Goal: Task Accomplishment & Management: Manage account settings

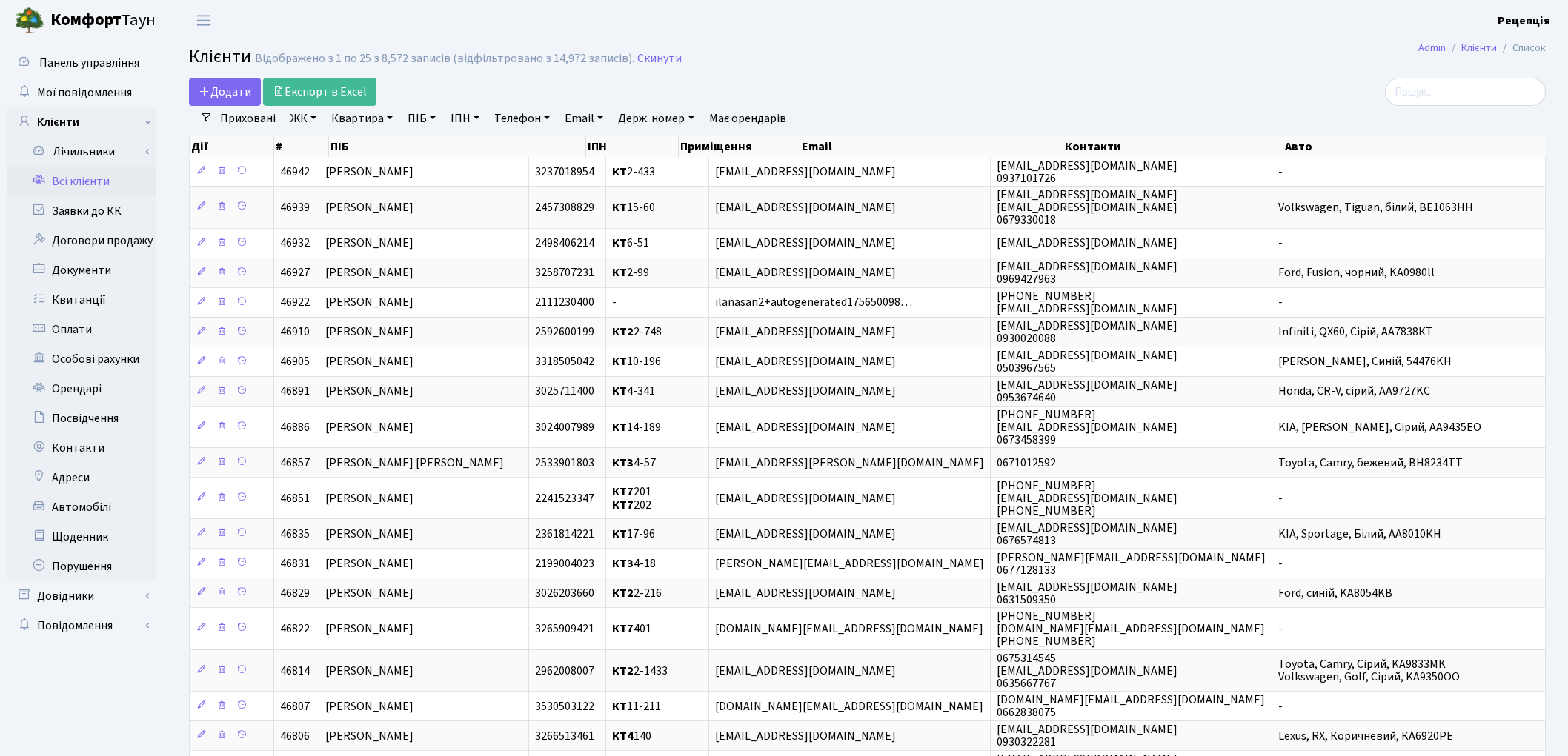
select select "25"
click at [300, 125] on link "ЖК" at bounding box center [303, 118] width 38 height 25
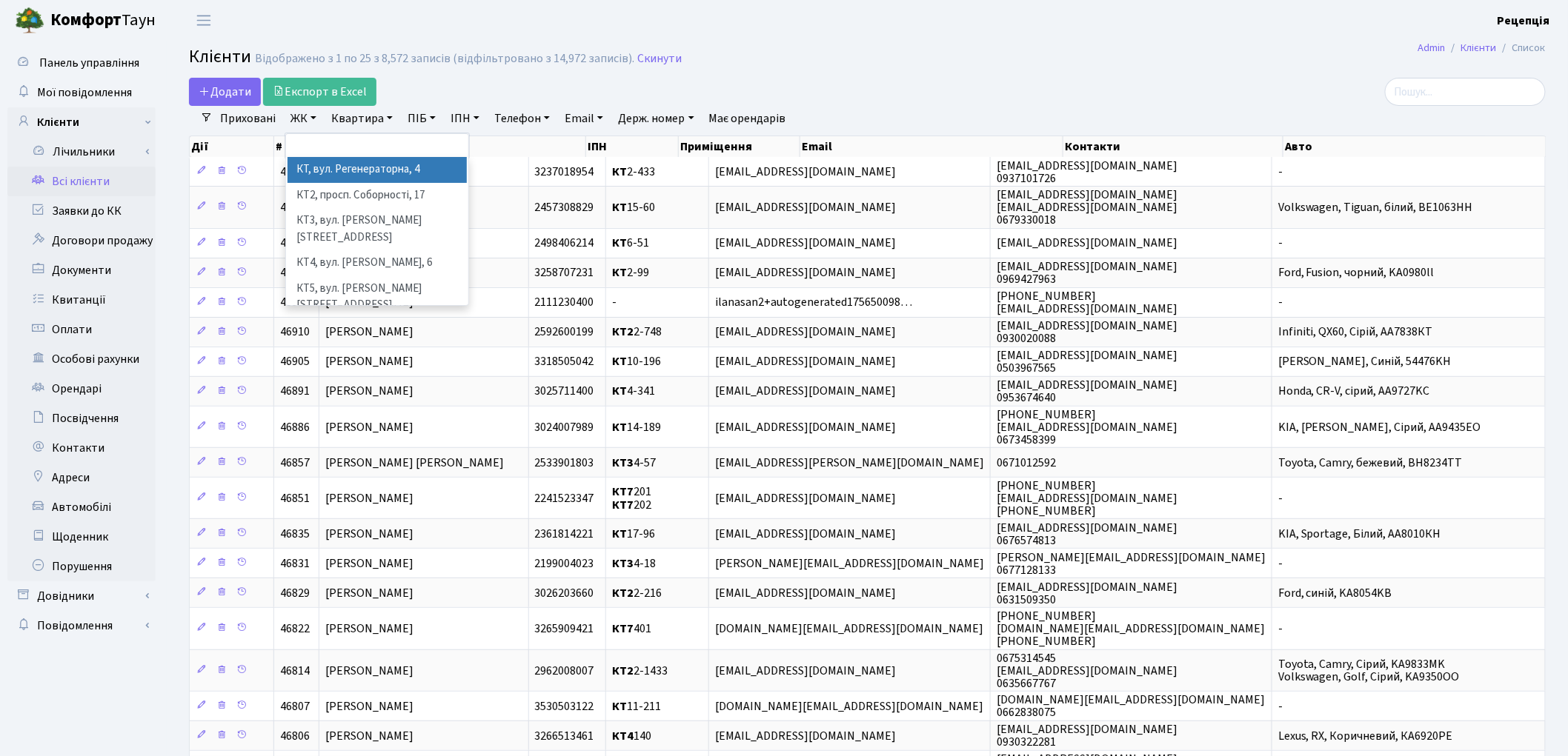
click at [319, 170] on li "КТ, вул. Регенераторна, 4" at bounding box center [376, 170] width 179 height 26
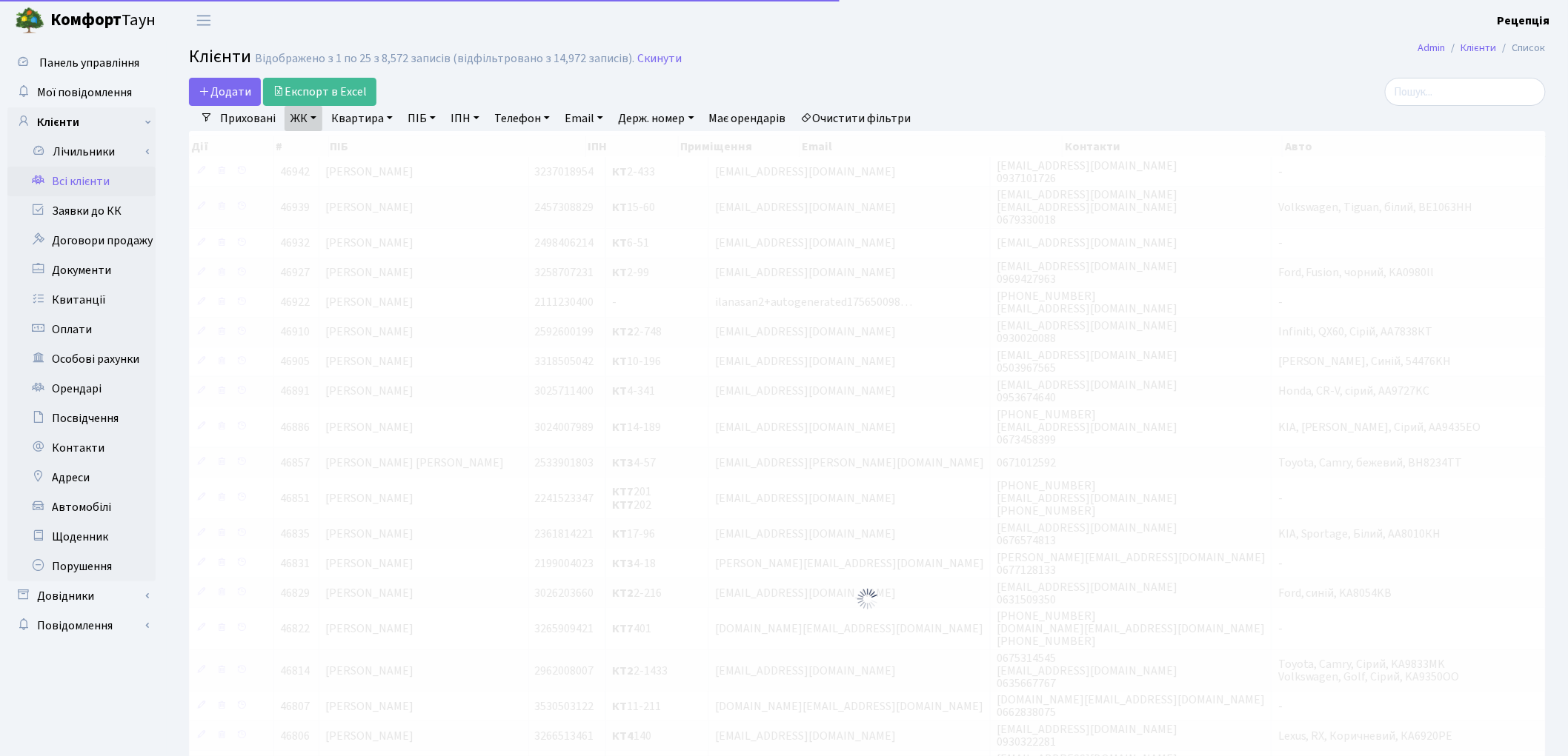
click at [357, 115] on link "Квартира" at bounding box center [362, 118] width 73 height 25
type input "4-014"
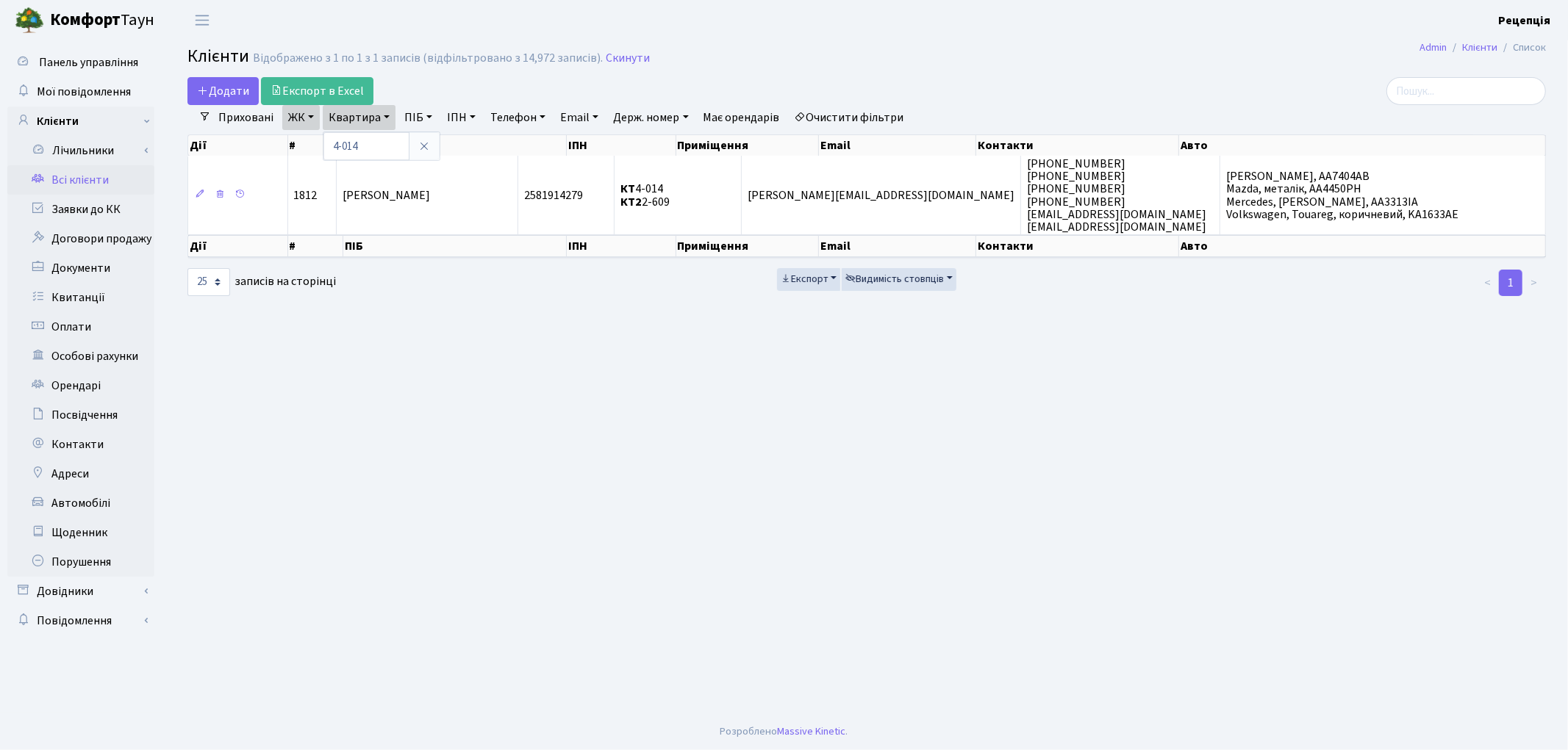
click at [96, 177] on link "Всі клієнти" at bounding box center [81, 180] width 147 height 29
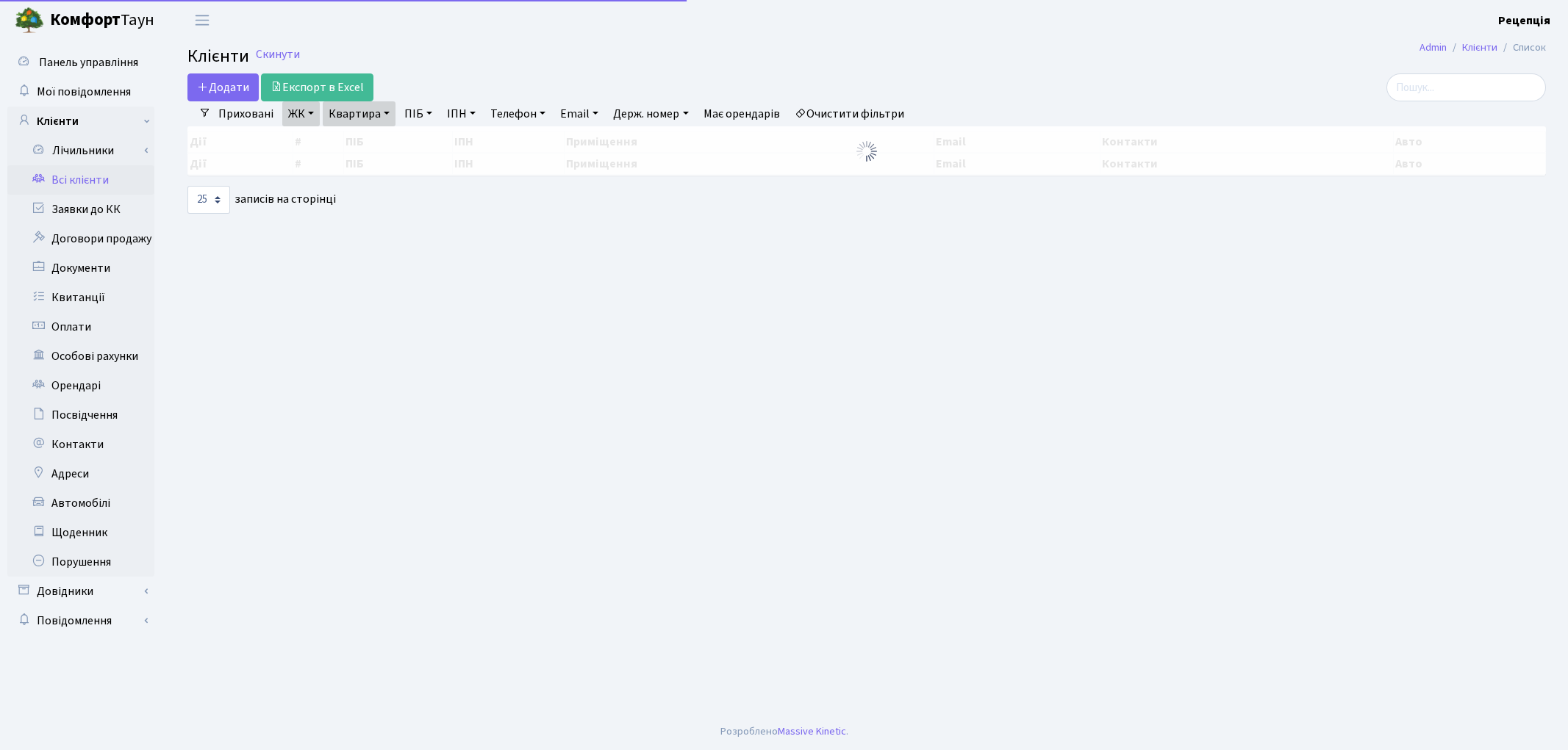
select select "25"
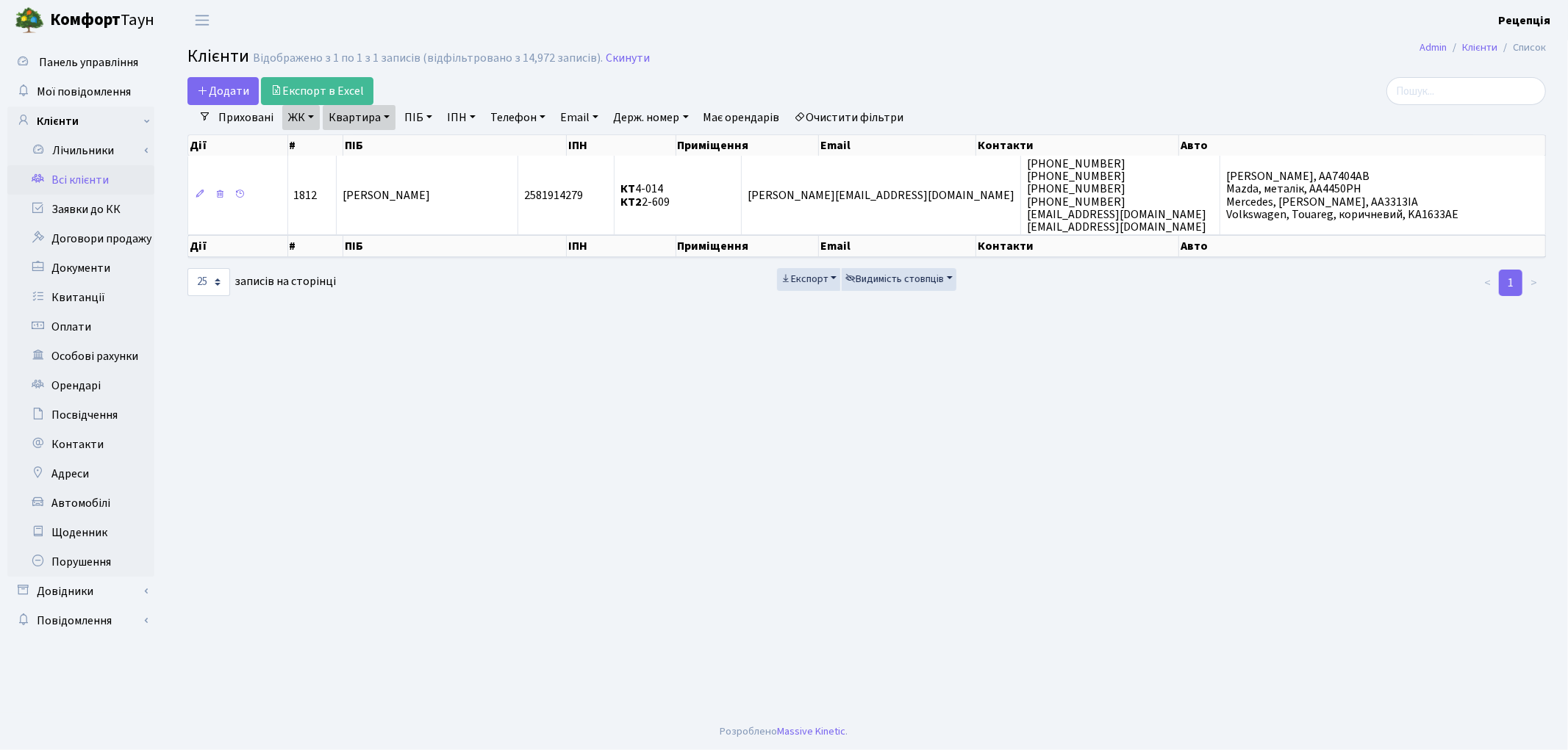
click at [843, 121] on link "Очистити фільтри" at bounding box center [849, 117] width 122 height 25
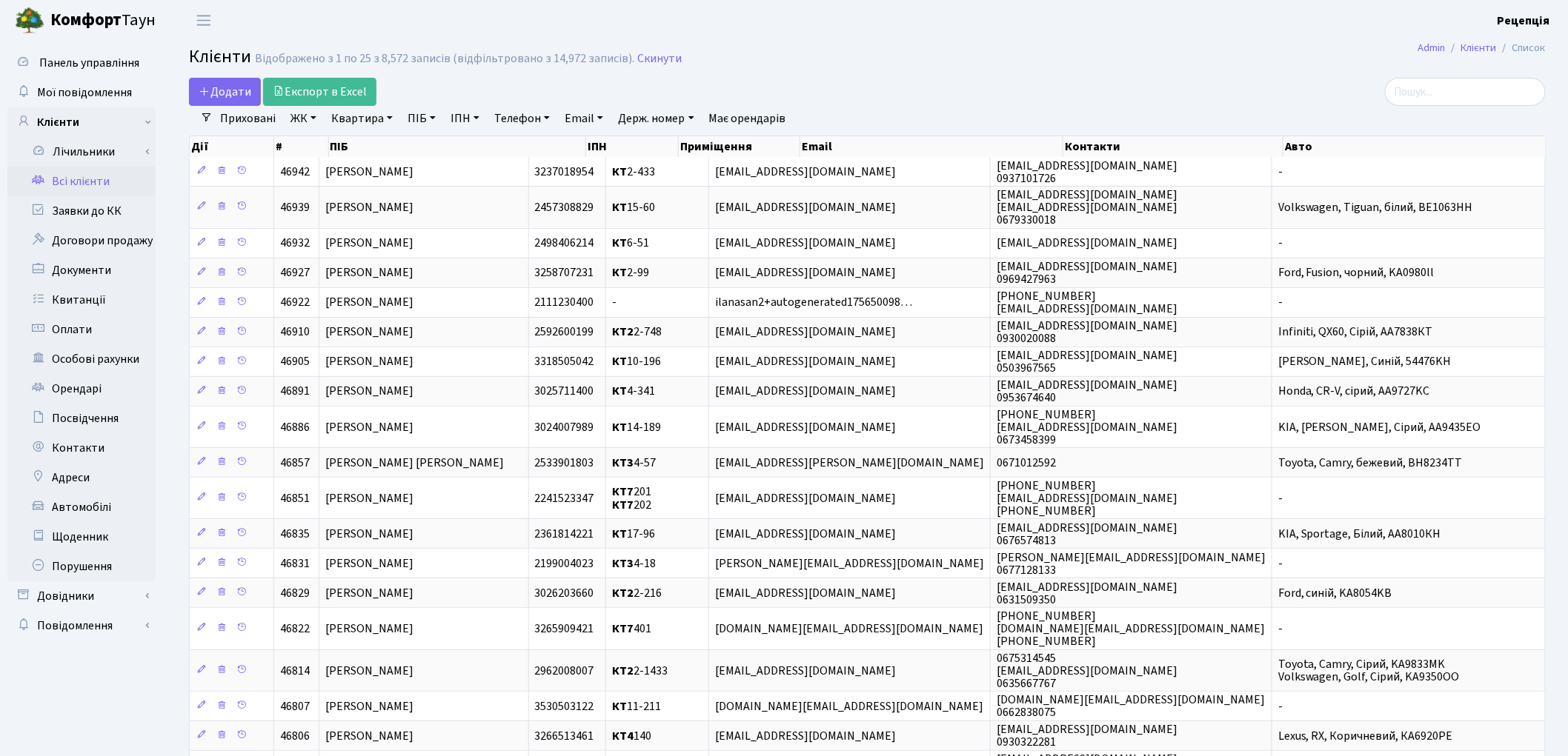
click at [311, 120] on link "ЖК" at bounding box center [303, 118] width 38 height 25
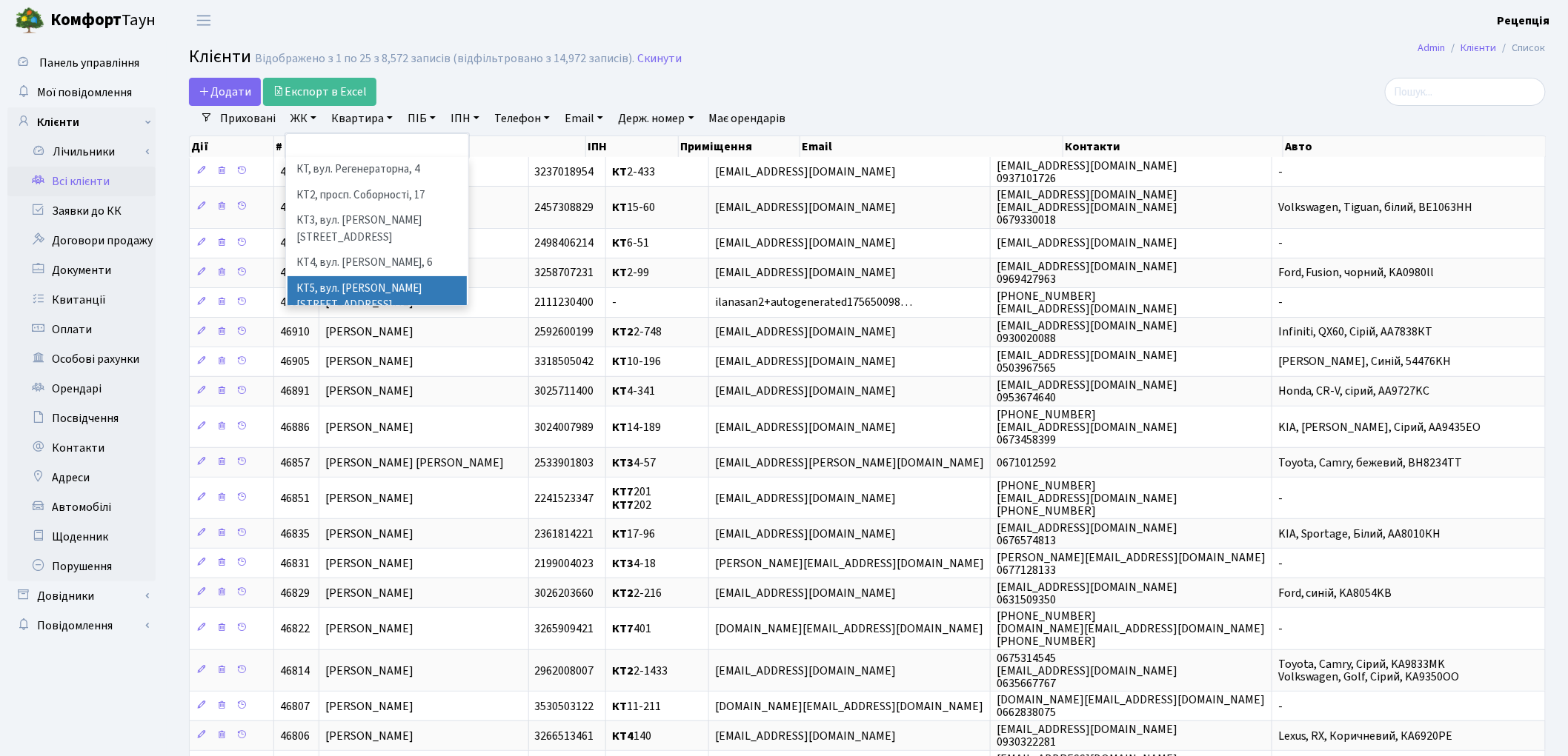
drag, startPoint x: 432, startPoint y: 267, endPoint x: 414, endPoint y: 237, distance: 35.0
click at [432, 276] on li "КТ5, вул. [PERSON_NAME][STREET_ADDRESS]" at bounding box center [376, 297] width 179 height 43
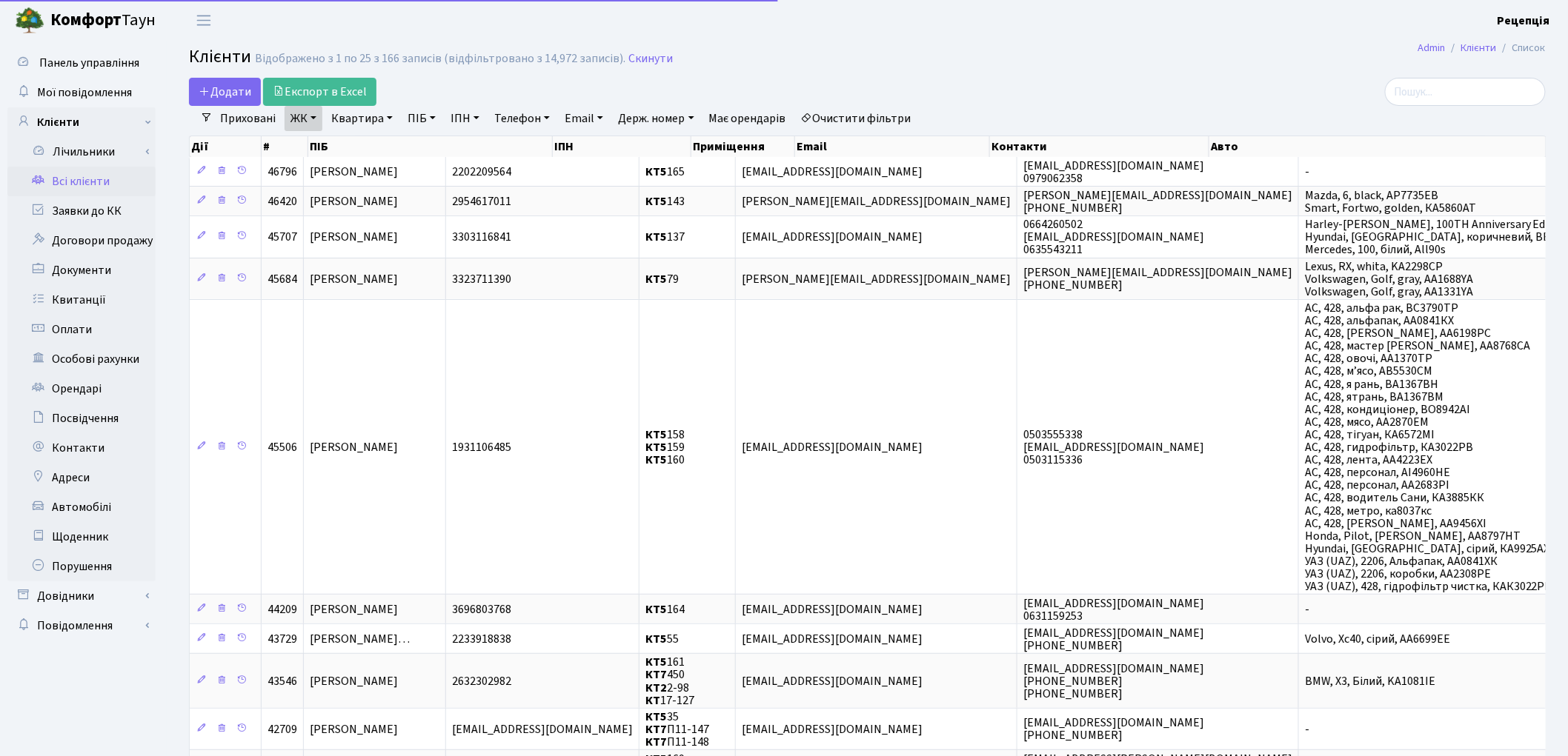
click at [375, 122] on link "Квартира" at bounding box center [362, 118] width 73 height 25
type input "28"
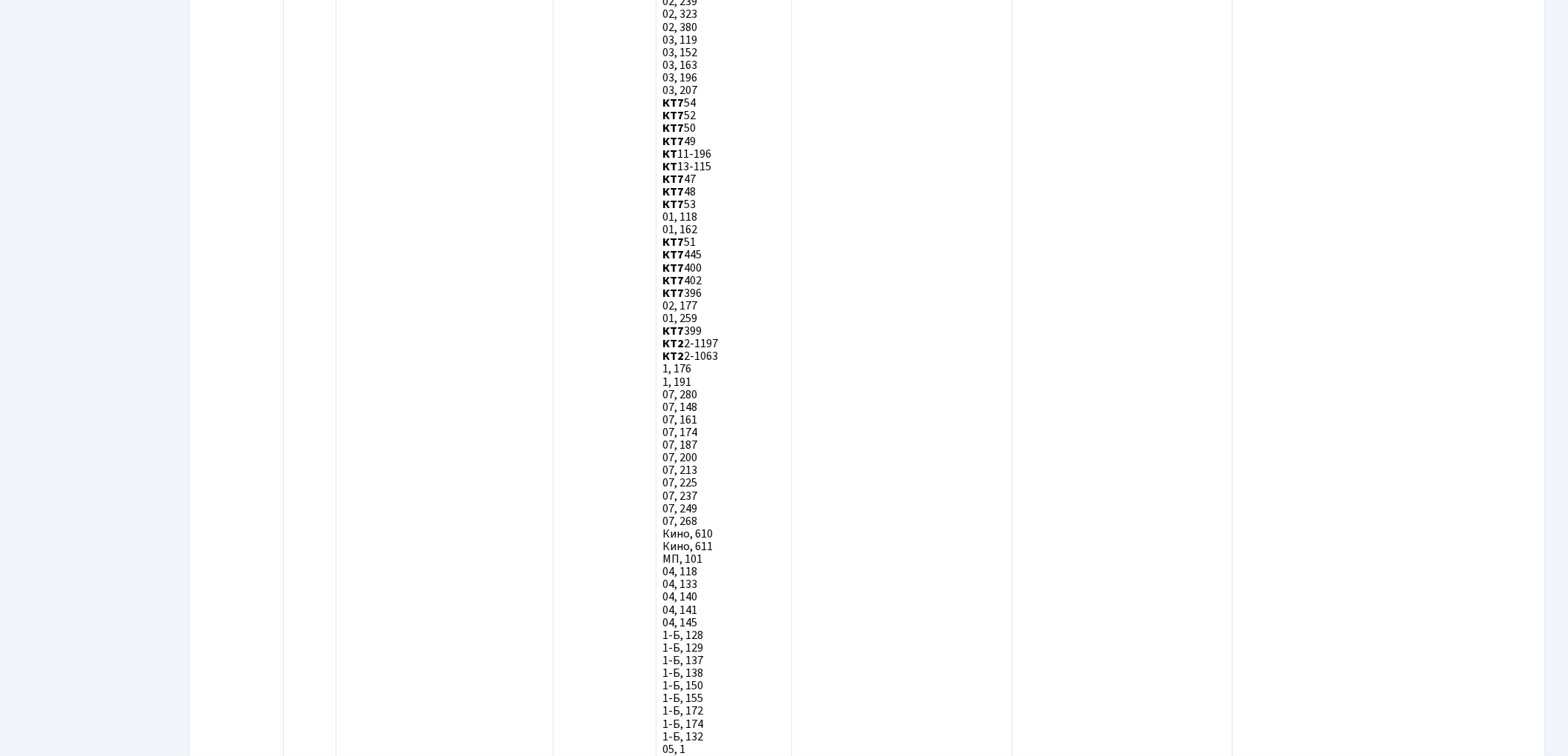
scroll to position [4289, 0]
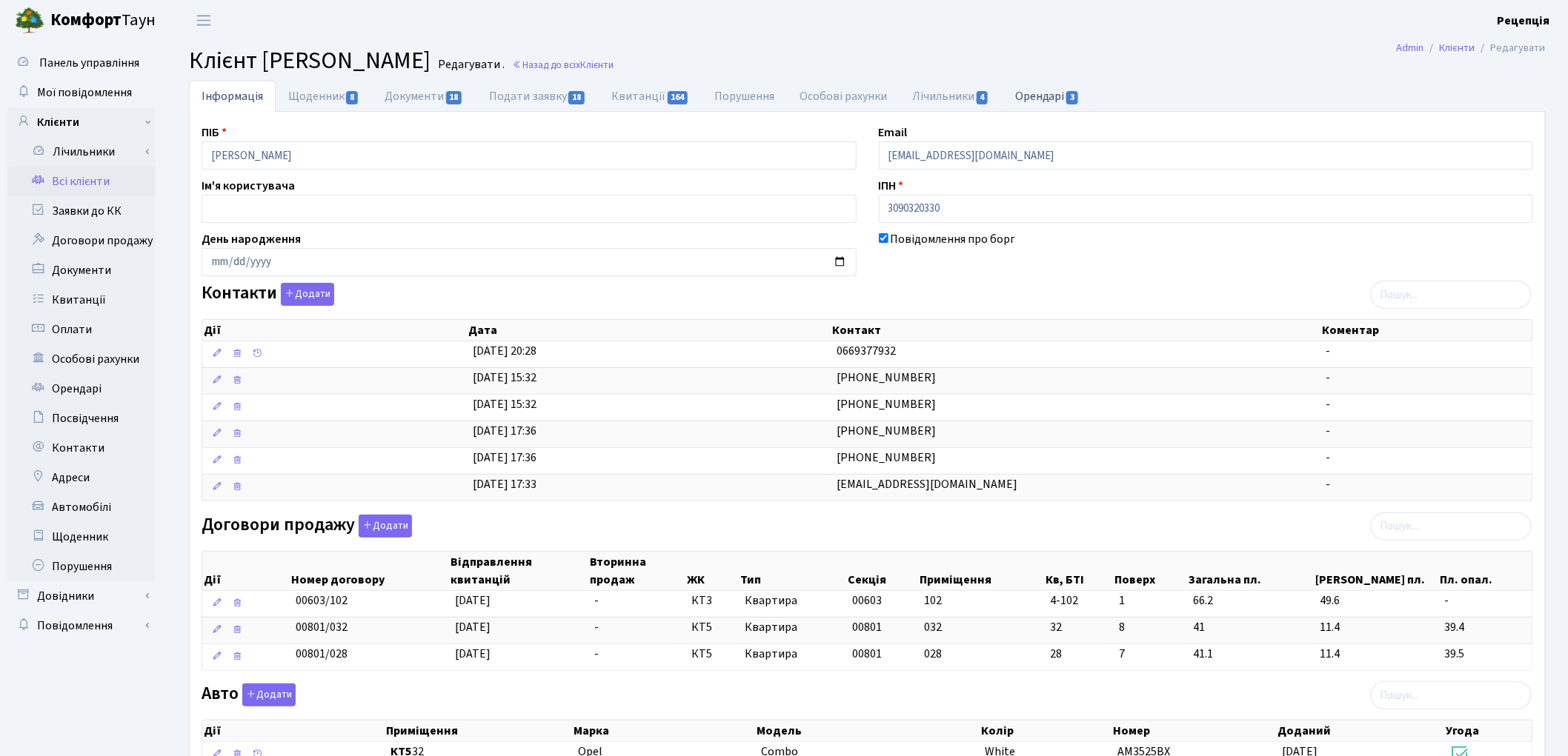
click at [1046, 95] on link "Орендарі 3" at bounding box center [1047, 96] width 90 height 31
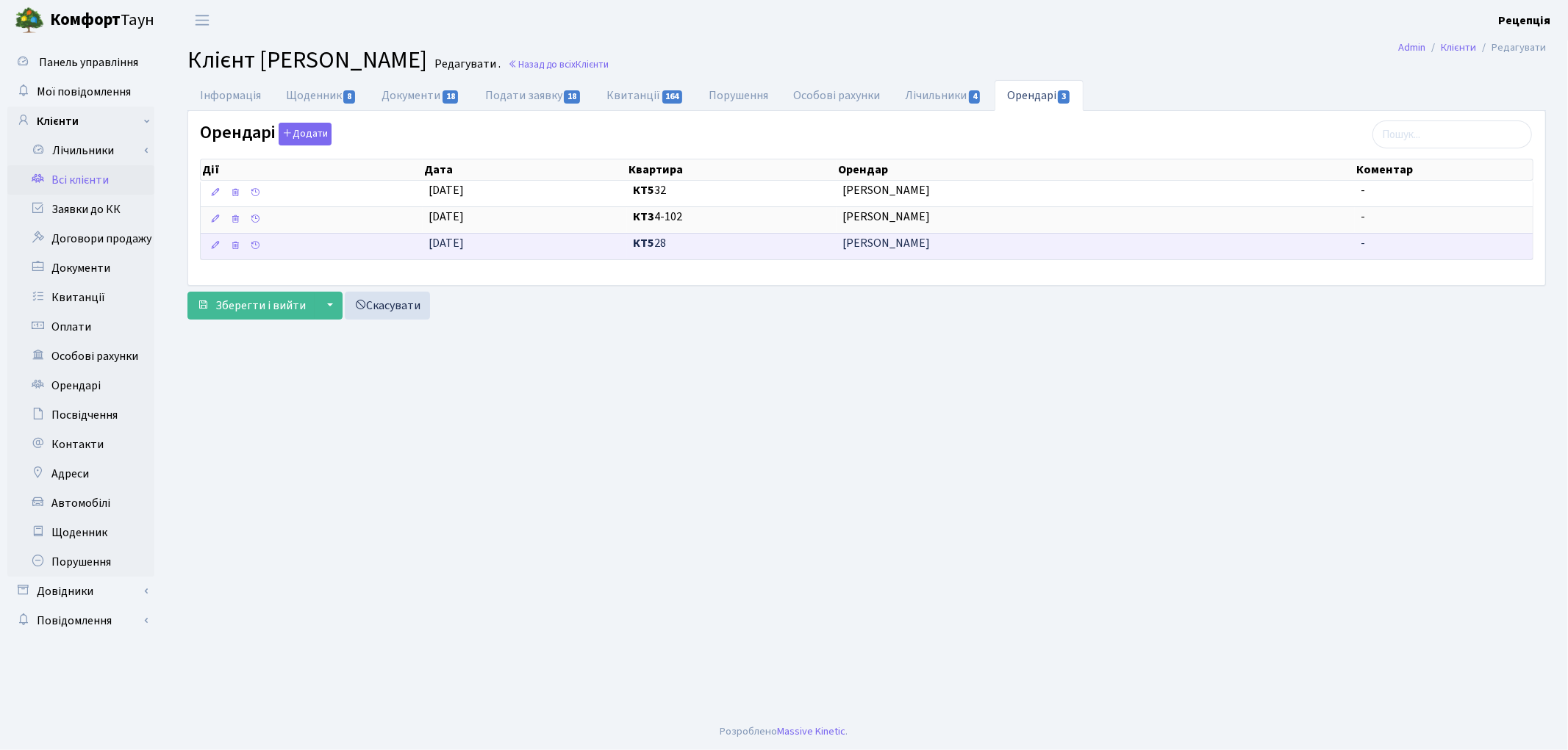
click at [996, 240] on span "[PERSON_NAME]" at bounding box center [1096, 243] width 507 height 17
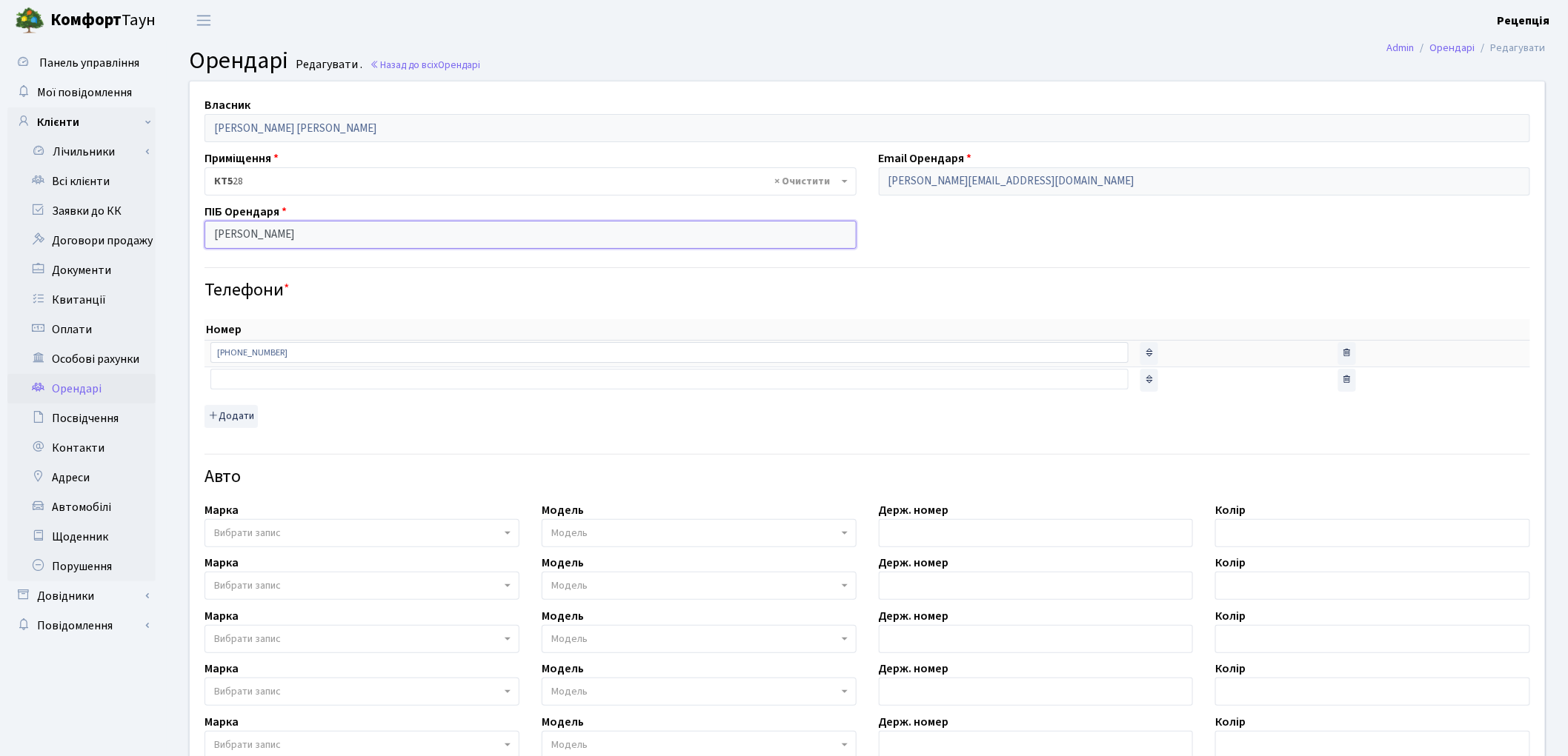
drag, startPoint x: 351, startPoint y: 242, endPoint x: 205, endPoint y: 236, distance: 146.1
click at [205, 236] on input "Ігор Васильович Волчков" at bounding box center [531, 235] width 652 height 28
click at [837, 328] on th "Номер" at bounding box center [669, 331] width 930 height 22
click at [92, 172] on link "Всі клієнти" at bounding box center [81, 181] width 148 height 30
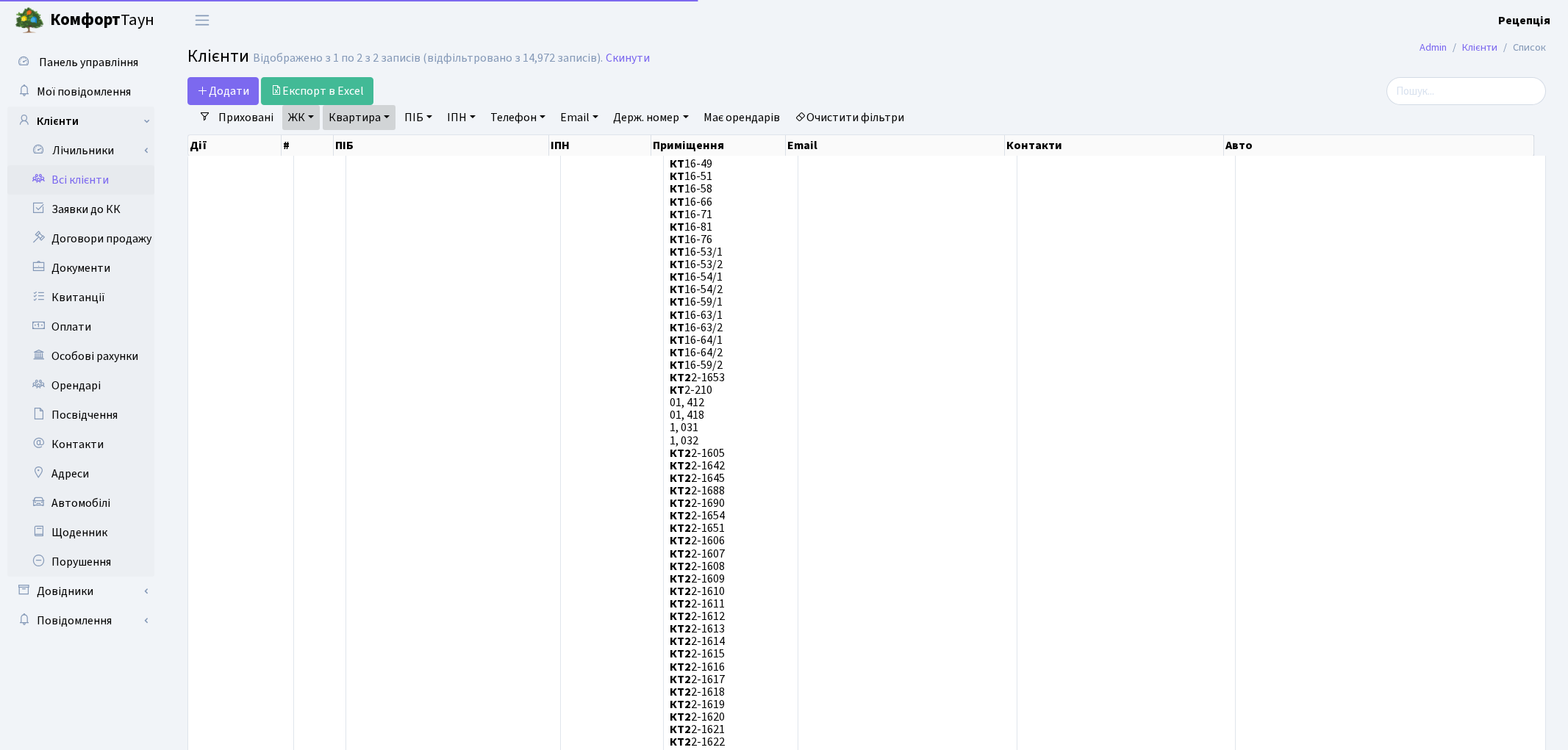
select select "25"
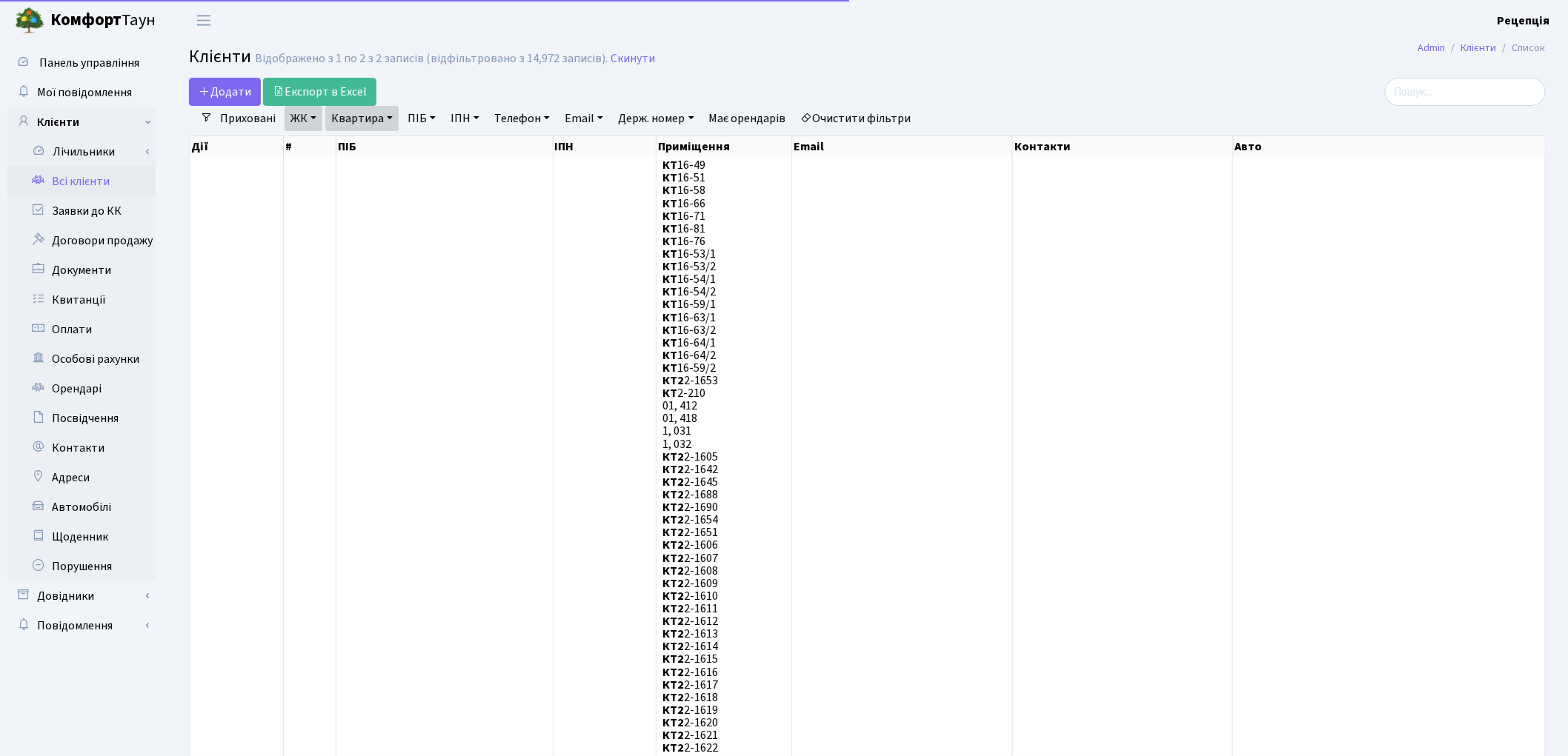
click at [861, 116] on link "Очистити фільтри" at bounding box center [856, 118] width 123 height 25
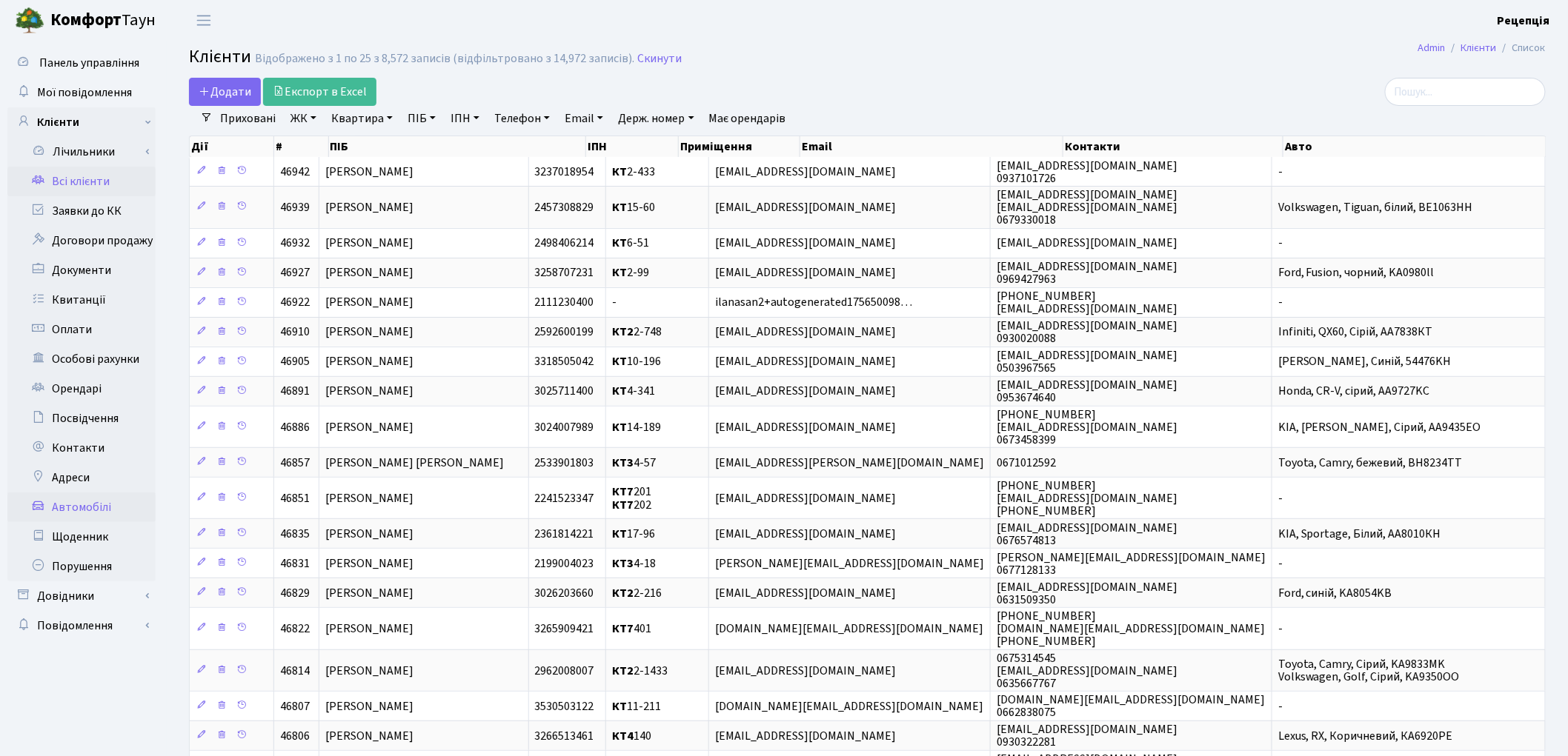
click at [87, 502] on link "Автомобілі" at bounding box center [81, 508] width 148 height 30
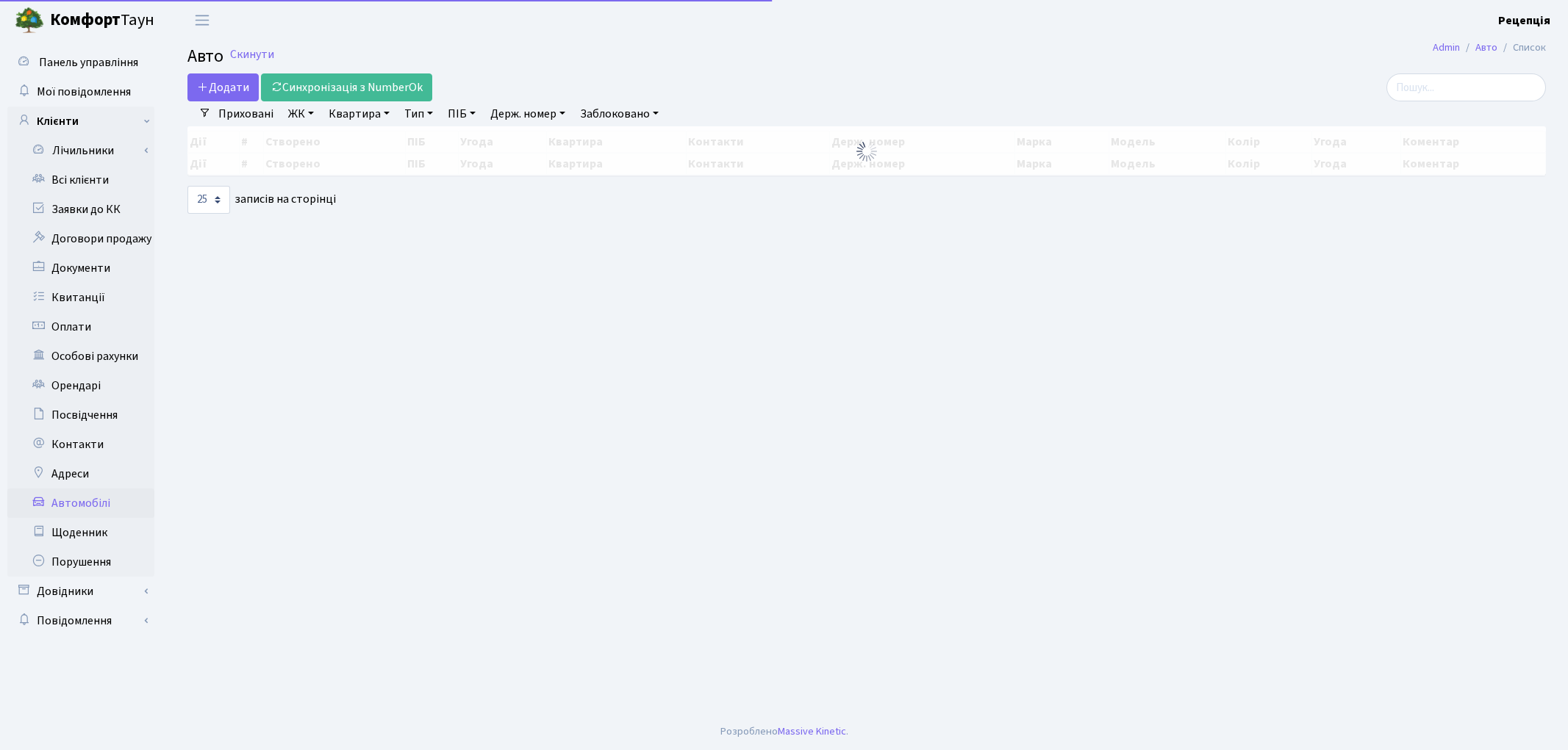
select select "25"
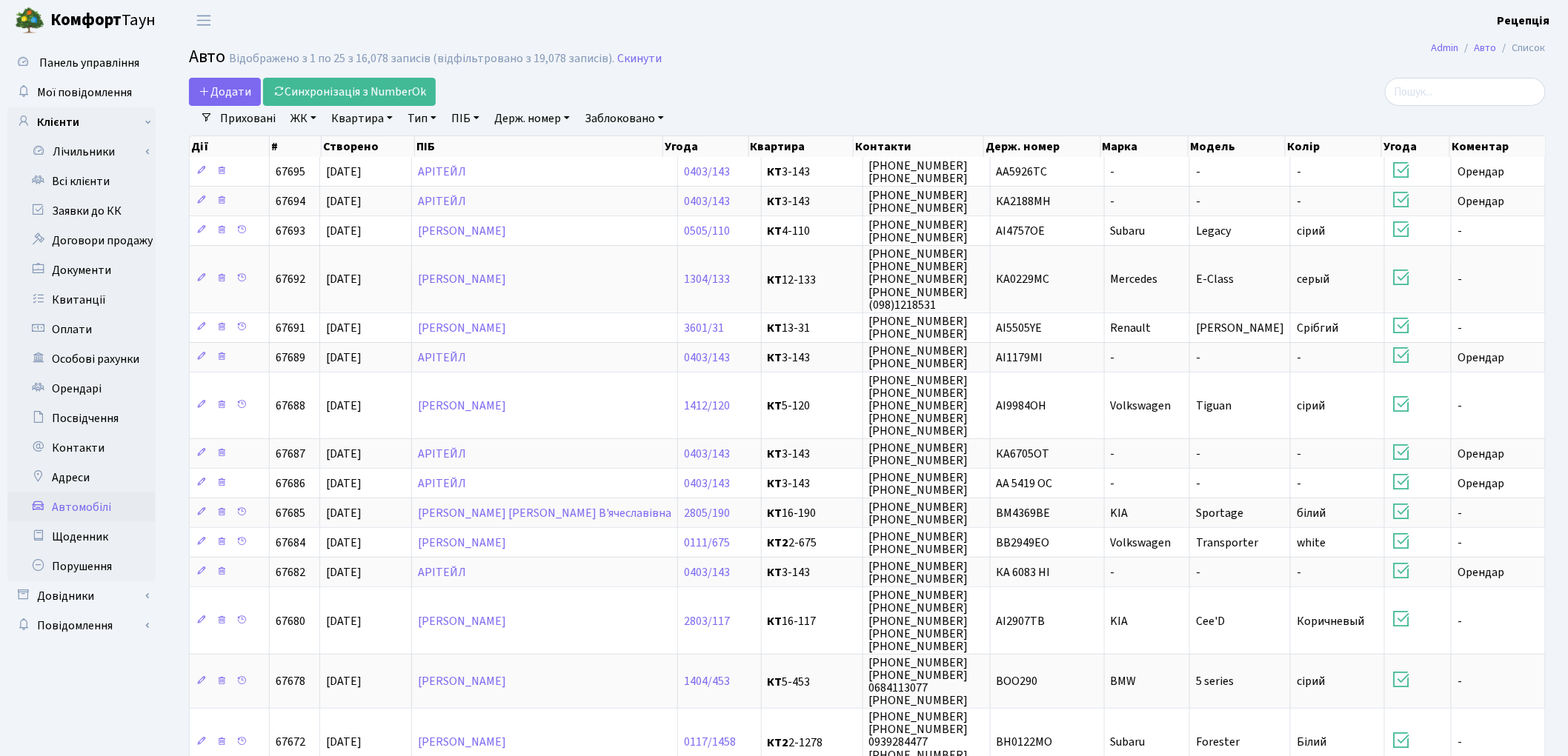
click at [520, 116] on link "Держ. номер" at bounding box center [532, 118] width 87 height 25
type input "1"
type input "2122"
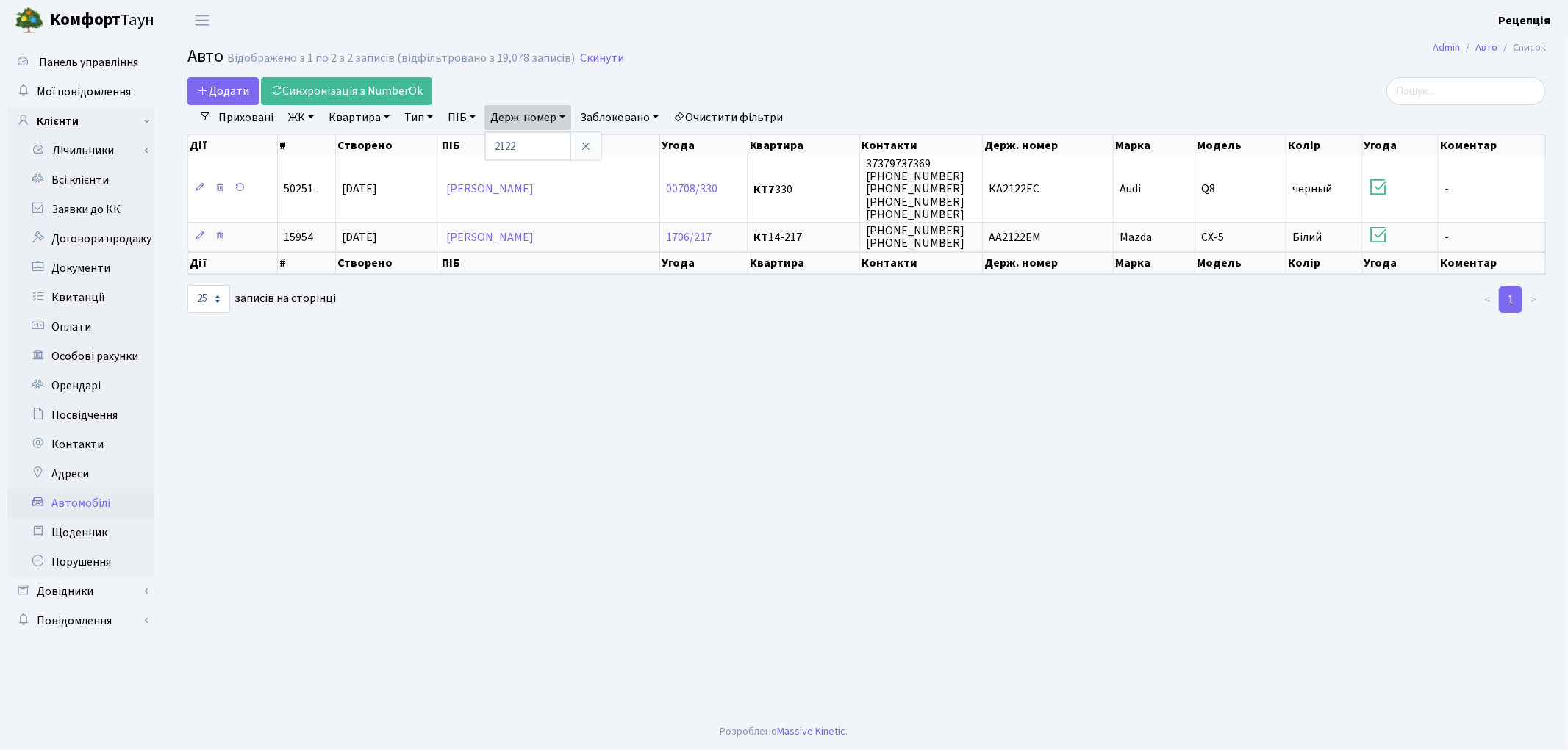
click at [762, 112] on link "Очистити фільтри" at bounding box center [729, 117] width 122 height 25
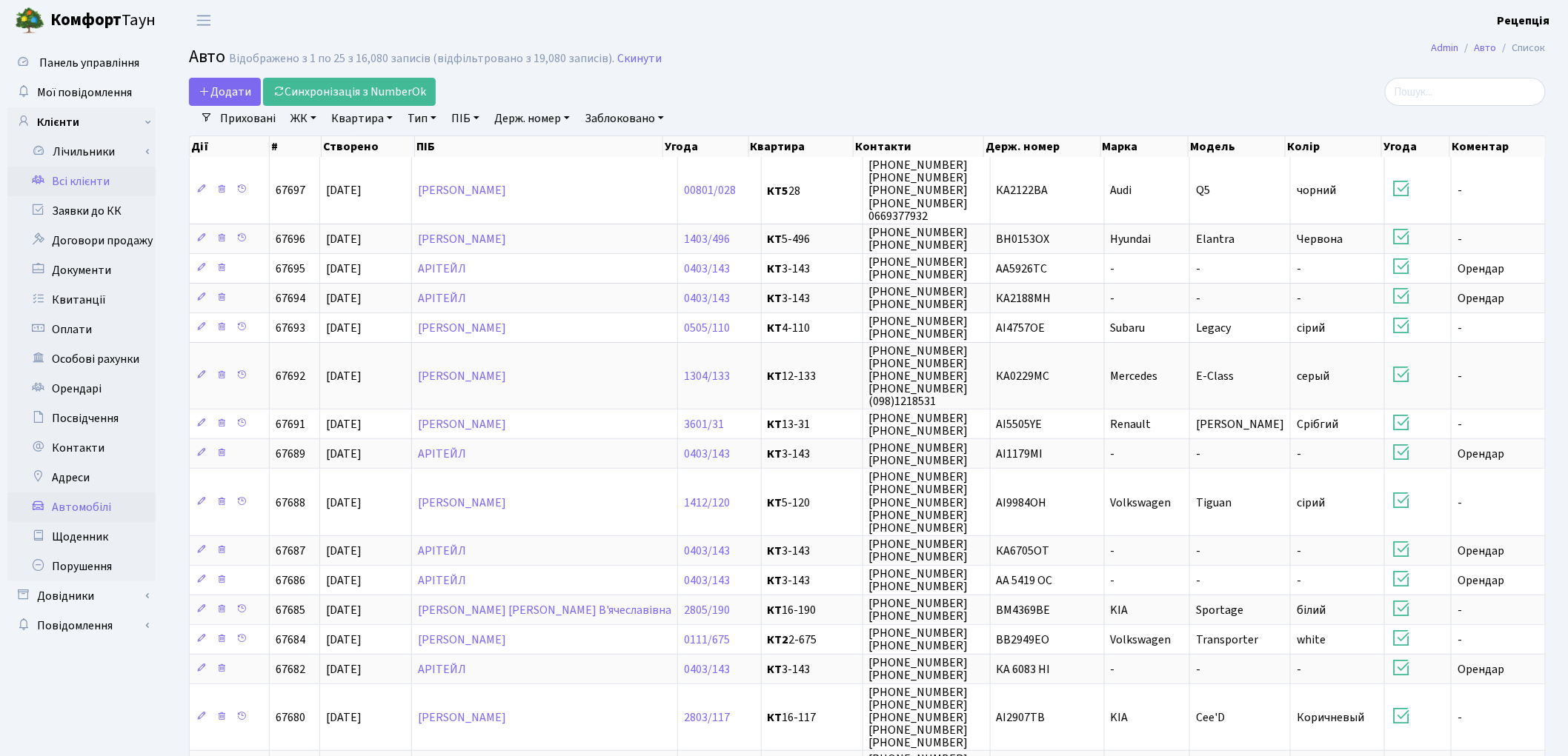
click at [78, 184] on link "Всі клієнти" at bounding box center [81, 181] width 148 height 30
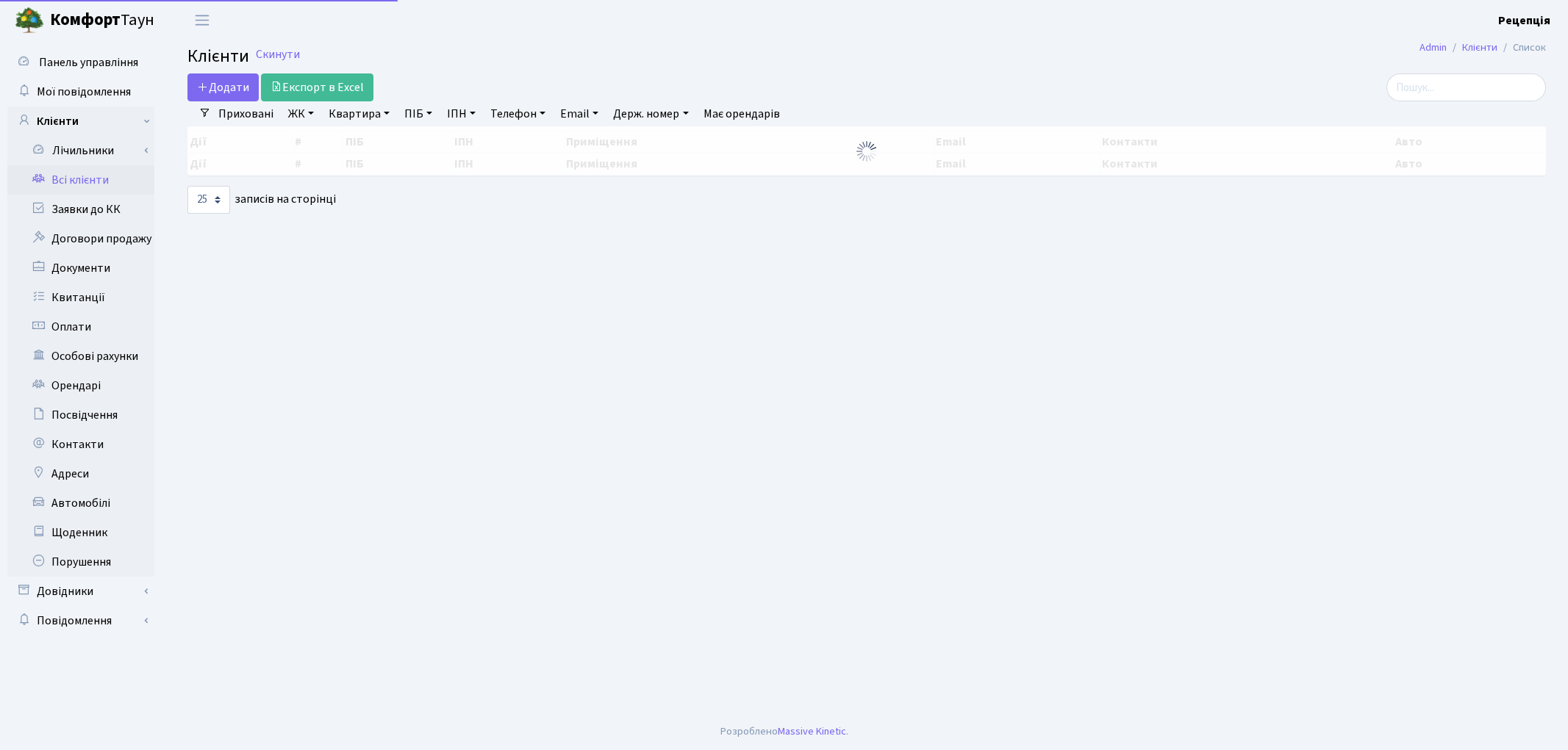
select select "25"
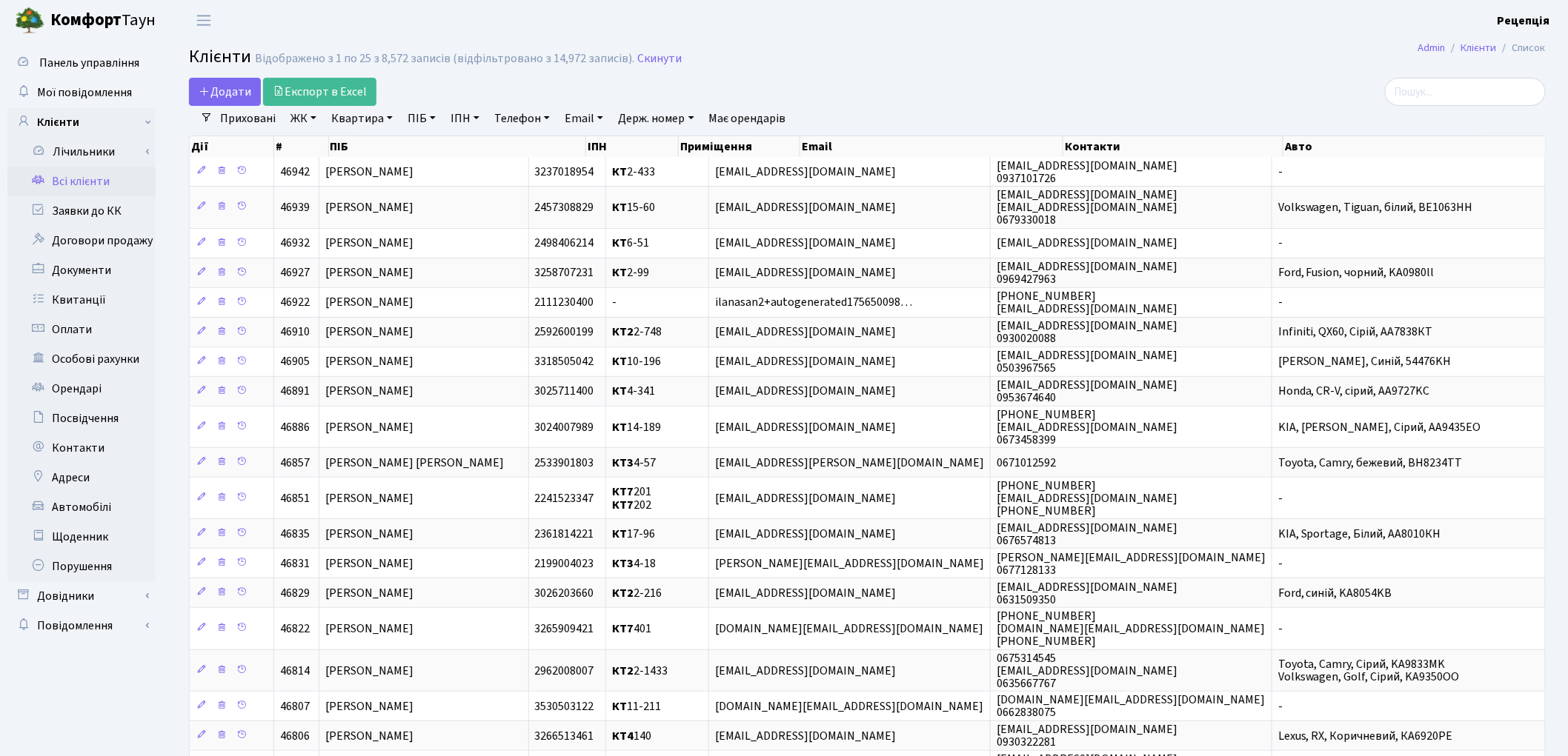
click at [306, 122] on link "ЖК" at bounding box center [303, 118] width 38 height 25
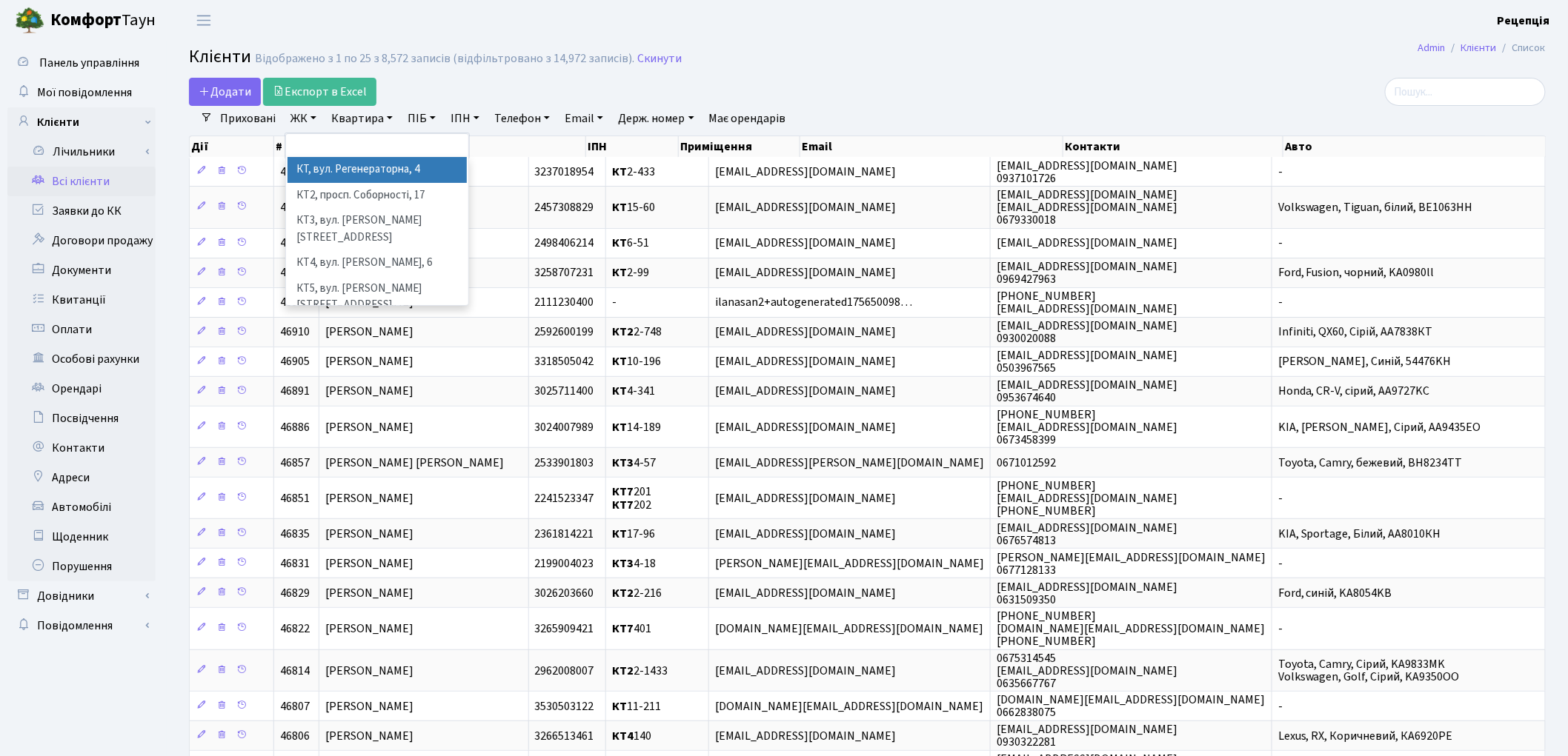
click at [332, 166] on li "КТ, вул. Регенераторна, 4" at bounding box center [376, 170] width 179 height 26
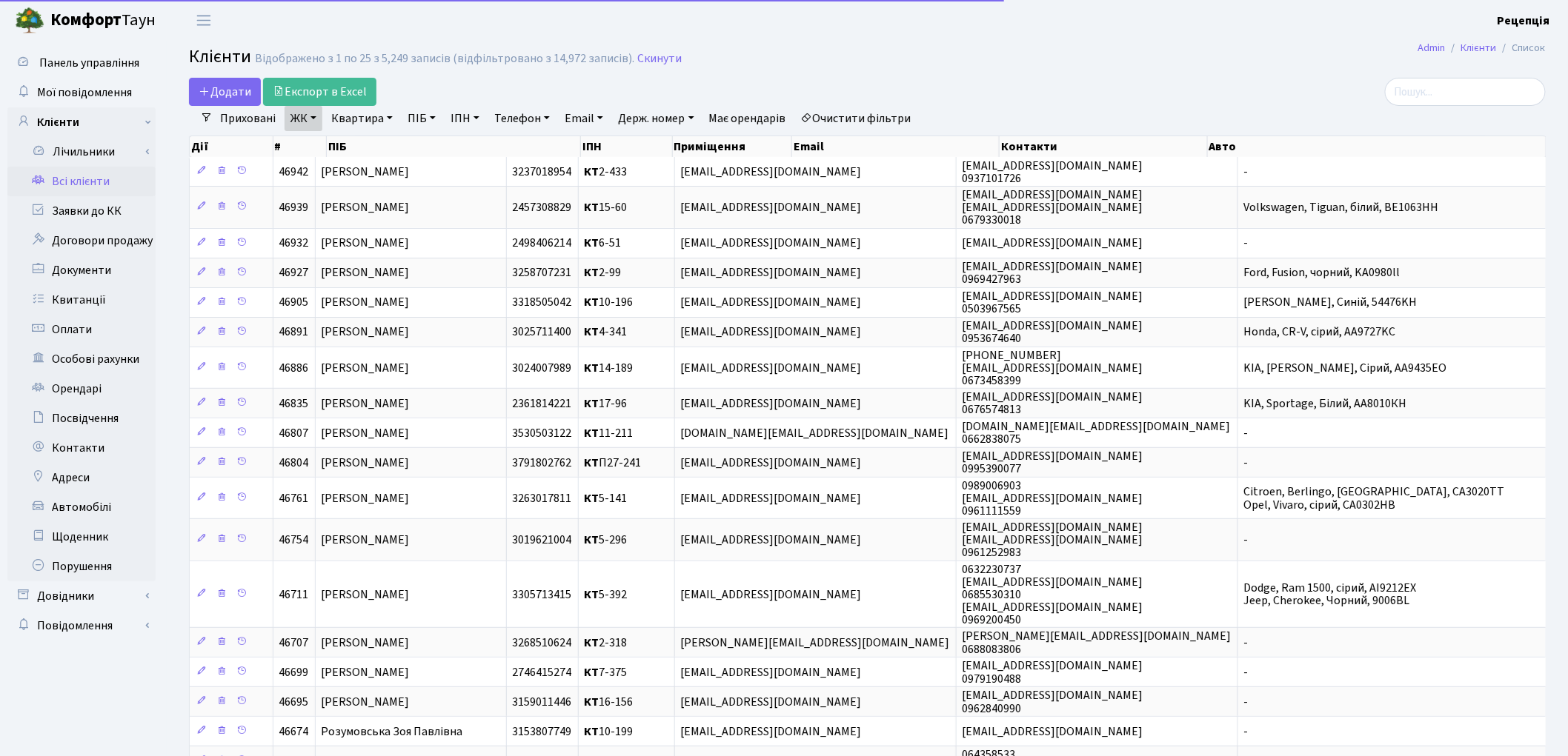
click at [358, 122] on link "Квартира" at bounding box center [362, 118] width 73 height 25
type input "5-489"
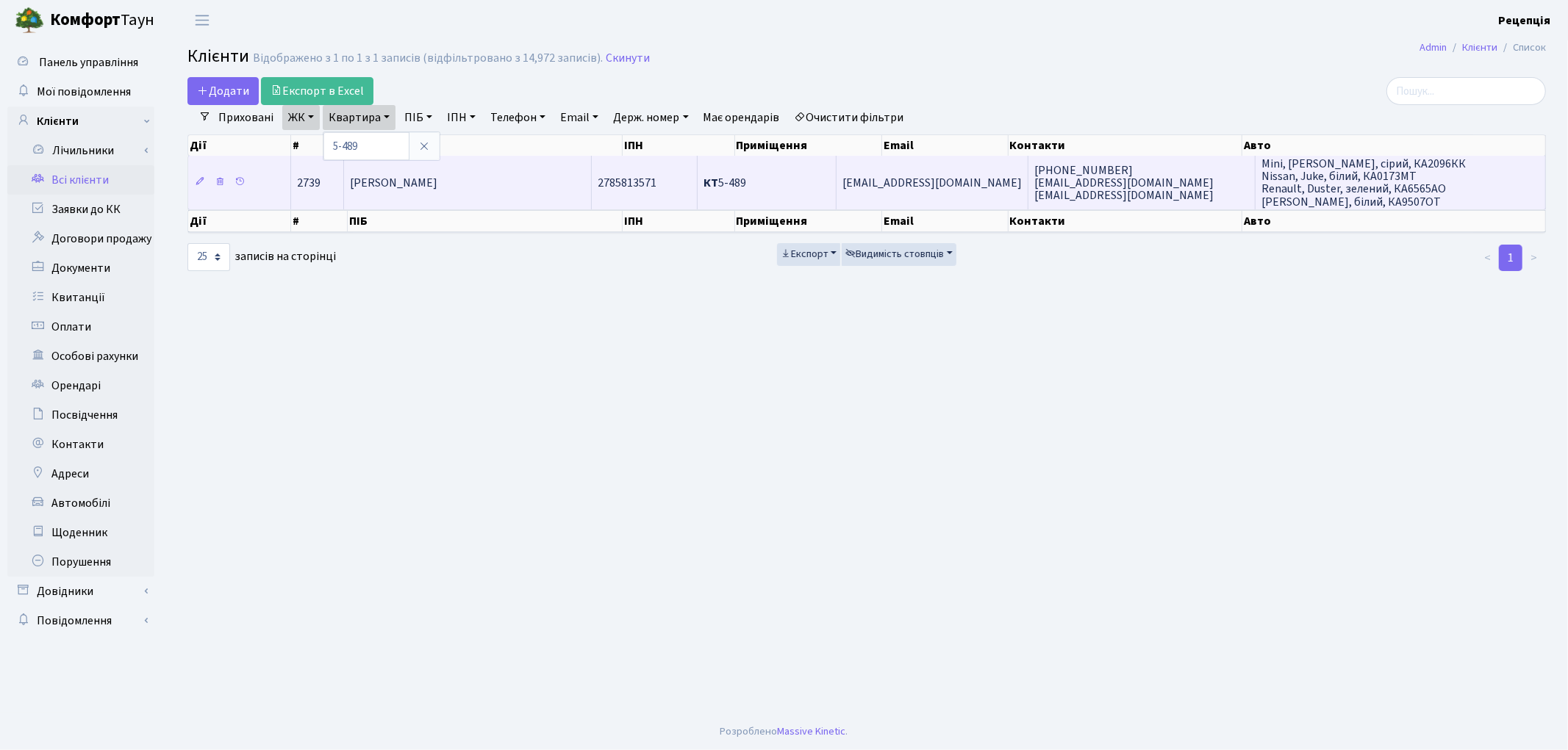
click at [539, 173] on td "Лисенко Олександр Борисович" at bounding box center [466, 183] width 246 height 53
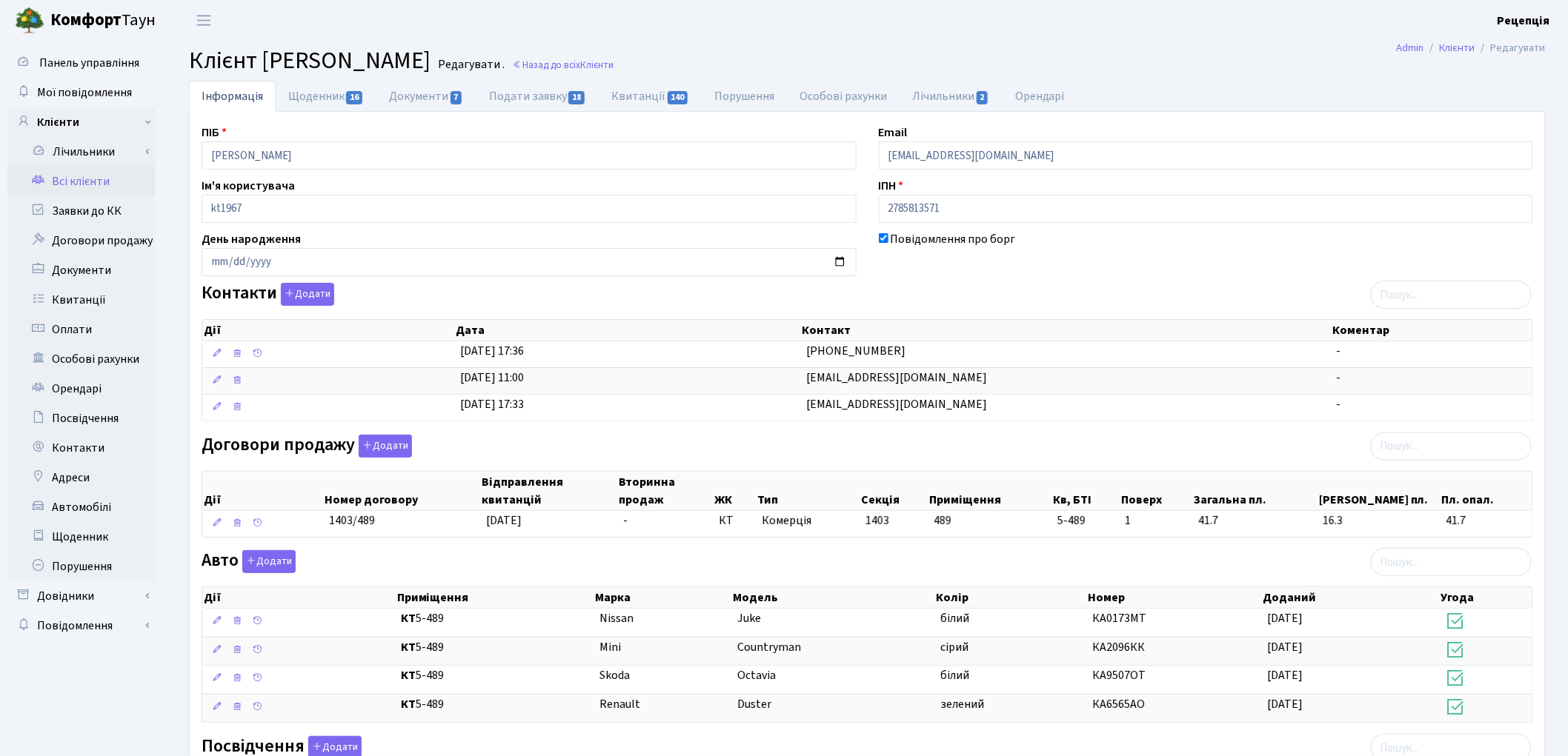
click at [57, 178] on link "Всі клієнти" at bounding box center [81, 181] width 148 height 30
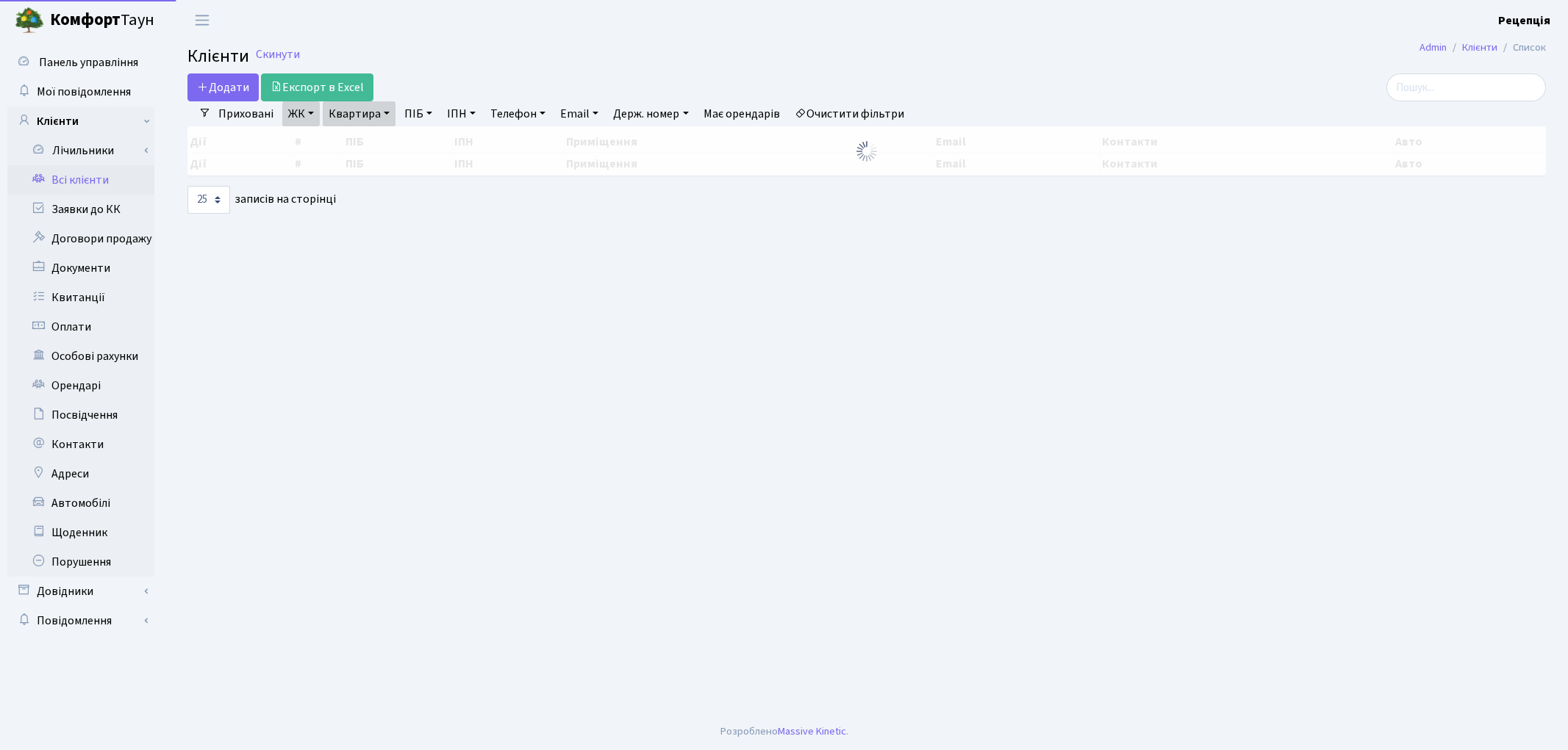
select select "25"
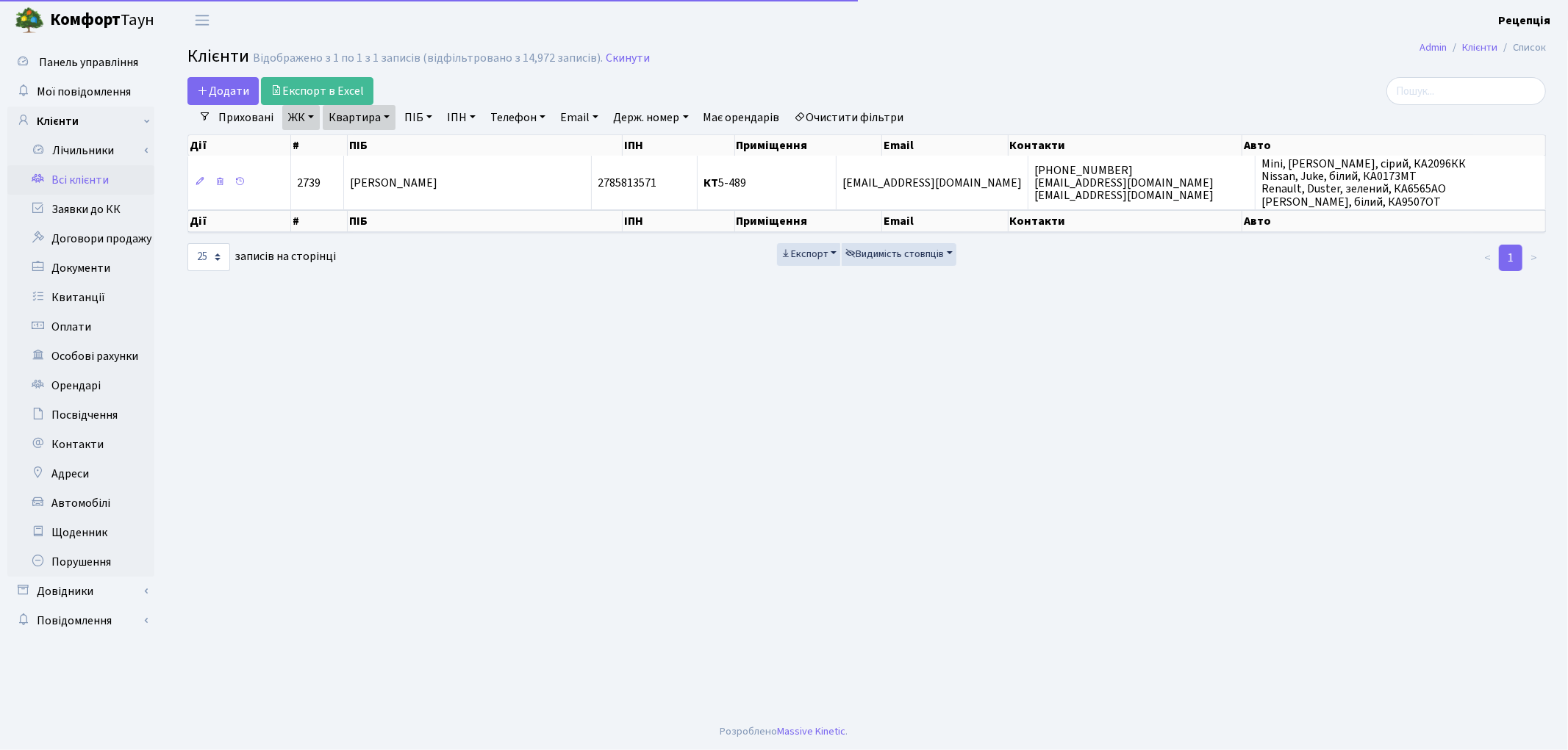
click at [846, 107] on link "Очистити фільтри" at bounding box center [849, 117] width 122 height 25
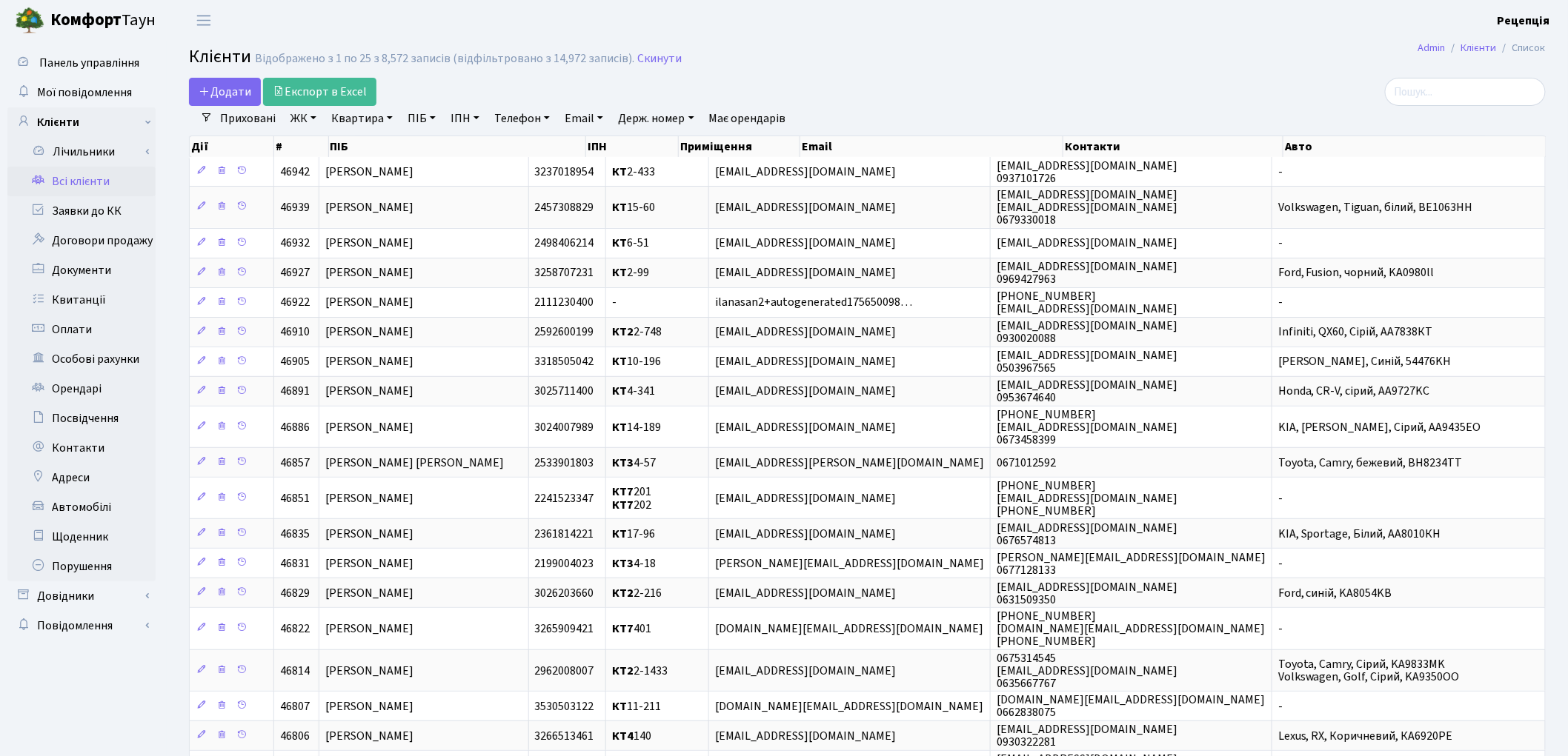
click at [302, 112] on link "ЖК" at bounding box center [303, 118] width 38 height 25
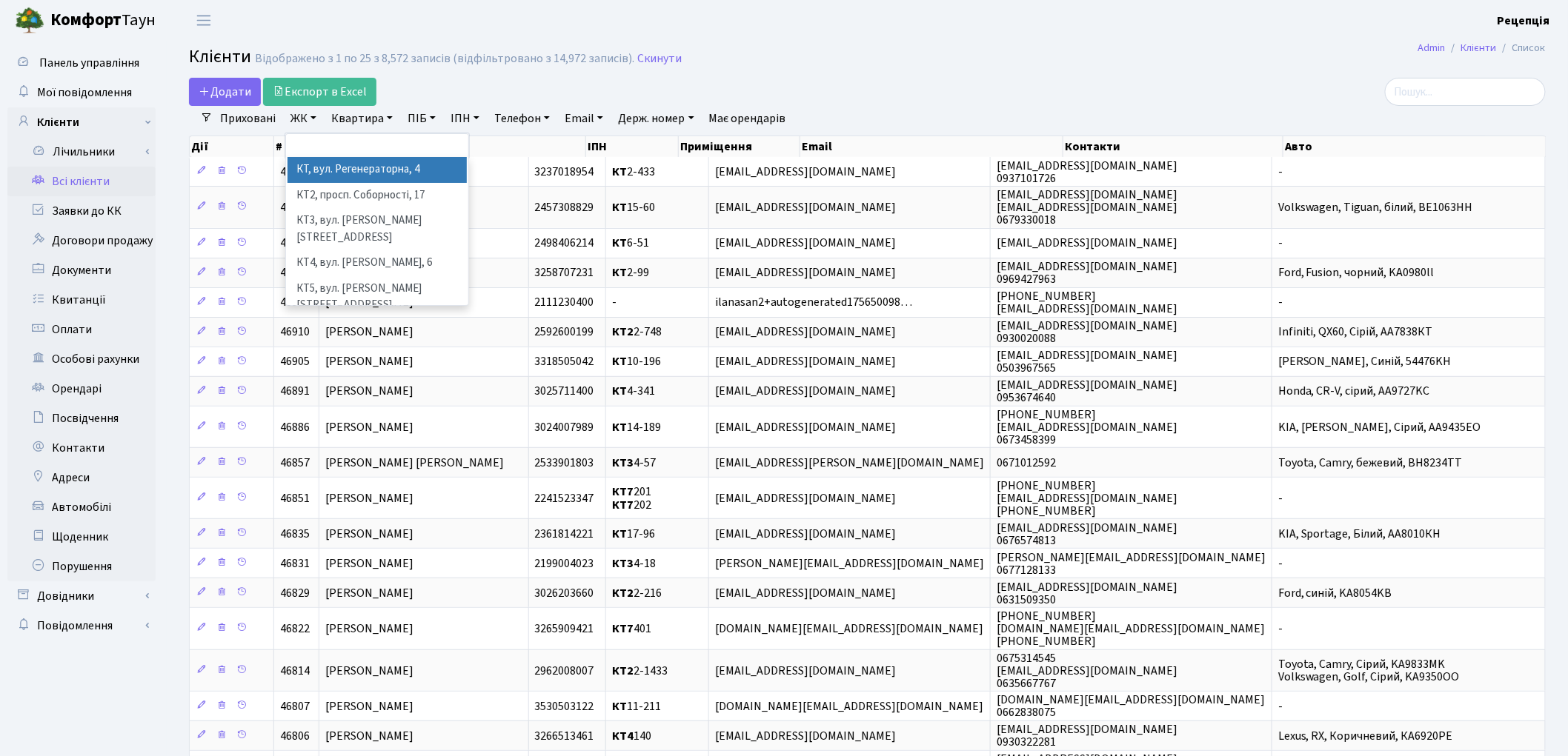
click at [323, 163] on li "КТ, вул. Регенераторна, 4" at bounding box center [376, 170] width 179 height 26
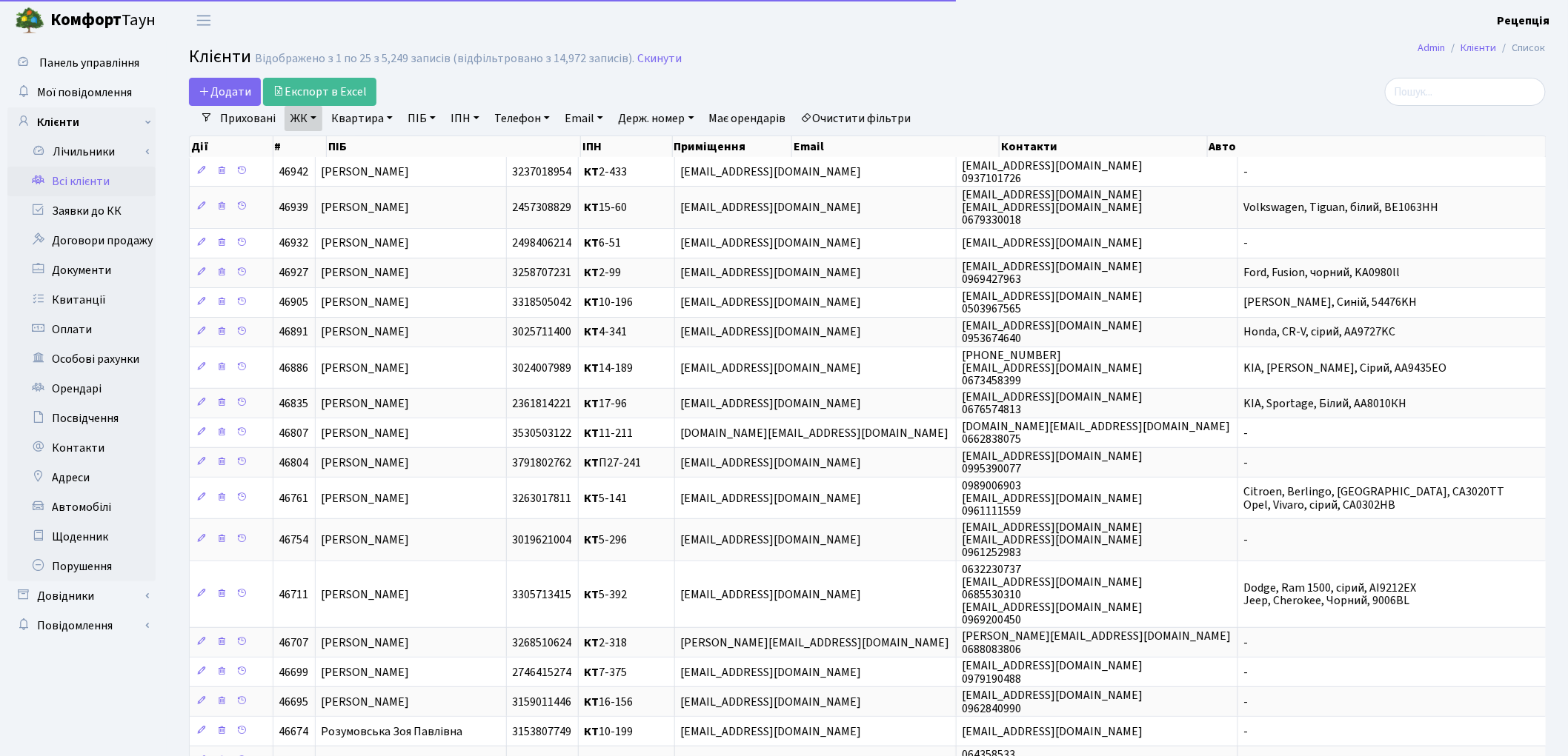
click at [352, 117] on link "Квартира" at bounding box center [362, 118] width 73 height 25
type input "11-126"
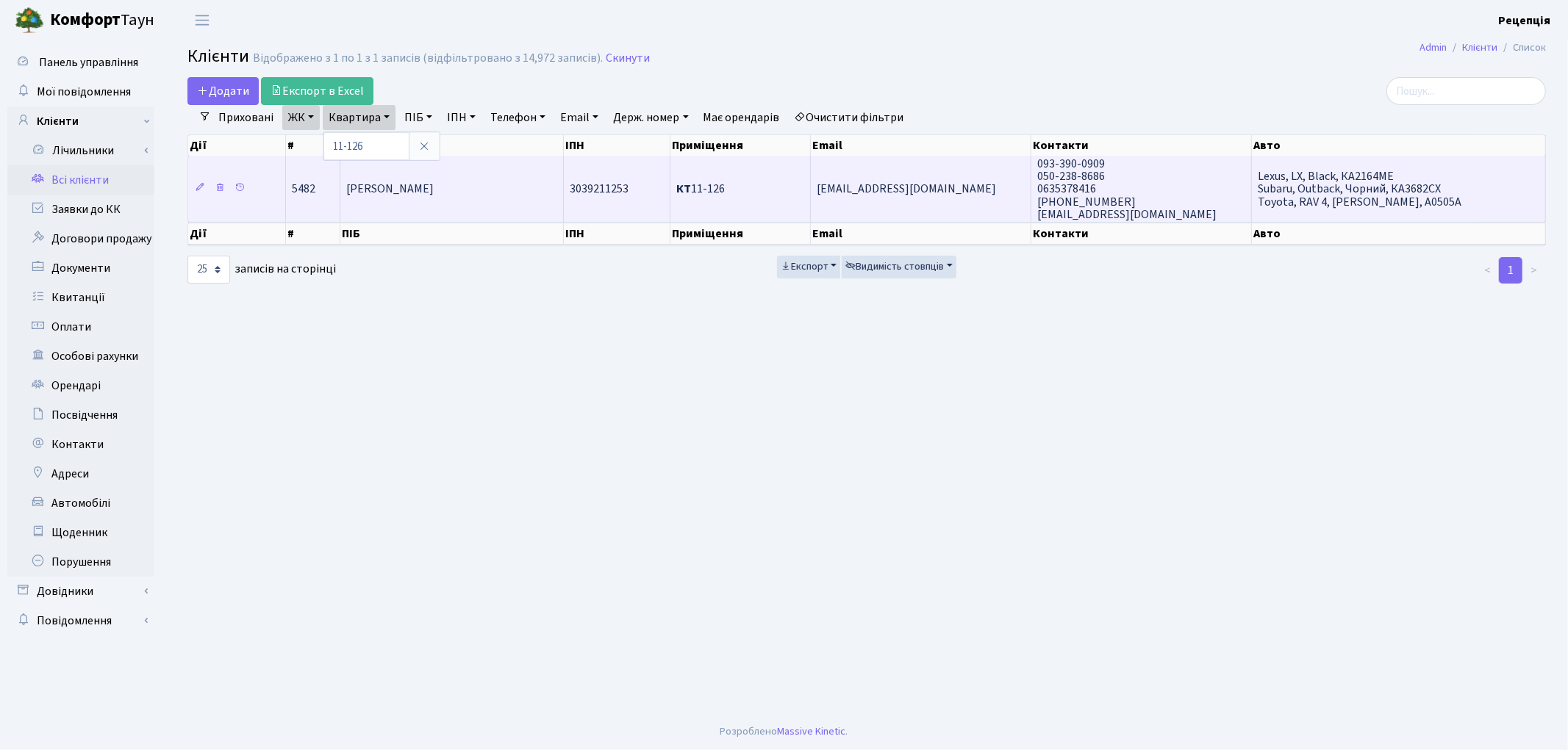
click at [482, 198] on td "Аніфєєв Февзі Русланович" at bounding box center [453, 188] width 224 height 66
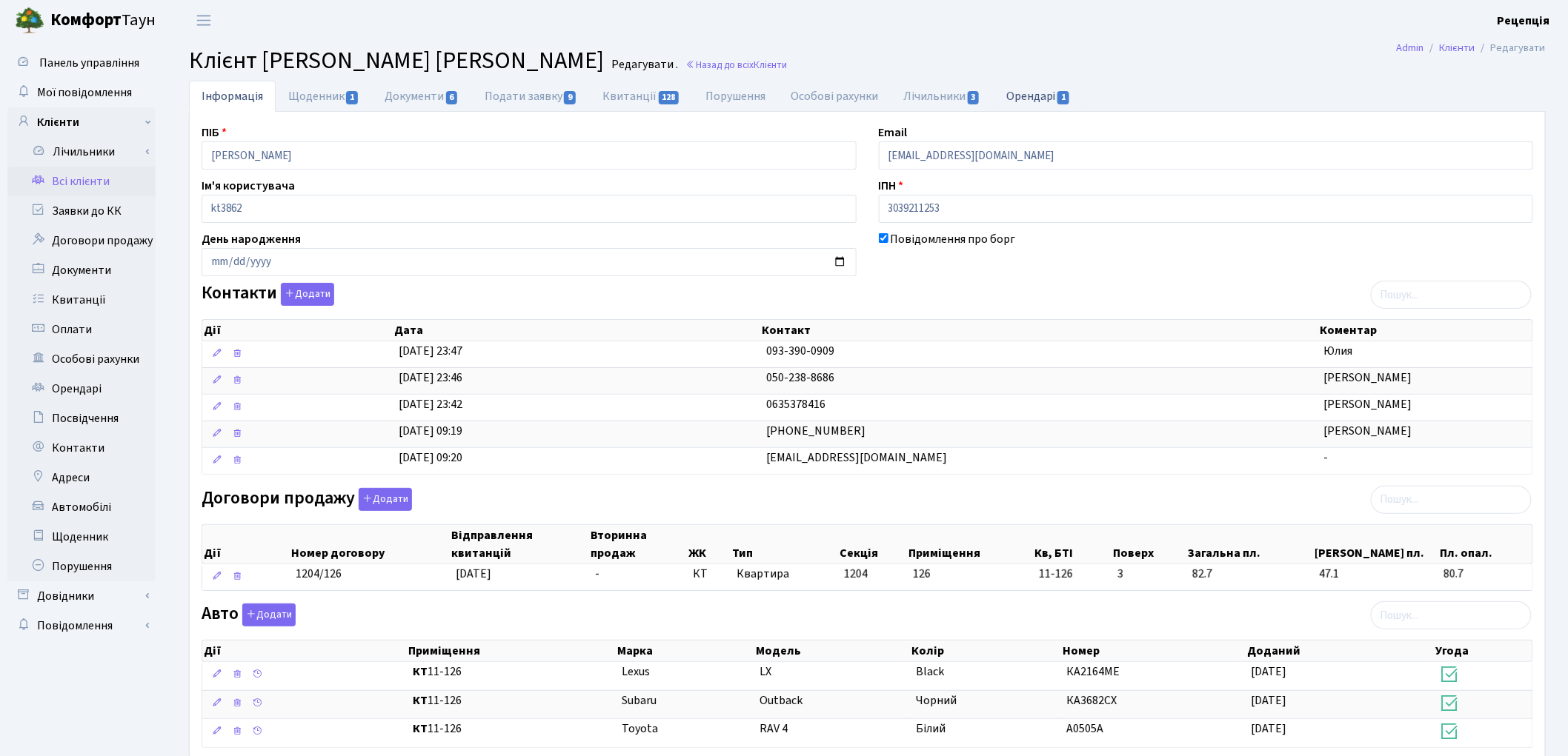
click at [1032, 105] on link "Орендарі 1" at bounding box center [1038, 96] width 90 height 31
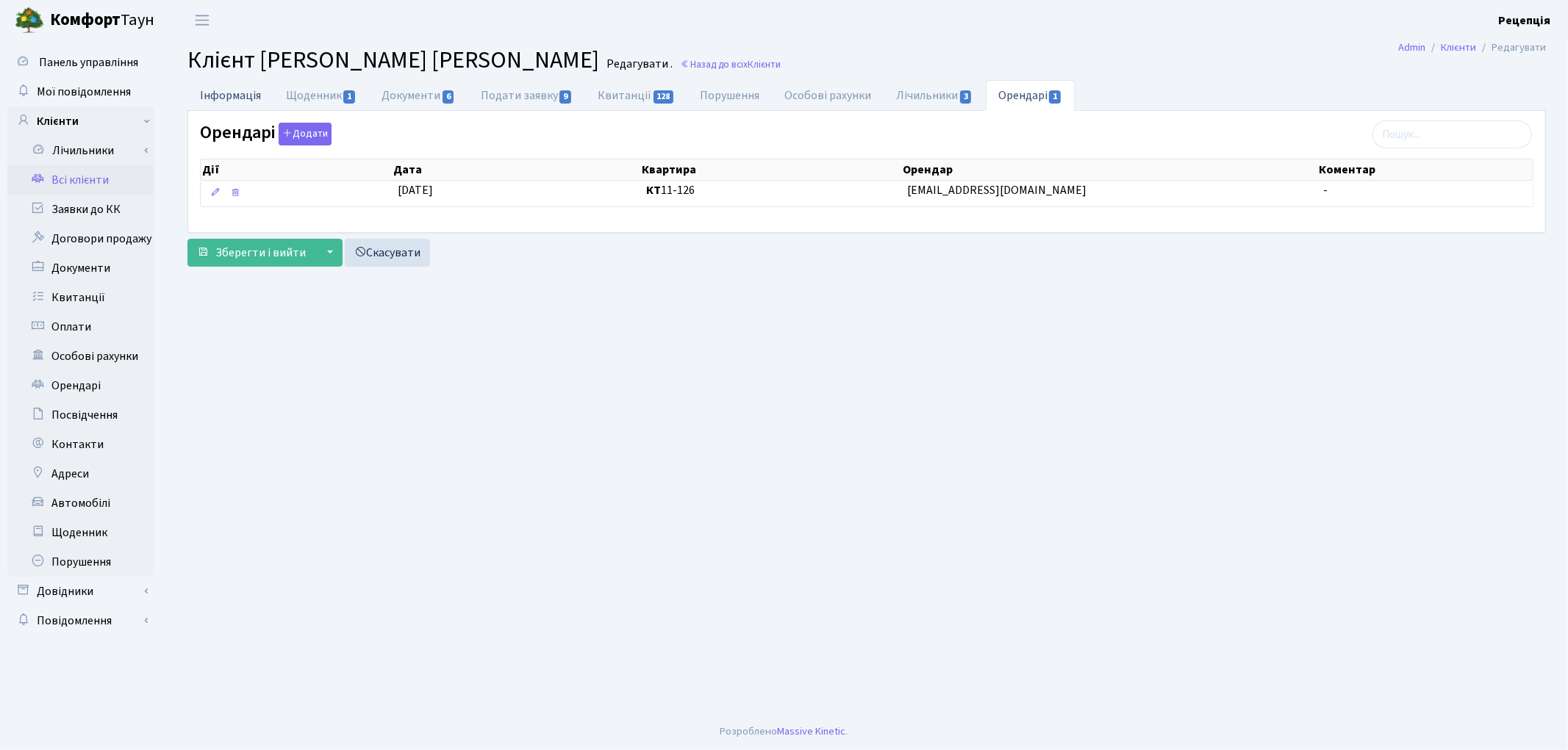
click at [229, 92] on link "Інформація" at bounding box center [231, 95] width 86 height 30
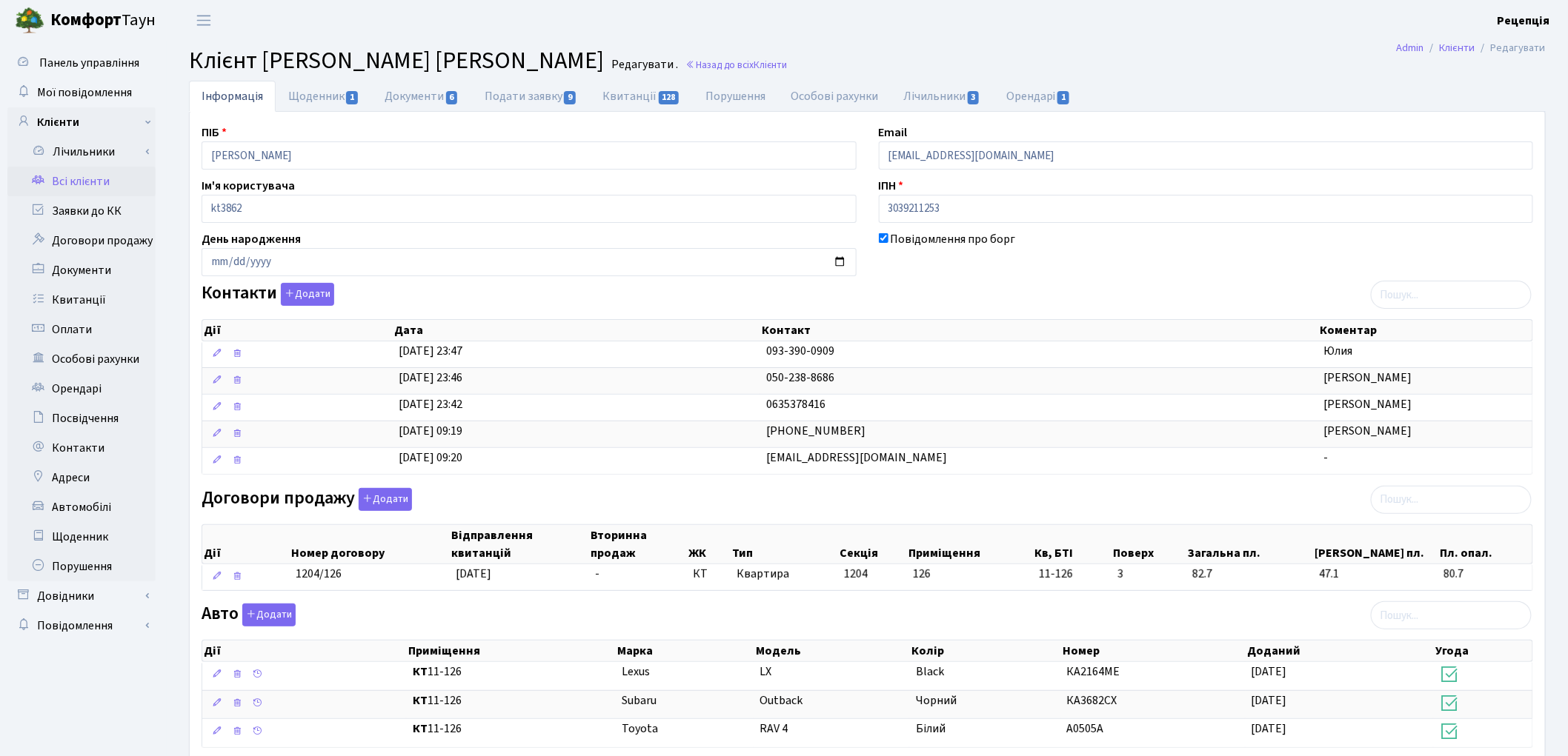
click at [1567, 244] on html "Комфорт Таун Рецепція Мій обліковий запис Вийти Панель управління Мої повідомле…" at bounding box center [784, 537] width 1568 height 1075
click at [1046, 95] on link "Орендарі 1" at bounding box center [1038, 96] width 90 height 31
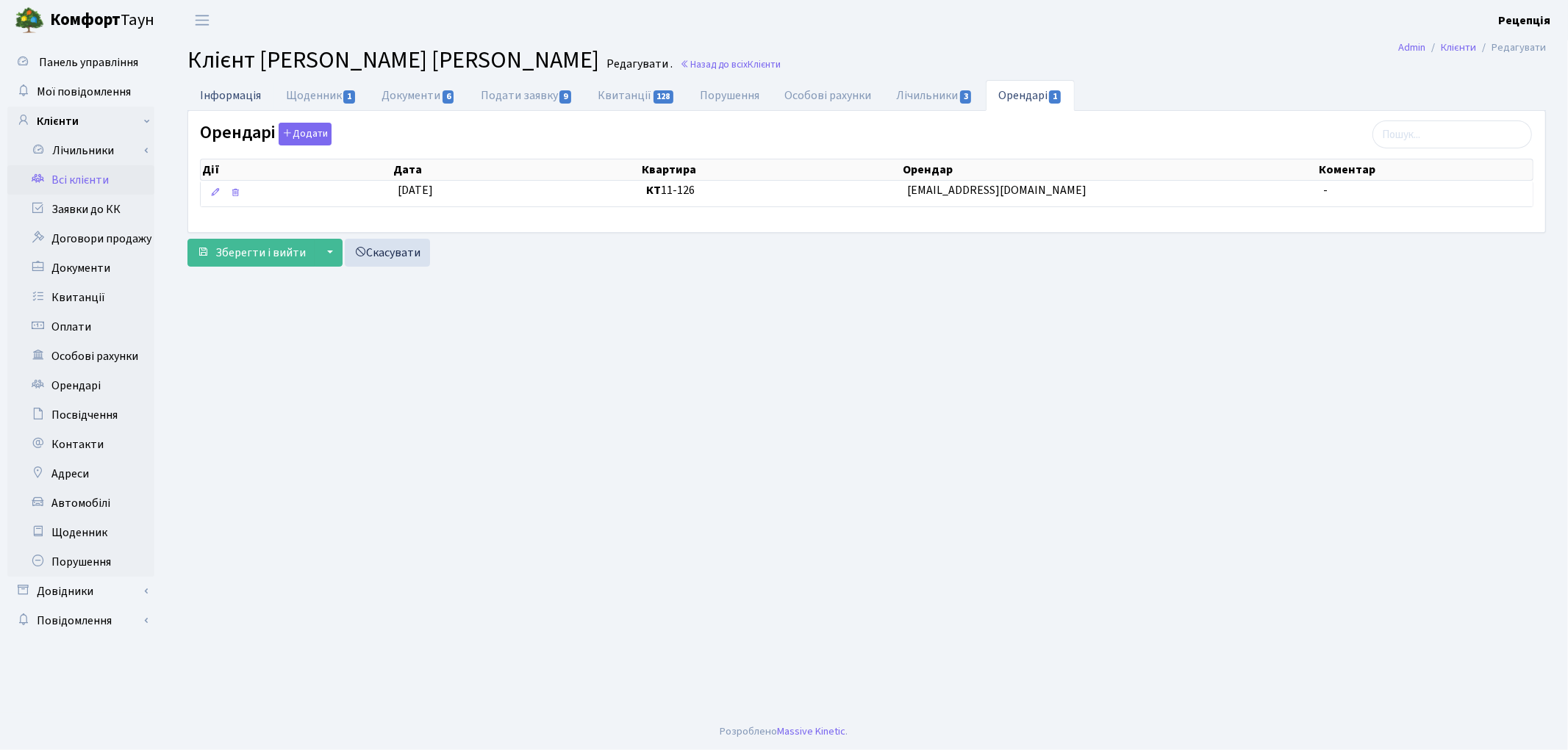
click at [237, 92] on link "Інформація" at bounding box center [231, 95] width 86 height 30
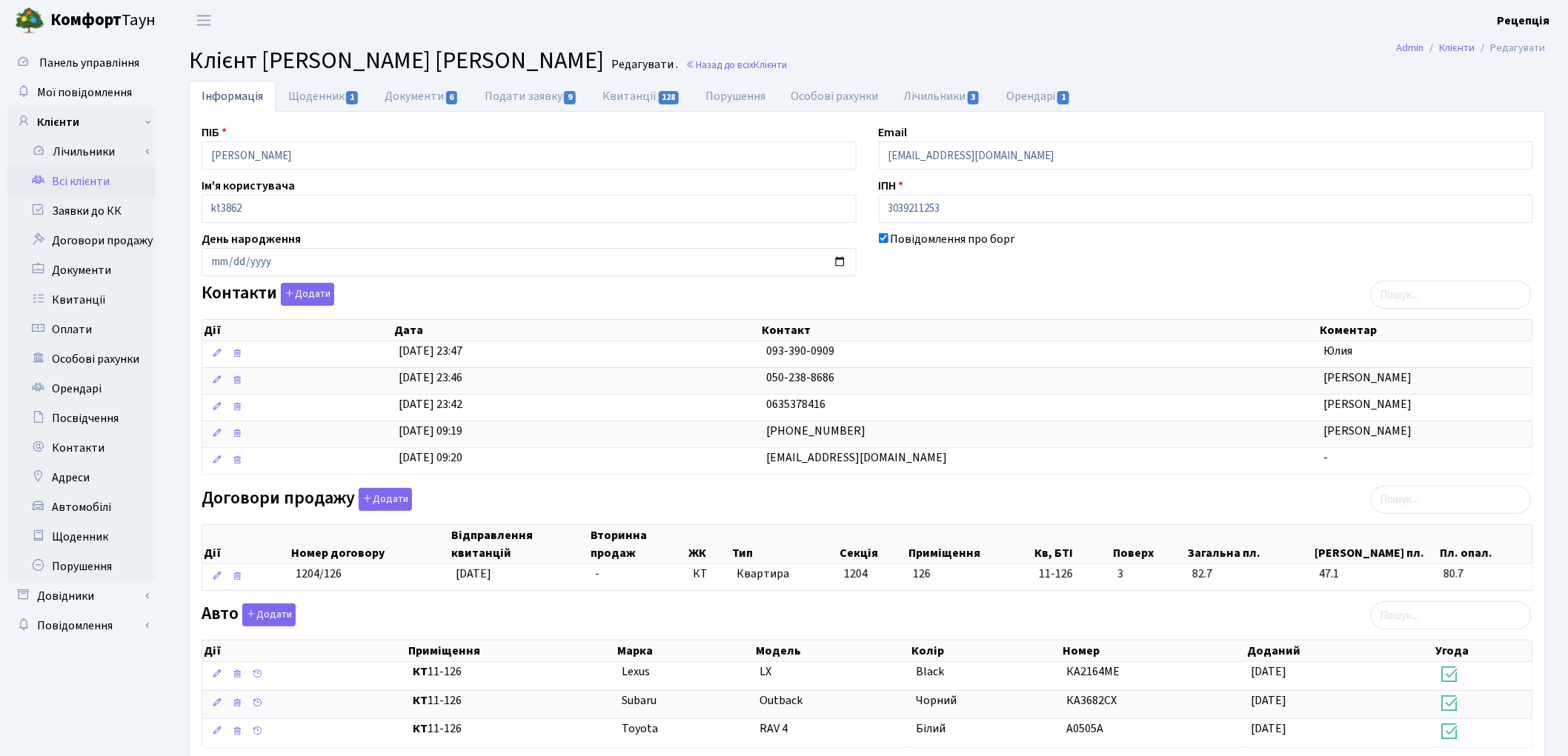
click at [104, 175] on link "Всі клієнти" at bounding box center [81, 181] width 148 height 30
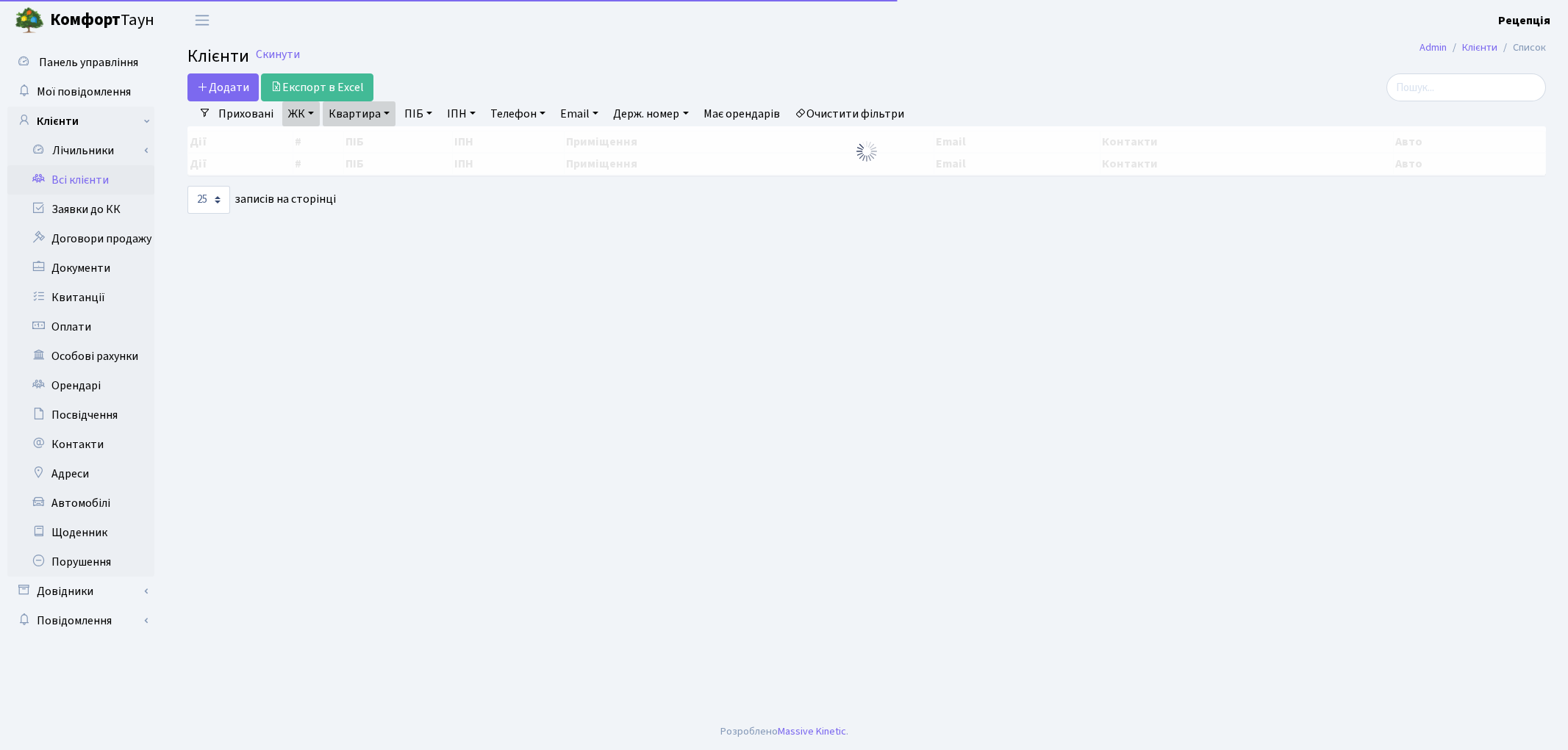
select select "25"
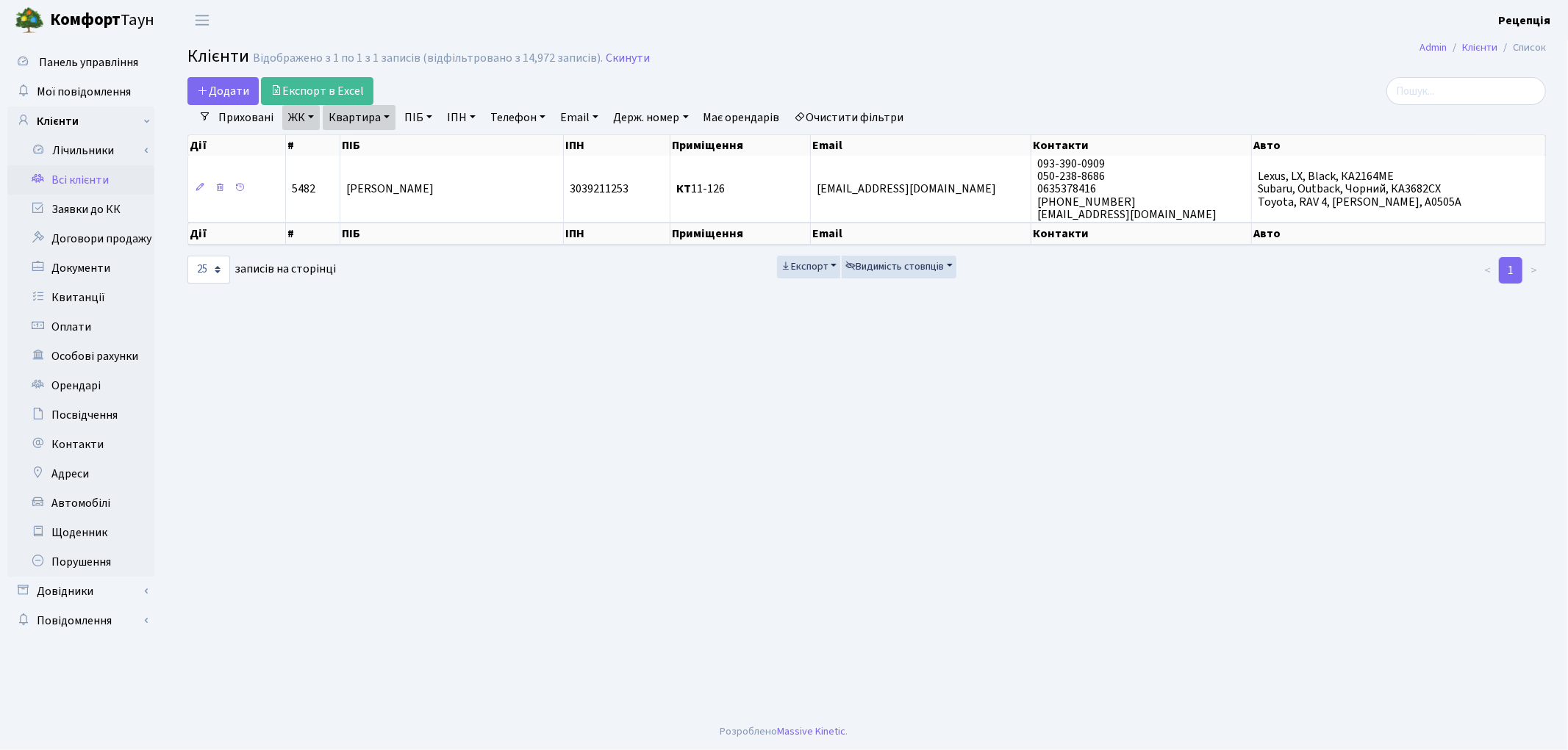
click at [855, 116] on link "Очистити фільтри" at bounding box center [849, 117] width 122 height 25
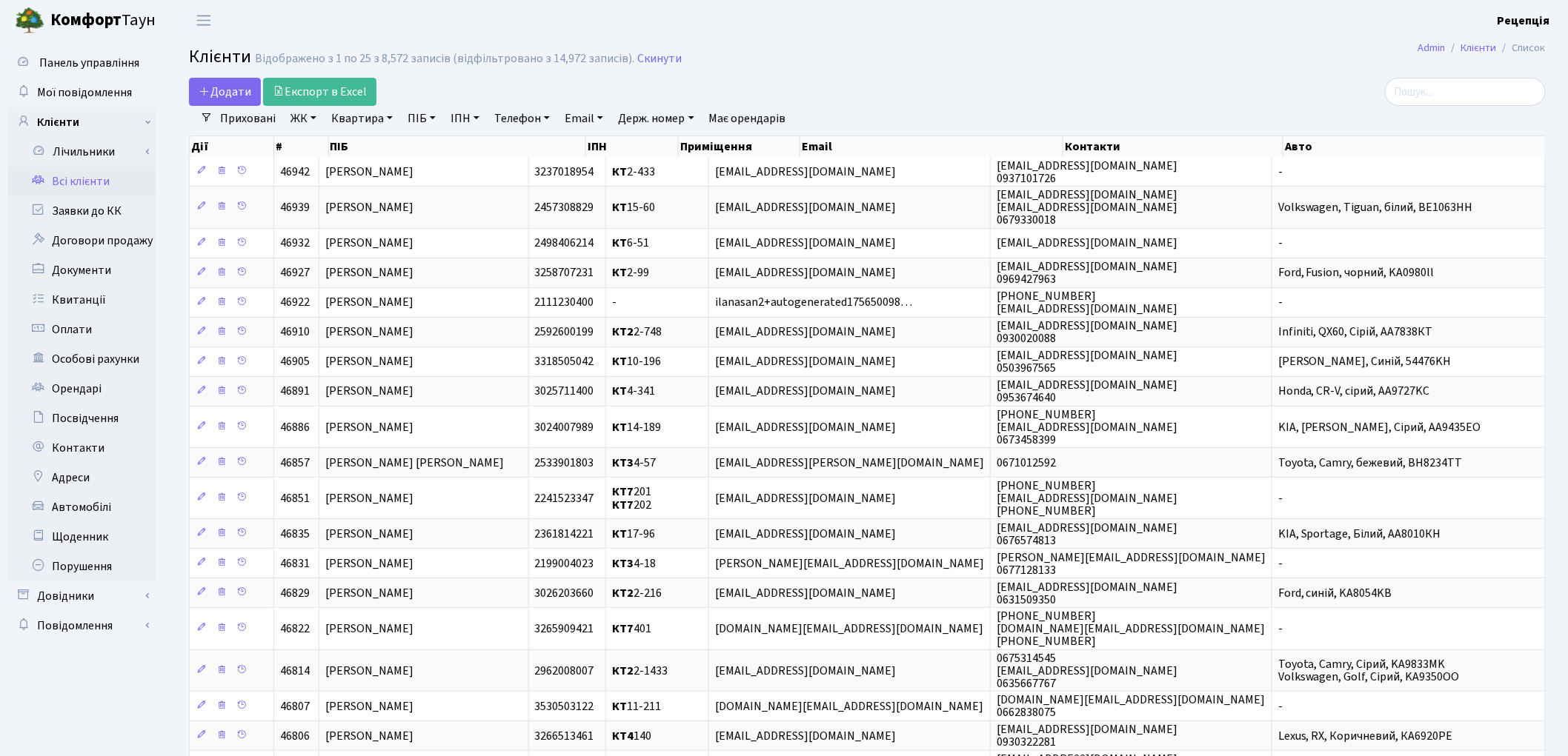
click at [1165, 78] on div at bounding box center [1327, 92] width 438 height 28
click at [90, 178] on link "Всі клієнти" at bounding box center [81, 181] width 148 height 30
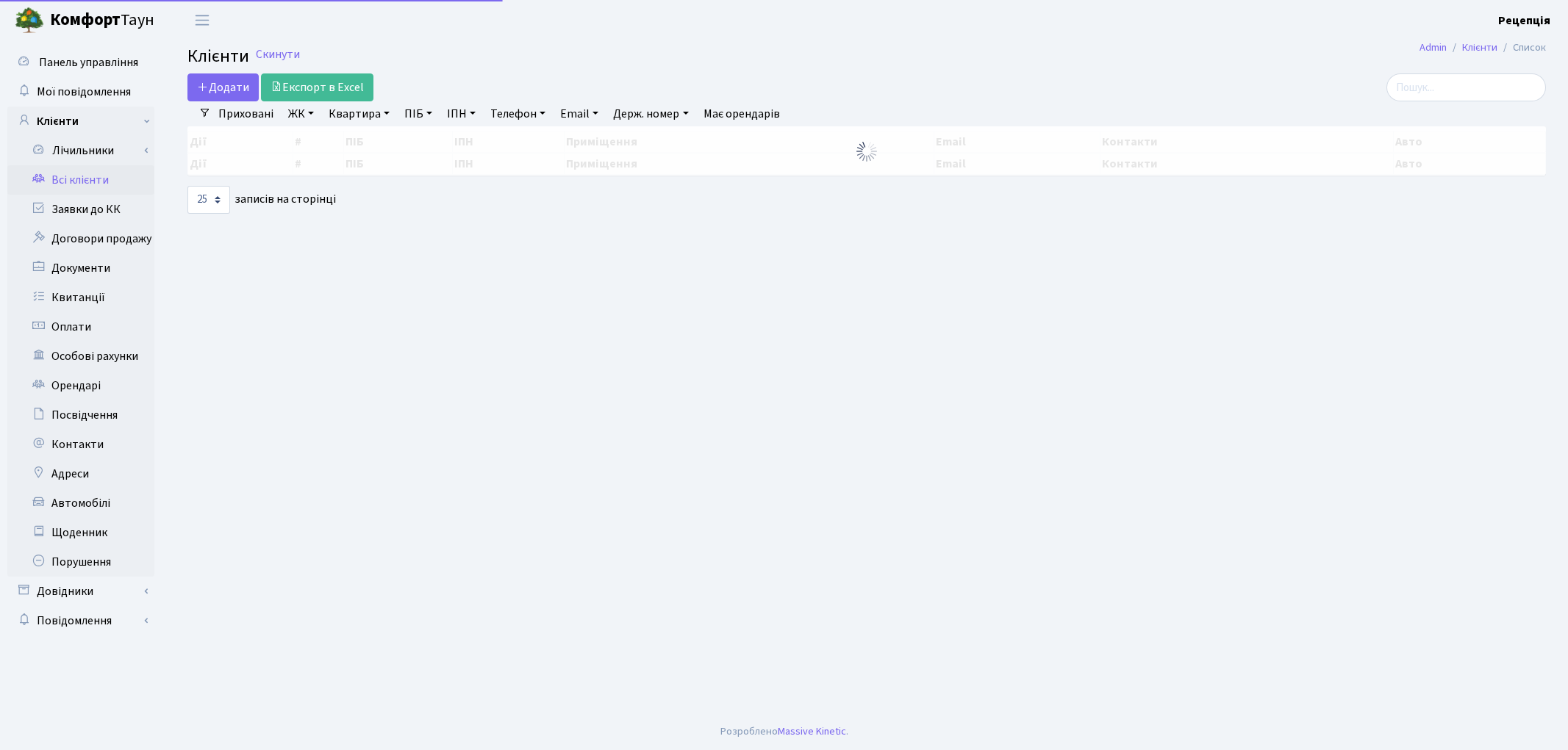
select select "25"
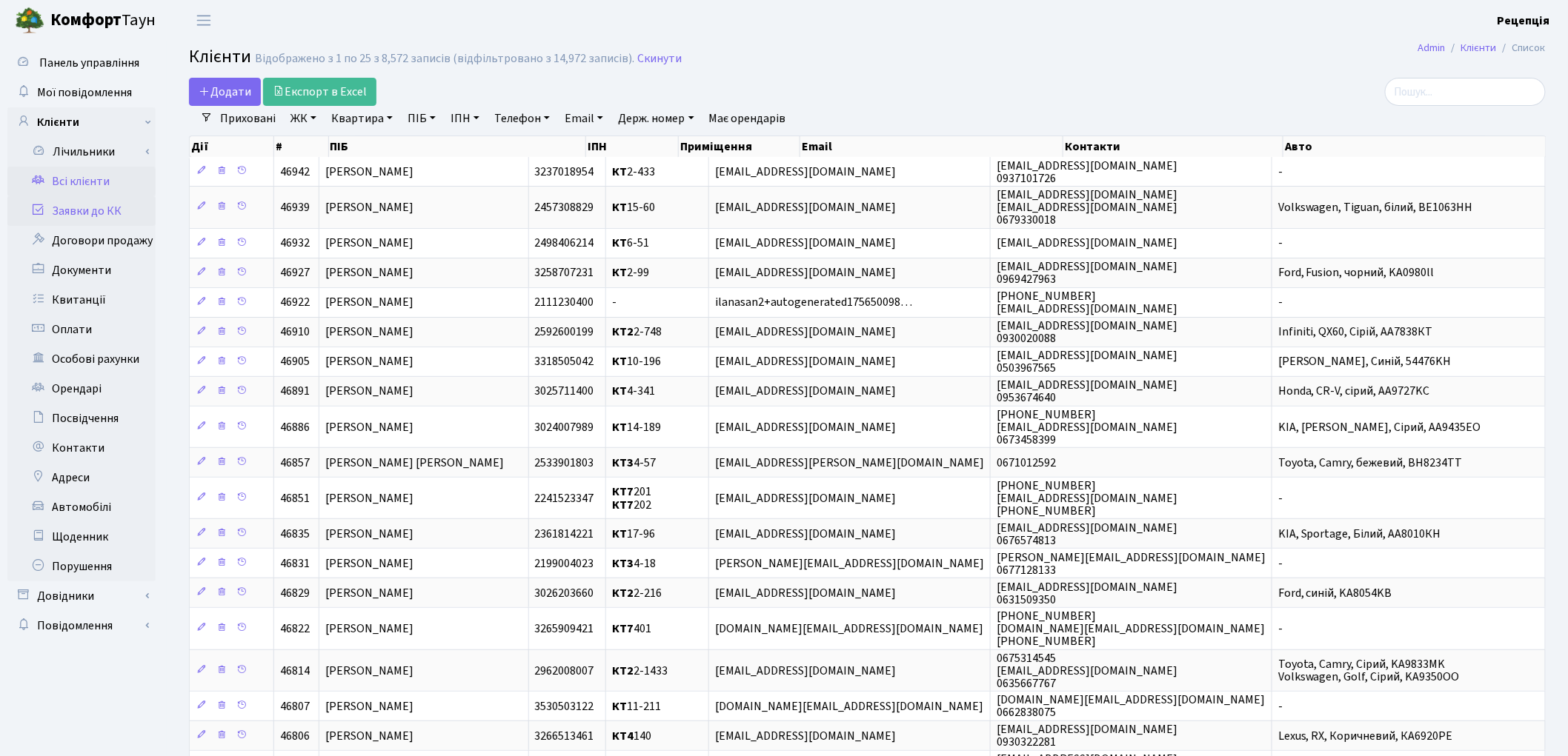
click at [69, 208] on link "Заявки до КК" at bounding box center [81, 211] width 148 height 30
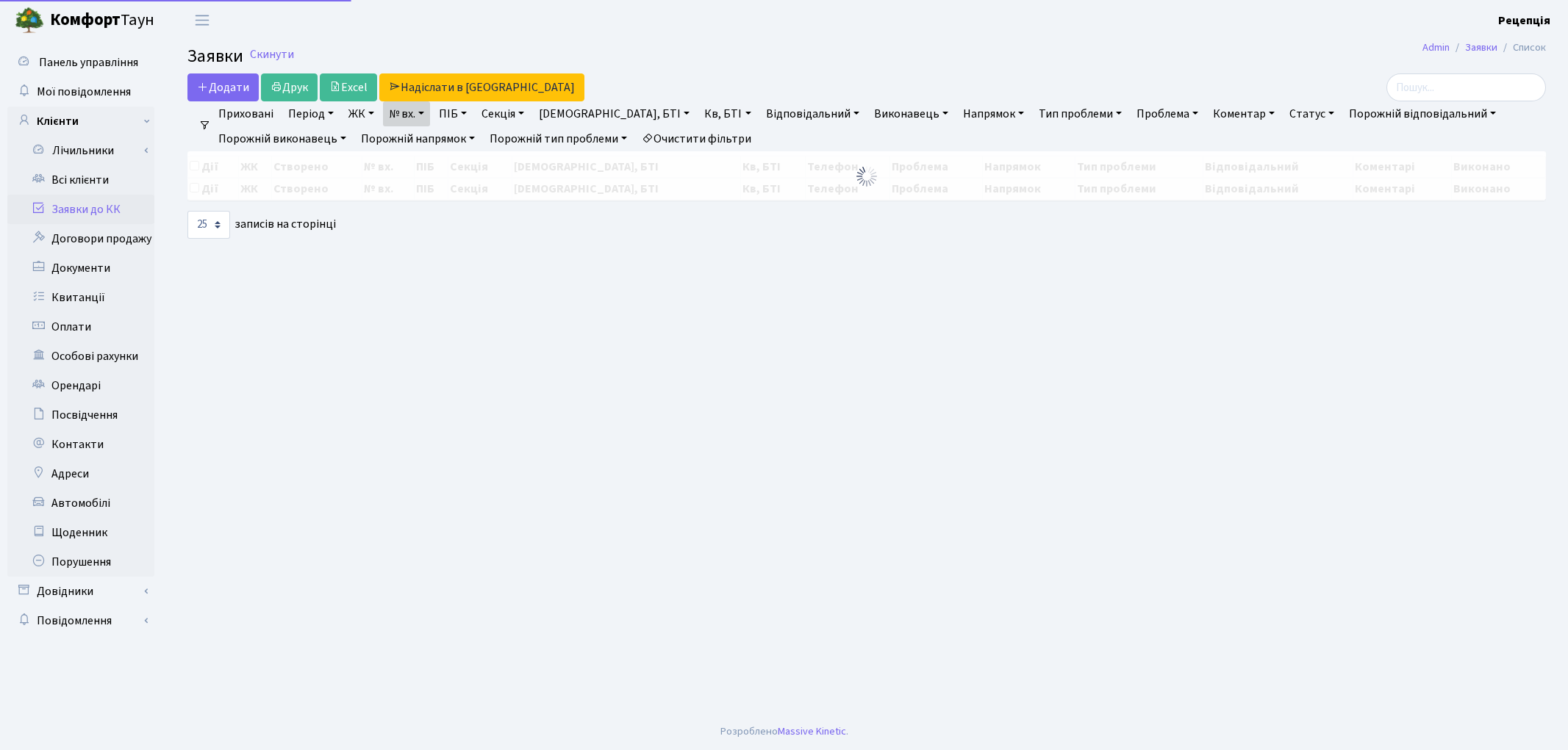
select select "25"
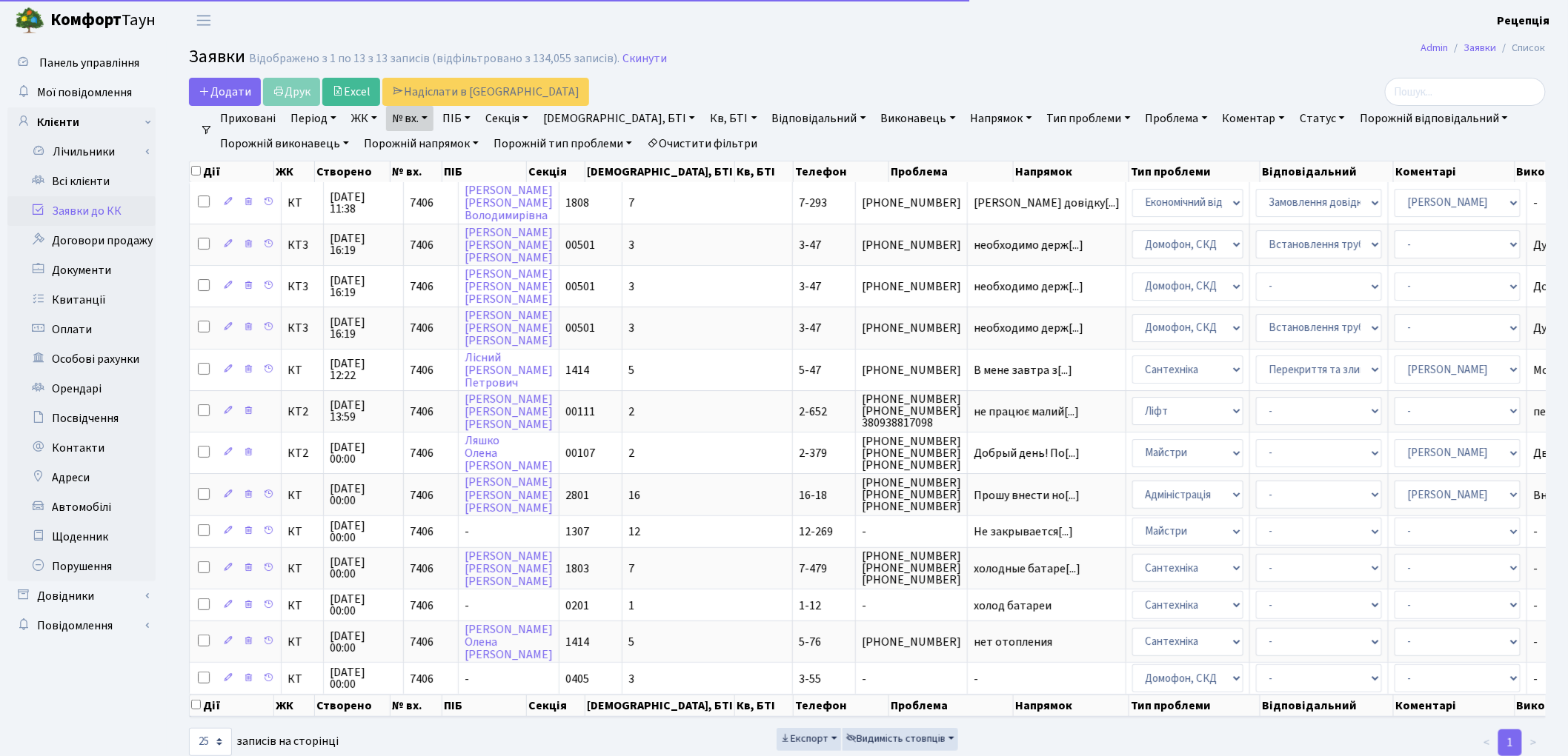
click at [695, 134] on link "Очистити фільтри" at bounding box center [702, 142] width 123 height 25
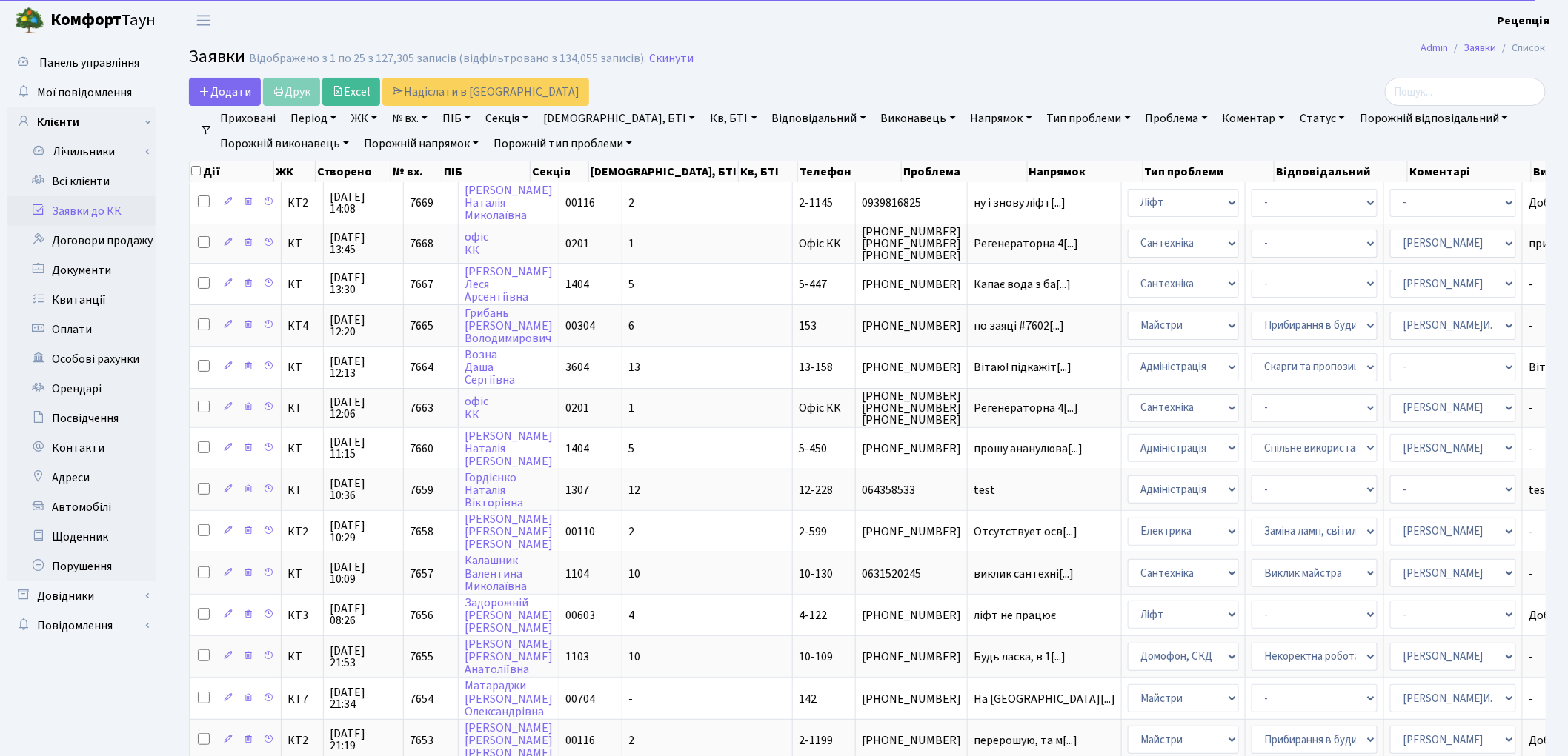
click at [364, 119] on link "ЖК" at bounding box center [364, 118] width 38 height 25
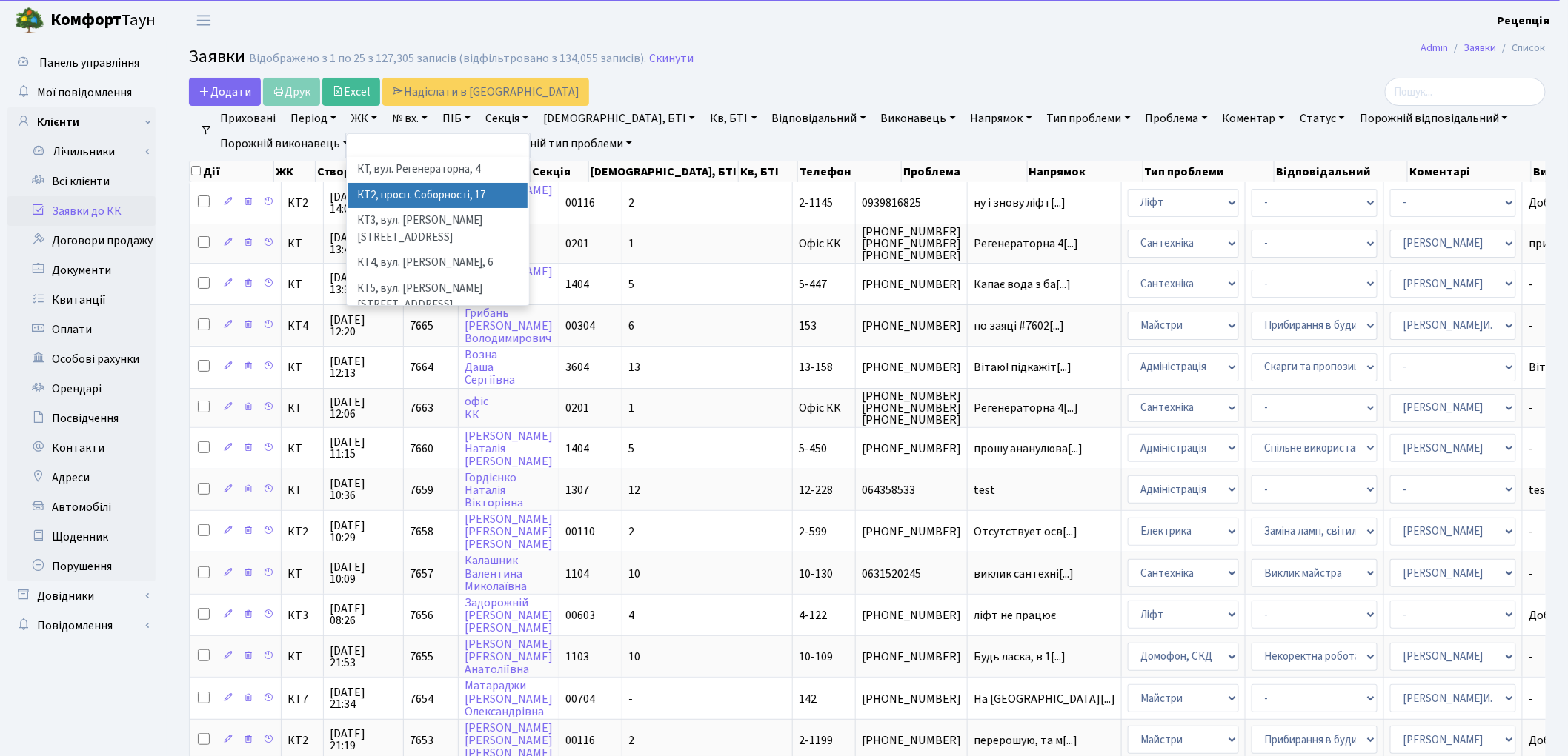
click at [485, 196] on li "КТ2, просп. Соборності, 17" at bounding box center [438, 196] width 179 height 26
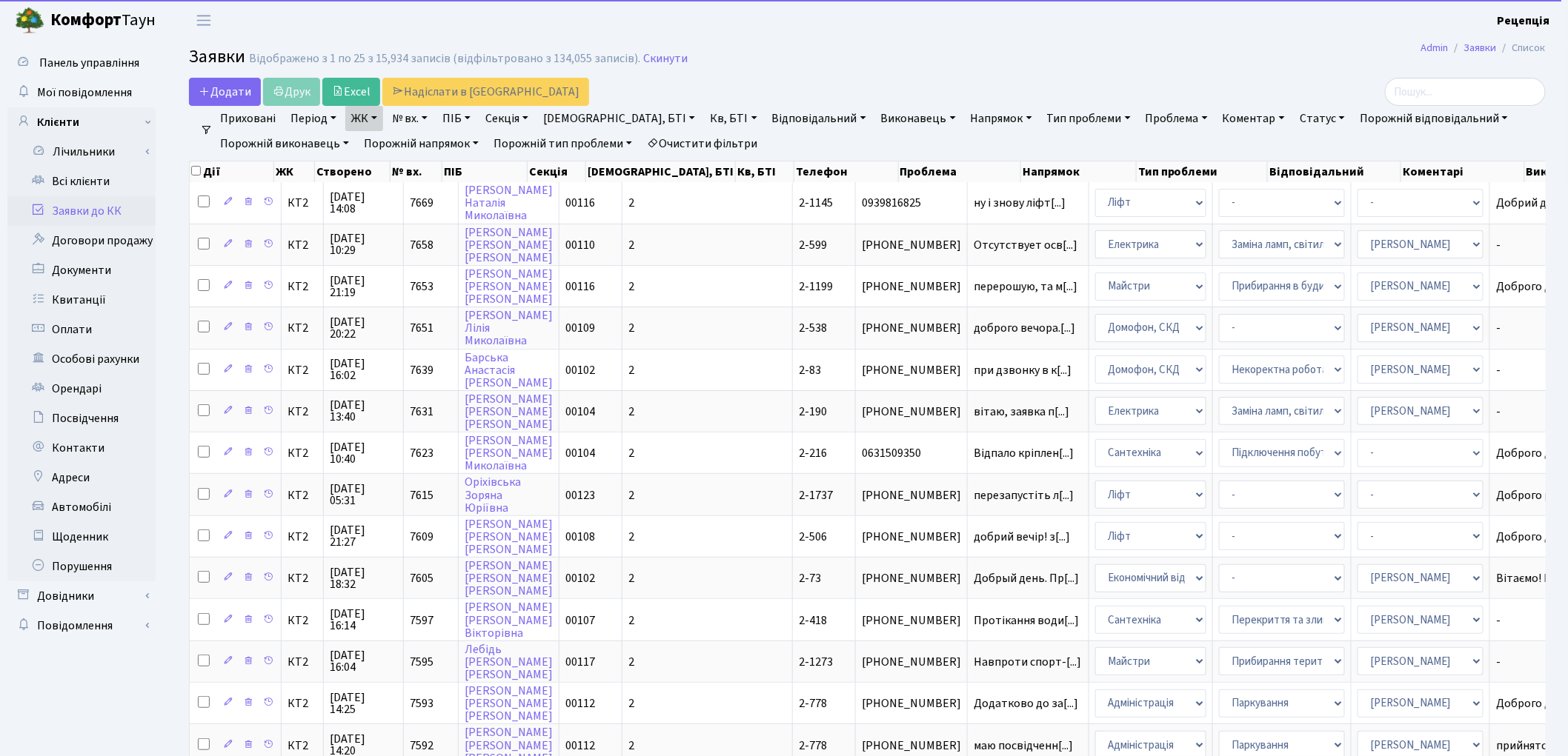
click at [704, 120] on link "Кв, БТІ" at bounding box center [733, 118] width 58 height 25
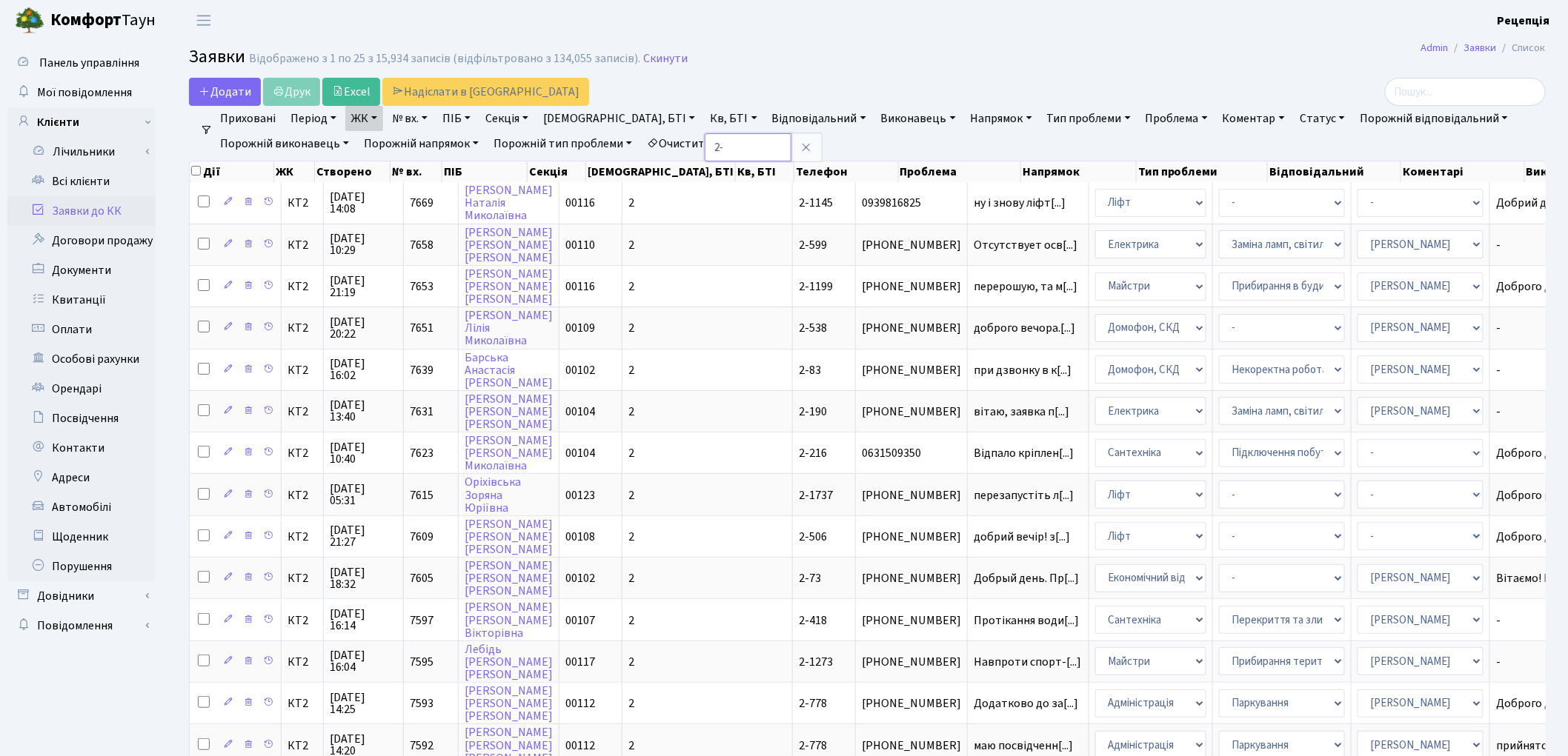
type input "2"
click at [739, 142] on link "Очистити фільтри" at bounding box center [702, 142] width 123 height 25
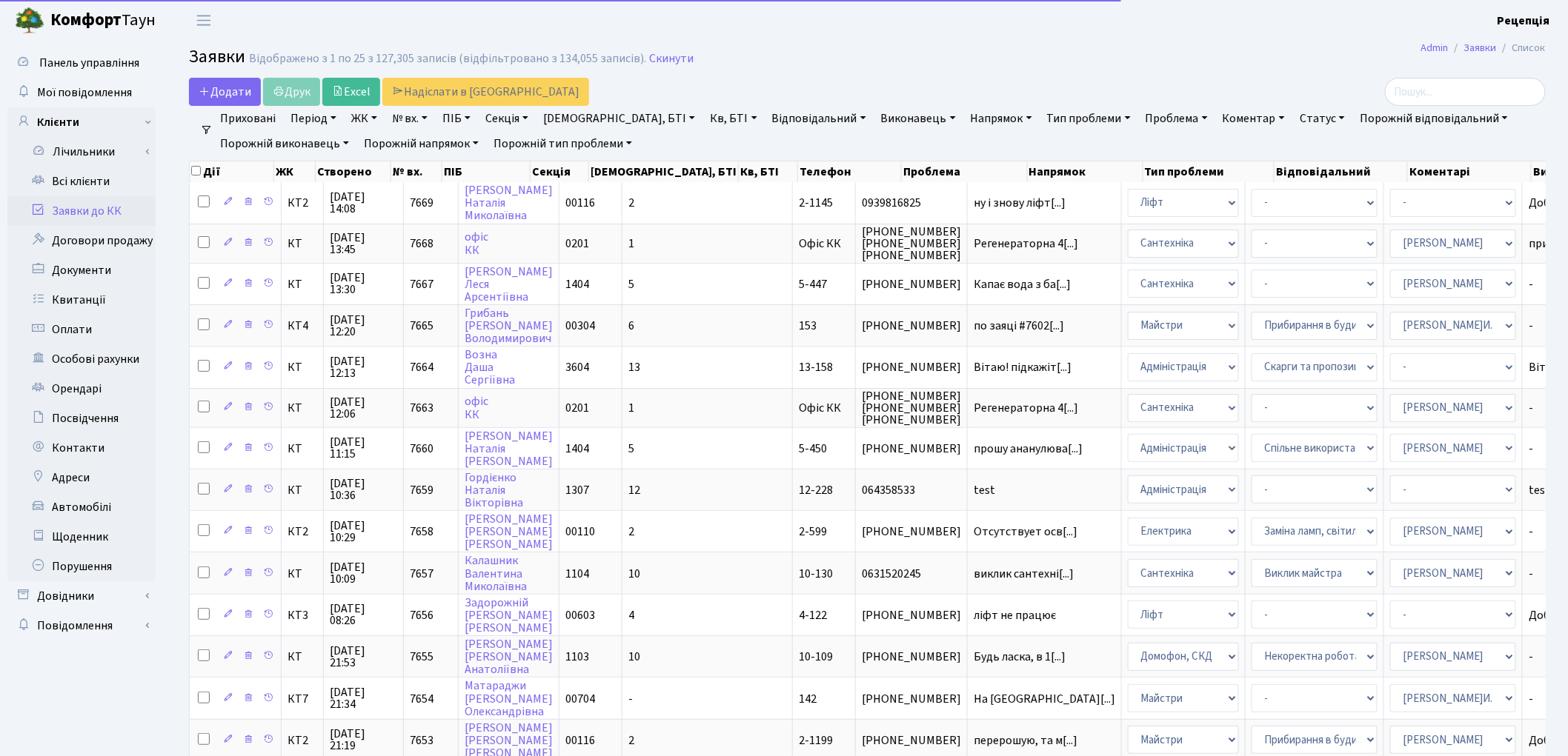
click at [459, 116] on link "ПІБ" at bounding box center [456, 118] width 40 height 25
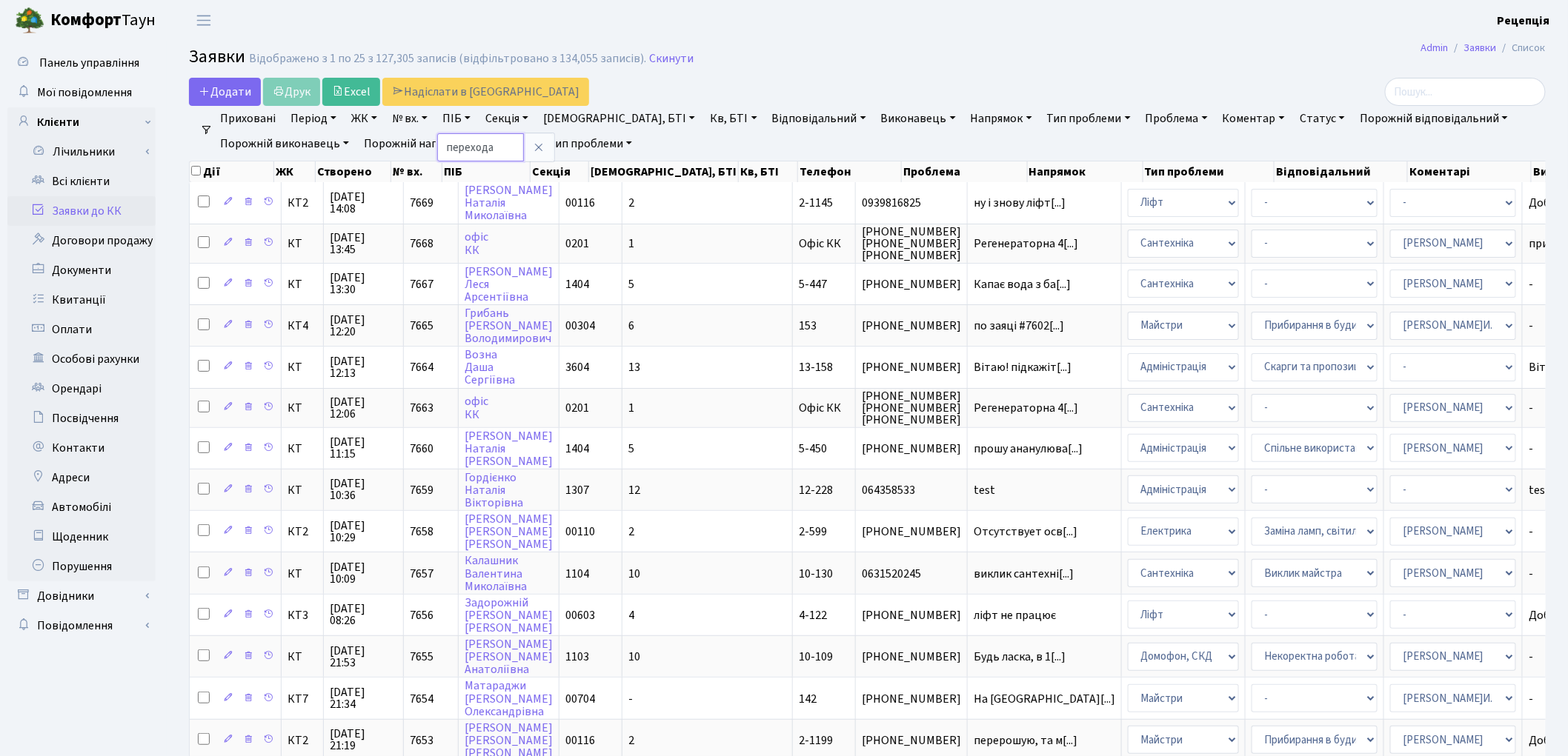
type input "перехода"
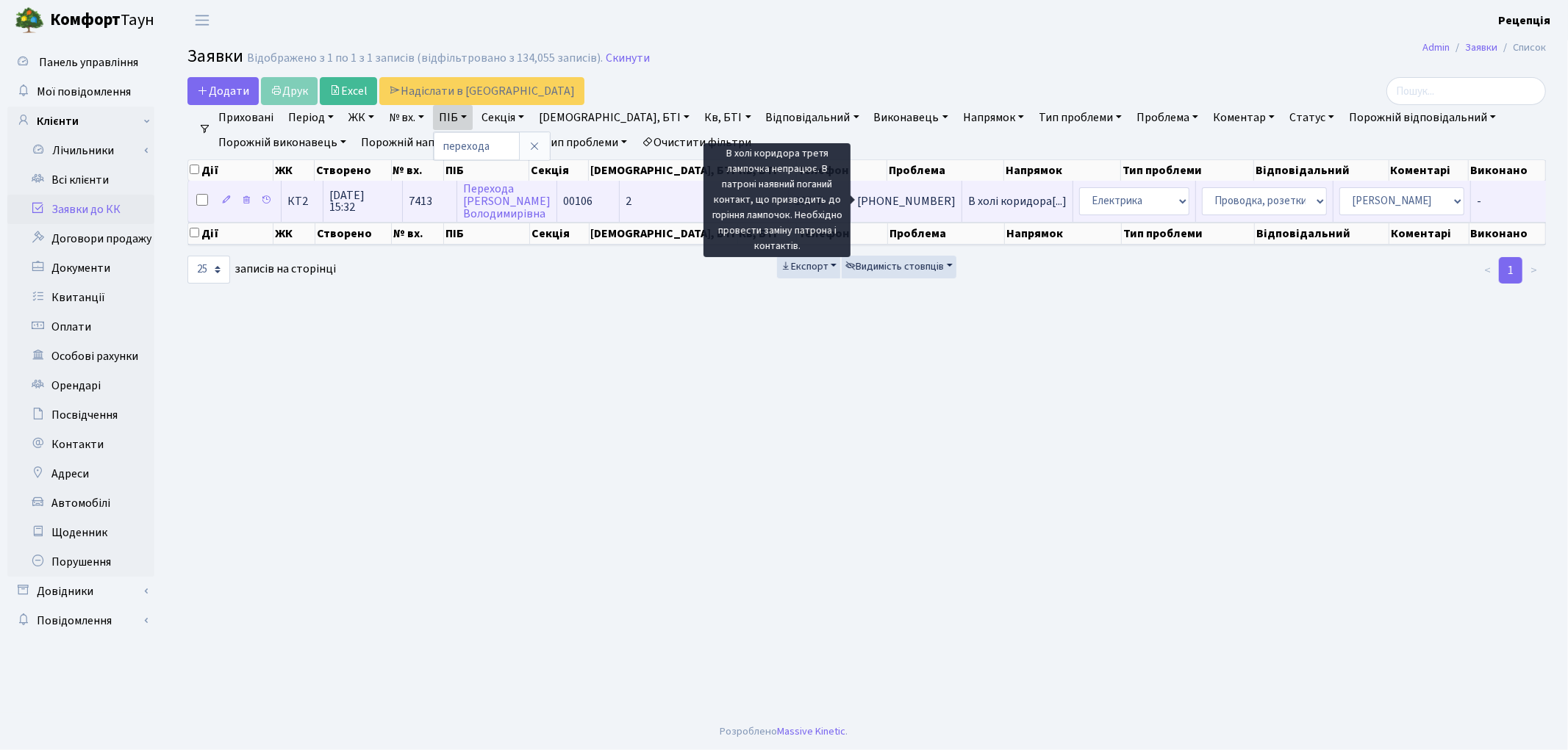
click at [968, 204] on span "В холі коридора[...]" at bounding box center [1017, 201] width 98 height 16
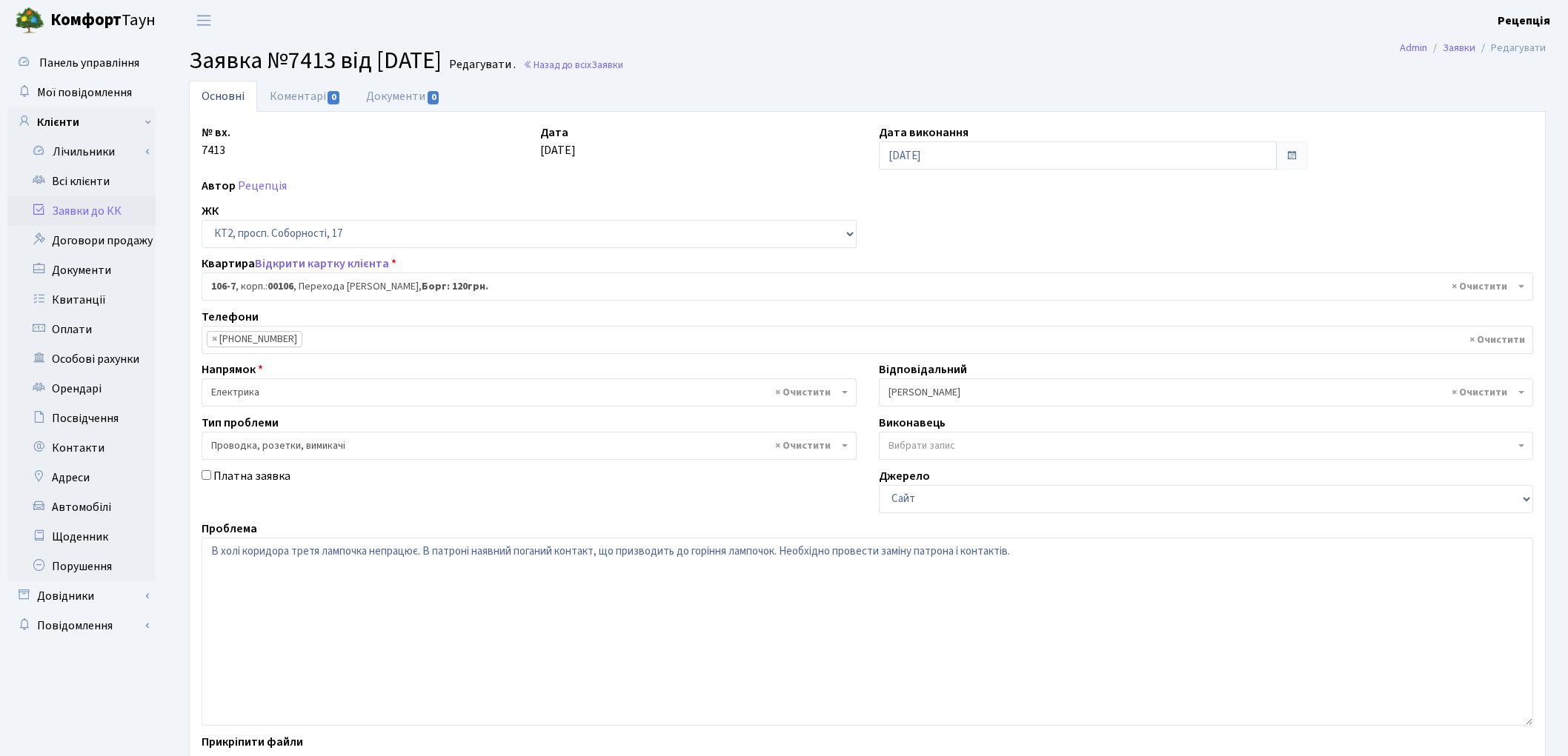
select select "16105"
select select "25"
click at [83, 181] on link "Всі клієнти" at bounding box center [81, 181] width 148 height 30
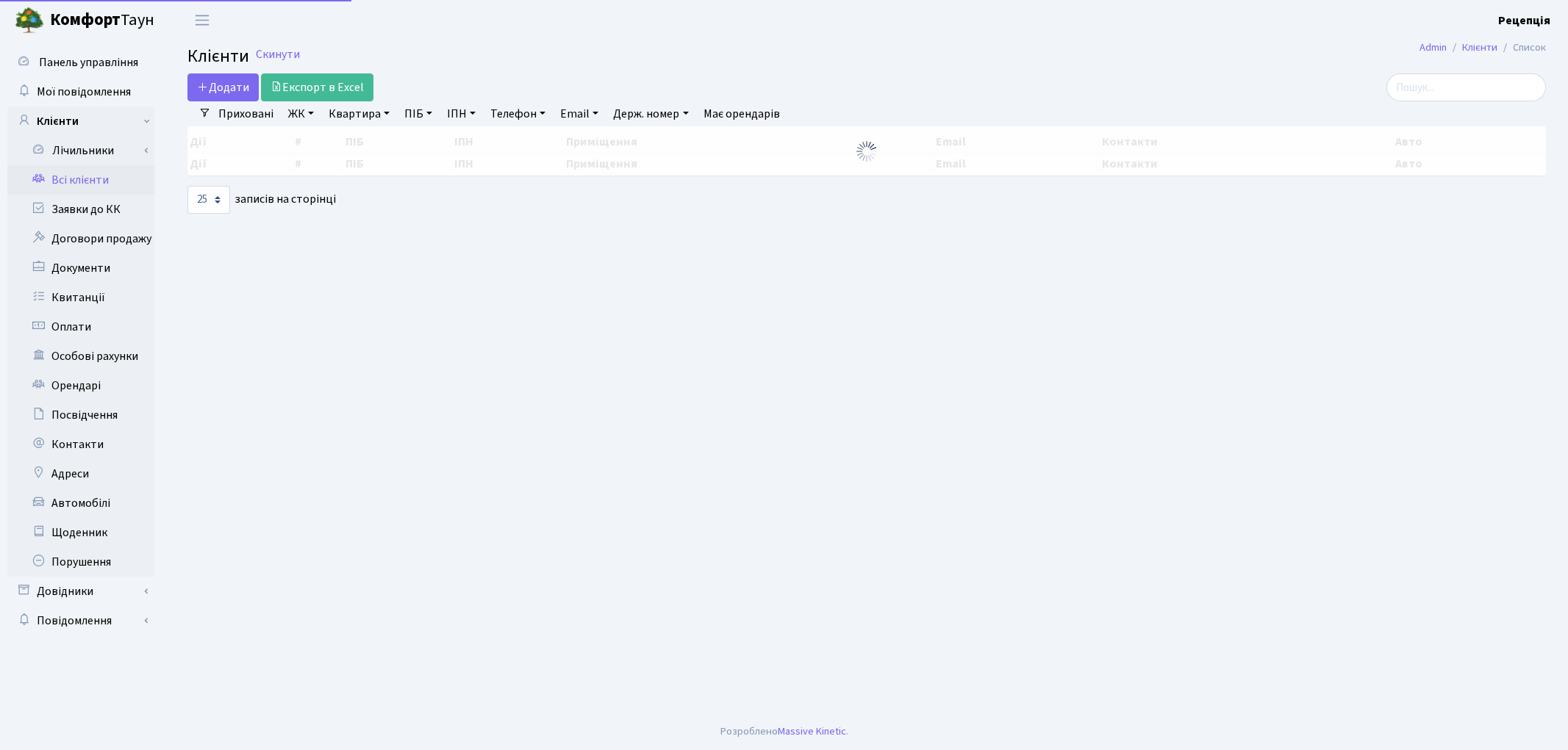
select select "25"
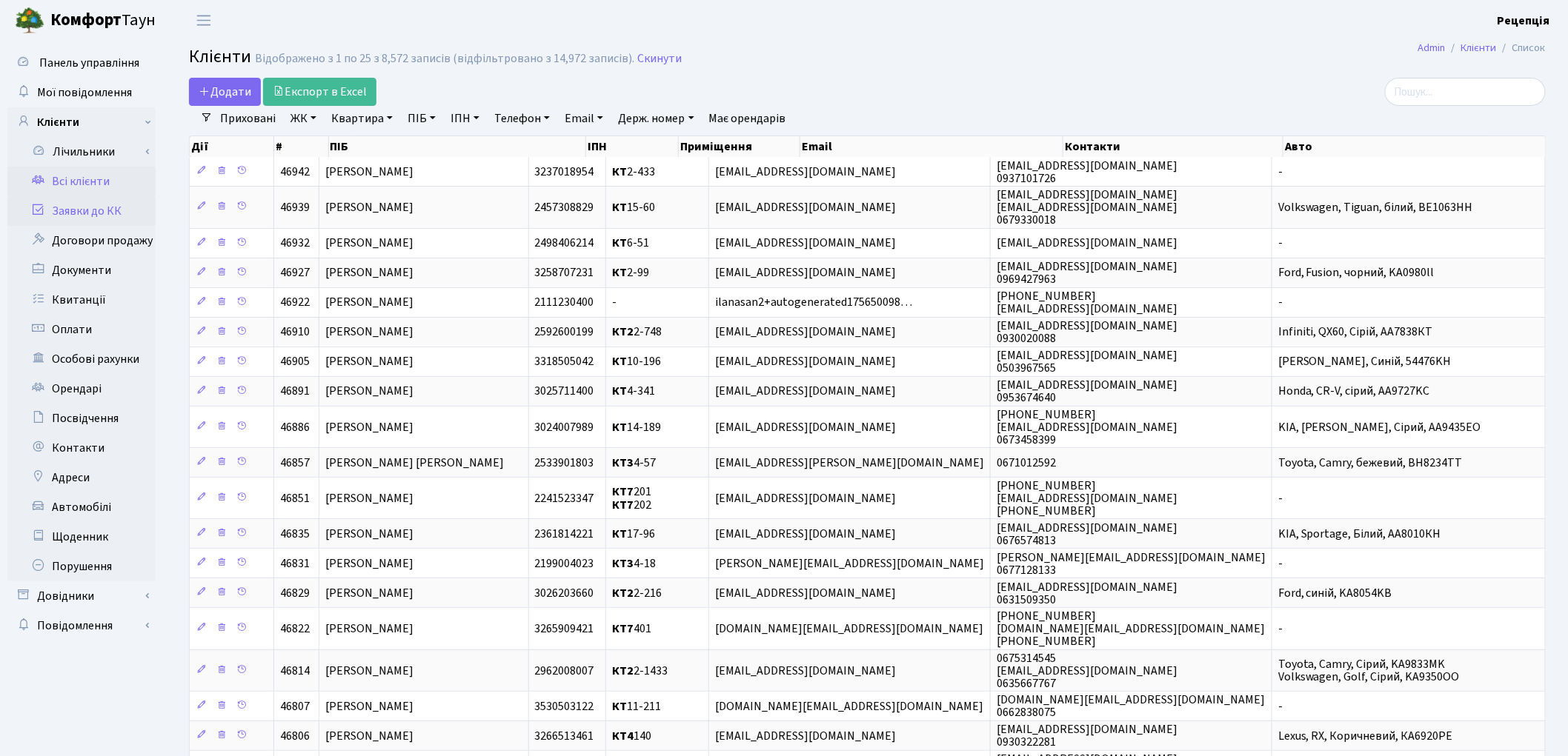
click at [84, 218] on link "Заявки до КК" at bounding box center [81, 211] width 148 height 30
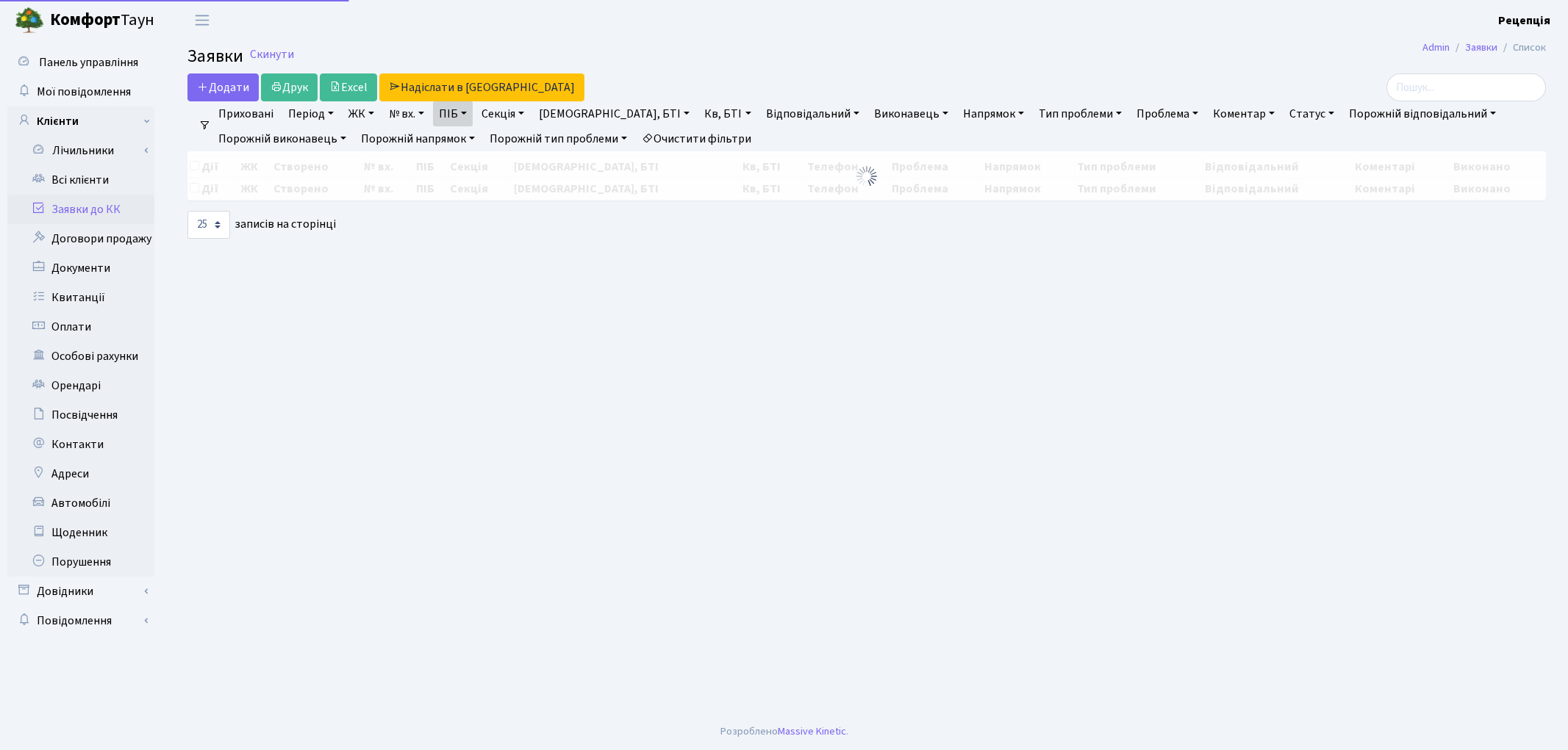
select select "25"
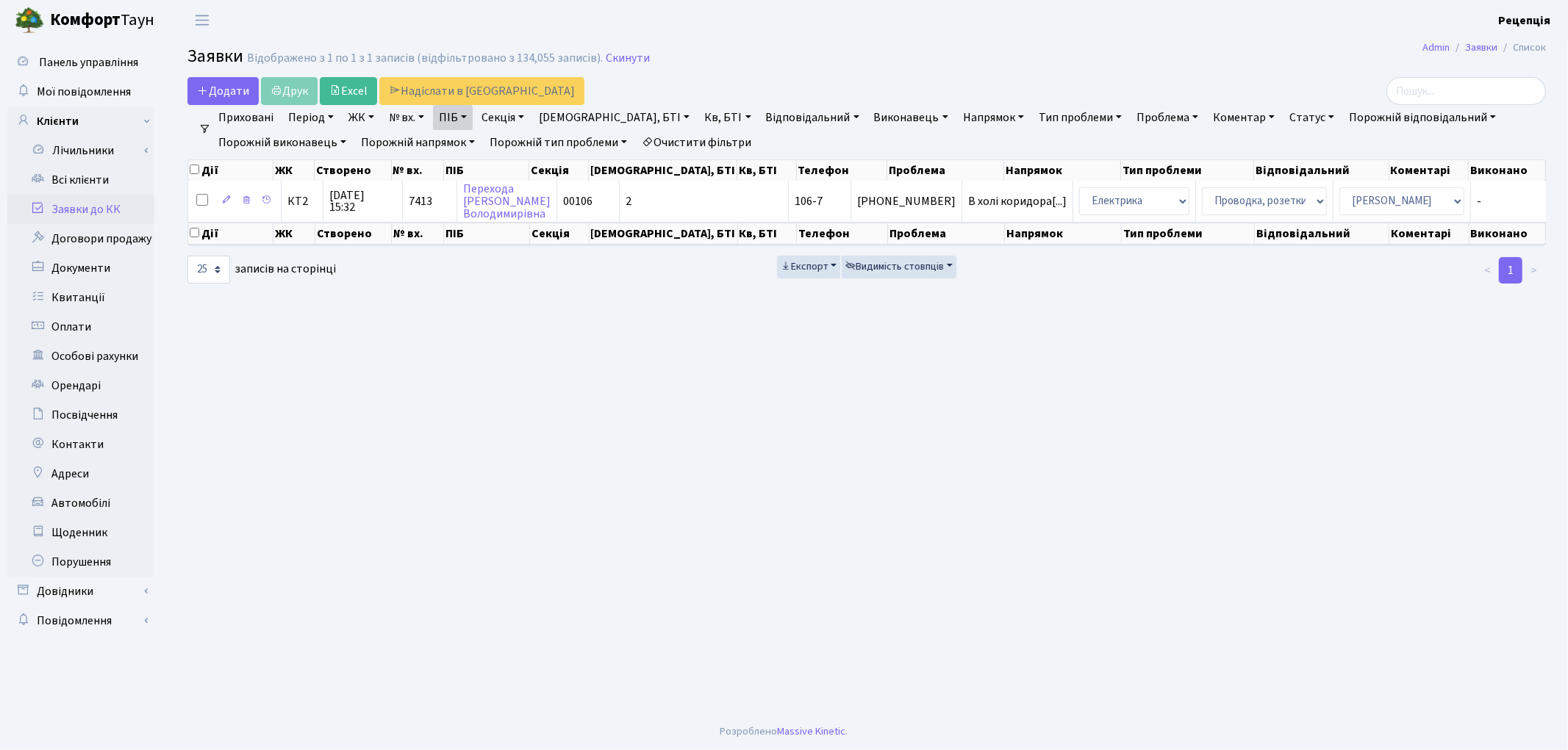
click at [738, 136] on link "Очистити фільтри" at bounding box center [696, 141] width 122 height 25
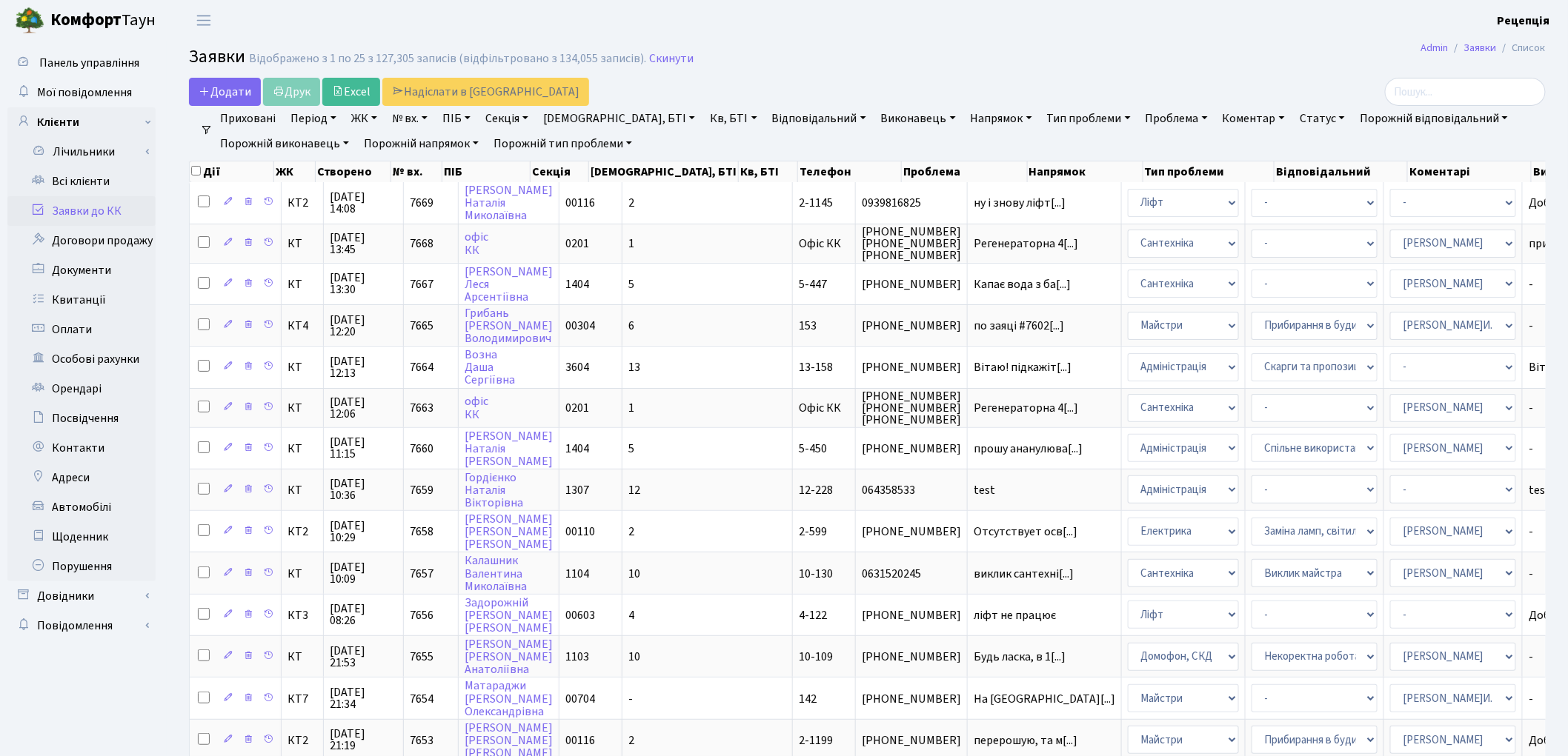
click at [101, 211] on link "Заявки до КК" at bounding box center [81, 211] width 148 height 30
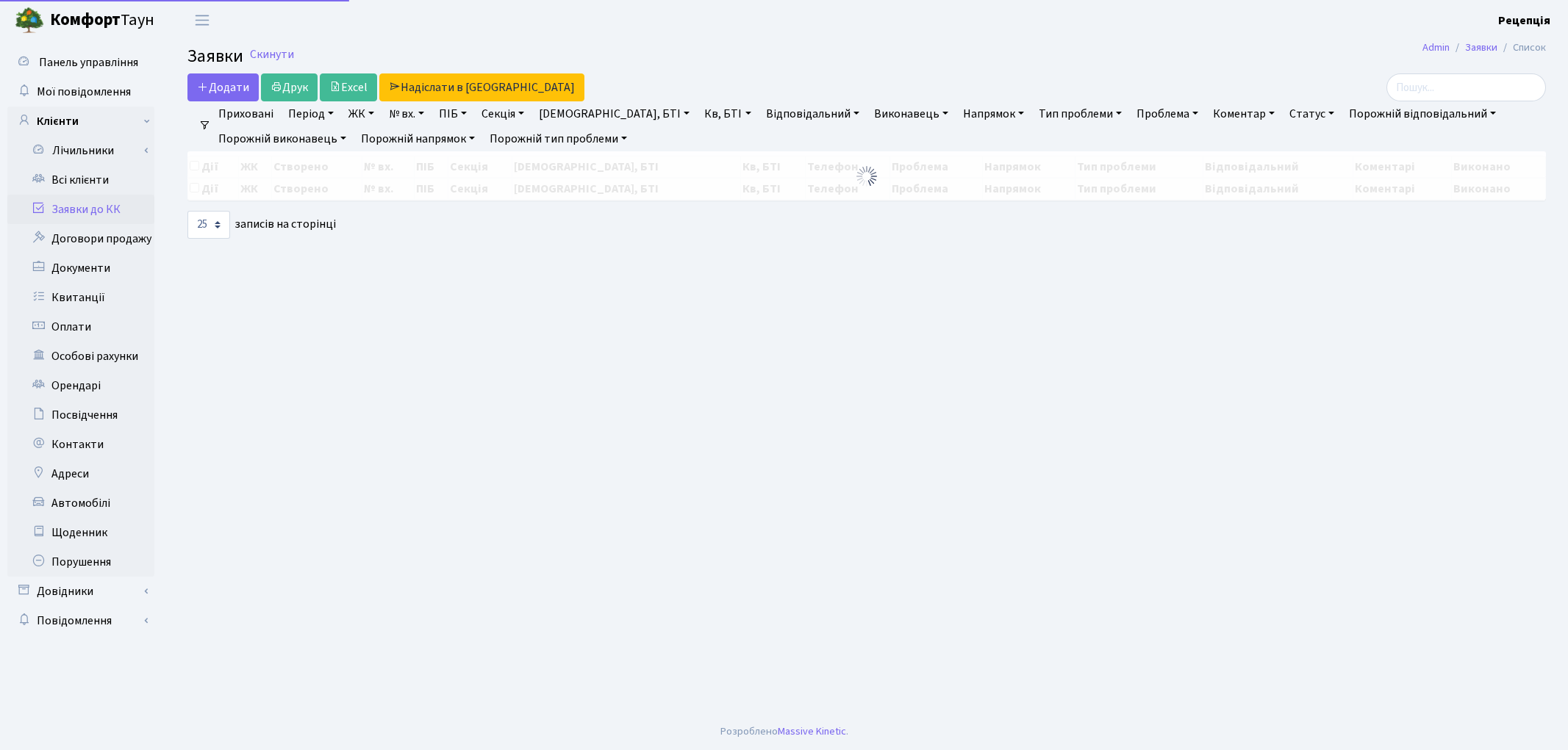
select select "25"
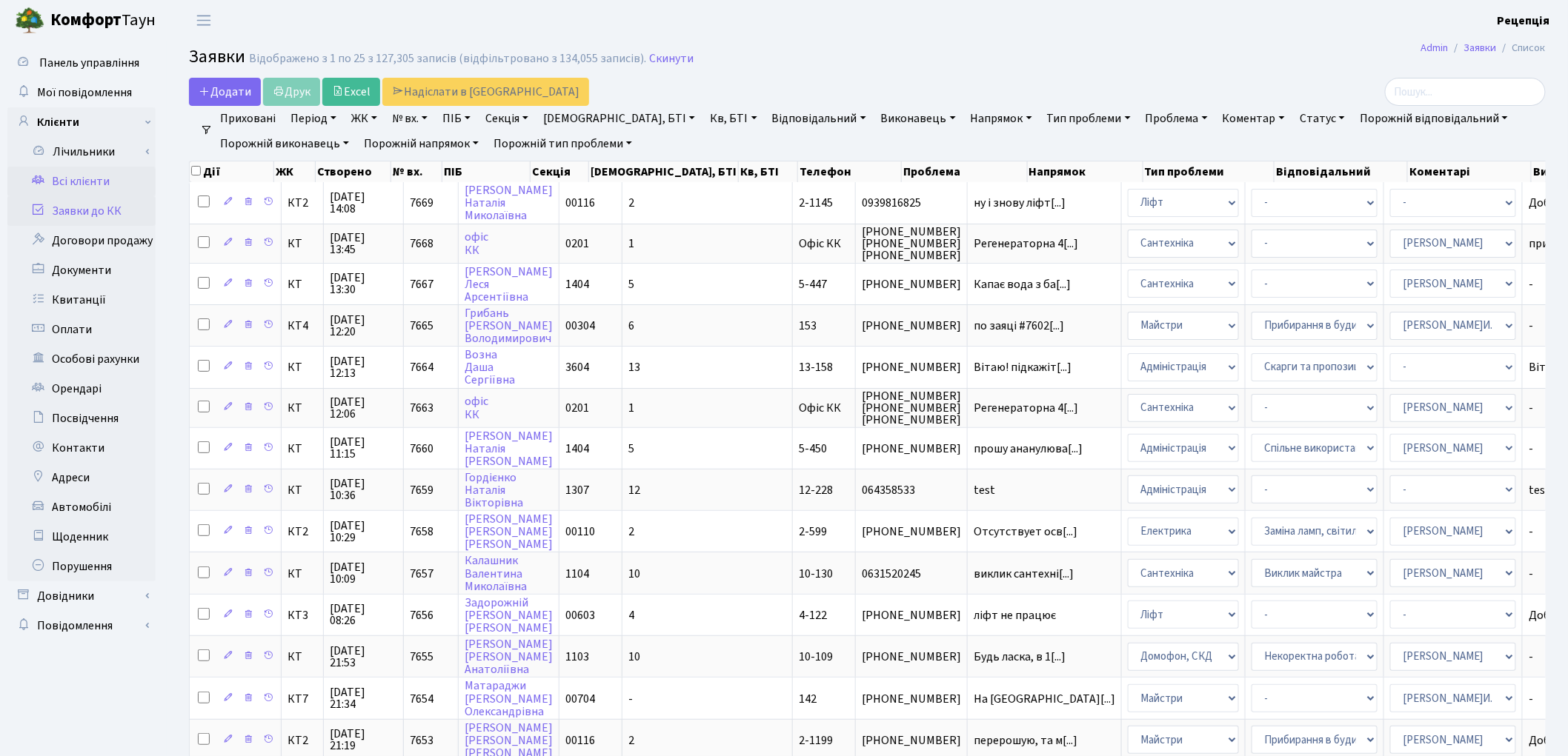
click at [97, 173] on link "Всі клієнти" at bounding box center [81, 181] width 148 height 30
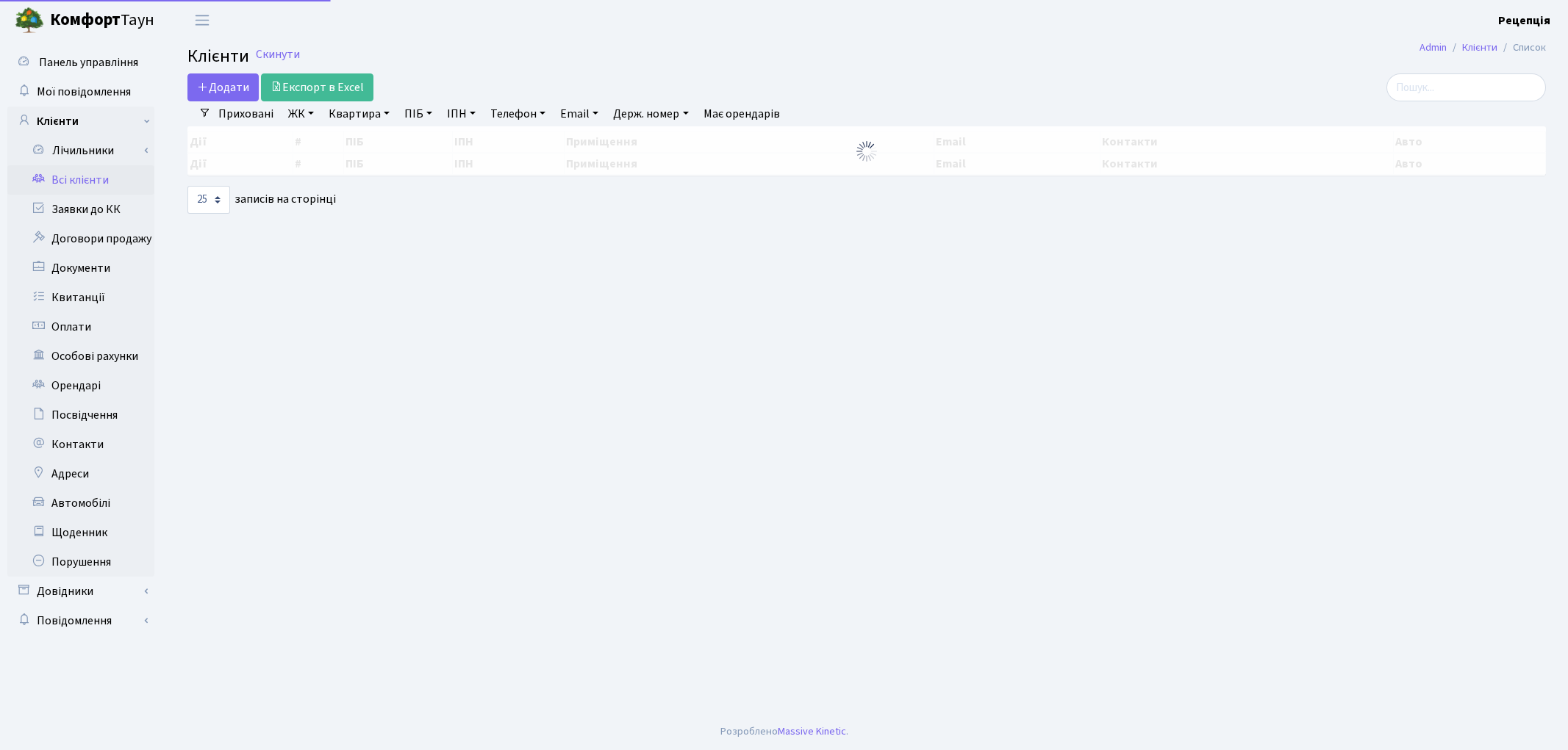
select select "25"
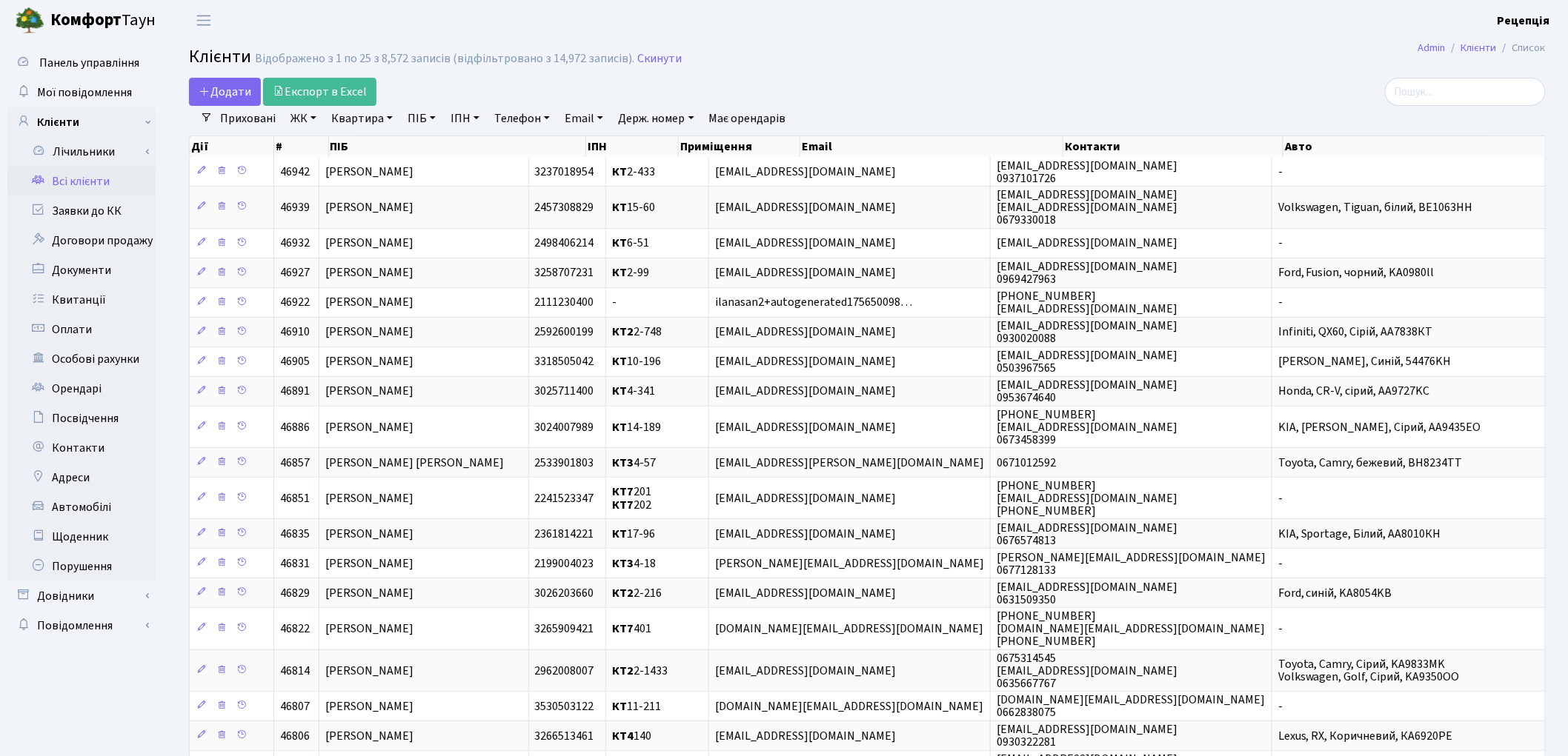
click at [315, 122] on link "ЖК" at bounding box center [303, 118] width 38 height 25
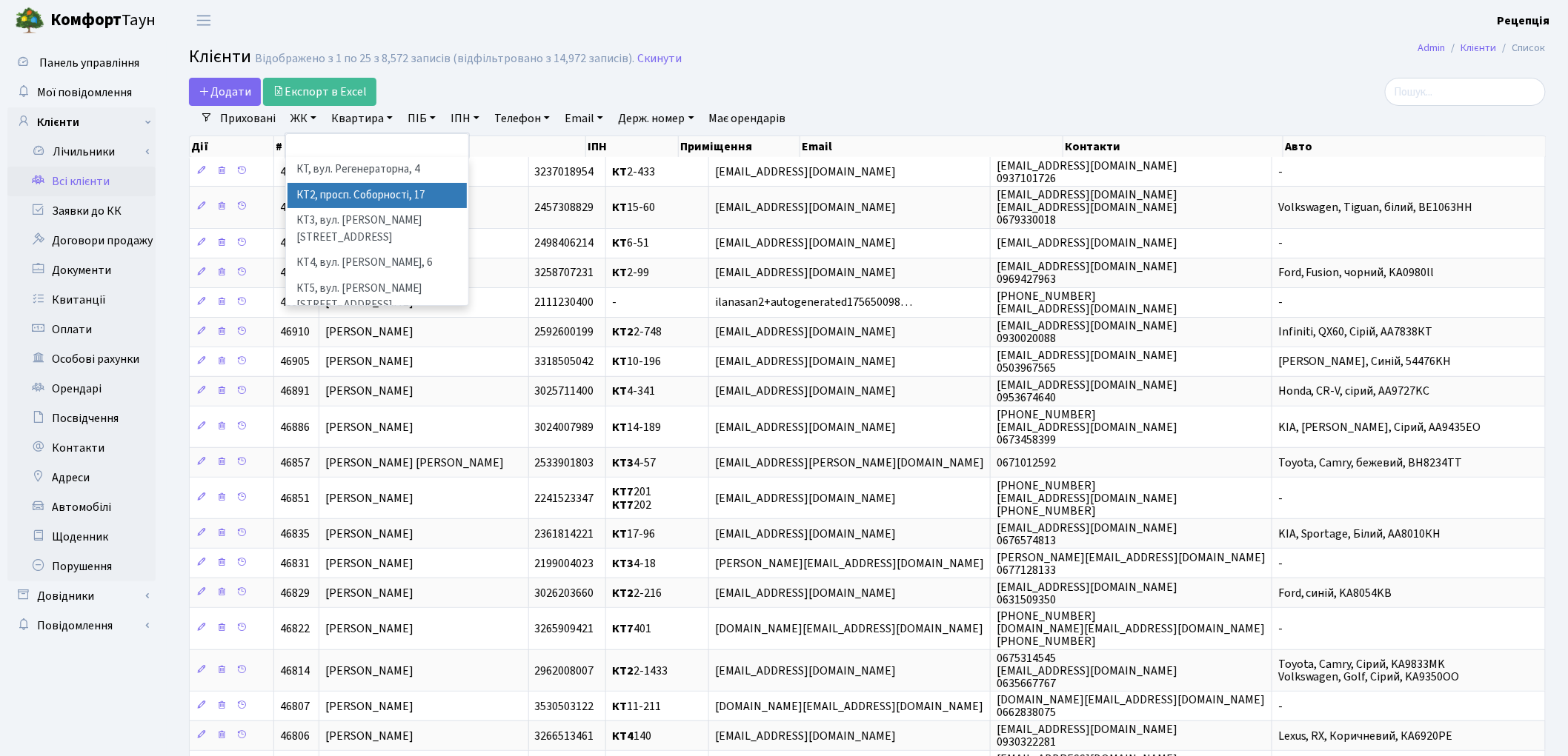
click at [382, 187] on li "КТ2, просп. Соборності, 17" at bounding box center [376, 196] width 179 height 26
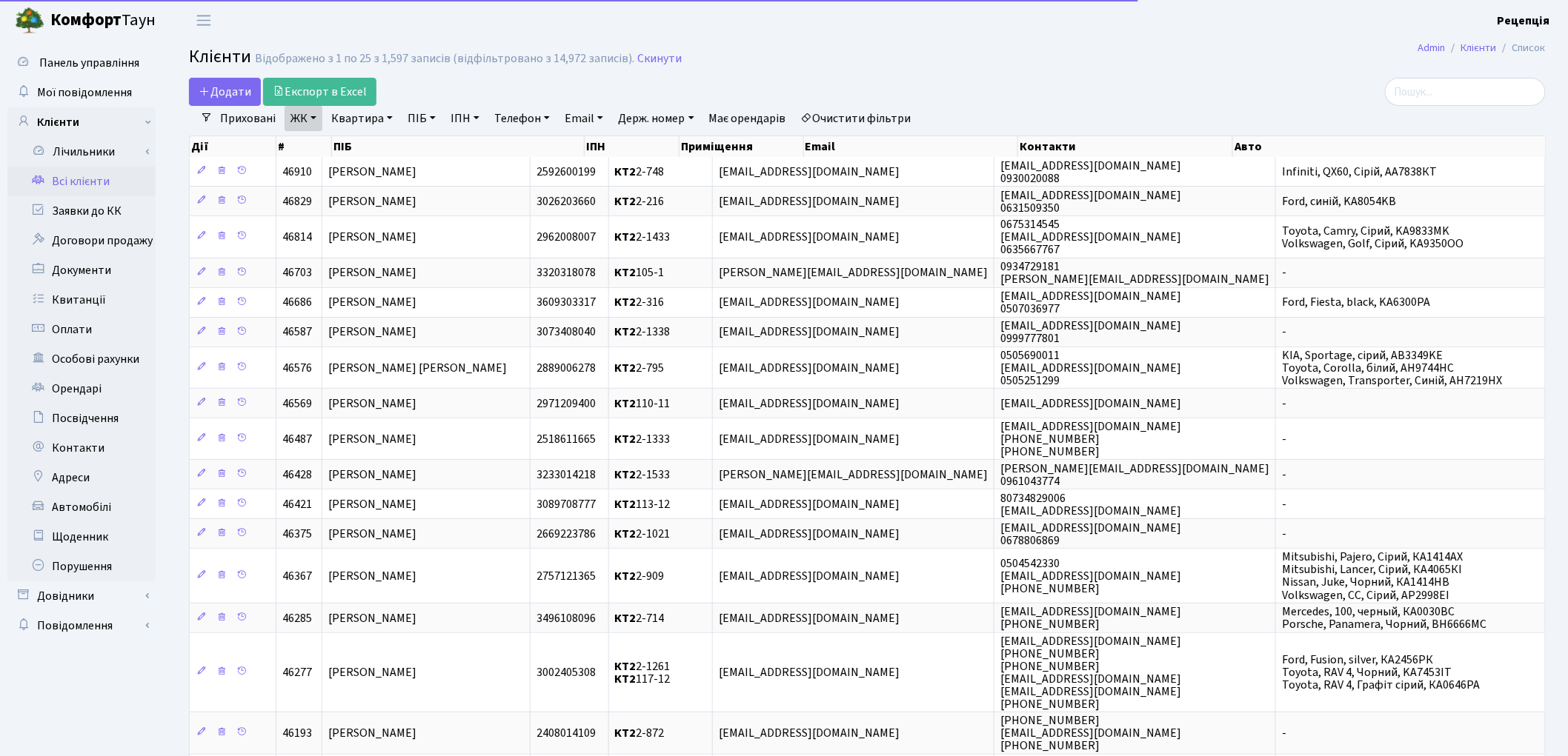
click at [358, 115] on link "Квартира" at bounding box center [362, 118] width 73 height 25
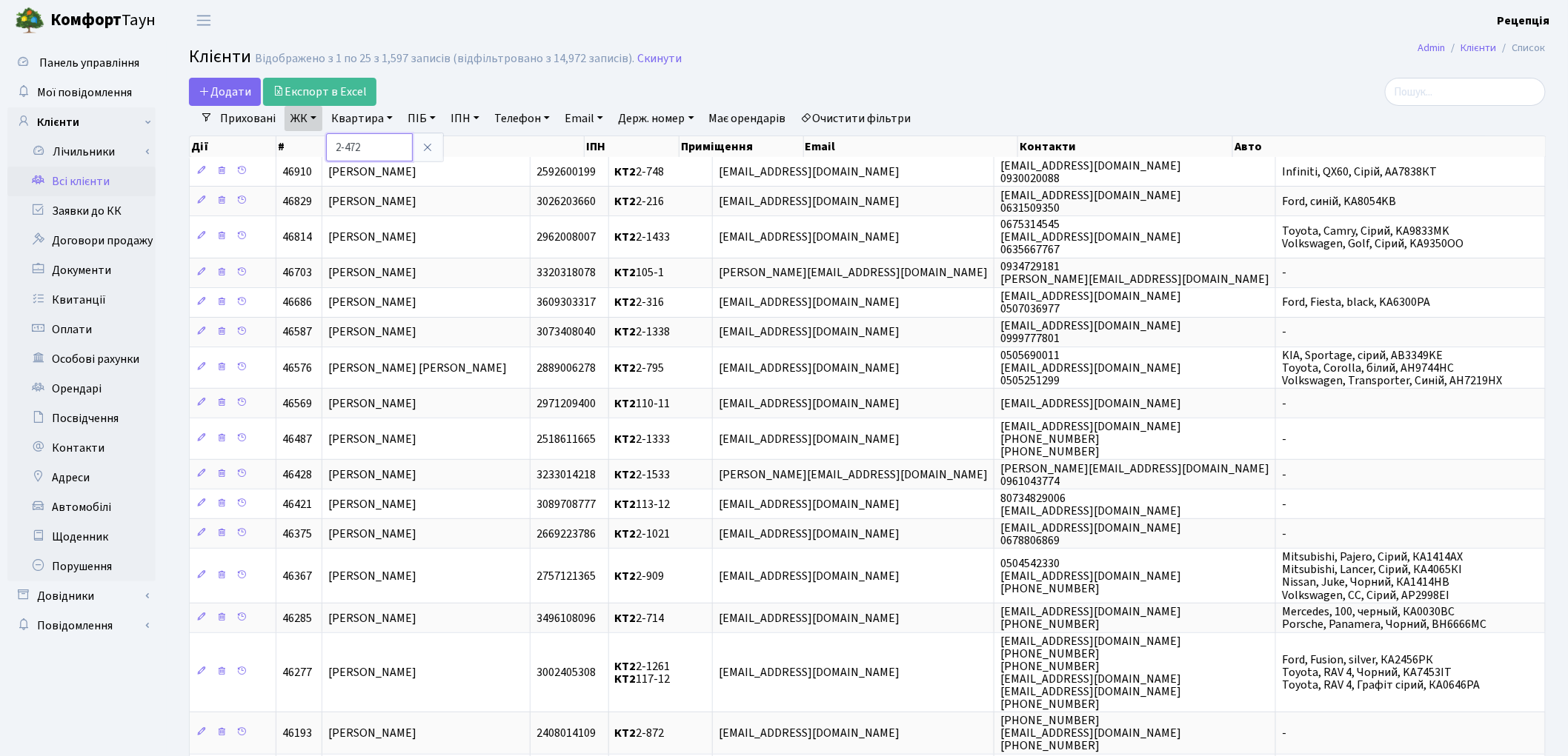
type input "2-472"
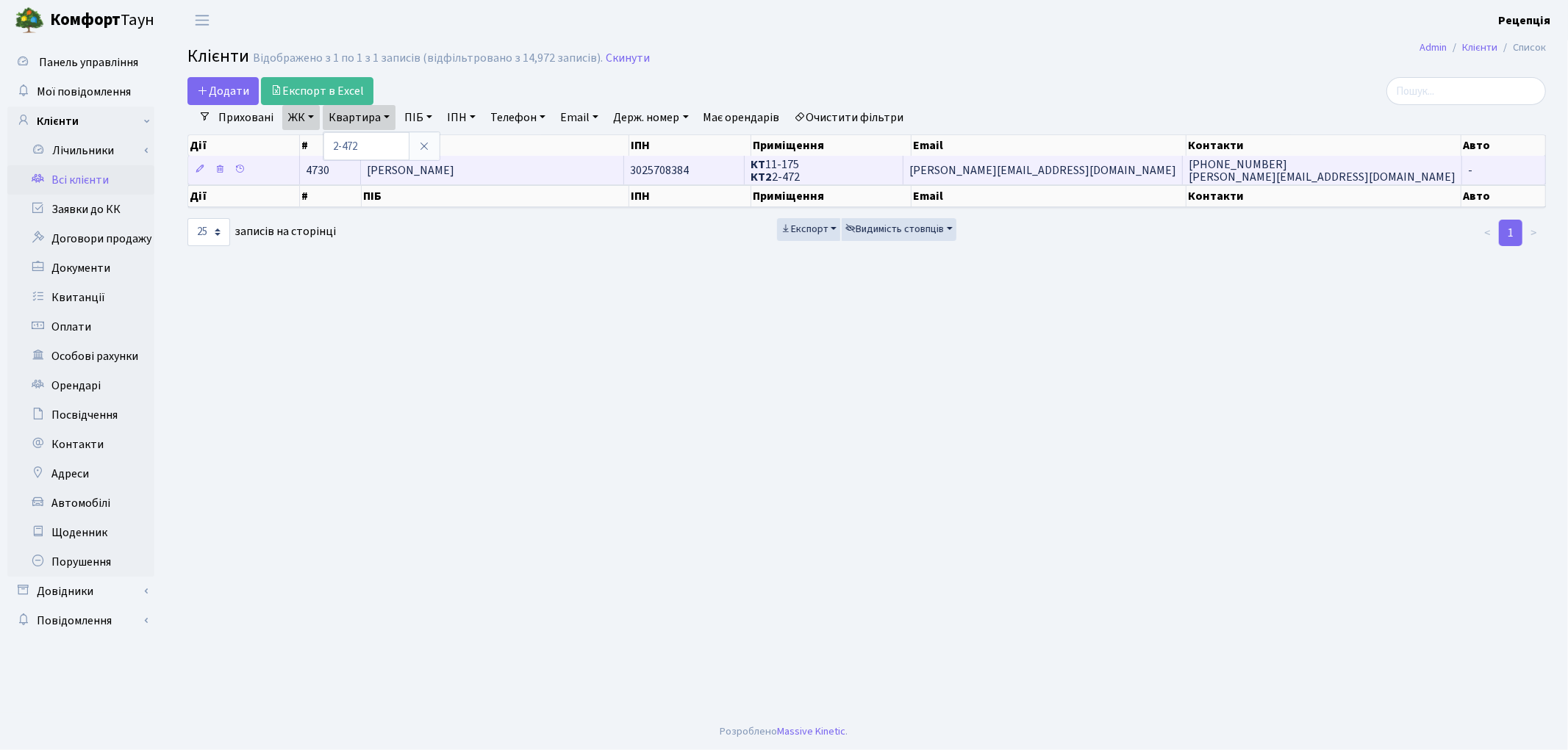
click at [564, 171] on td "Тарновецька Леся Петрівна" at bounding box center [492, 170] width 262 height 28
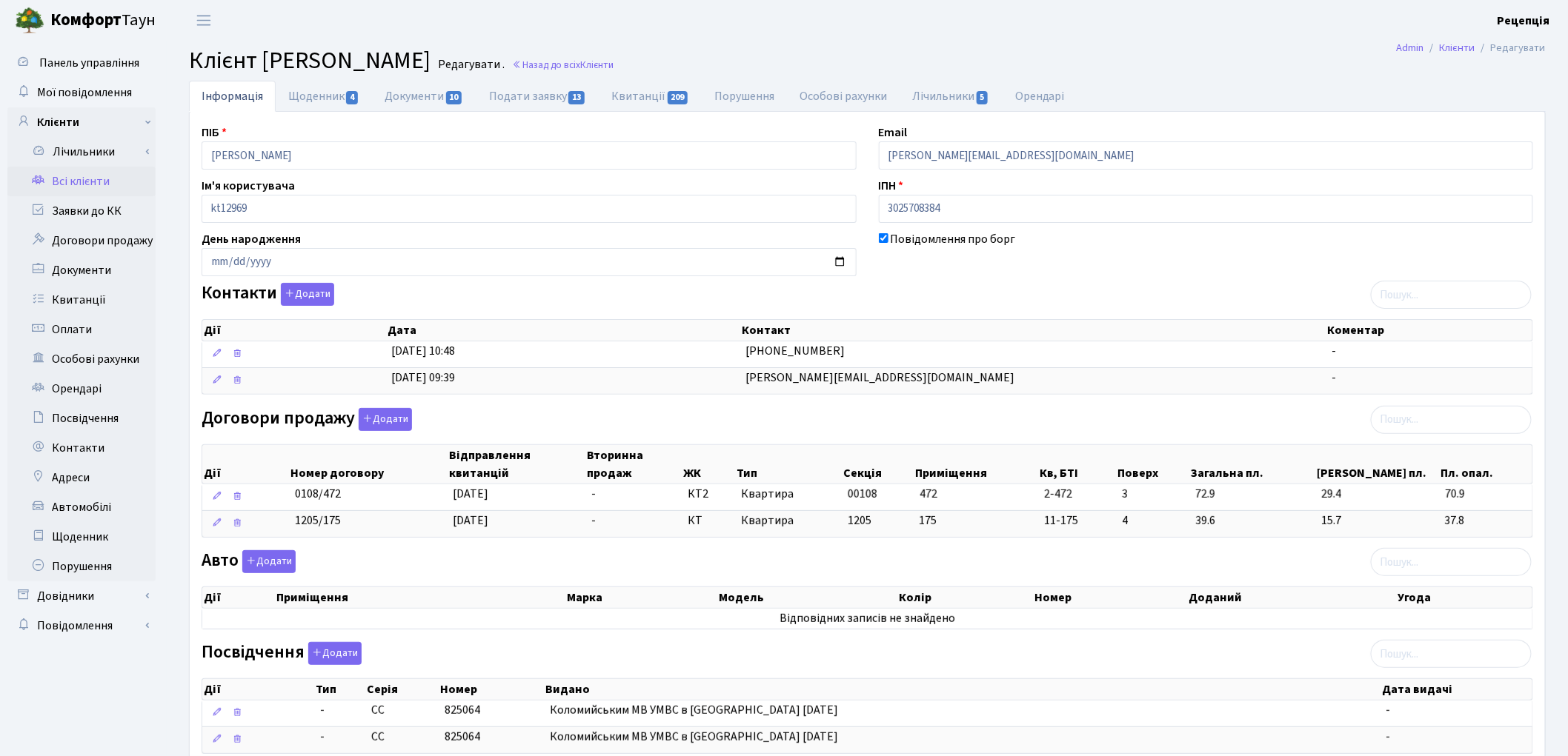
click at [43, 174] on icon at bounding box center [38, 179] width 15 height 14
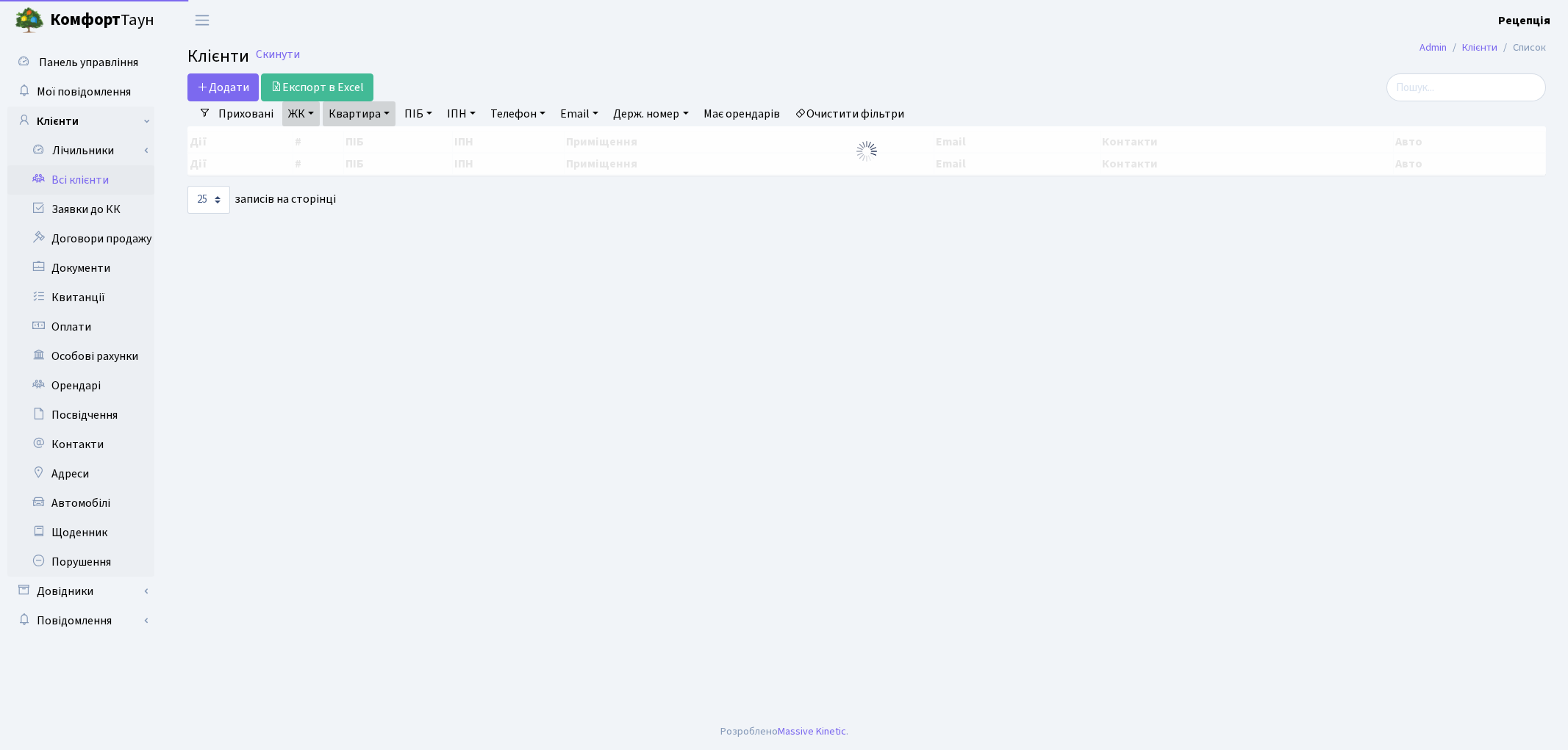
select select "25"
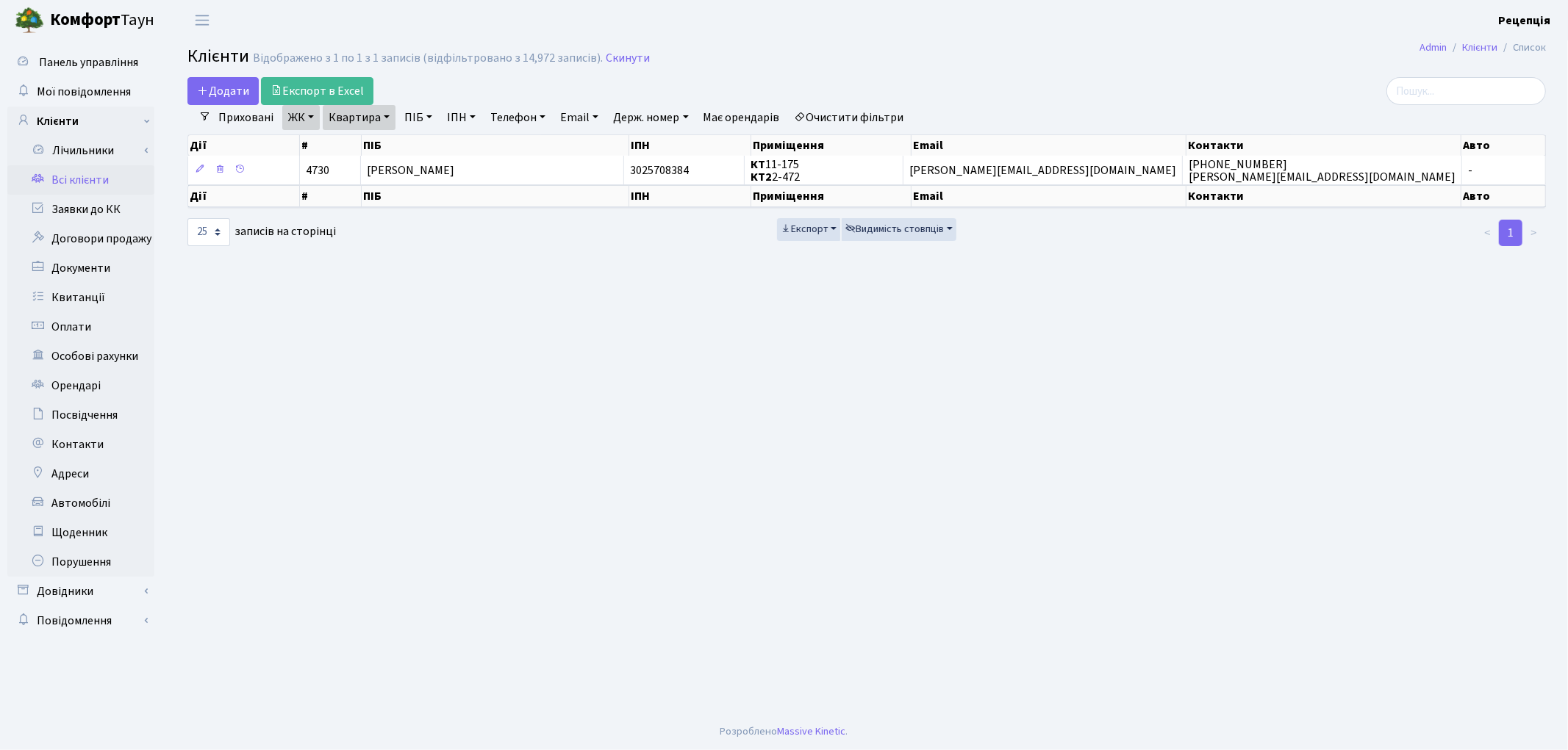
click at [865, 121] on link "Очистити фільтри" at bounding box center [849, 117] width 122 height 25
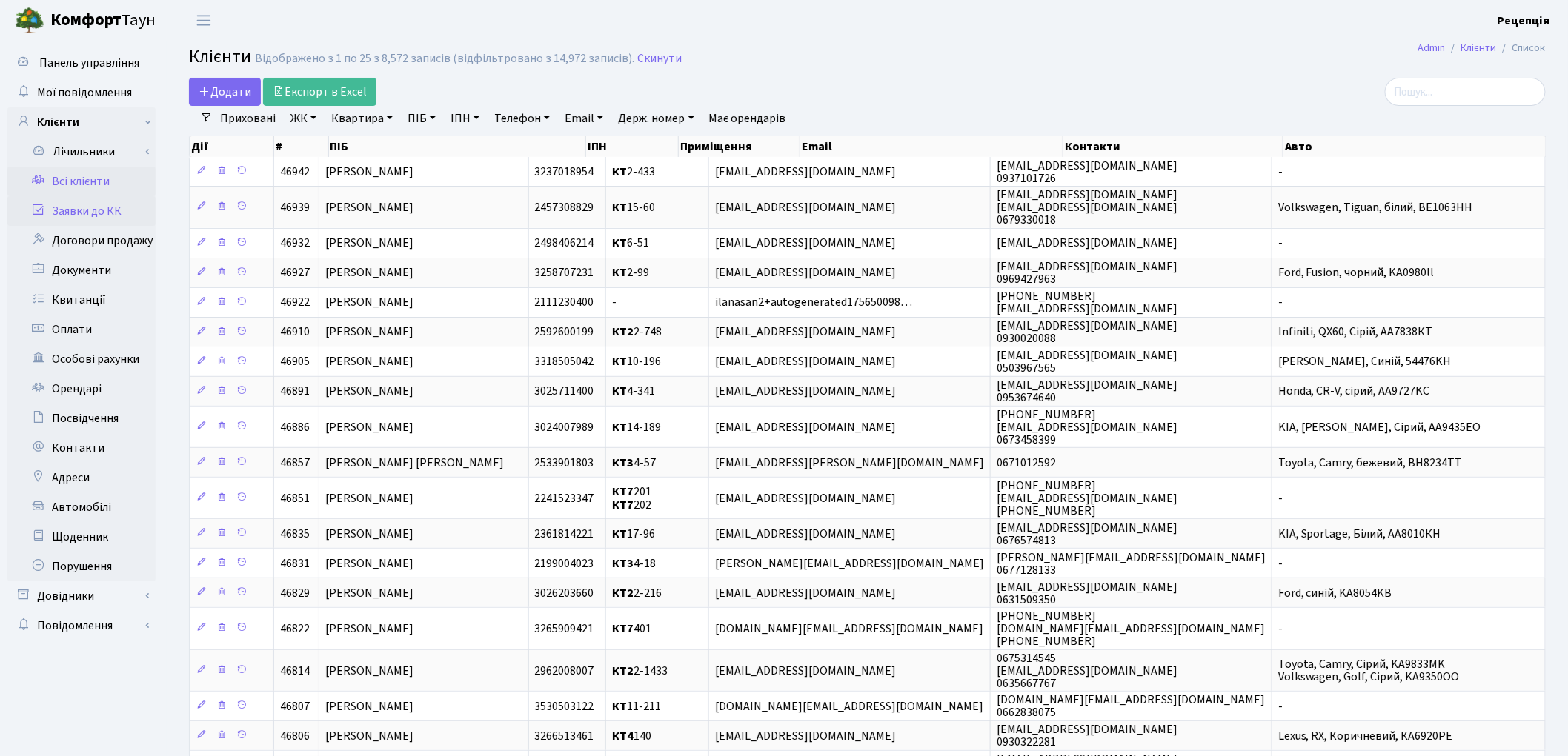
click at [126, 204] on link "Заявки до КК" at bounding box center [81, 211] width 148 height 30
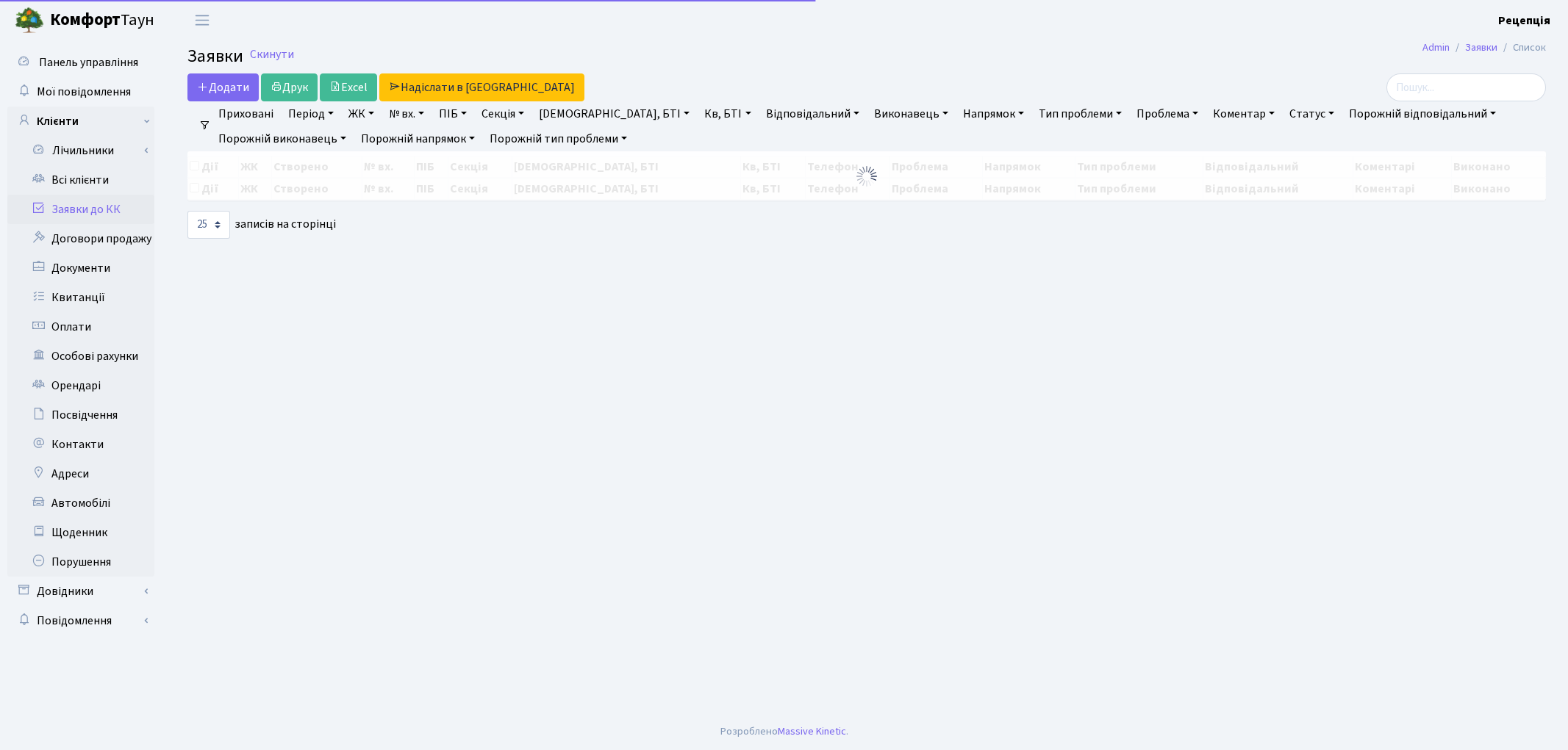
select select "25"
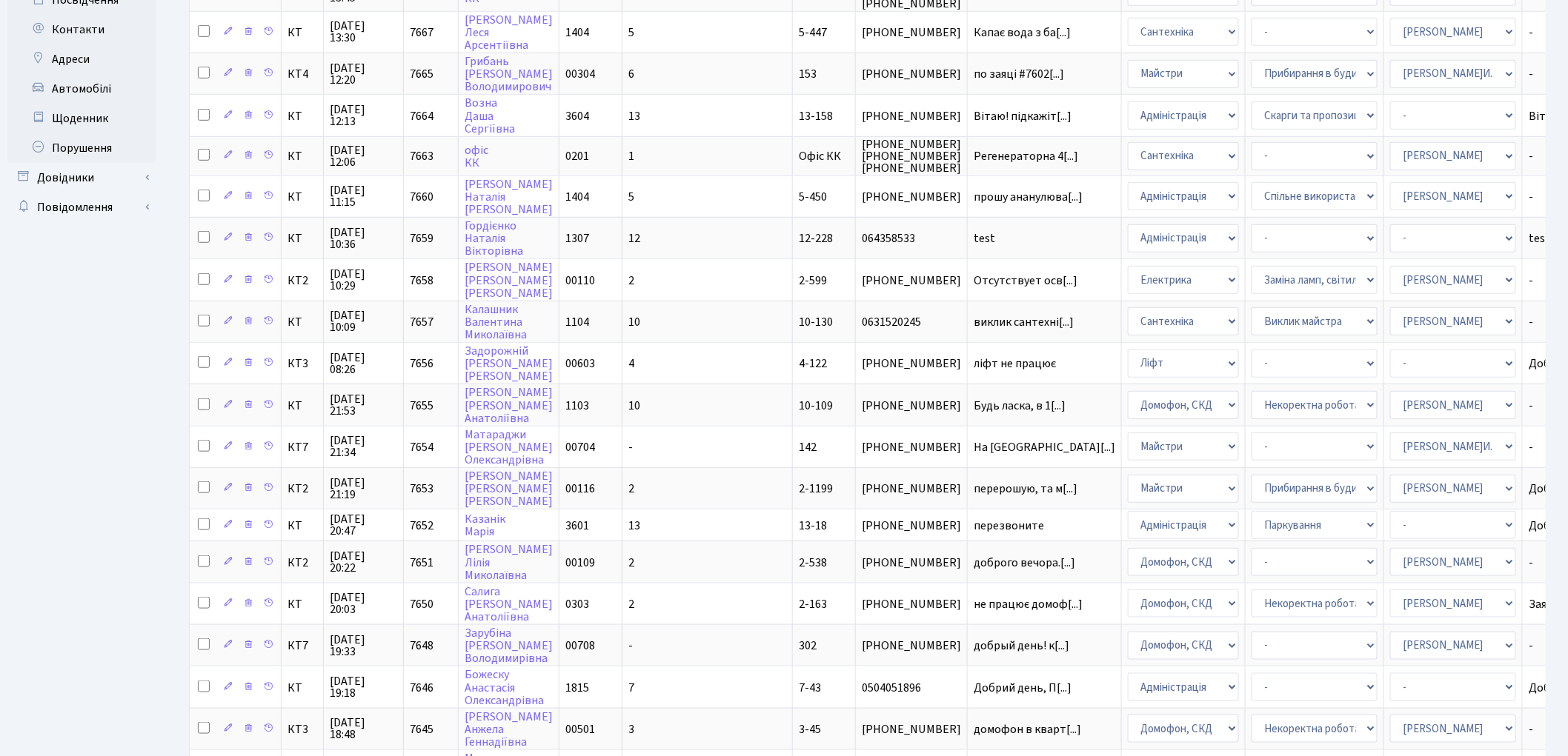
scroll to position [530, 0]
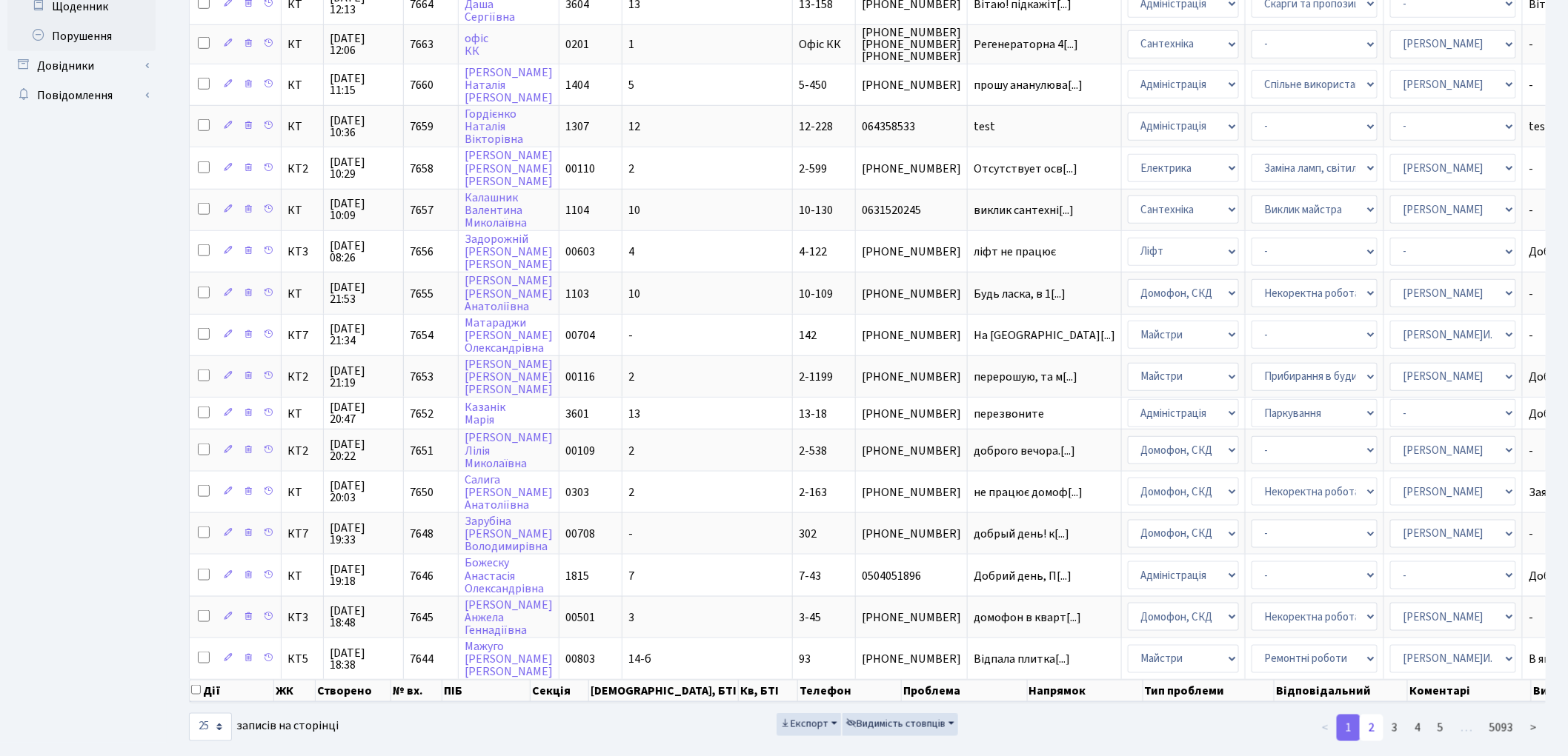
click at [1372, 714] on link "2" at bounding box center [1371, 727] width 24 height 27
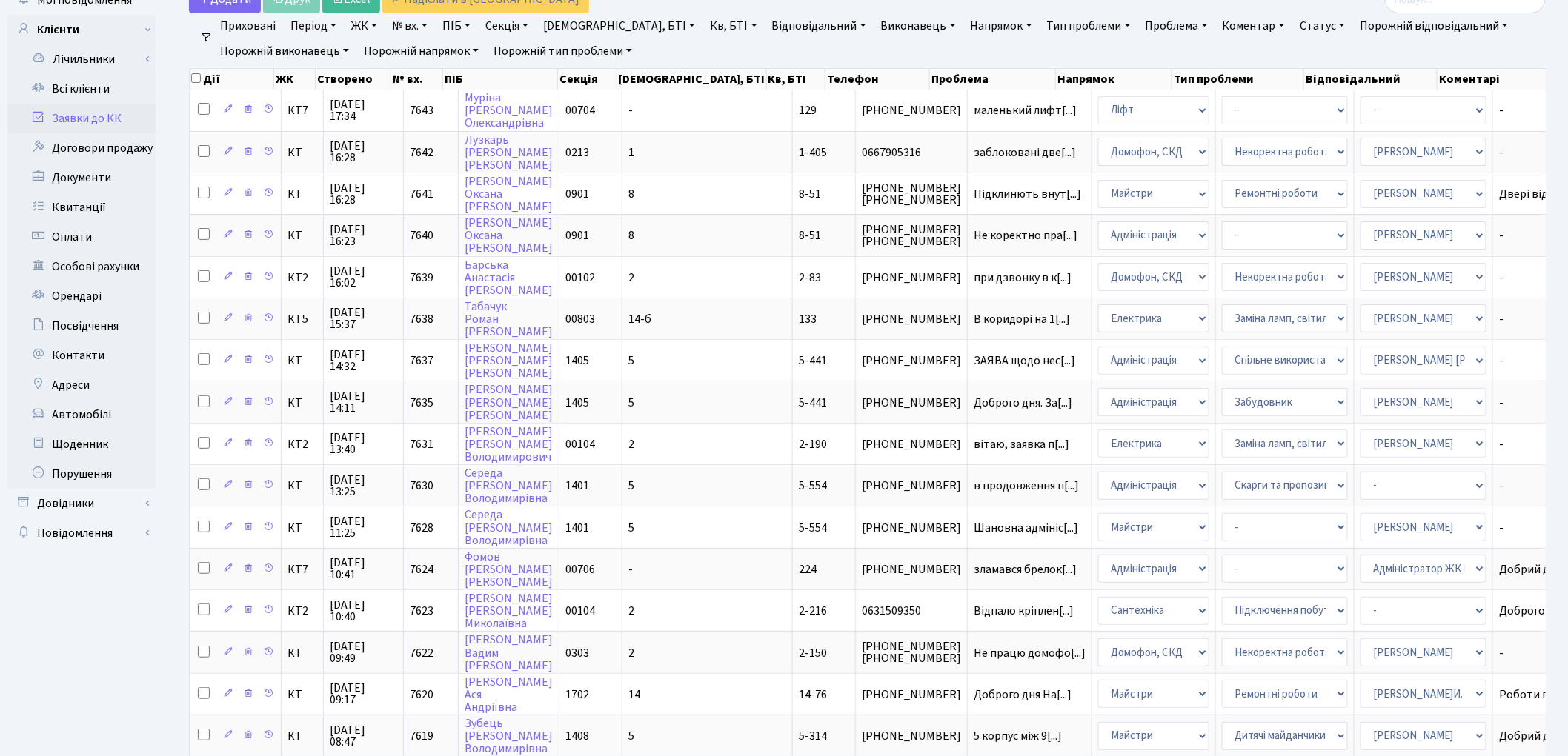
scroll to position [75, 0]
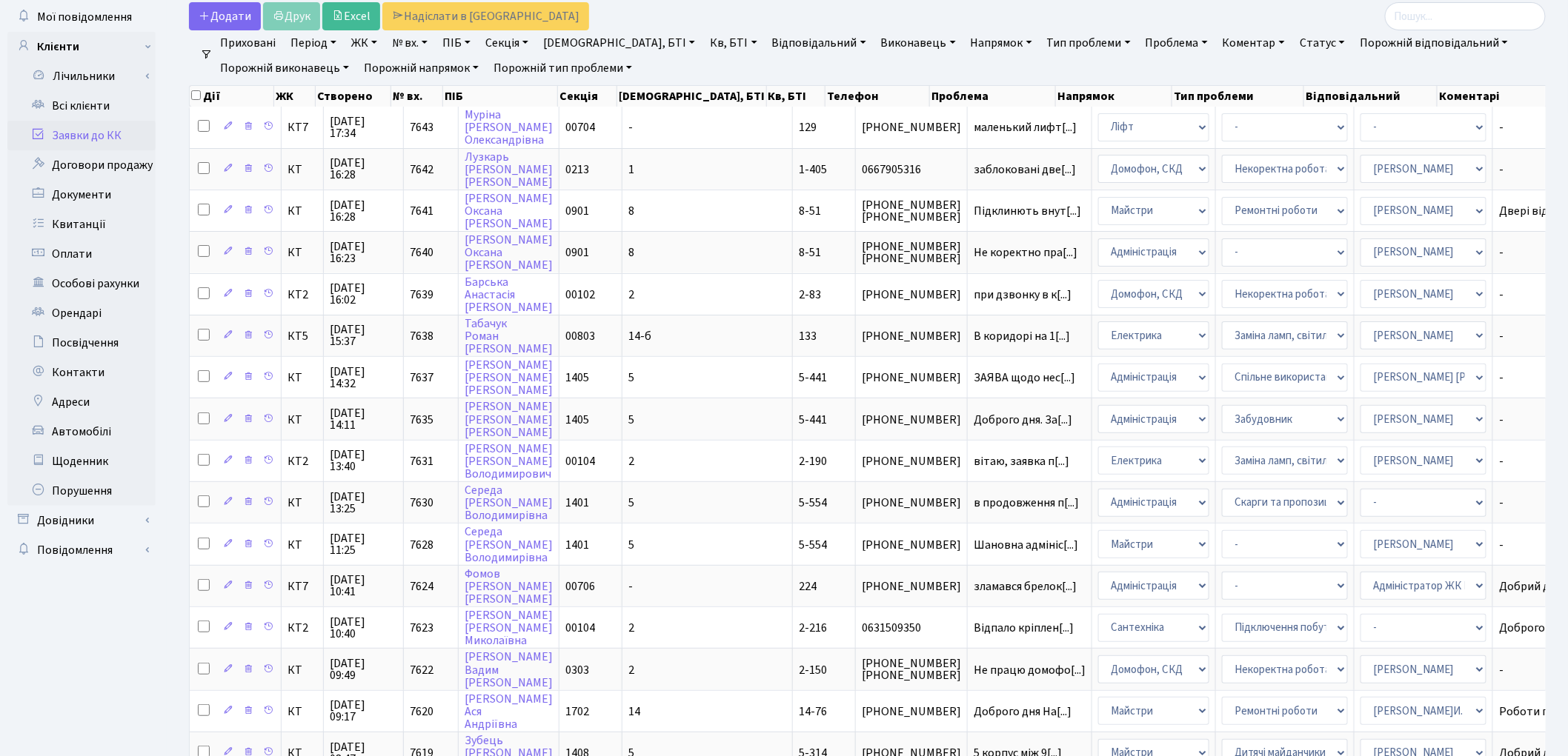
click at [91, 128] on link "Заявки до КК" at bounding box center [81, 136] width 148 height 30
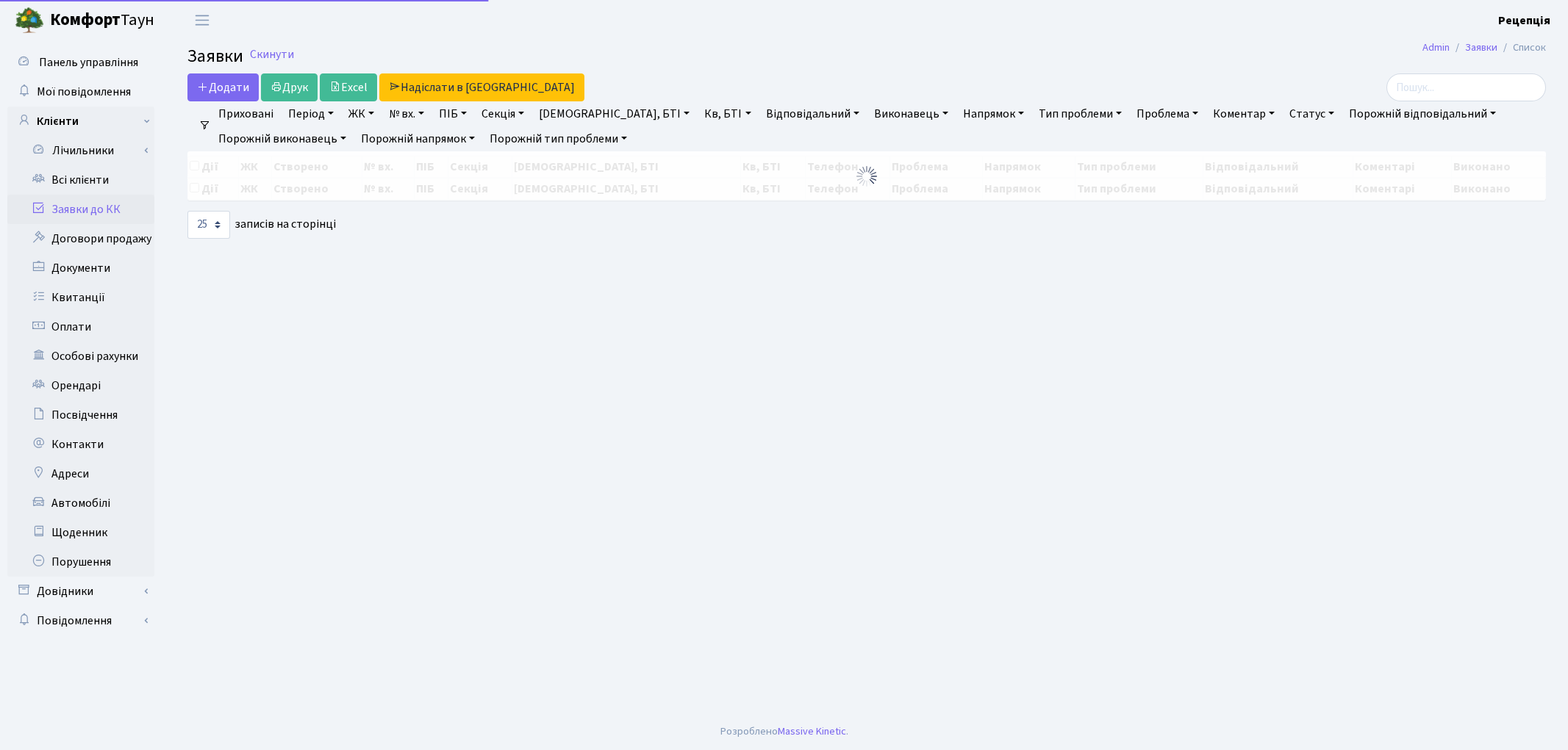
select select "25"
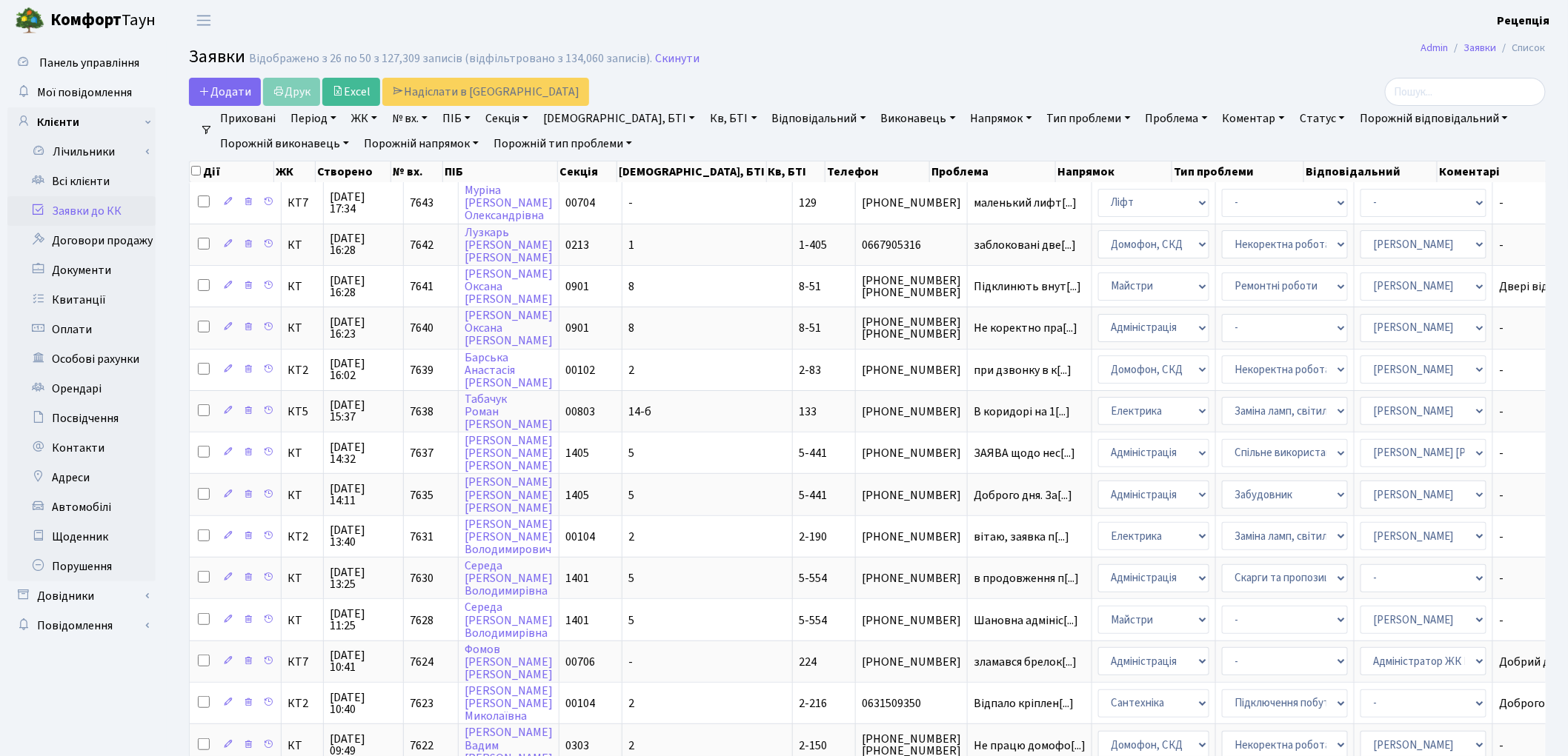
click at [409, 120] on link "№ вх." at bounding box center [410, 118] width 48 height 25
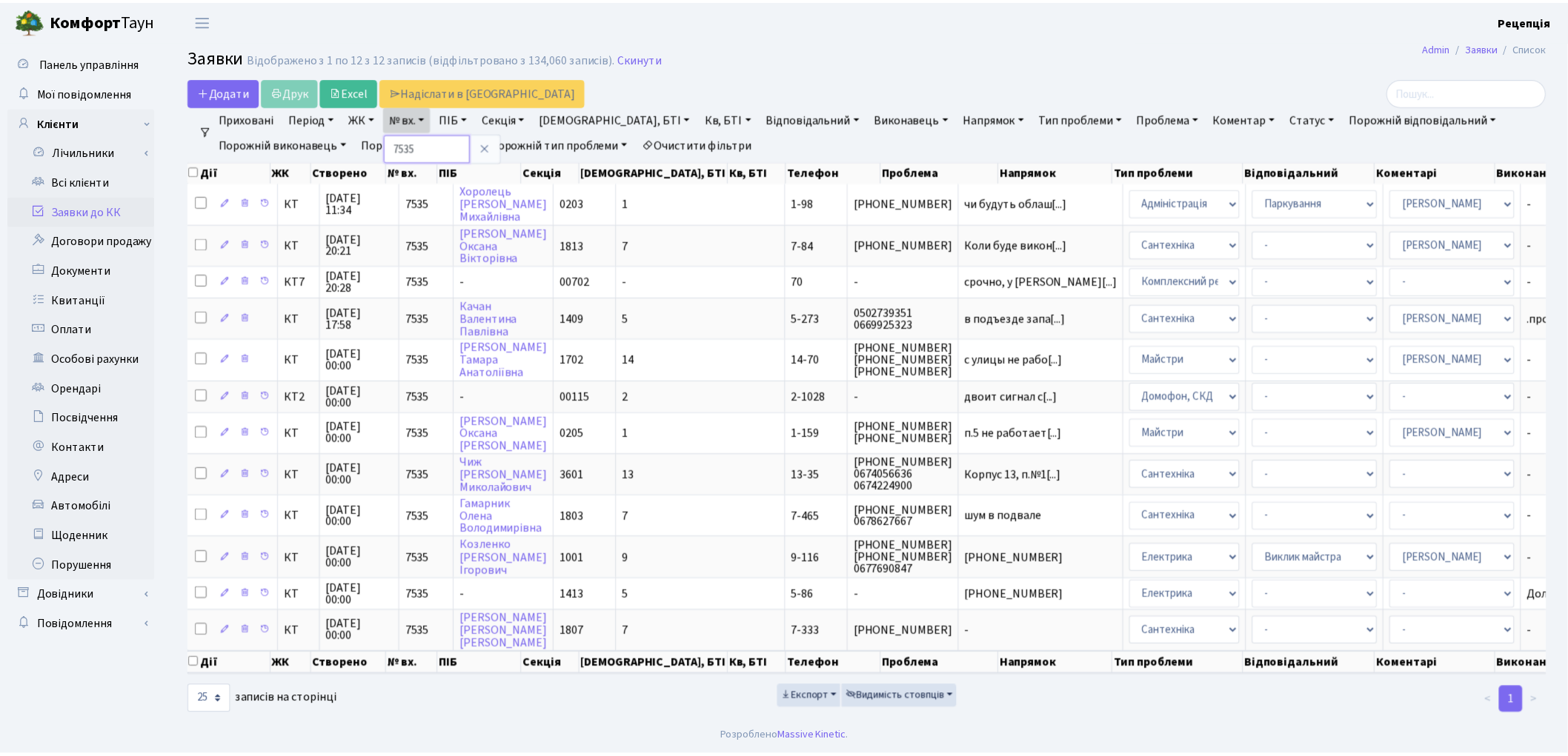
scroll to position [0, 25]
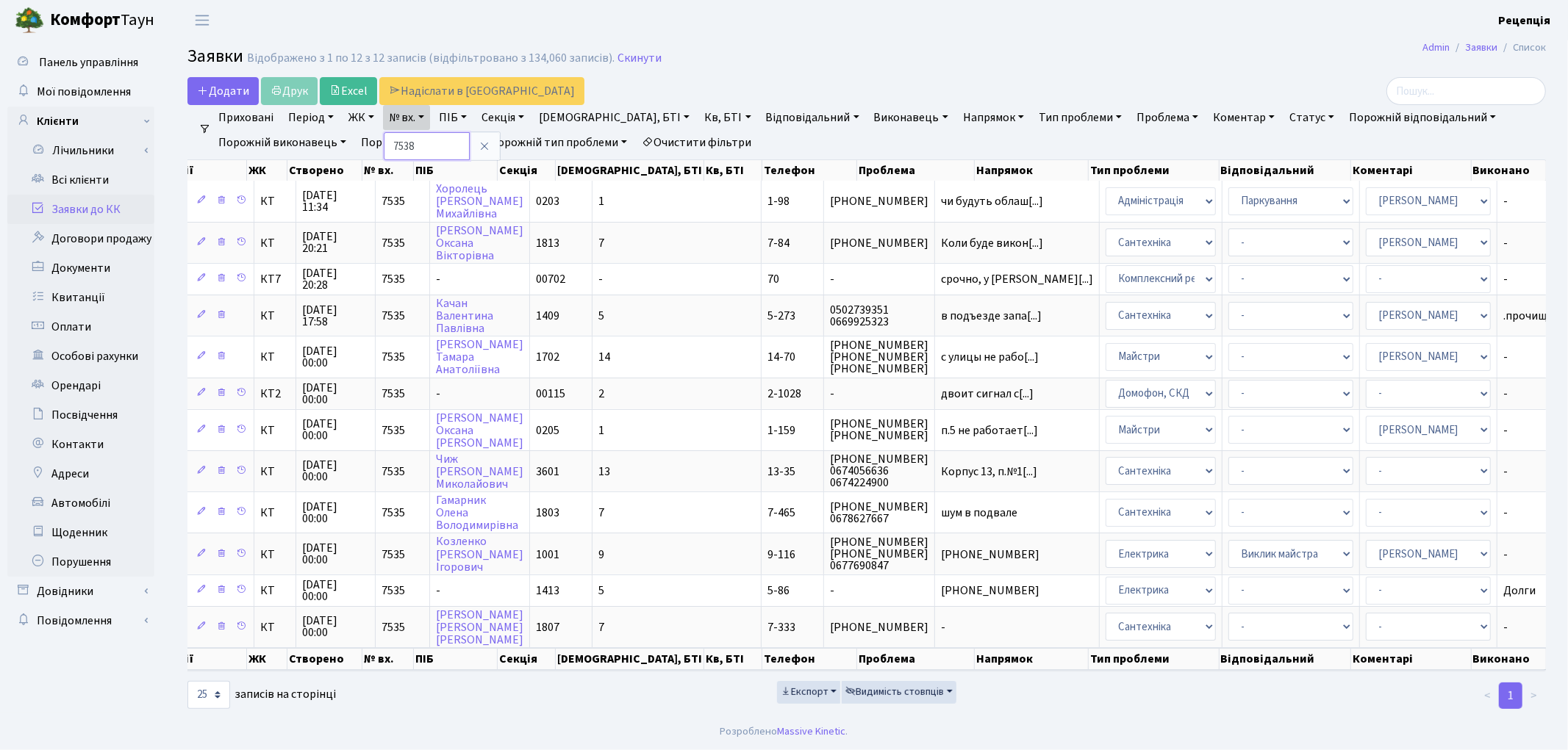
type input "7538"
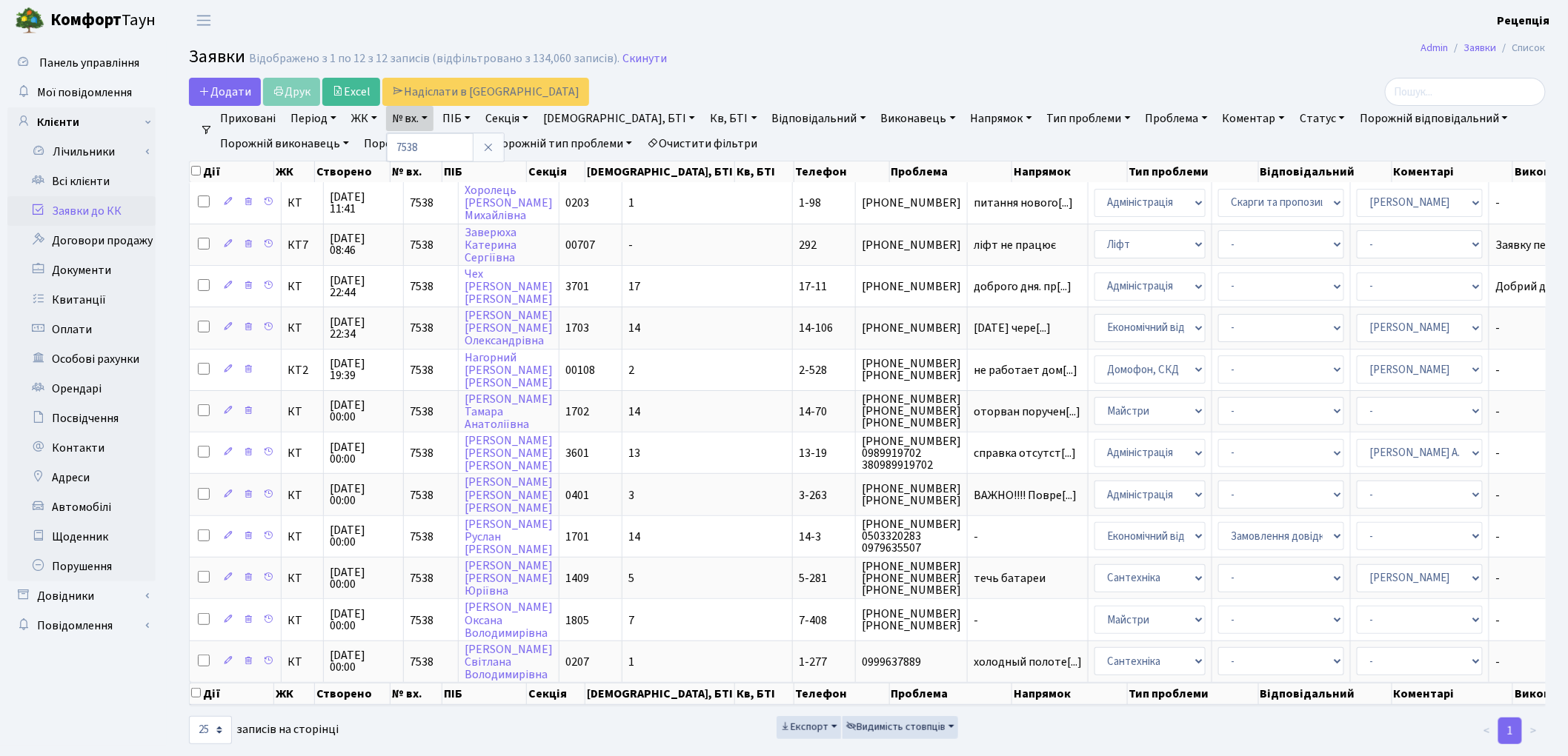
click at [685, 142] on link "Очистити фільтри" at bounding box center [702, 142] width 123 height 25
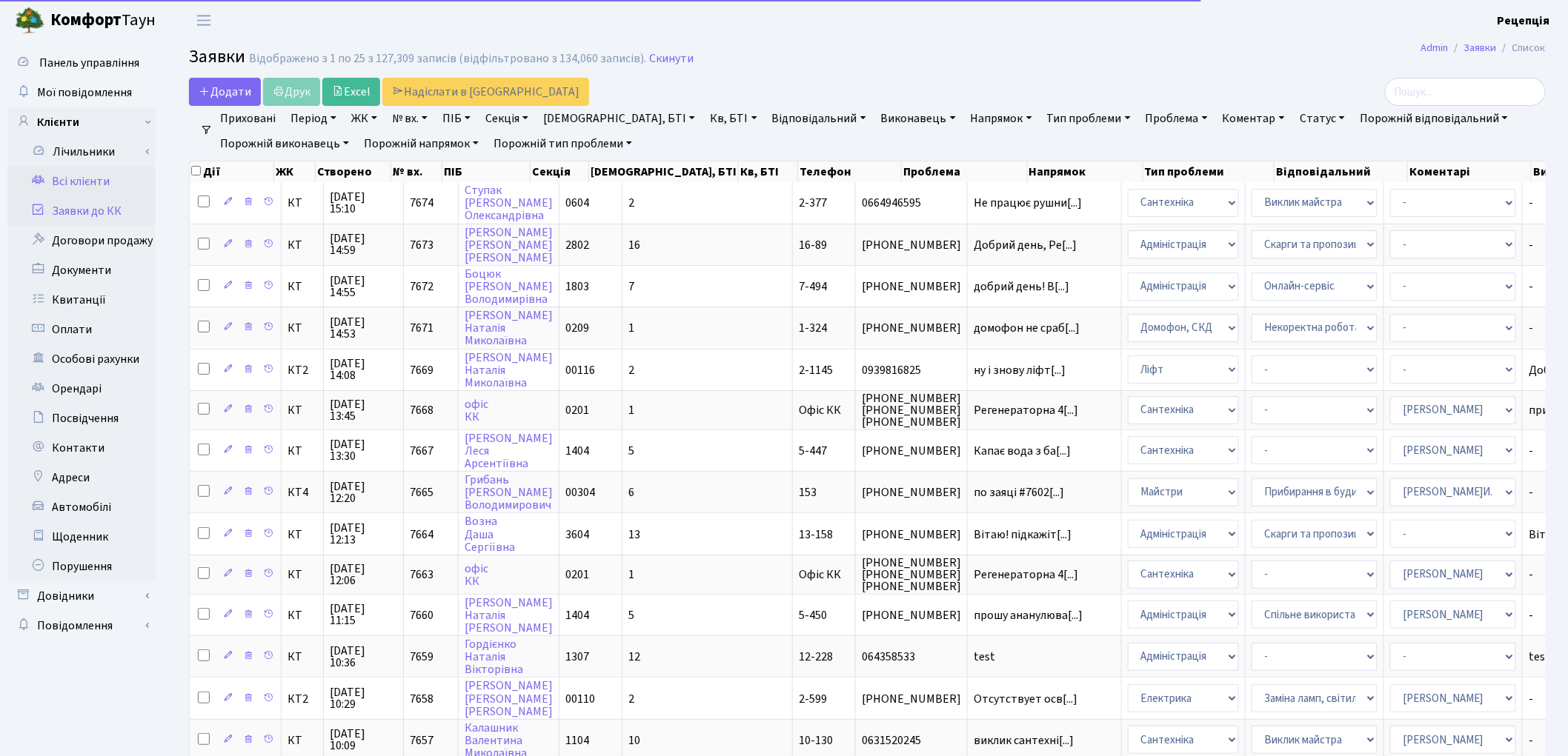
click at [93, 184] on link "Всі клієнти" at bounding box center [81, 181] width 148 height 30
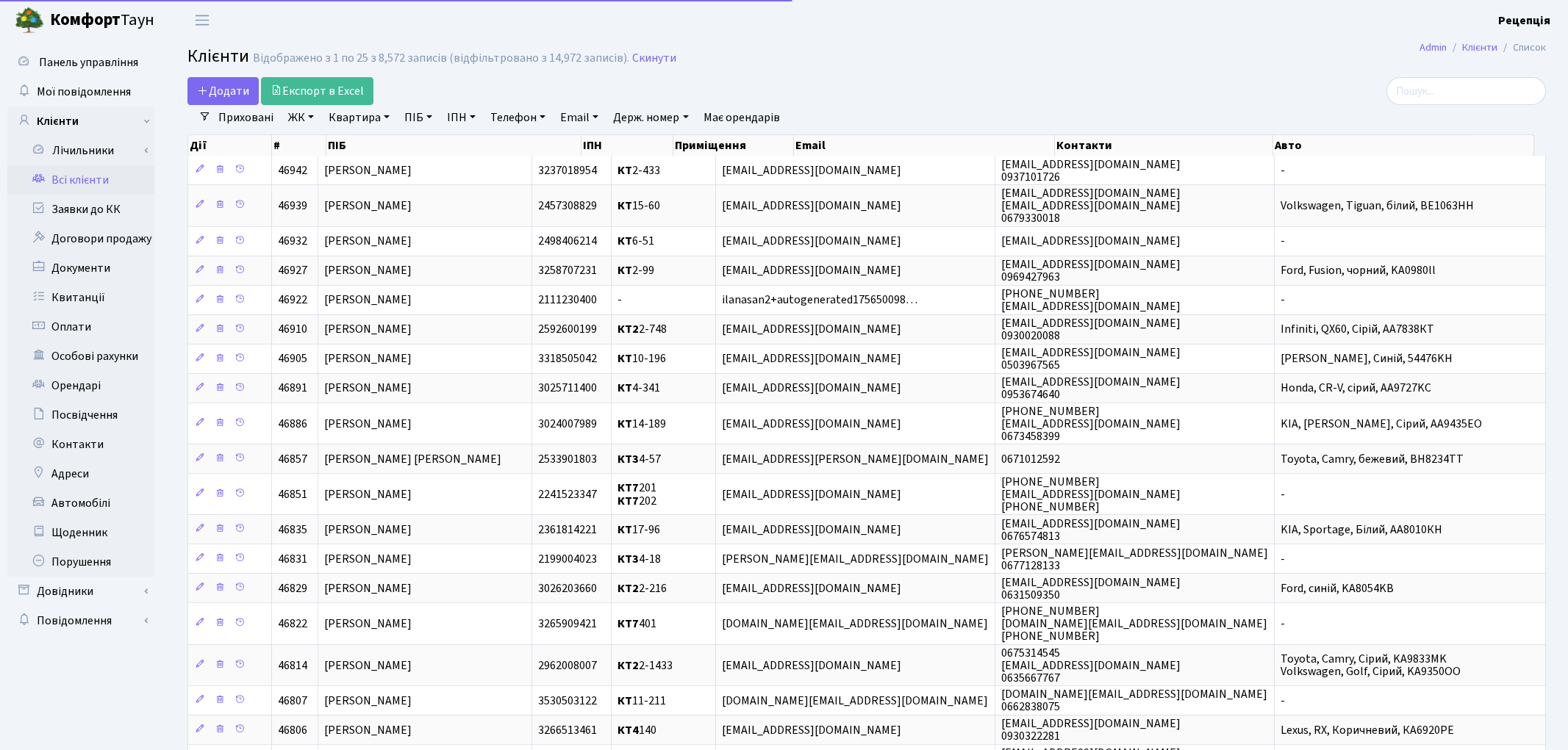
select select "25"
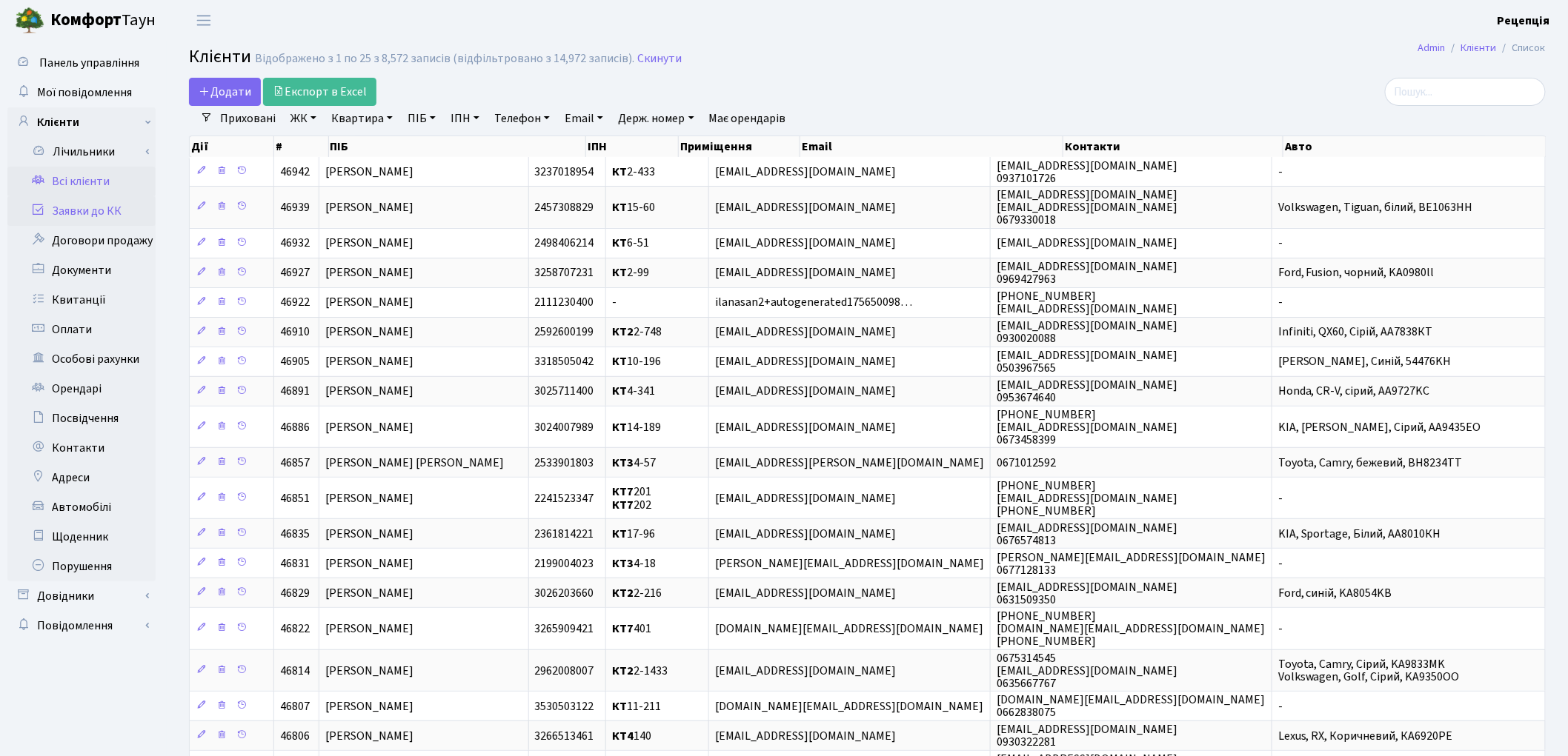
click at [127, 211] on link "Заявки до КК" at bounding box center [81, 211] width 148 height 30
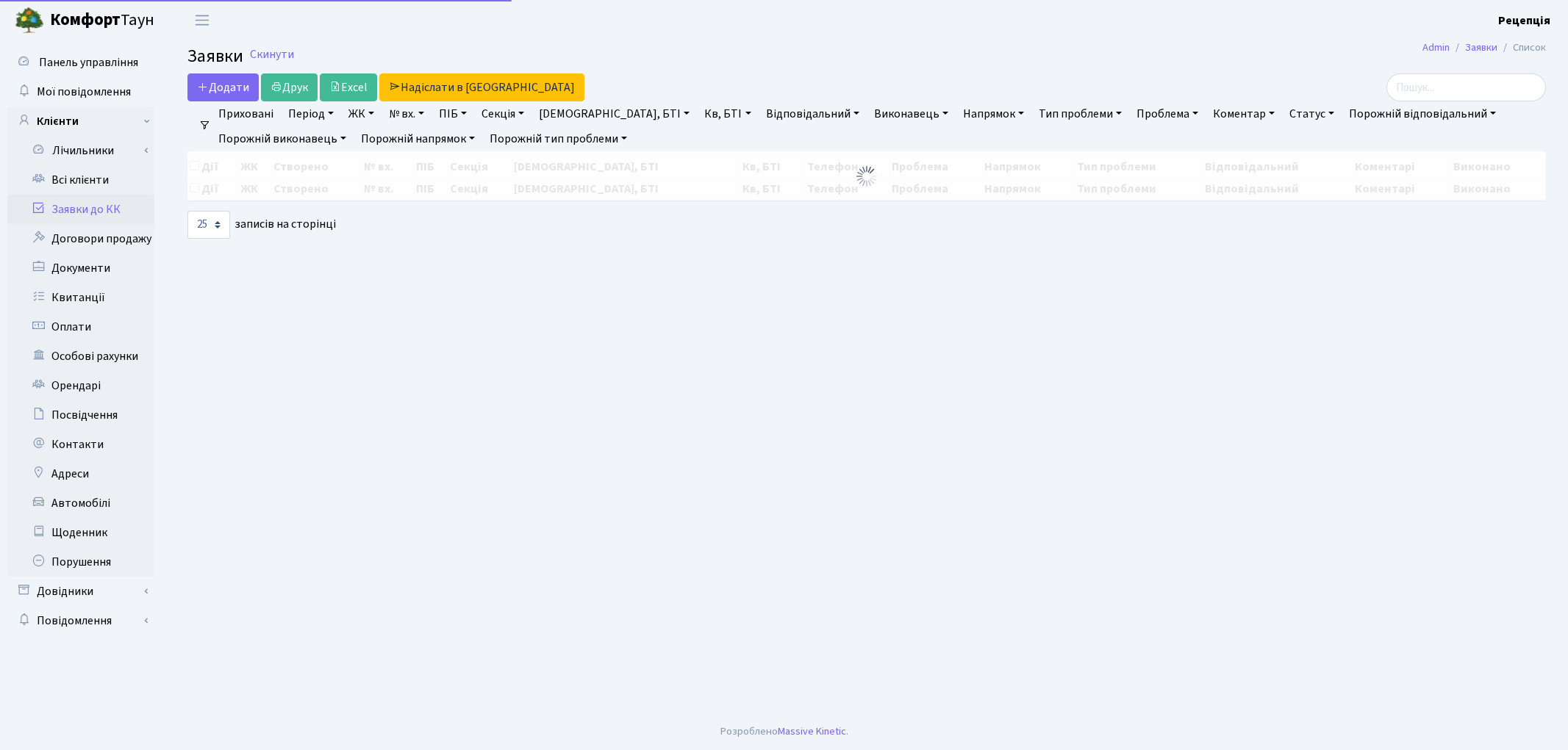
select select "25"
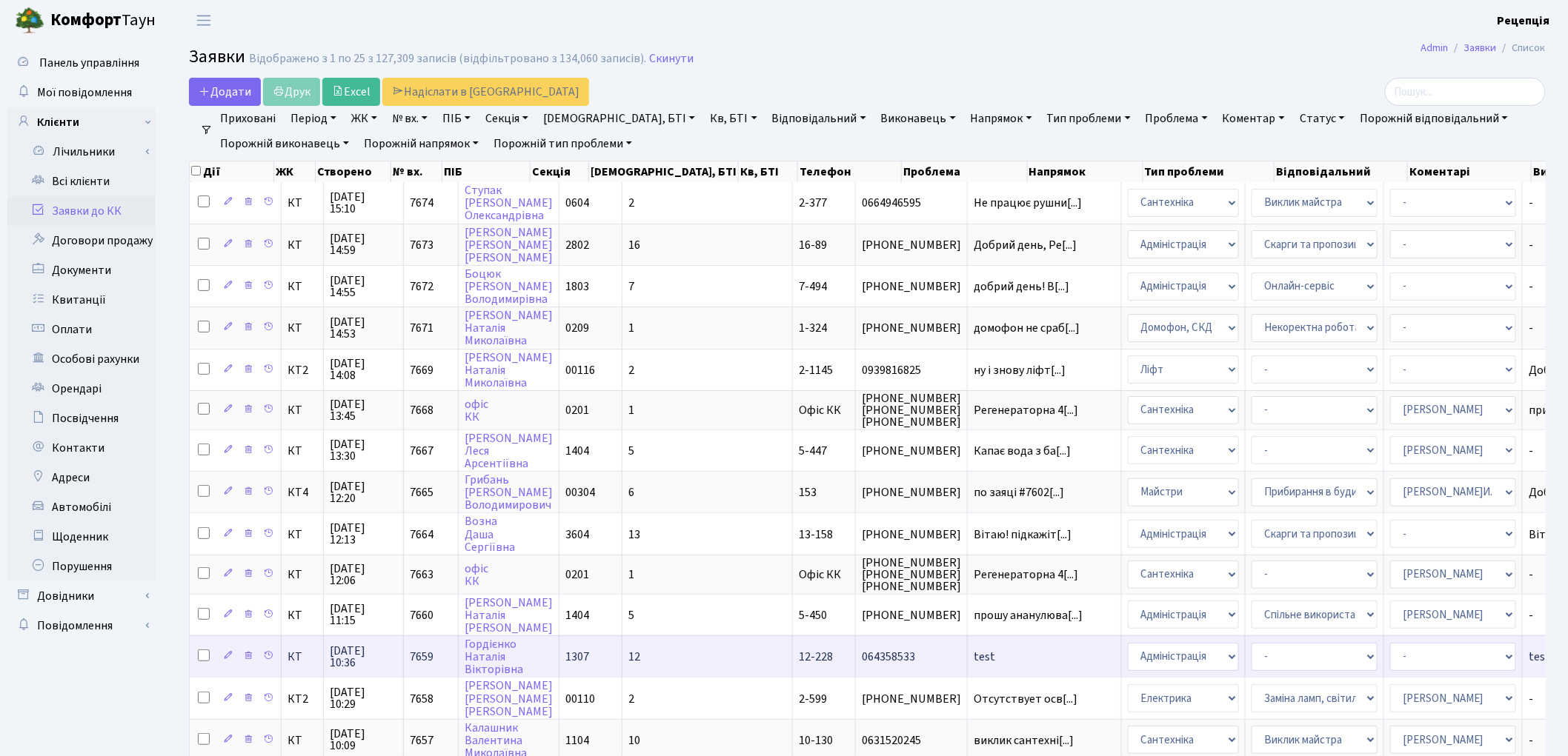
click at [974, 651] on span "test" at bounding box center [1044, 657] width 142 height 12
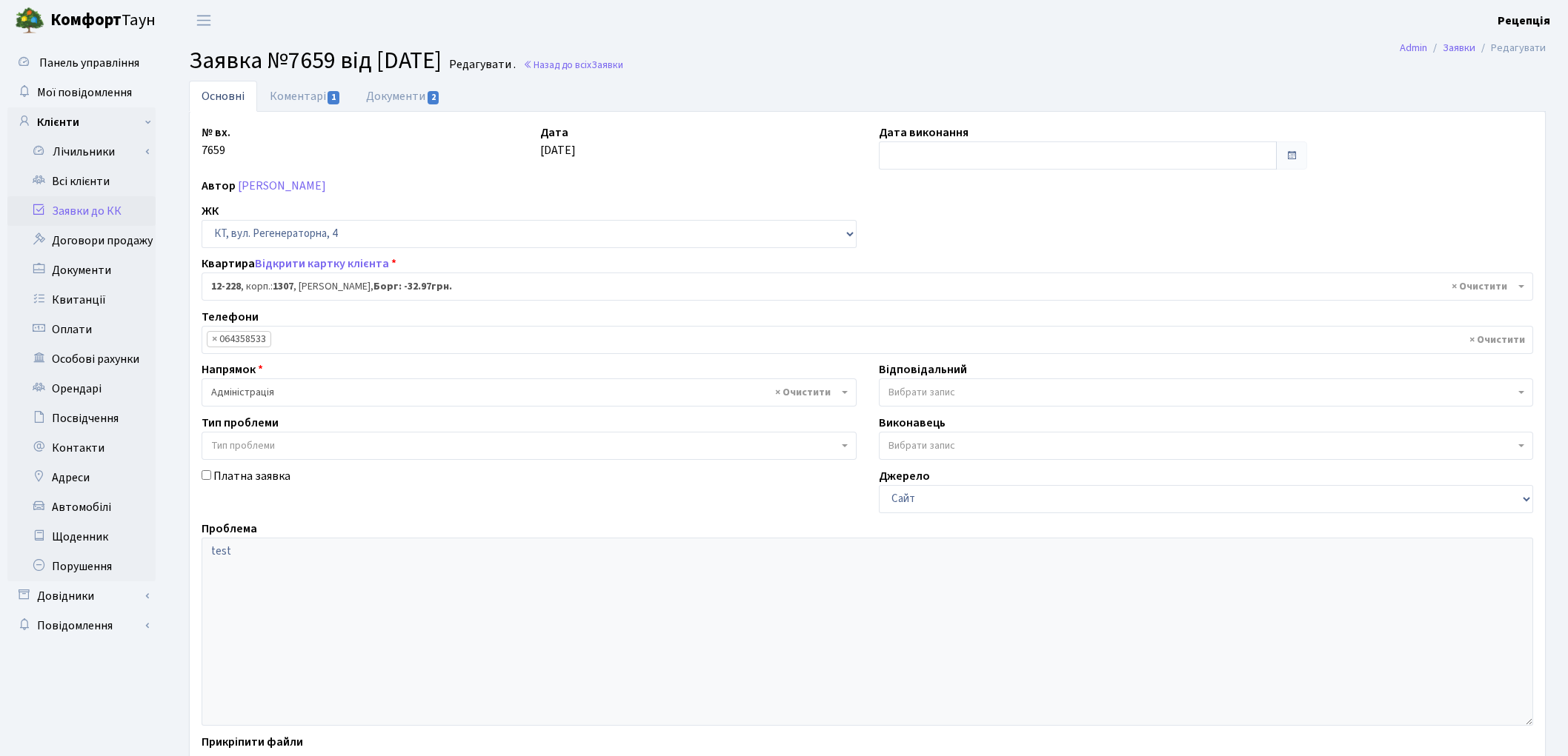
select select "7335"
click at [403, 92] on link "Документи 2" at bounding box center [403, 96] width 99 height 31
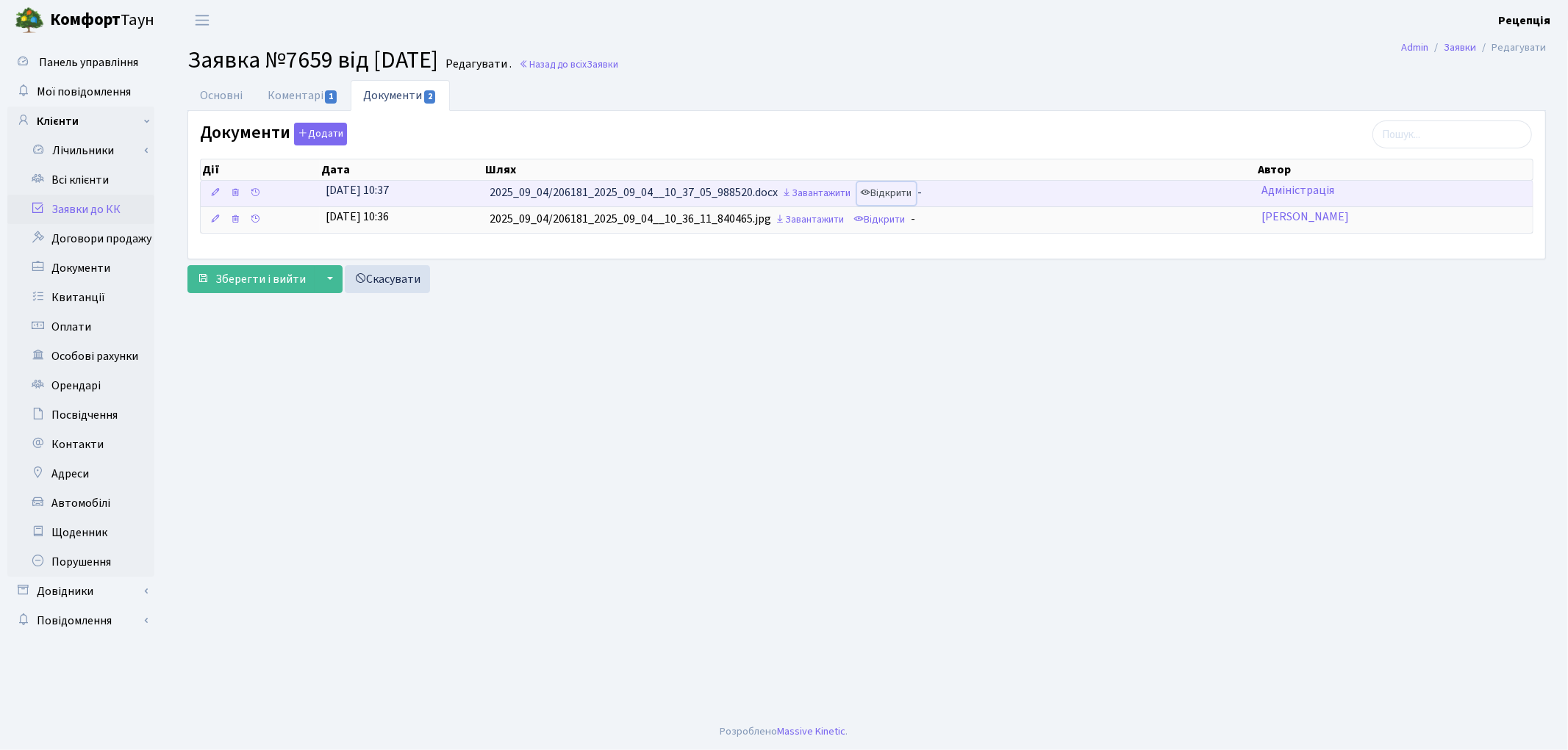
click at [887, 194] on link "Відкрити" at bounding box center [887, 193] width 59 height 23
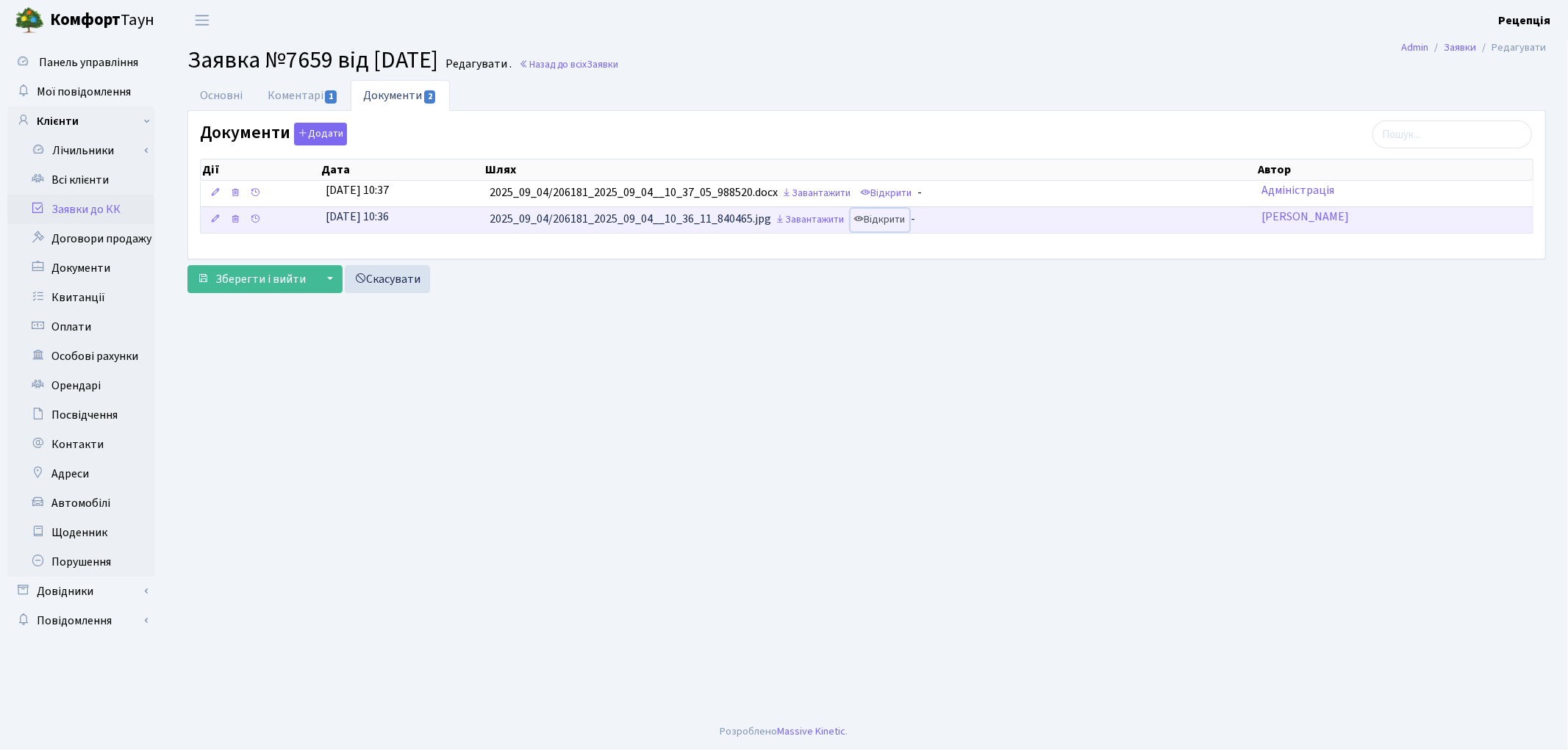
click at [892, 221] on link "Відкрити" at bounding box center [880, 220] width 59 height 23
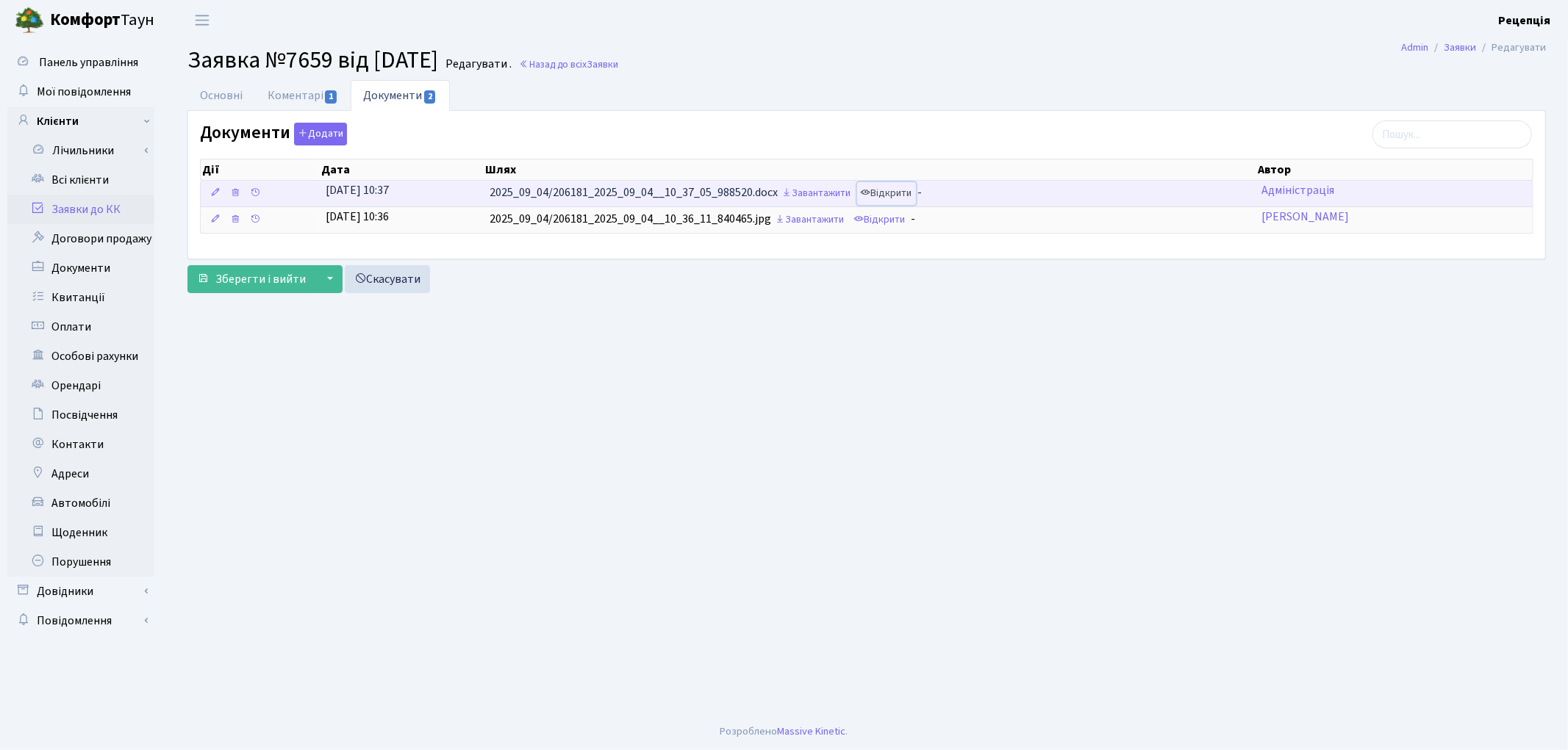
click at [892, 194] on link "Відкрити" at bounding box center [887, 193] width 59 height 23
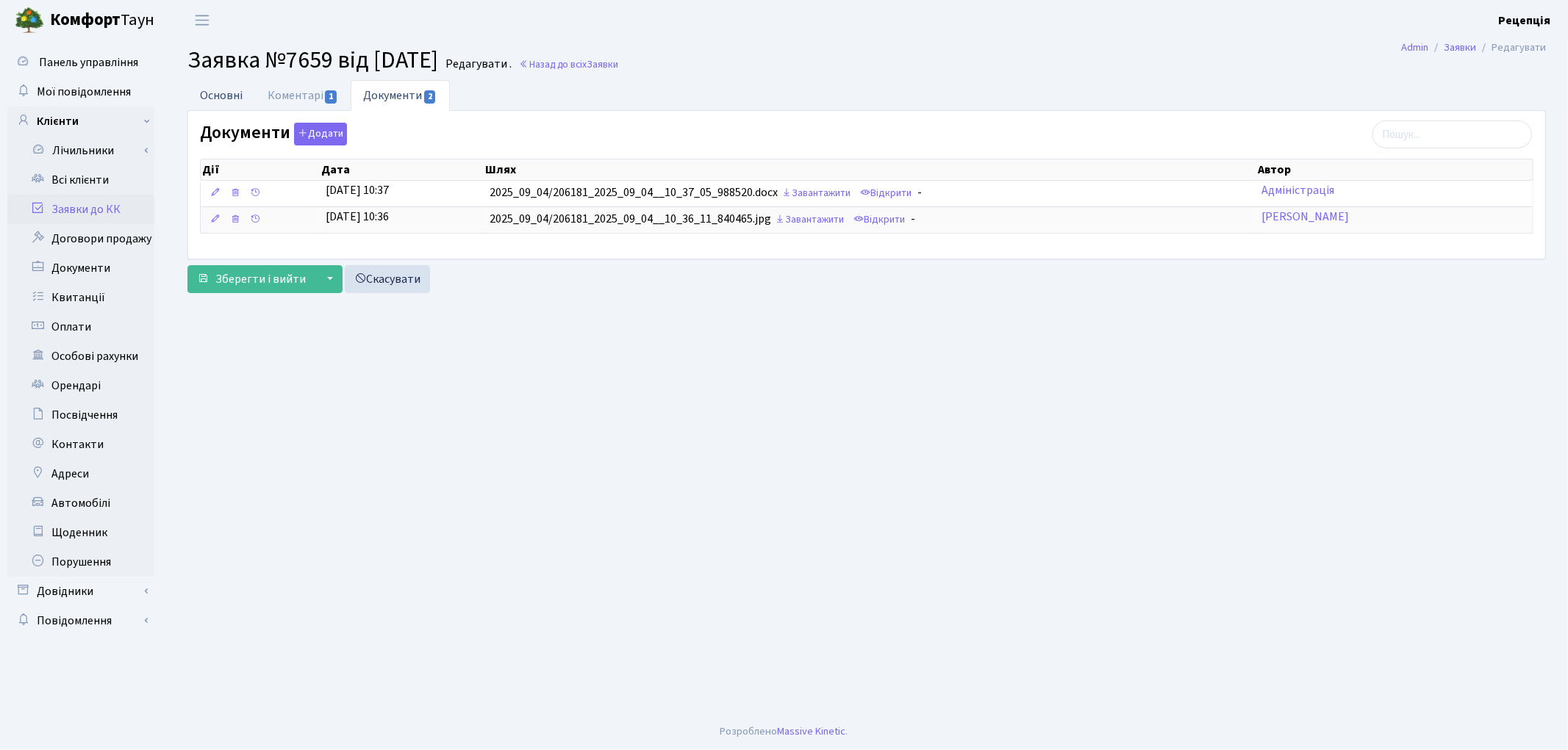
click at [223, 98] on link "Основні" at bounding box center [221, 95] width 68 height 30
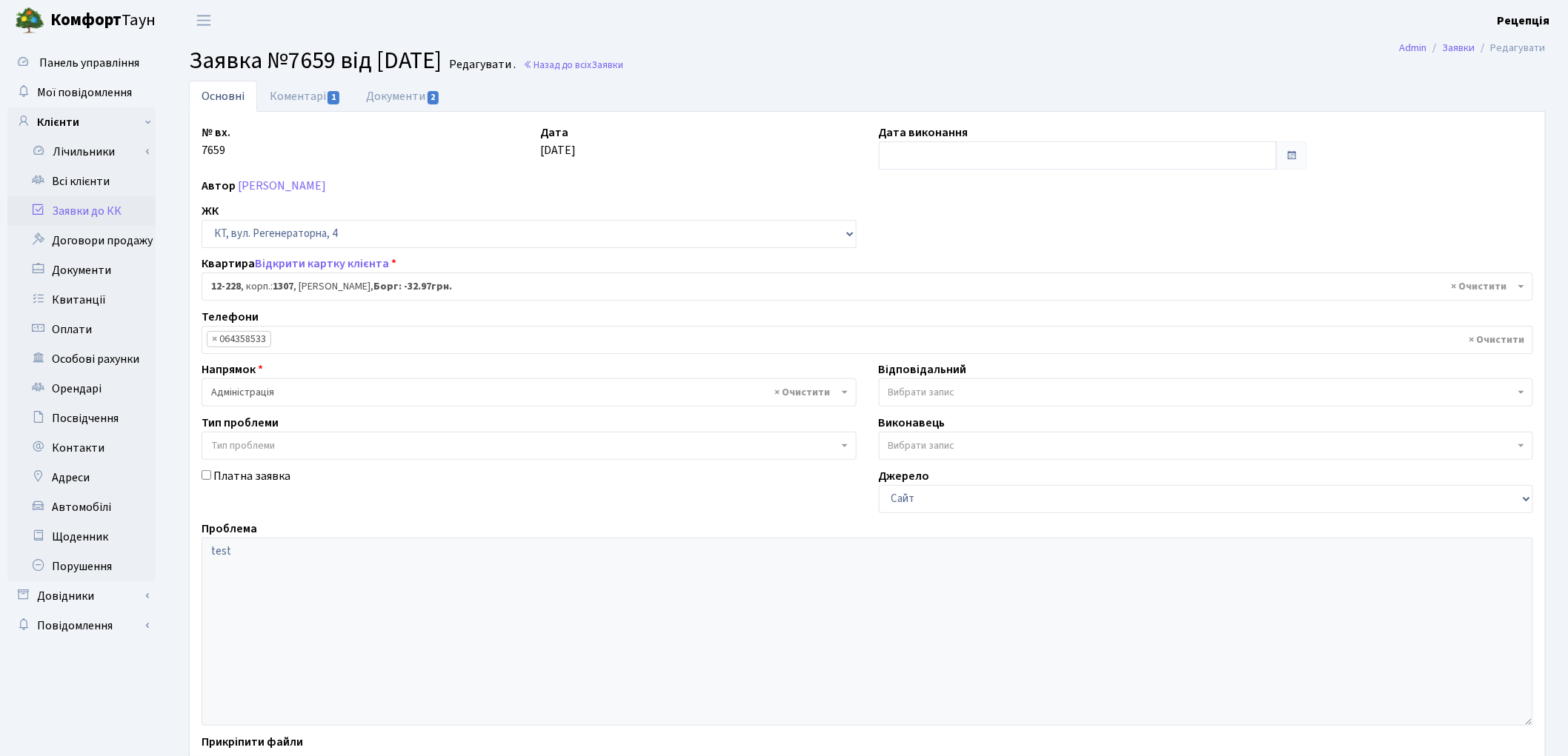
click at [76, 204] on link "Заявки до КК" at bounding box center [81, 211] width 148 height 30
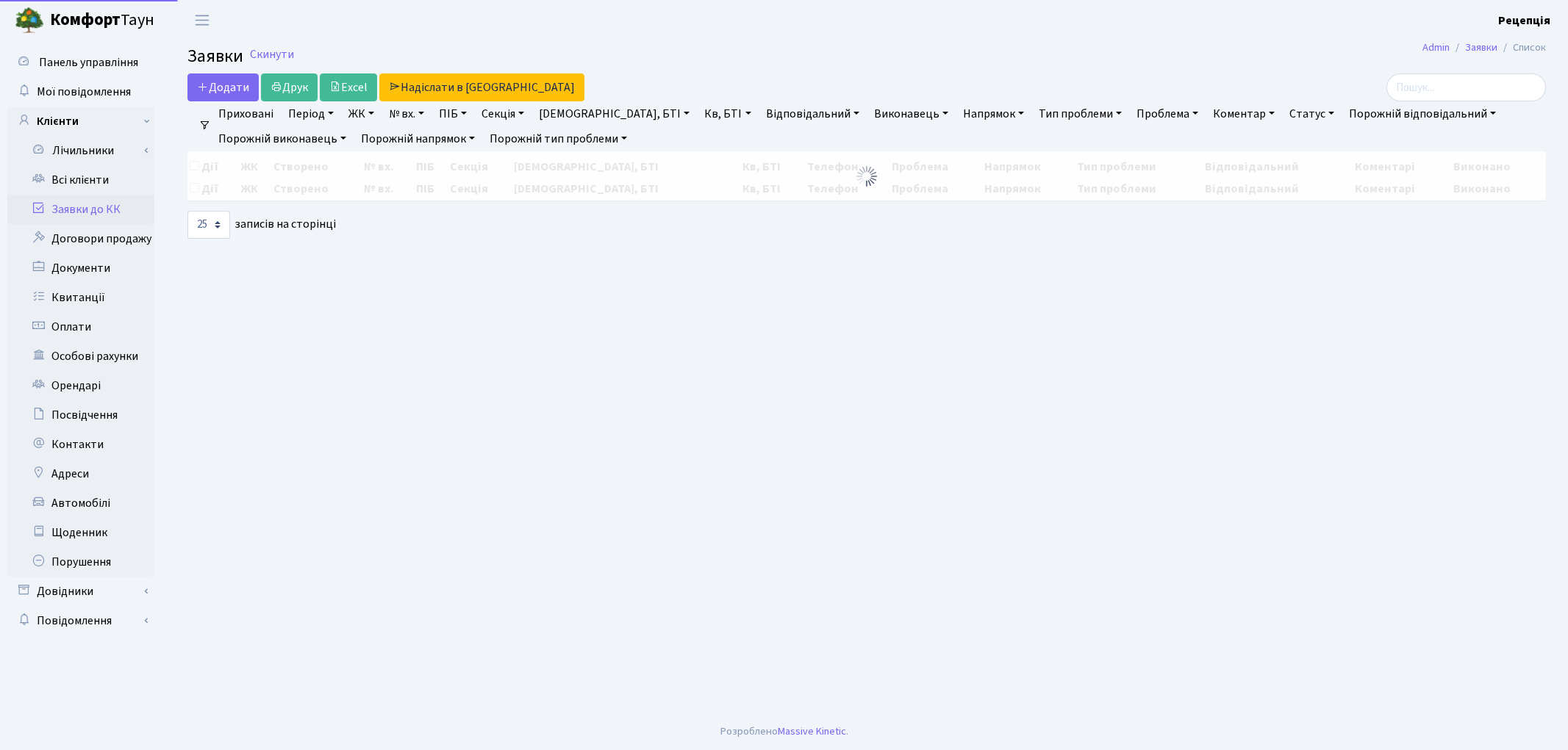
select select "25"
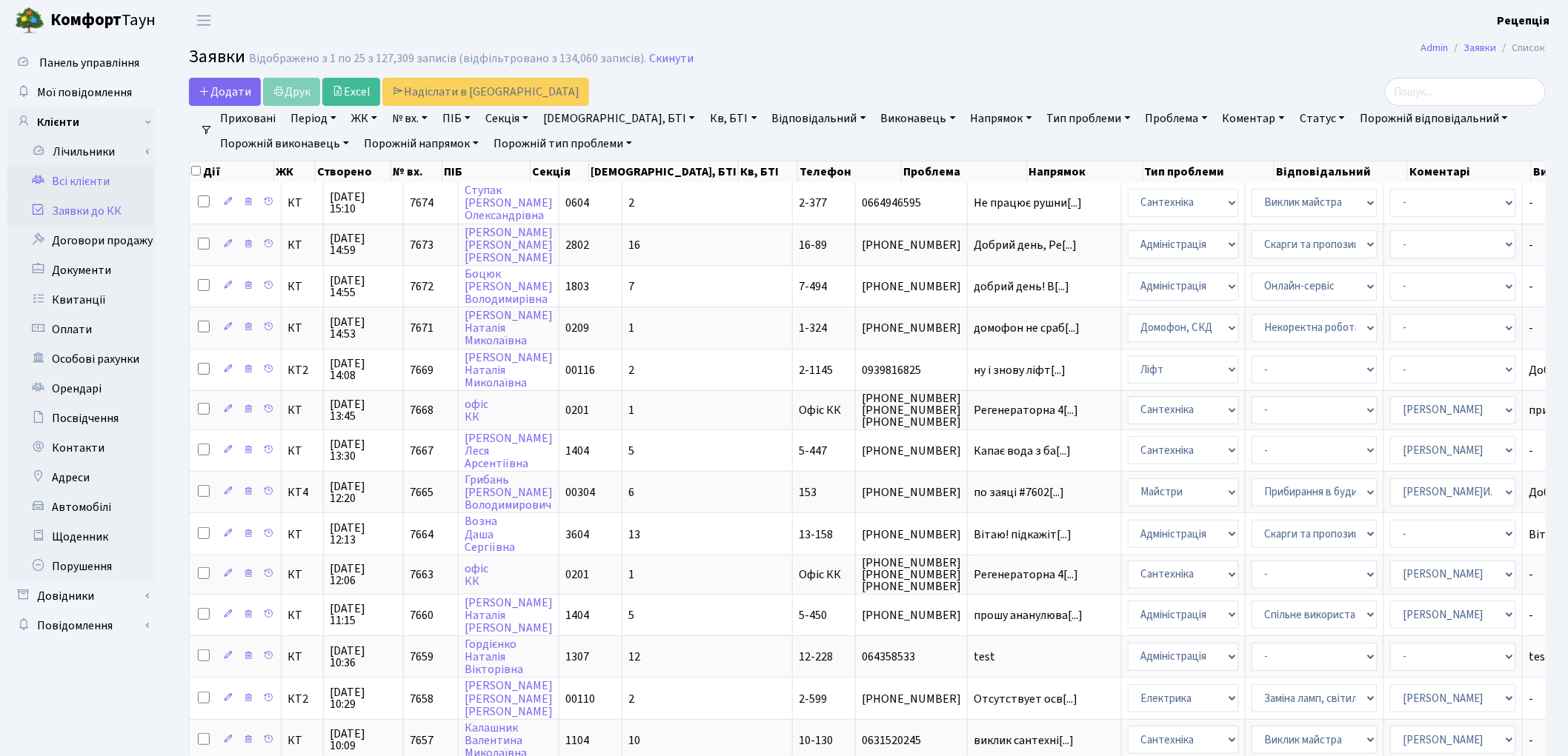
click at [83, 181] on link "Всі клієнти" at bounding box center [81, 181] width 148 height 30
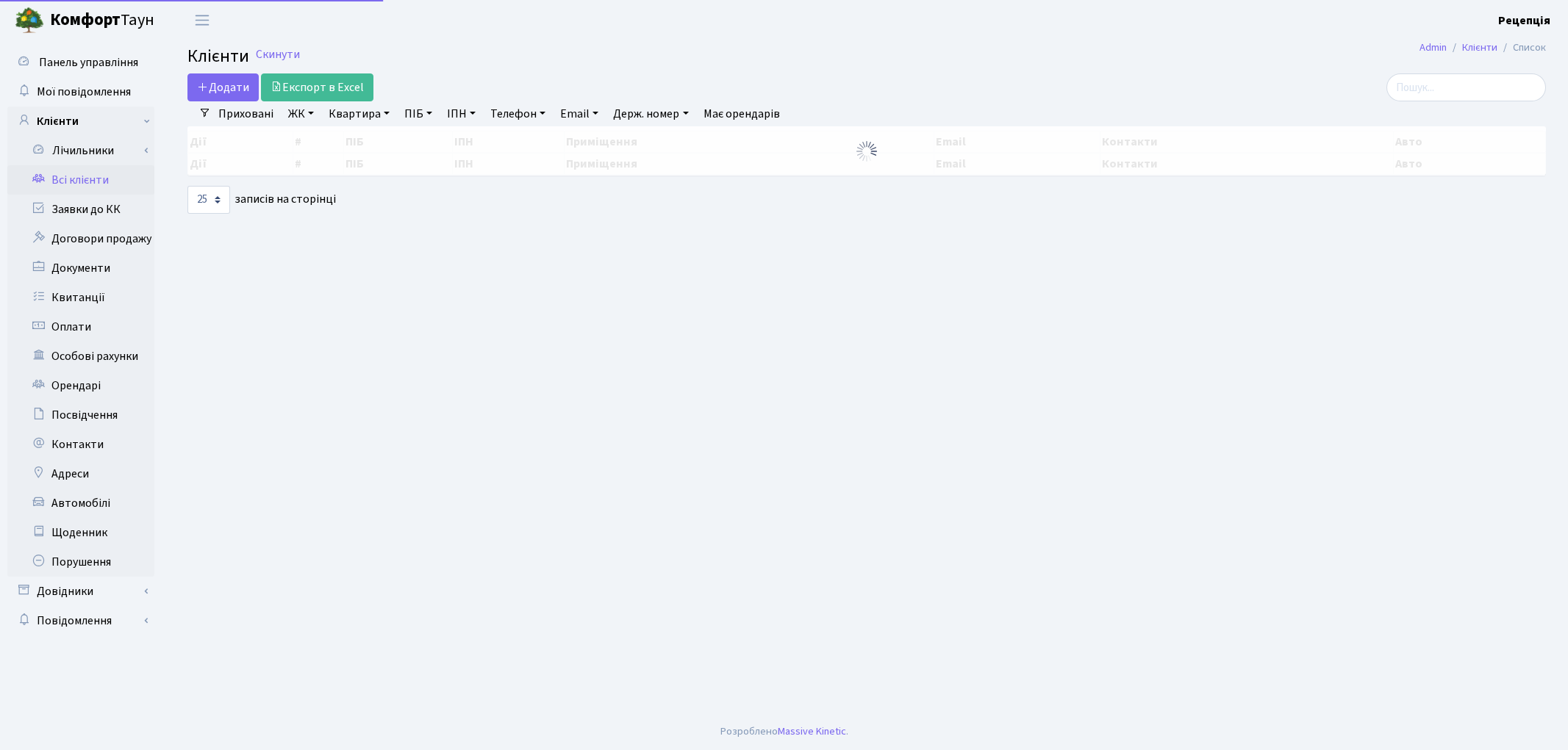
select select "25"
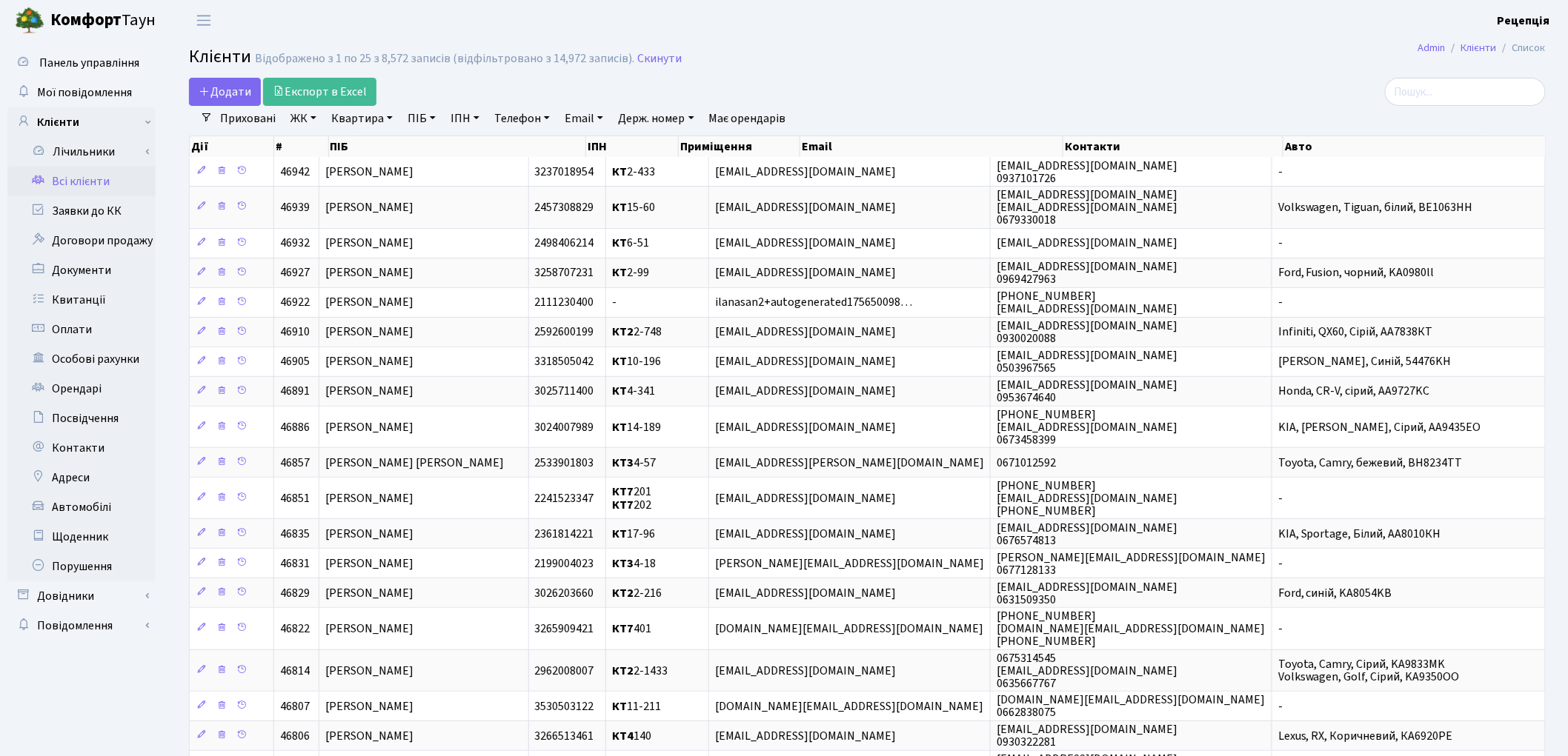
click at [291, 117] on link "ЖК" at bounding box center [303, 118] width 38 height 25
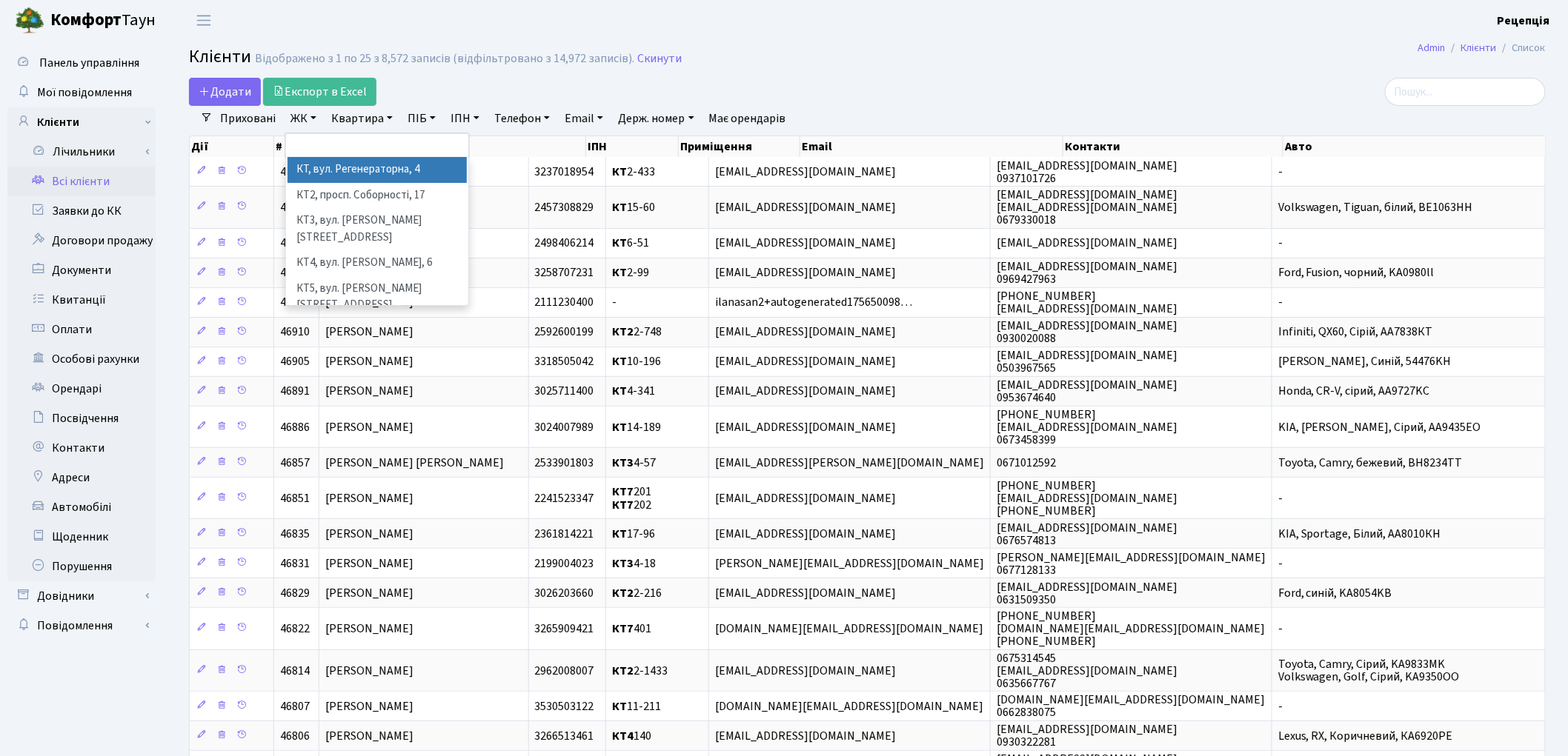
click at [323, 168] on li "КТ, вул. Регенераторна, 4" at bounding box center [376, 170] width 179 height 26
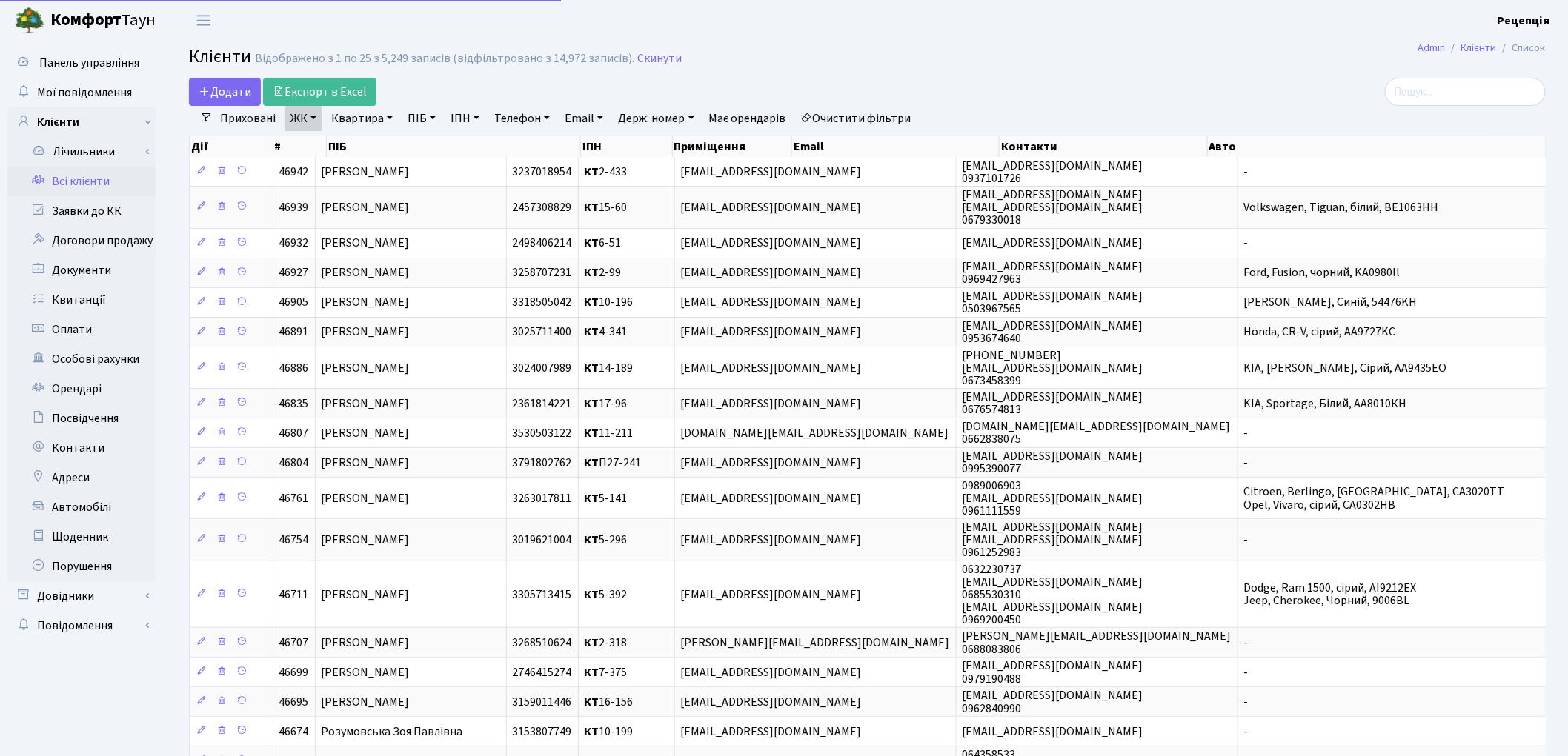
click at [355, 108] on link "Квартира" at bounding box center [362, 118] width 73 height 25
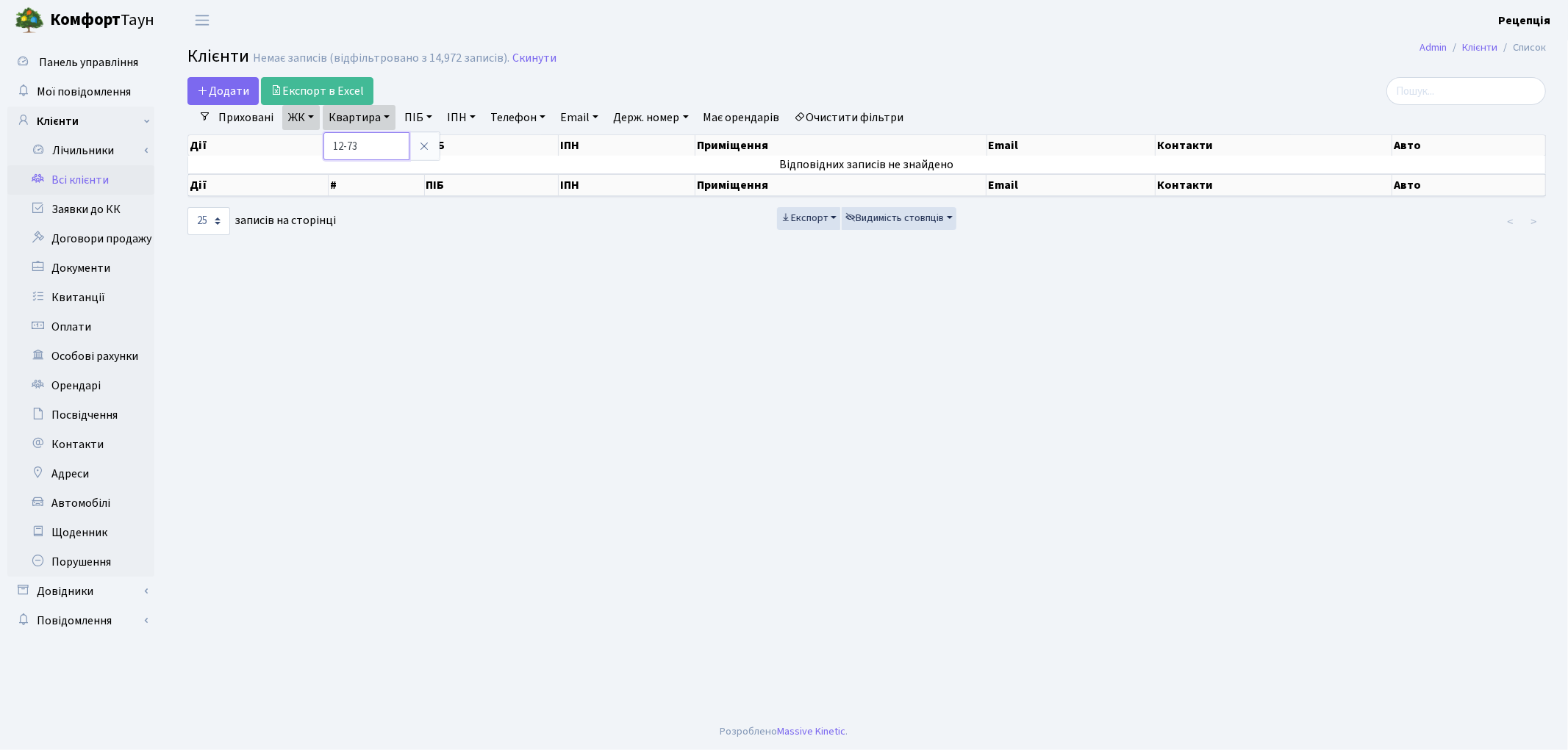
type input "12-73"
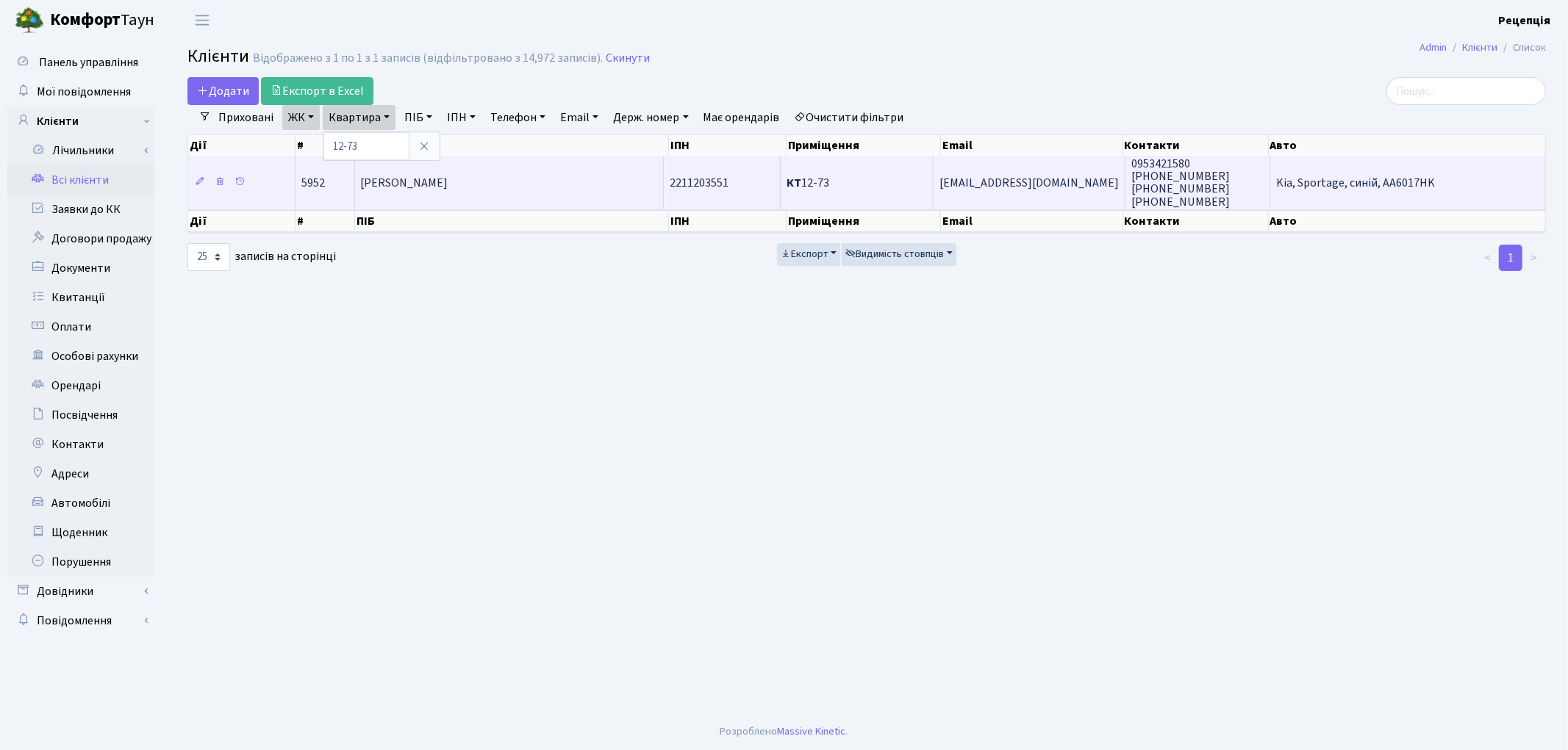
click at [449, 175] on span "[PERSON_NAME]" at bounding box center [405, 183] width 87 height 16
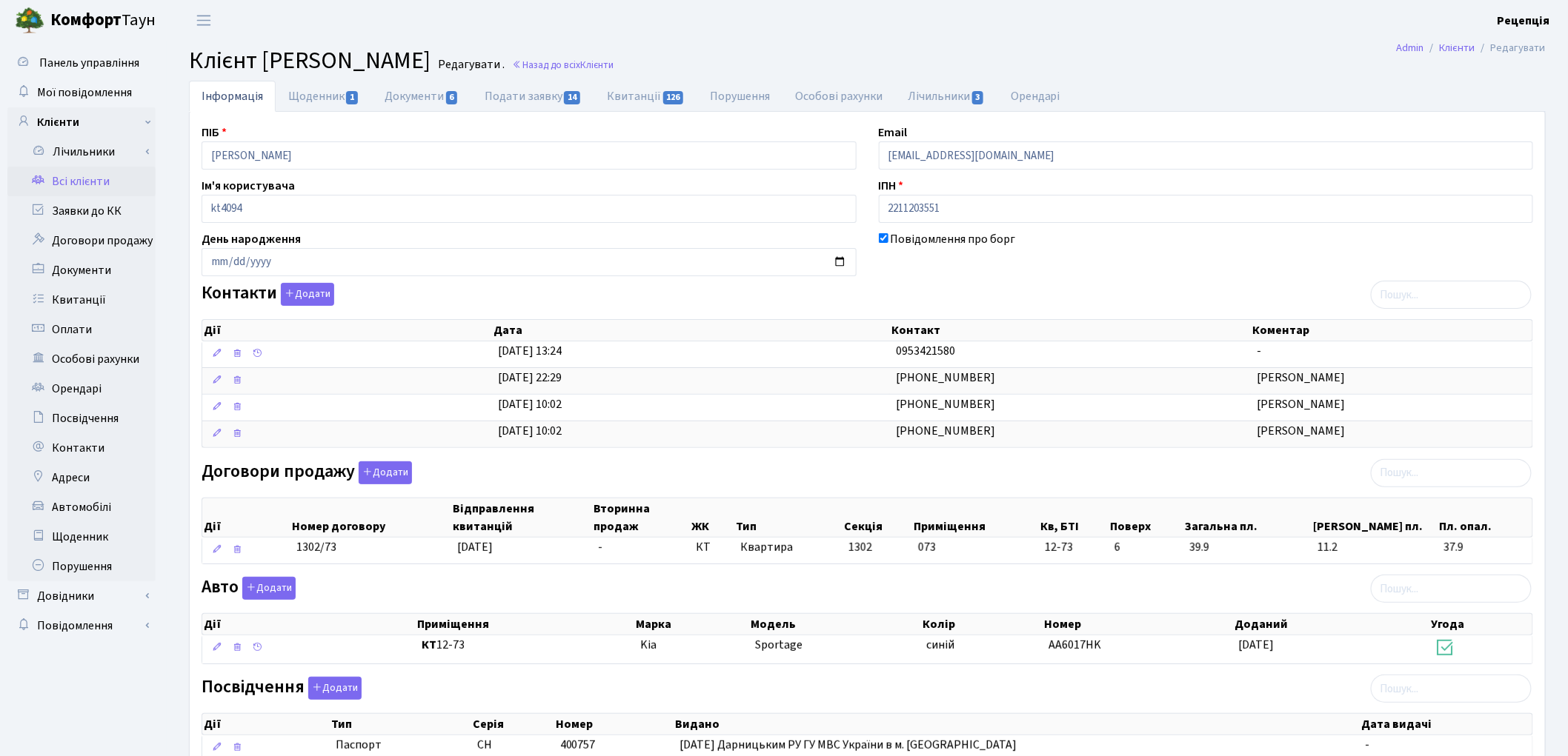
click at [105, 183] on link "Всі клієнти" at bounding box center [81, 181] width 148 height 30
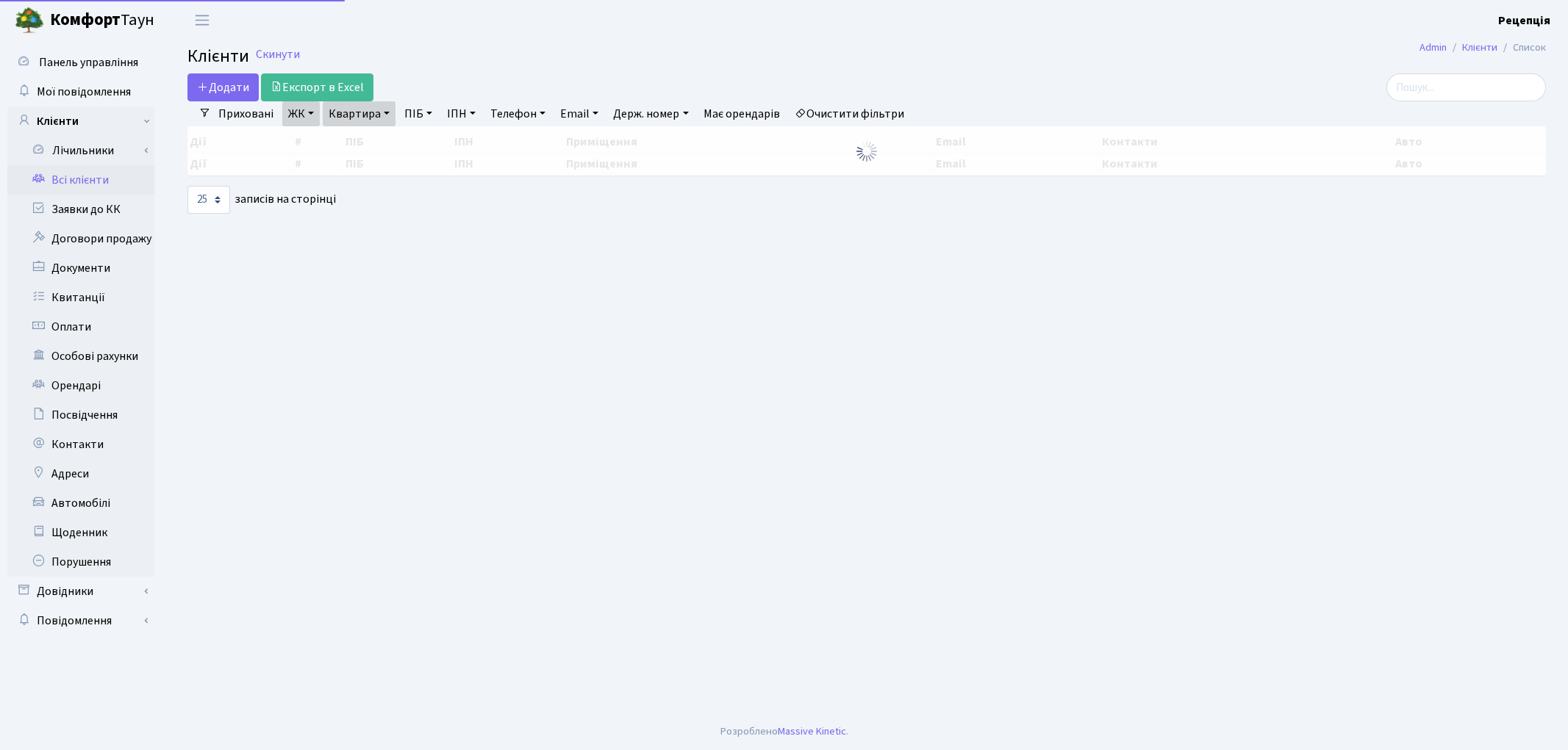
select select "25"
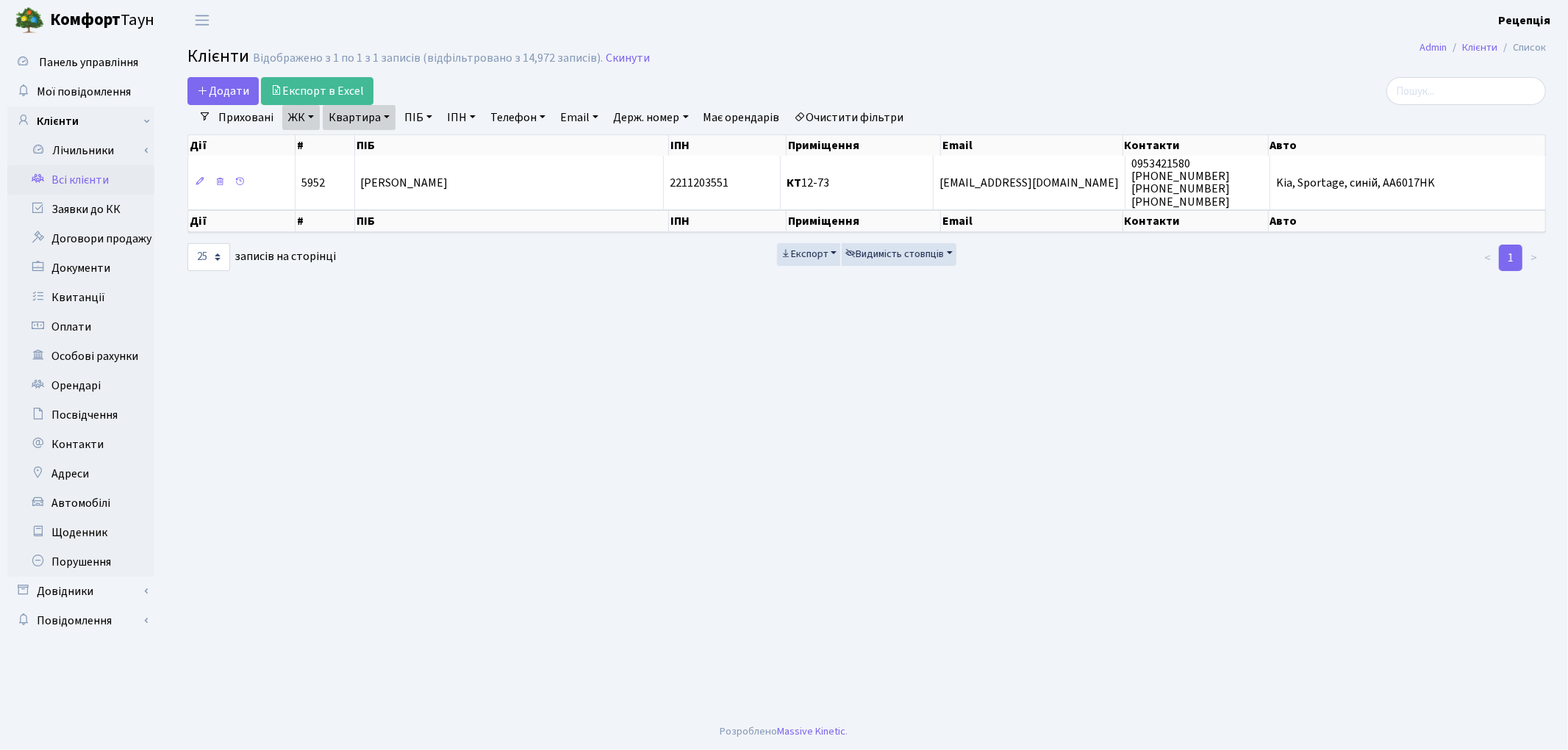
click at [887, 119] on link "Очистити фільтри" at bounding box center [849, 117] width 122 height 25
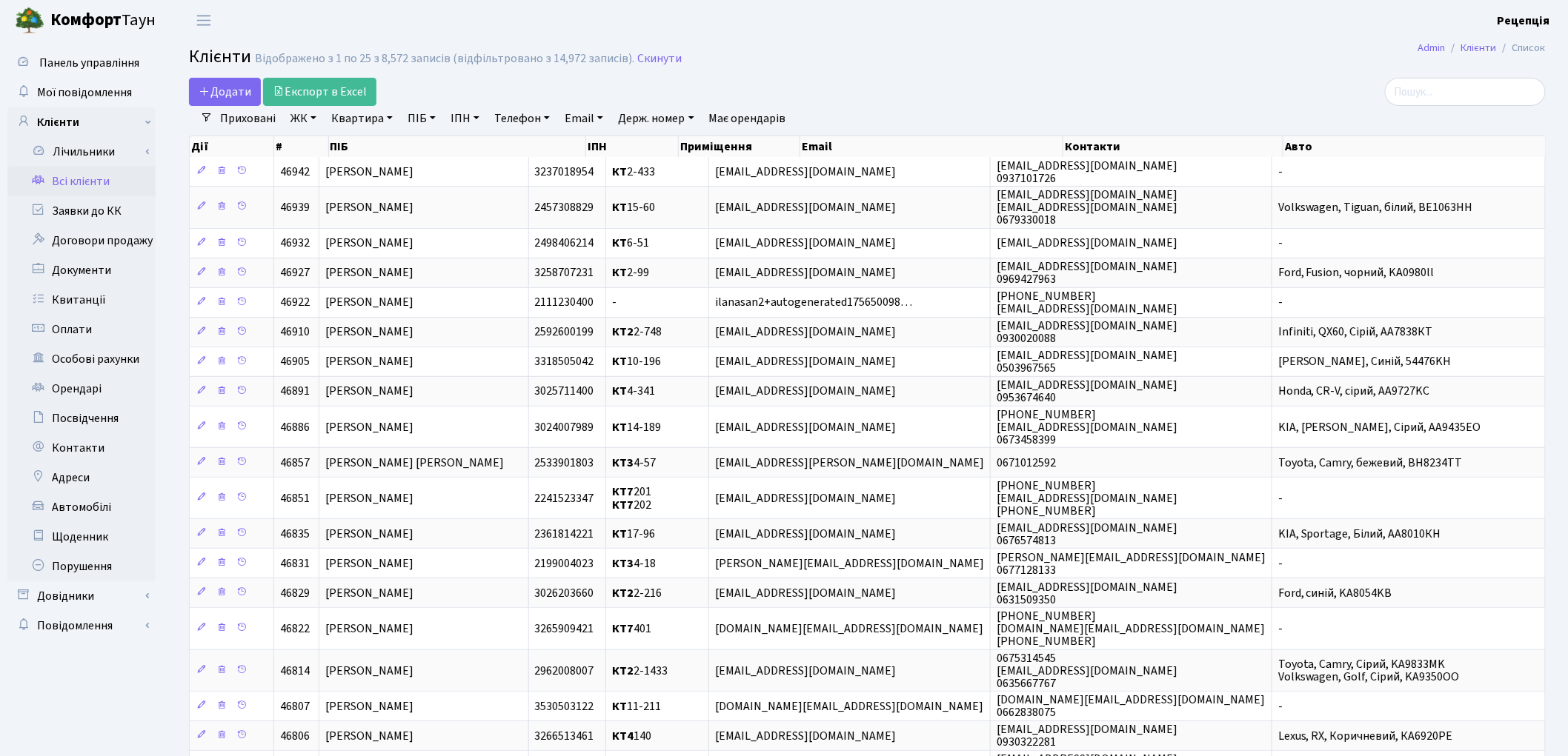
click at [312, 122] on link "ЖК" at bounding box center [303, 118] width 38 height 25
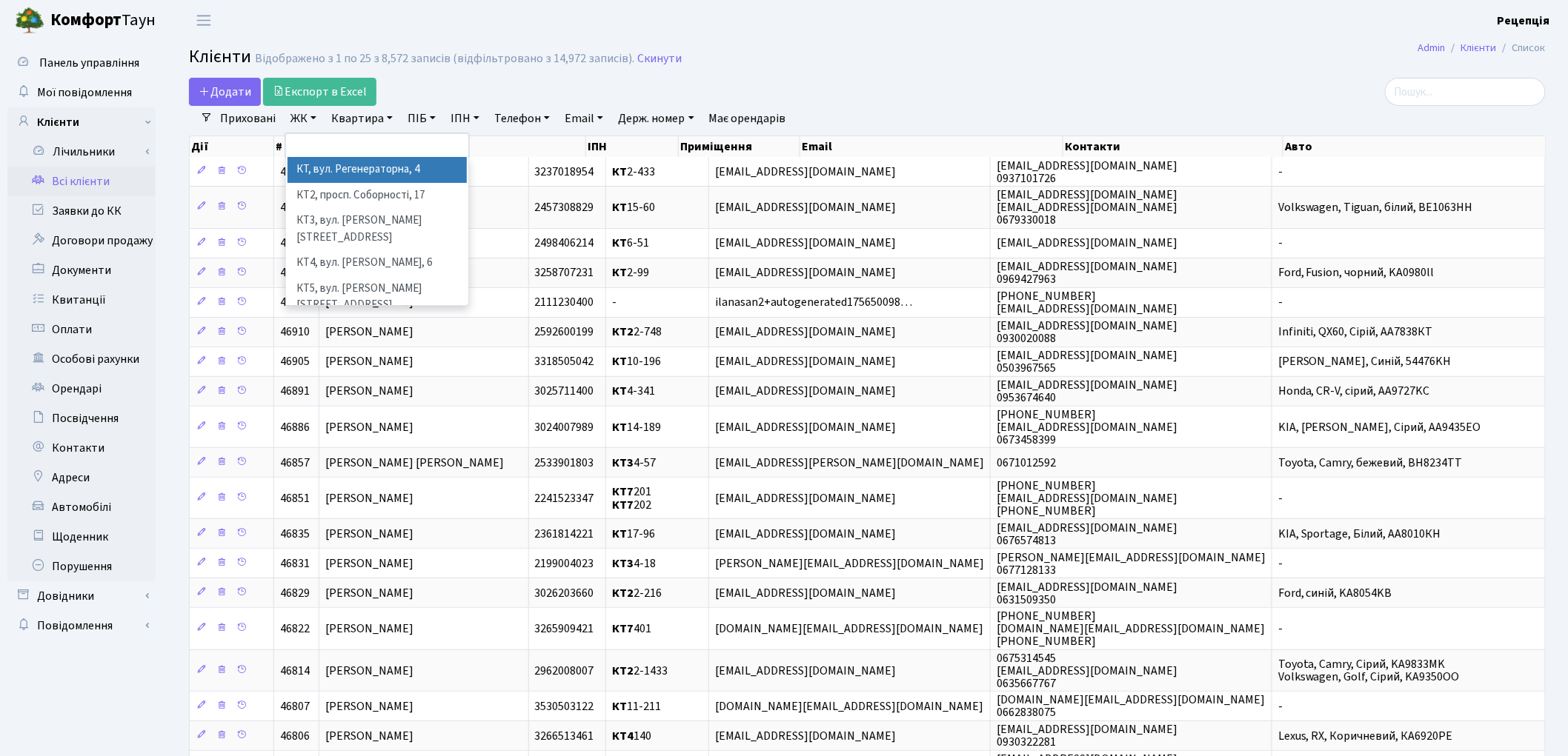
click at [338, 166] on li "КТ, вул. Регенераторна, 4" at bounding box center [376, 170] width 179 height 26
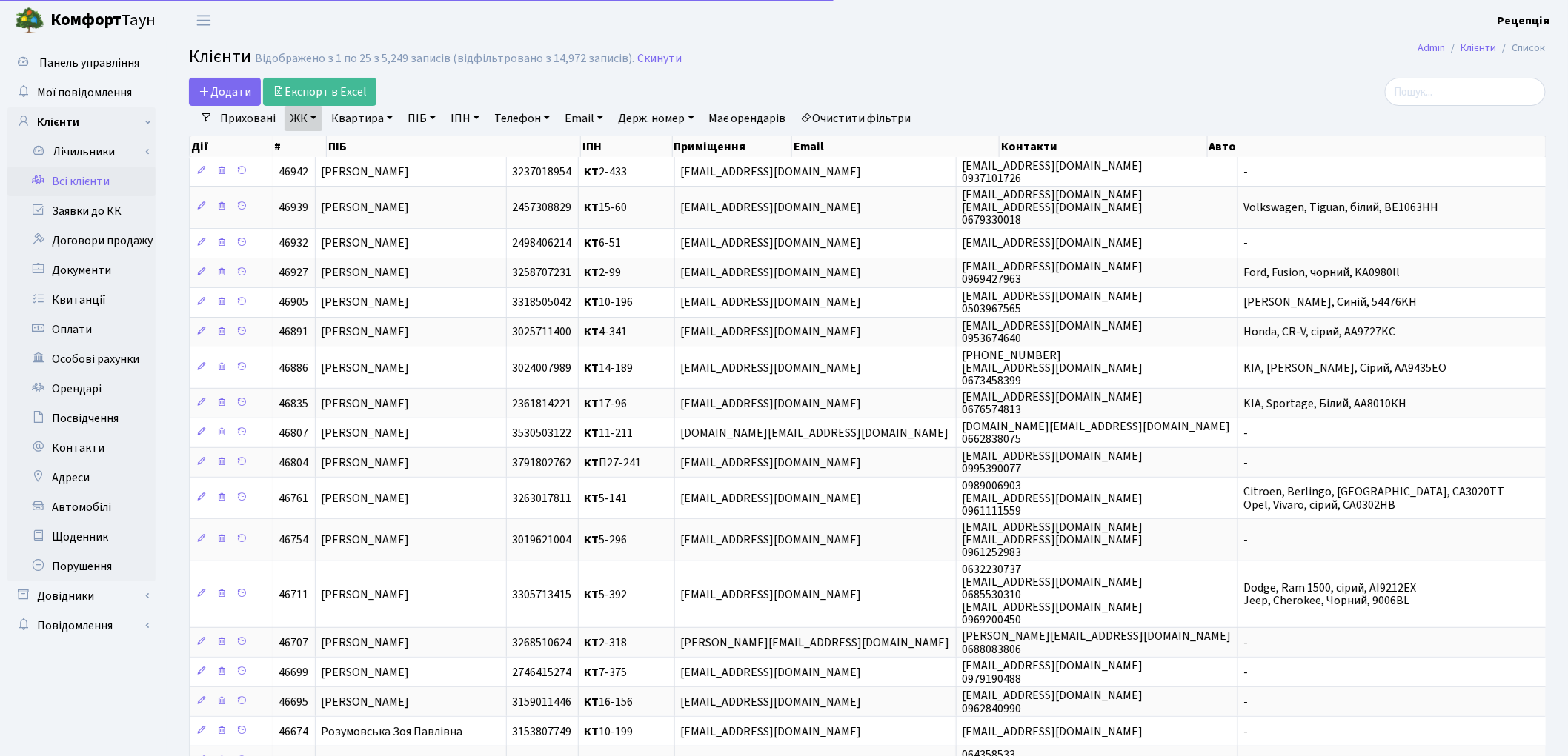
click at [349, 122] on link "Квартира" at bounding box center [362, 118] width 73 height 25
type input "2-219"
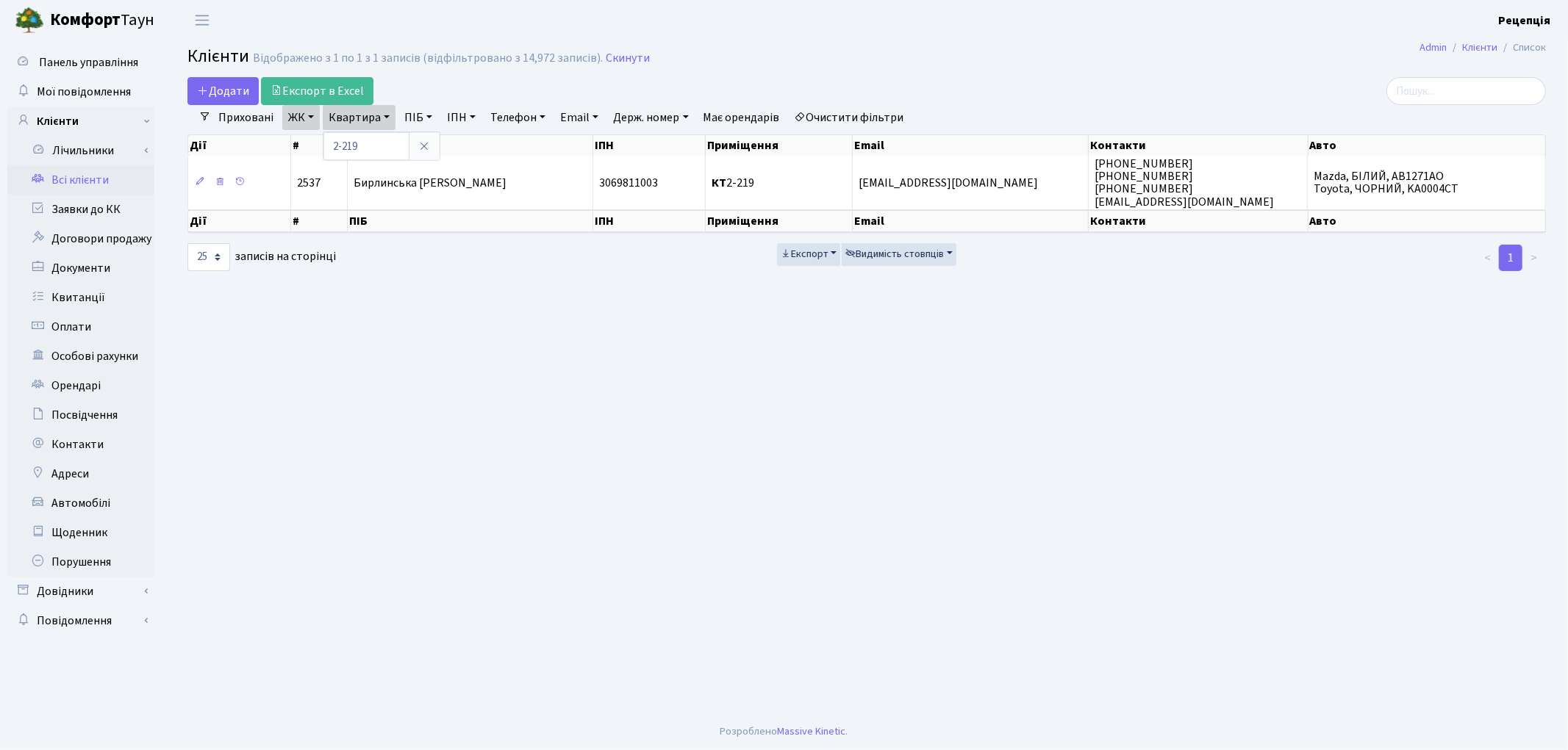
click at [852, 111] on link "Очистити фільтри" at bounding box center [849, 117] width 122 height 25
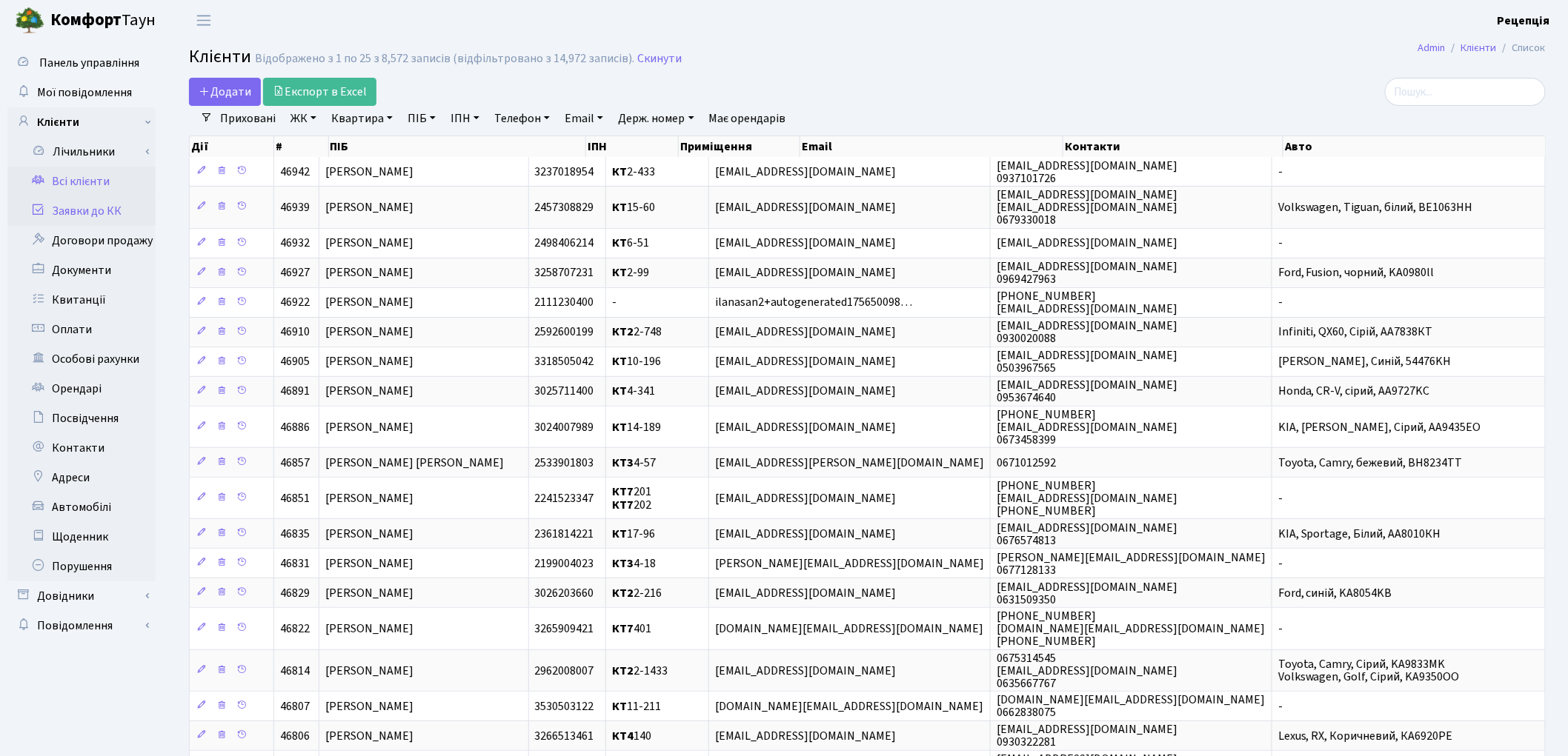
click at [120, 212] on link "Заявки до КК" at bounding box center [81, 211] width 148 height 30
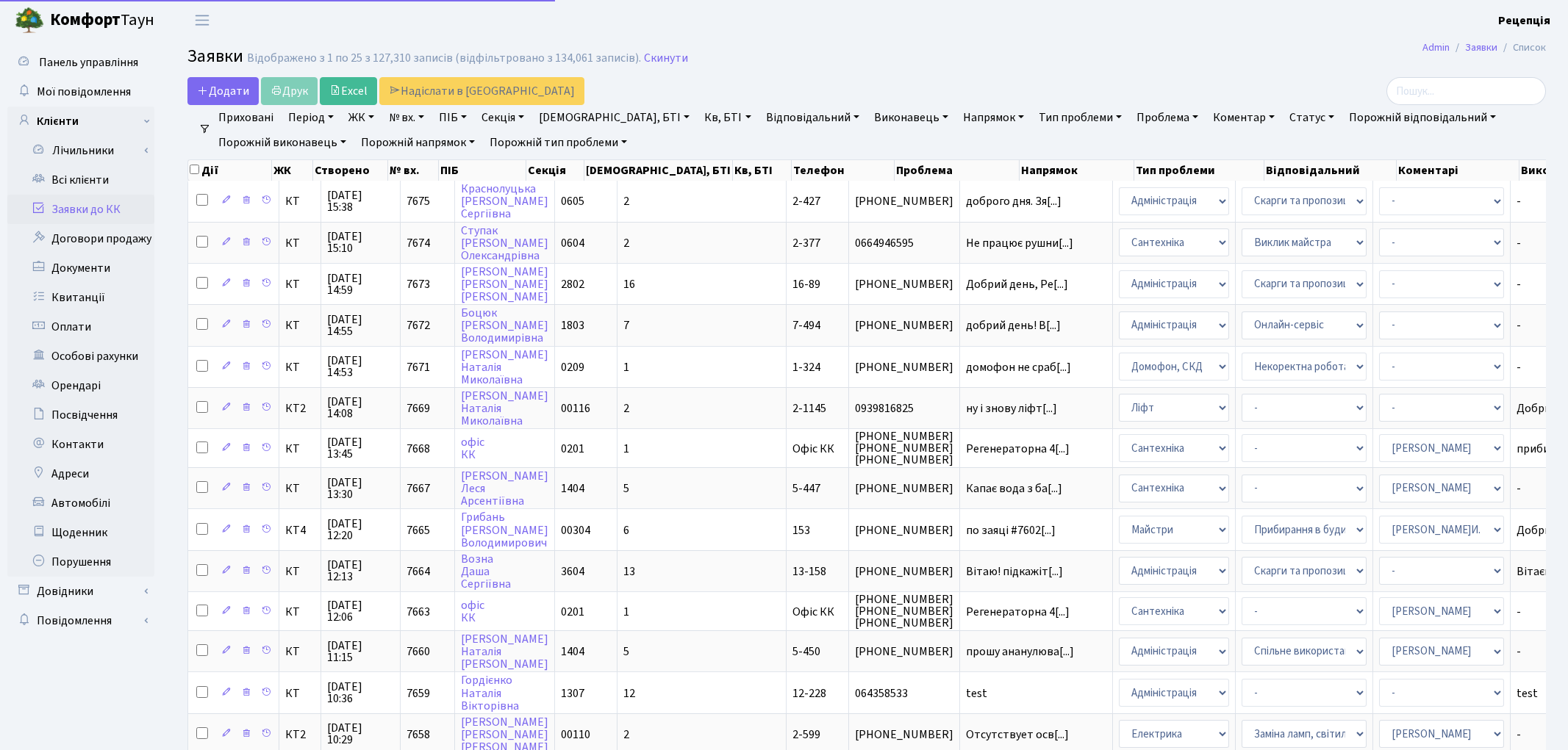
select select
select select "25"
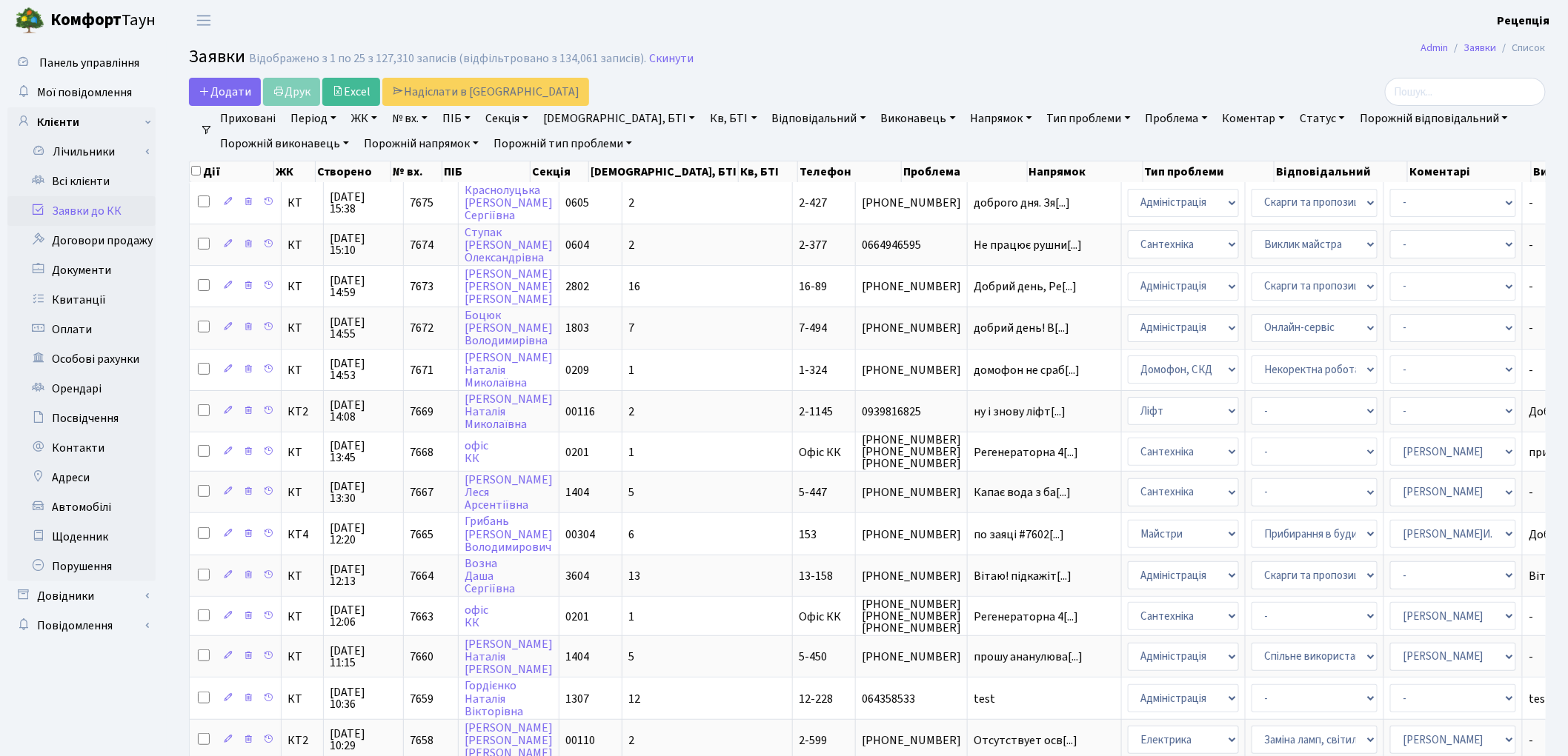
click at [367, 123] on link "ЖК" at bounding box center [364, 118] width 38 height 25
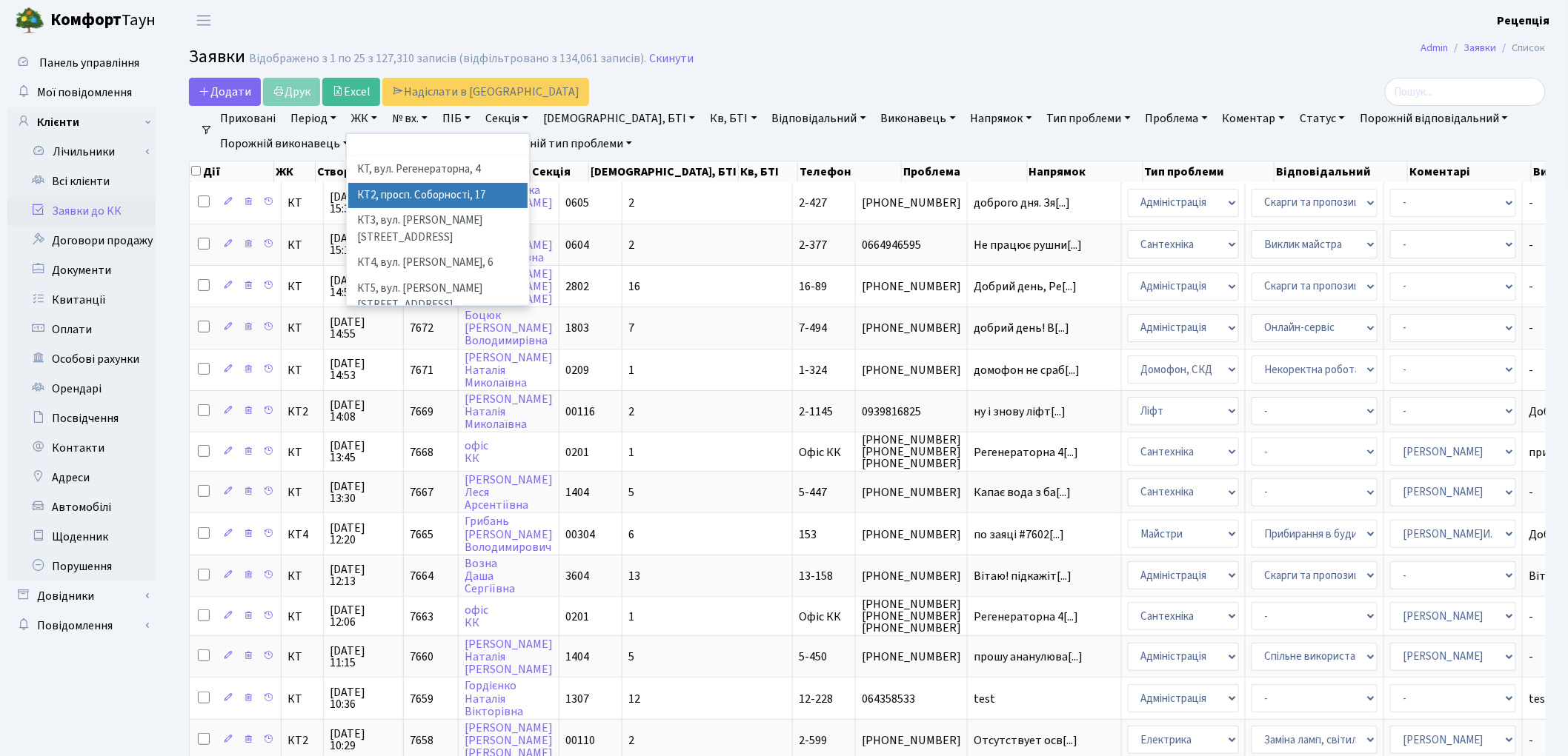
click at [411, 197] on li "КТ2, просп. Соборності, 17" at bounding box center [438, 196] width 179 height 26
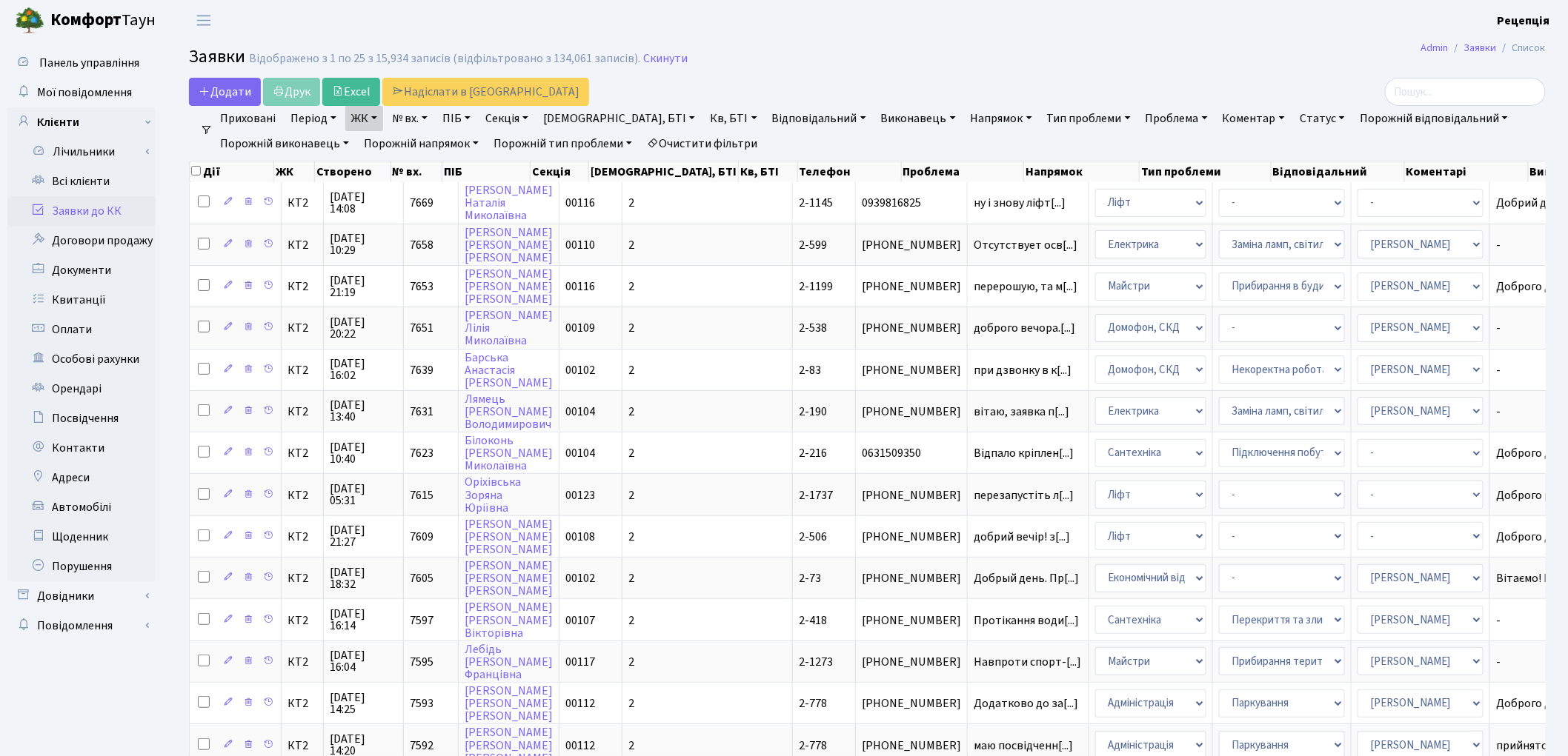
click at [704, 122] on link "Кв, БТІ" at bounding box center [733, 118] width 58 height 25
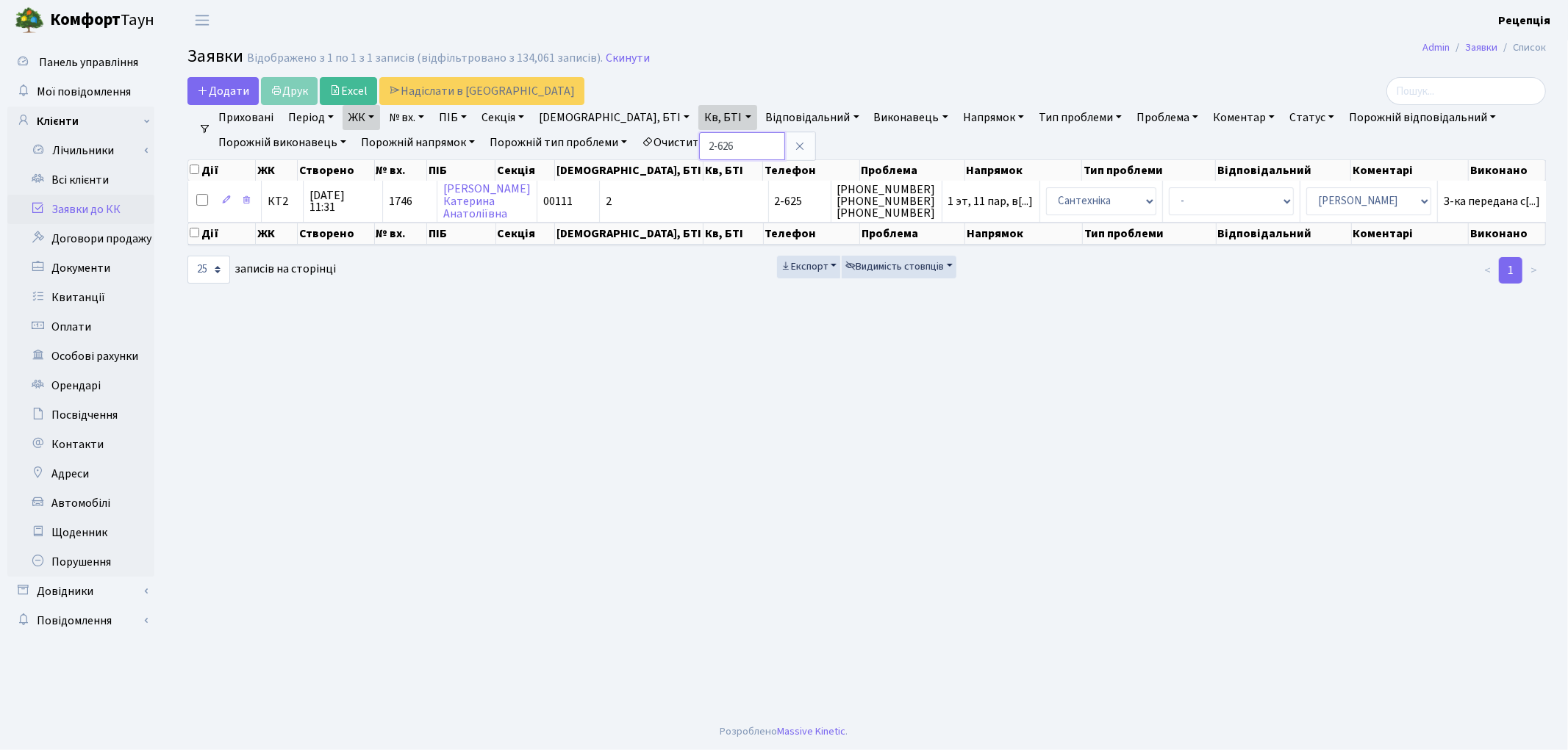
type input "2-626"
click at [743, 142] on link "Очистити фільтри" at bounding box center [696, 141] width 122 height 25
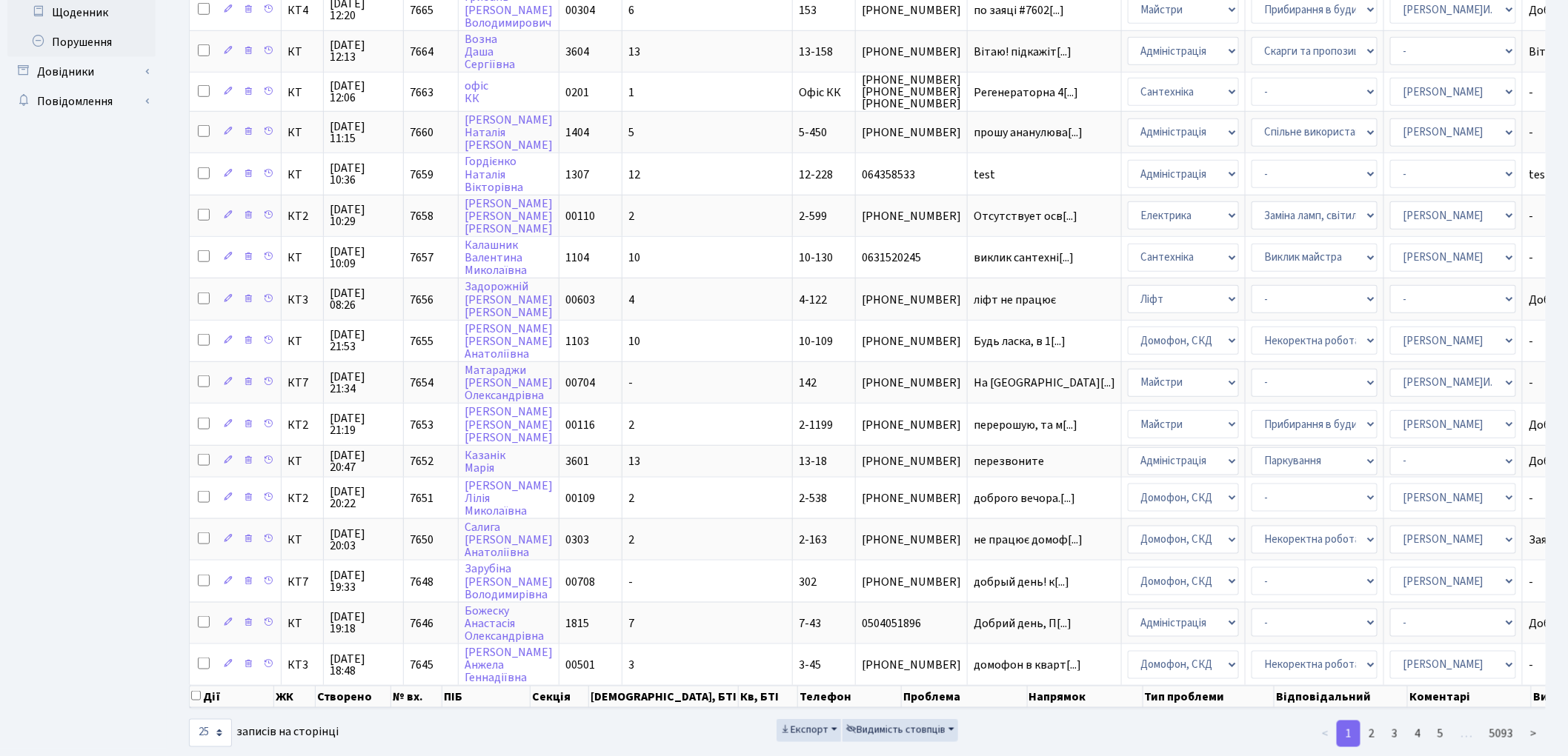
scroll to position [530, 0]
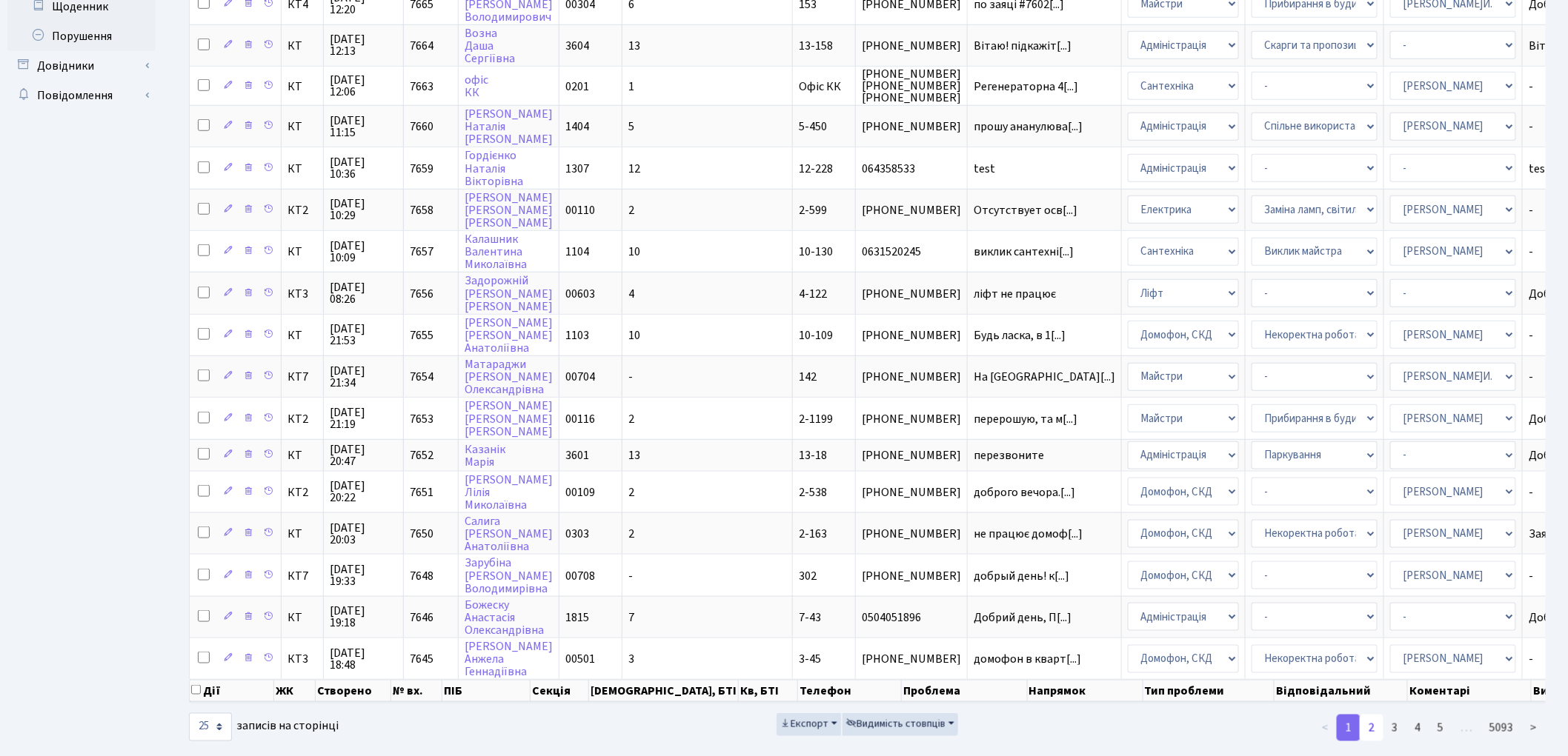
click at [1373, 714] on link "2" at bounding box center [1371, 727] width 24 height 27
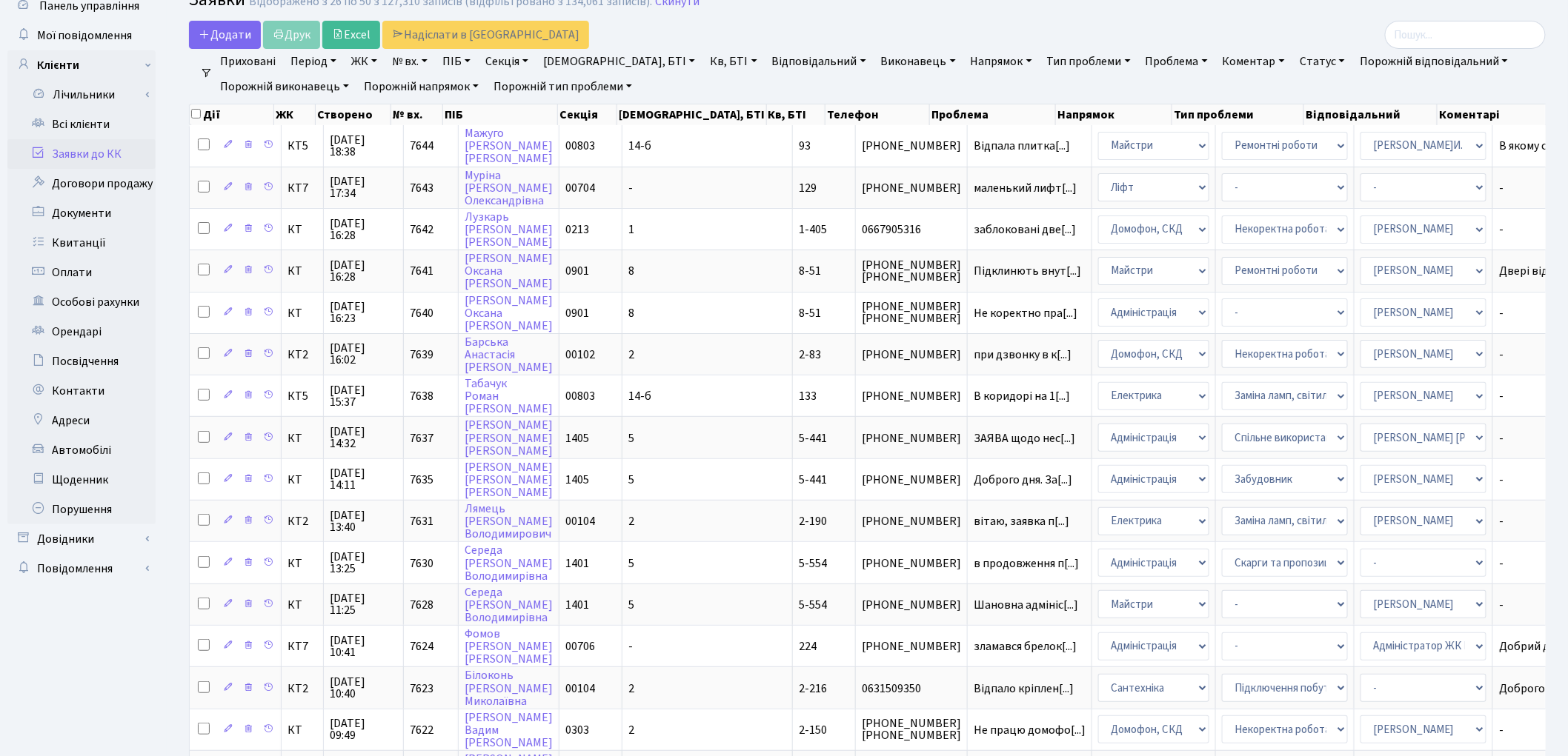
scroll to position [0, 0]
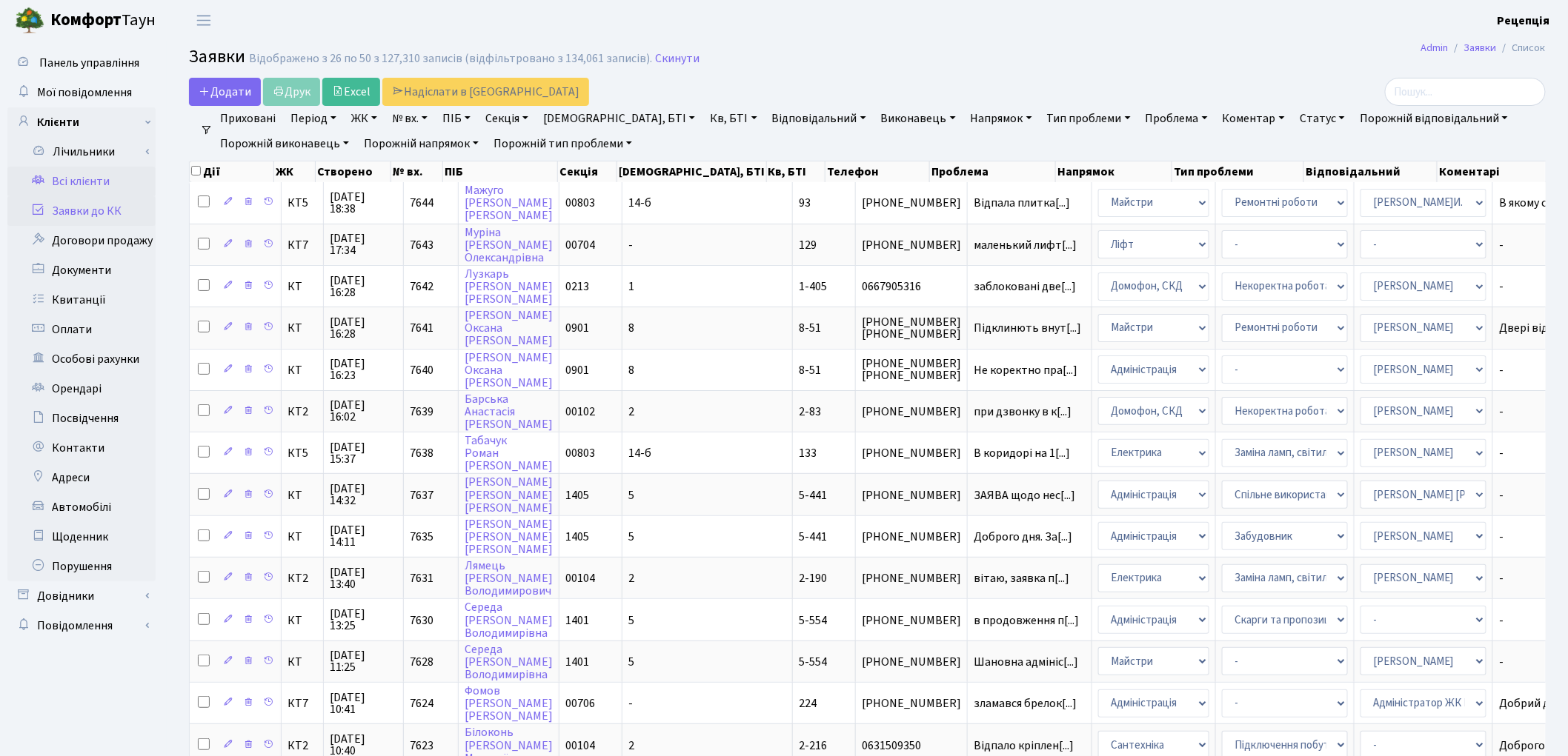
click at [85, 178] on link "Всі клієнти" at bounding box center [81, 181] width 148 height 30
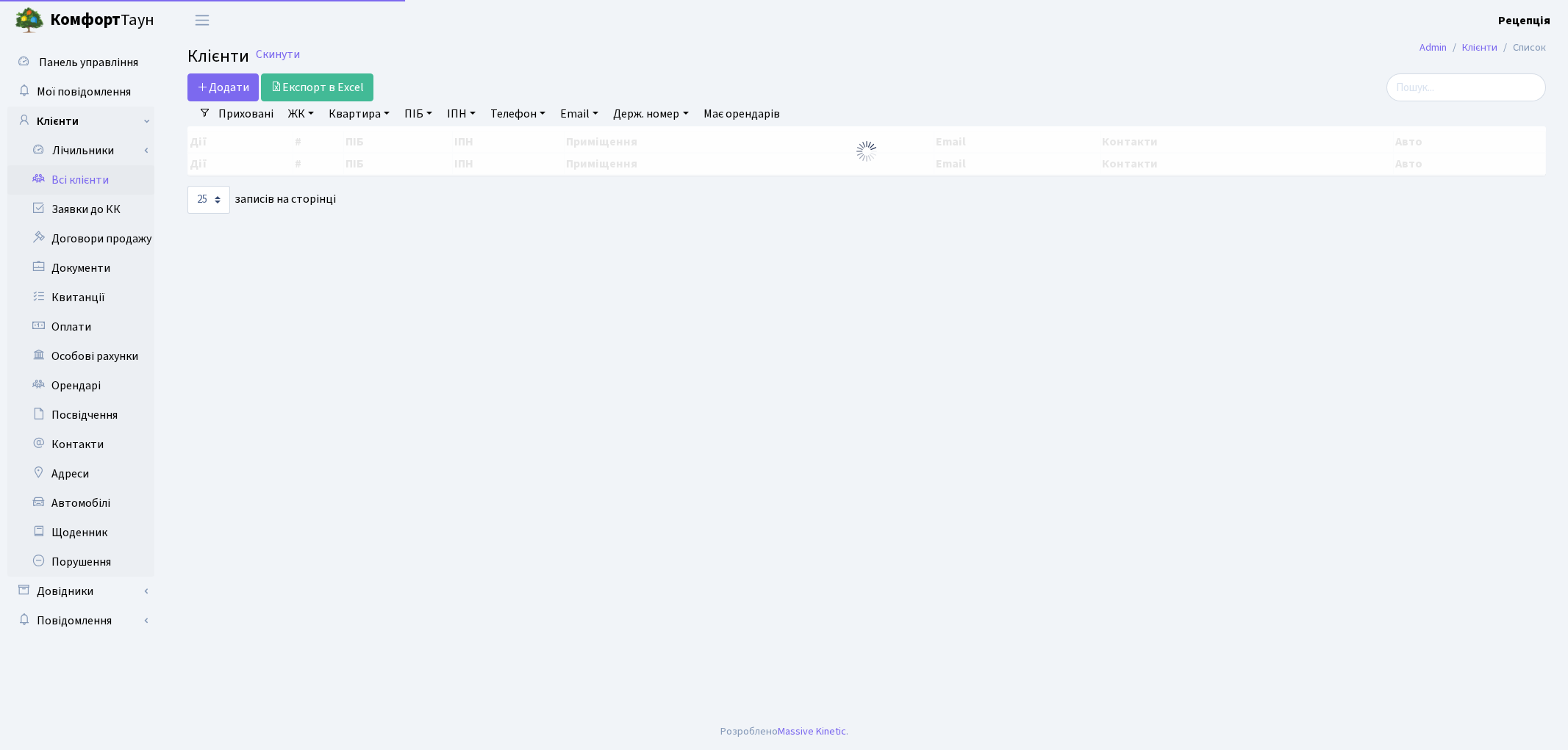
select select "25"
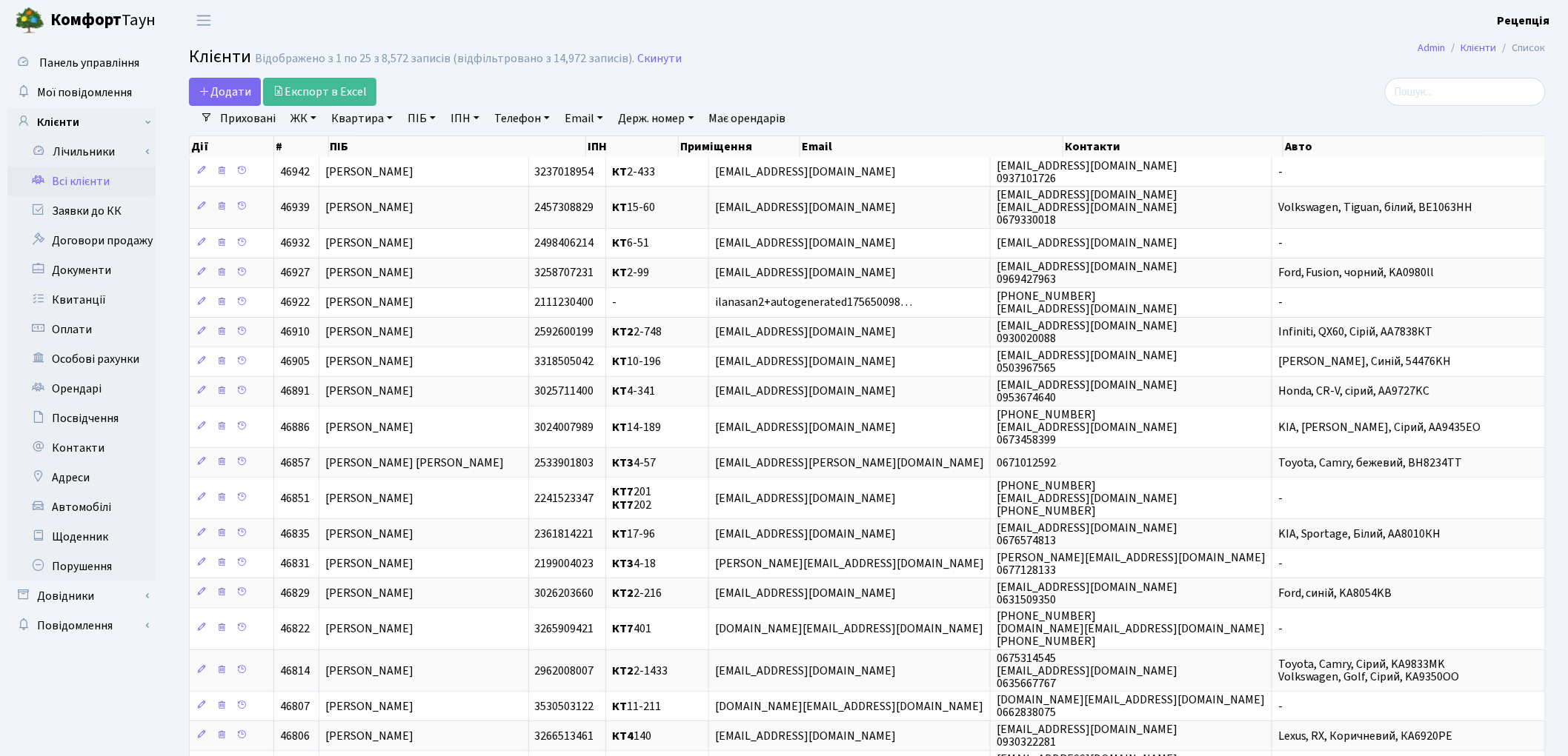
click at [305, 120] on link "ЖК" at bounding box center [303, 118] width 38 height 25
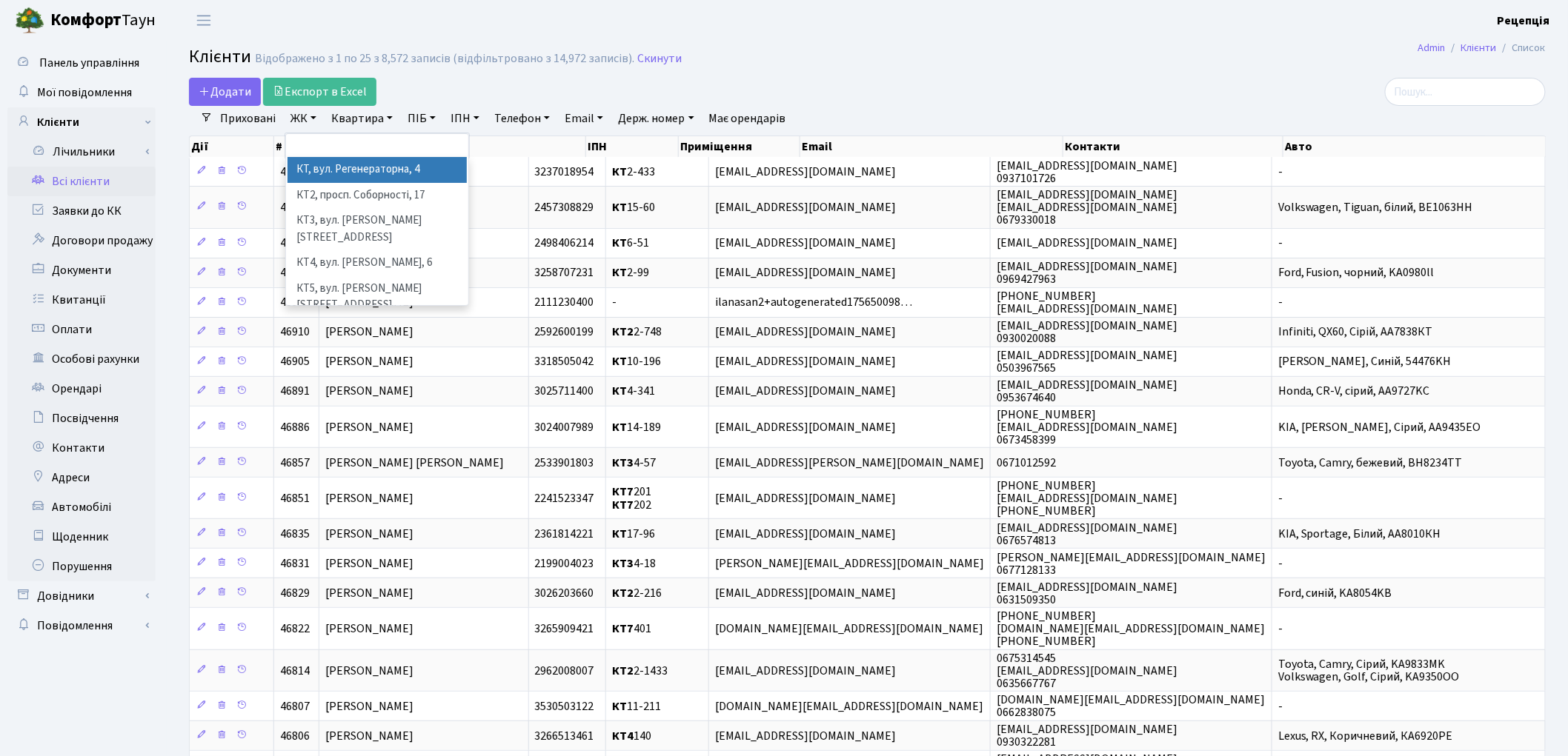
click at [323, 173] on li "КТ, вул. Регенераторна, 4" at bounding box center [376, 170] width 179 height 26
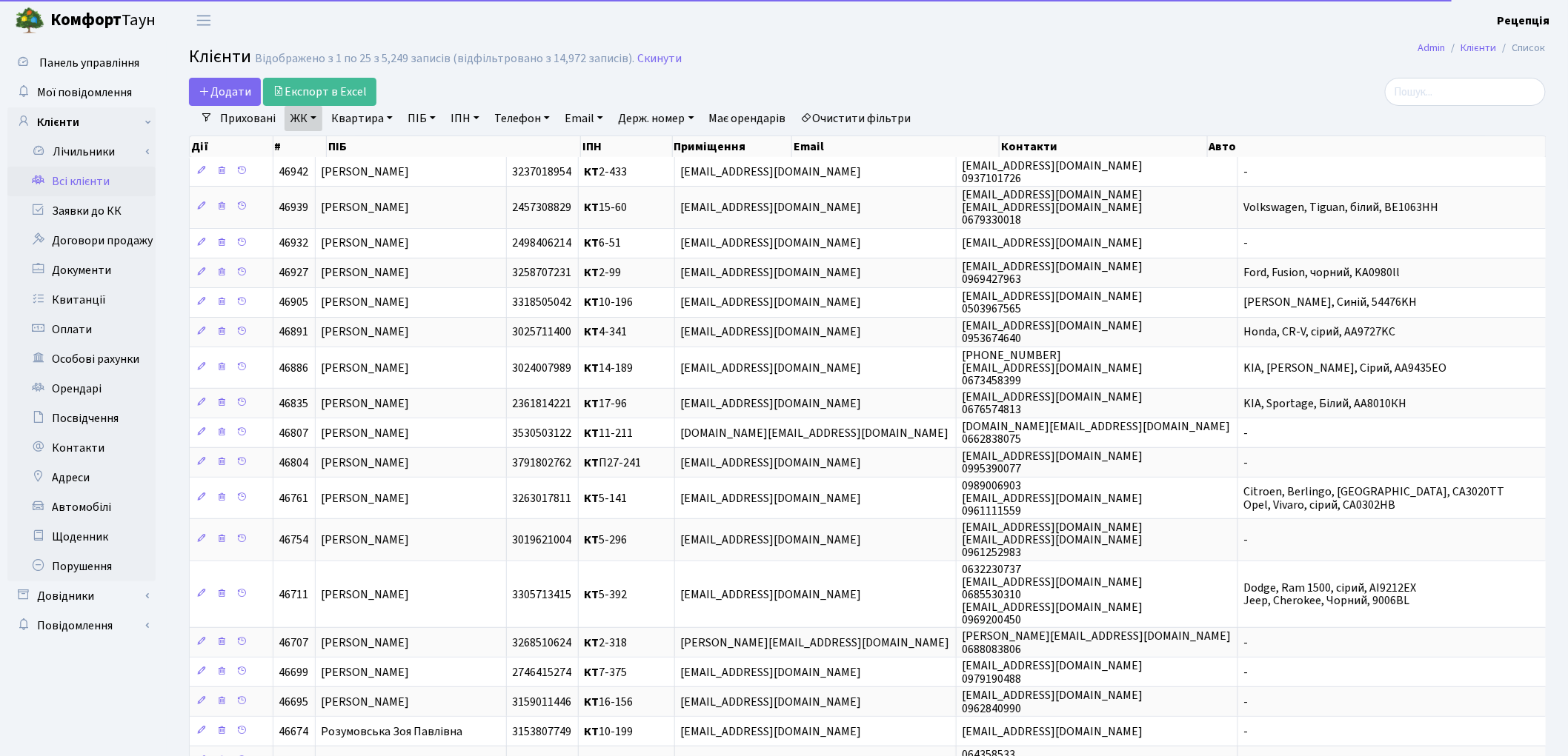
click at [356, 120] on link "Квартира" at bounding box center [362, 118] width 73 height 25
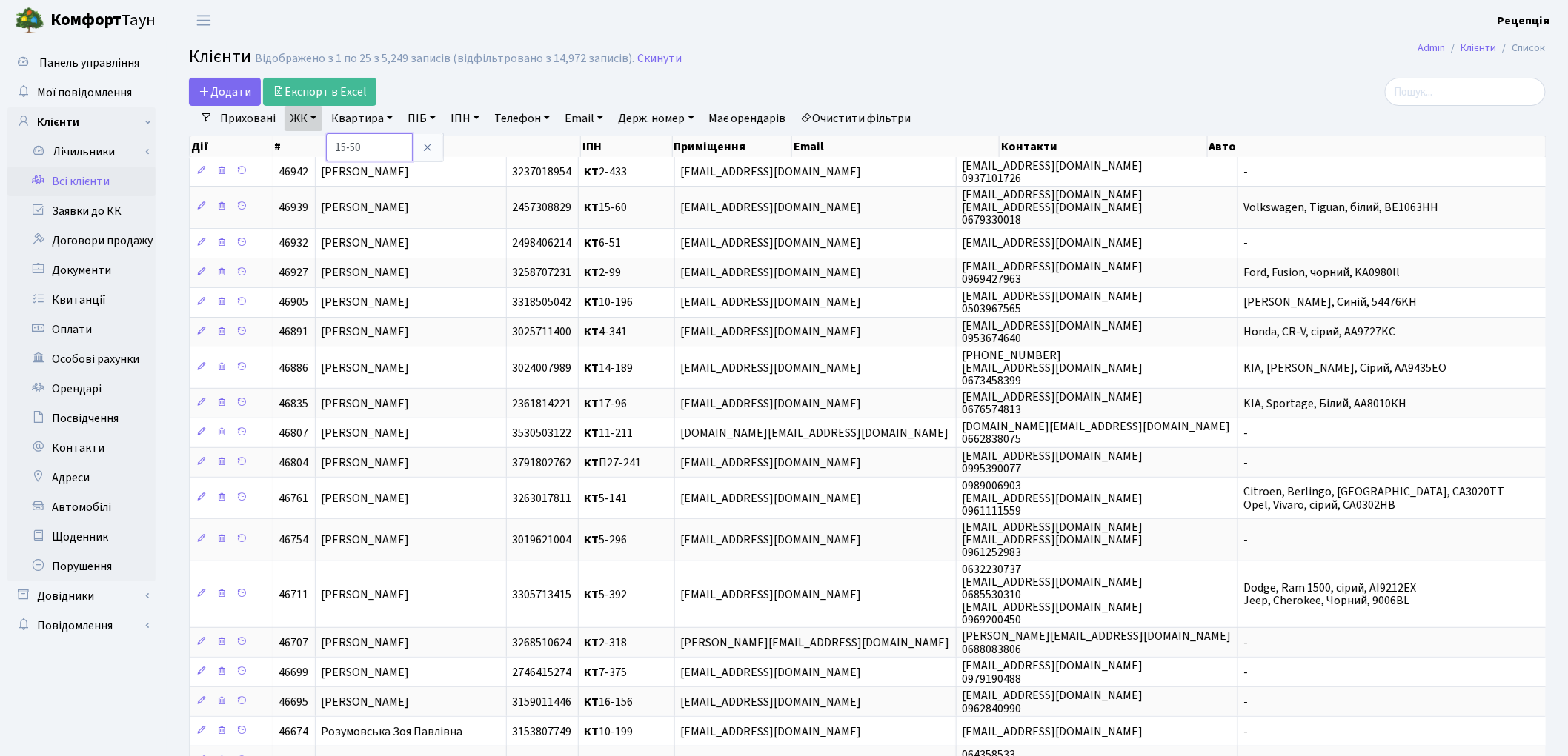
type input "15-50"
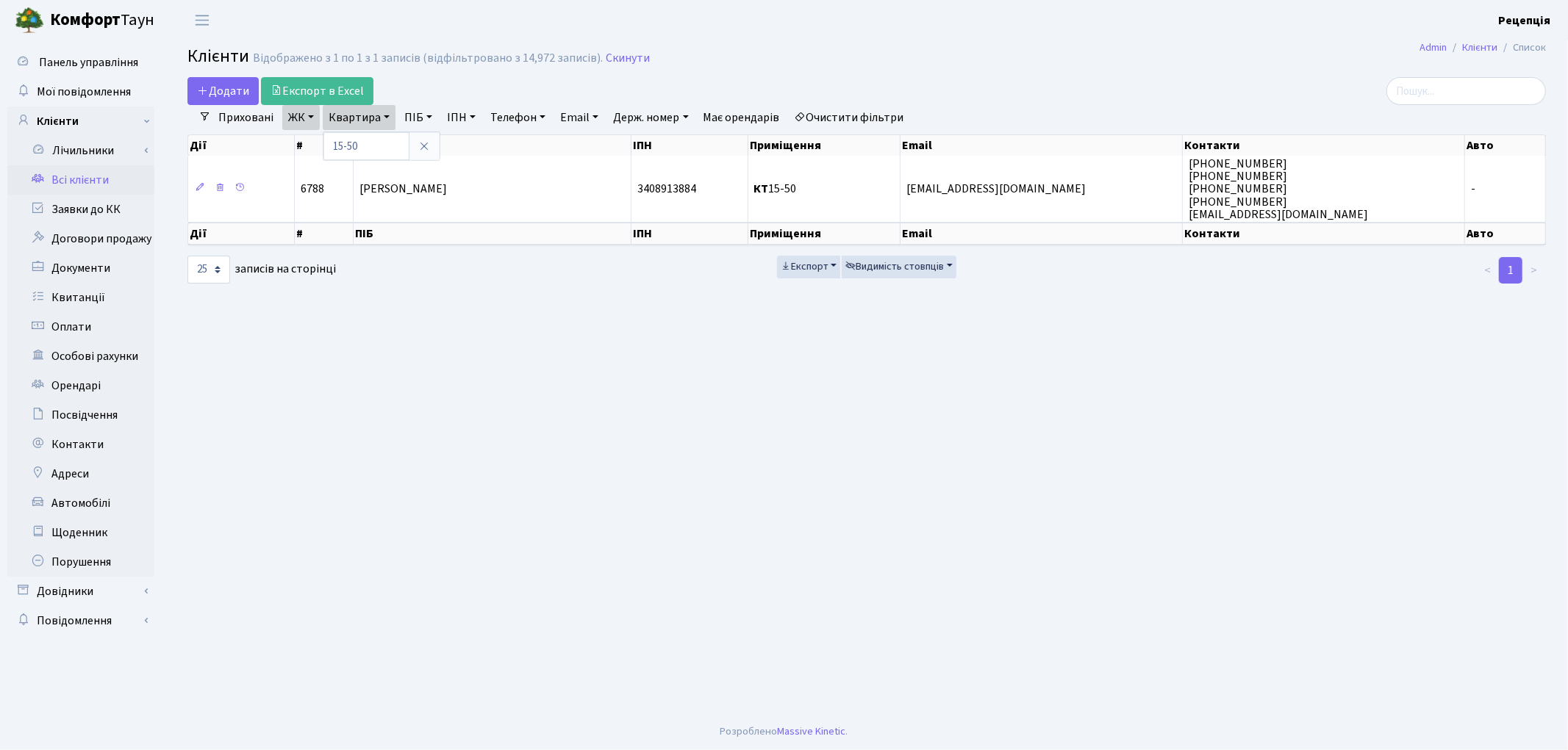
click at [307, 115] on link "ЖК" at bounding box center [300, 117] width 37 height 25
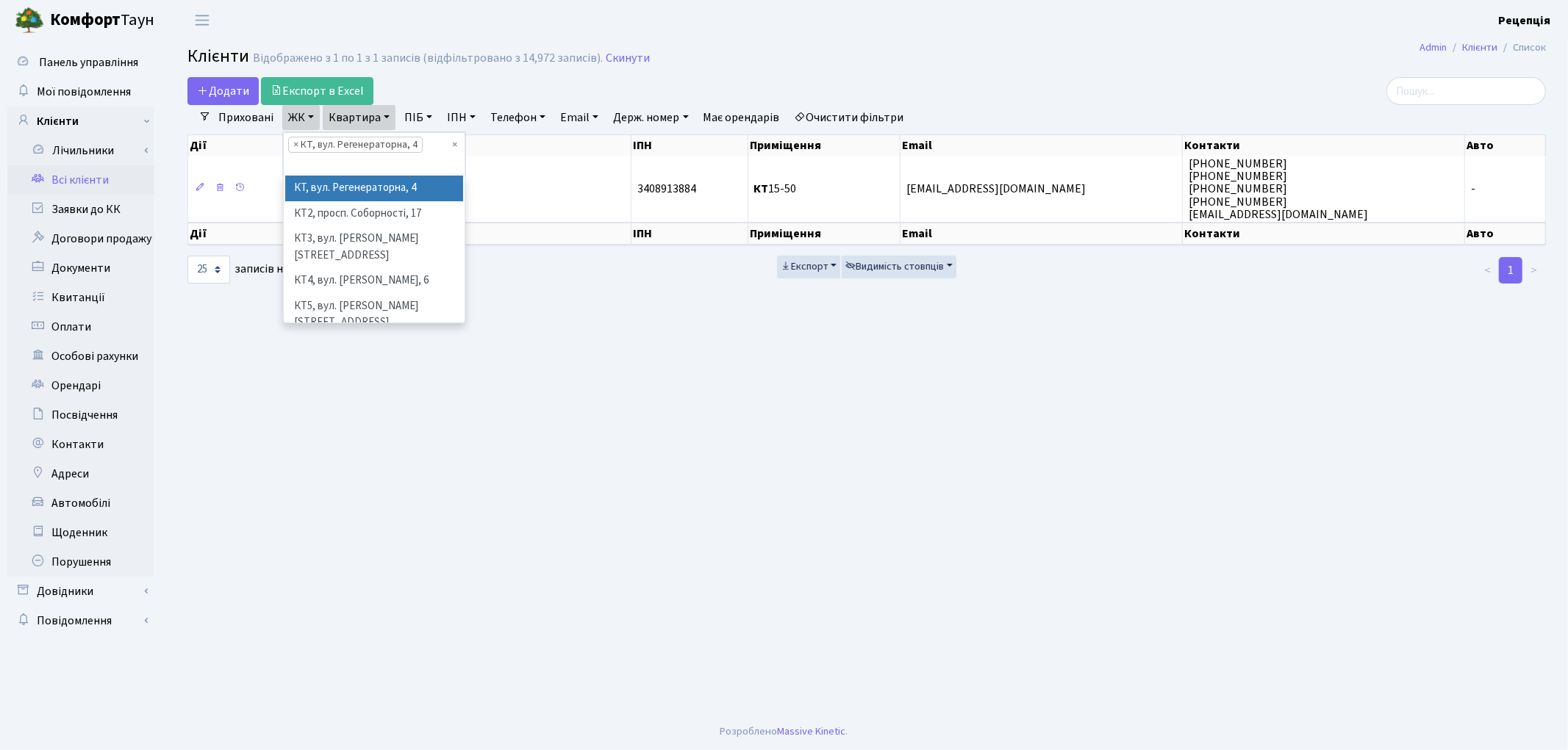
click at [307, 115] on link "ЖК" at bounding box center [300, 117] width 37 height 25
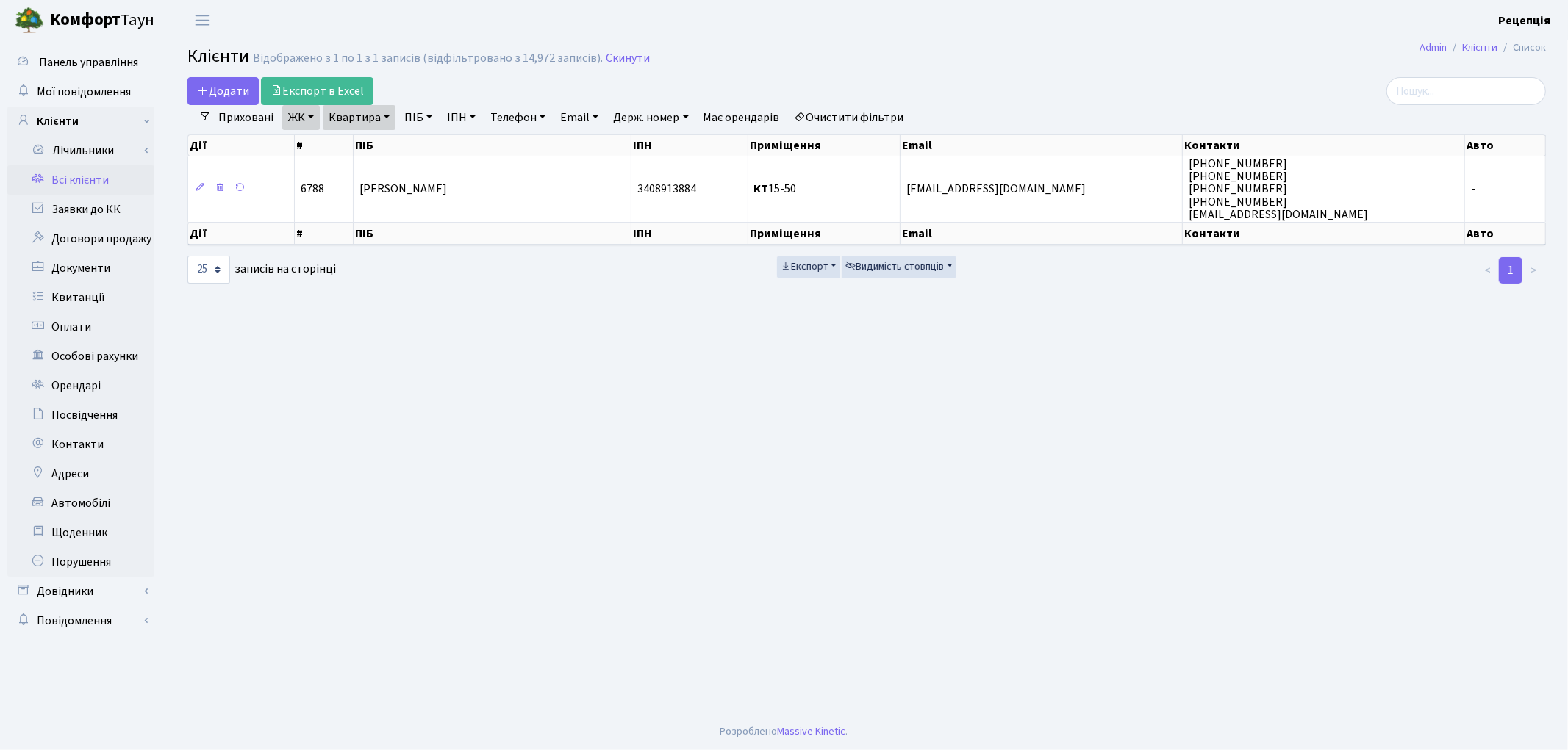
click at [369, 107] on link "Квартира" at bounding box center [359, 117] width 73 height 25
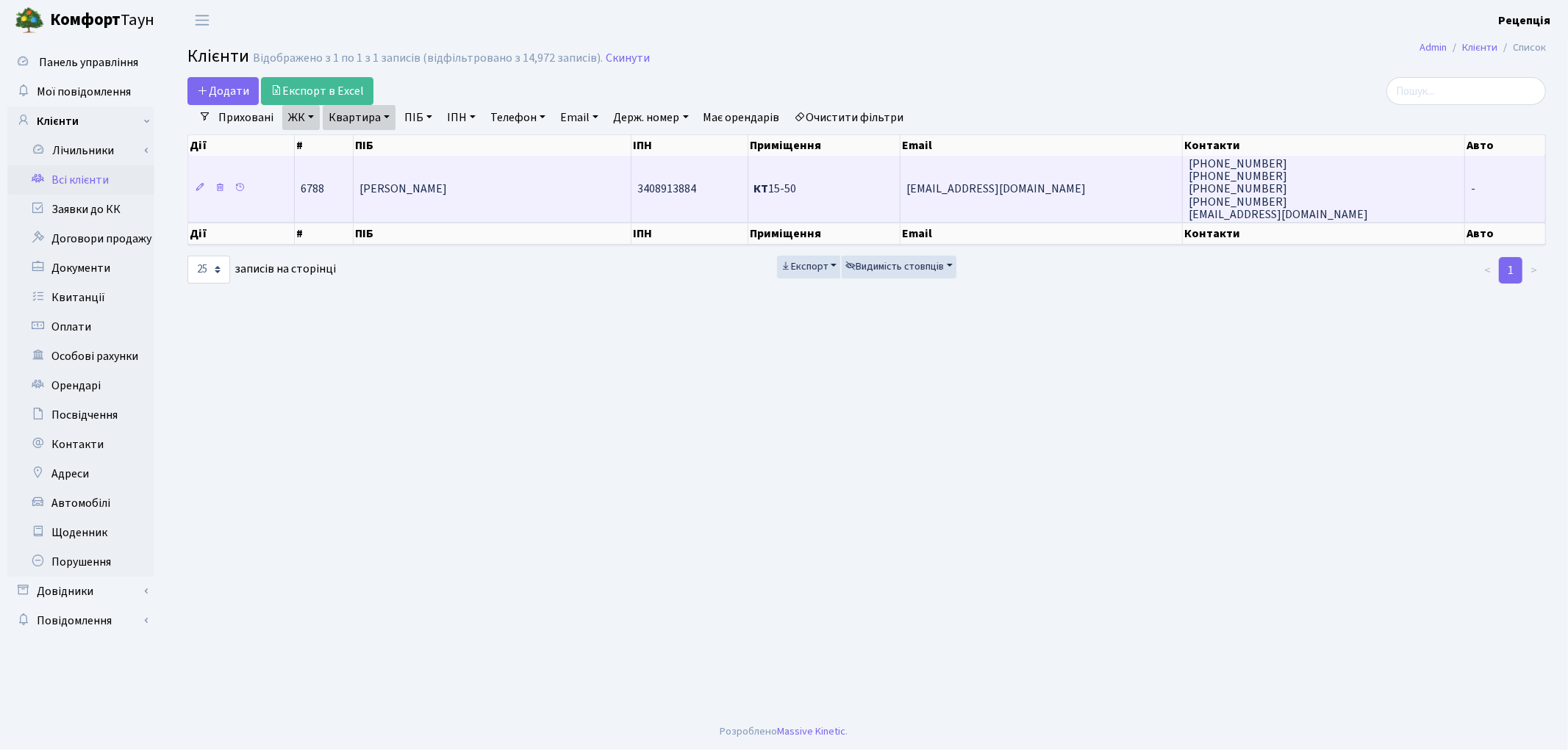
click at [420, 167] on td "Бугай Олександра Анатоліївна" at bounding box center [492, 188] width 278 height 66
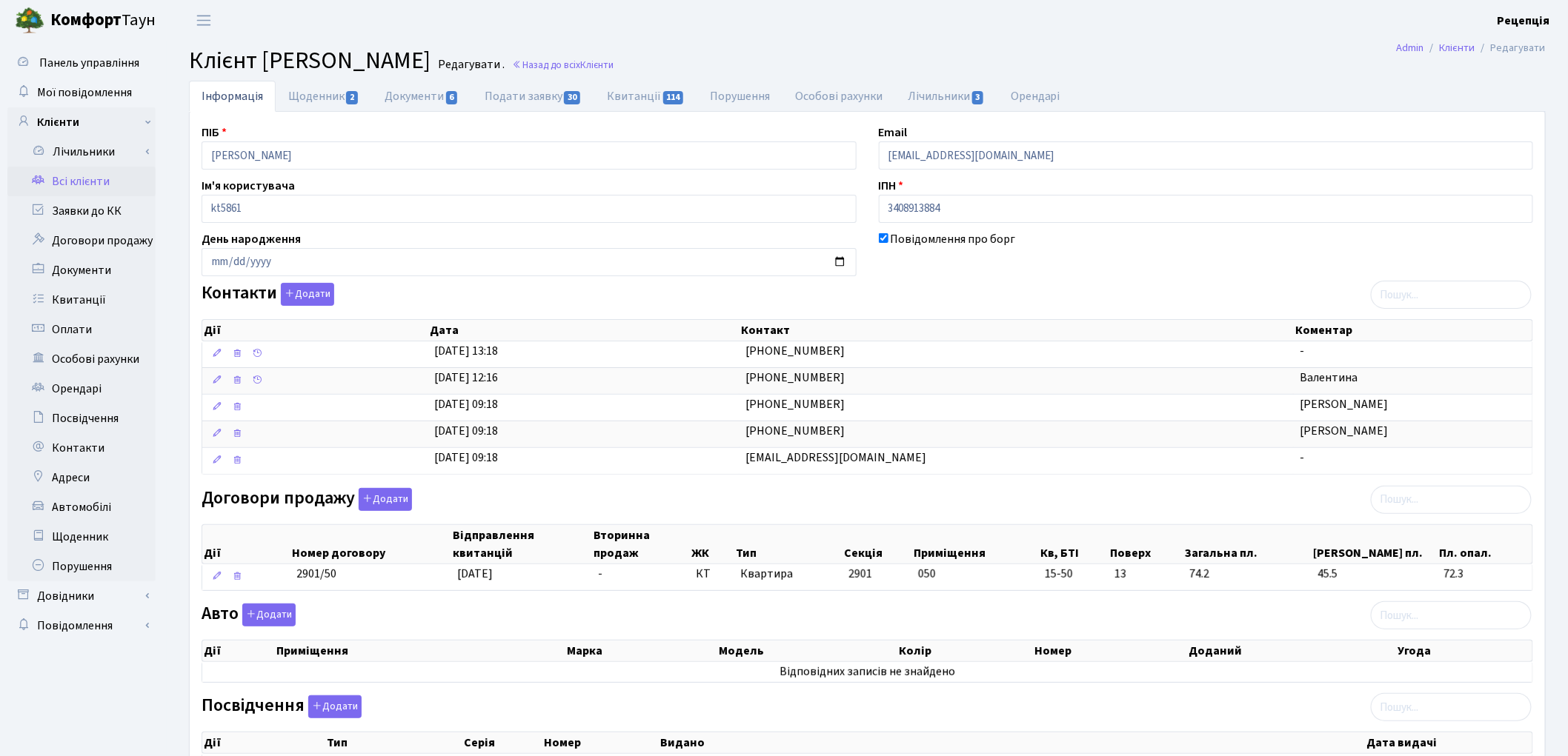
click at [64, 176] on link "Всі клієнти" at bounding box center [81, 181] width 148 height 30
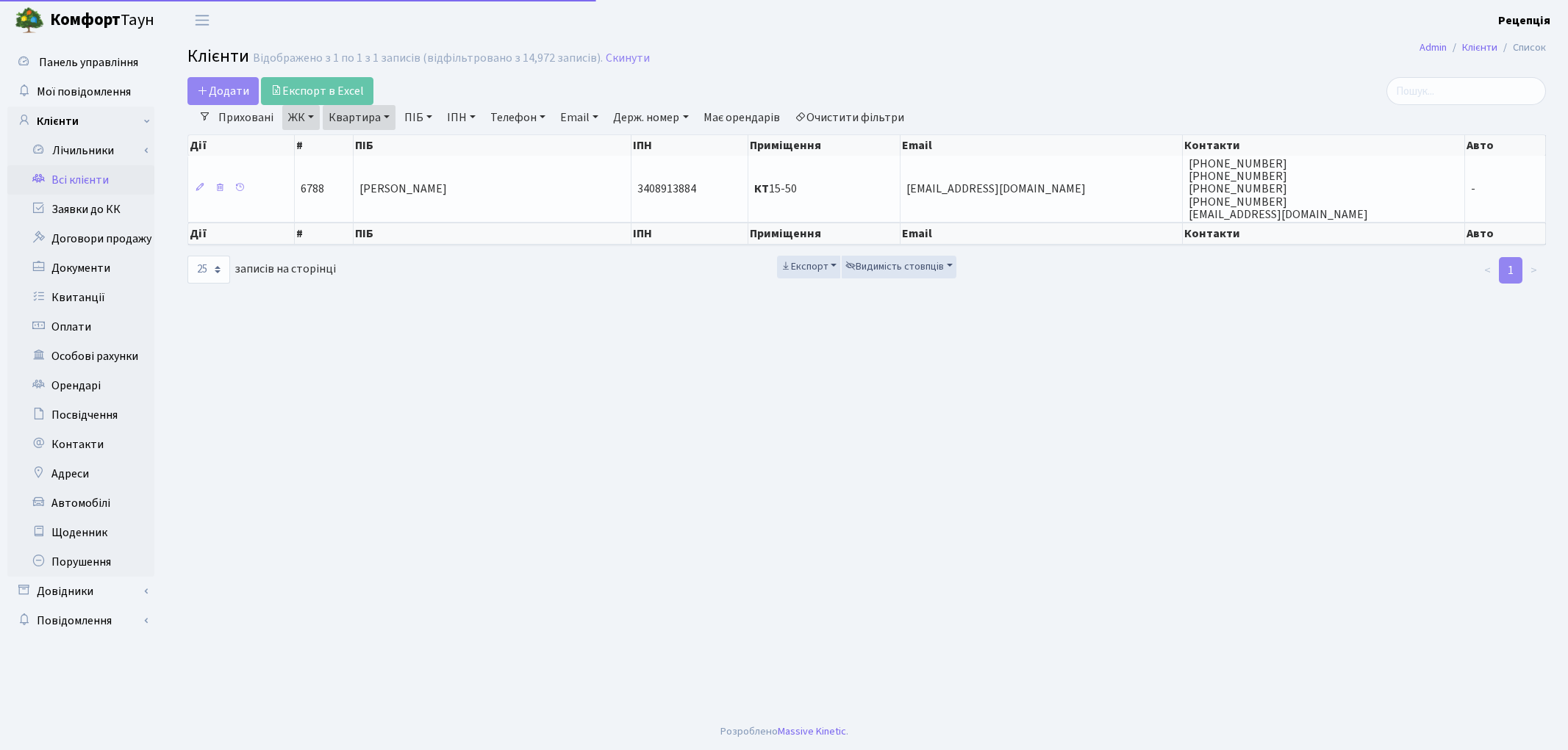
select select "25"
click at [857, 114] on link "Очистити фільтри" at bounding box center [849, 117] width 122 height 25
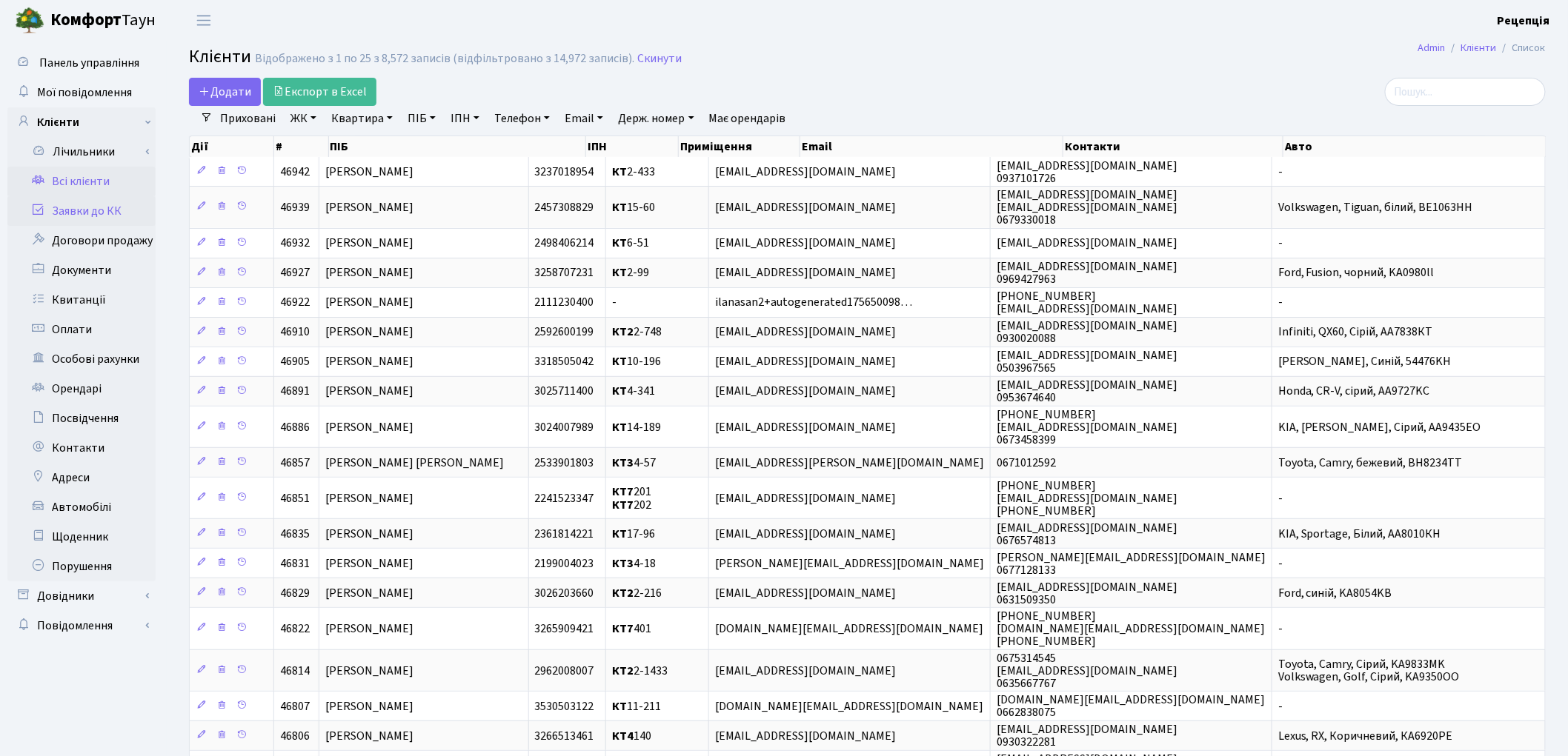
click at [86, 206] on link "Заявки до КК" at bounding box center [81, 211] width 148 height 30
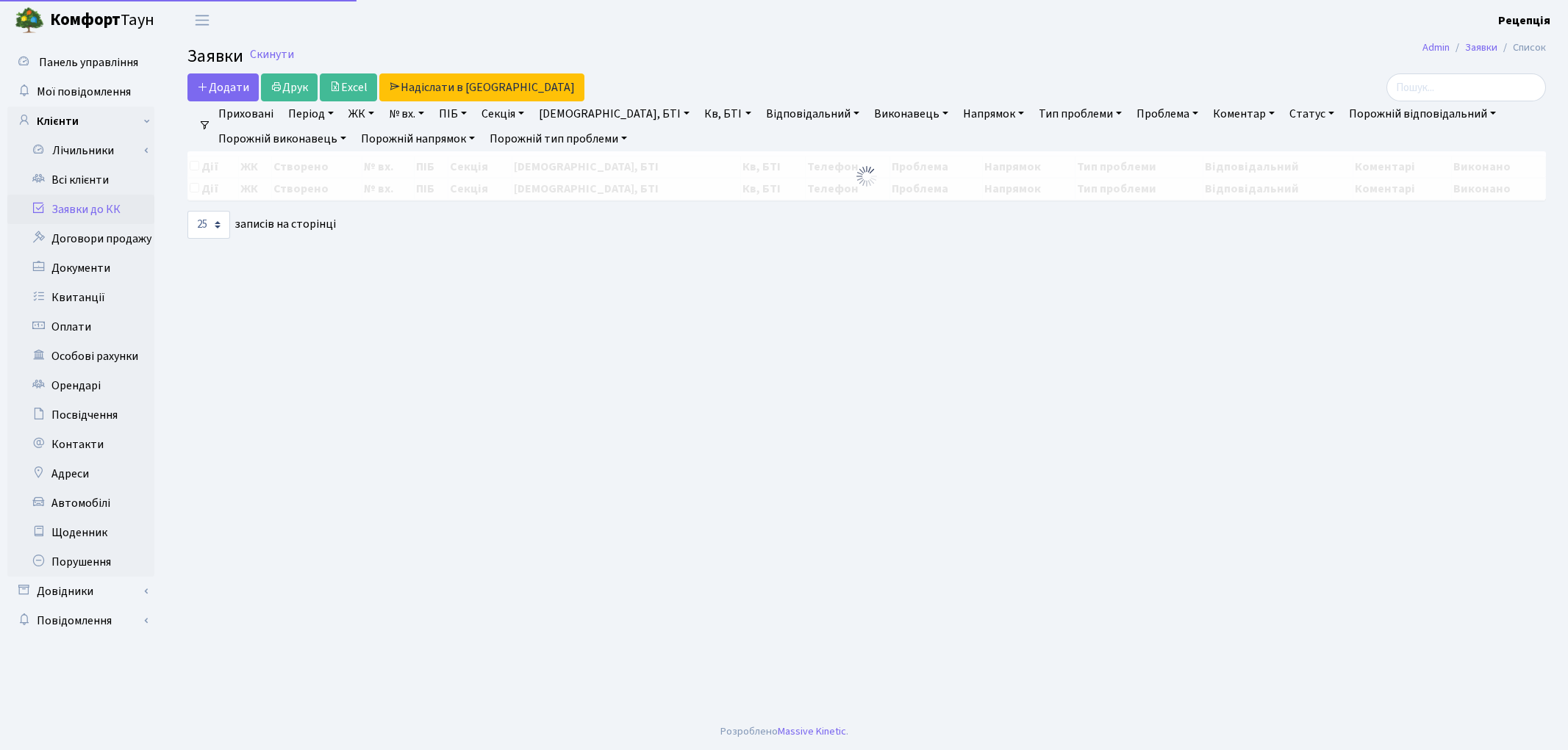
select select "25"
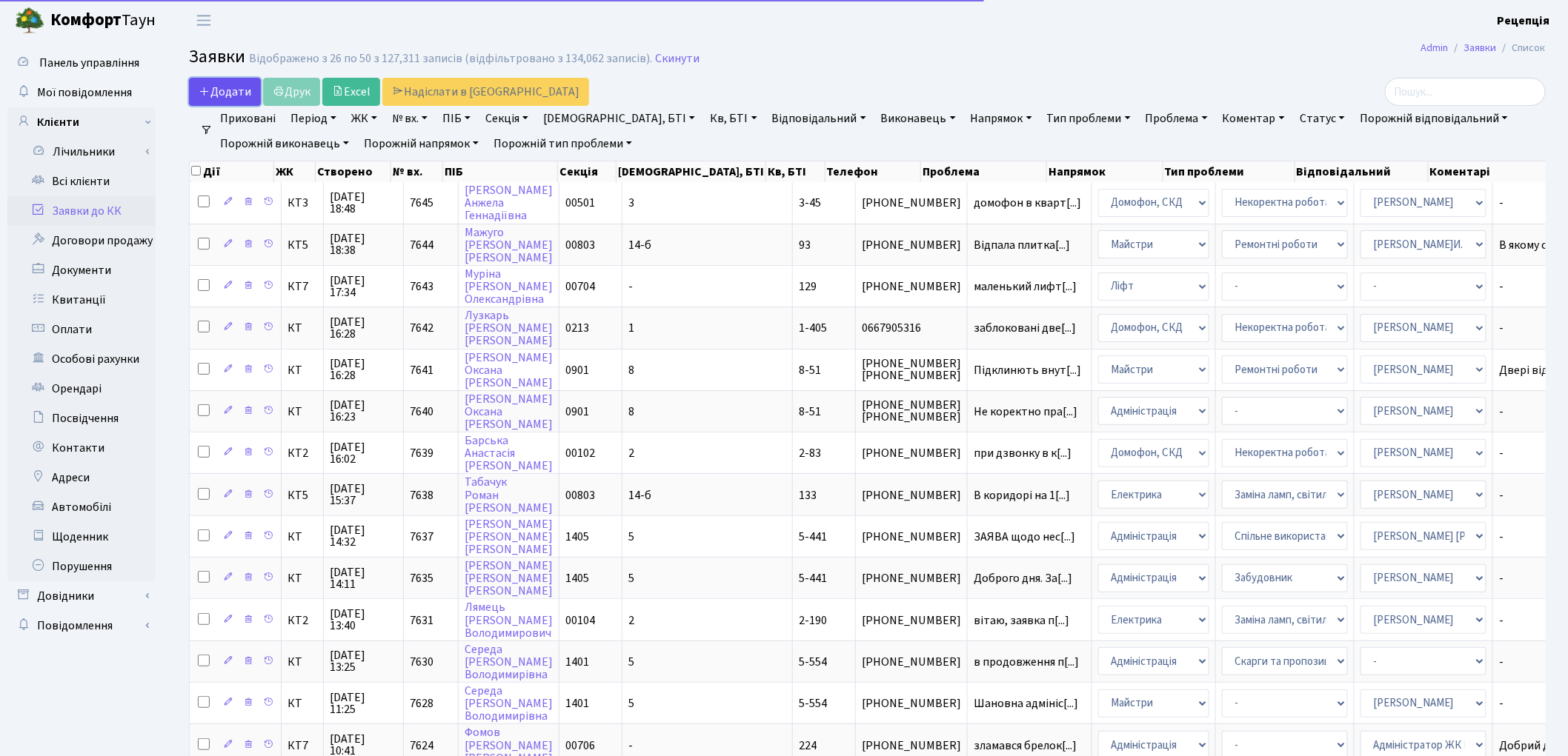
click at [235, 93] on span "Додати" at bounding box center [225, 92] width 52 height 16
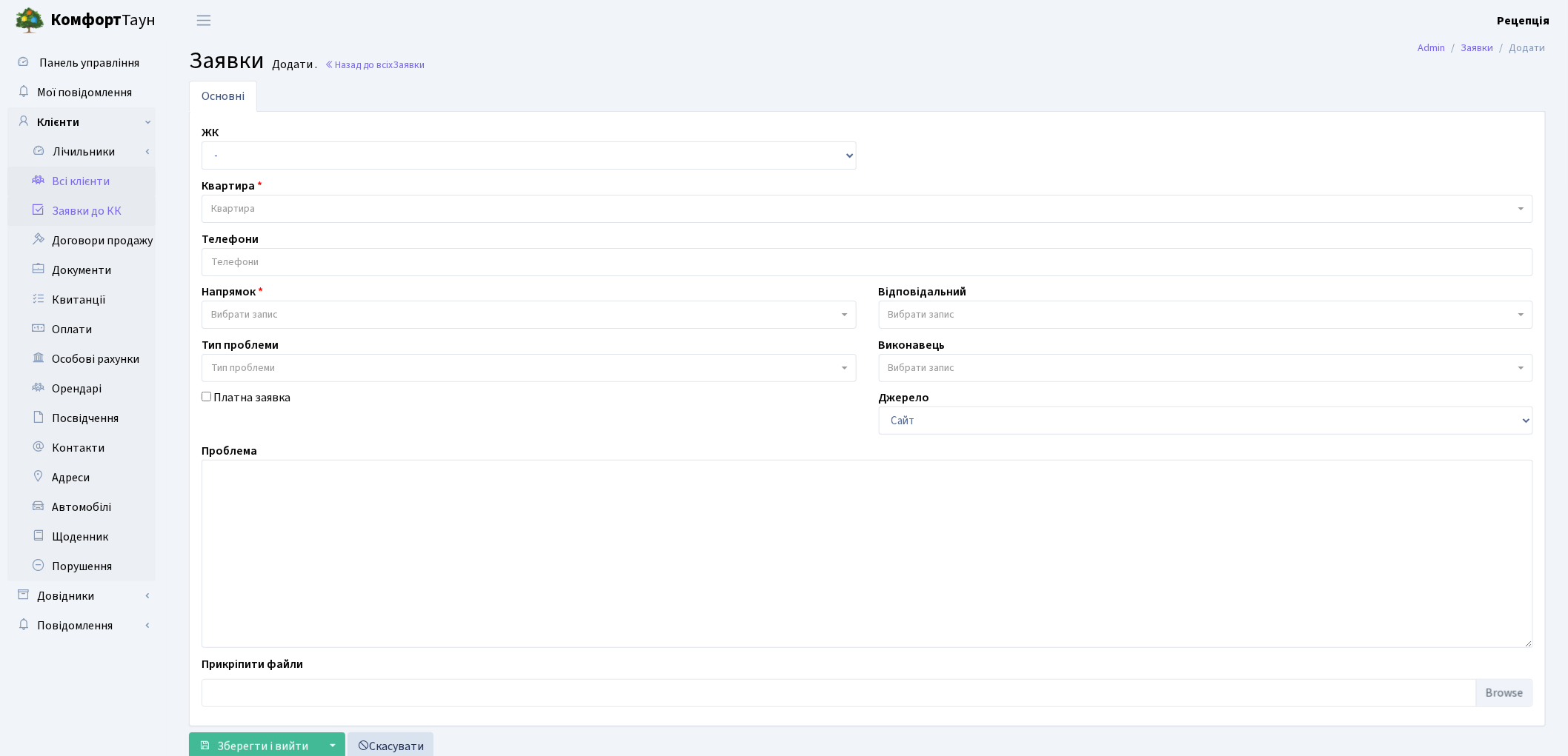
click at [112, 182] on link "Всі клієнти" at bounding box center [81, 181] width 148 height 30
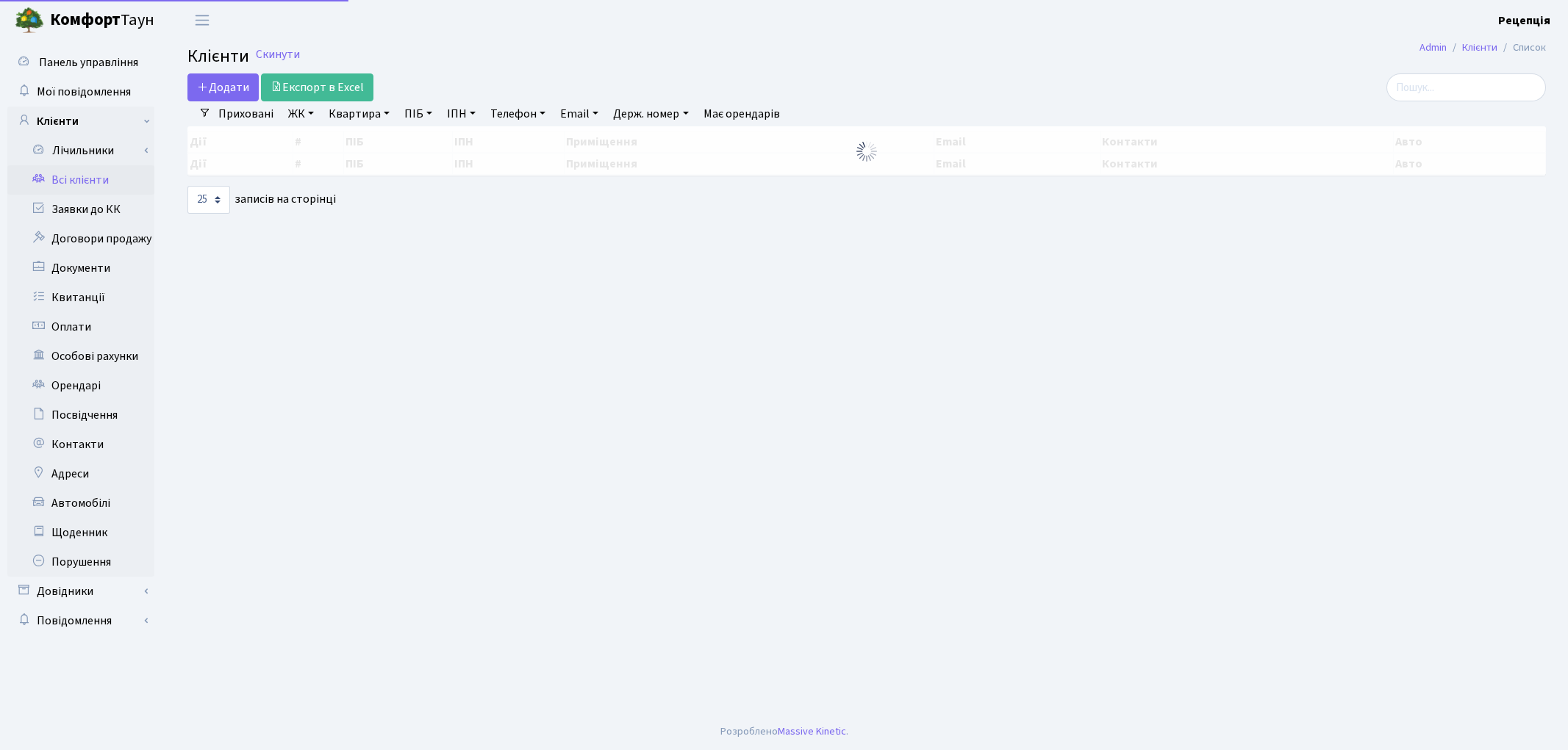
select select "25"
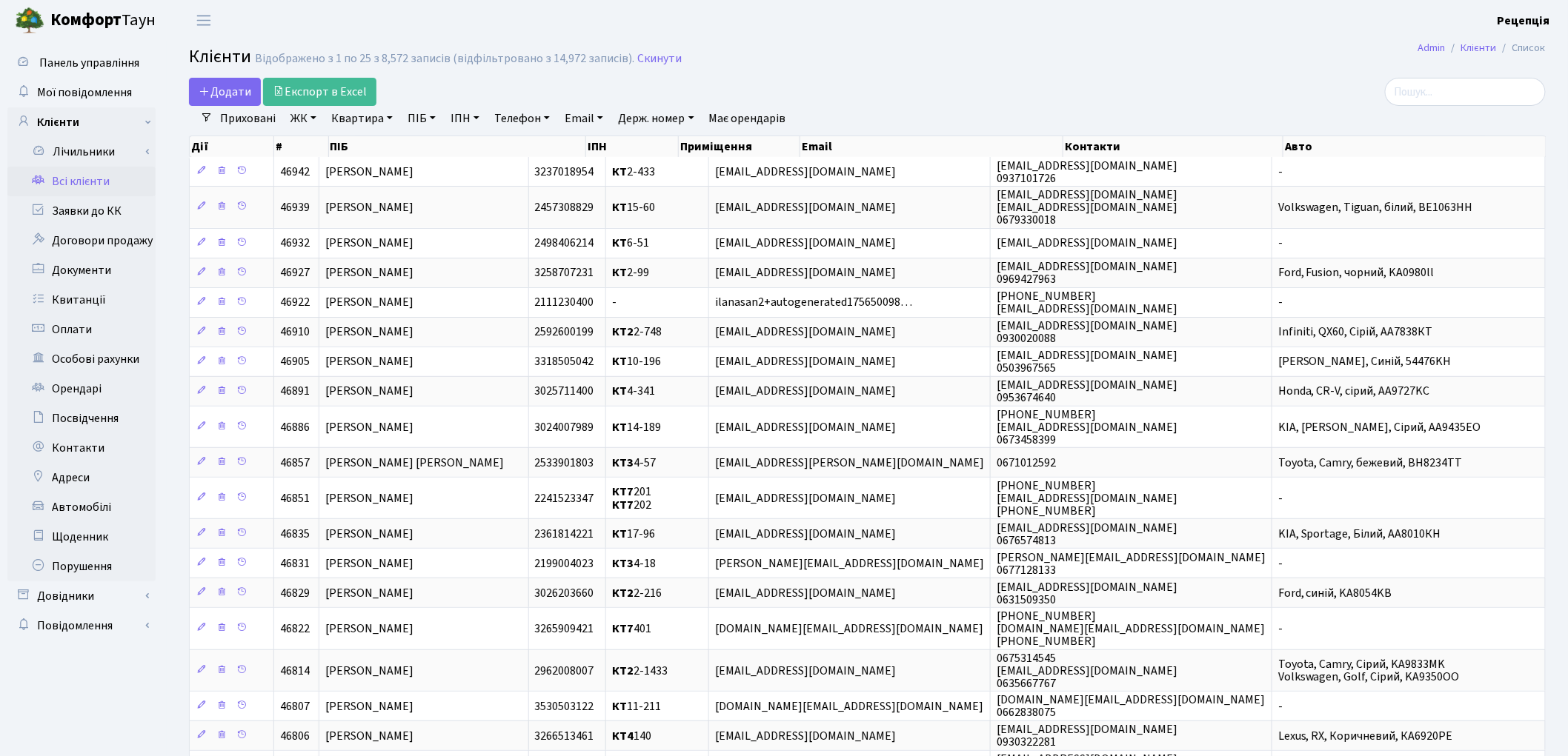
click at [306, 120] on link "ЖК" at bounding box center [303, 118] width 38 height 25
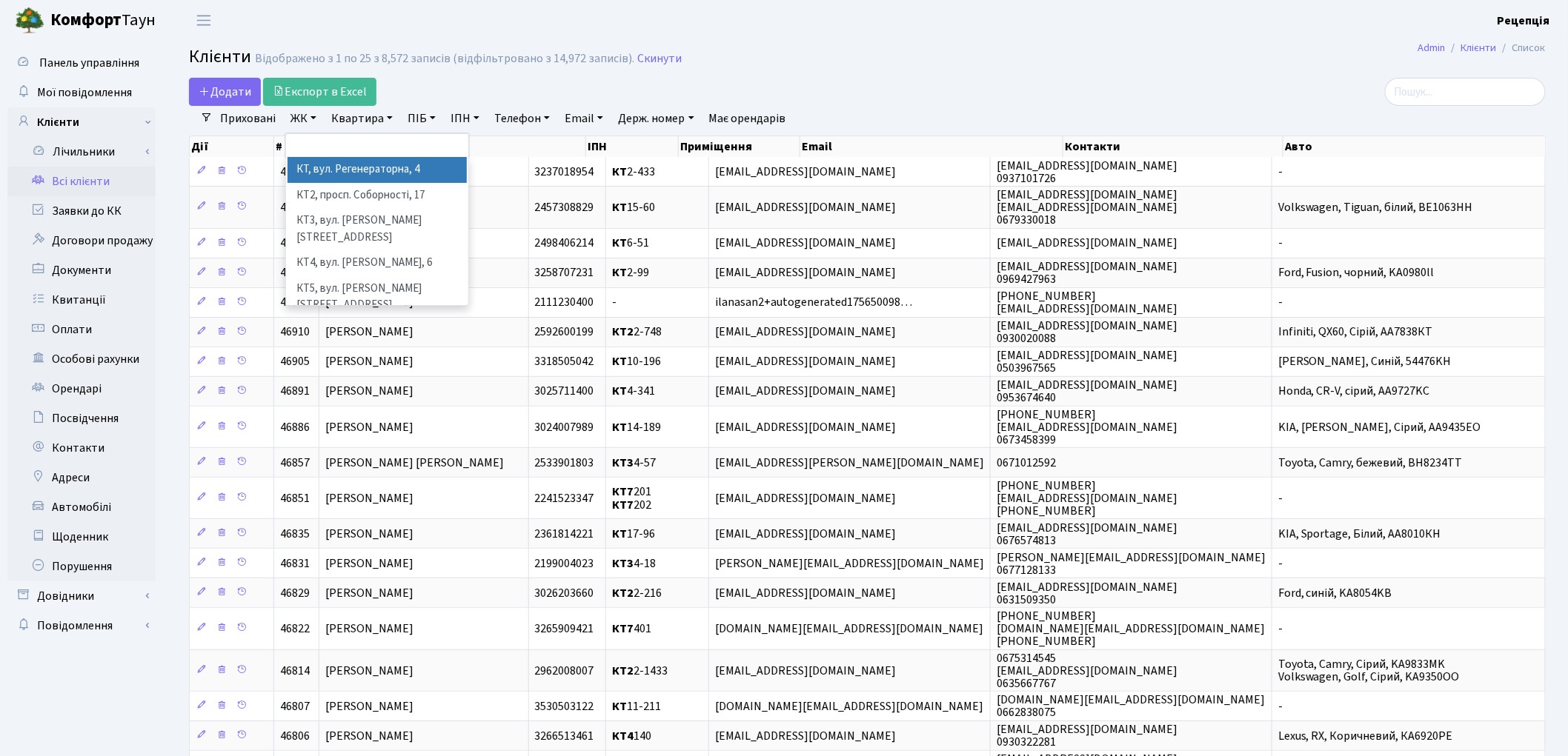
click at [306, 120] on link "ЖК" at bounding box center [303, 118] width 38 height 25
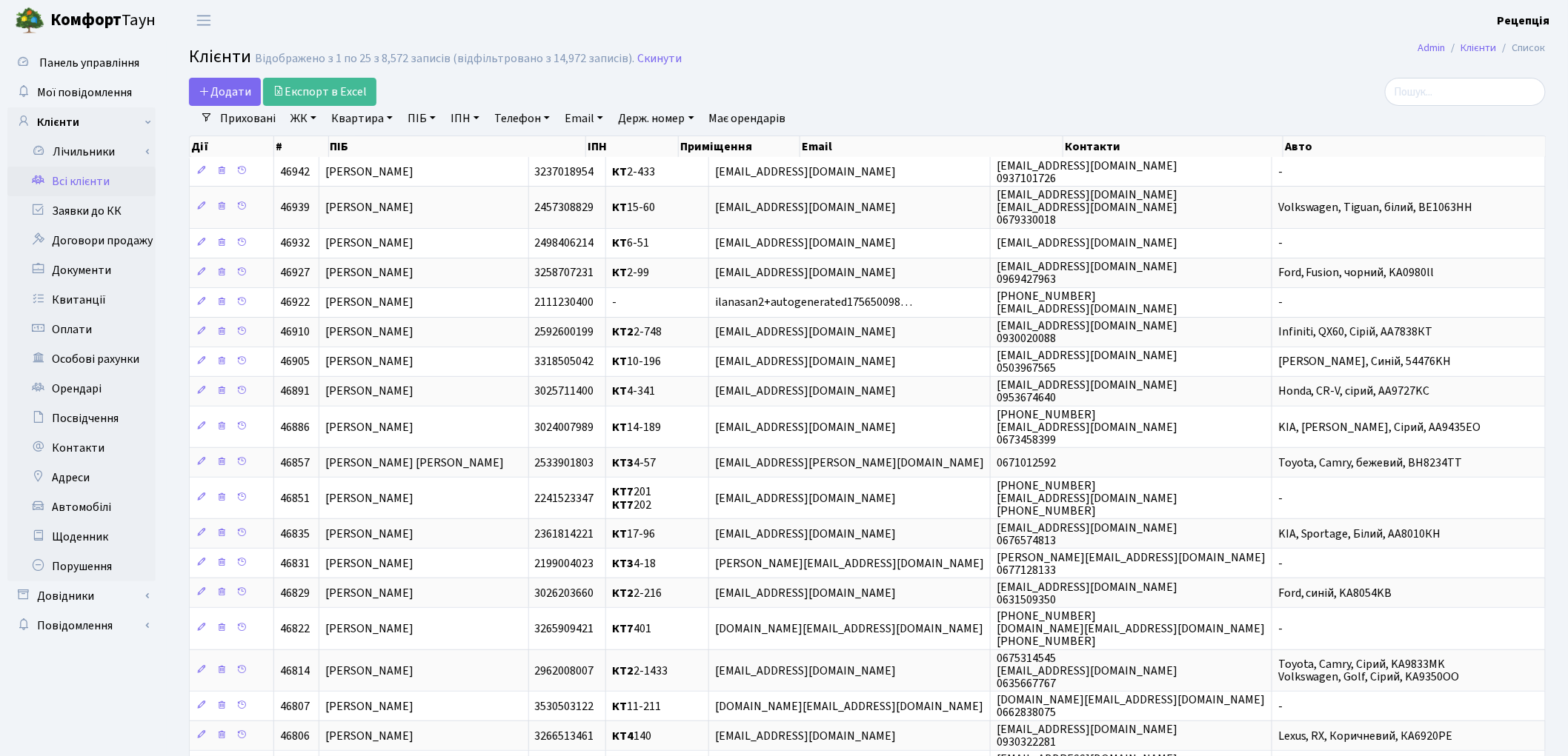
click at [306, 120] on link "ЖК" at bounding box center [303, 118] width 38 height 25
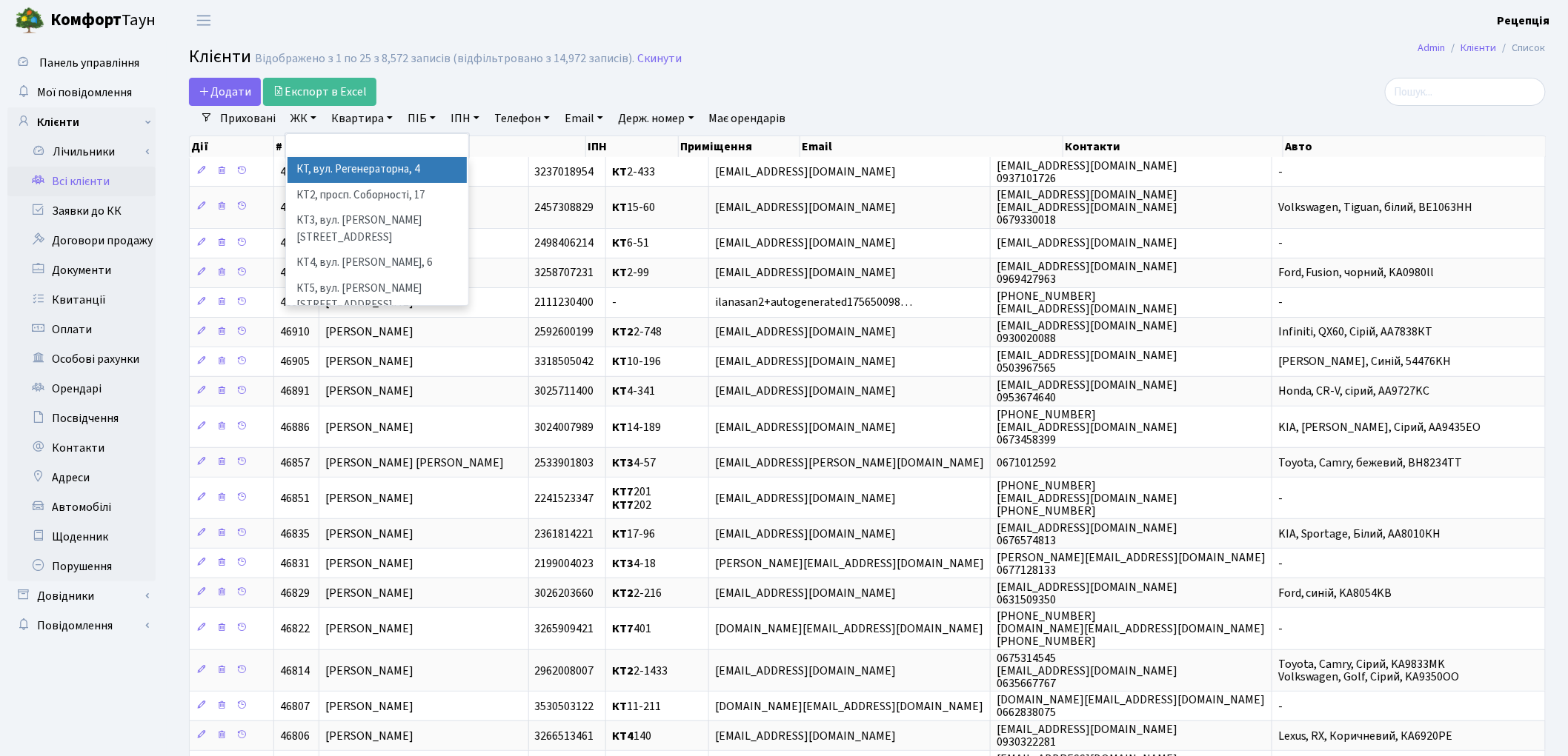
click at [306, 120] on link "ЖК" at bounding box center [303, 118] width 38 height 25
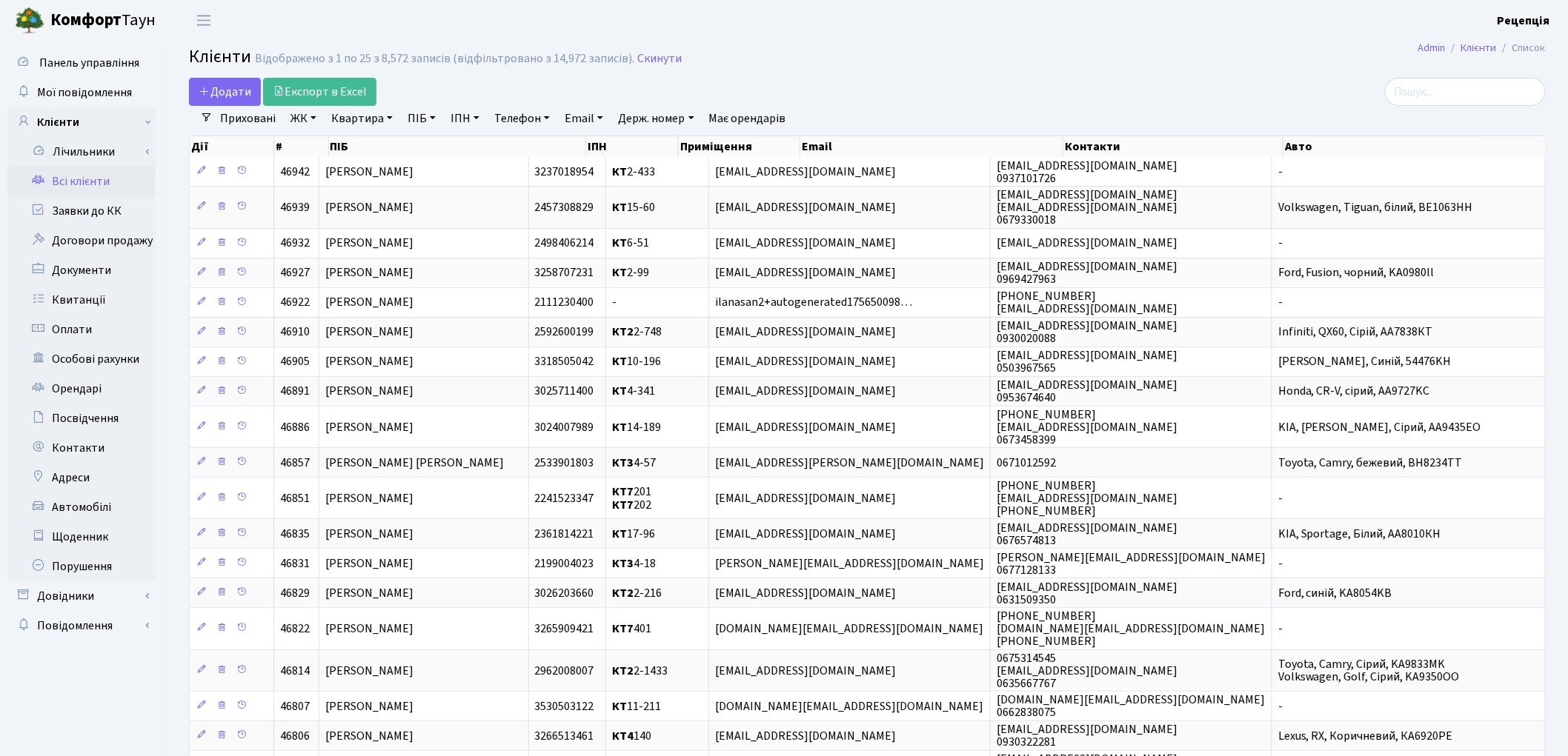
click at [296, 126] on link "ЖК" at bounding box center [303, 118] width 38 height 25
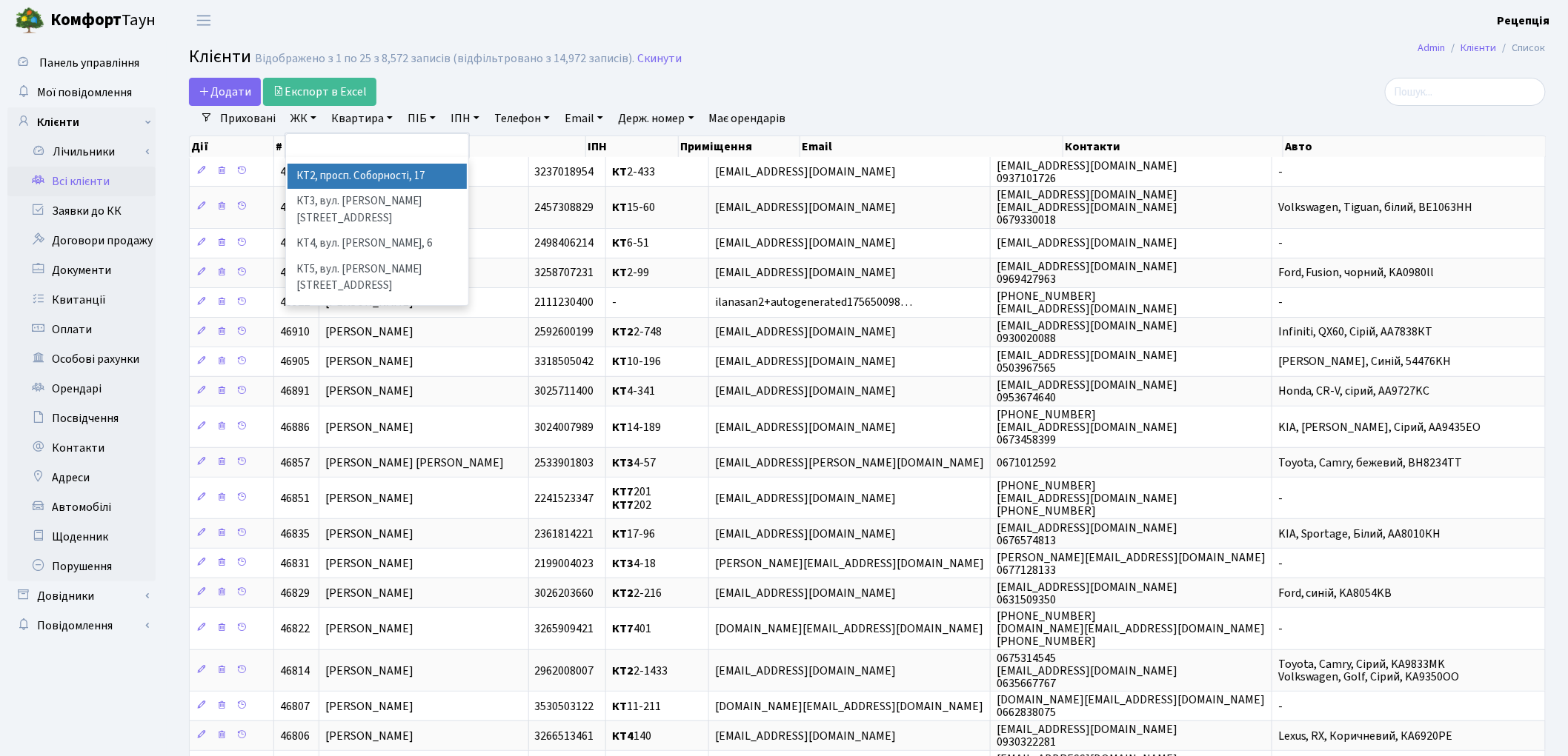
scroll to position [31, 0]
click at [397, 314] on li "КТ7, вул. Березнева, 12" at bounding box center [376, 334] width 179 height 43
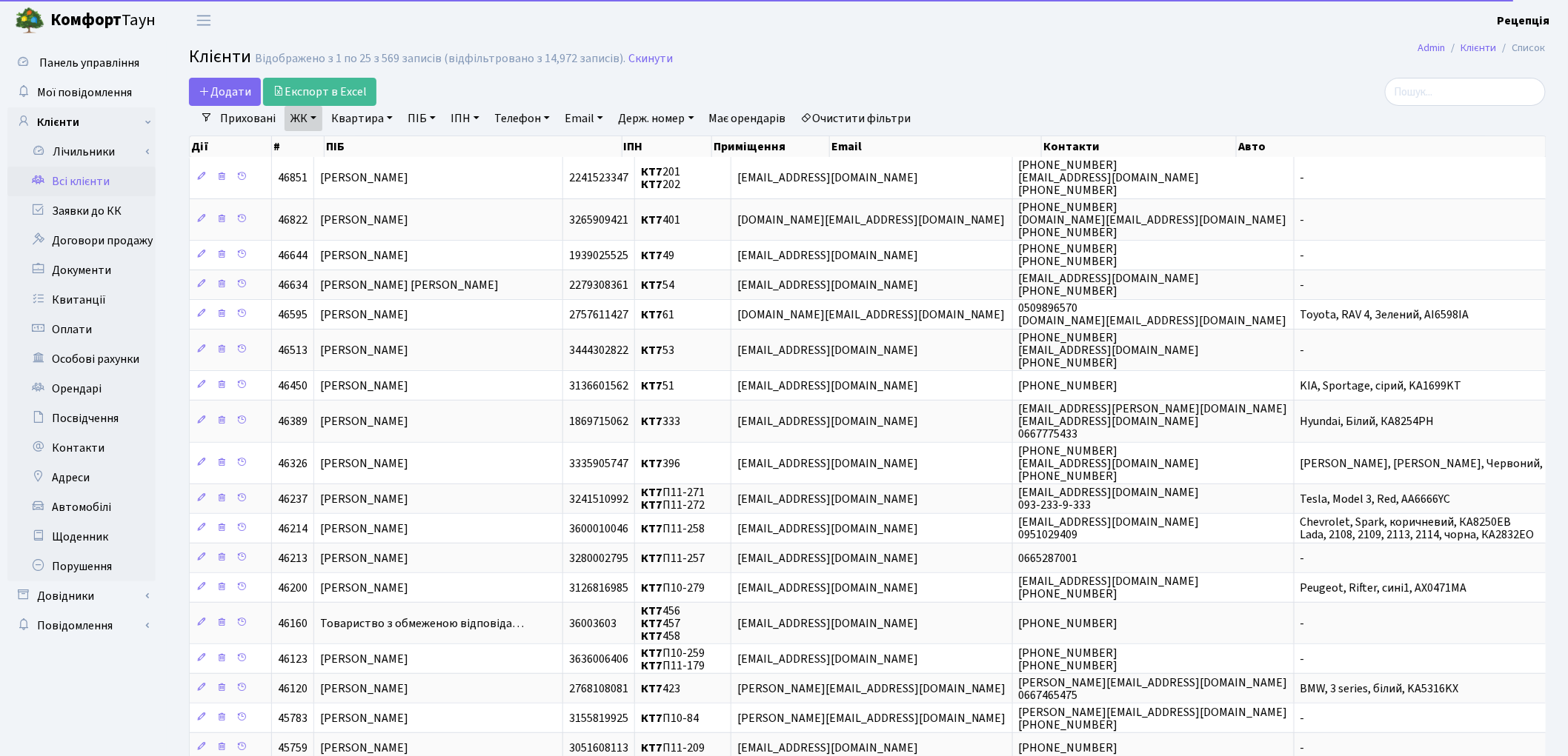
click at [365, 117] on link "Квартира" at bounding box center [362, 118] width 73 height 25
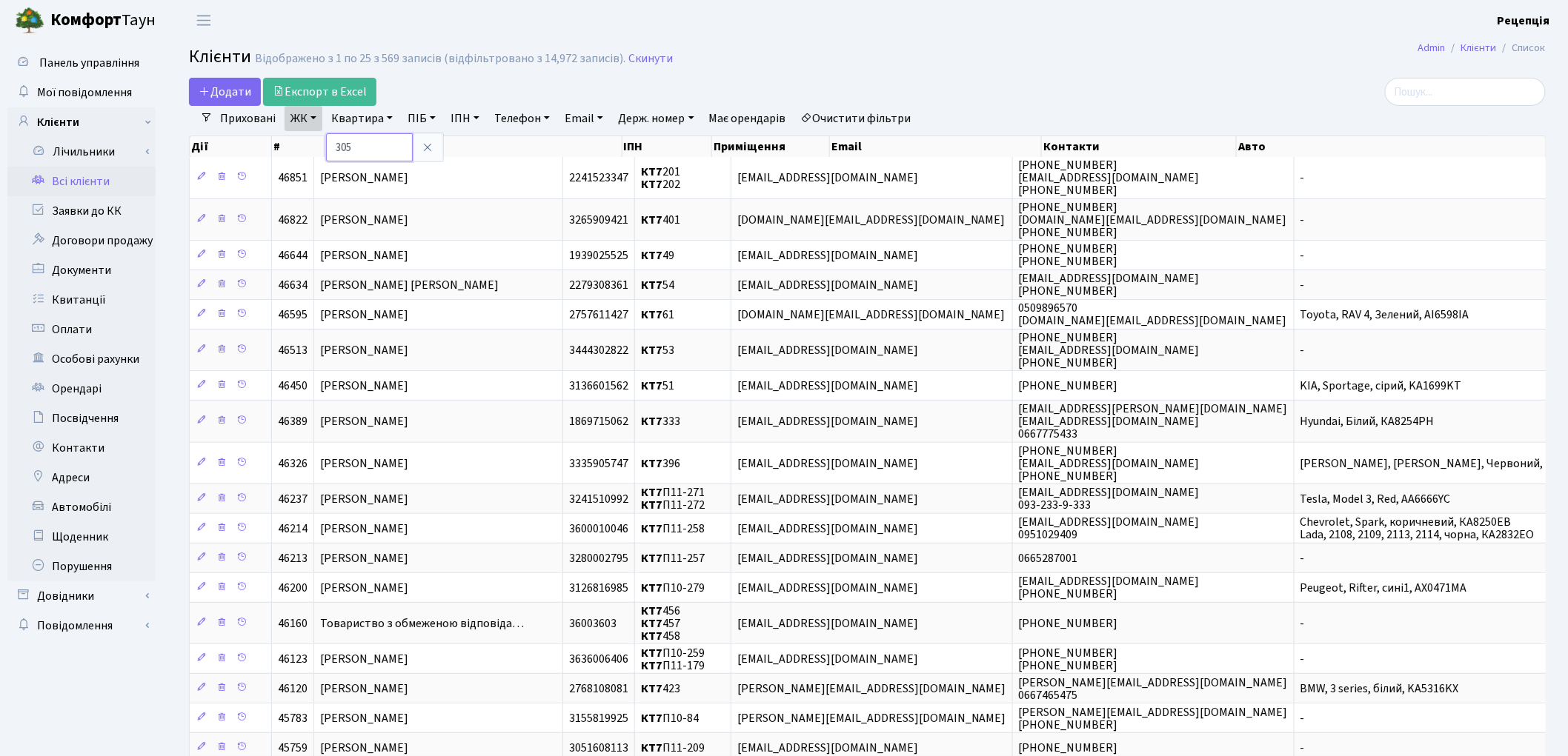
type input "305"
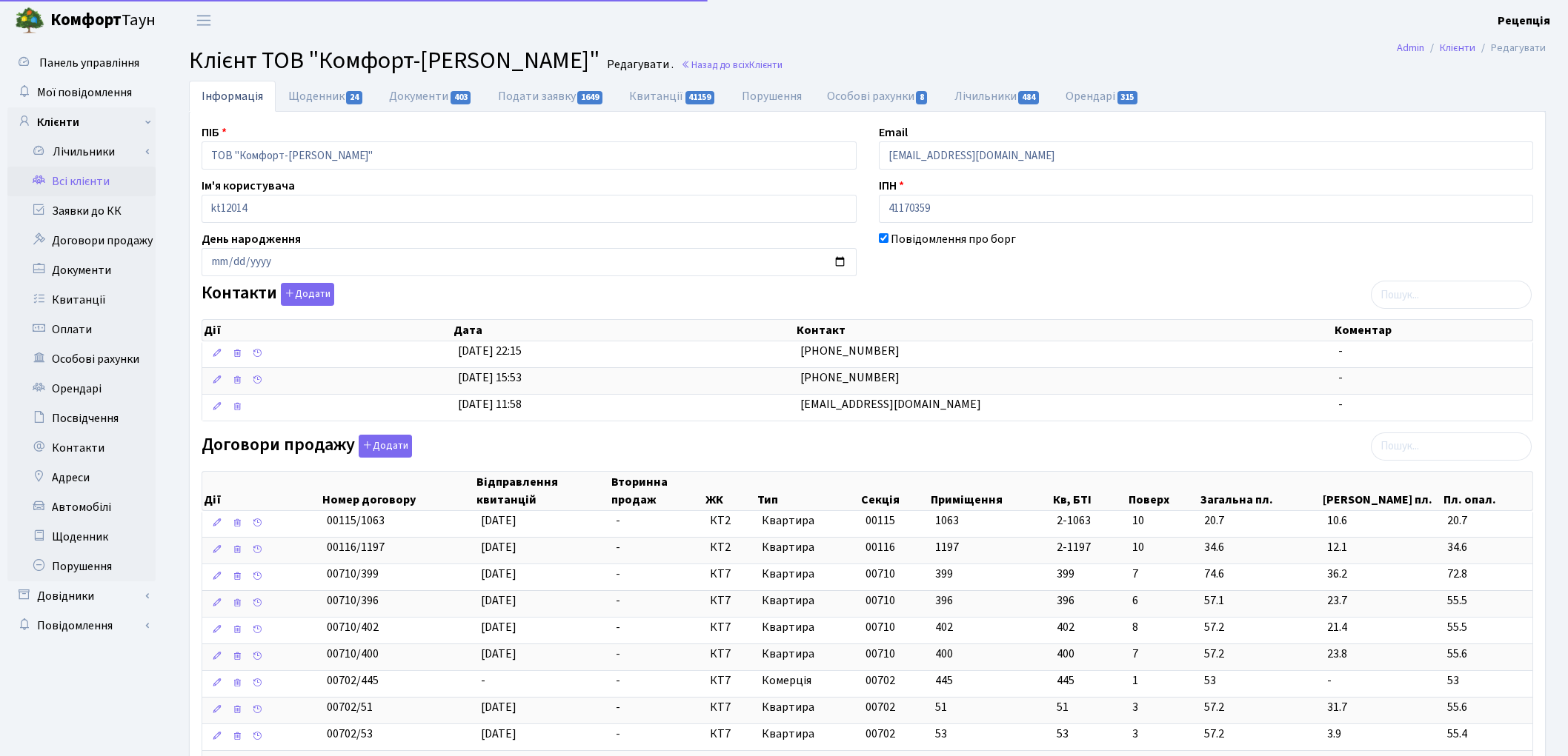
select select "25"
click at [1422, 449] on input "search" at bounding box center [1451, 446] width 160 height 28
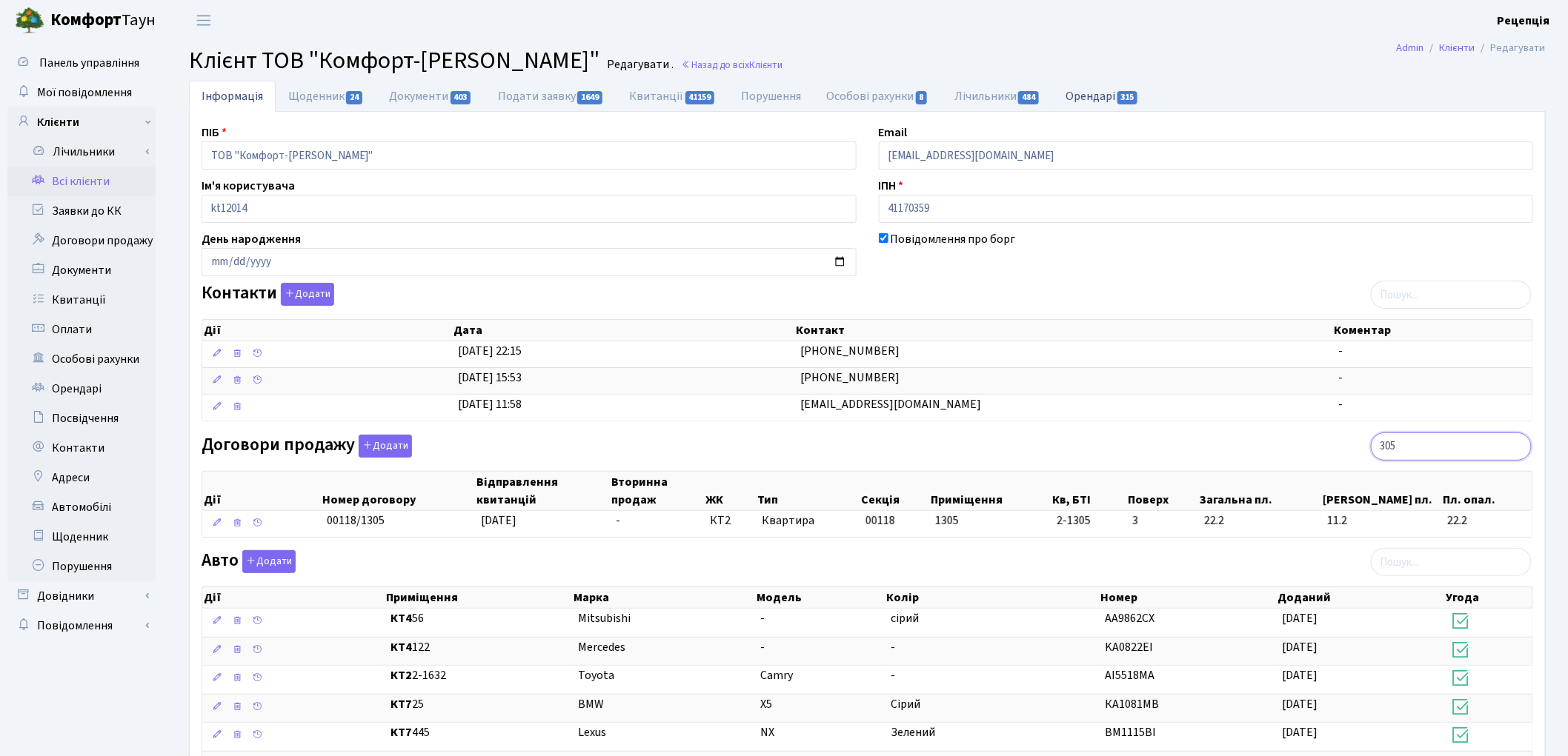
type input "305"
click at [1105, 97] on link "Орендарі 315" at bounding box center [1103, 96] width 99 height 31
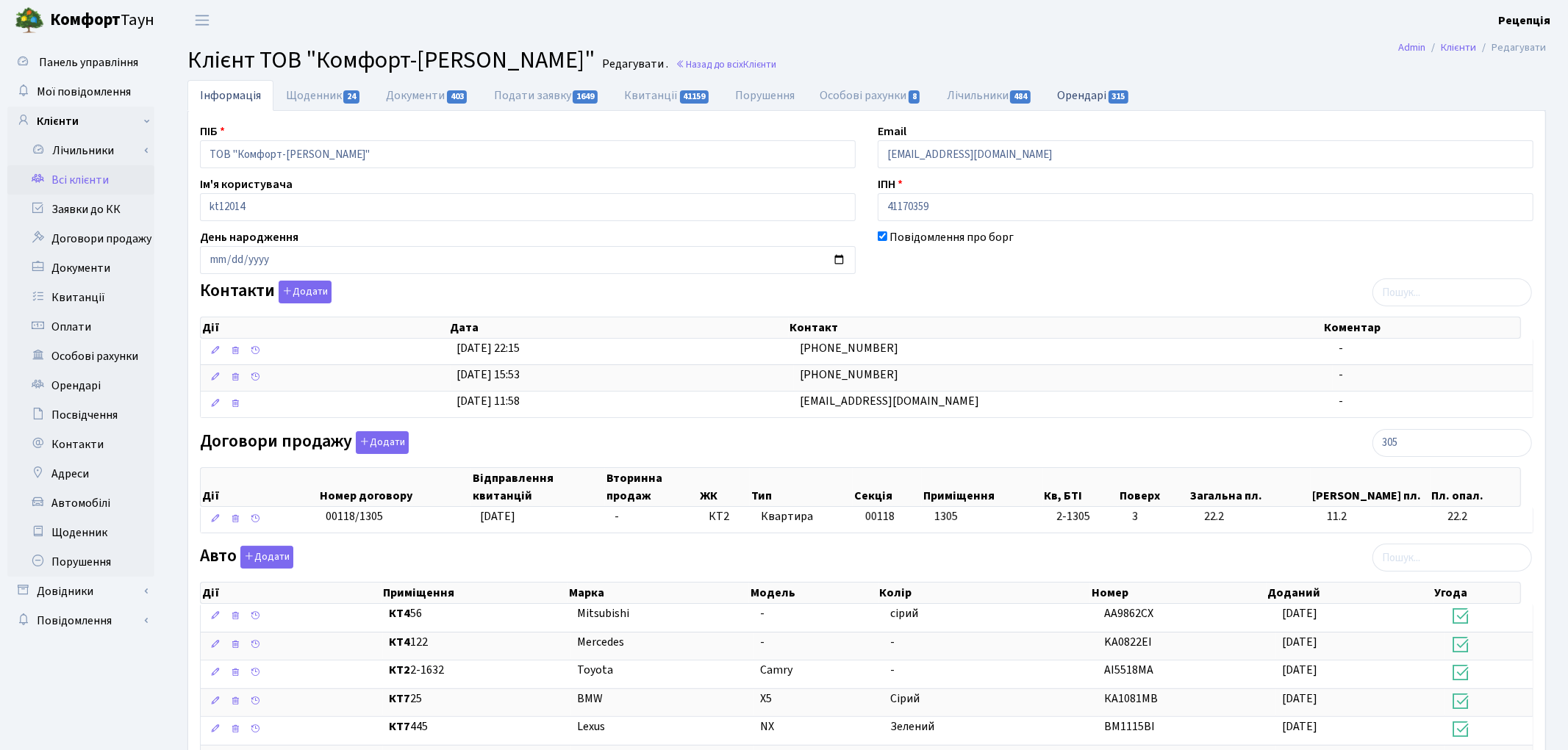
select select "25"
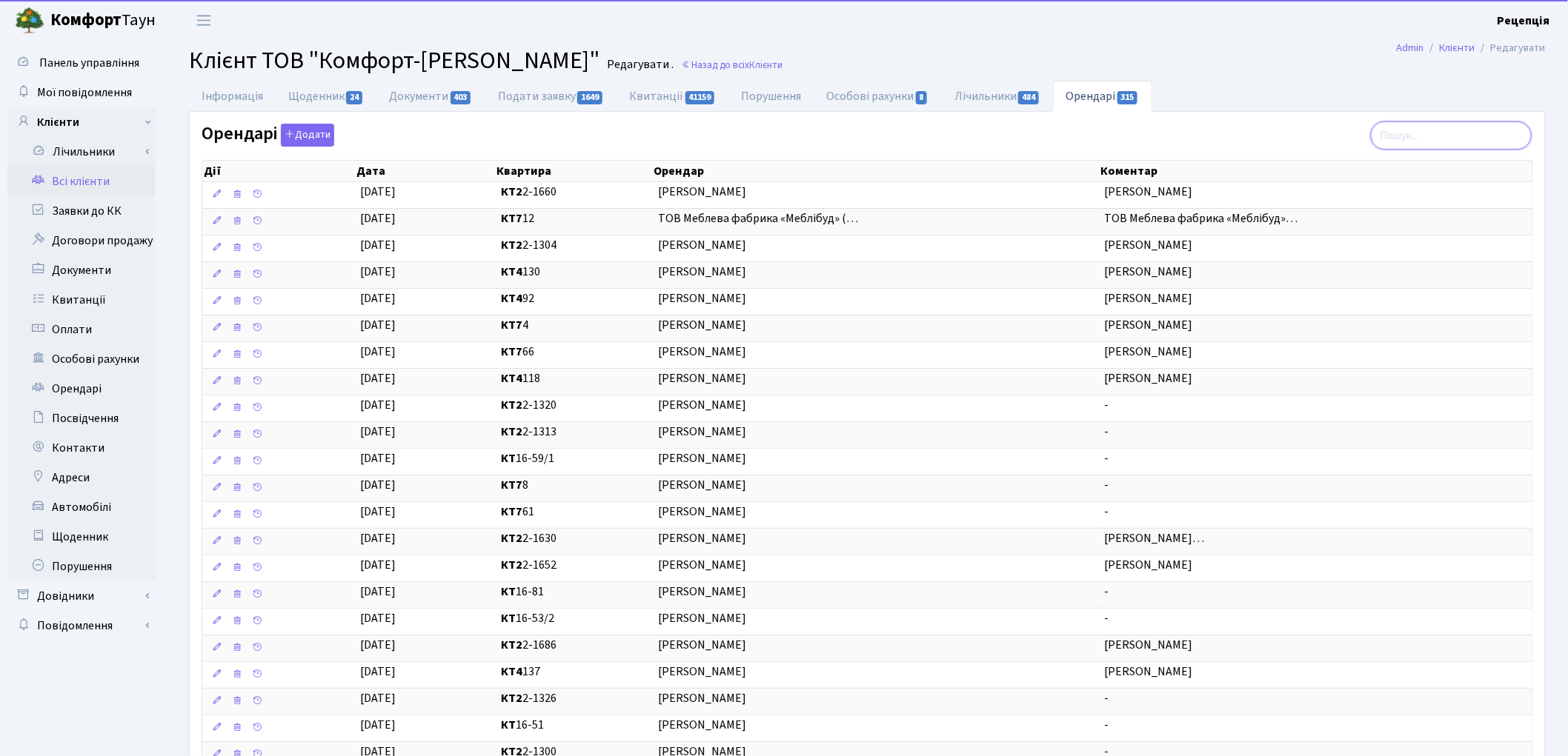
click at [1432, 128] on input "search" at bounding box center [1451, 136] width 160 height 28
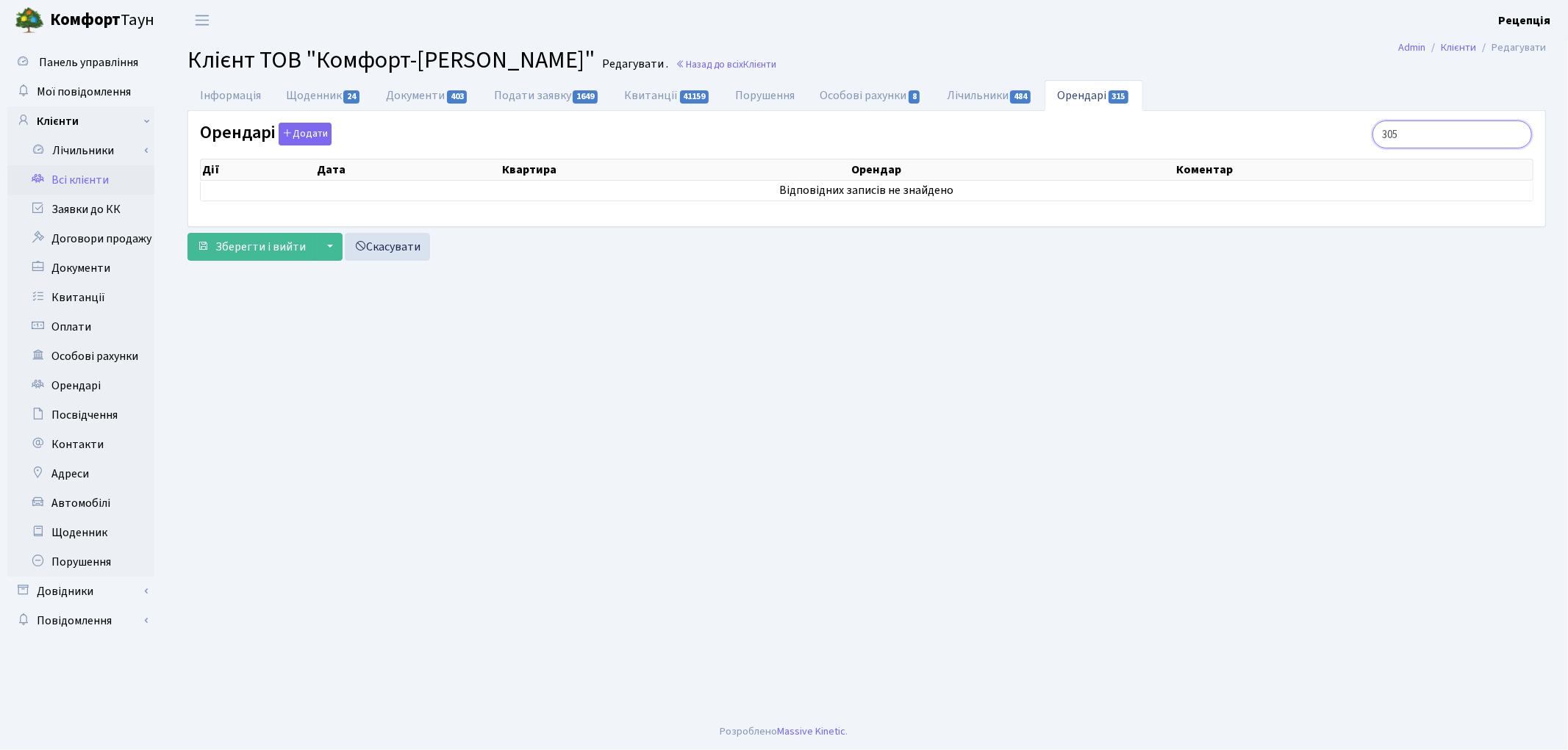
type input "305"
click at [93, 181] on link "Всі клієнти" at bounding box center [81, 180] width 147 height 29
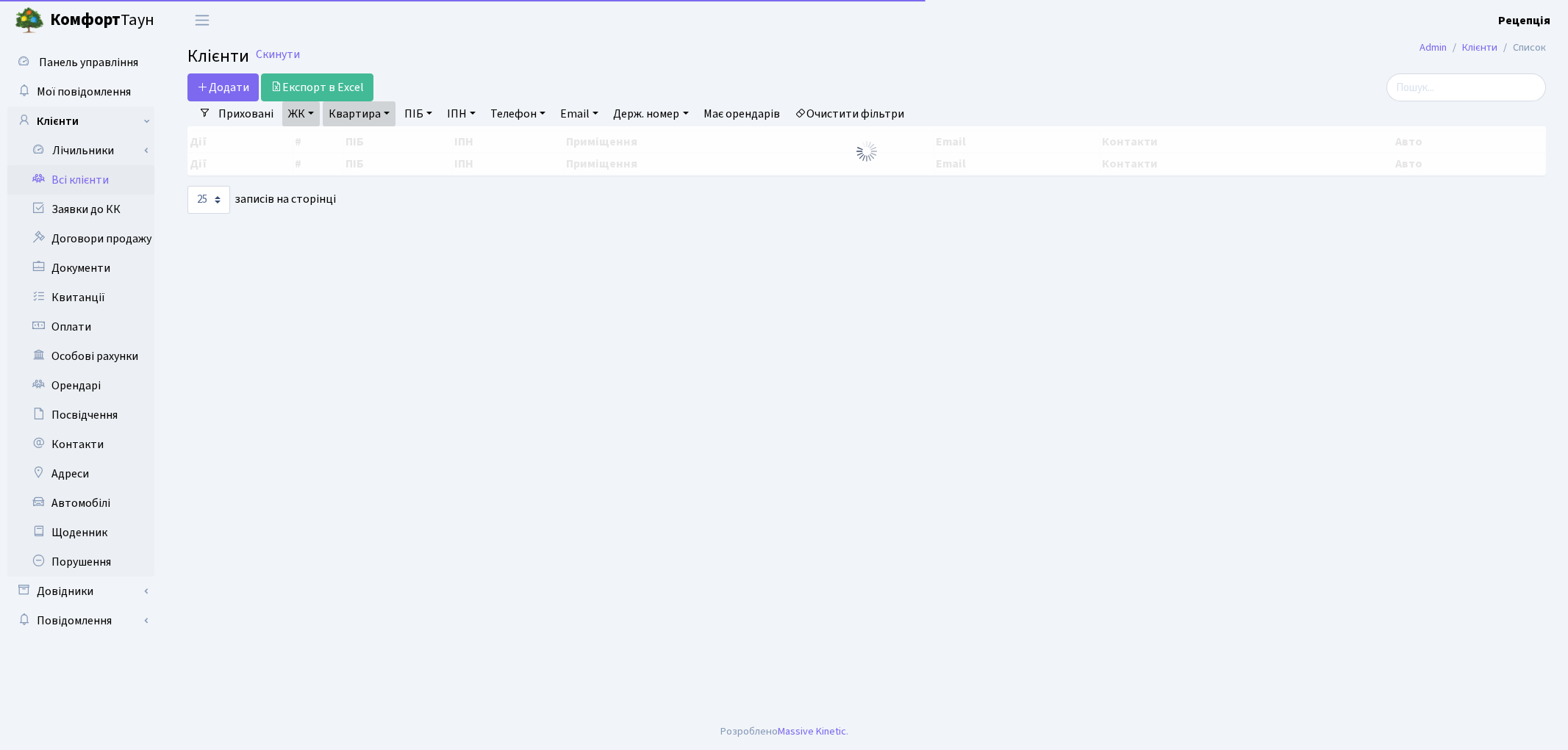
select select "25"
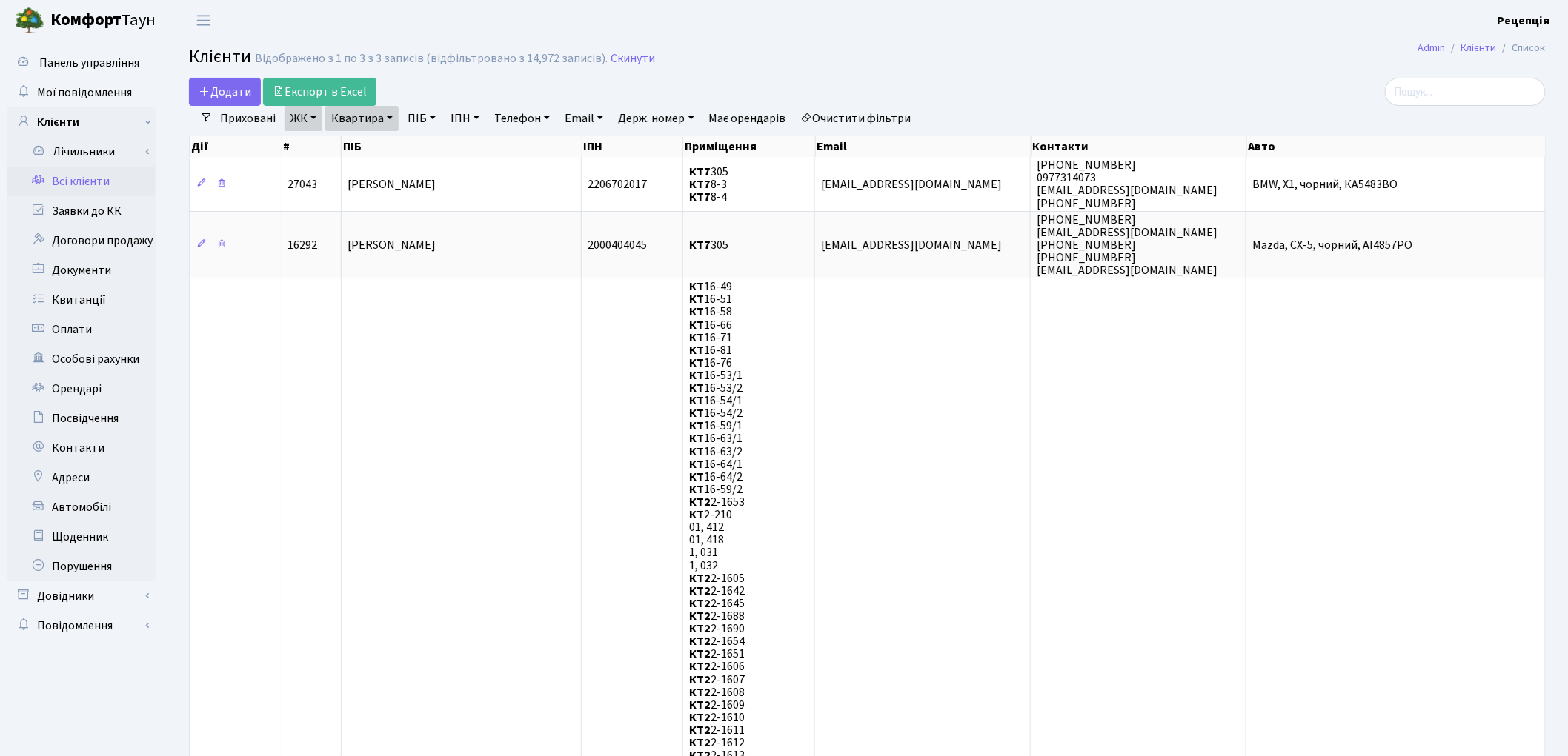
click at [842, 120] on link "Очистити фільтри" at bounding box center [856, 118] width 123 height 25
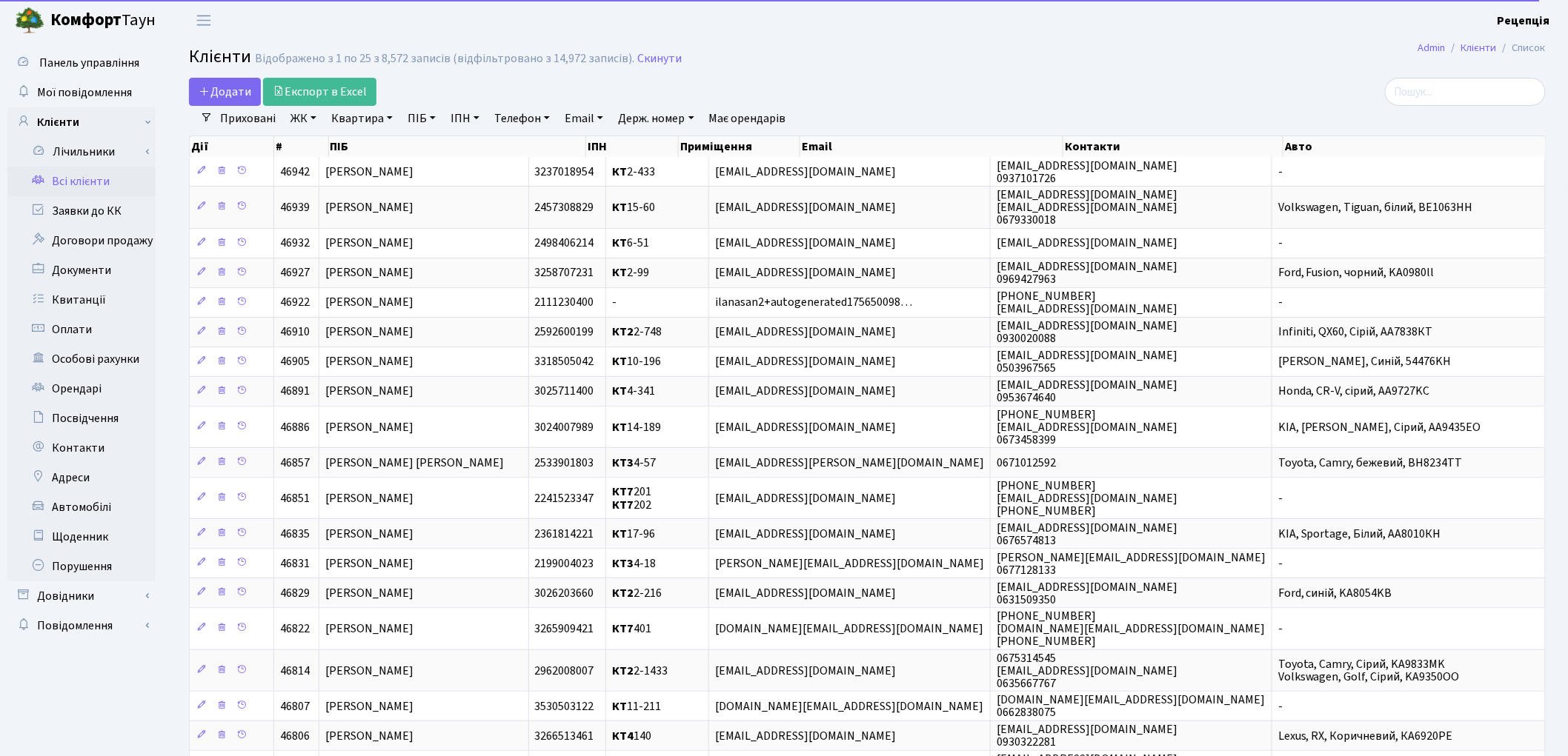
click at [417, 120] on link "ПІБ" at bounding box center [422, 118] width 40 height 25
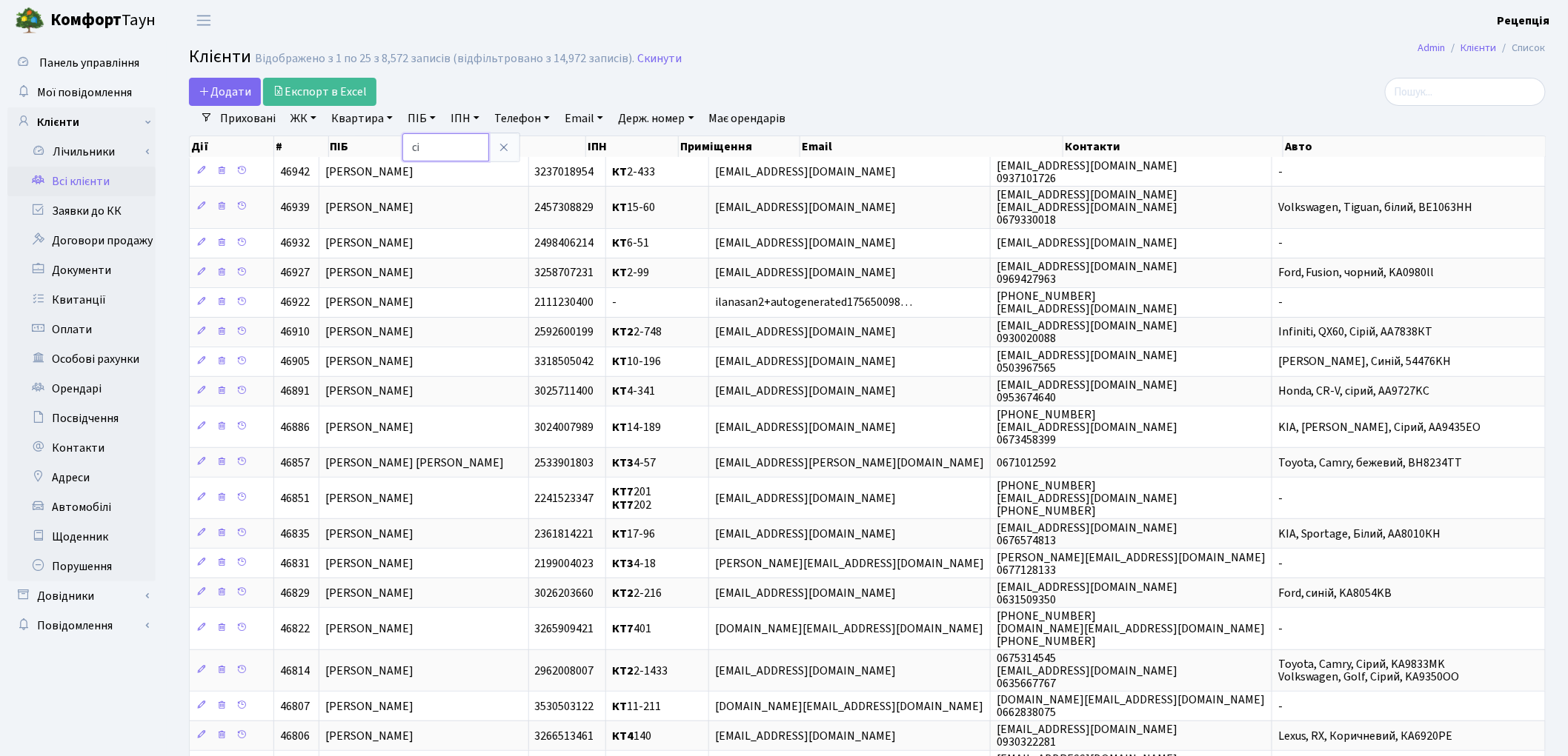
type input "с"
click at [493, 145] on link at bounding box center [503, 147] width 31 height 28
click at [416, 116] on link "ПІБ" at bounding box center [422, 118] width 40 height 25
click at [299, 121] on link "ЖК" at bounding box center [303, 118] width 38 height 25
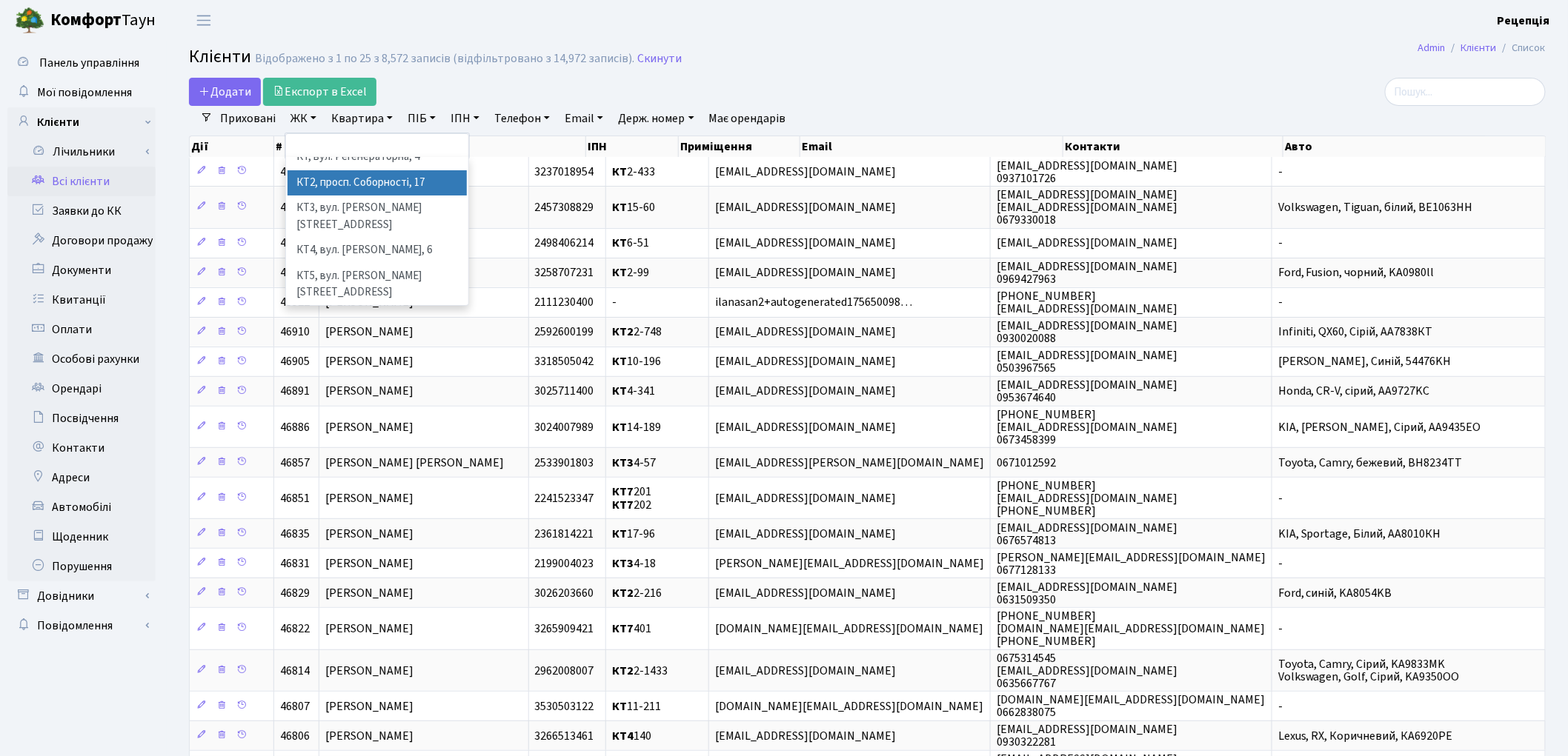
scroll to position [31, 0]
click at [400, 314] on li "КТ7, вул. [PERSON_NAME][STREET_ADDRESS]" at bounding box center [376, 334] width 179 height 43
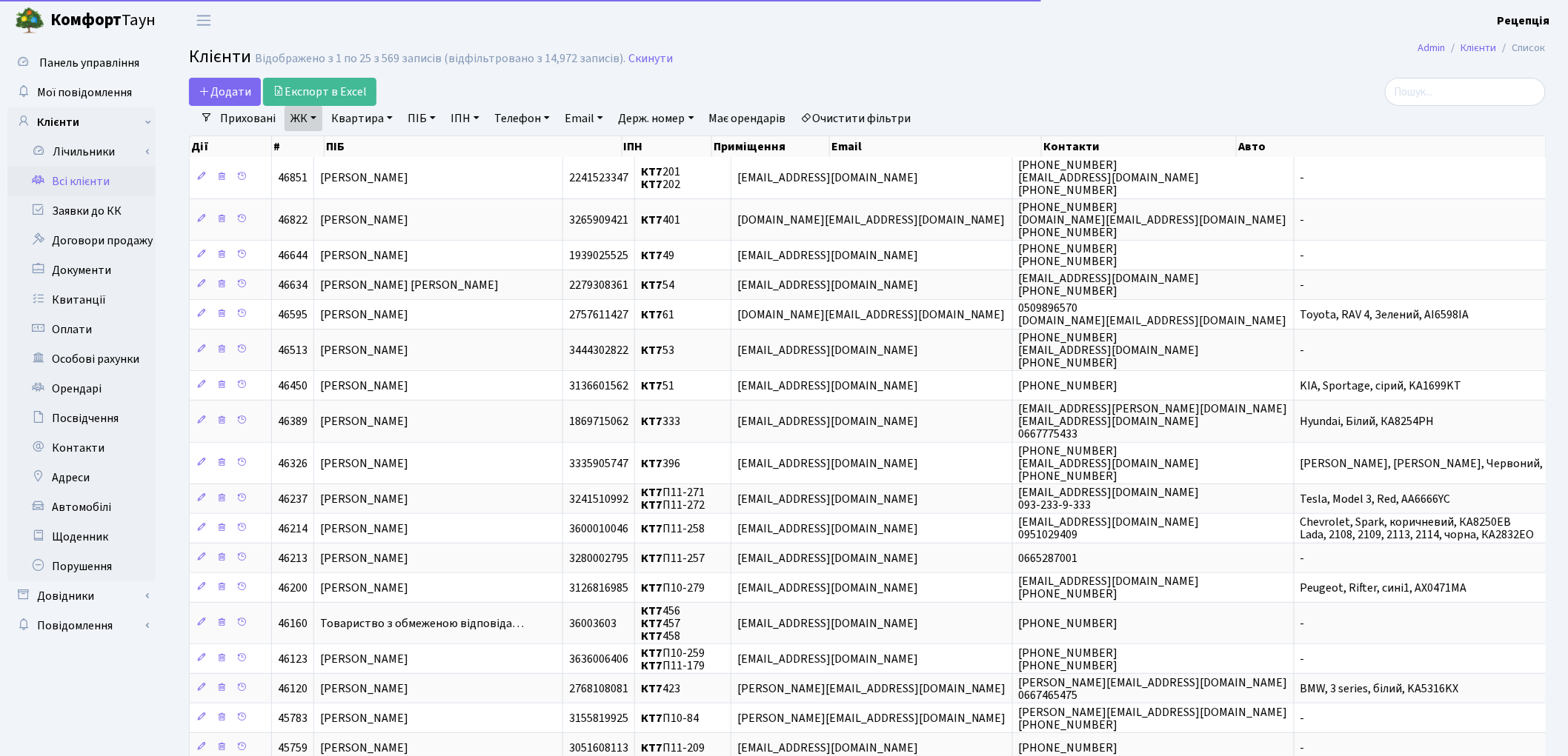
click at [385, 120] on link "Квартира" at bounding box center [362, 118] width 73 height 25
type input "305"
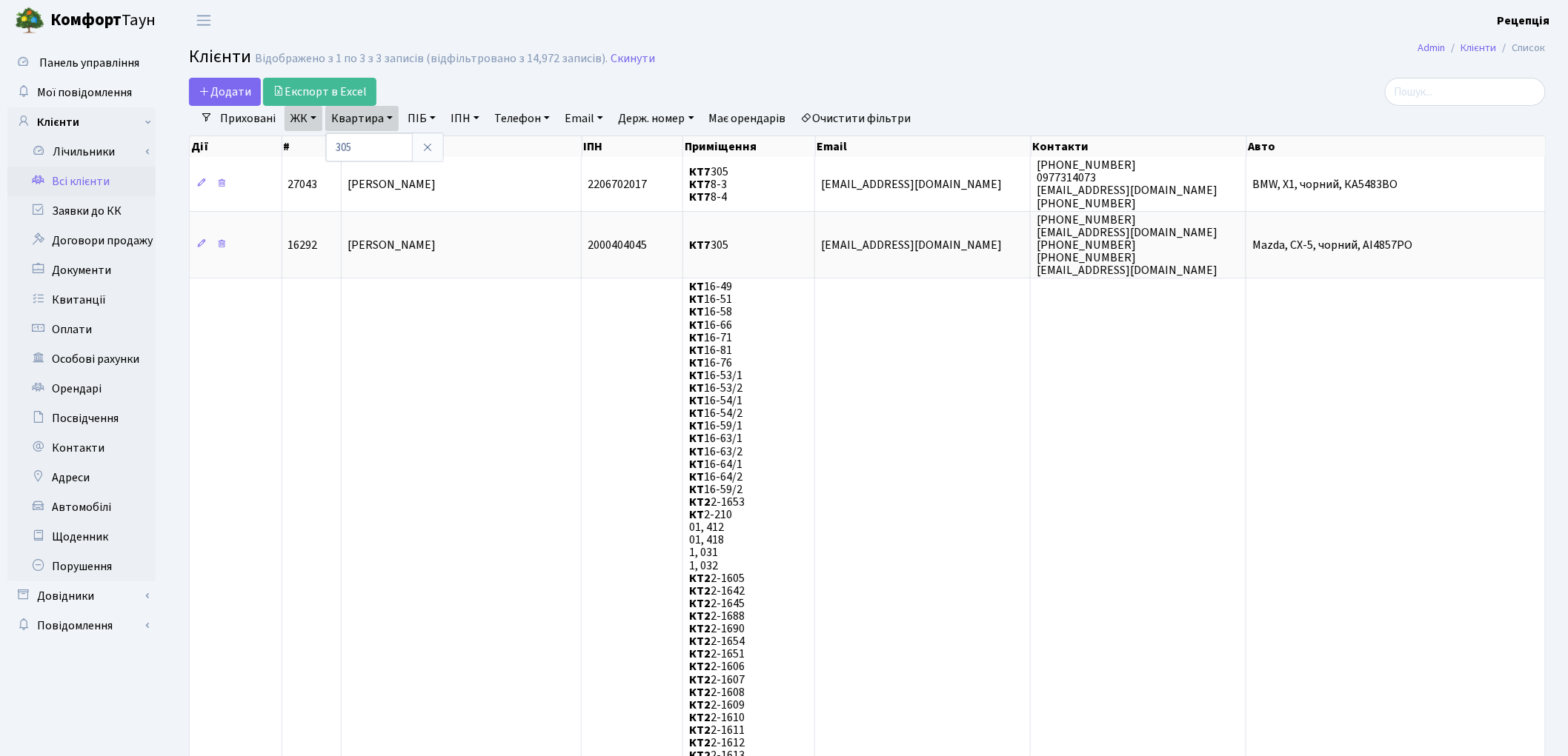
click at [873, 113] on link "Очистити фільтри" at bounding box center [856, 118] width 123 height 25
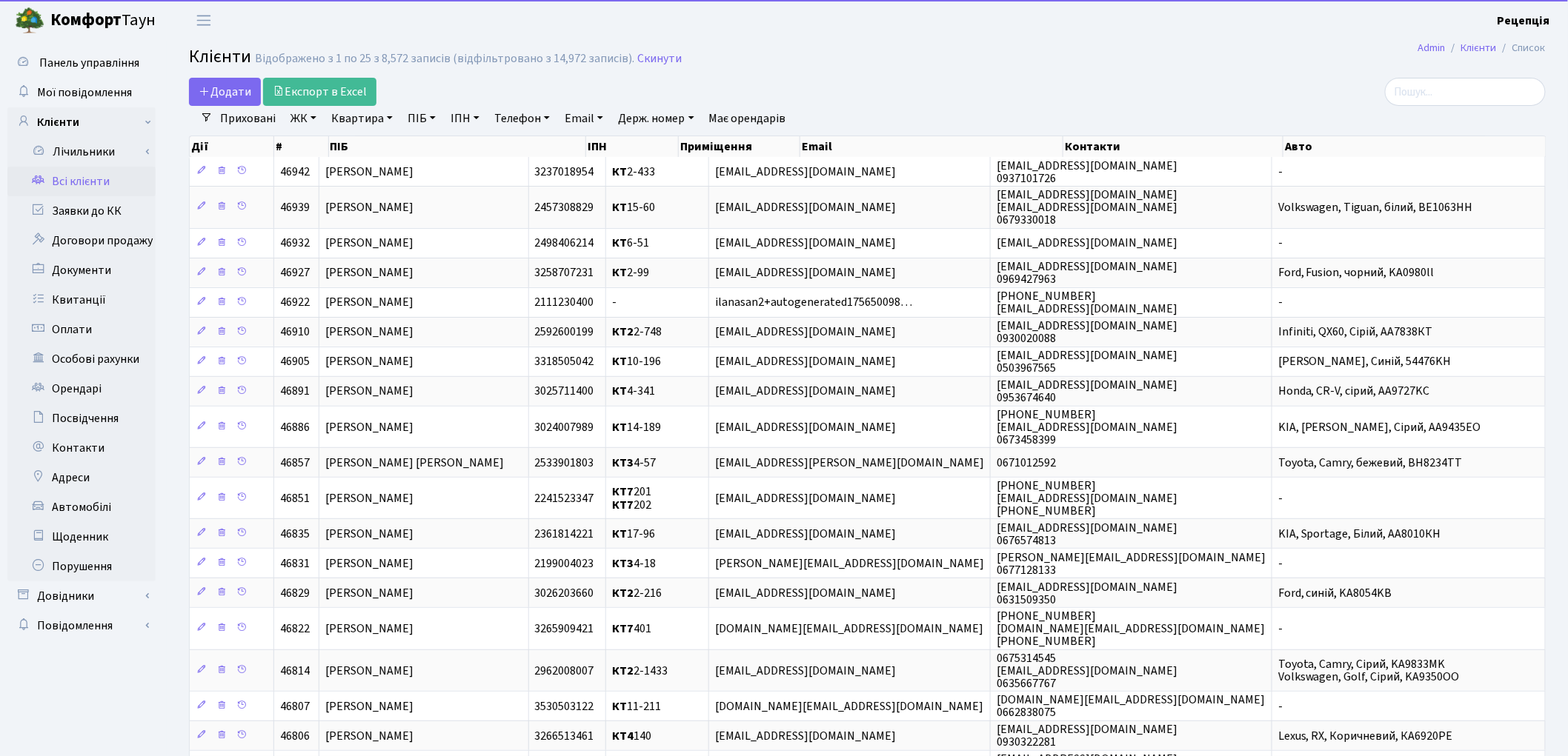
click at [435, 112] on link "ПІБ" at bounding box center [422, 118] width 40 height 25
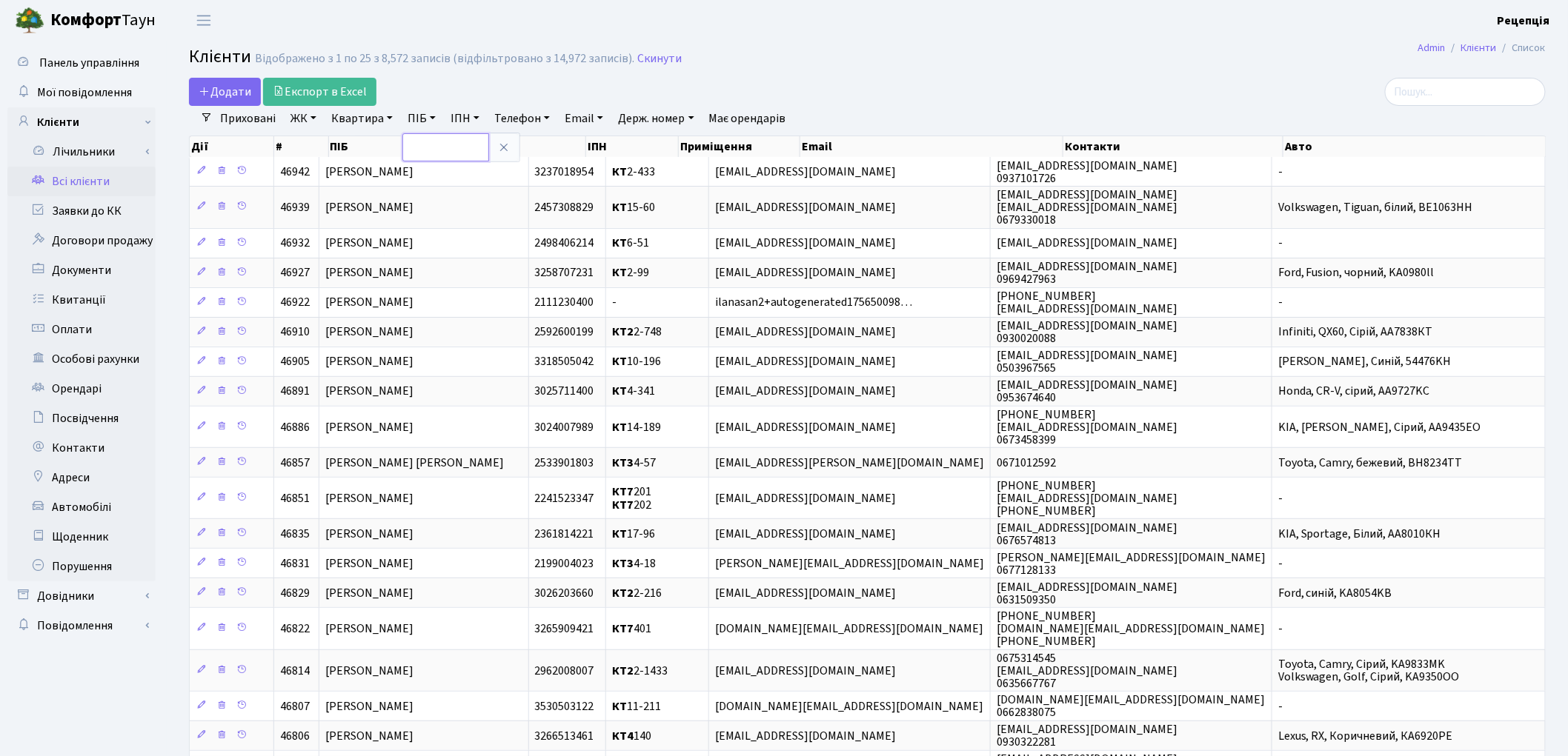
click at [420, 151] on input "text" at bounding box center [445, 147] width 87 height 28
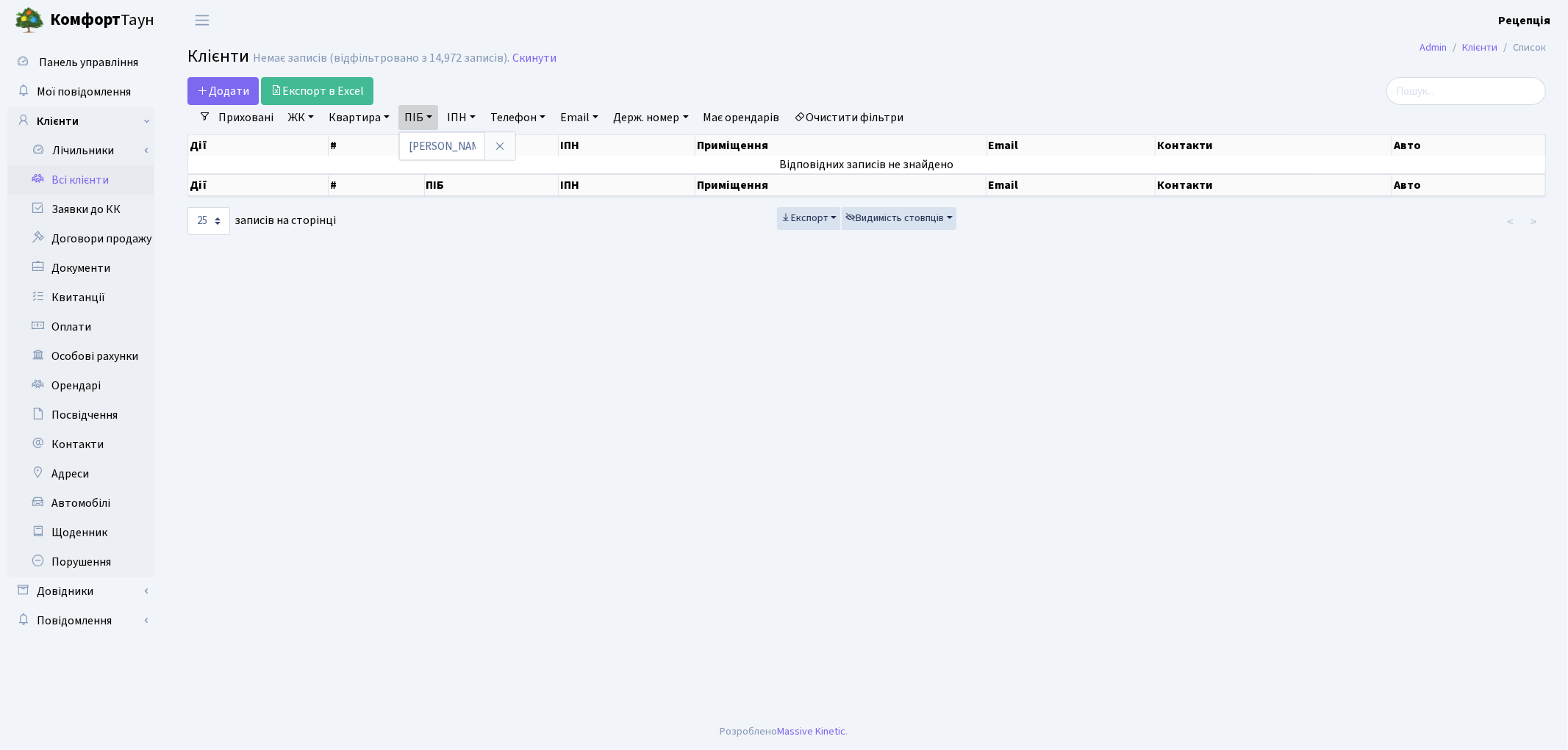
click at [857, 116] on link "Очистити фільтри" at bounding box center [849, 117] width 122 height 25
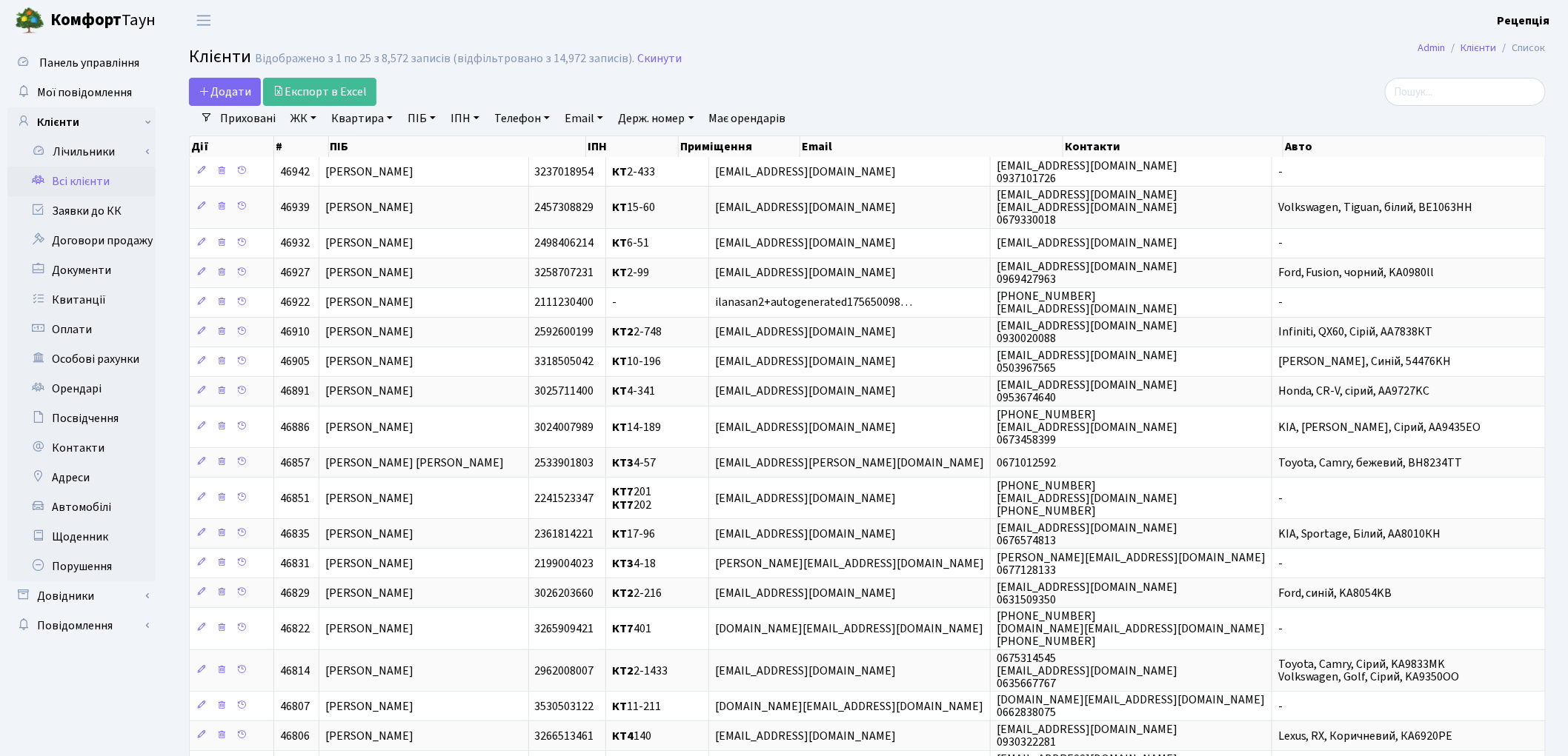
click at [420, 117] on link "ПІБ" at bounding box center [422, 118] width 40 height 25
type input "сітніков"
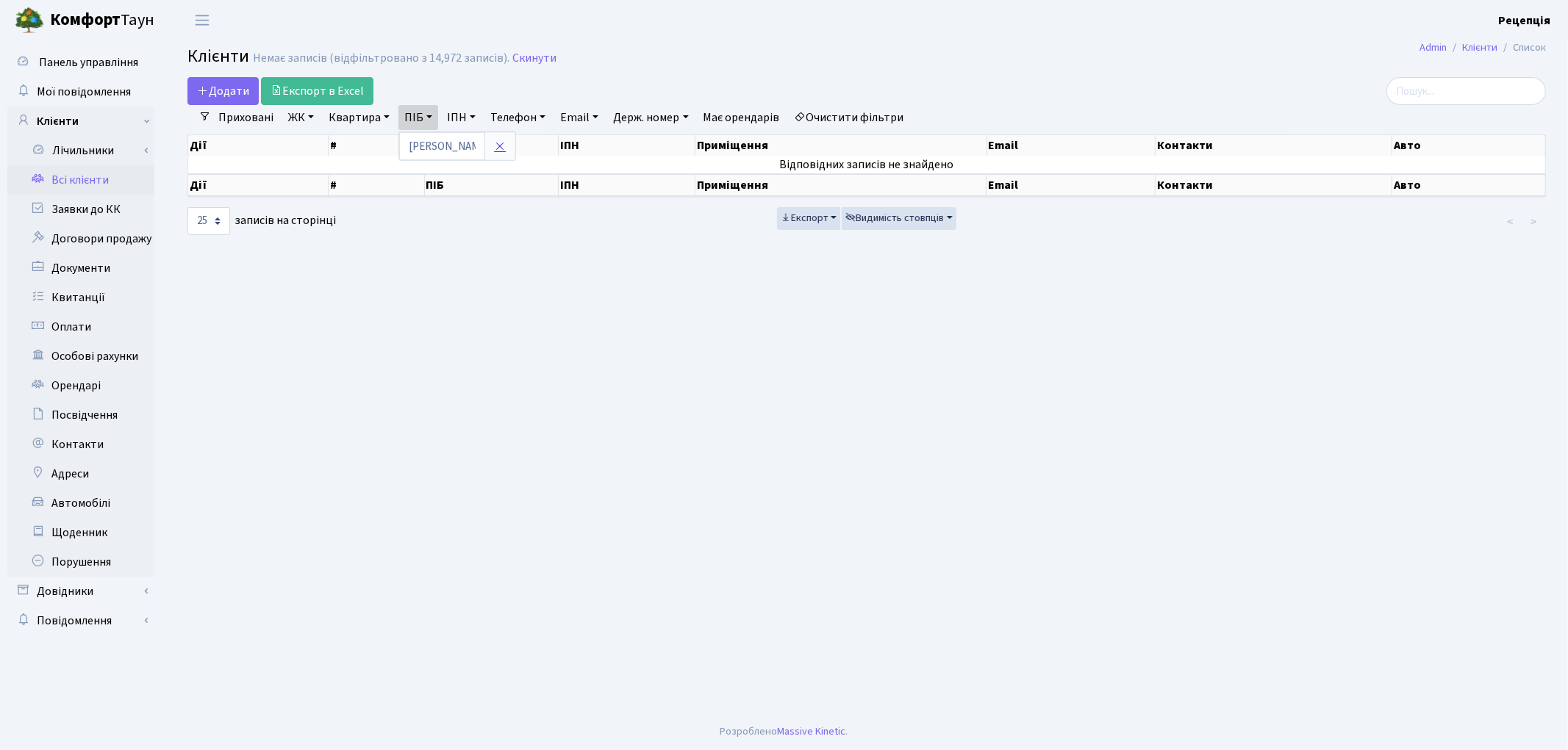
click at [500, 147] on icon at bounding box center [500, 146] width 12 height 12
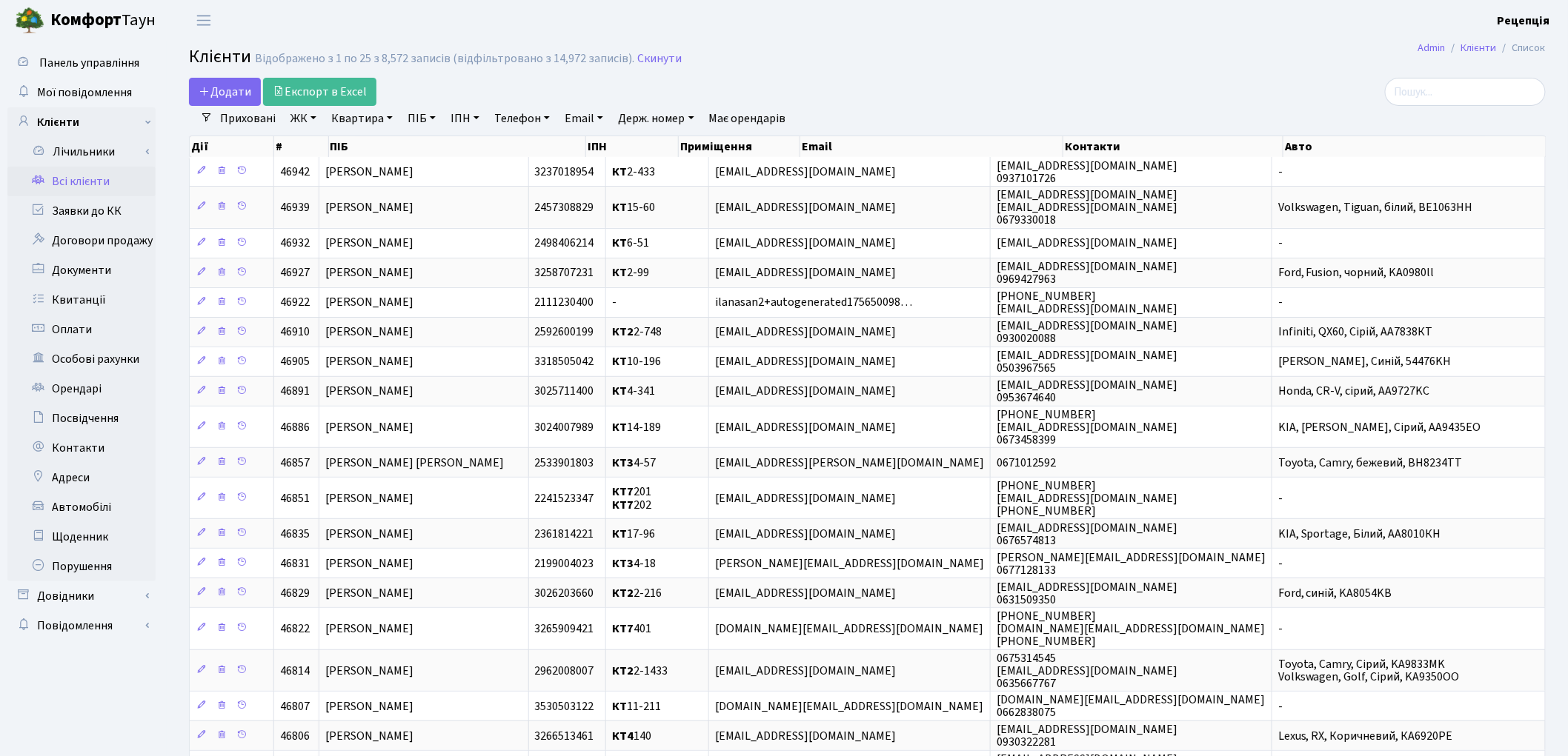
click at [656, 115] on link "Держ. номер" at bounding box center [655, 118] width 87 height 25
type input "ves4you@gmail.com"
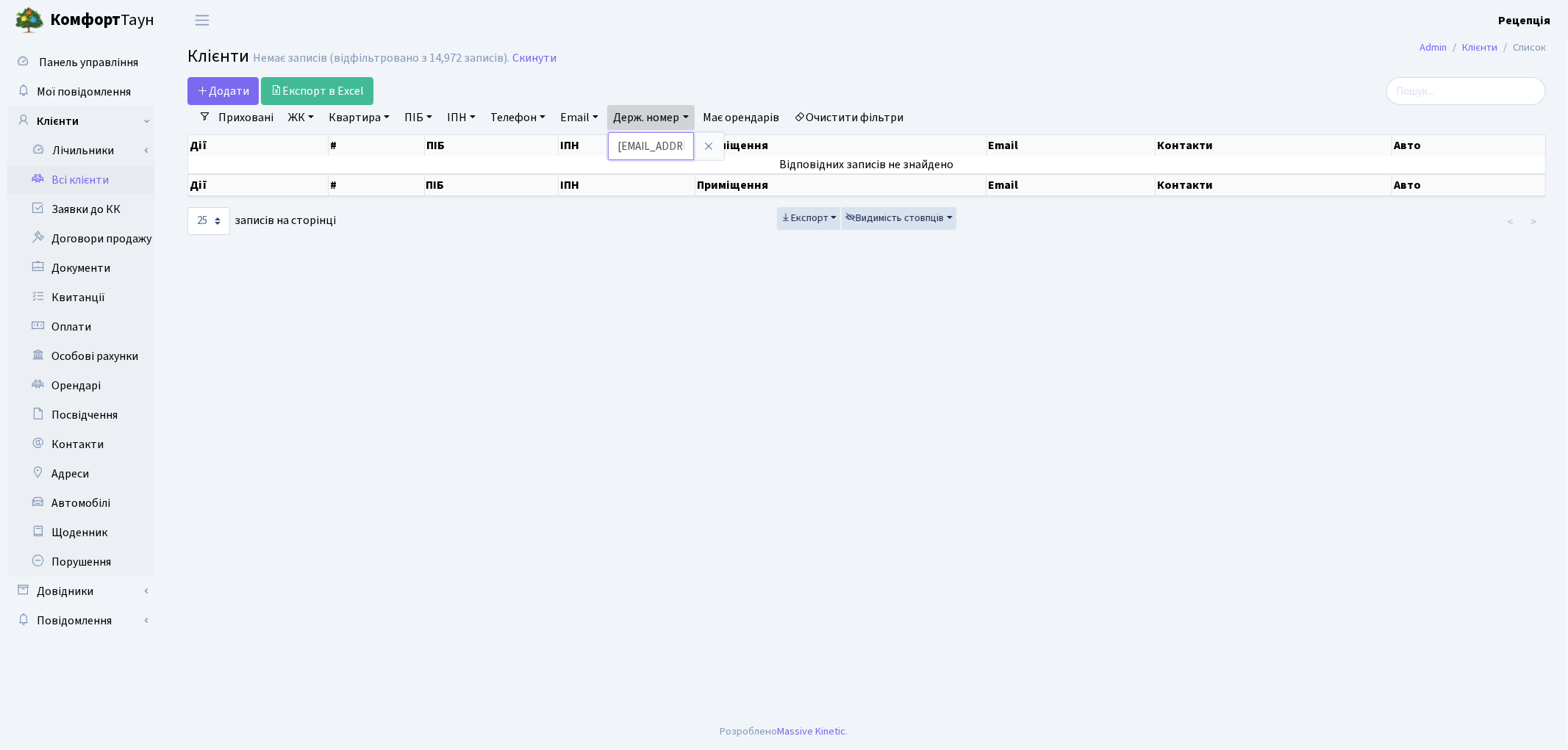
drag, startPoint x: 694, startPoint y: 147, endPoint x: 601, endPoint y: 148, distance: 93.0
click at [601, 148] on div "Додати Експорт в Excel Фільтри Приховані ЖК КТ, вул. Регенераторна, 4 КТ2, прос…" at bounding box center [867, 157] width 1380 height 159
click at [667, 113] on link "Держ. номер" at bounding box center [650, 117] width 86 height 25
type input "liljapol4@gmail.com"
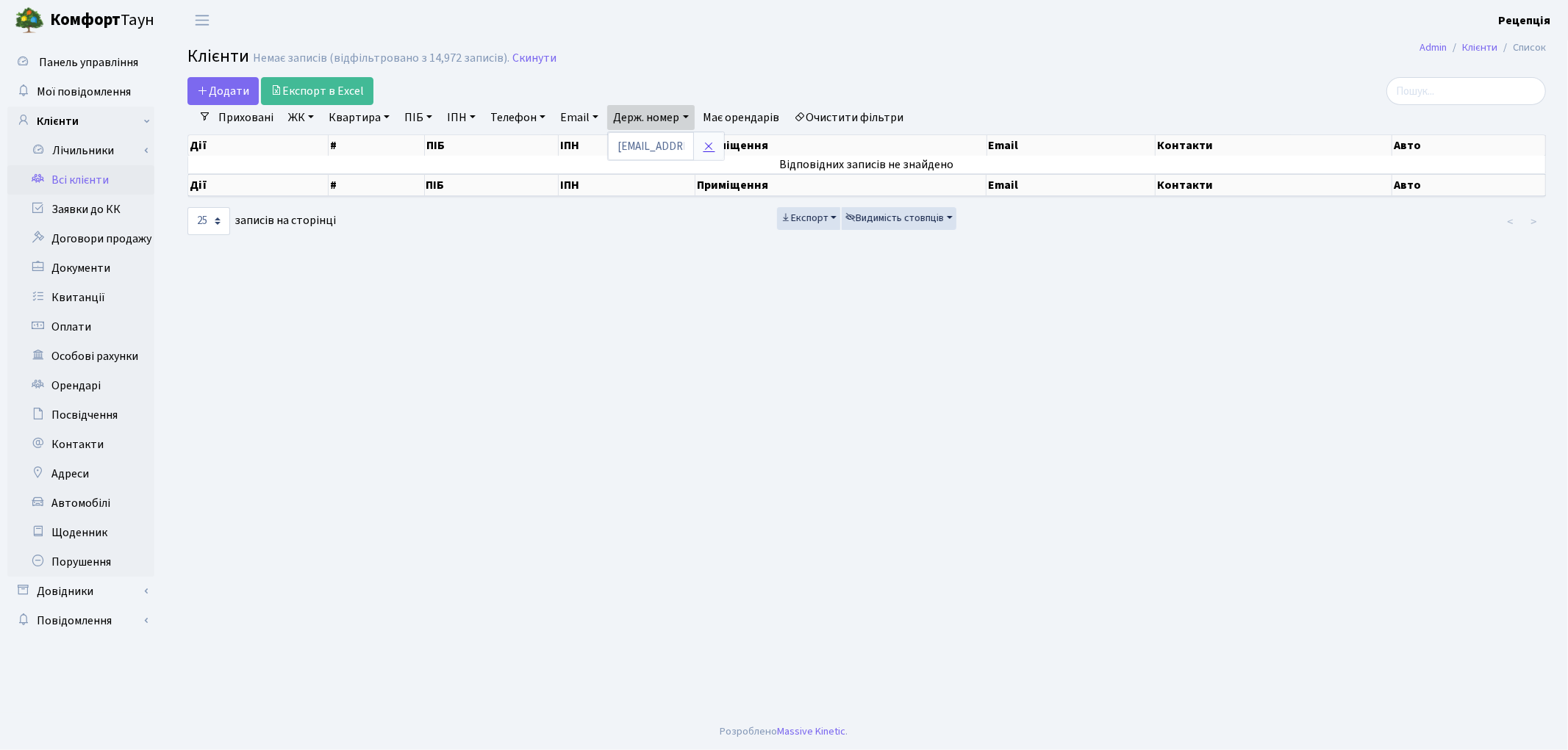
click at [714, 144] on icon at bounding box center [709, 146] width 12 height 12
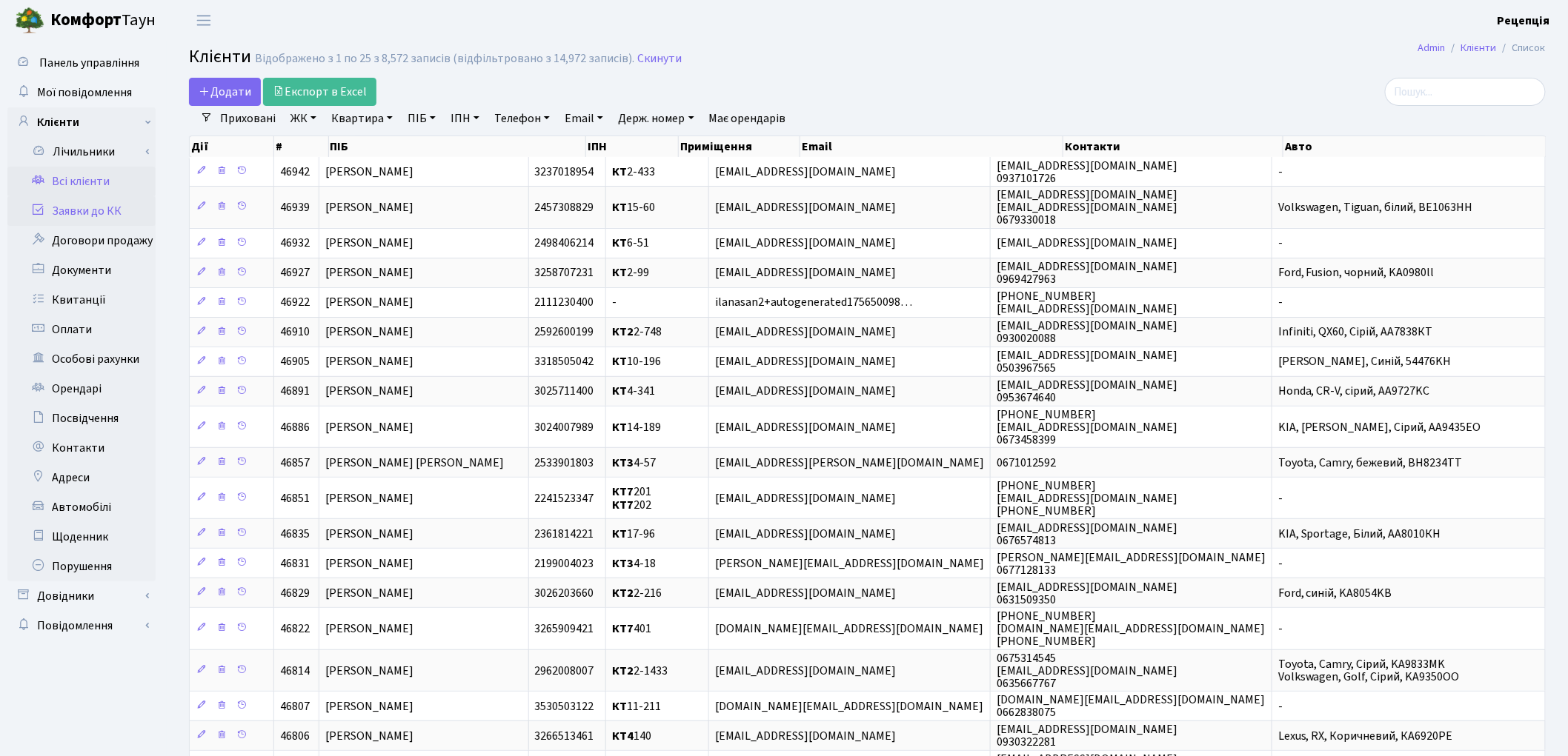
click at [75, 215] on link "Заявки до КК" at bounding box center [81, 211] width 148 height 30
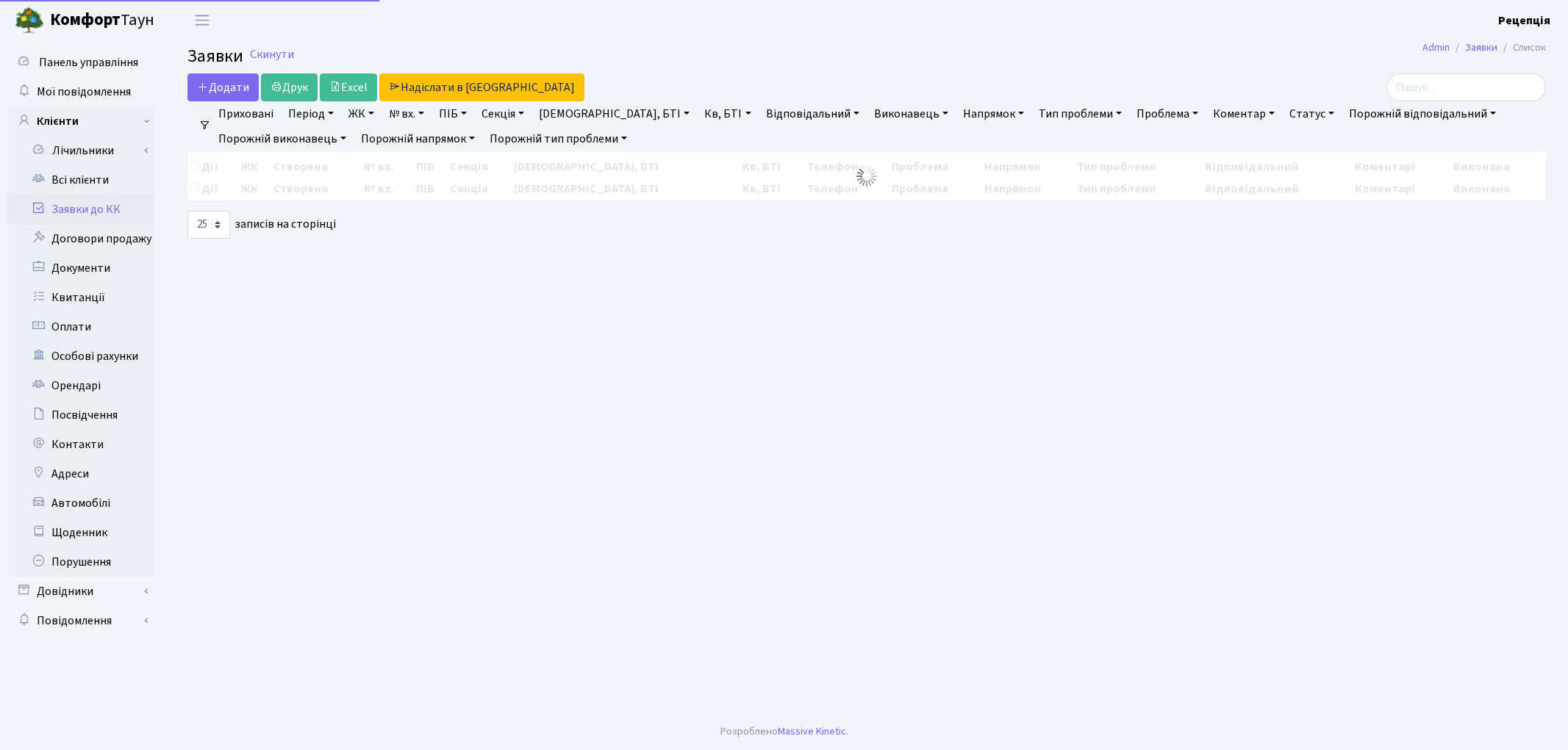
select select "25"
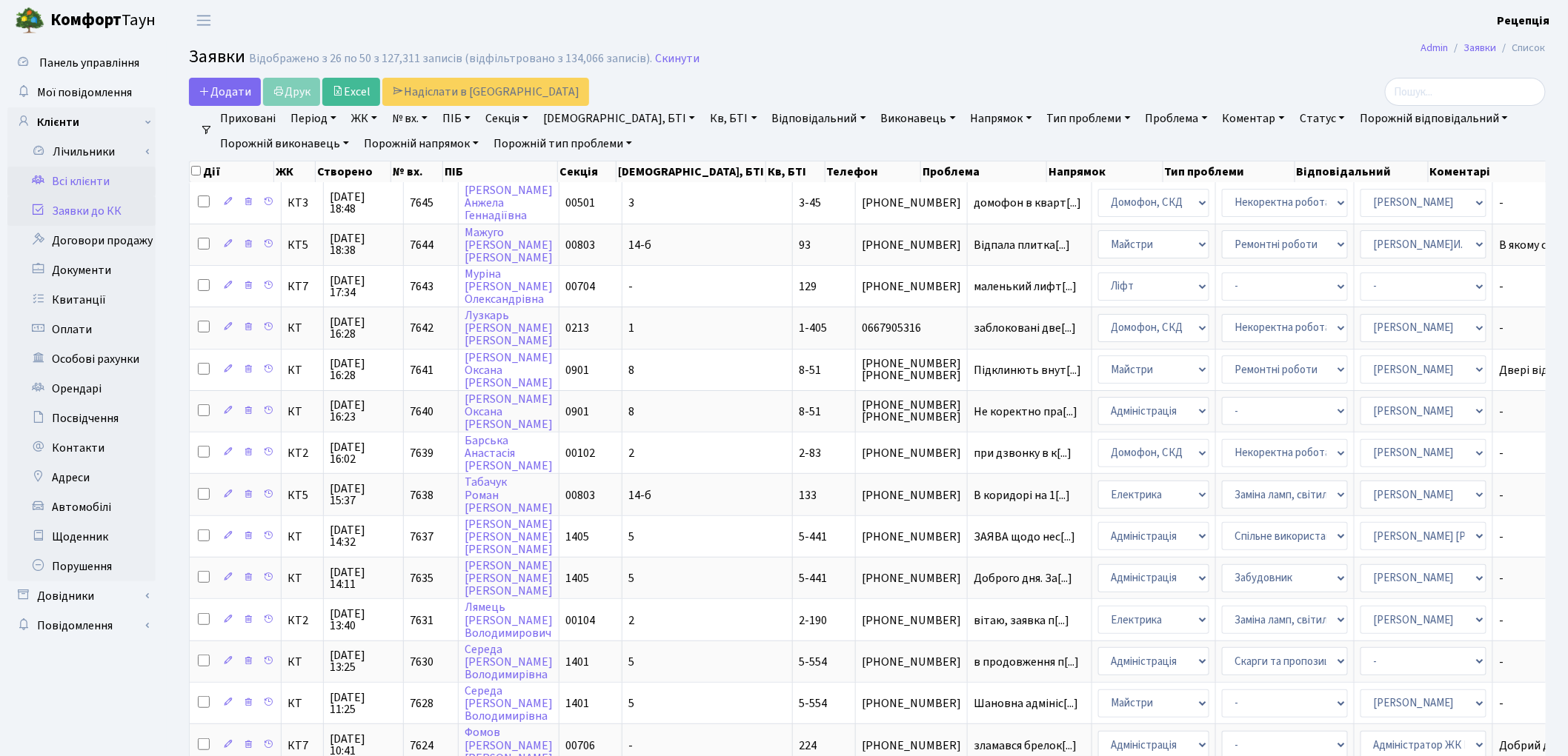
click at [75, 174] on link "Всі клієнти" at bounding box center [81, 181] width 148 height 30
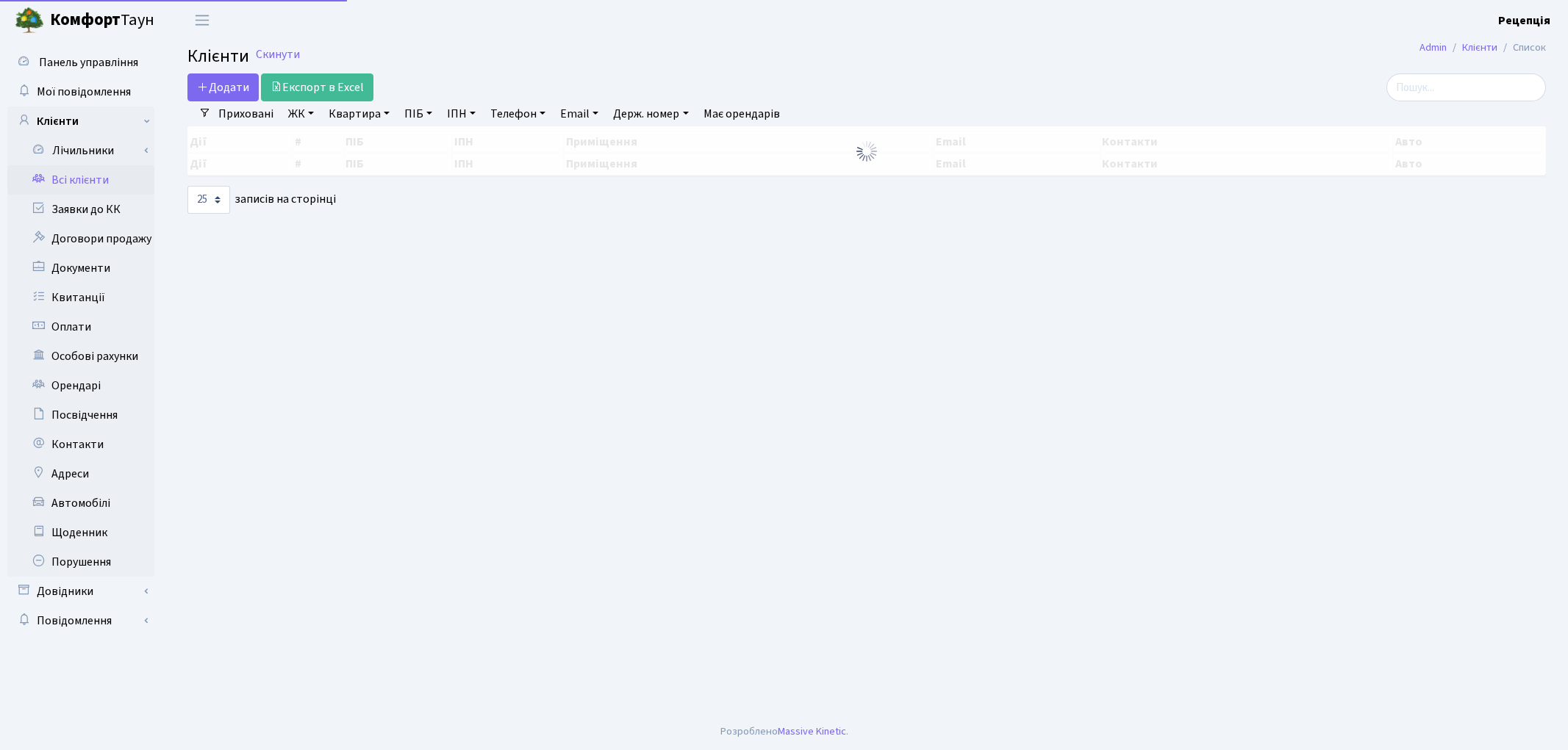
select select "25"
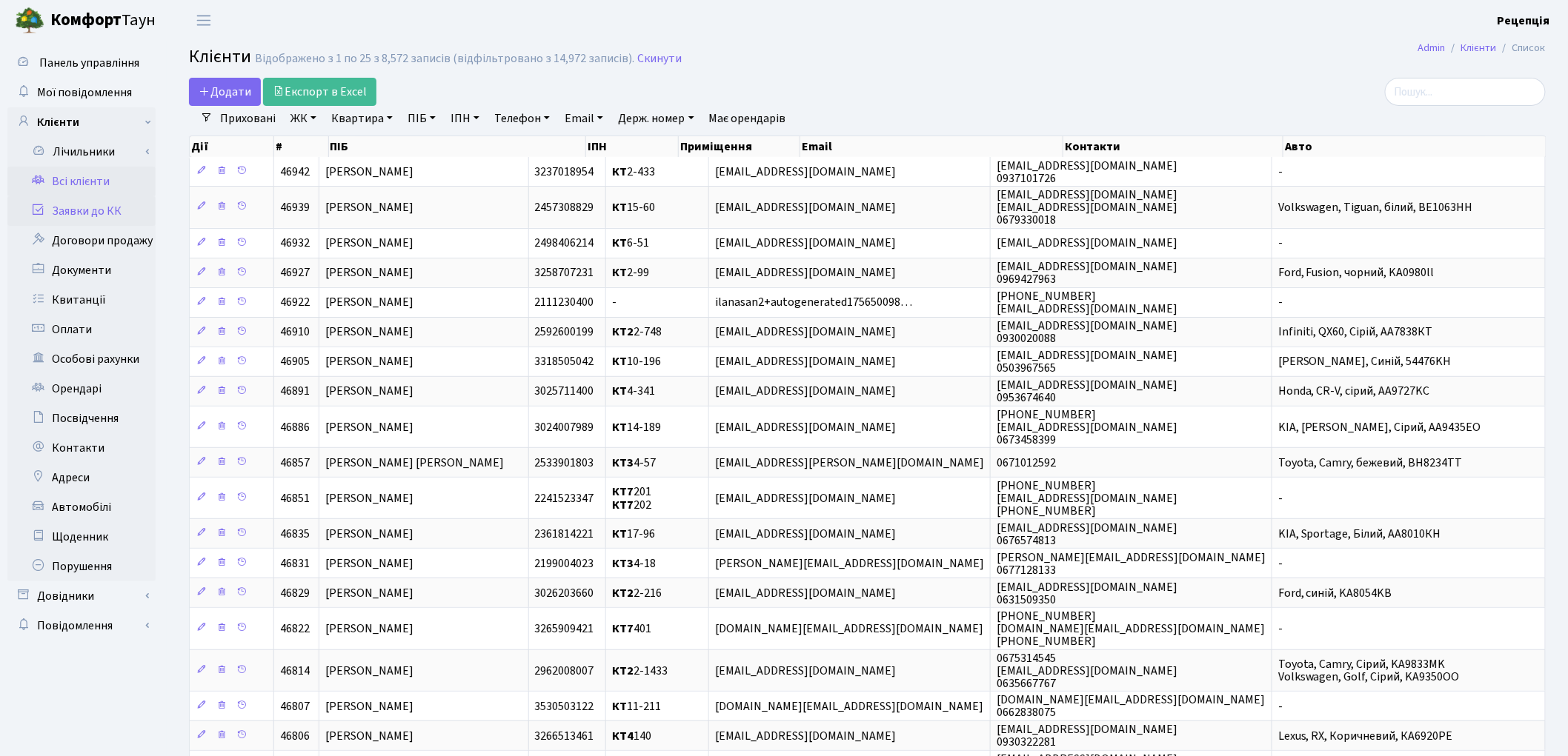
click at [57, 206] on link "Заявки до КК" at bounding box center [81, 211] width 148 height 30
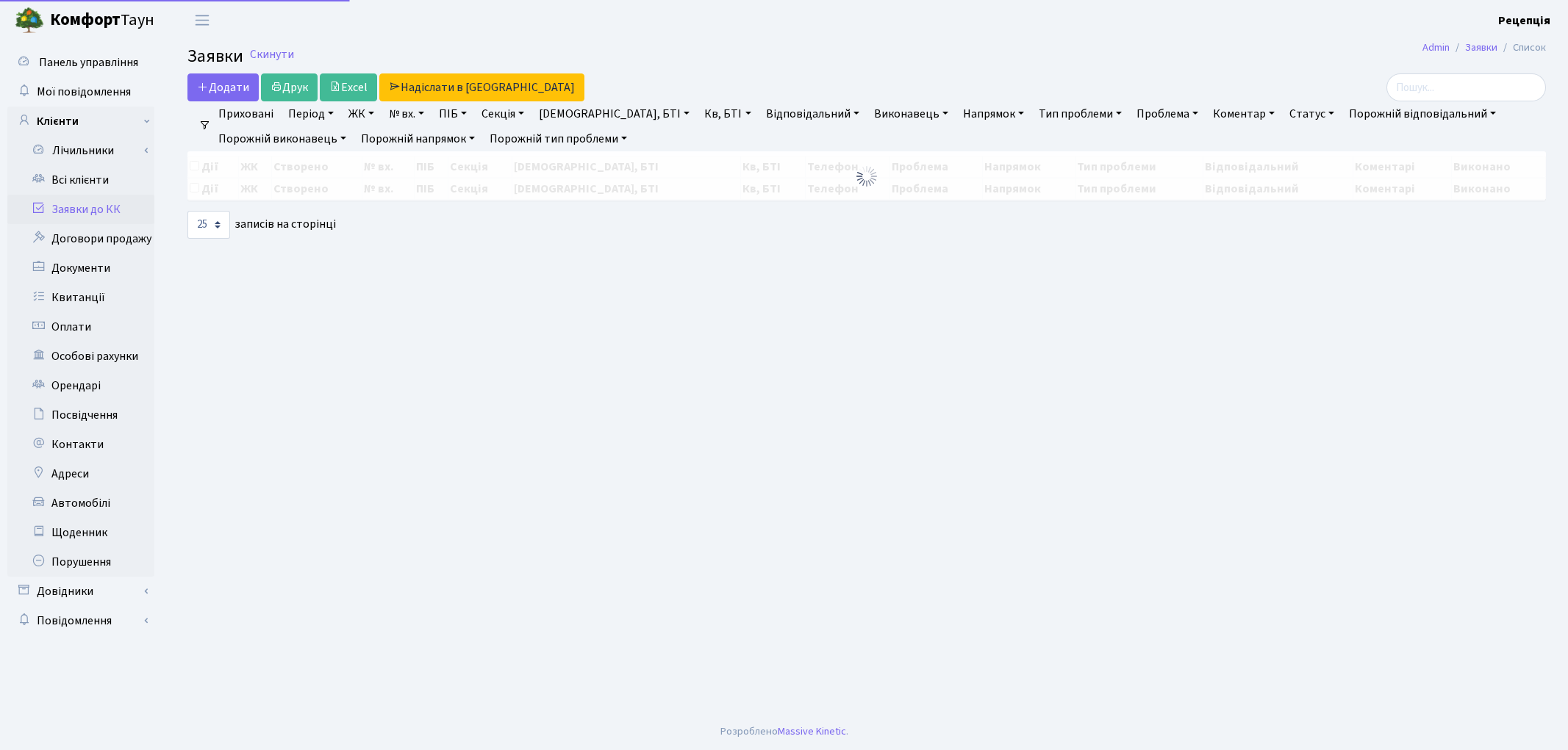
select select "25"
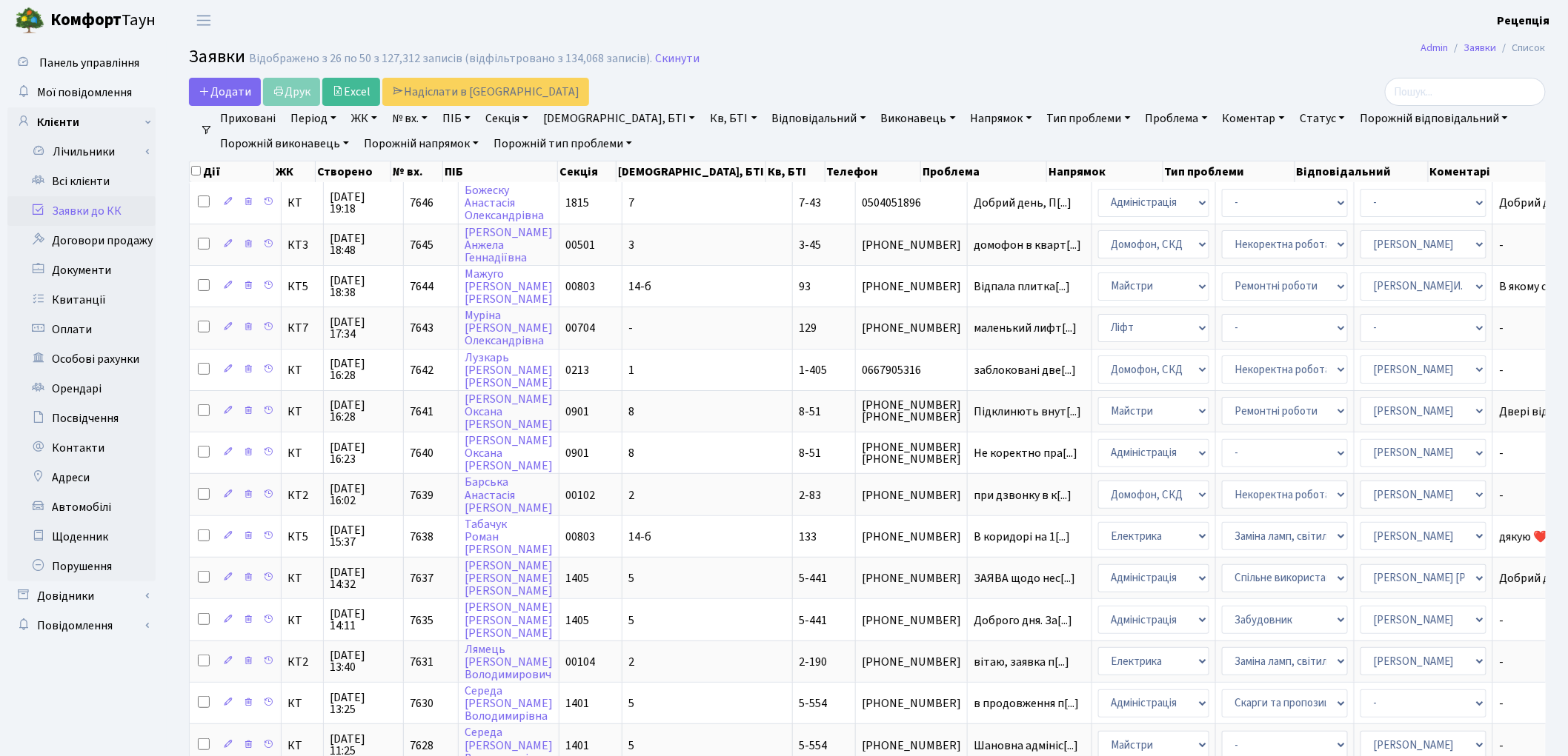
click at [372, 120] on link "ЖК" at bounding box center [364, 118] width 38 height 25
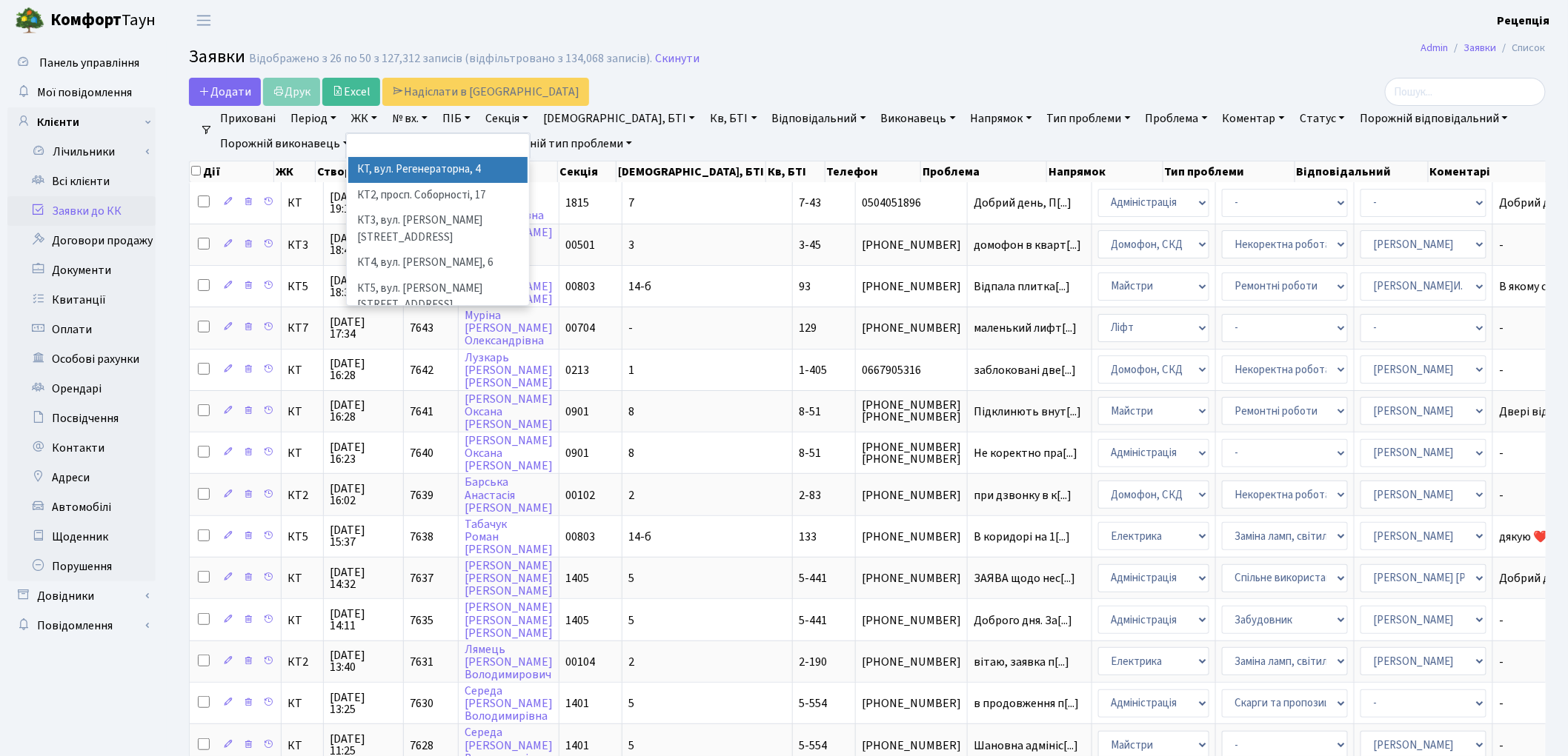
click at [405, 160] on li "КТ, вул. Регенераторна, 4" at bounding box center [438, 170] width 179 height 26
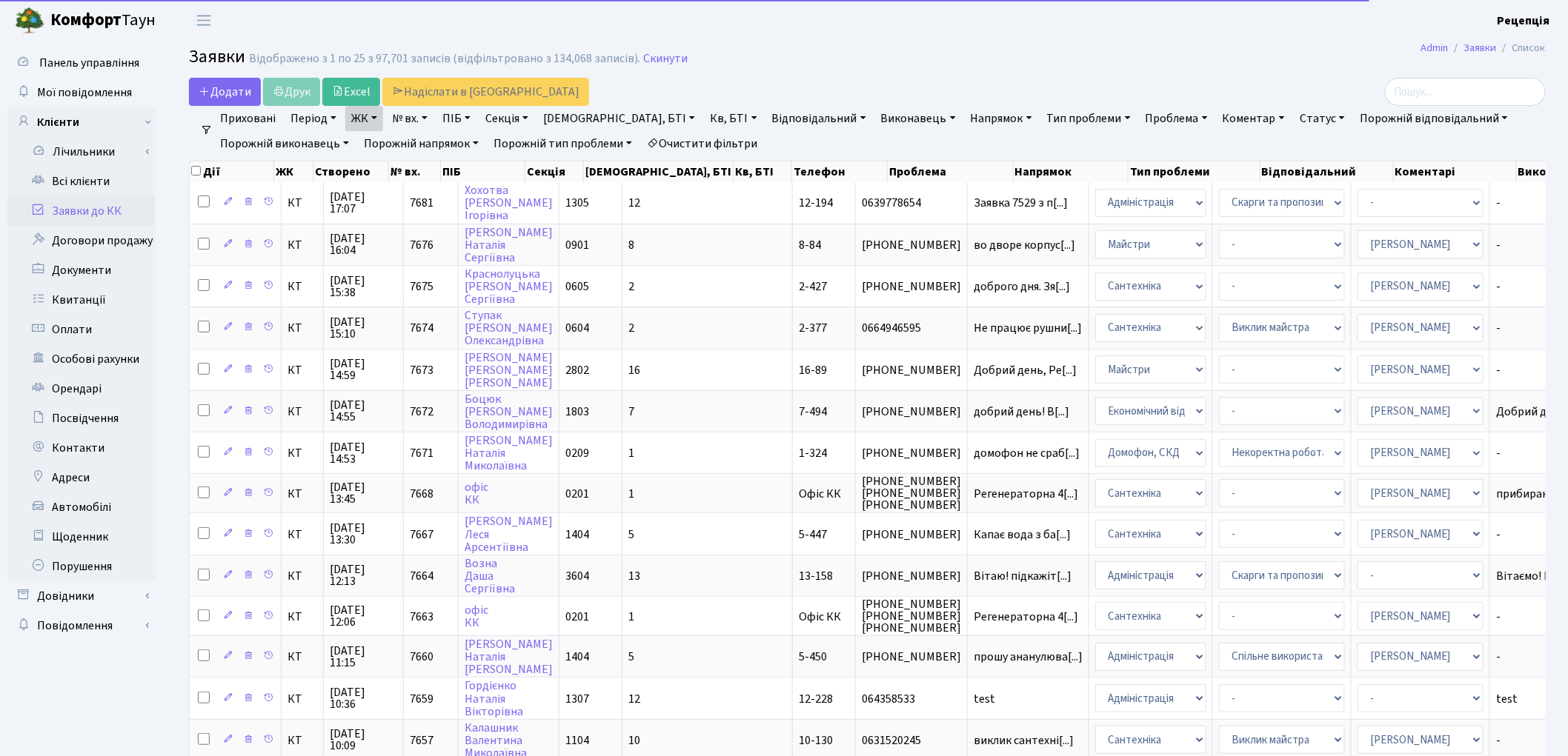
click at [704, 121] on link "Кв, БТІ" at bounding box center [733, 118] width 58 height 25
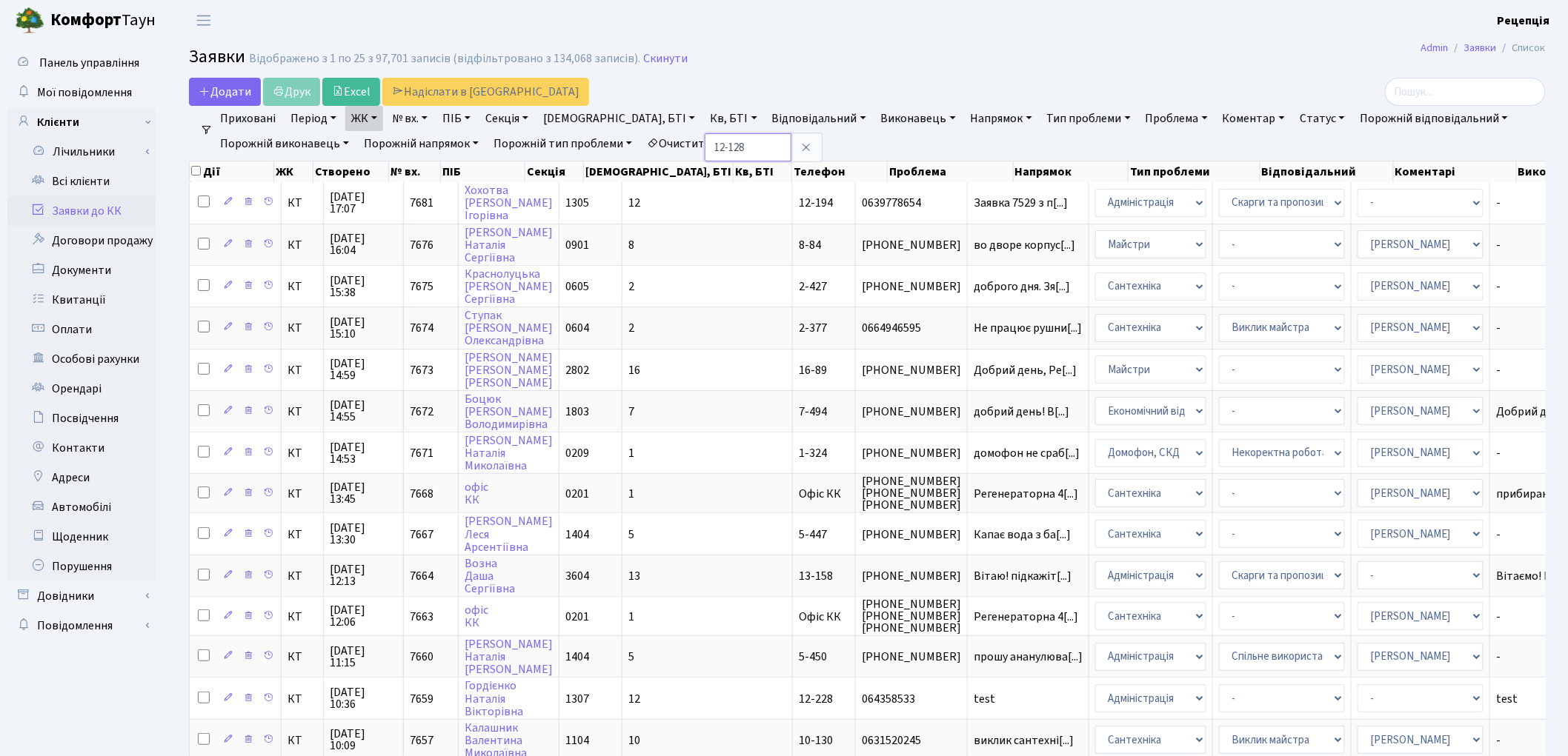
type input "12-128"
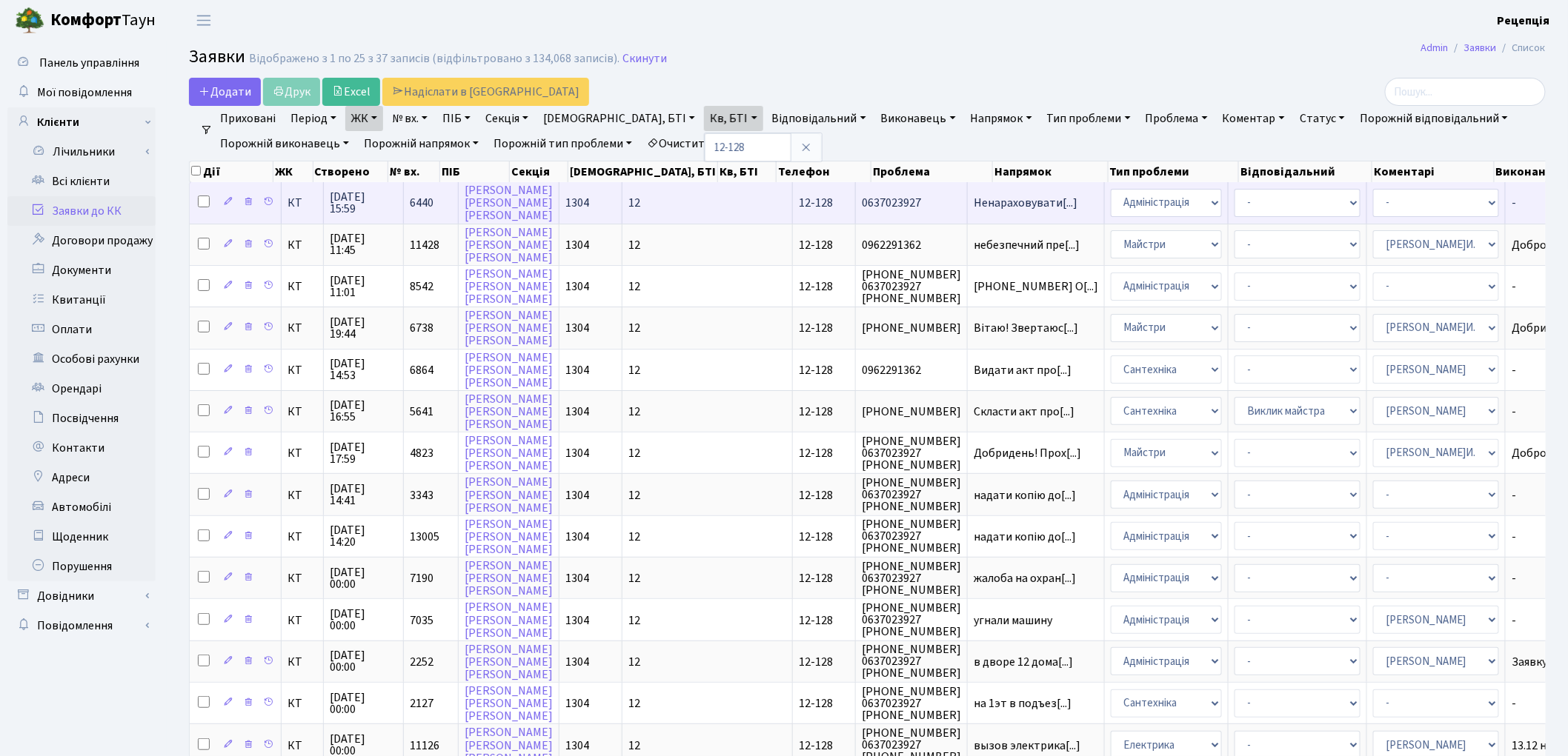
click at [856, 193] on td "0637023927" at bounding box center [912, 202] width 112 height 41
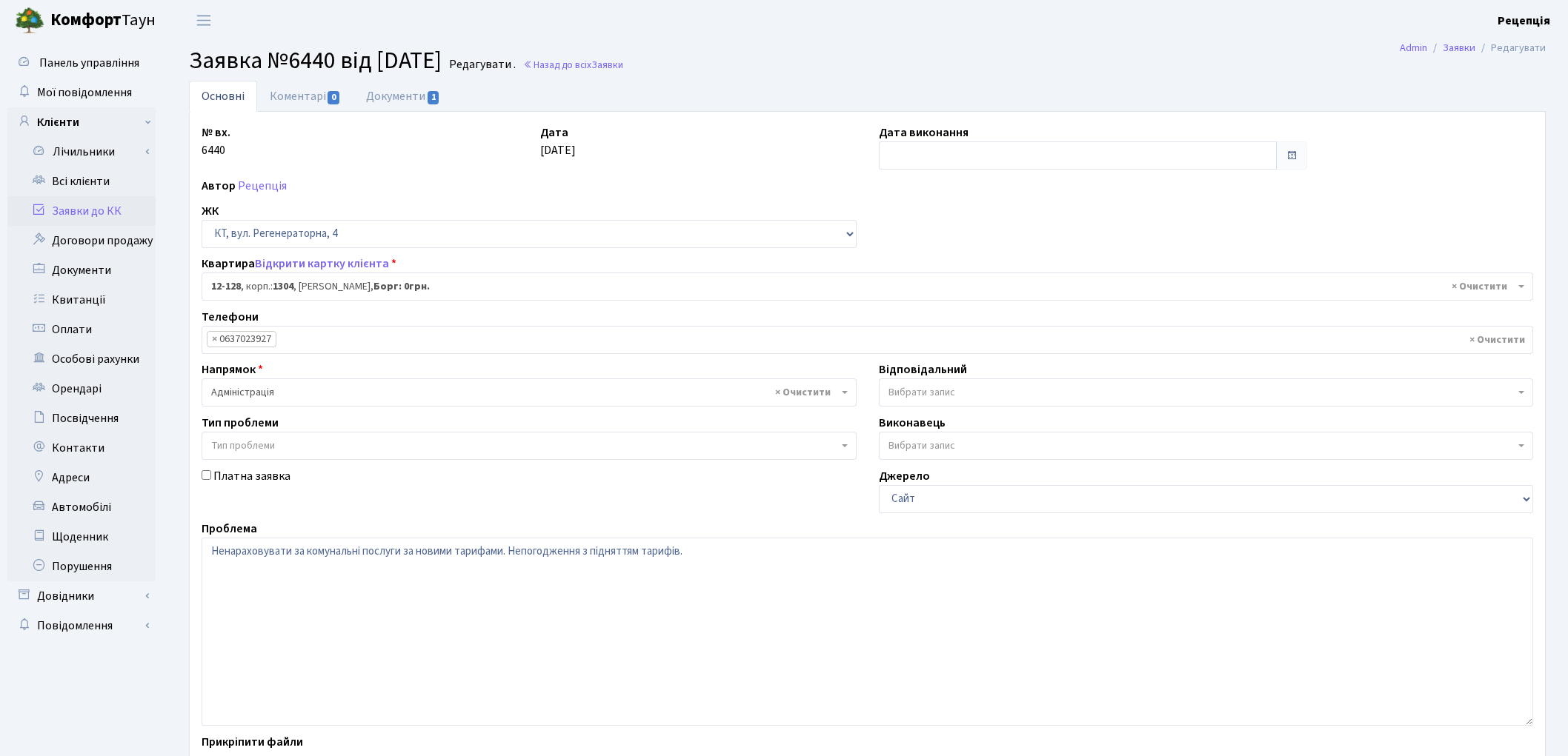
select select "7235"
click at [386, 96] on link "Документи 1" at bounding box center [403, 96] width 99 height 31
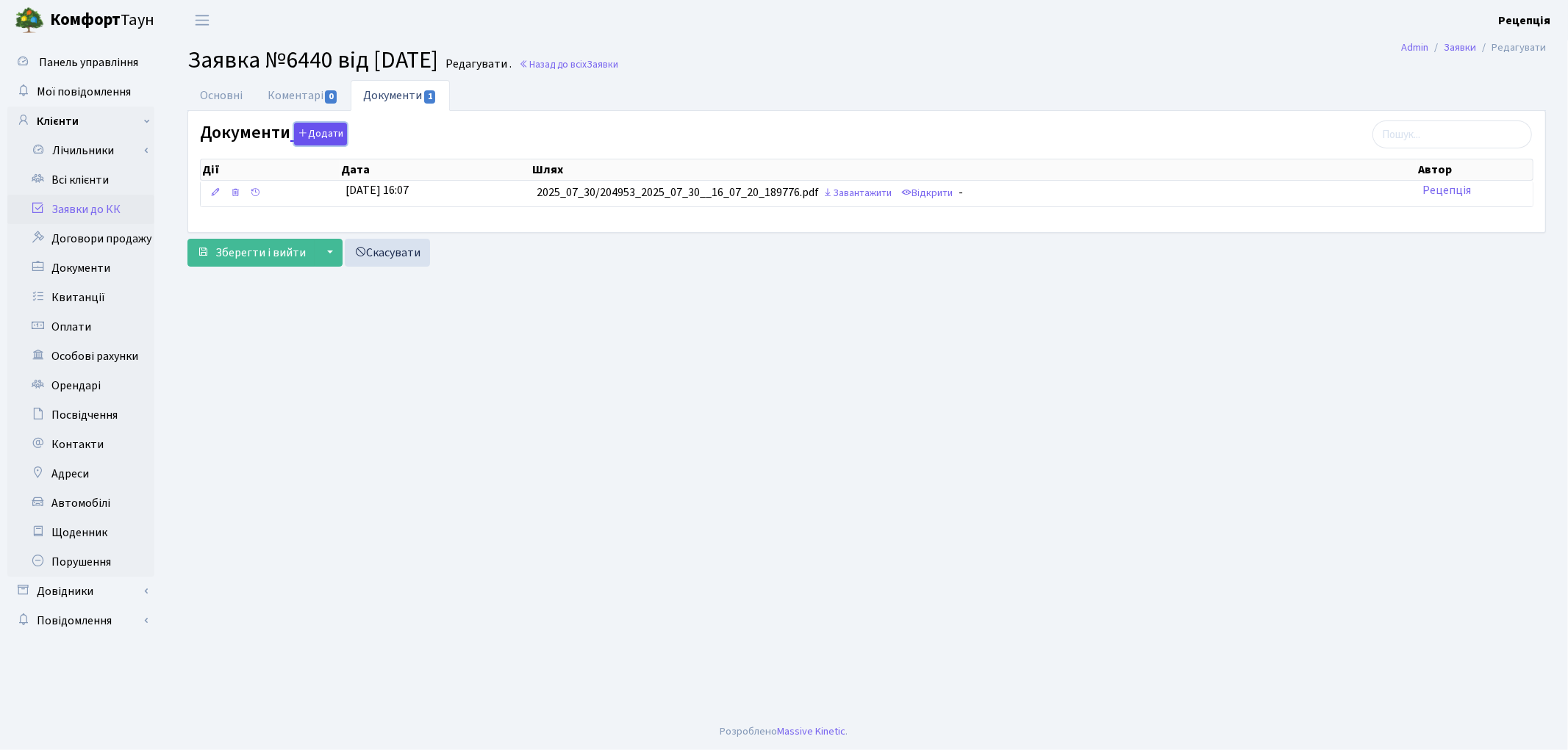
click at [335, 128] on button "Додати" at bounding box center [320, 134] width 53 height 23
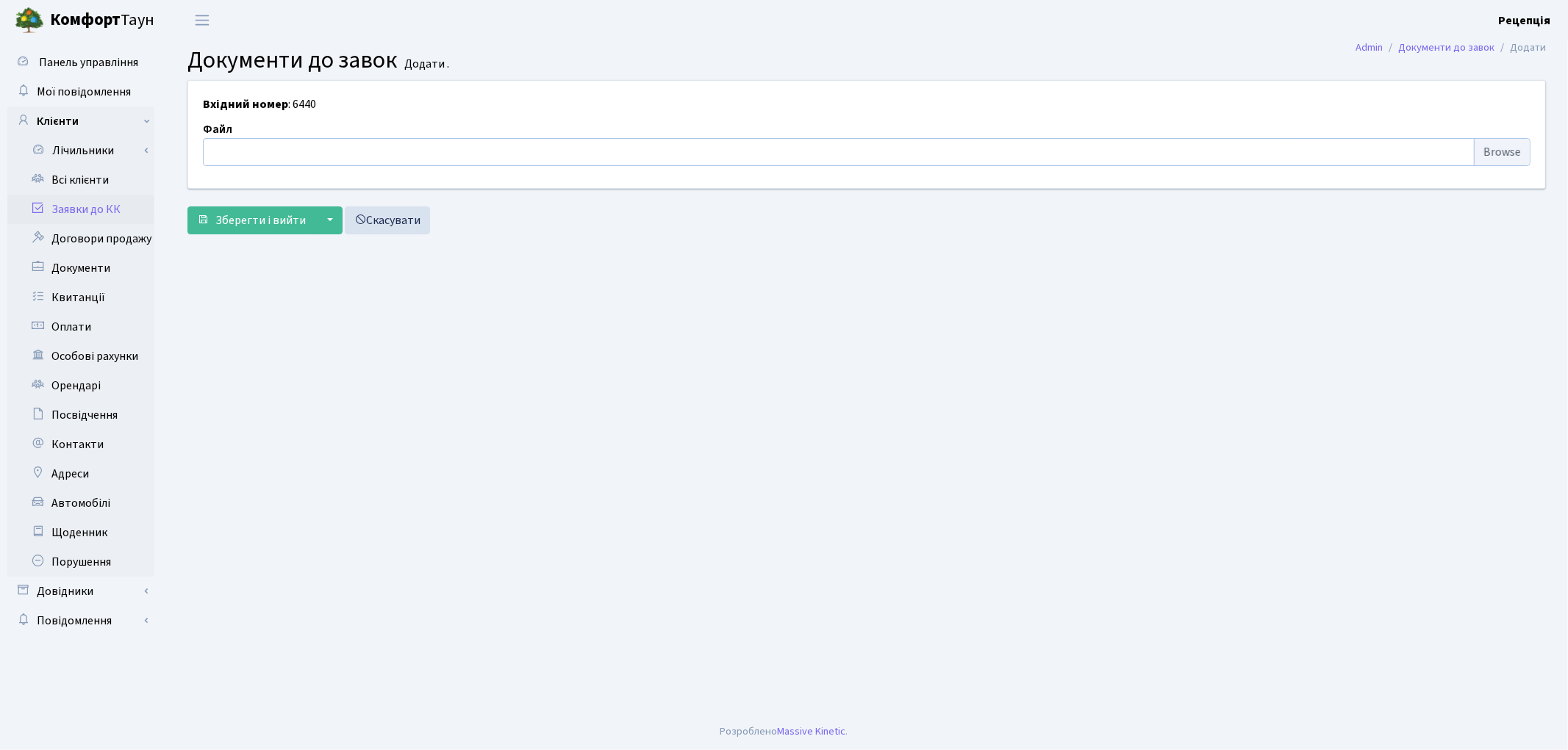
click at [1492, 143] on input "file" at bounding box center [867, 152] width 1327 height 27
type input "C:\fakepath\сканирование0618.pdf"
click at [266, 221] on span "Зберегти і вийти" at bounding box center [260, 220] width 90 height 16
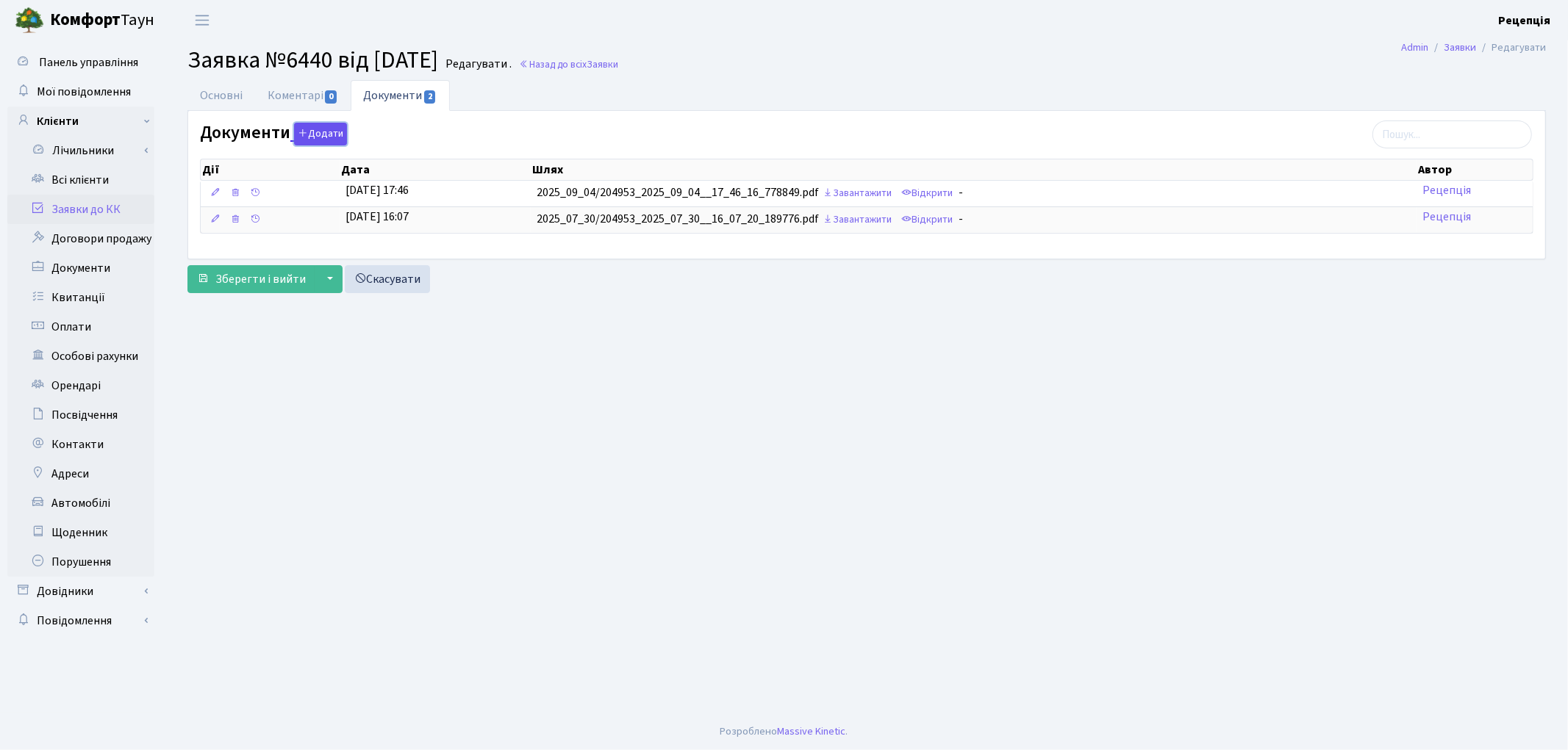
click at [329, 134] on button "Додати" at bounding box center [320, 134] width 53 height 23
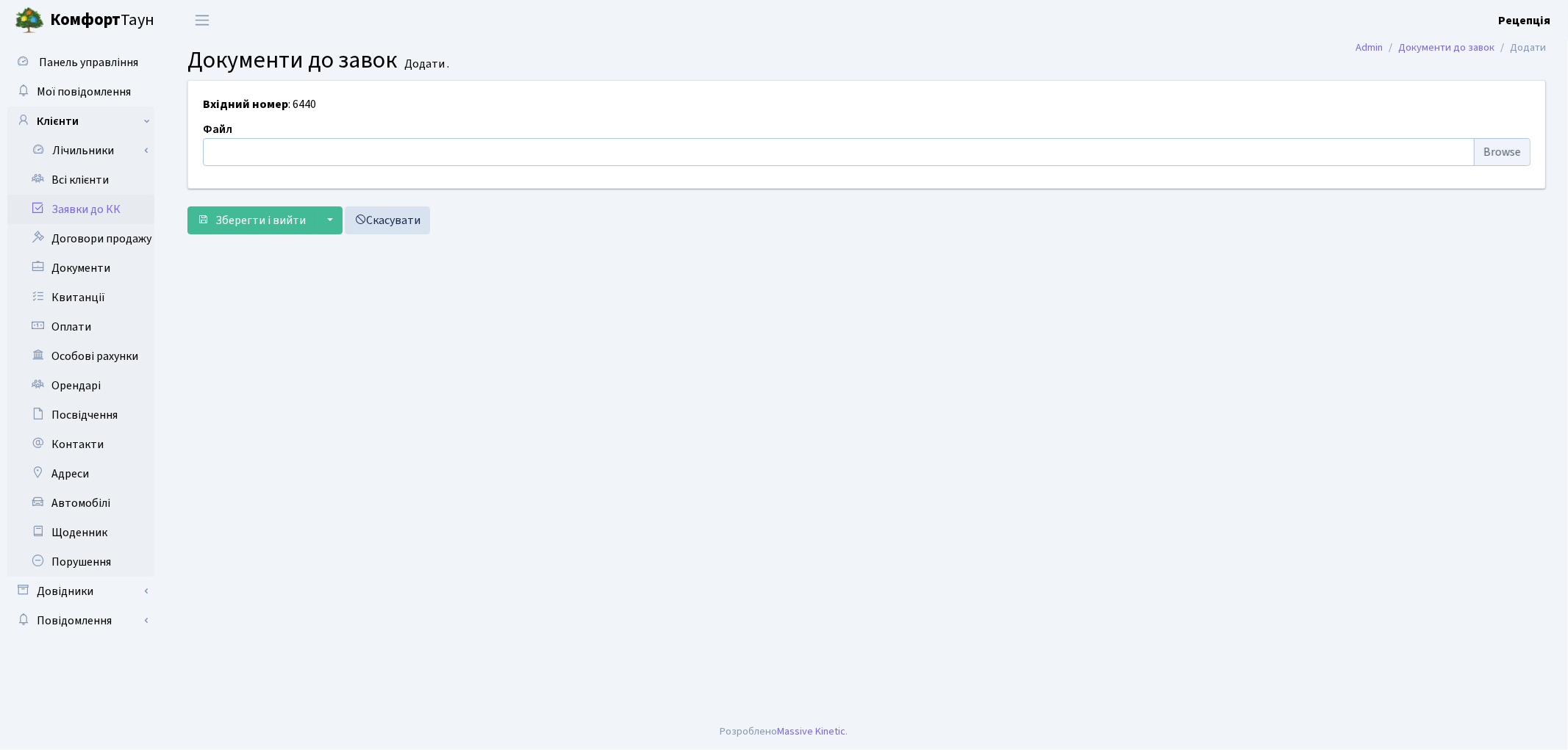
click at [1489, 144] on input "file" at bounding box center [867, 152] width 1327 height 27
type input "C:\fakepath\сканирование0617.pdf"
click at [285, 221] on span "Зберегти і вийти" at bounding box center [260, 220] width 90 height 16
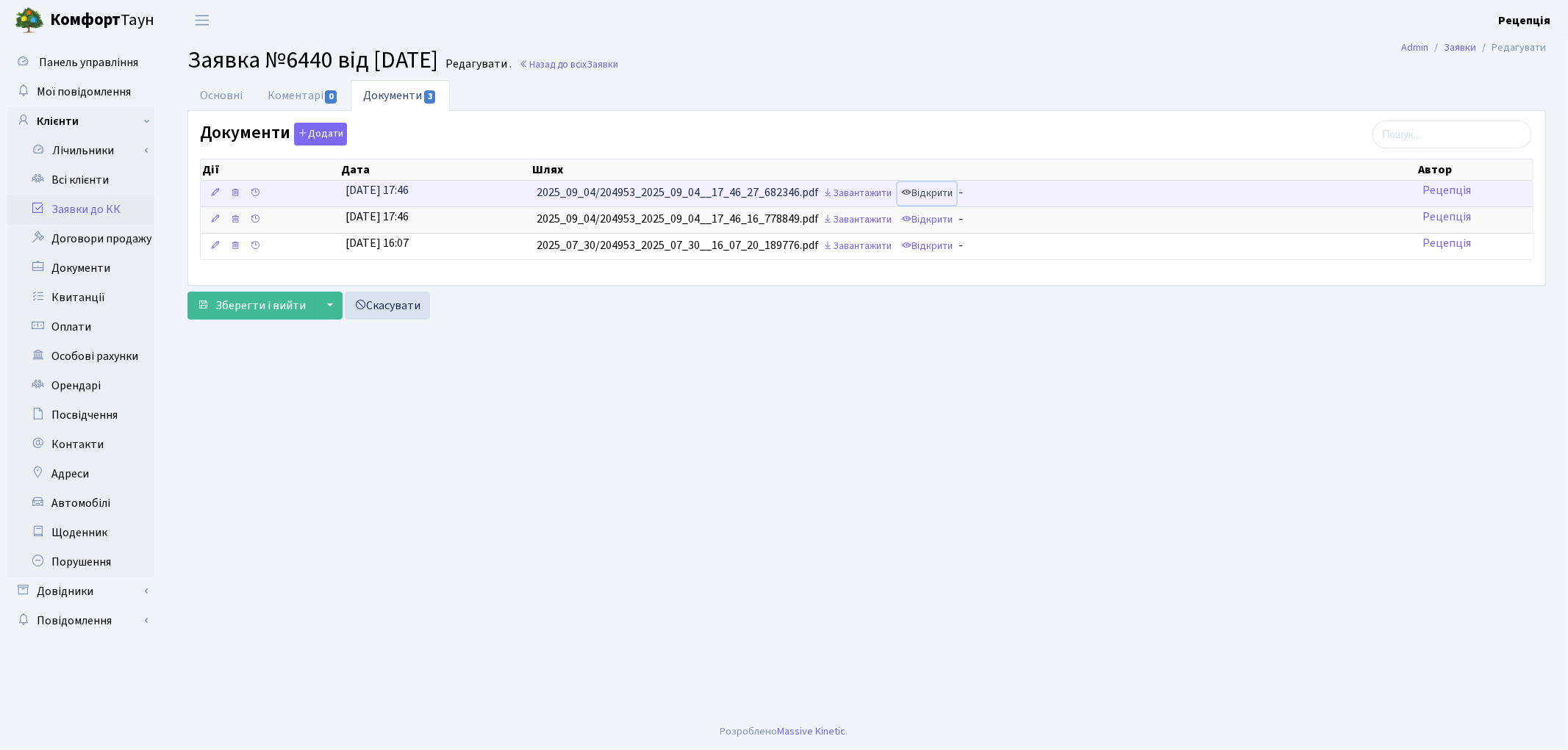
click at [944, 194] on link "Відкрити" at bounding box center [927, 193] width 59 height 23
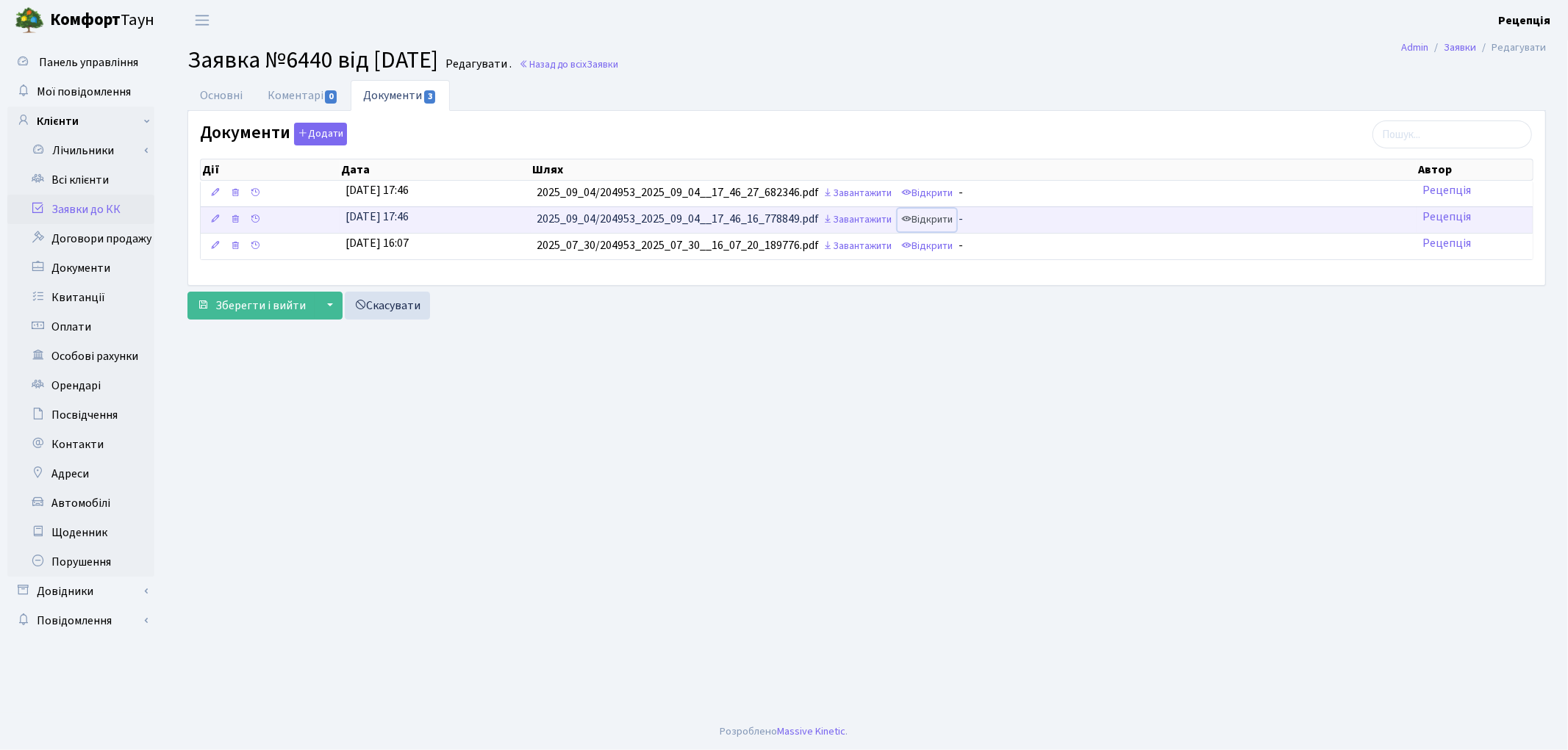
click at [953, 219] on link "Відкрити" at bounding box center [927, 220] width 59 height 23
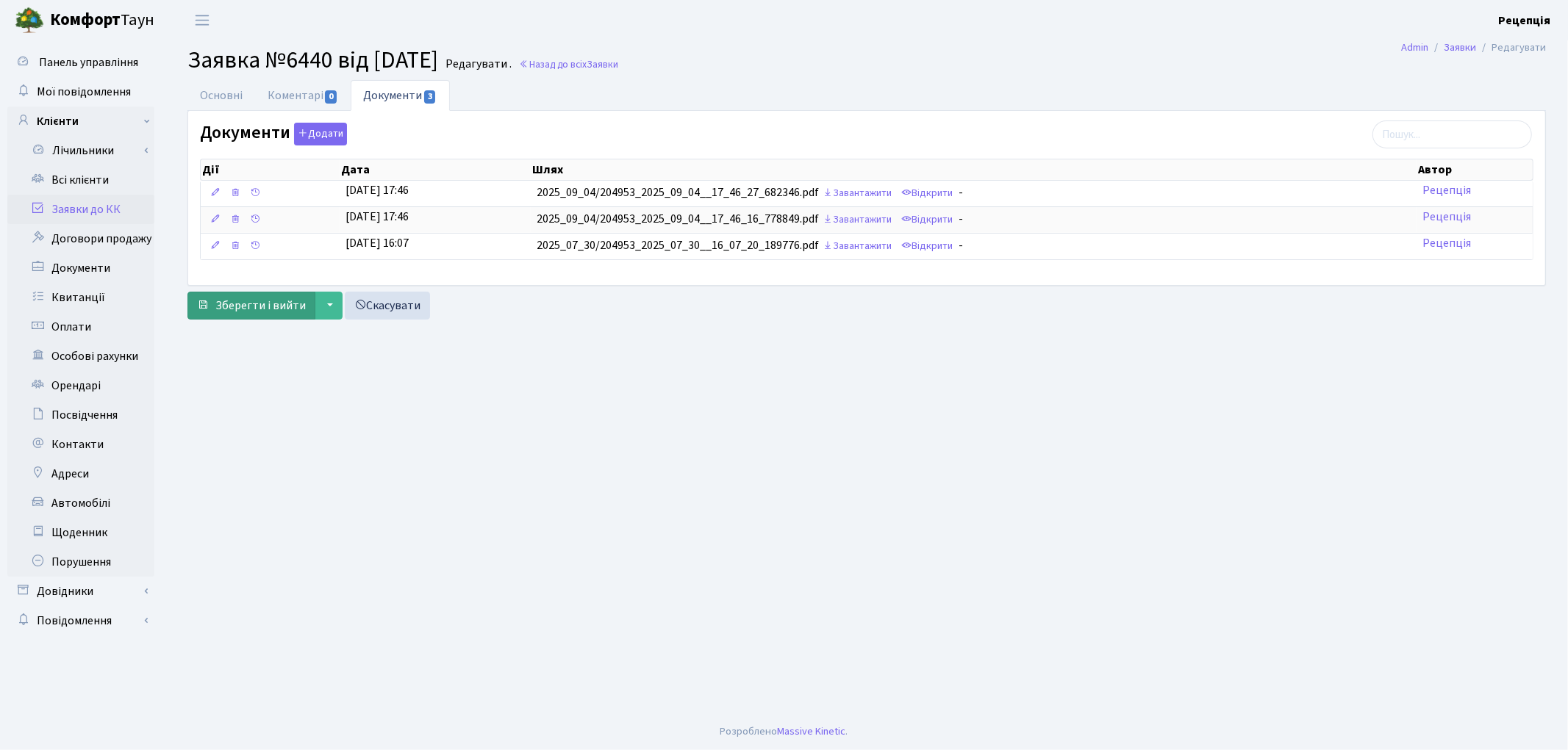
click at [285, 292] on form "Основні Коментарі 0 Документи 3 № вх. 6440 Дата 30.07.2025 Дата виконання Автор…" at bounding box center [866, 199] width 1358 height 239
click at [289, 303] on span "Зберегти і вийти" at bounding box center [260, 305] width 90 height 16
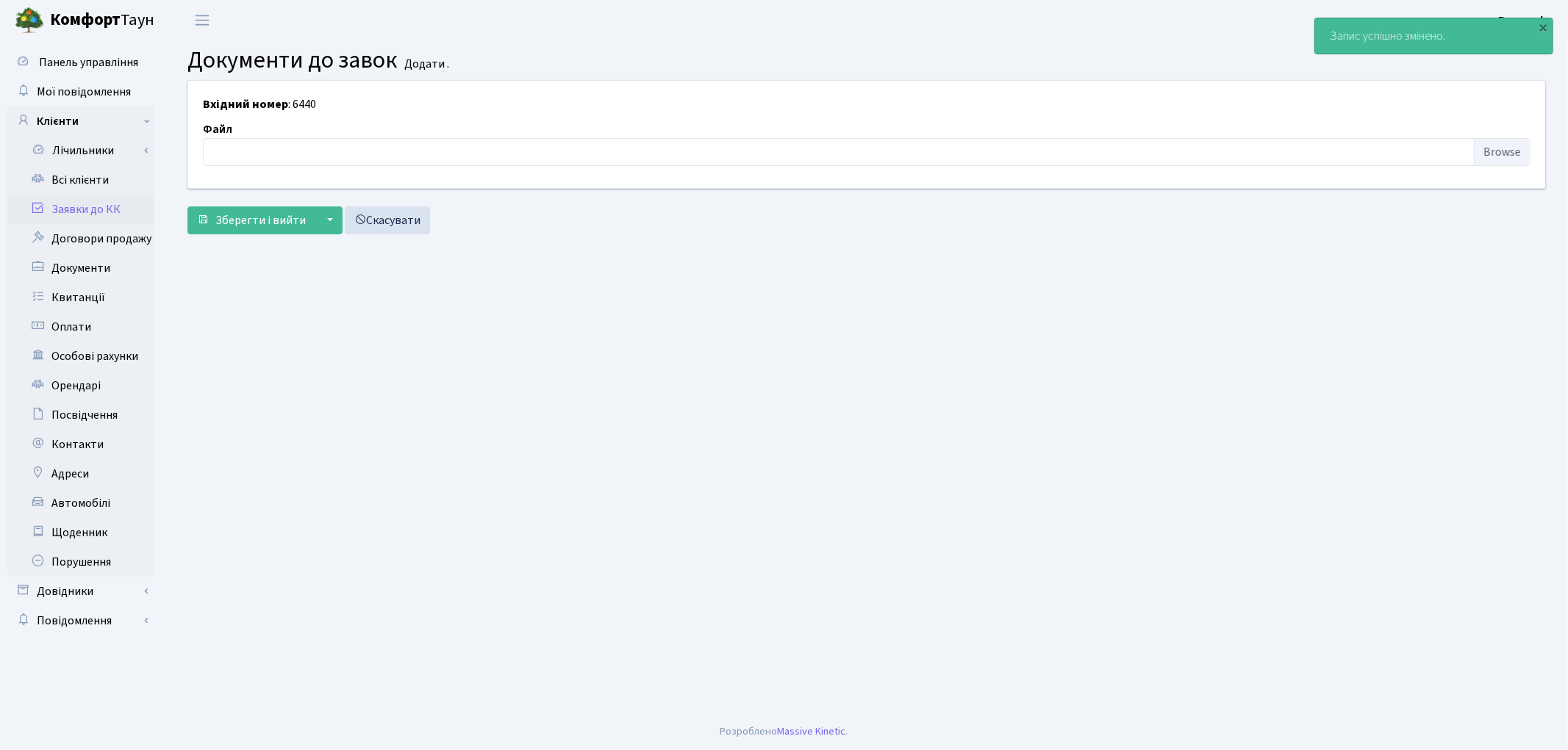
click at [92, 208] on link "Заявки до КК" at bounding box center [81, 209] width 147 height 29
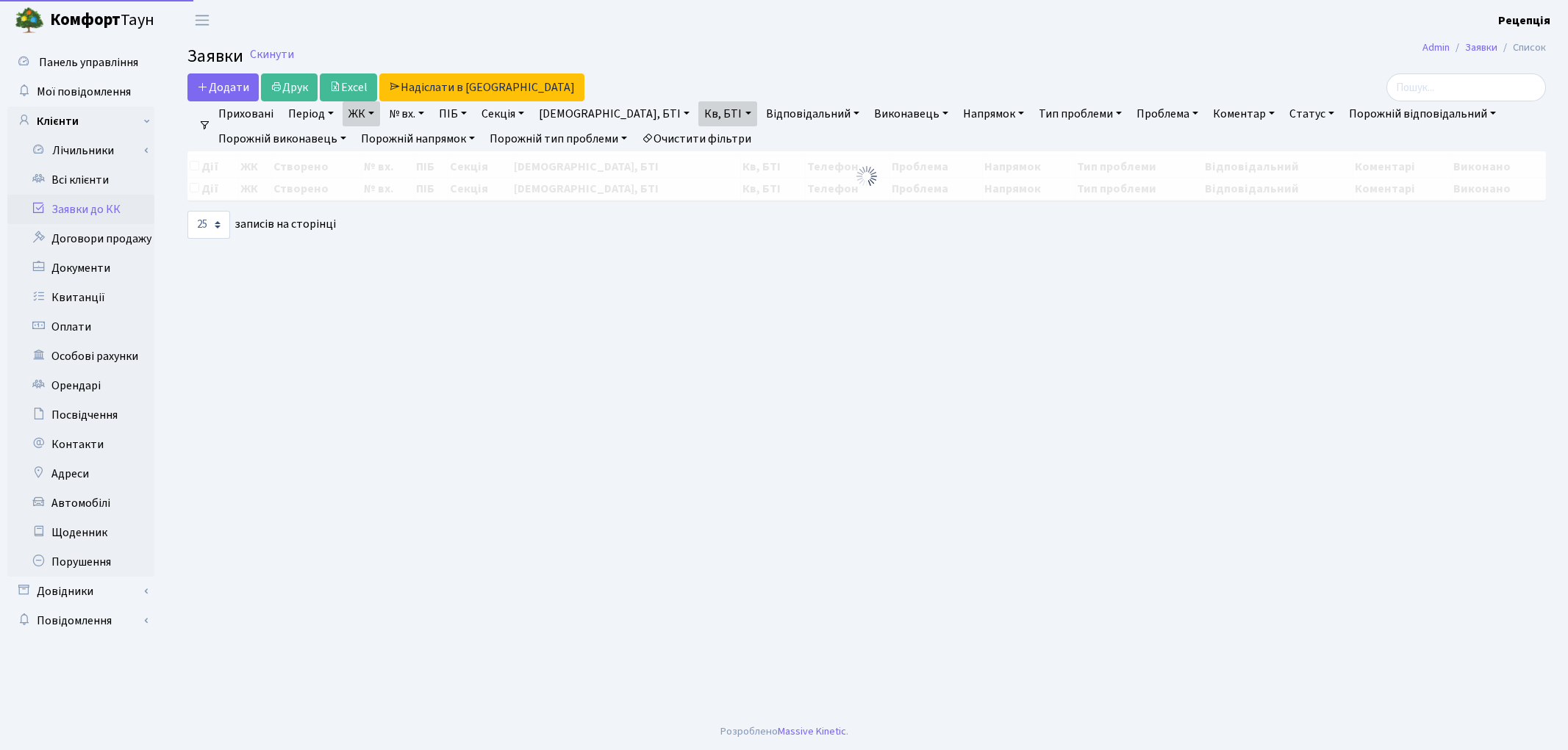
select select "25"
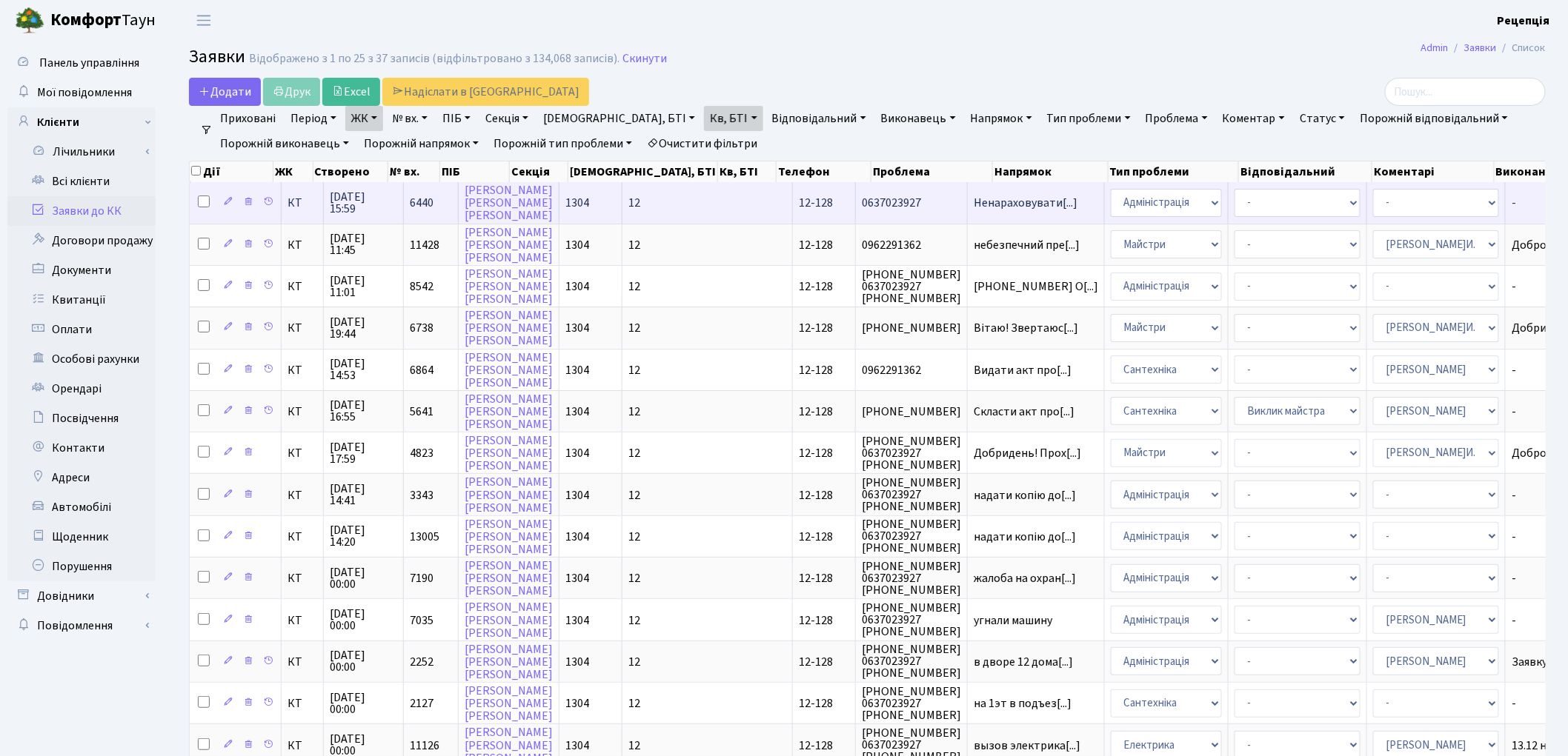
click at [856, 191] on td "0637023927" at bounding box center [912, 202] width 112 height 41
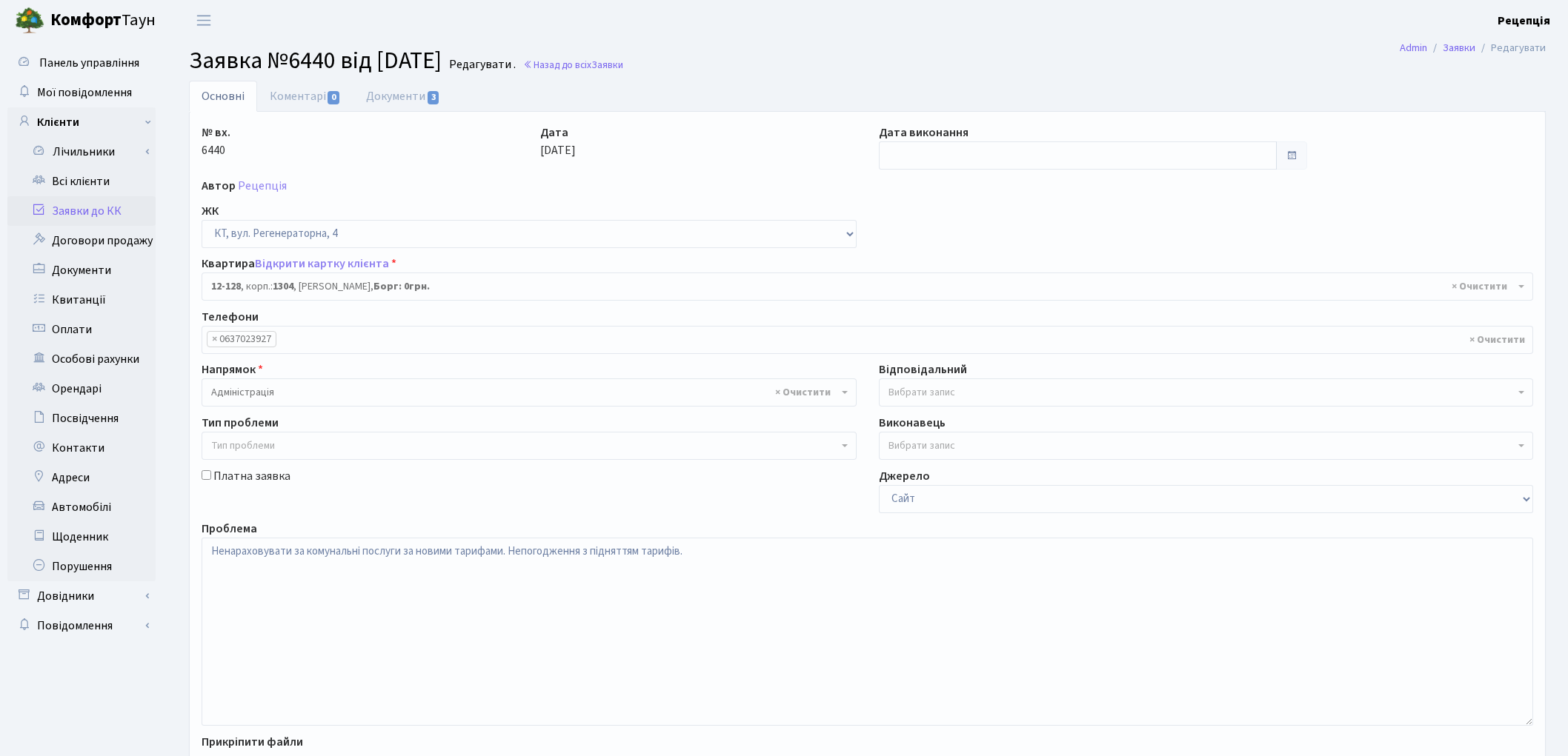
select select "7235"
click at [387, 95] on link "Документи 3" at bounding box center [403, 96] width 99 height 31
select select "25"
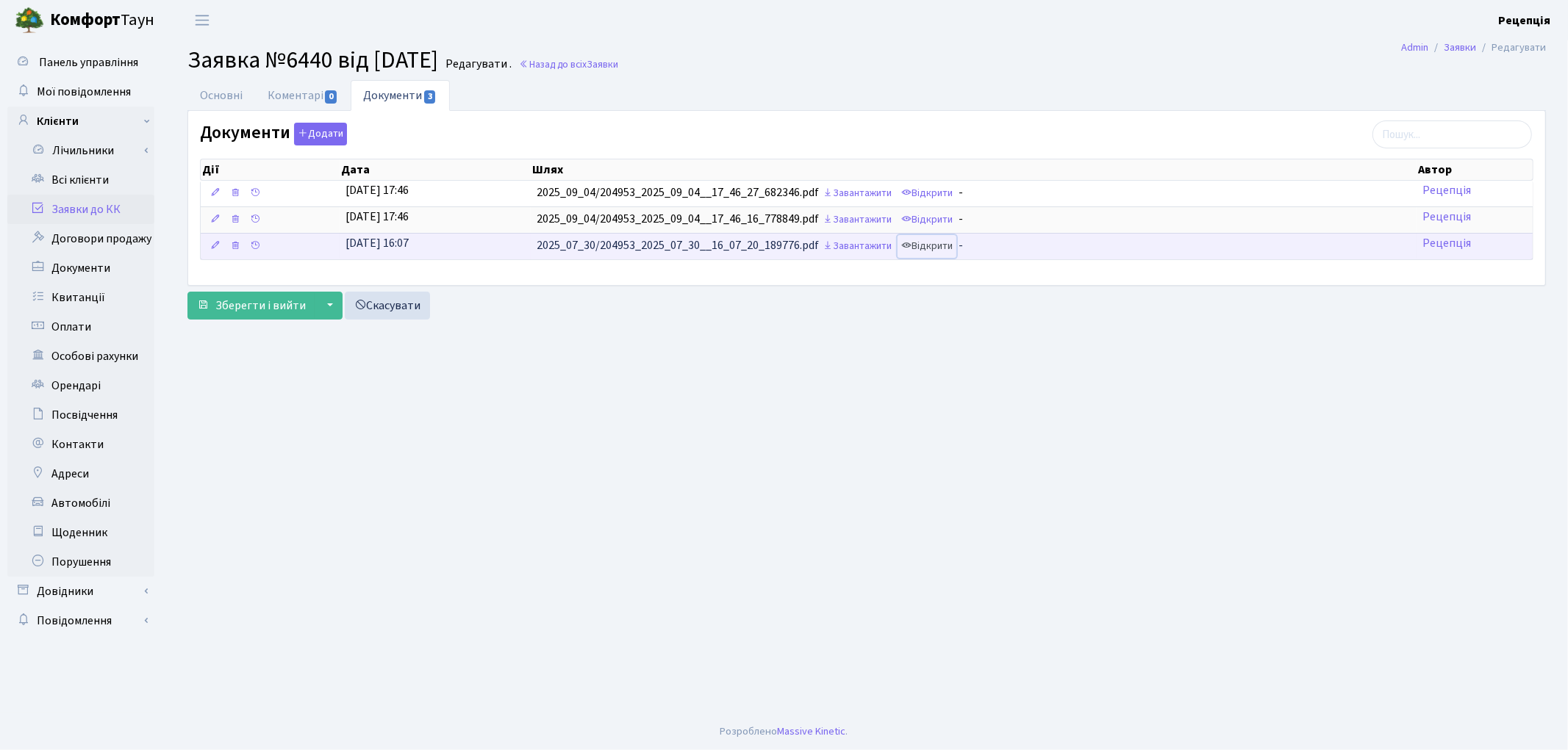
click at [936, 250] on link "Відкрити" at bounding box center [927, 246] width 59 height 23
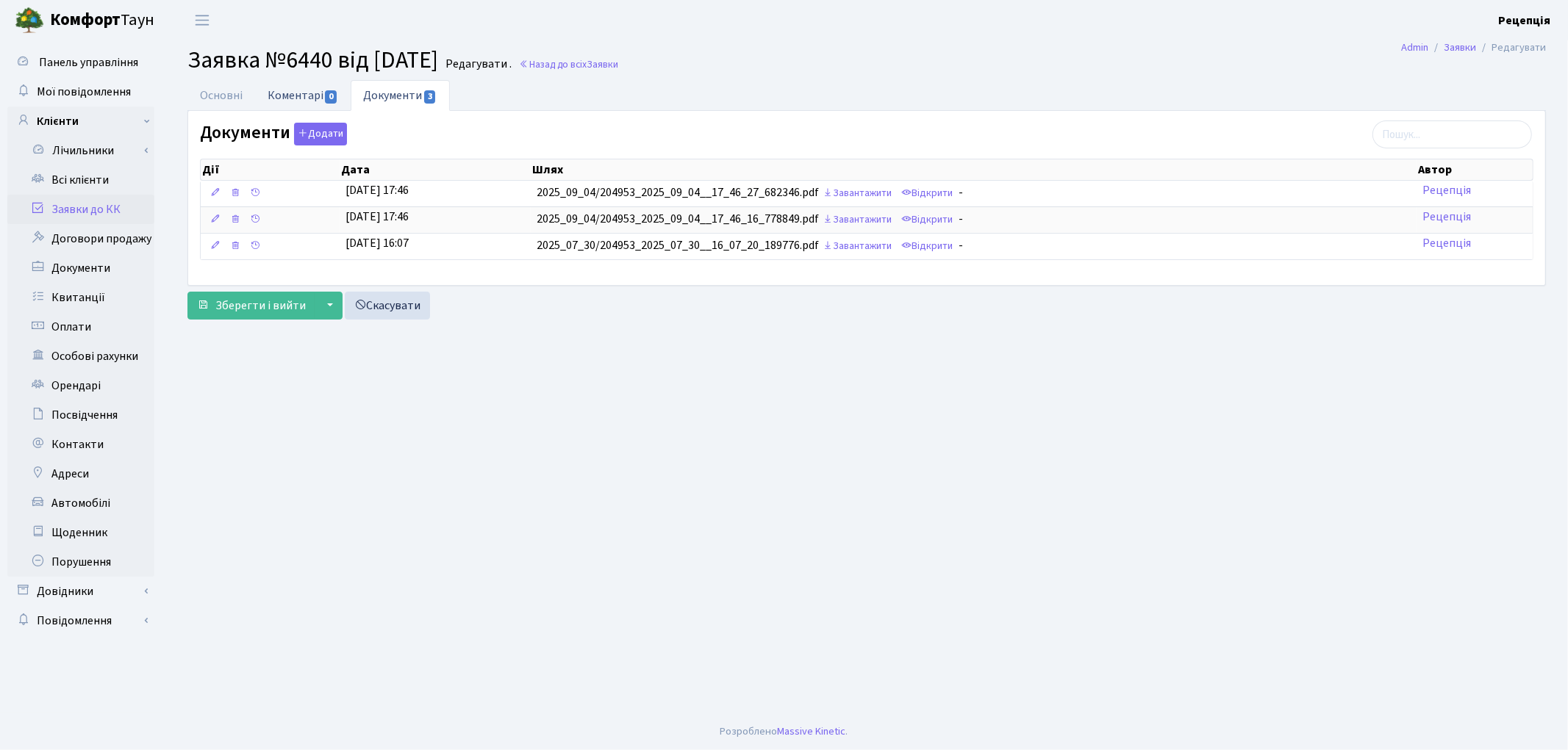
click at [302, 89] on link "Коментарі 0" at bounding box center [302, 95] width 95 height 30
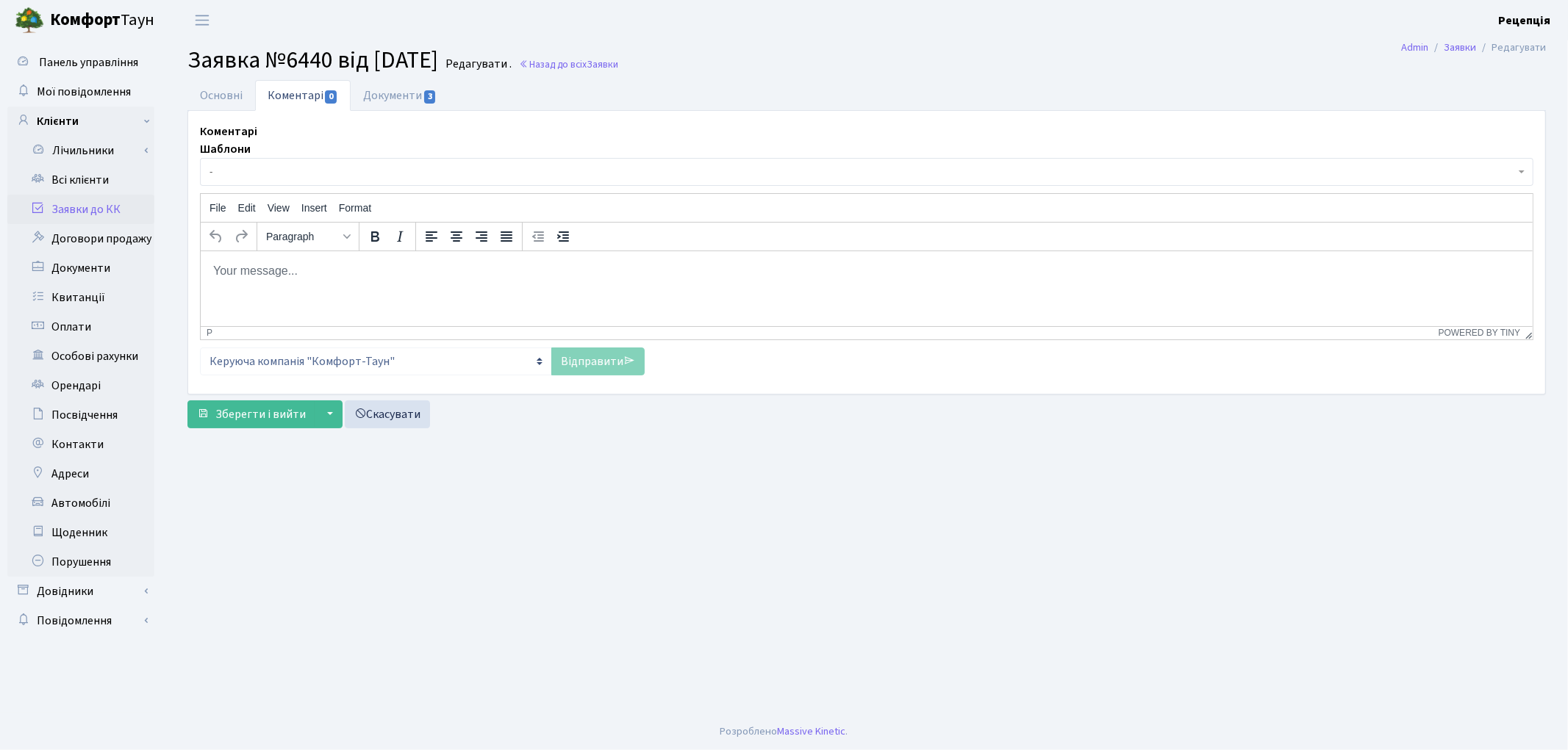
click at [350, 166] on span "-" at bounding box center [861, 172] width 1305 height 15
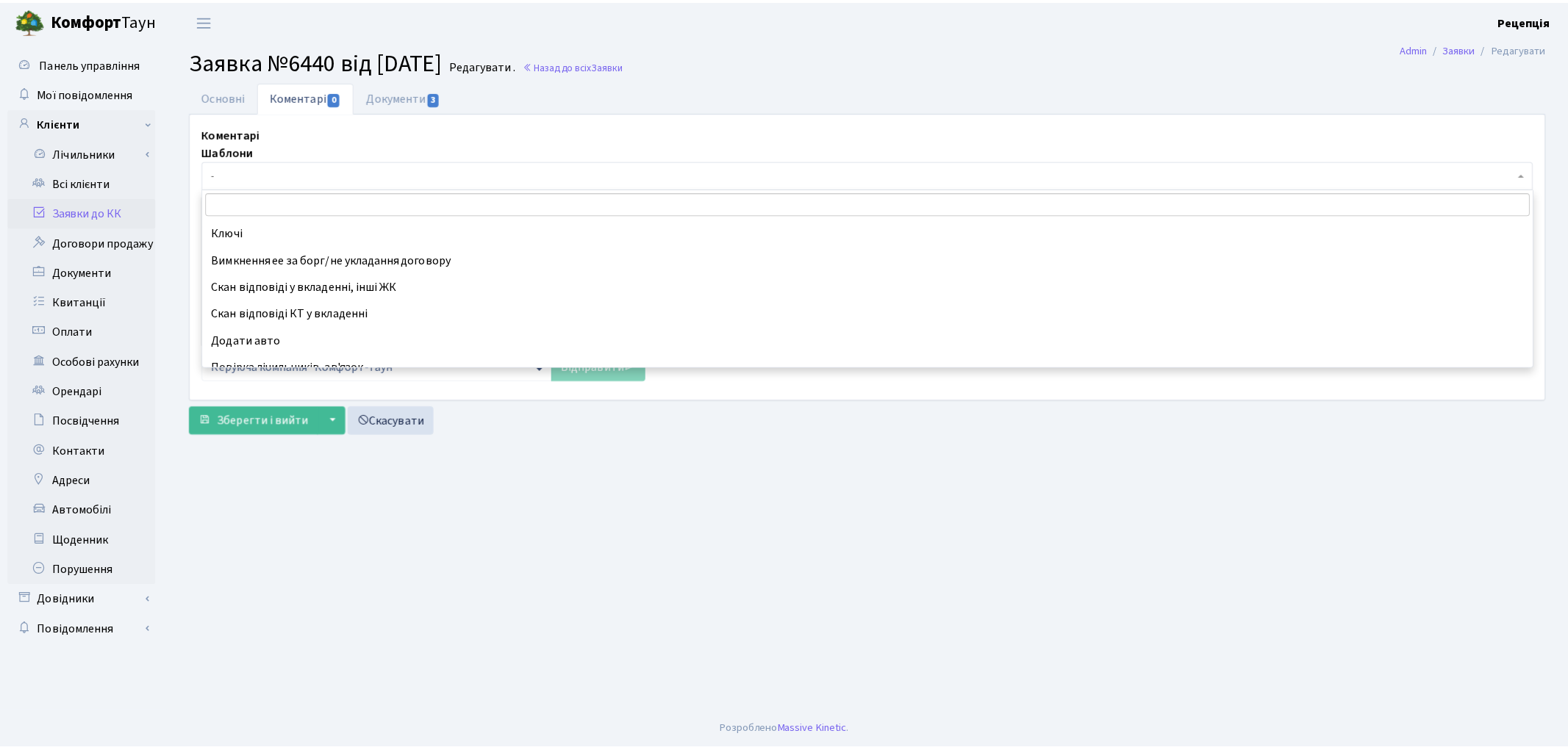
scroll to position [481, 0]
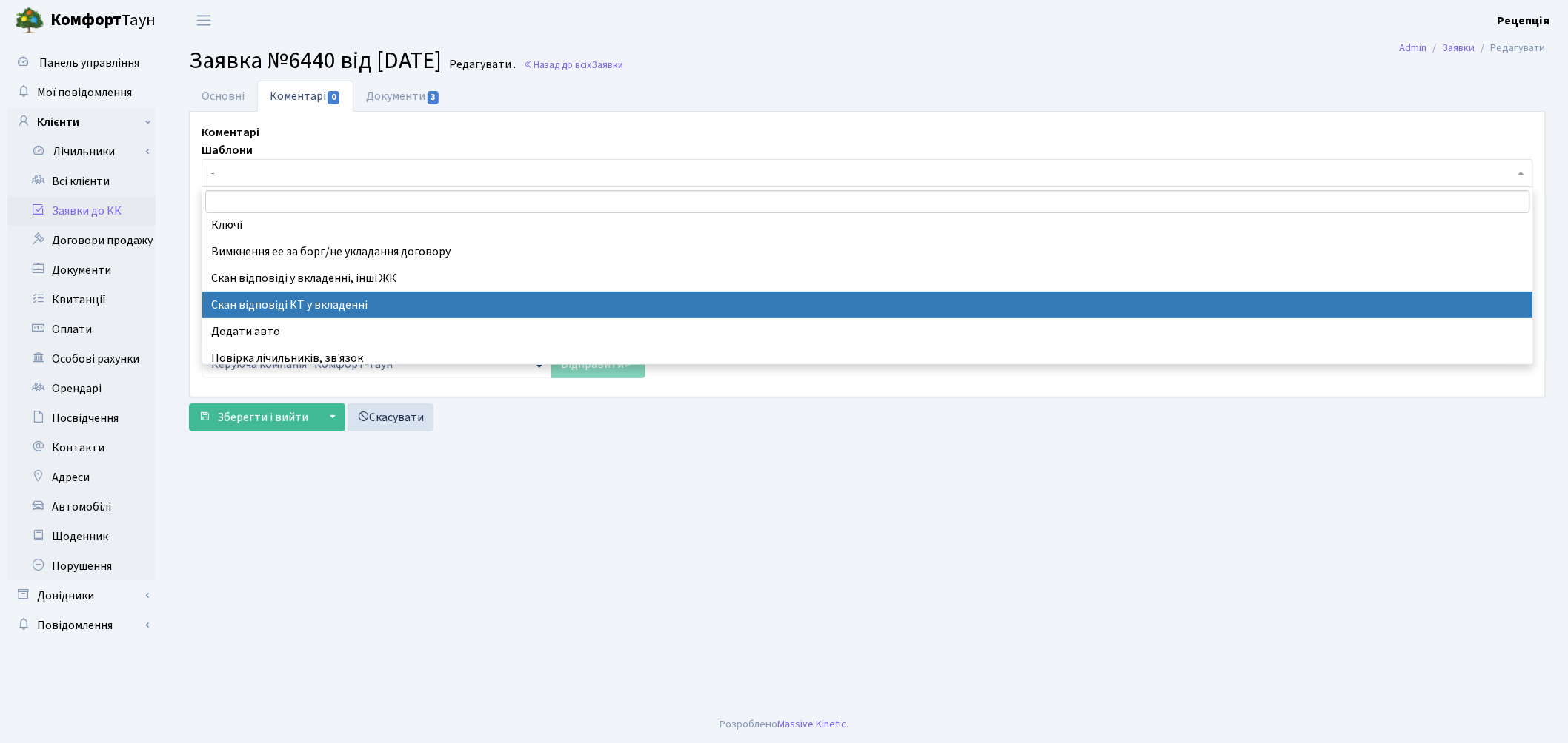
select select "55"
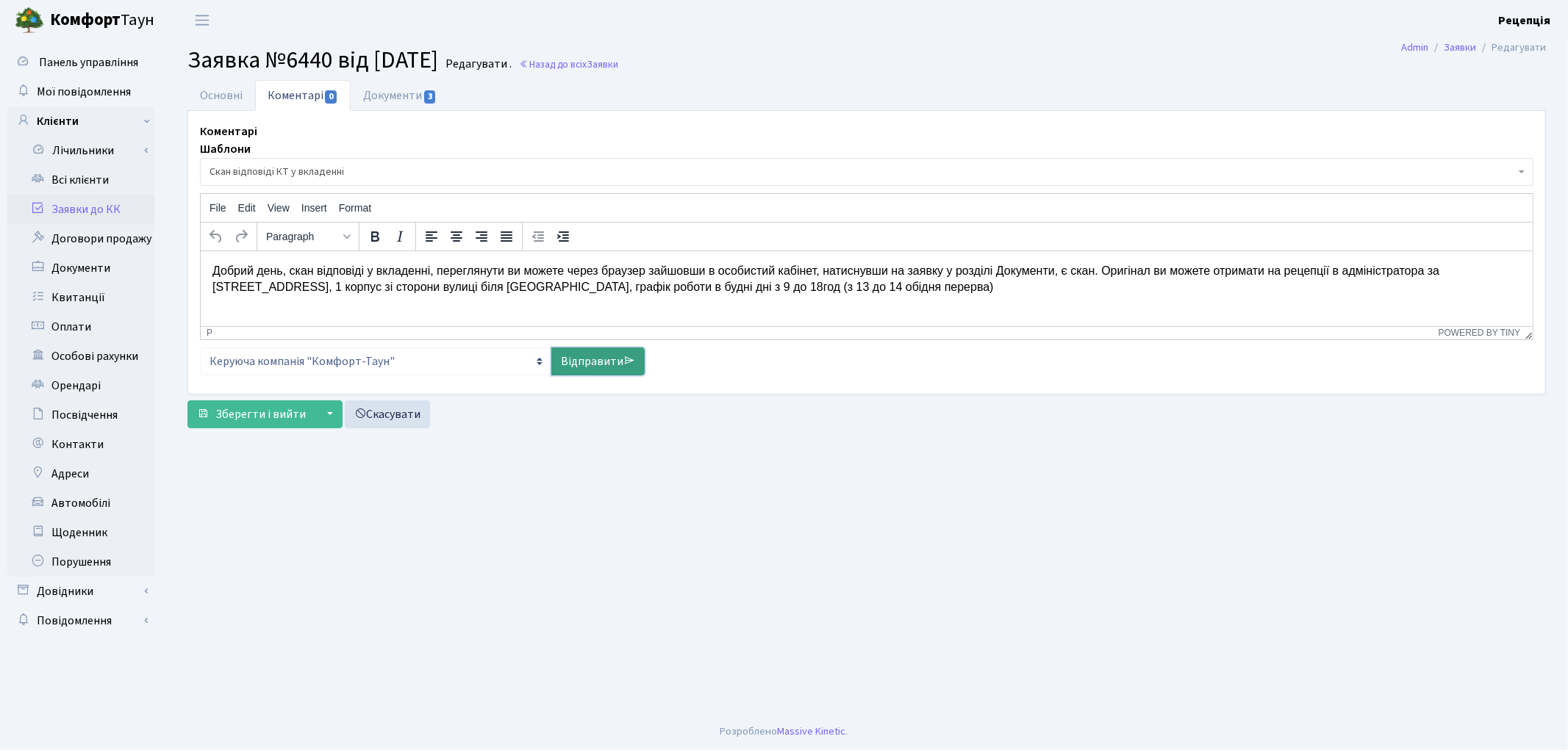
click at [632, 364] on icon at bounding box center [629, 361] width 12 height 12
select select
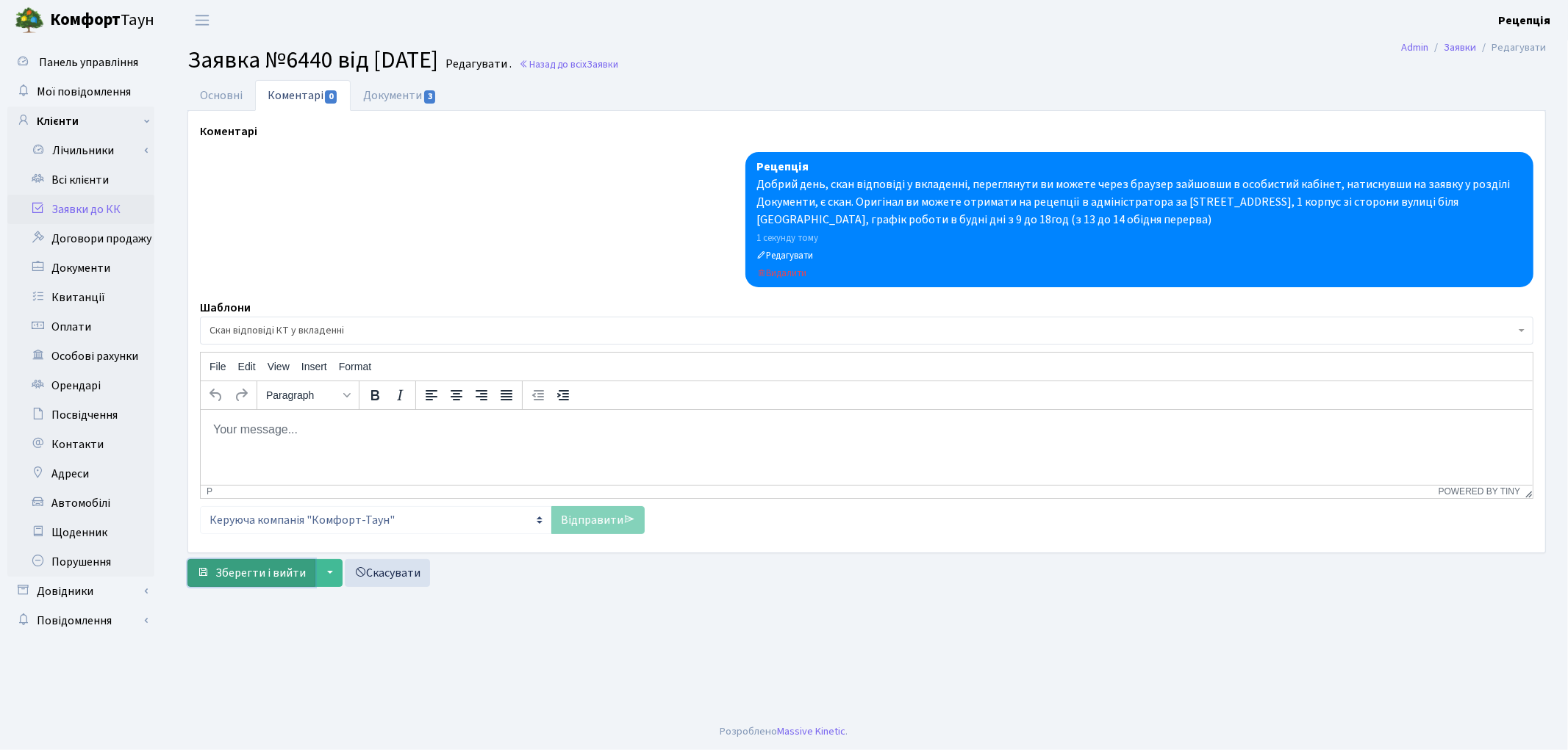
click at [257, 563] on button "Зберегти і вийти" at bounding box center [251, 573] width 128 height 27
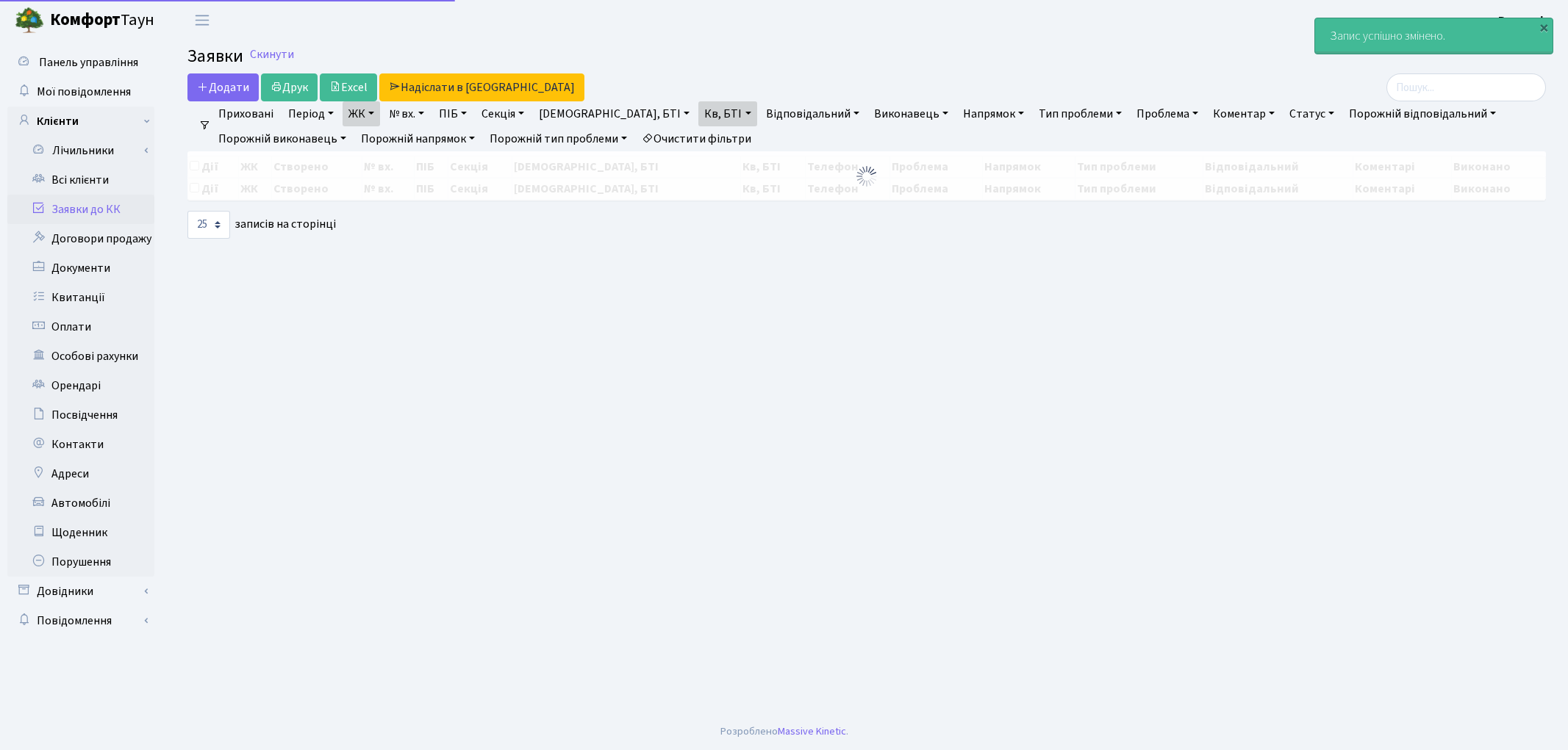
select select "25"
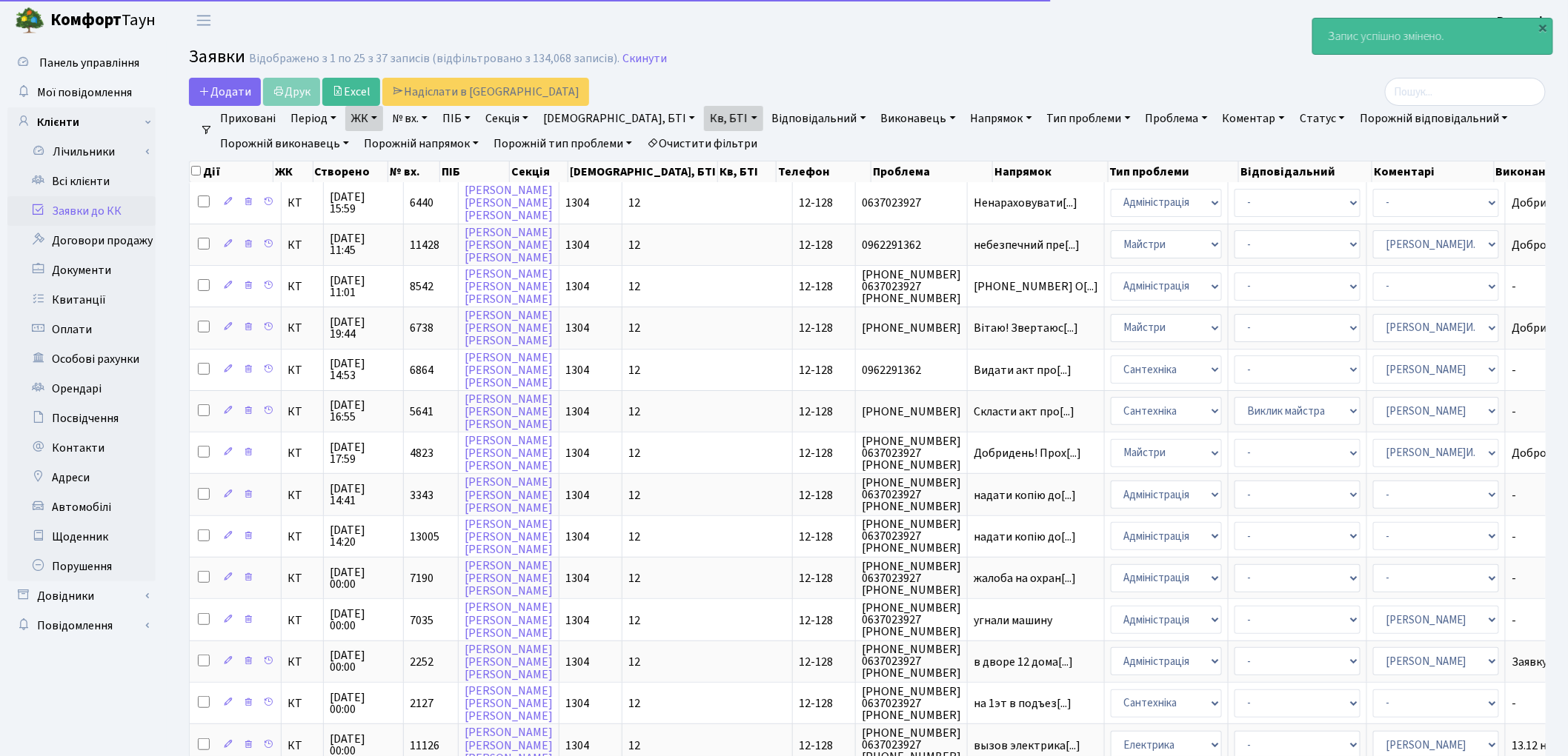
click at [105, 213] on link "Заявки до КК" at bounding box center [81, 211] width 148 height 30
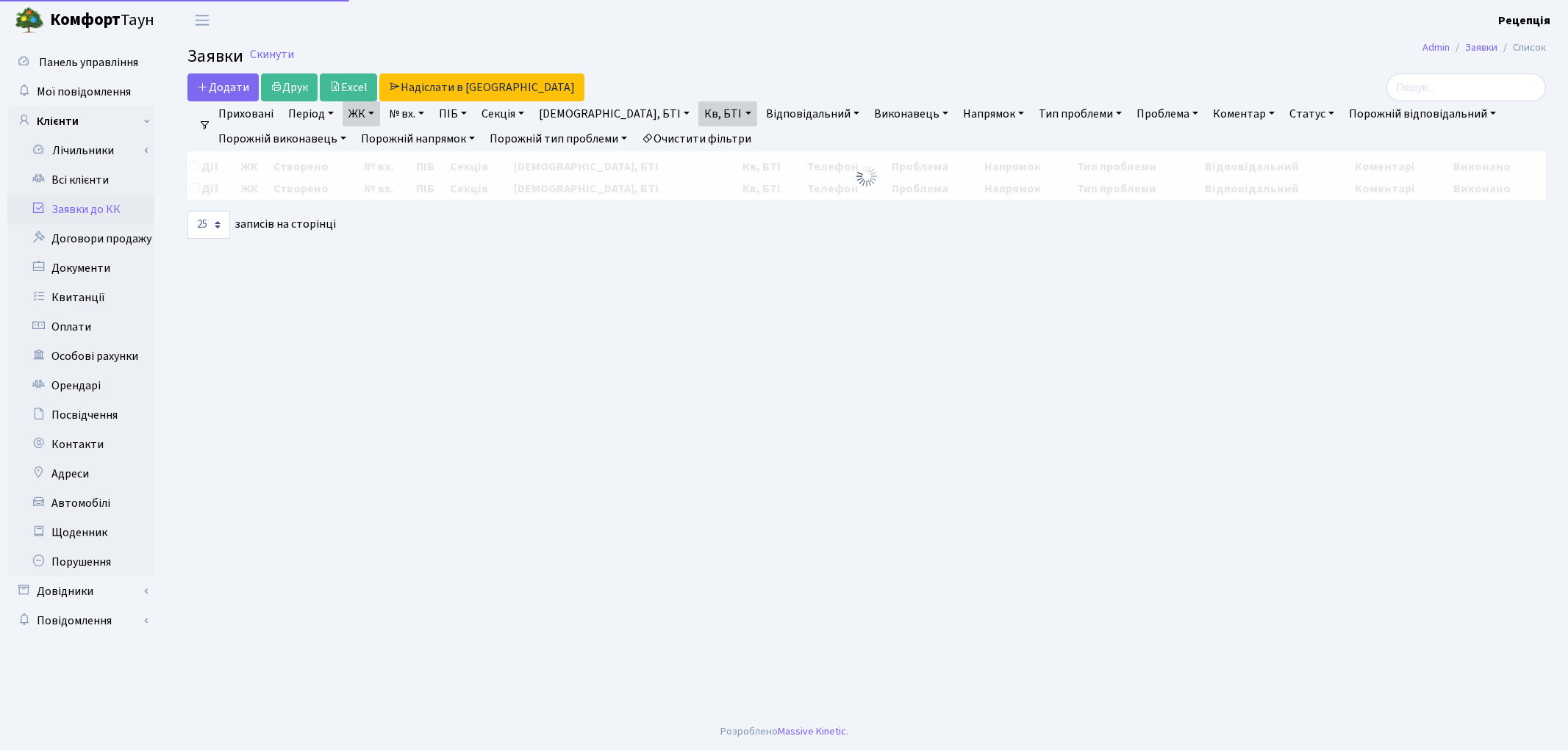
select select "25"
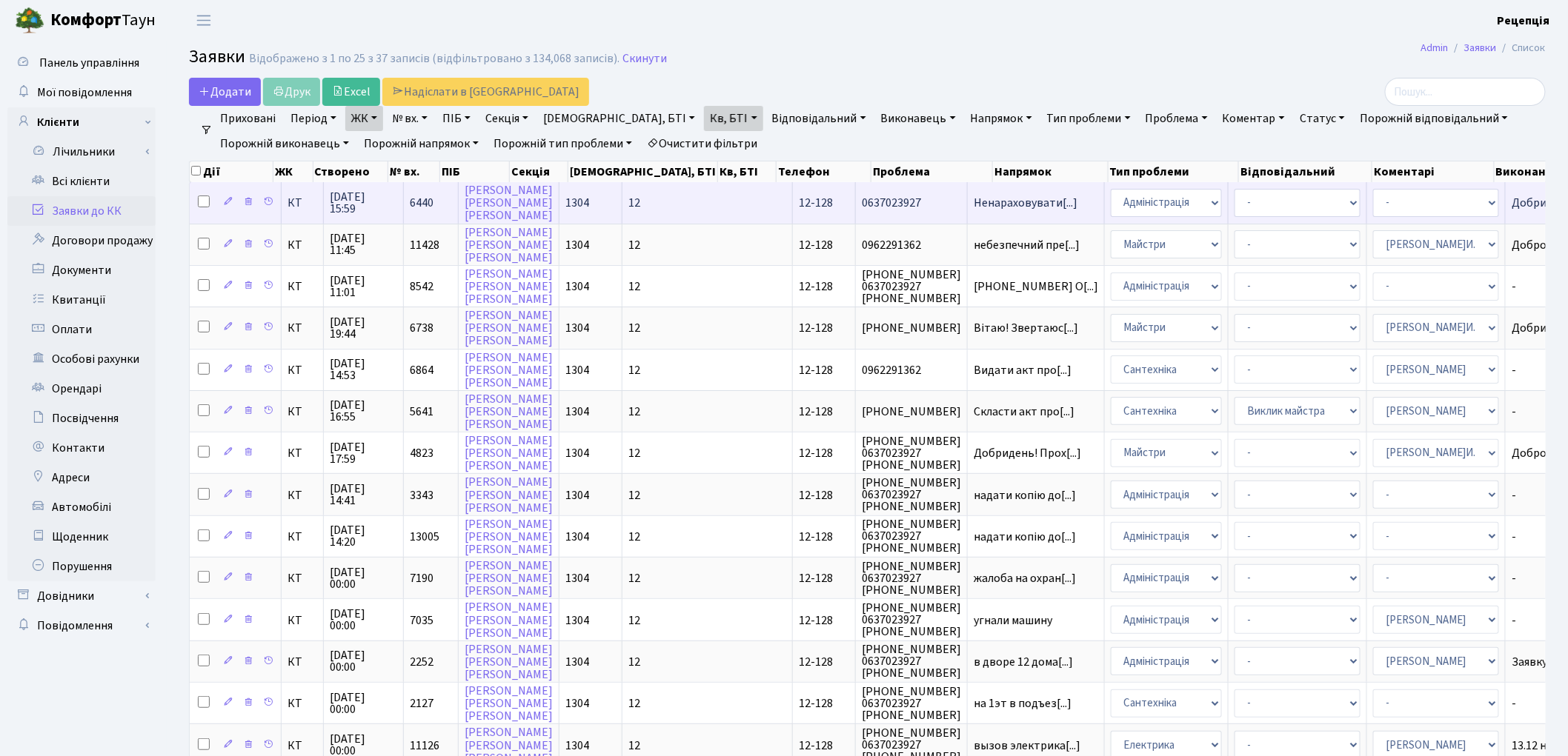
click at [629, 200] on span "12" at bounding box center [635, 203] width 12 height 16
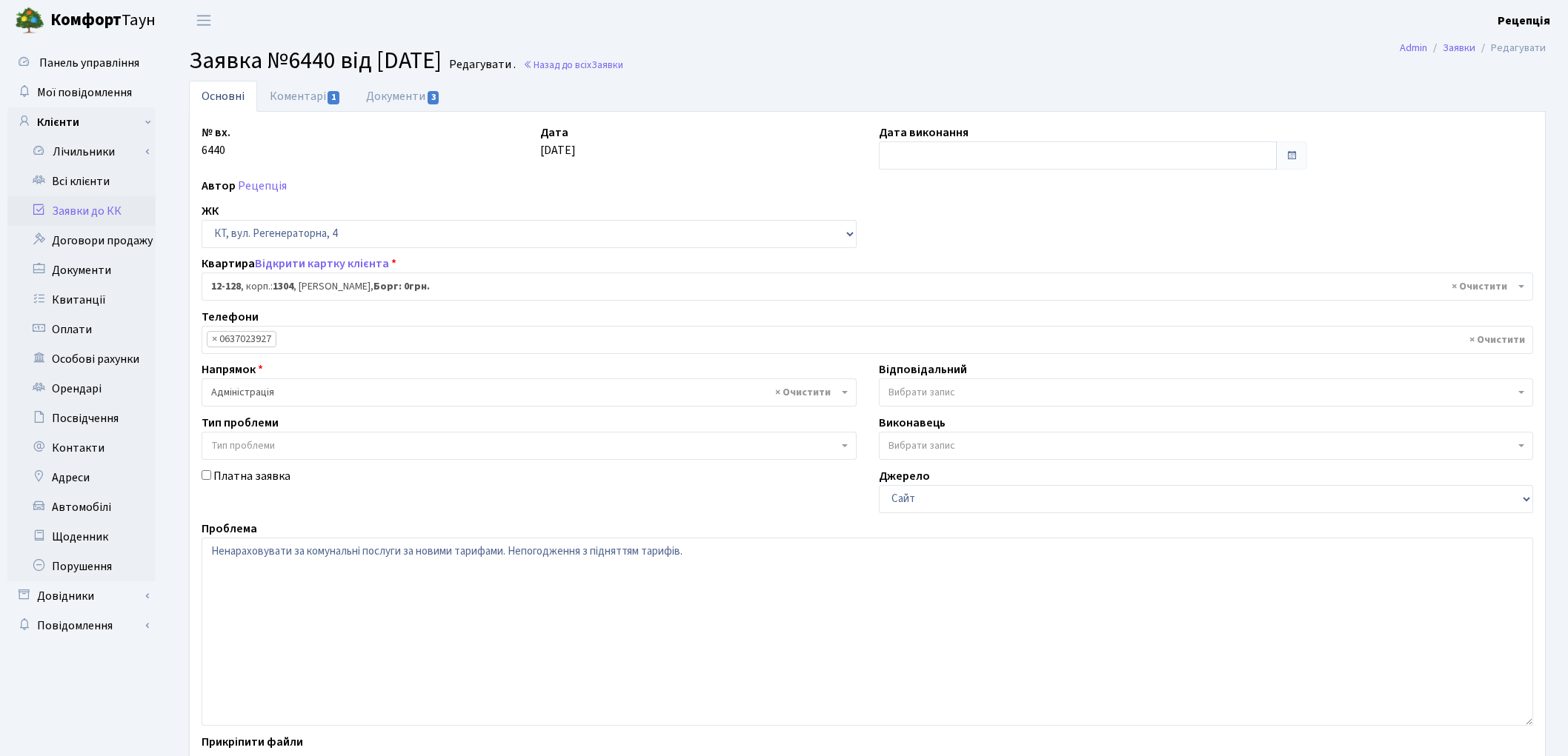
select select "7235"
click at [906, 164] on input "text" at bounding box center [1078, 155] width 399 height 28
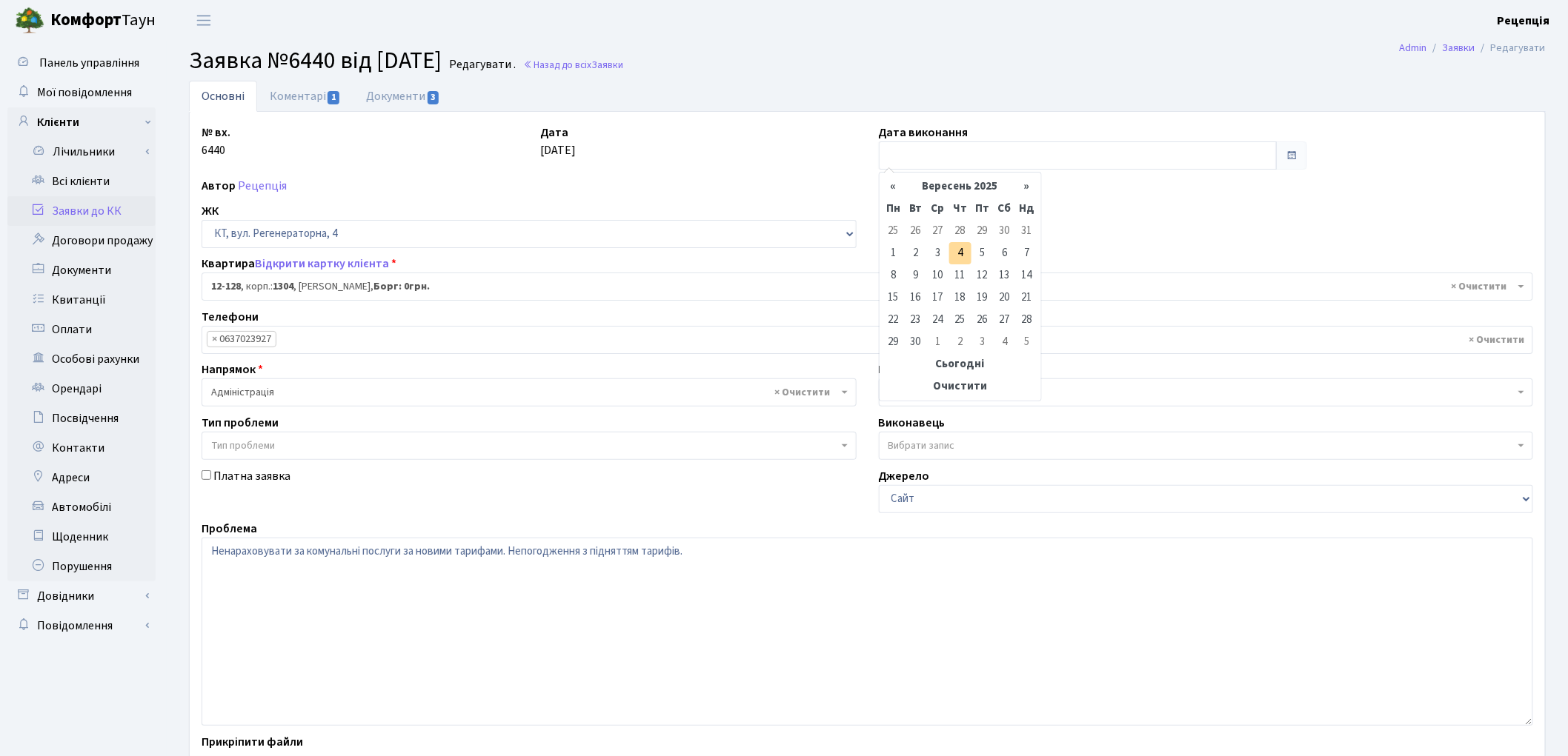
click at [956, 250] on td "4" at bounding box center [960, 253] width 22 height 22
type input "[DATE]"
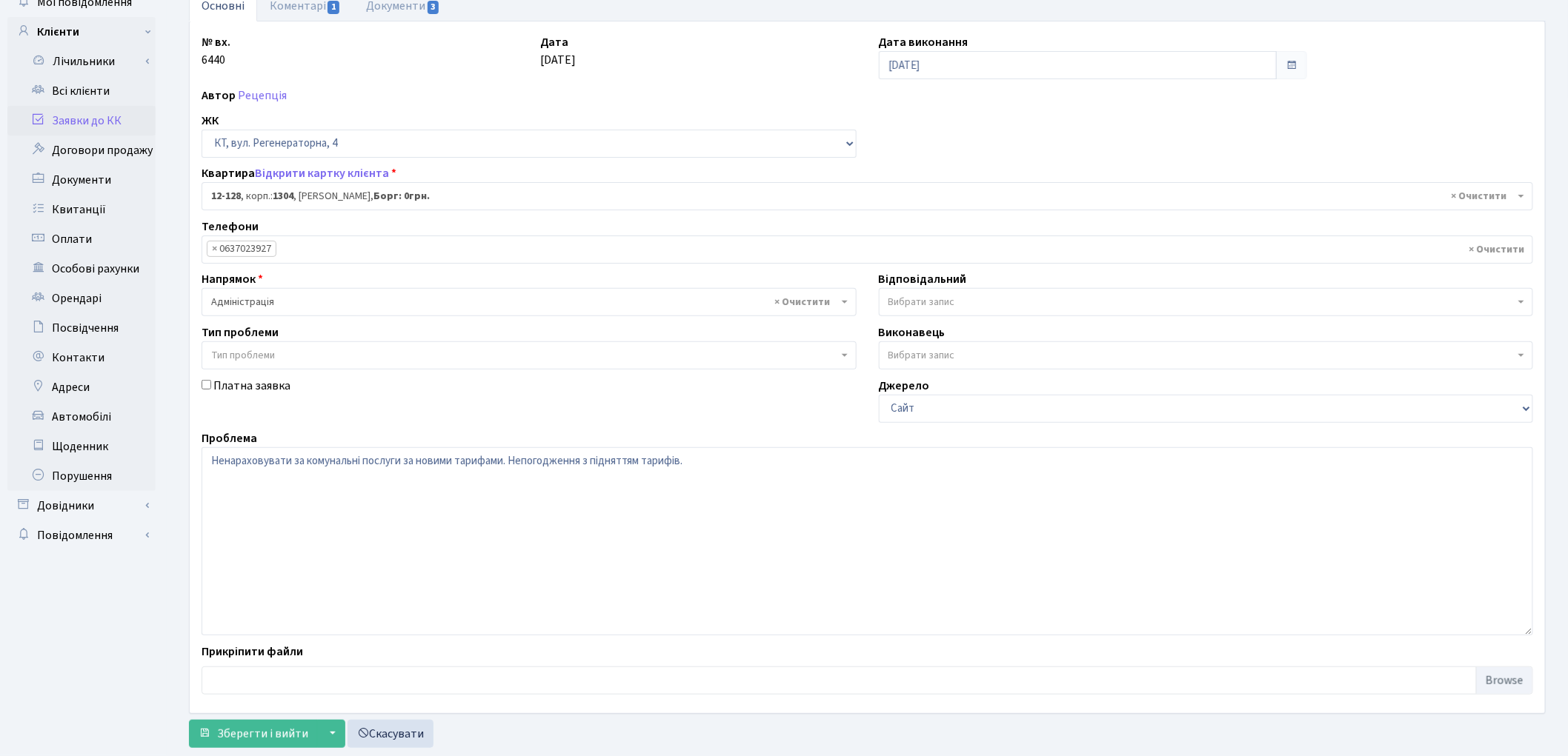
scroll to position [128, 0]
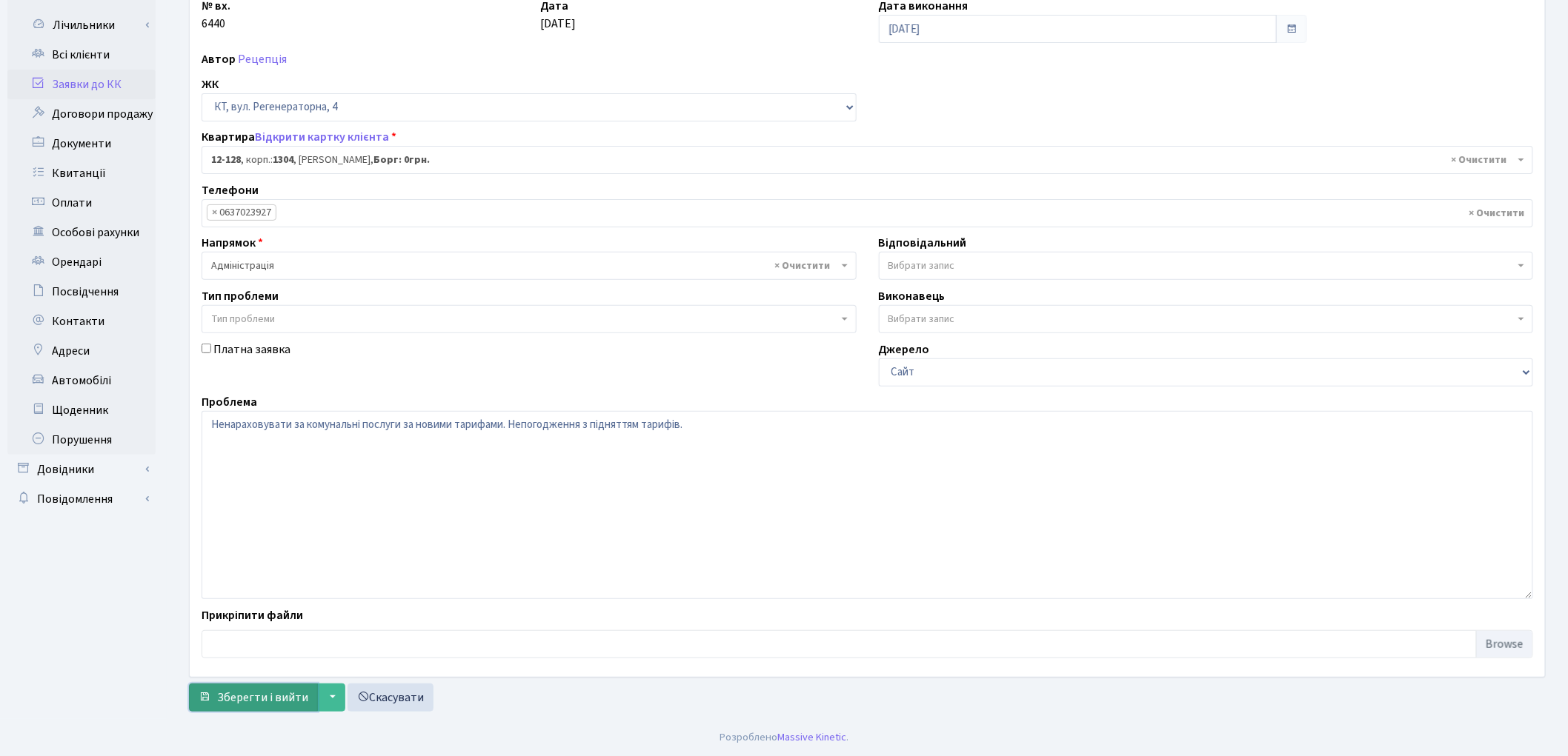
click at [274, 690] on span "Зберегти і вийти" at bounding box center [262, 698] width 91 height 16
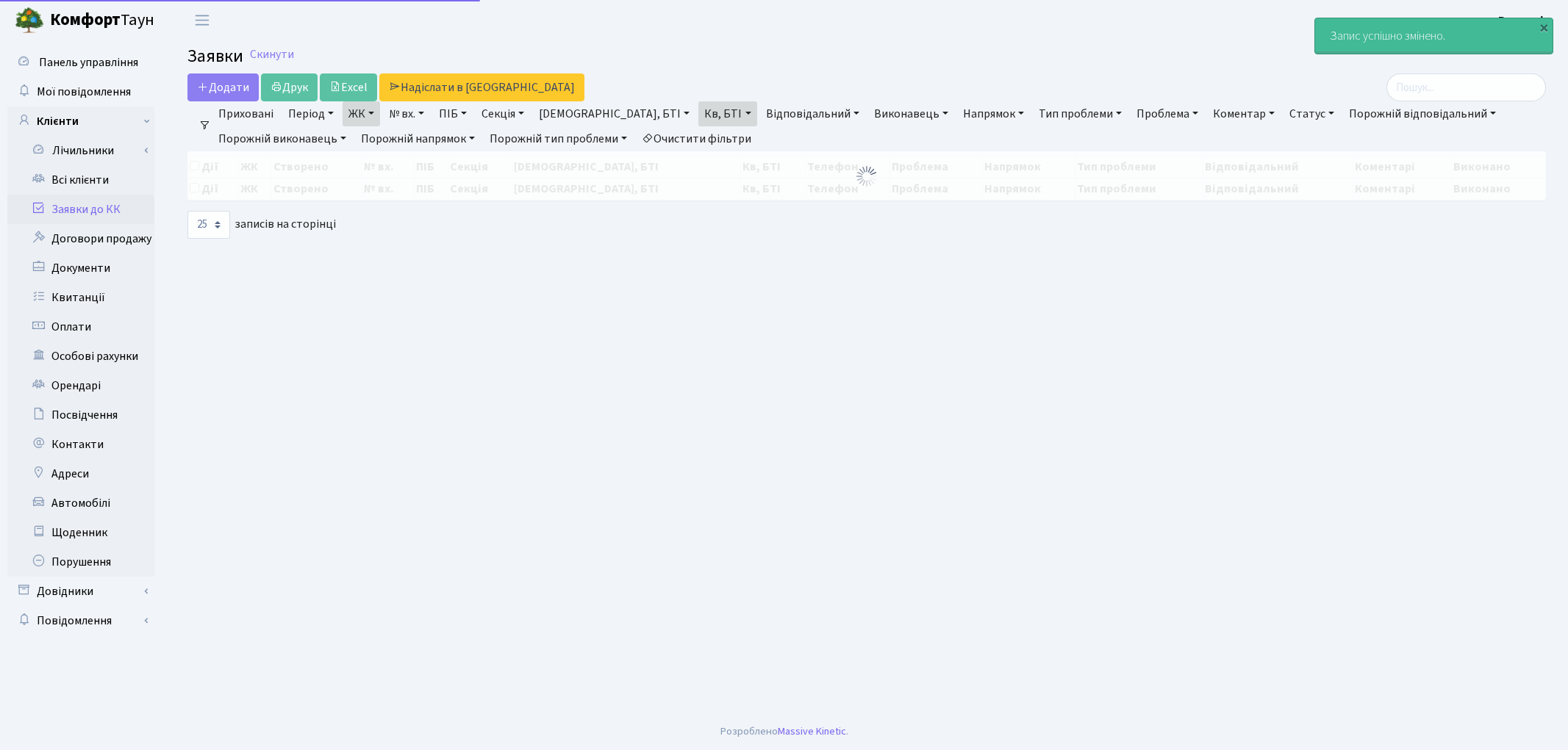
select select "25"
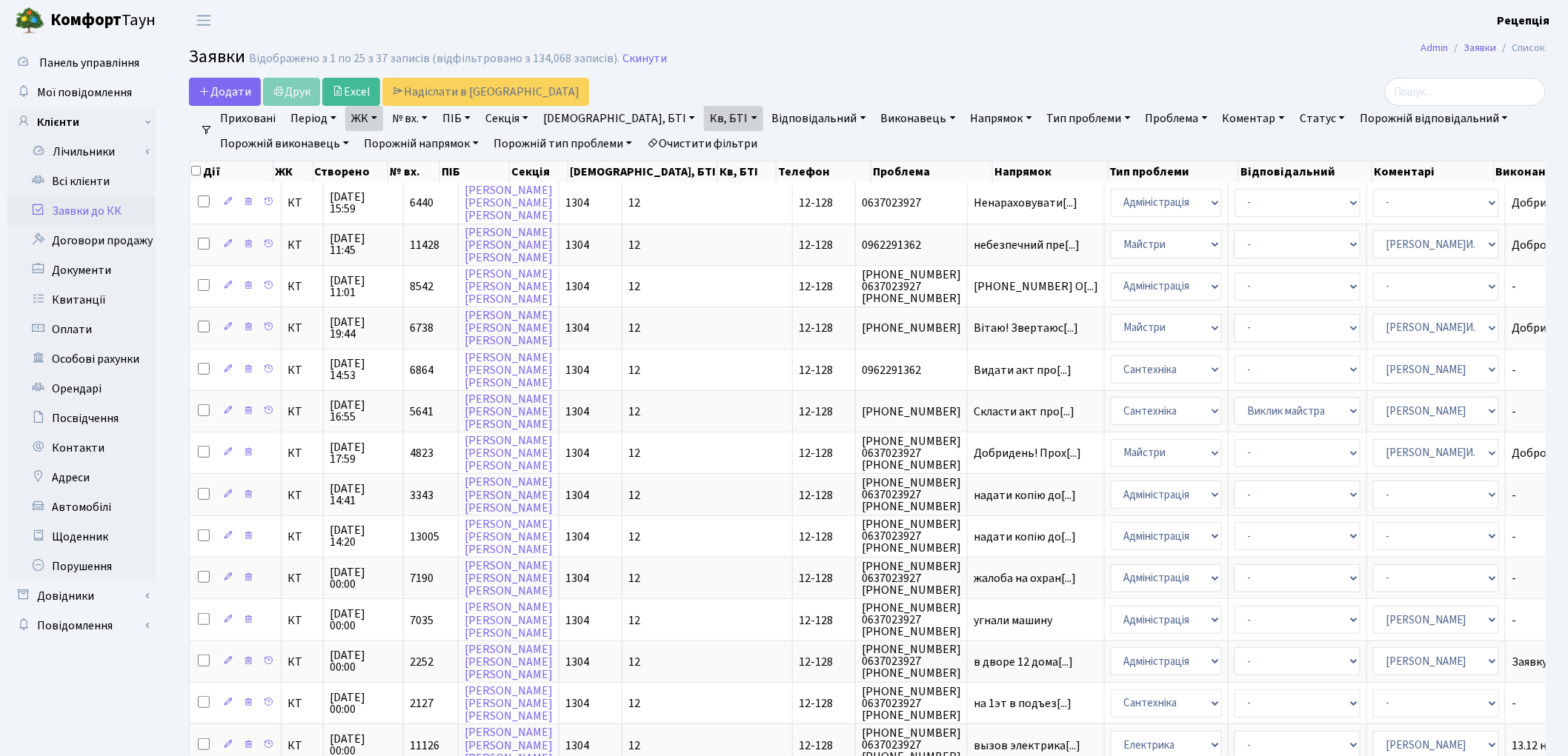
click at [735, 145] on link "Очистити фільтри" at bounding box center [702, 142] width 123 height 25
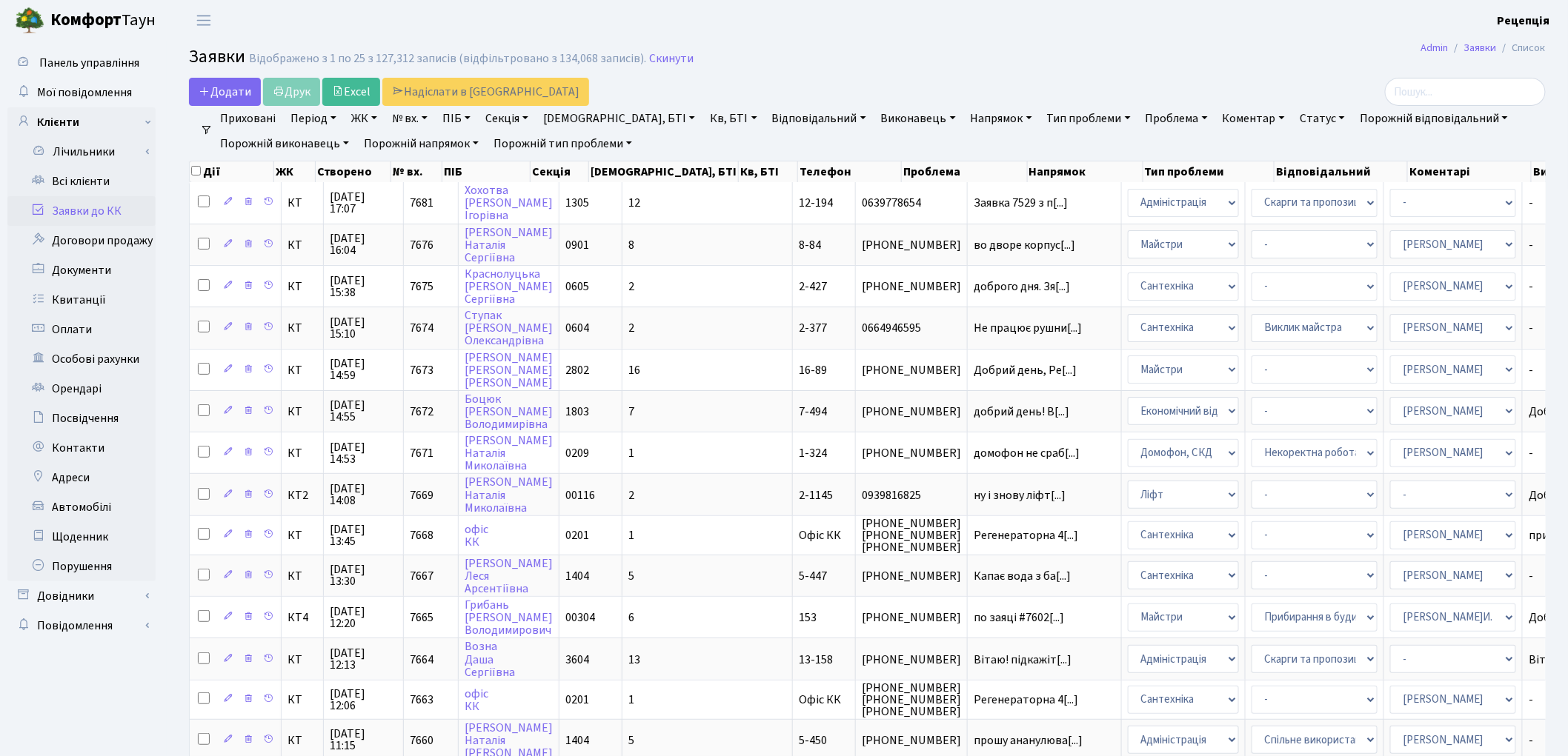
click at [105, 205] on link "Заявки до КК" at bounding box center [81, 211] width 148 height 30
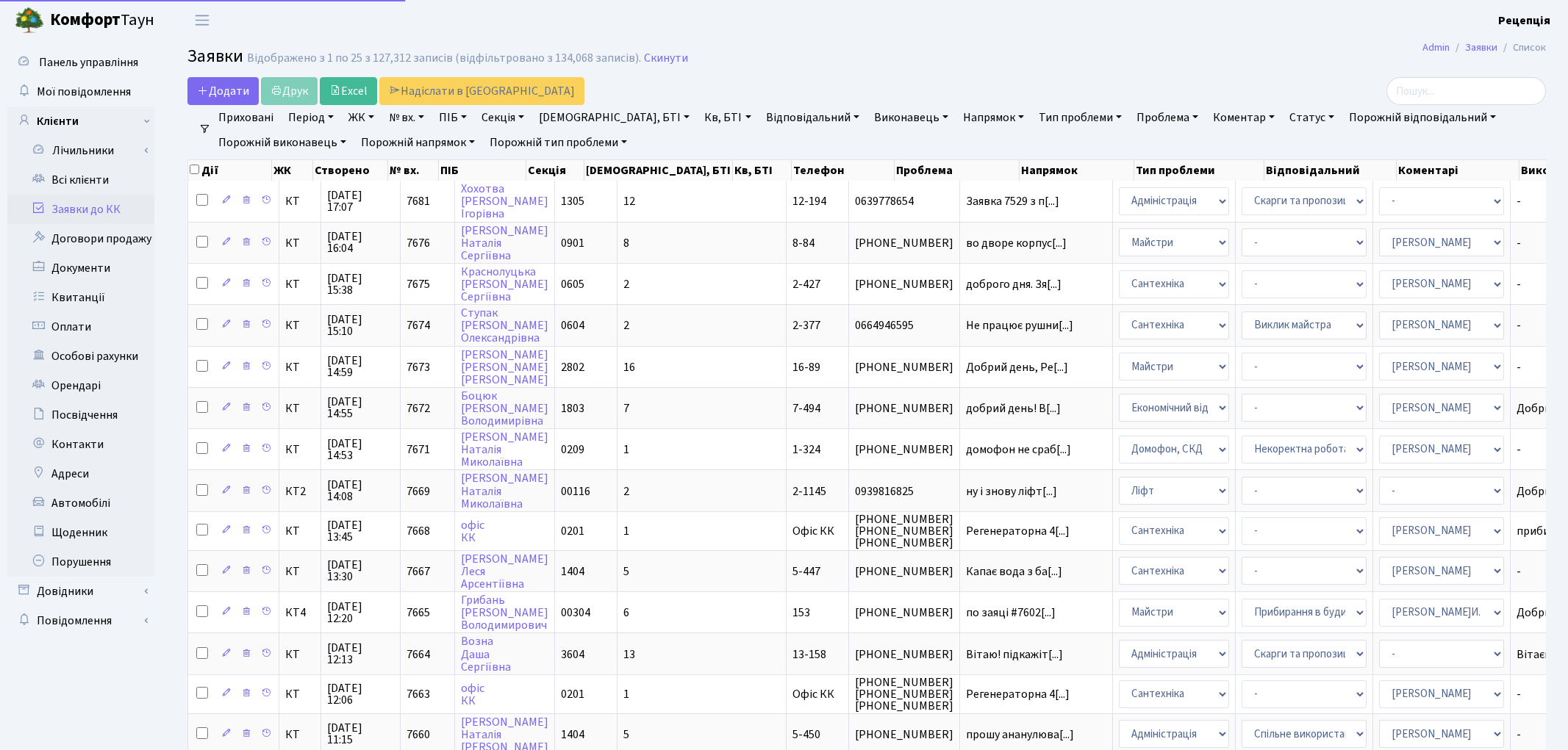
select select
select select "25"
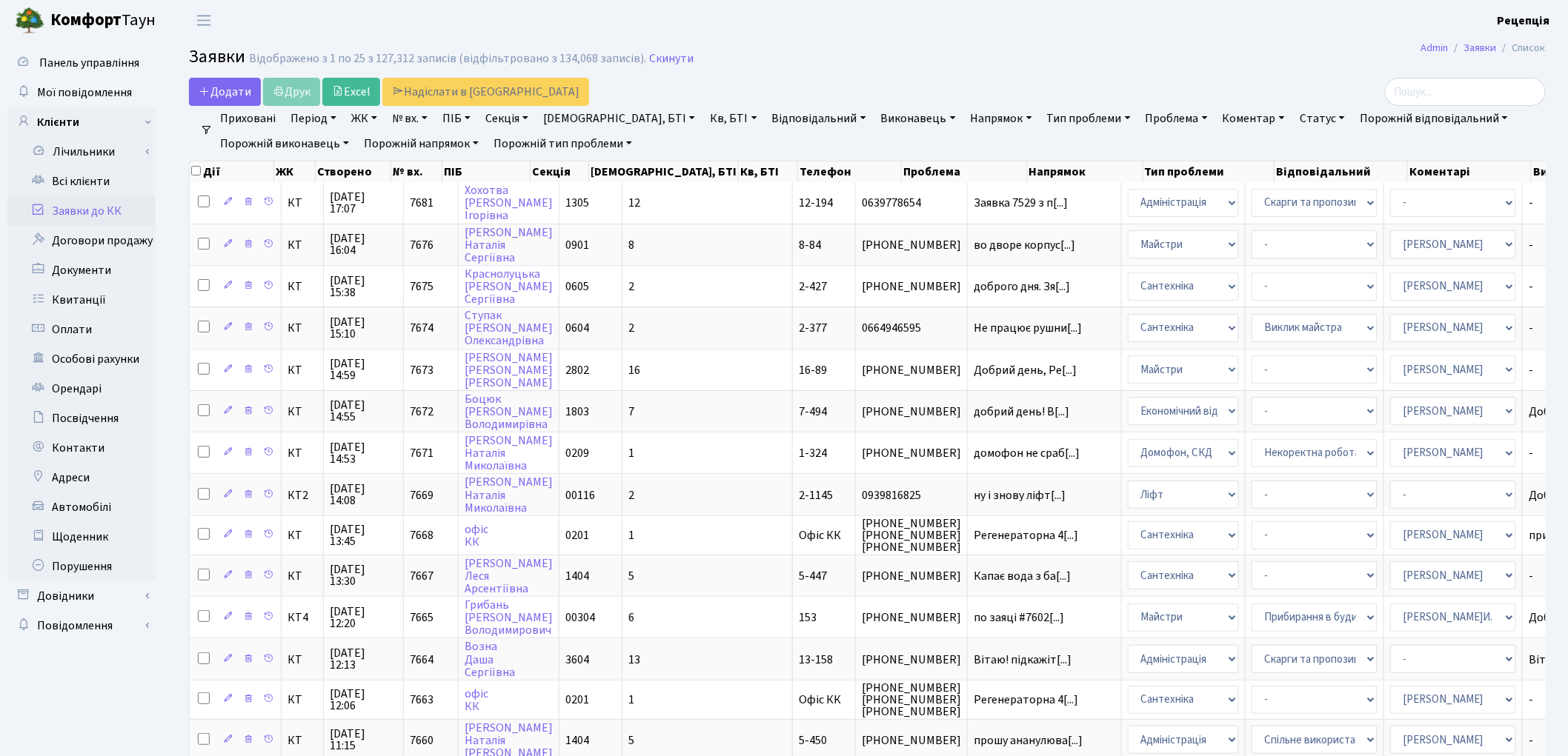
click at [352, 113] on link "ЖК" at bounding box center [364, 118] width 38 height 25
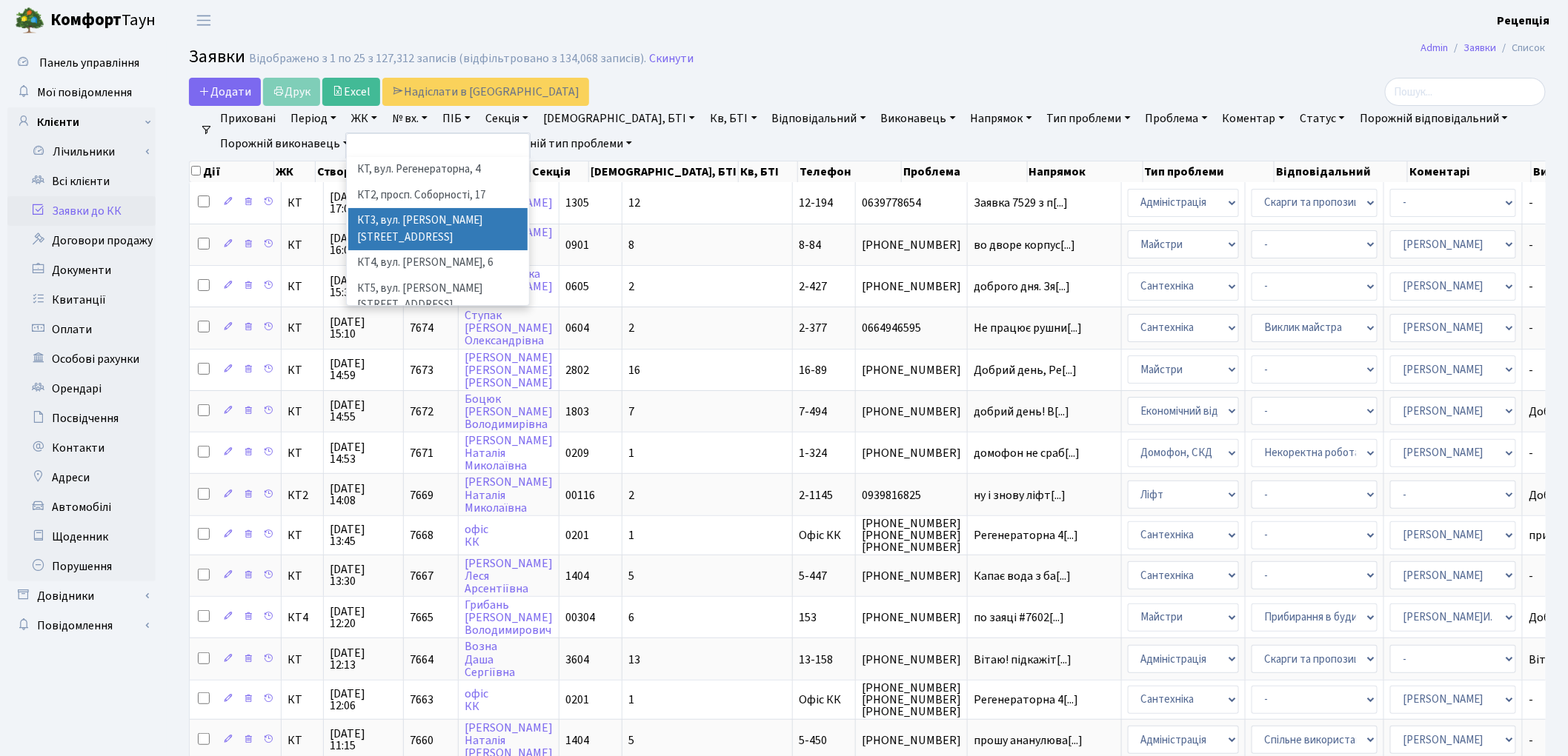
click at [475, 225] on li "КТ3, вул. [PERSON_NAME][STREET_ADDRESS]" at bounding box center [438, 229] width 179 height 43
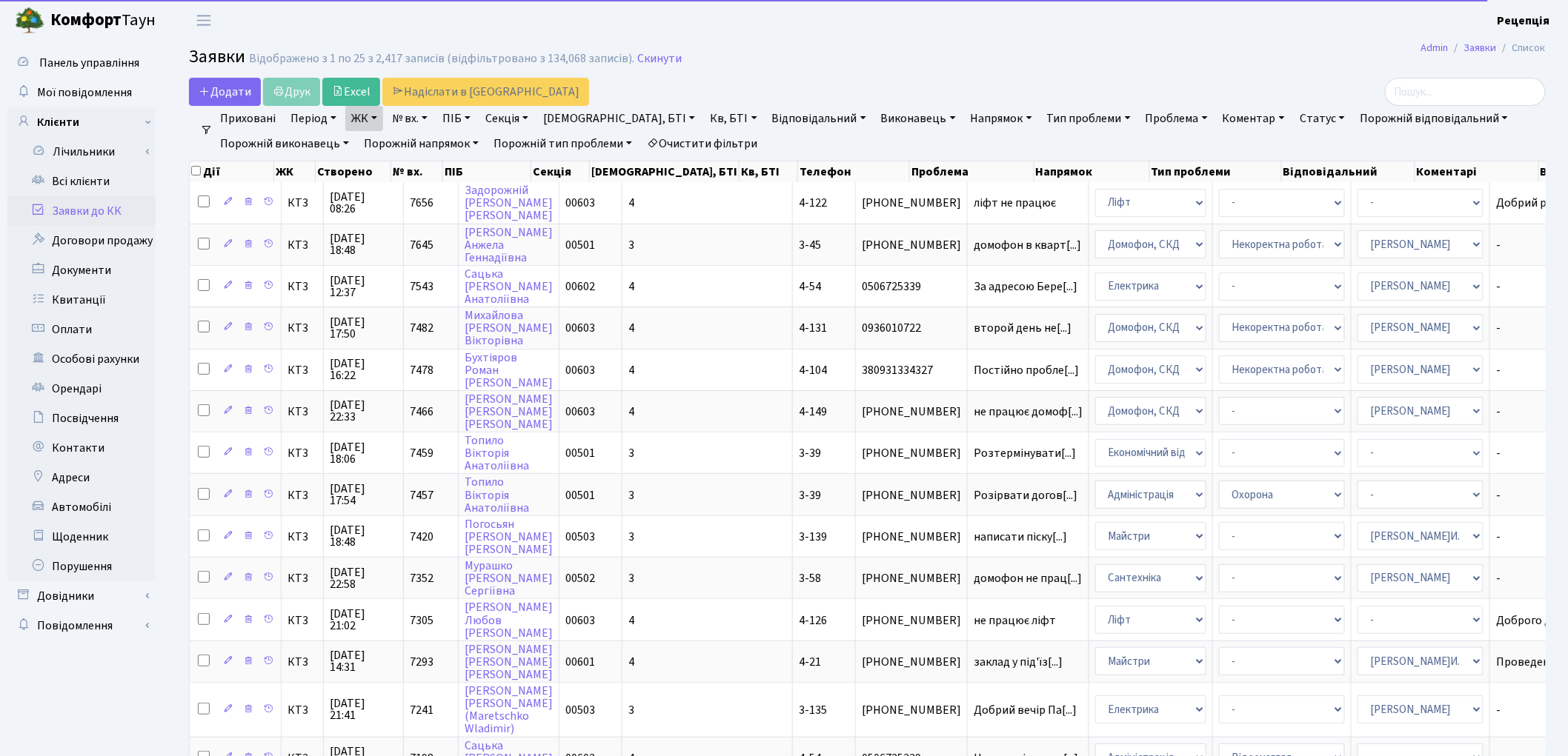
click at [704, 125] on link "Кв, БТІ" at bounding box center [733, 118] width 58 height 25
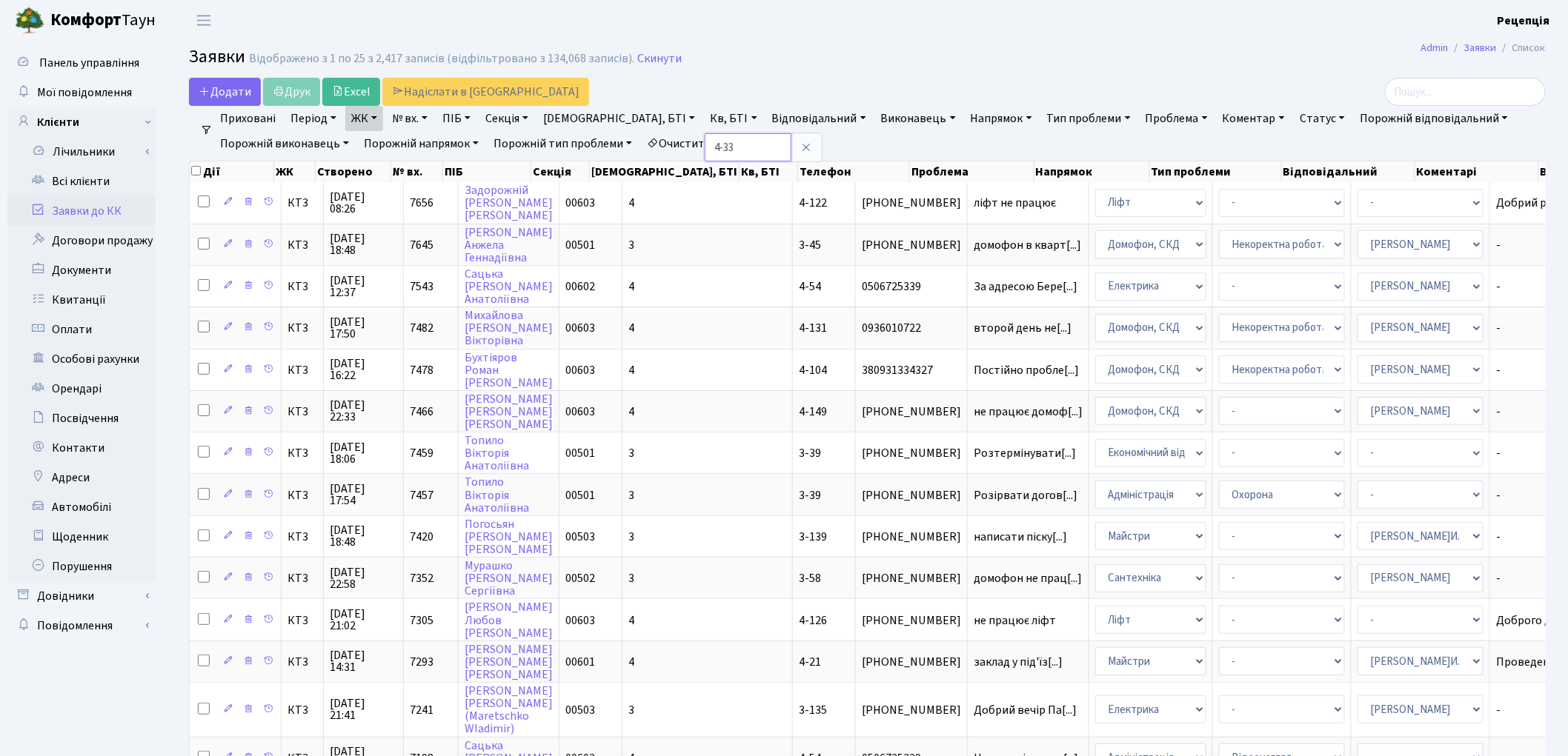
type input "4-33"
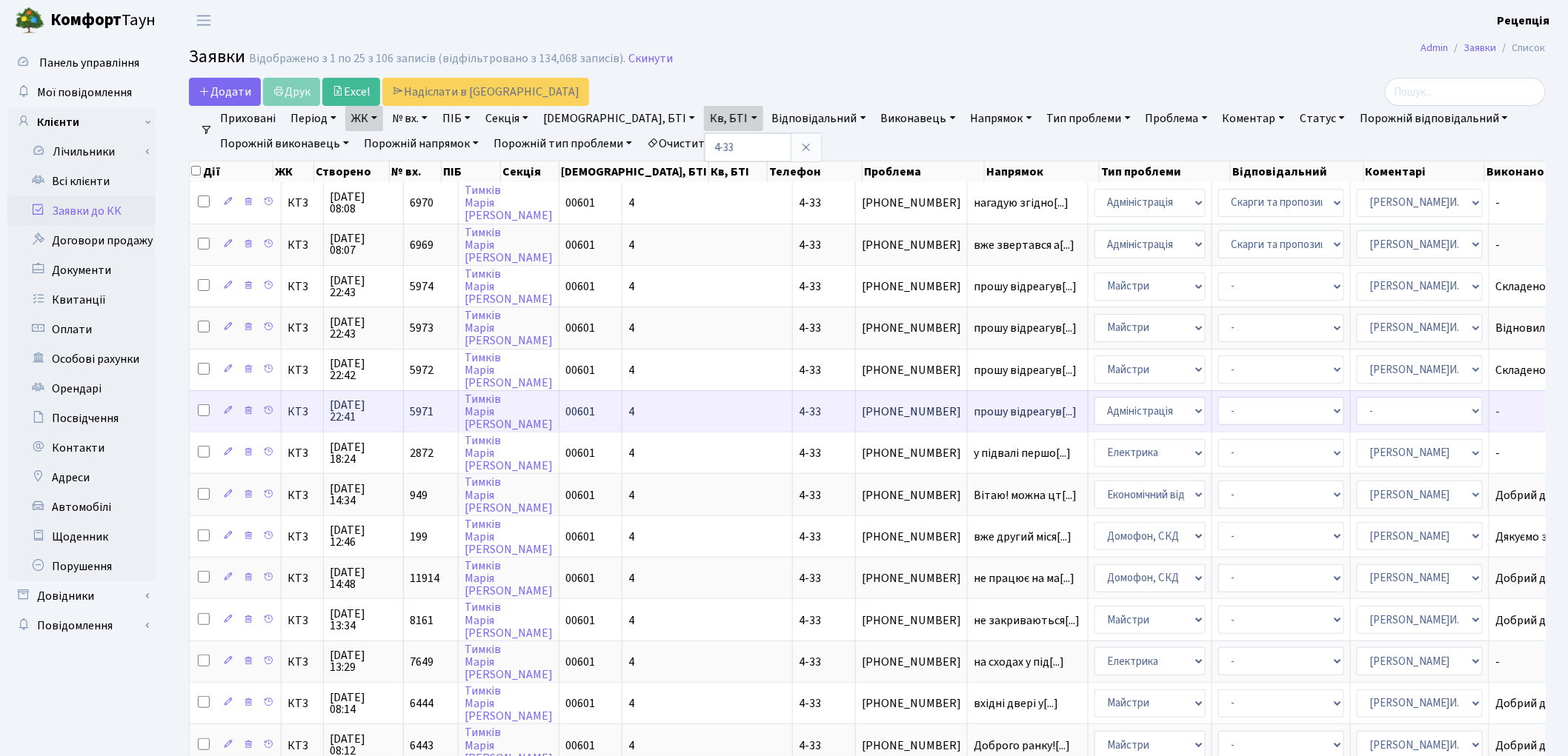
click at [968, 412] on td "прошу відреагув[...]" at bounding box center [1029, 411] width 121 height 42
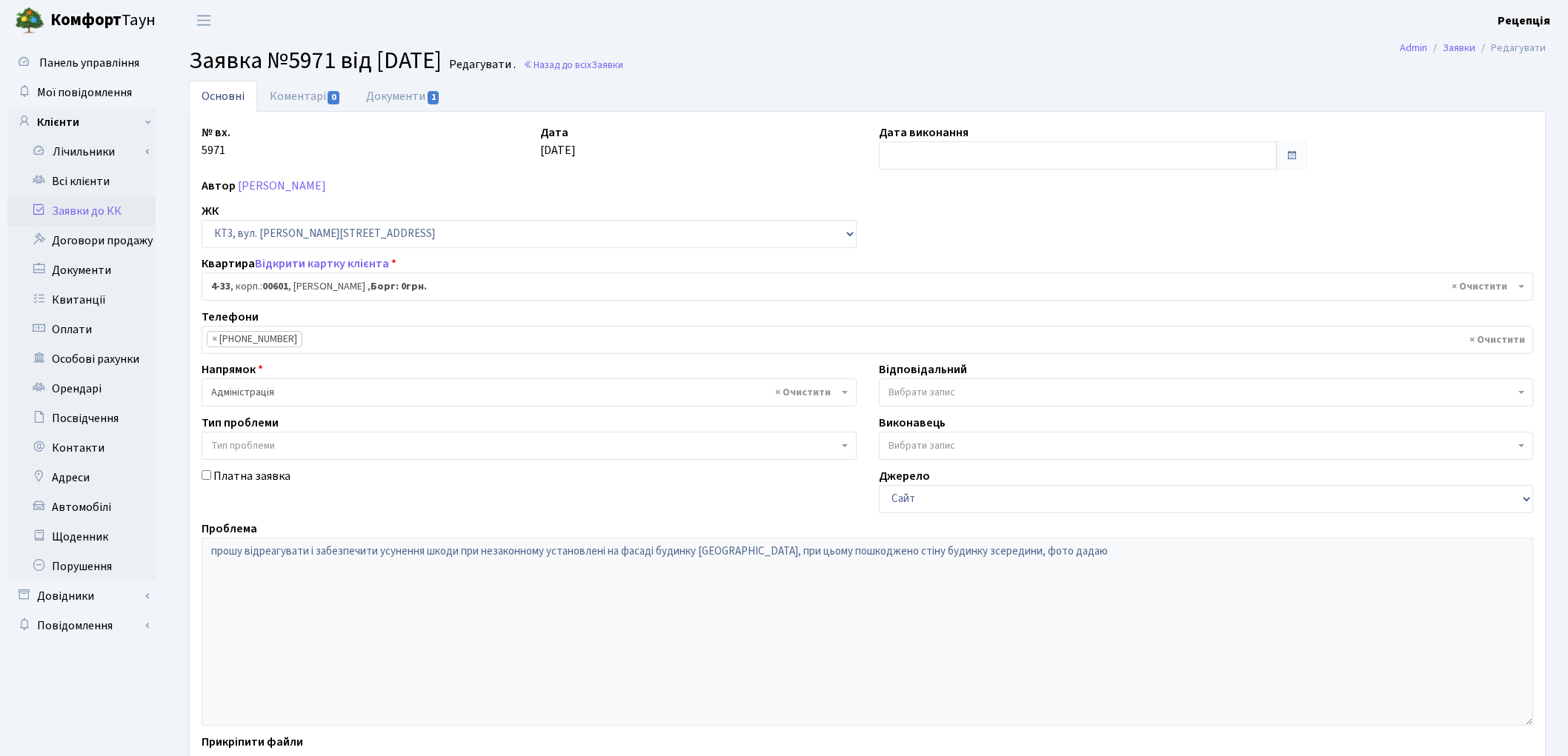
select select "16492"
click at [375, 99] on link "Документи 1" at bounding box center [403, 96] width 99 height 31
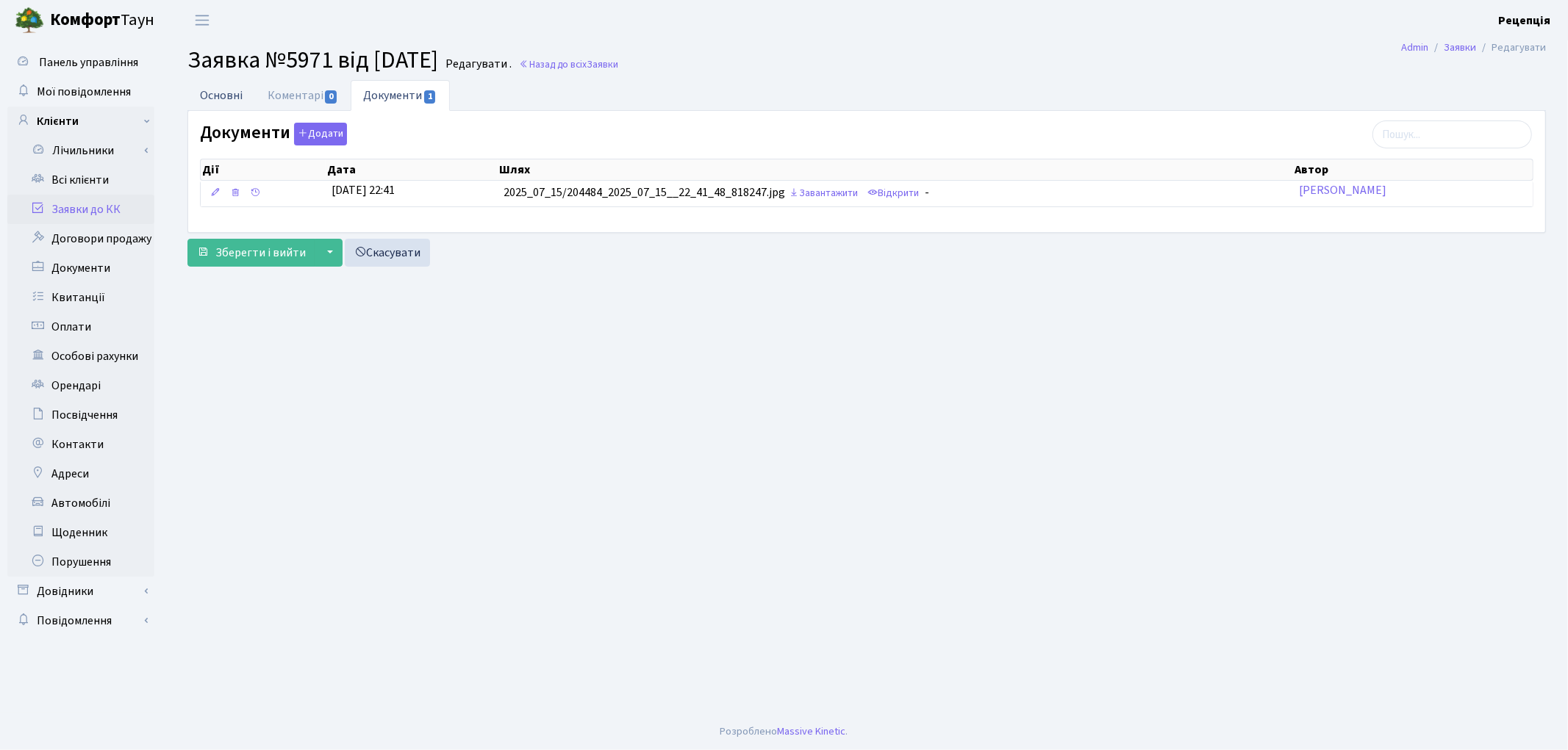
click at [206, 88] on link "Основні" at bounding box center [221, 95] width 68 height 30
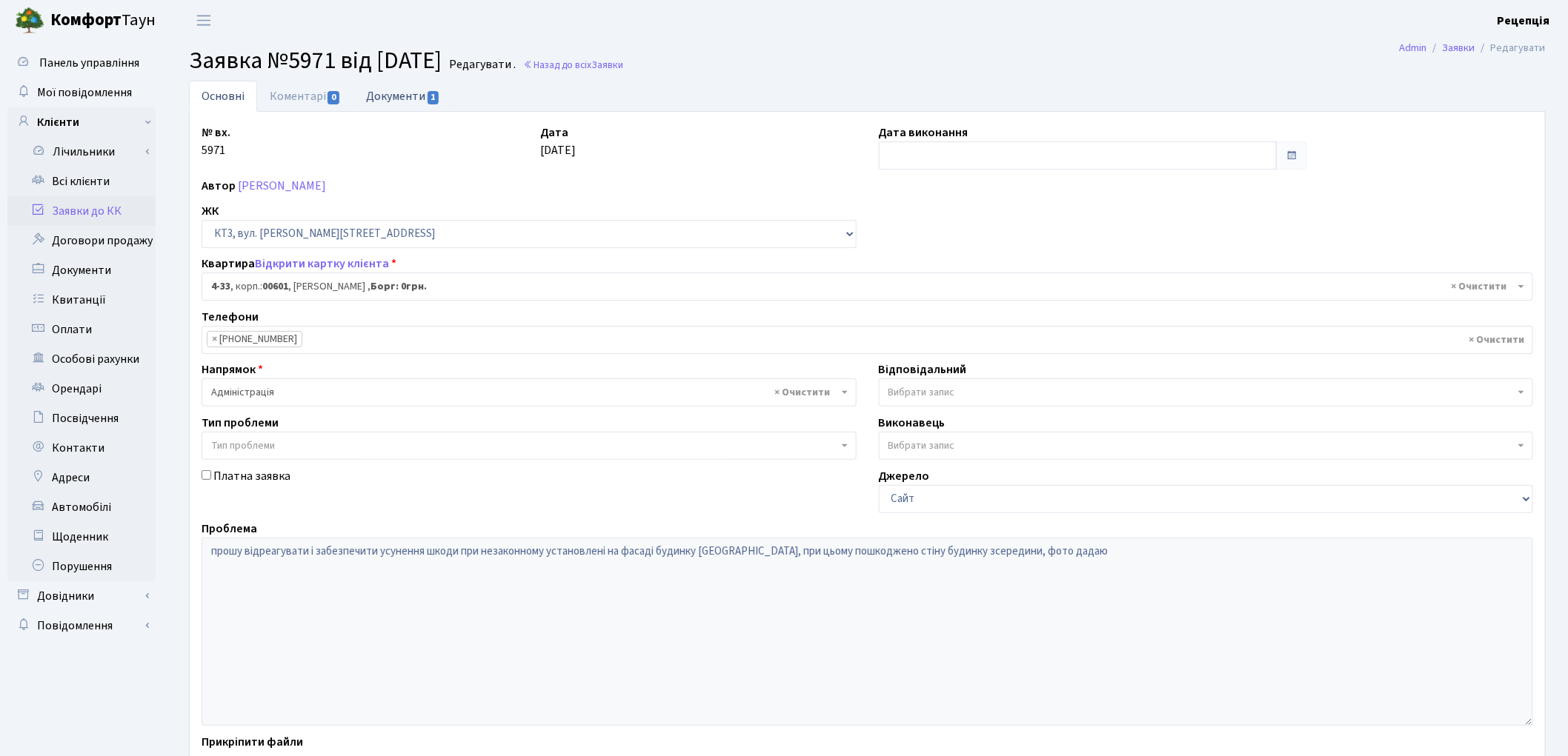
click at [381, 98] on link "Документи 1" at bounding box center [403, 96] width 99 height 31
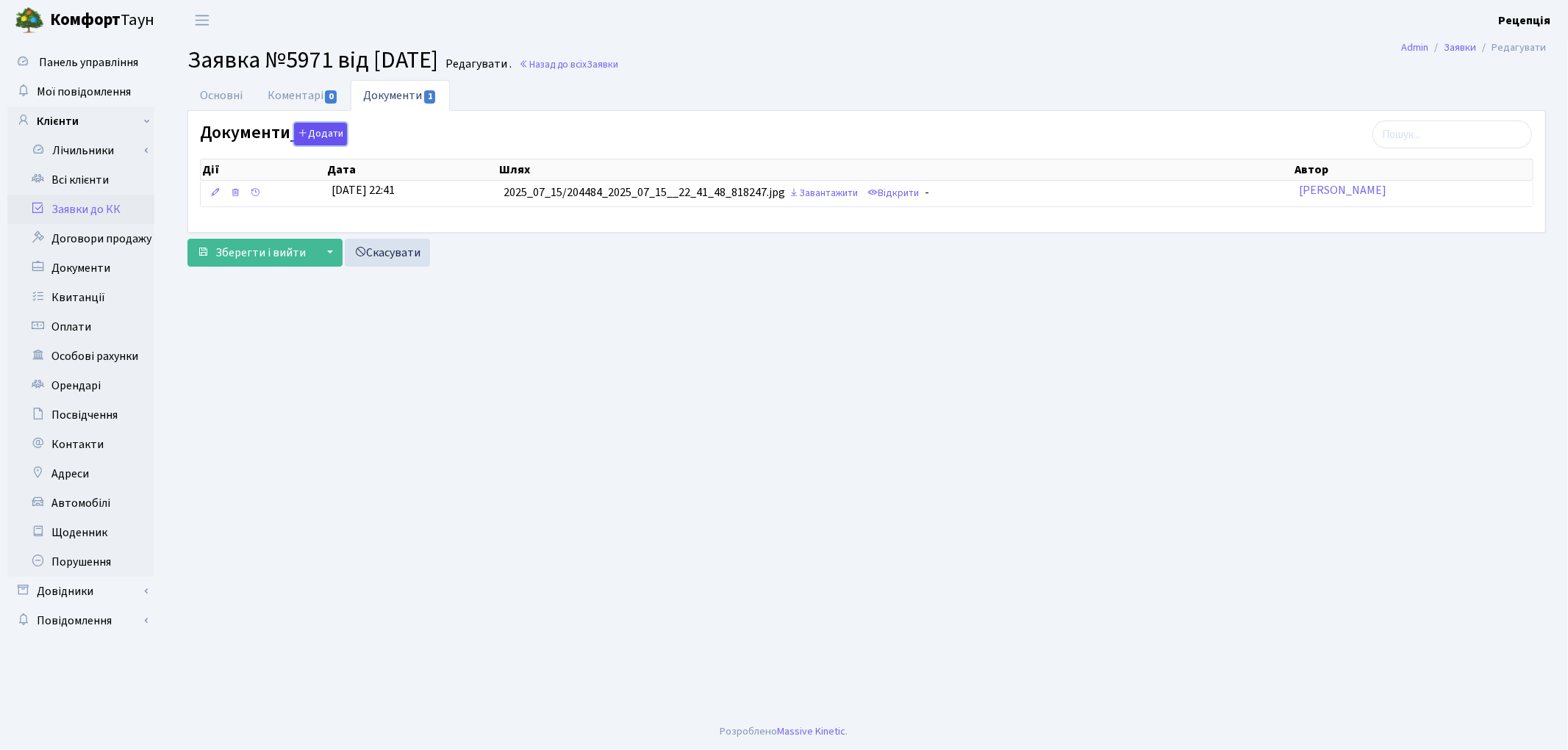
click at [326, 135] on button "Додати" at bounding box center [320, 134] width 53 height 23
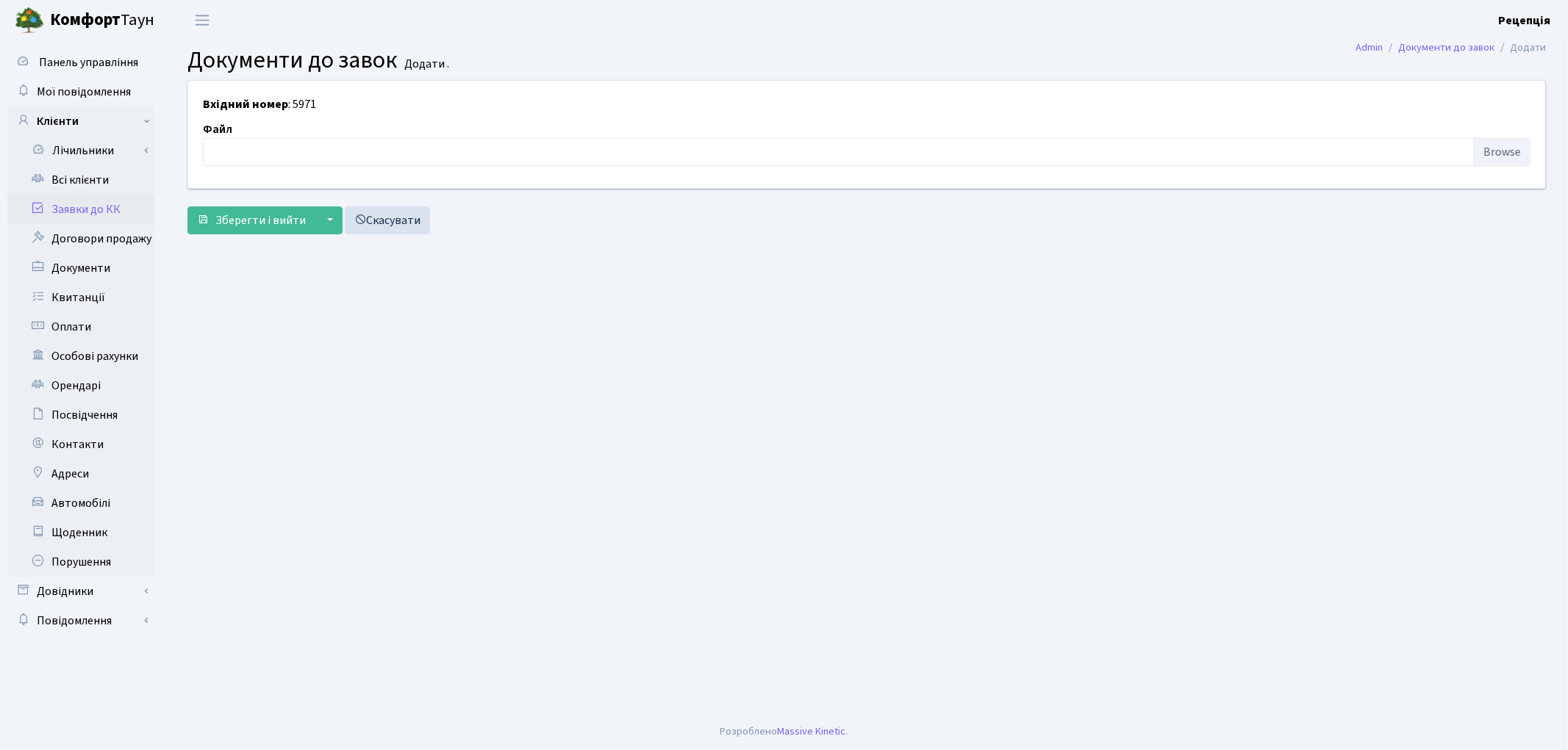
click at [1532, 154] on div "Файл" at bounding box center [866, 143] width 1349 height 45
click at [1509, 156] on input "file" at bounding box center [867, 152] width 1327 height 27
type input "C:\fakepath\сканирование0620.pdf"
click at [277, 215] on span "Зберегти і вийти" at bounding box center [260, 220] width 90 height 16
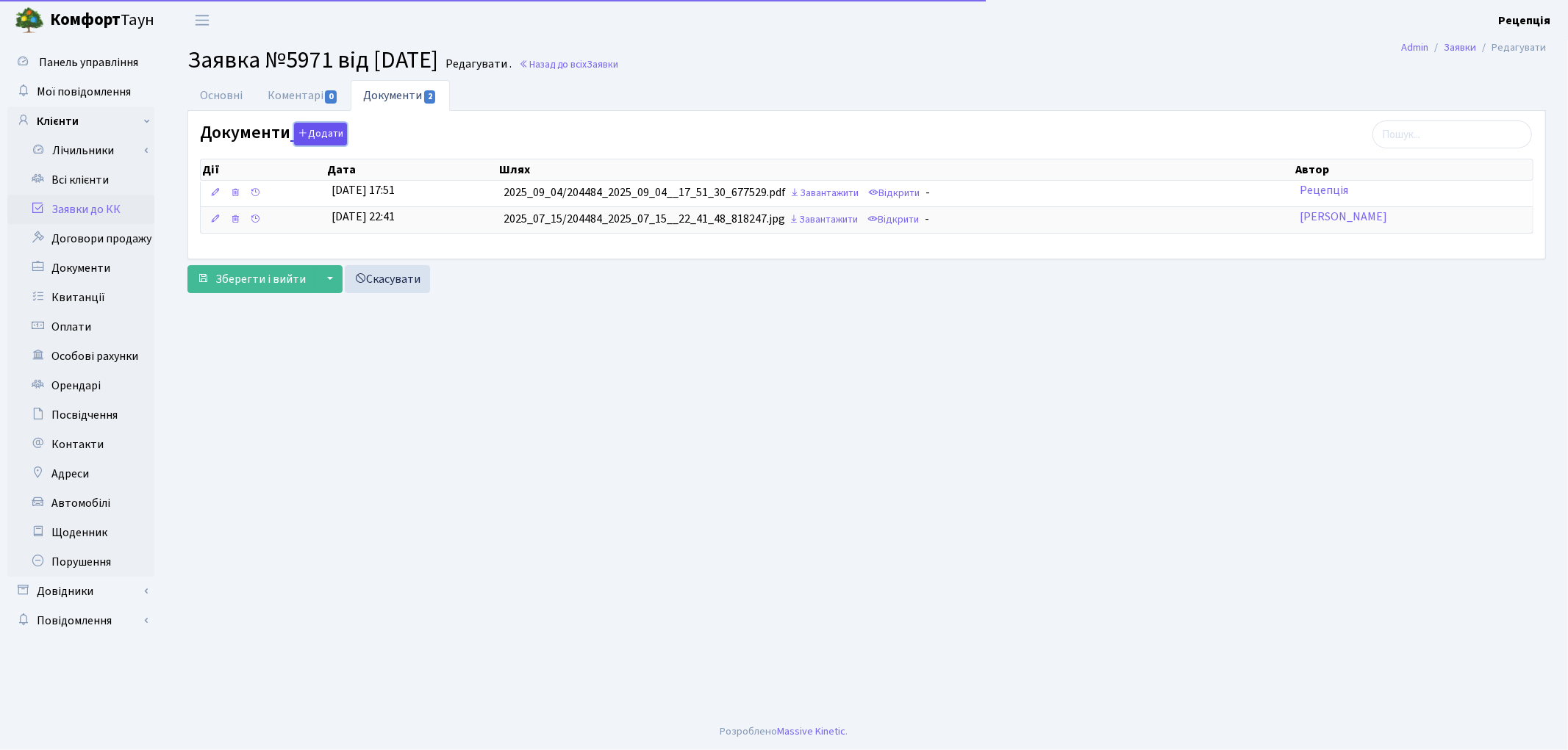
click at [333, 128] on button "Додати" at bounding box center [320, 134] width 53 height 23
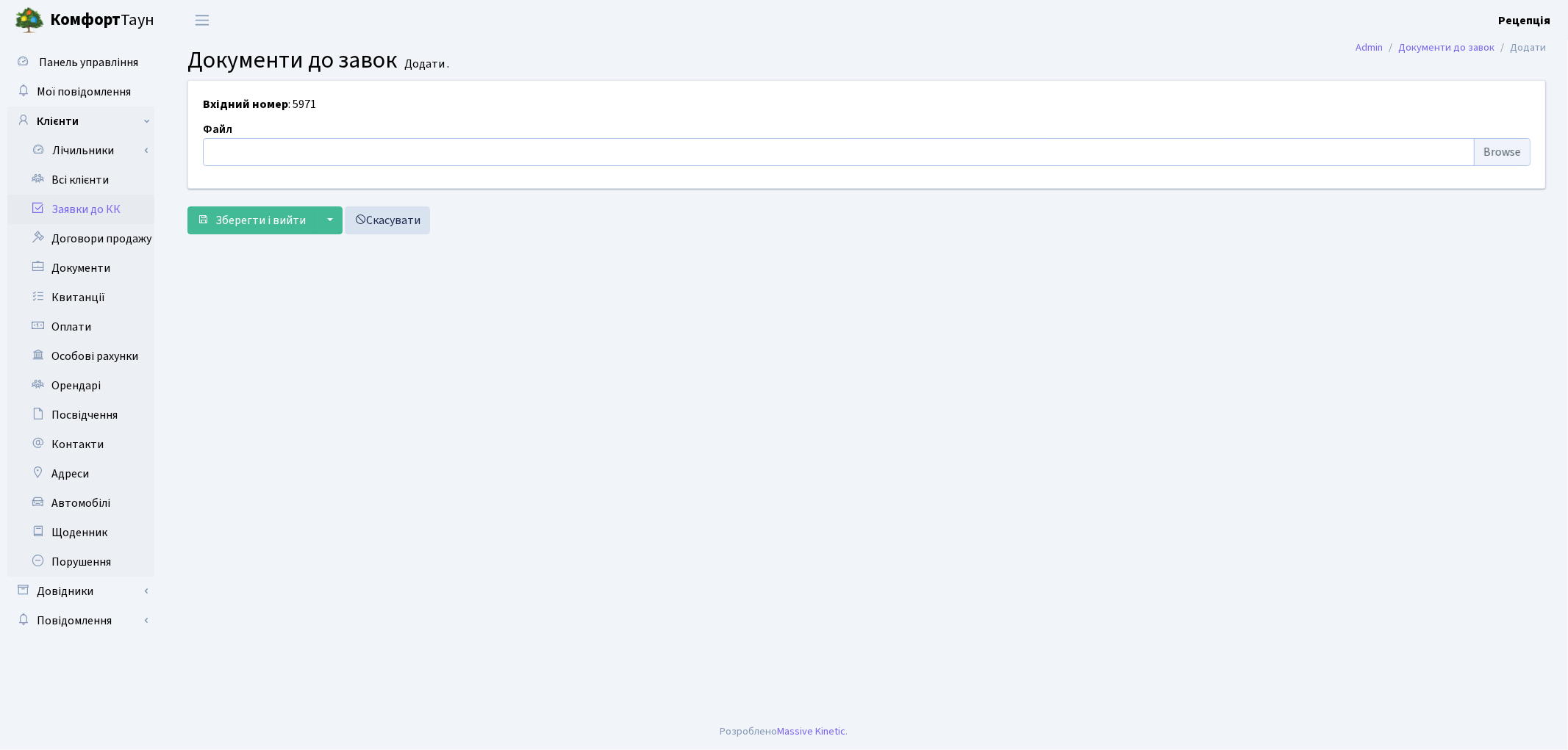
click at [1509, 150] on input "file" at bounding box center [867, 152] width 1327 height 27
type input "C:\fakepath\сканирование0619.pdf"
click at [262, 223] on span "Зберегти і вийти" at bounding box center [260, 220] width 90 height 16
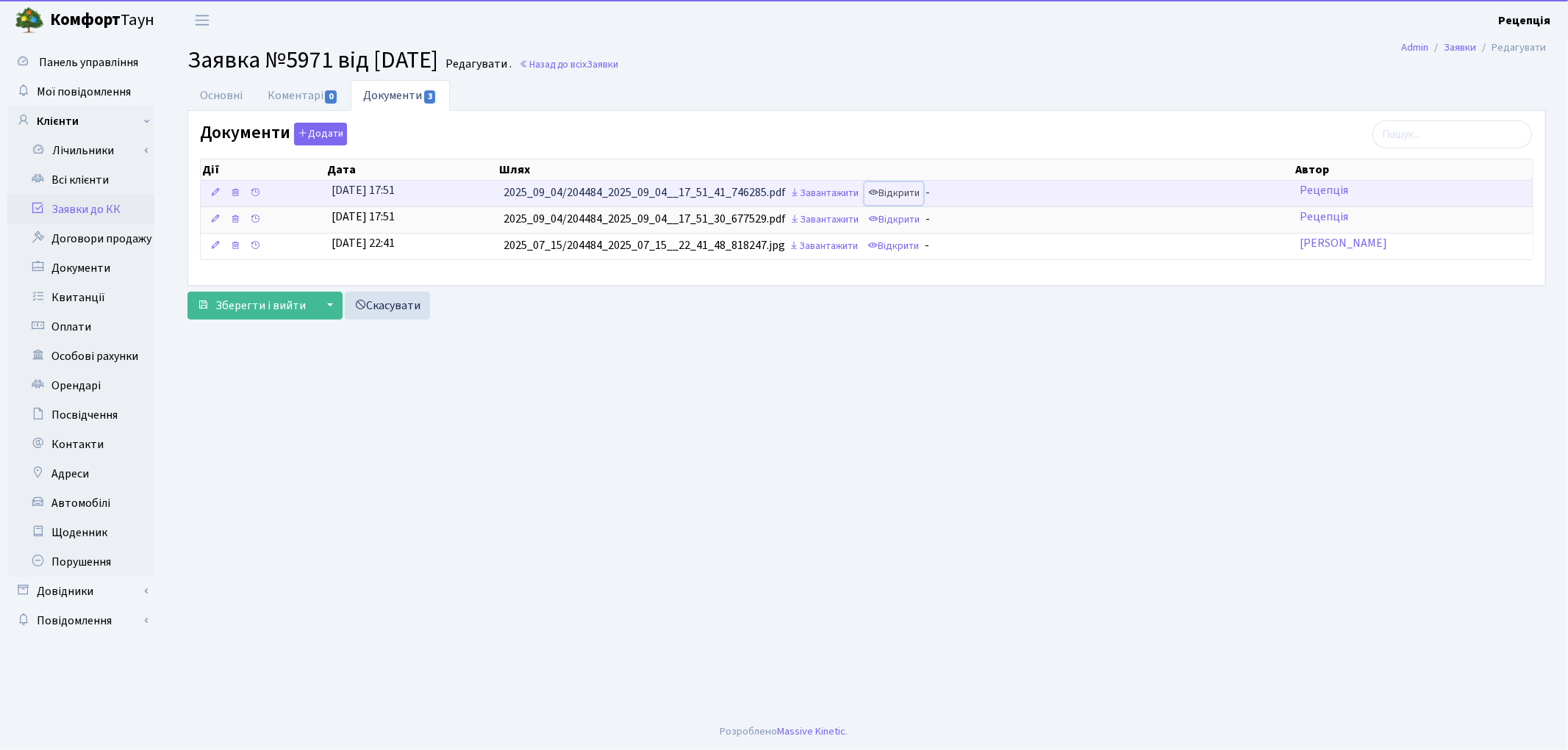
click at [899, 193] on link "Відкрити" at bounding box center [893, 193] width 59 height 23
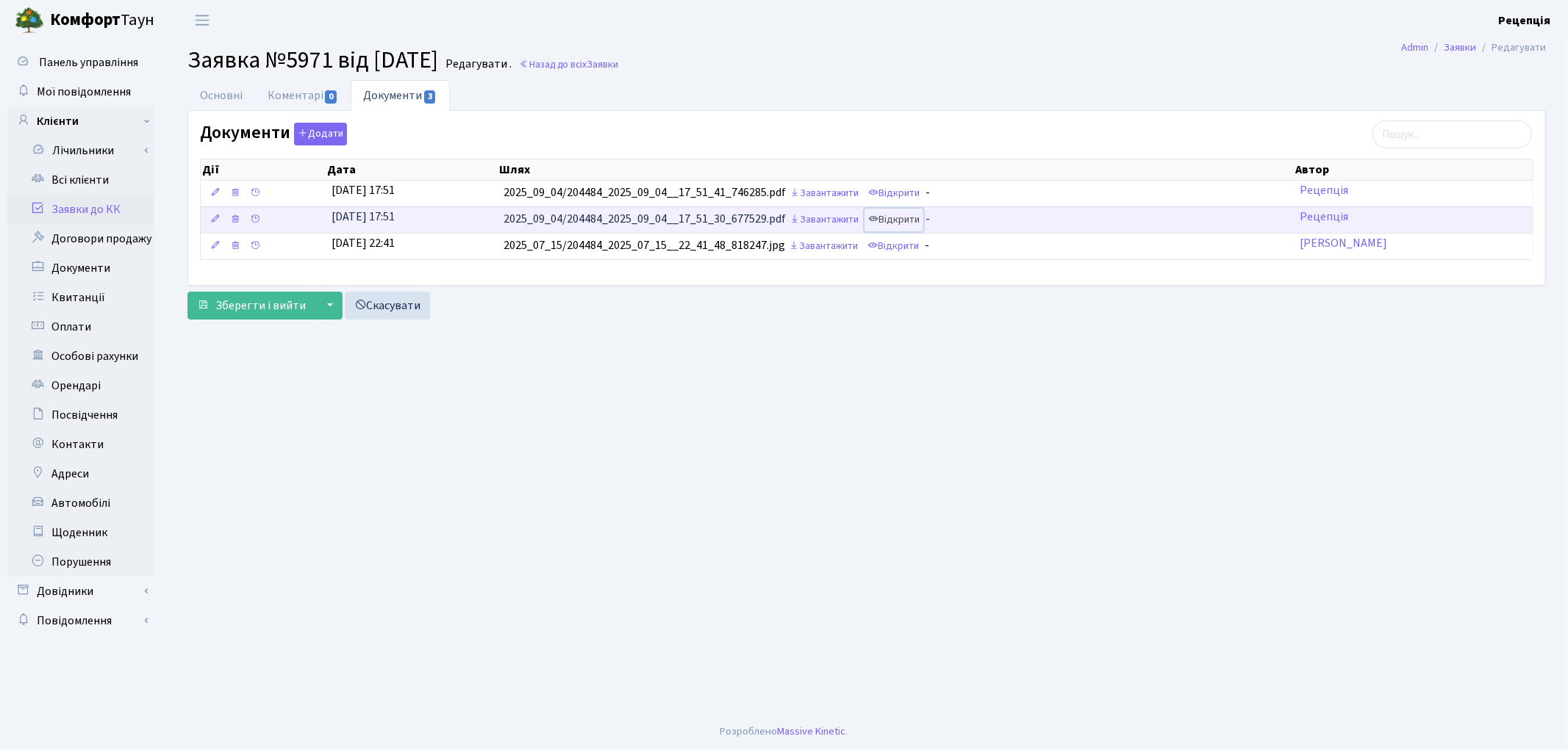
click at [923, 216] on link "Відкрити" at bounding box center [893, 220] width 59 height 23
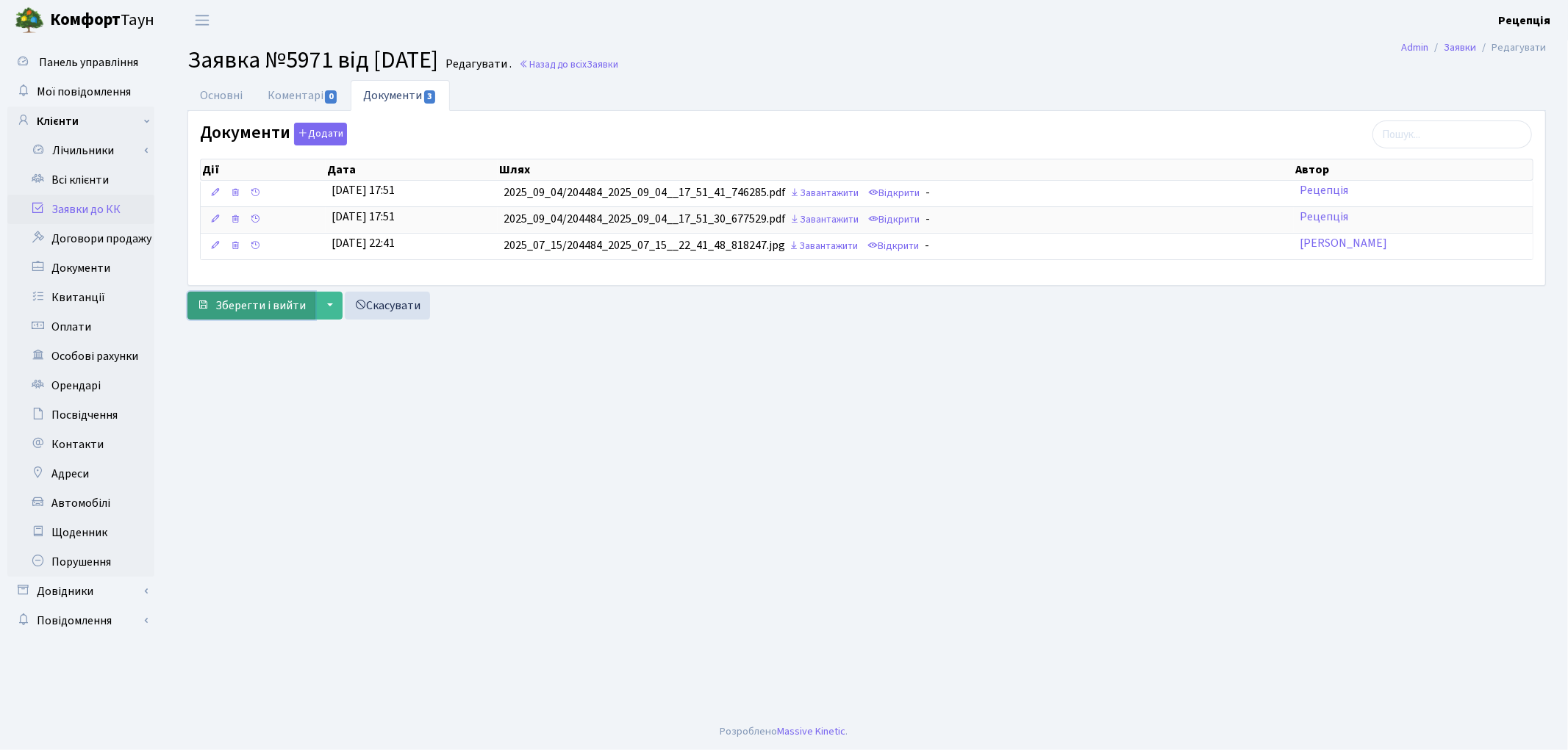
click at [273, 314] on span "Зберегти і вийти" at bounding box center [260, 305] width 90 height 16
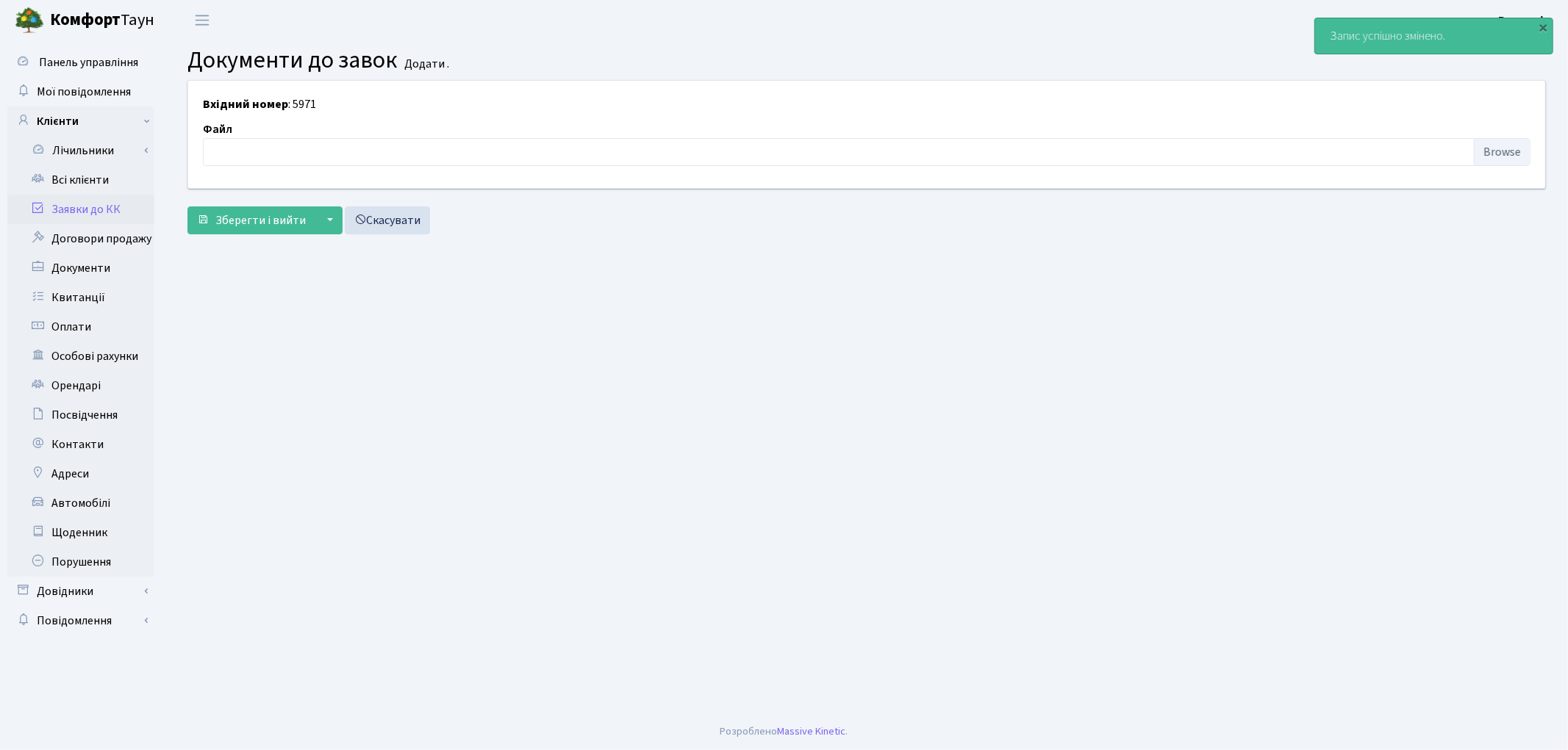
click at [100, 210] on link "Заявки до КК" at bounding box center [81, 209] width 147 height 29
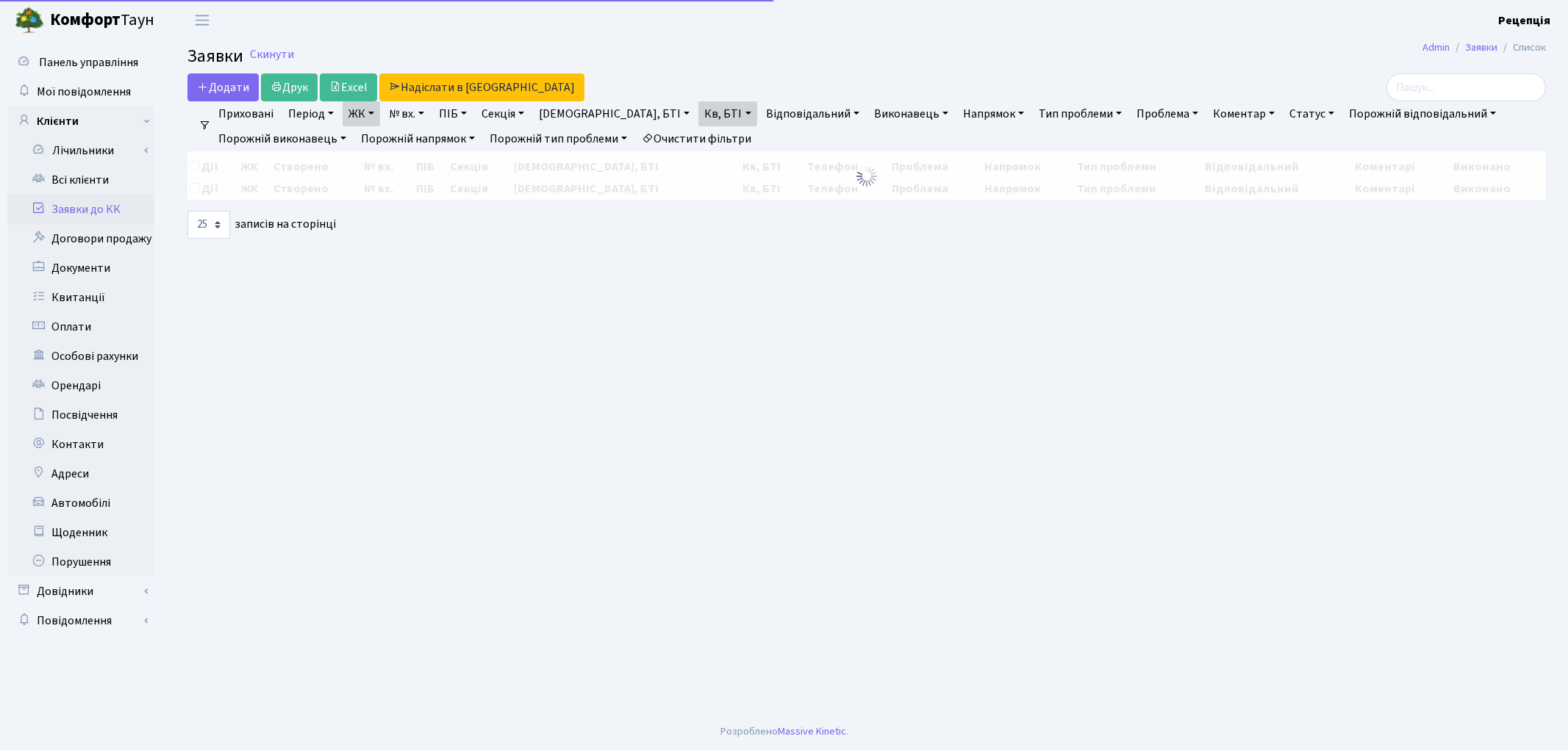
select select "25"
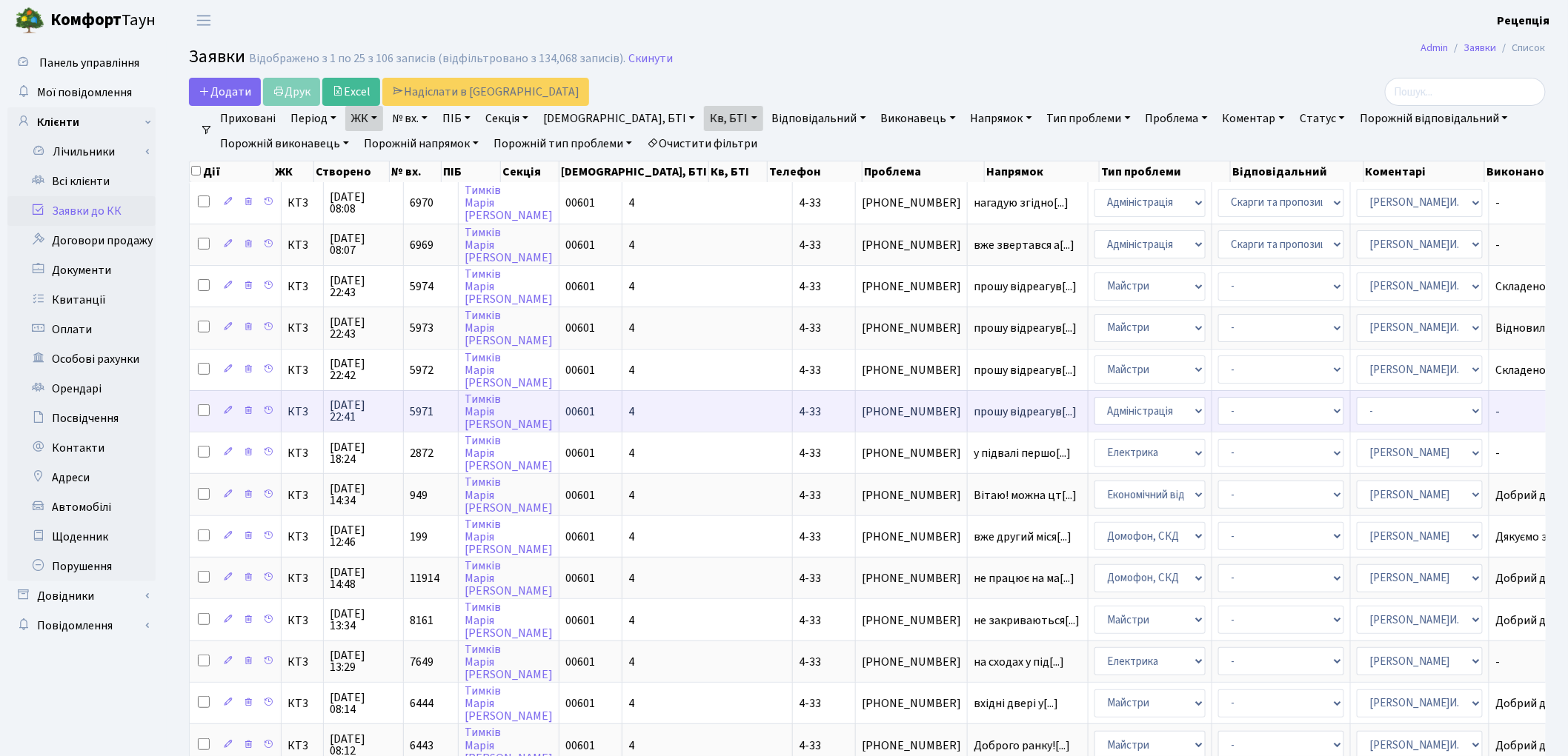
click at [799, 404] on span "4-33" at bounding box center [810, 412] width 22 height 16
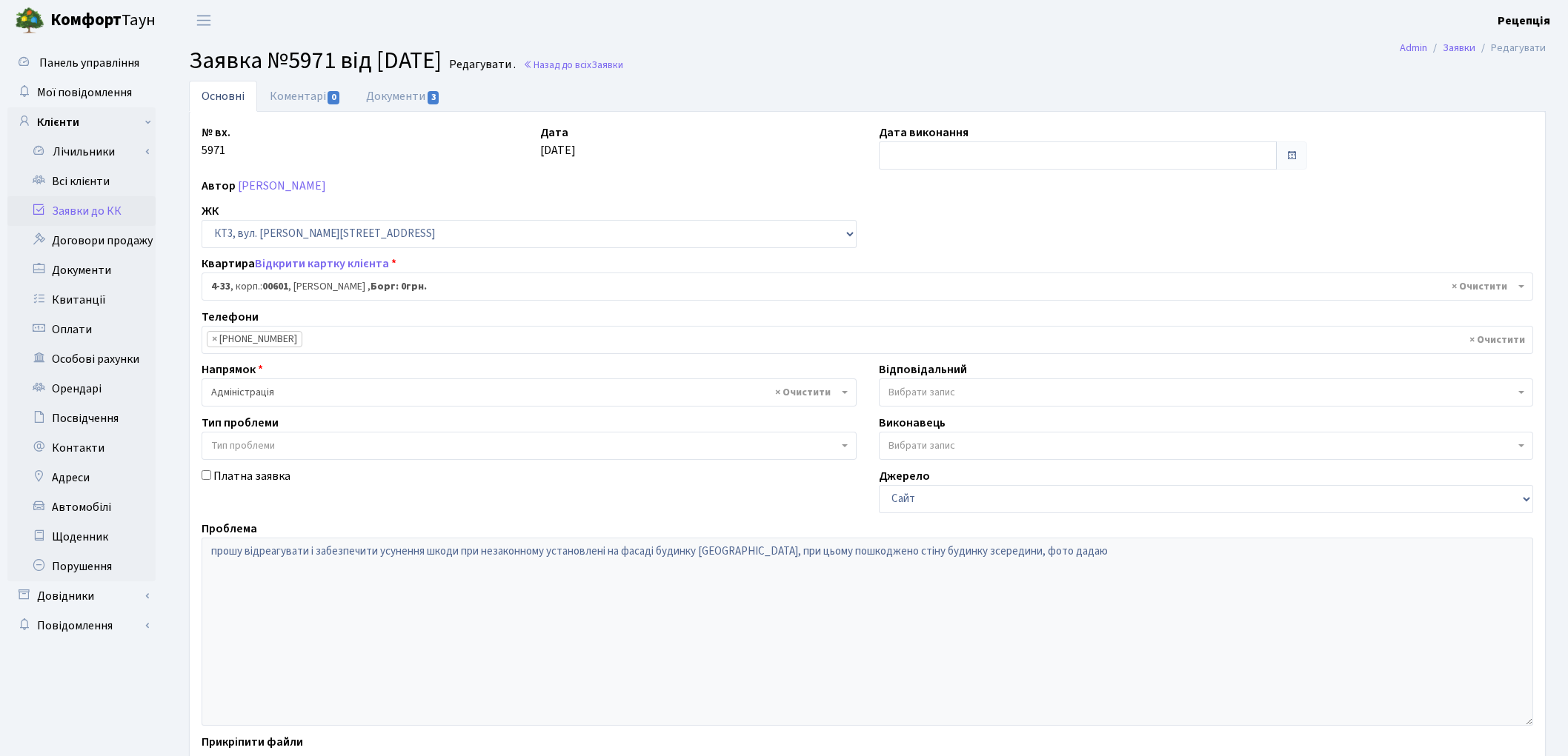
select select "16492"
click at [299, 97] on link "Коментарі 0" at bounding box center [305, 96] width 96 height 31
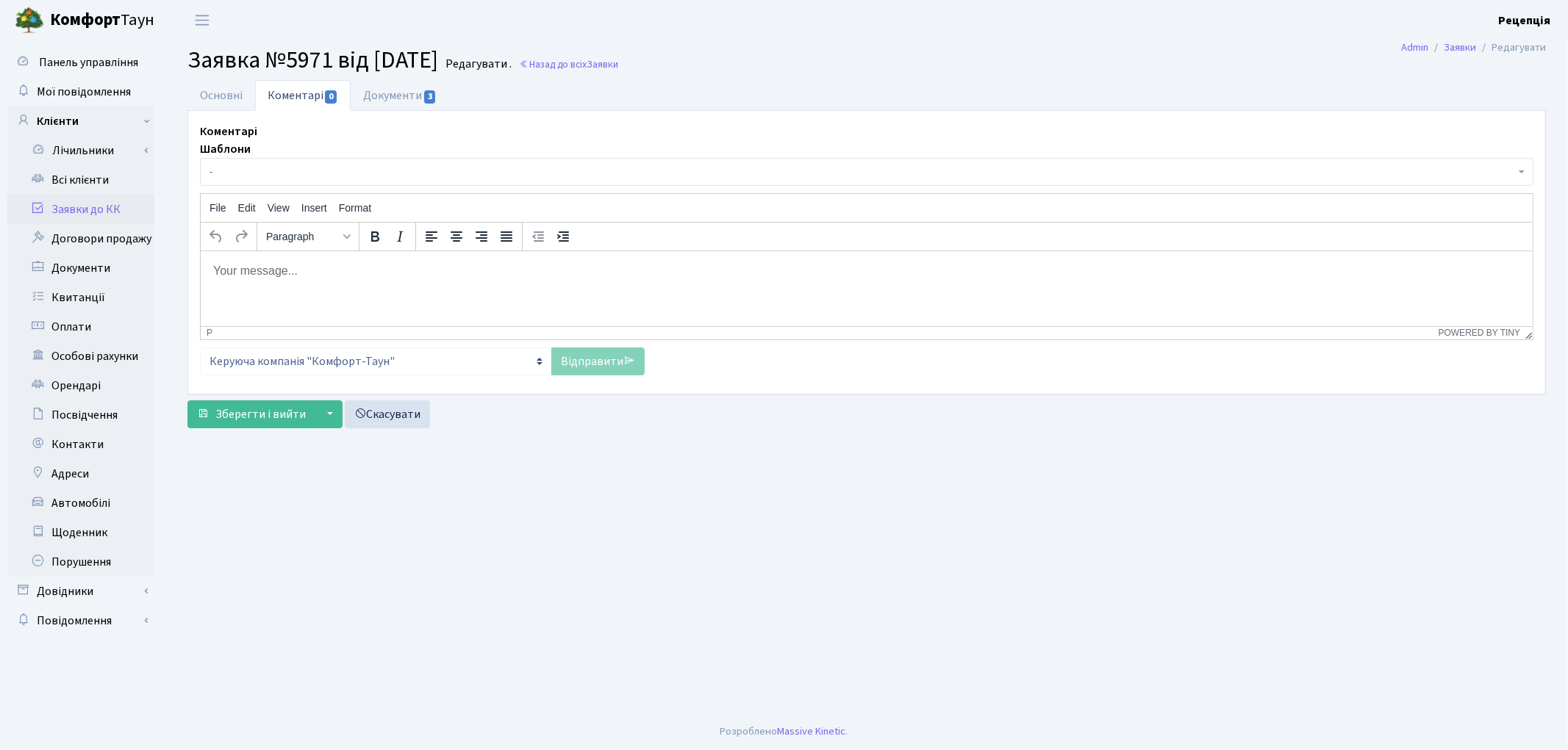
click at [312, 173] on span "-" at bounding box center [861, 172] width 1305 height 15
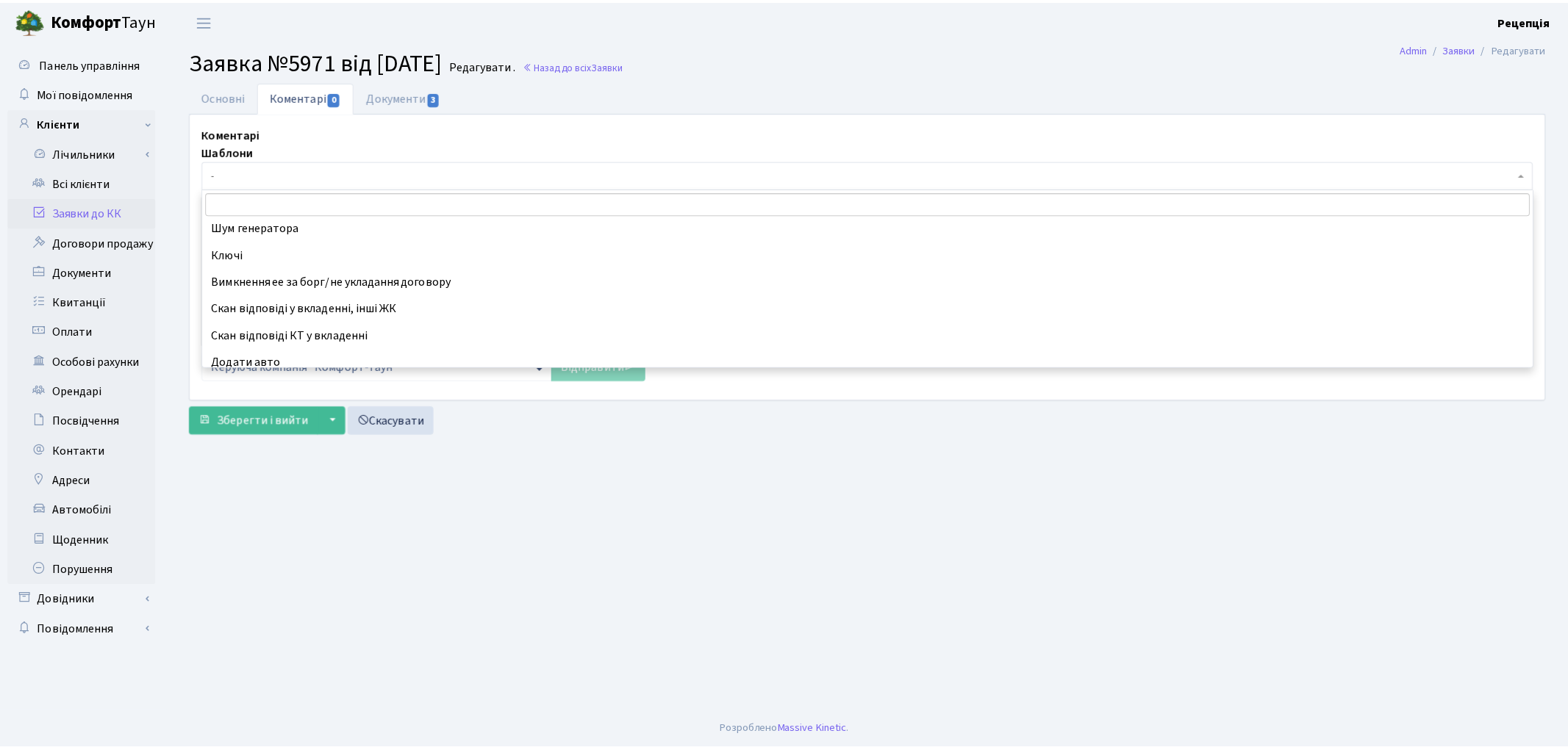
scroll to position [491, 0]
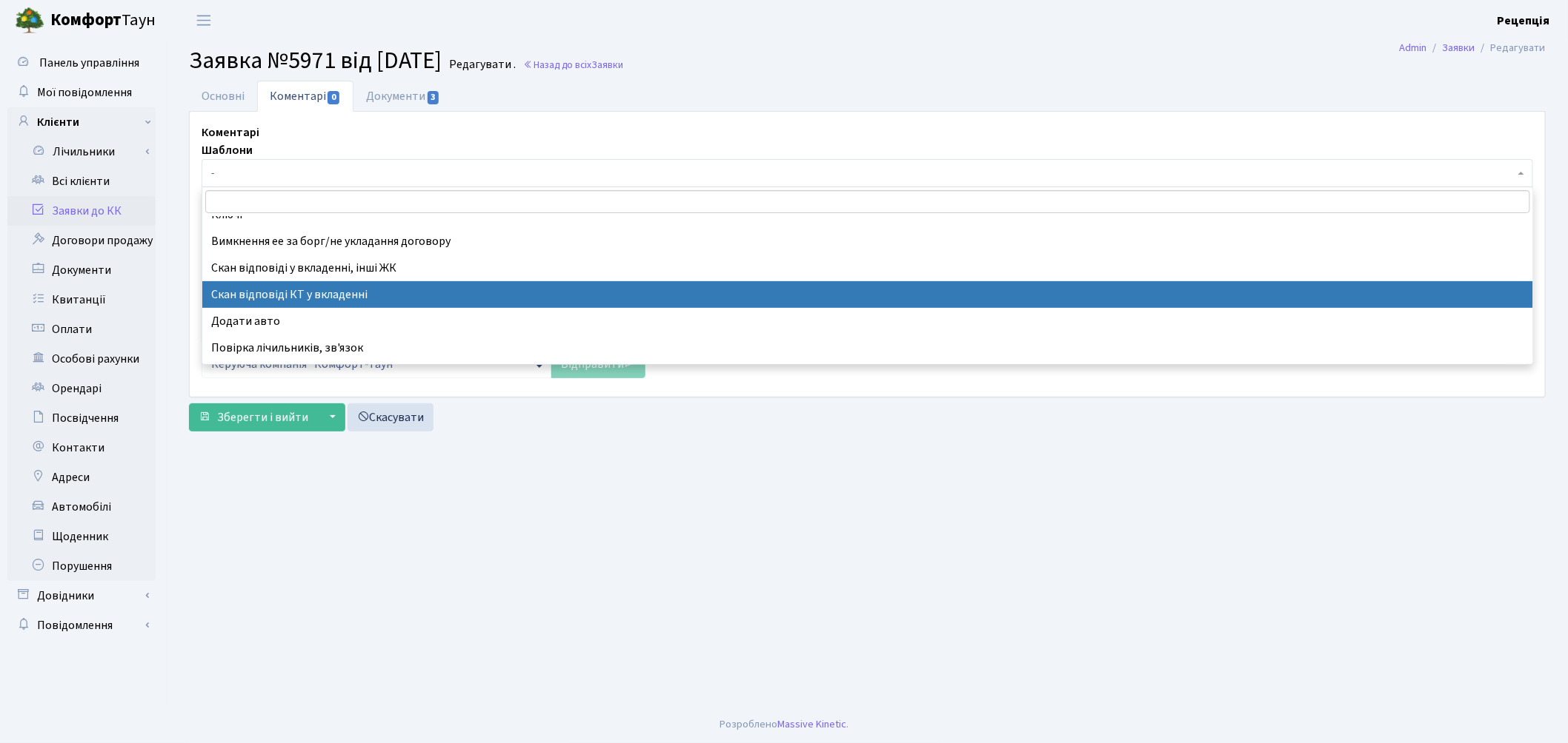
select select "55"
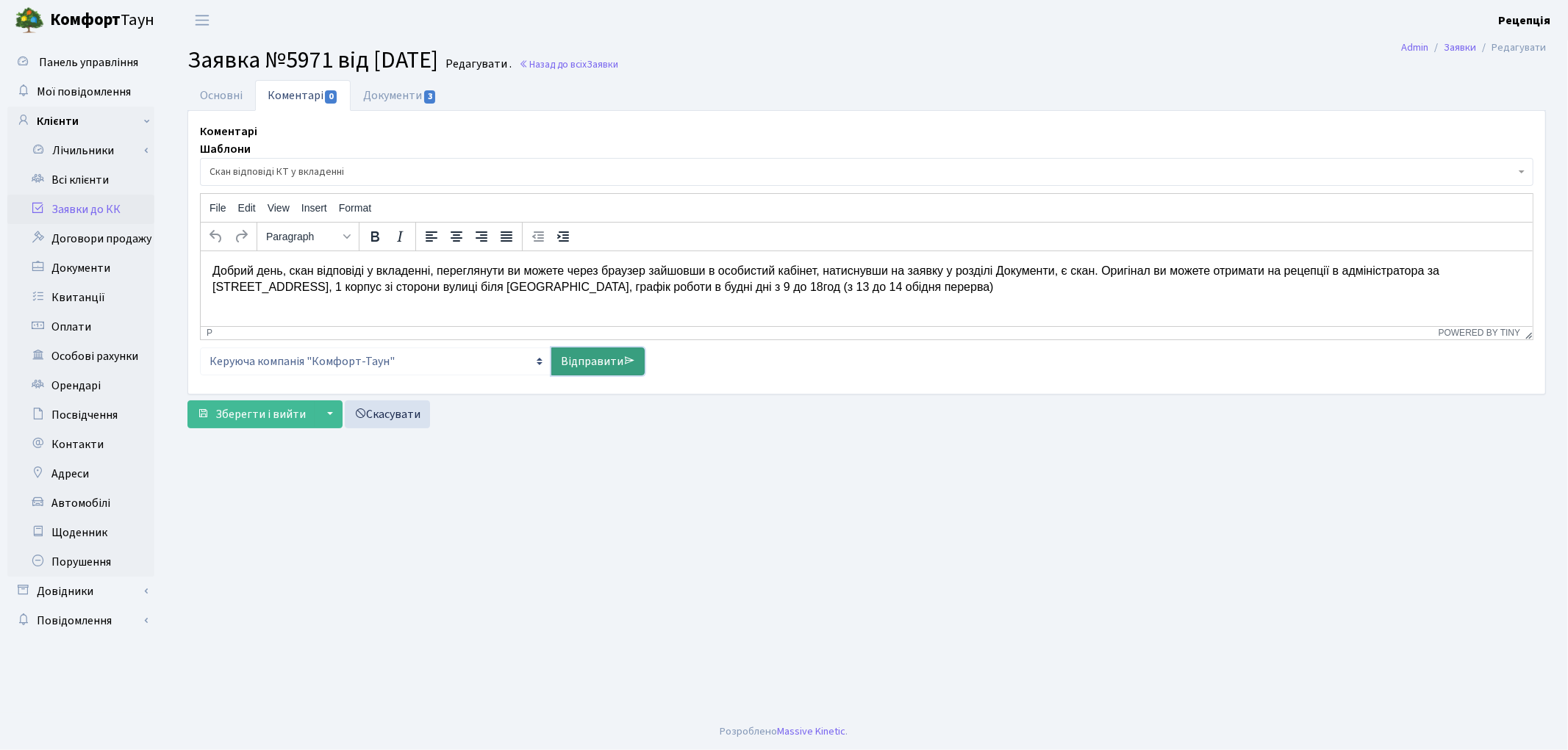
click at [616, 358] on link "Відправити" at bounding box center [597, 361] width 93 height 27
select select
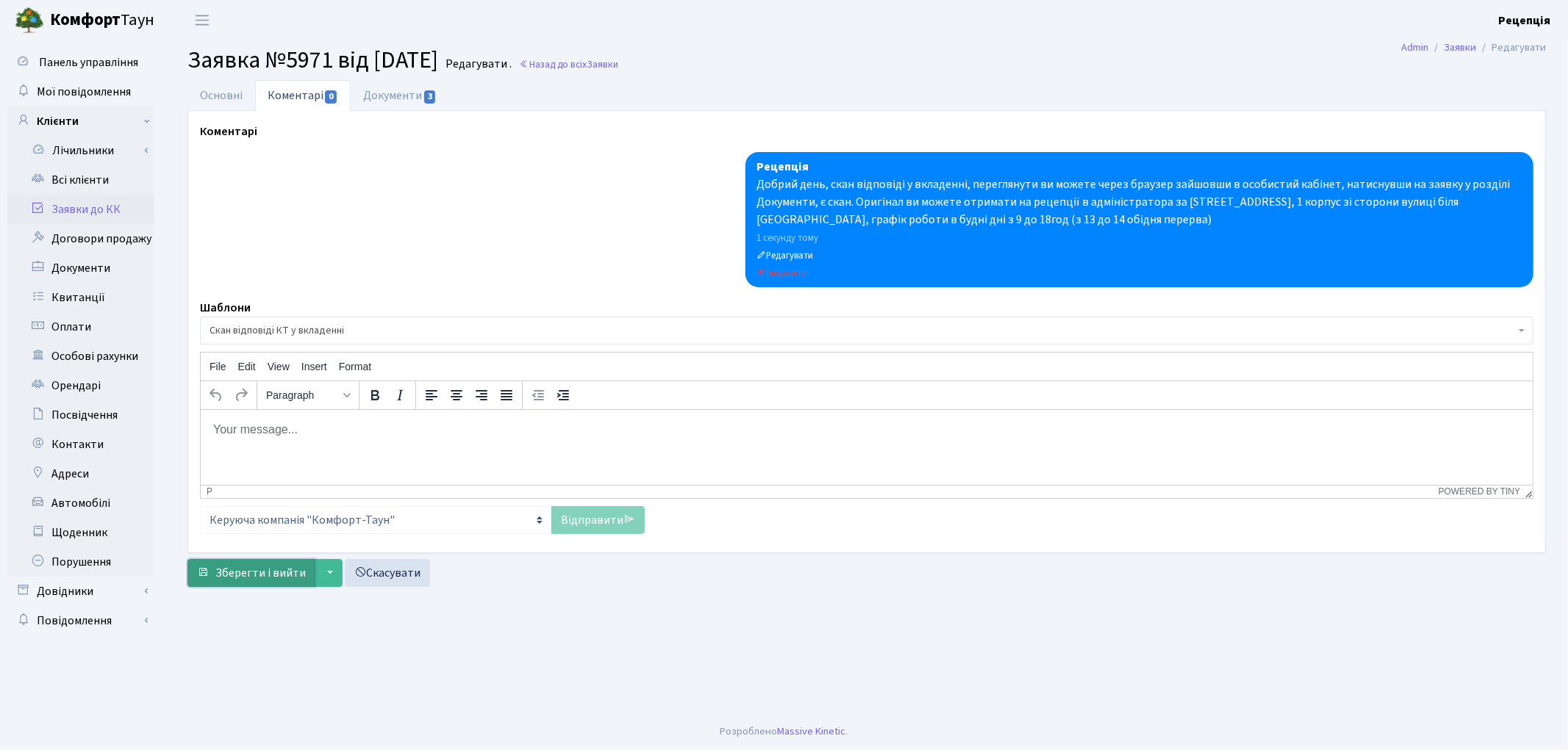
click at [247, 565] on span "Зберегти і вийти" at bounding box center [260, 573] width 90 height 16
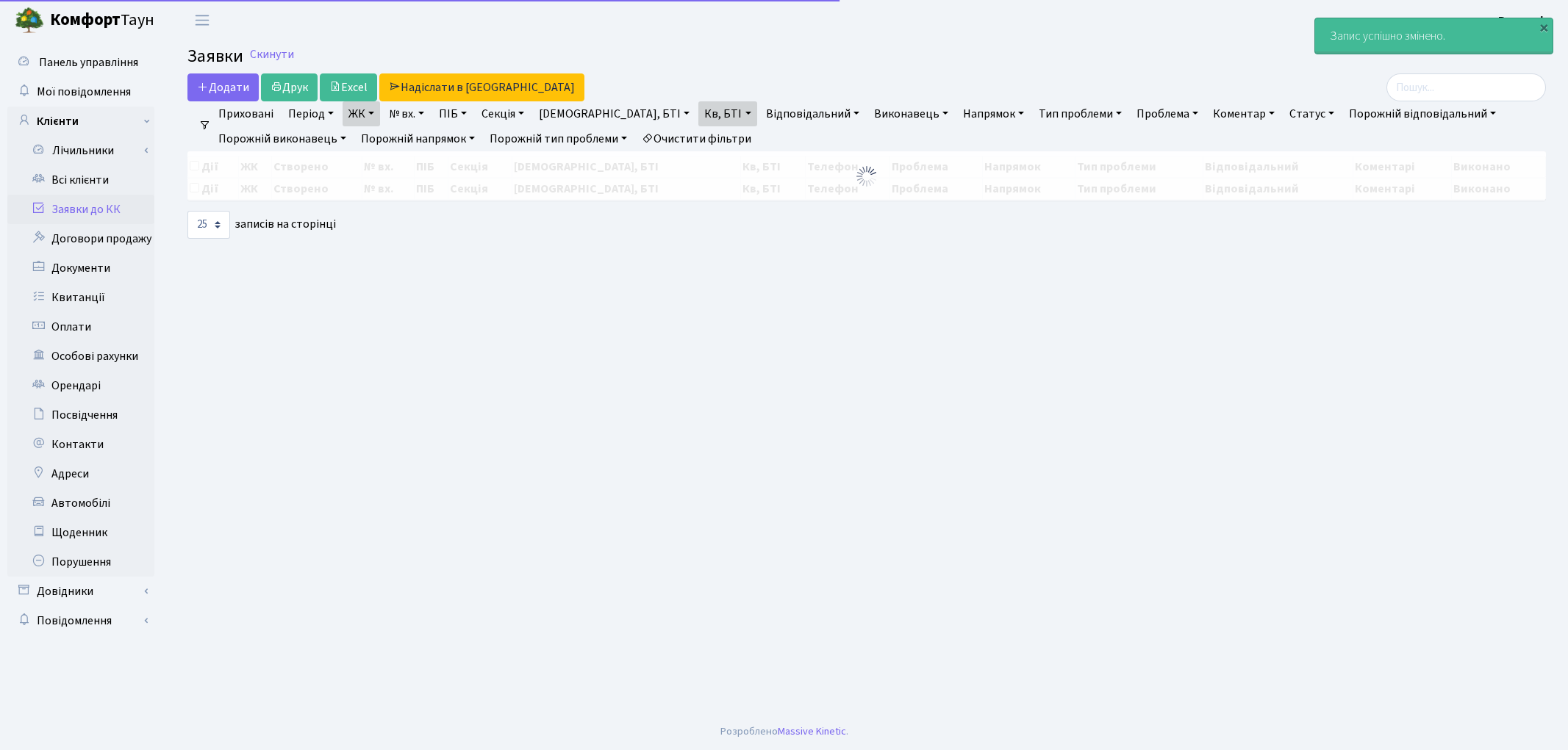
select select "25"
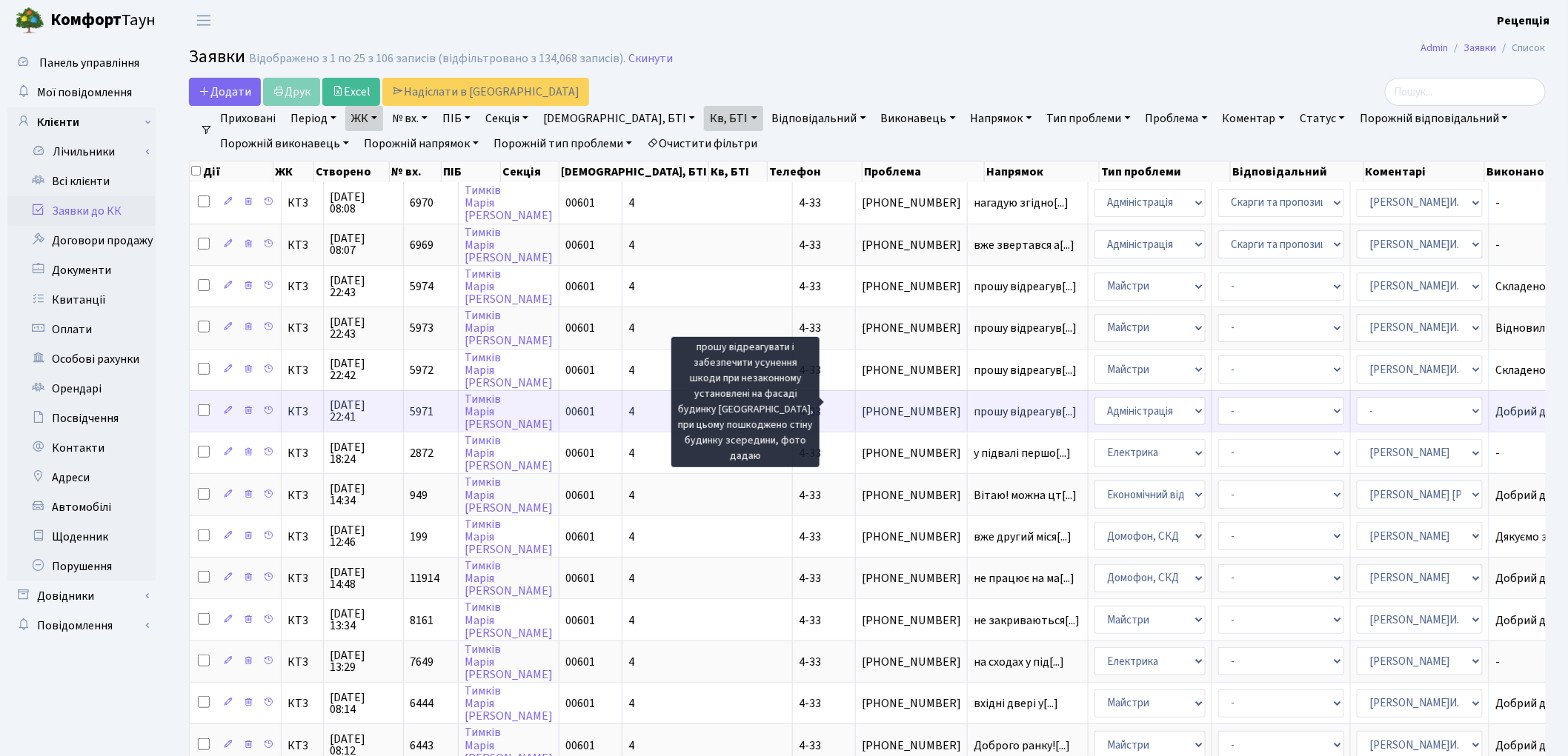
click at [974, 404] on span "прошу відреагув[...]" at bounding box center [1026, 412] width 103 height 16
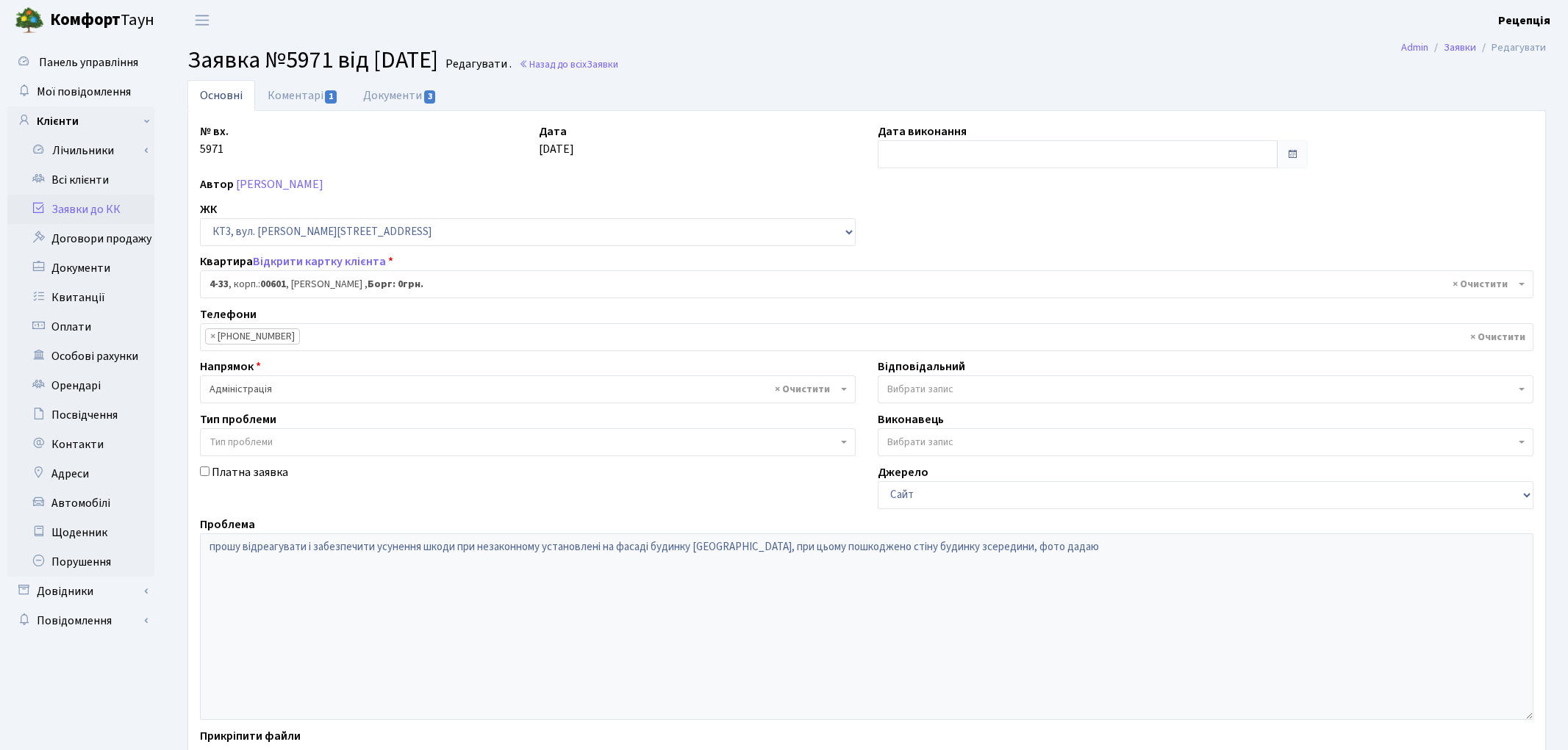
select select "16492"
click at [905, 148] on input "text" at bounding box center [1069, 154] width 396 height 27
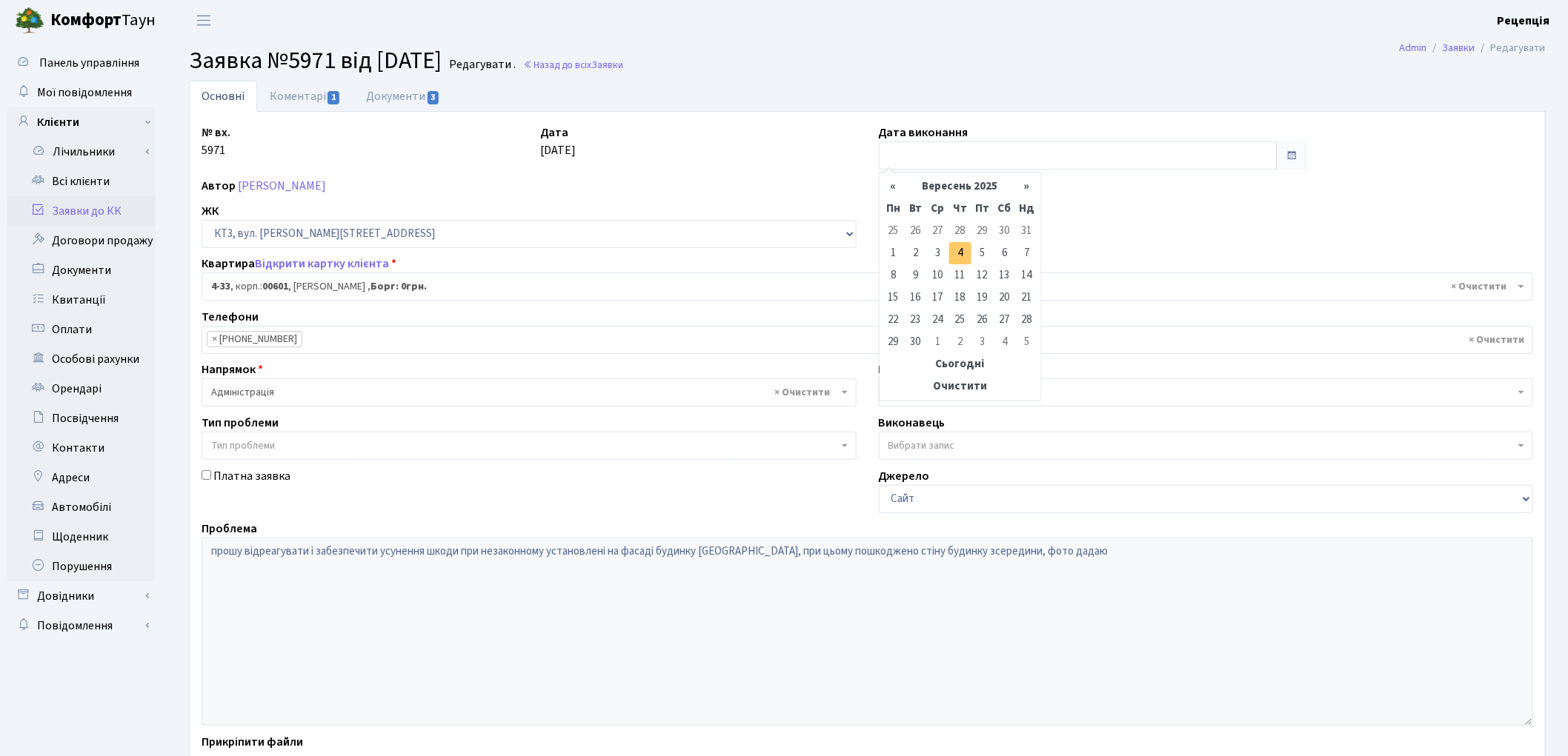
click at [965, 247] on td "4" at bounding box center [960, 253] width 22 height 22
type input "[DATE]"
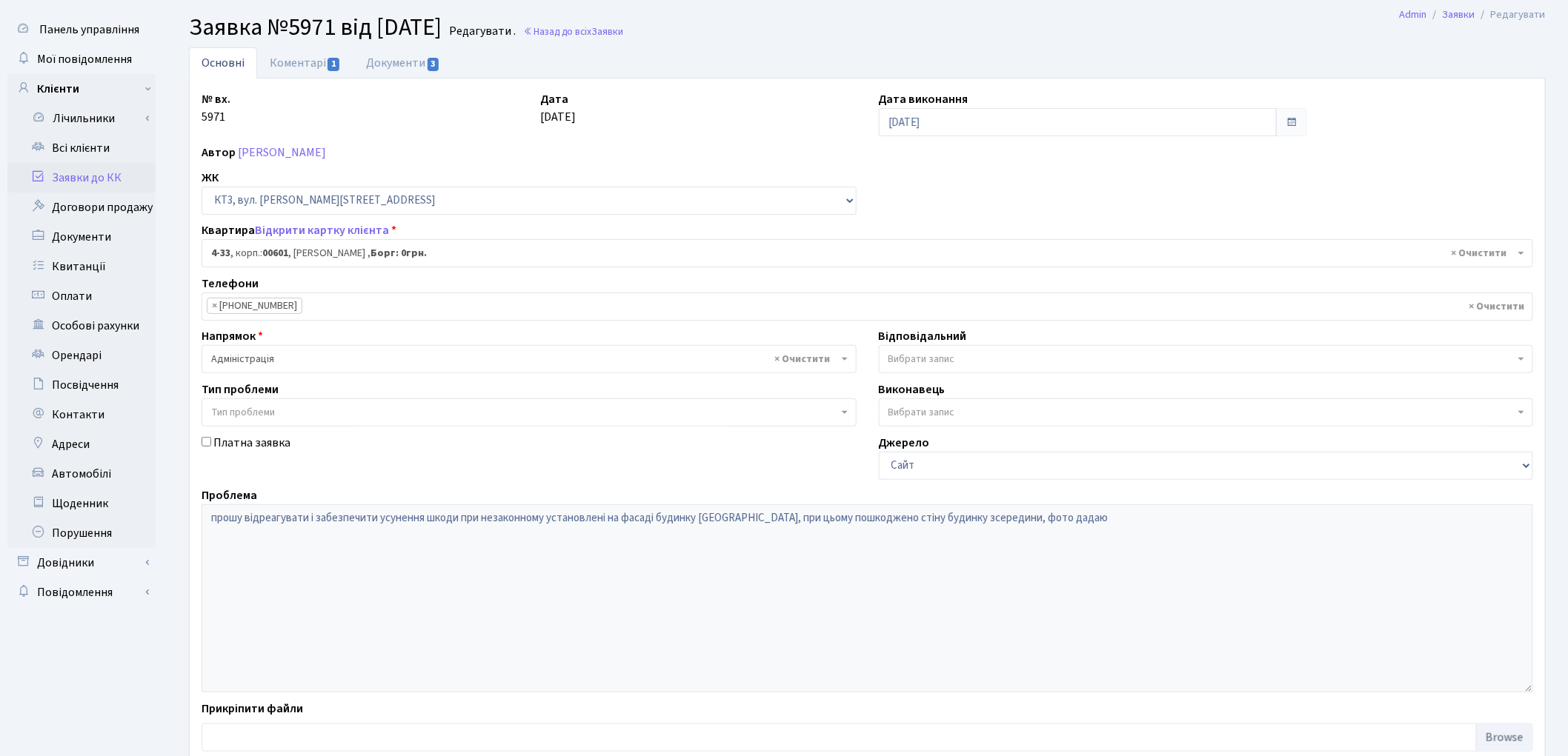
scroll to position [128, 0]
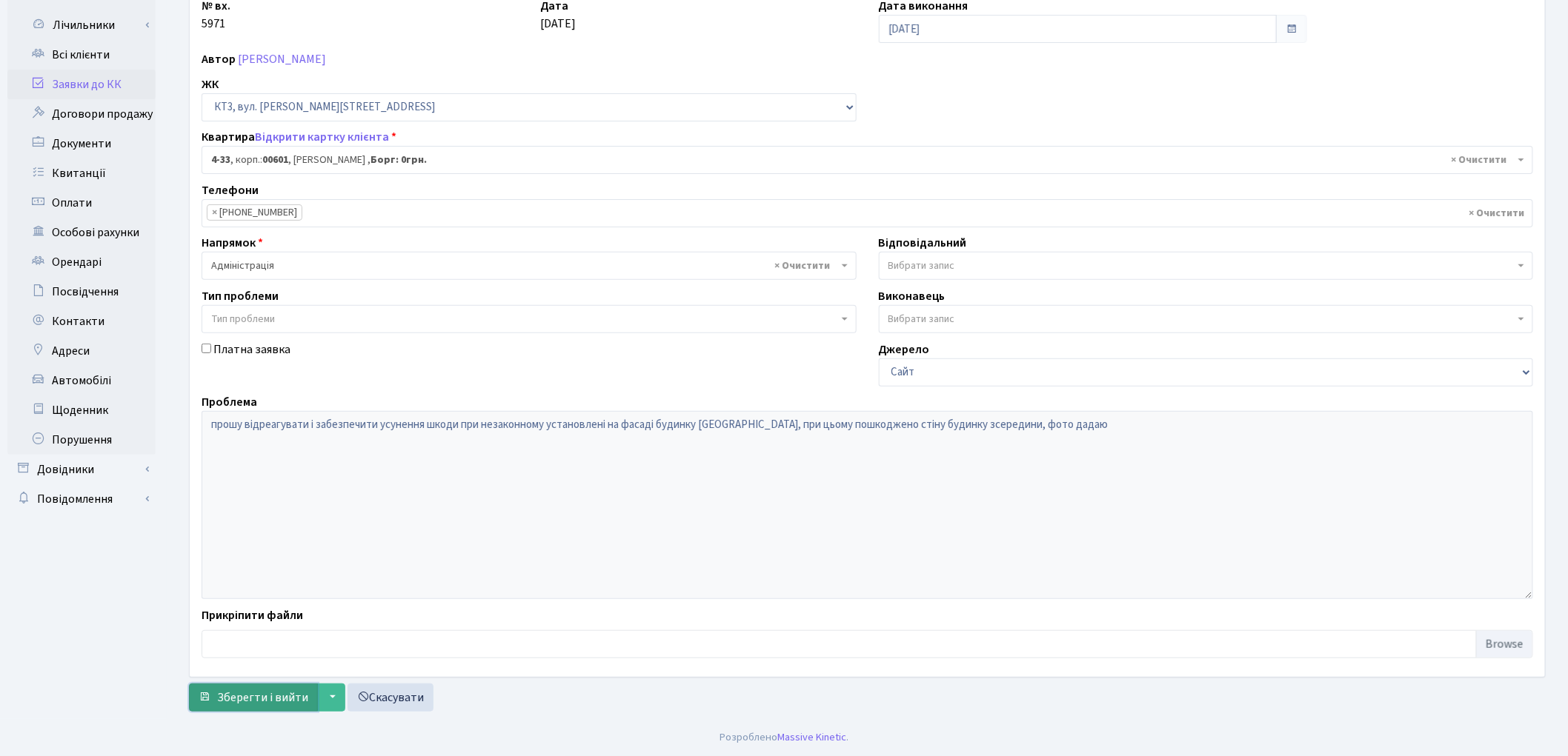
click at [280, 695] on span "Зберегти і вийти" at bounding box center [262, 698] width 91 height 16
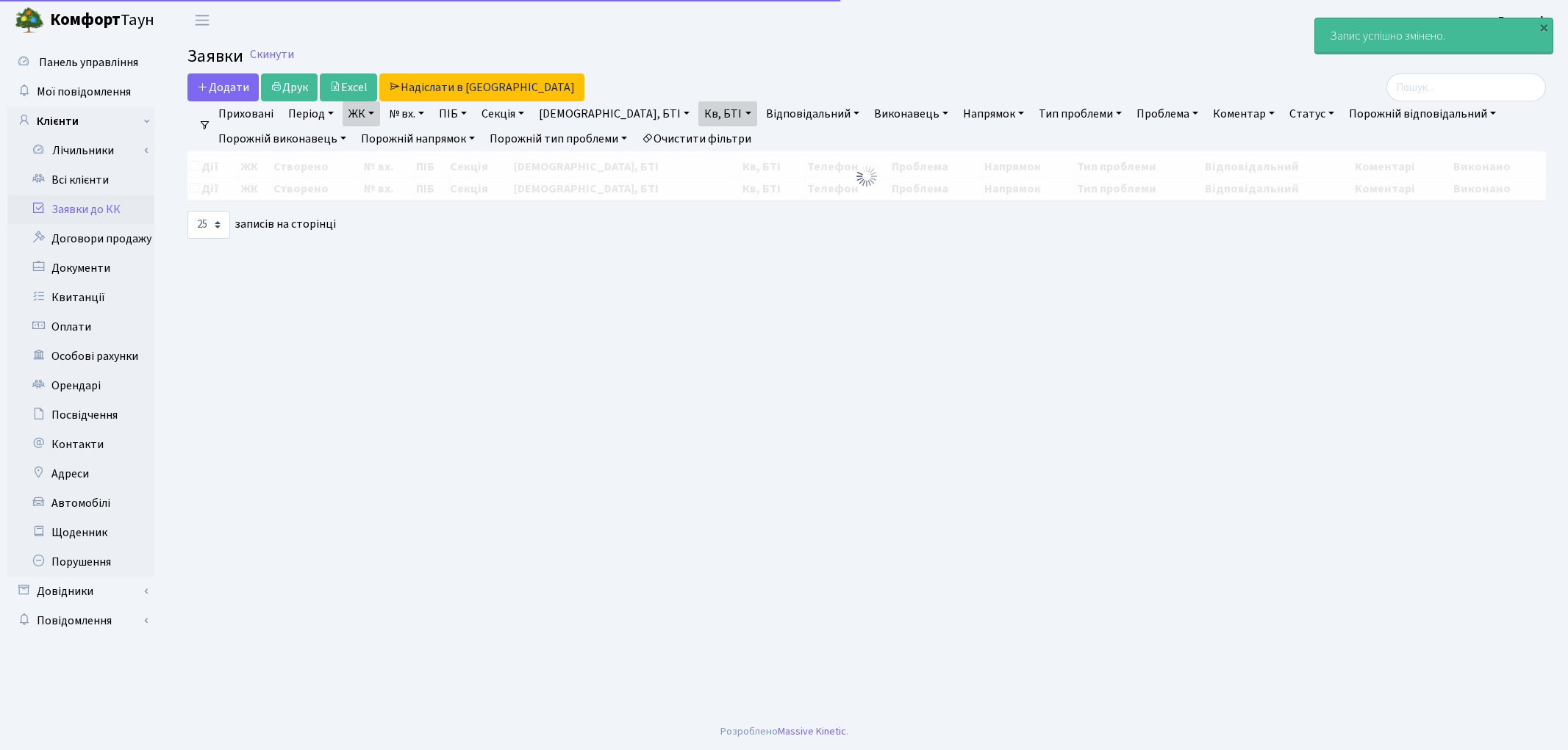
select select "25"
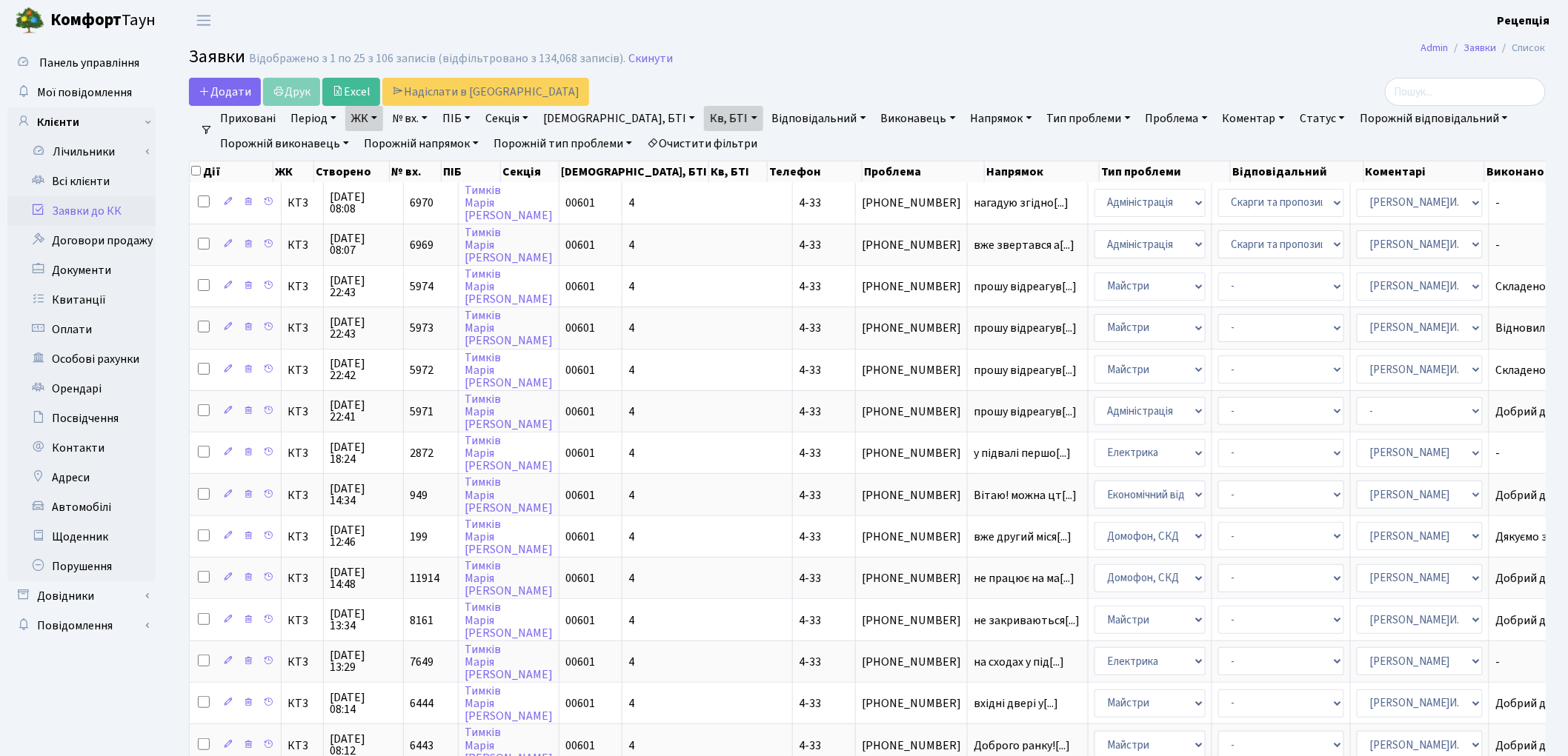
click at [704, 116] on link "Кв, БТІ" at bounding box center [733, 118] width 58 height 25
click at [375, 120] on link "ЖК" at bounding box center [364, 118] width 38 height 25
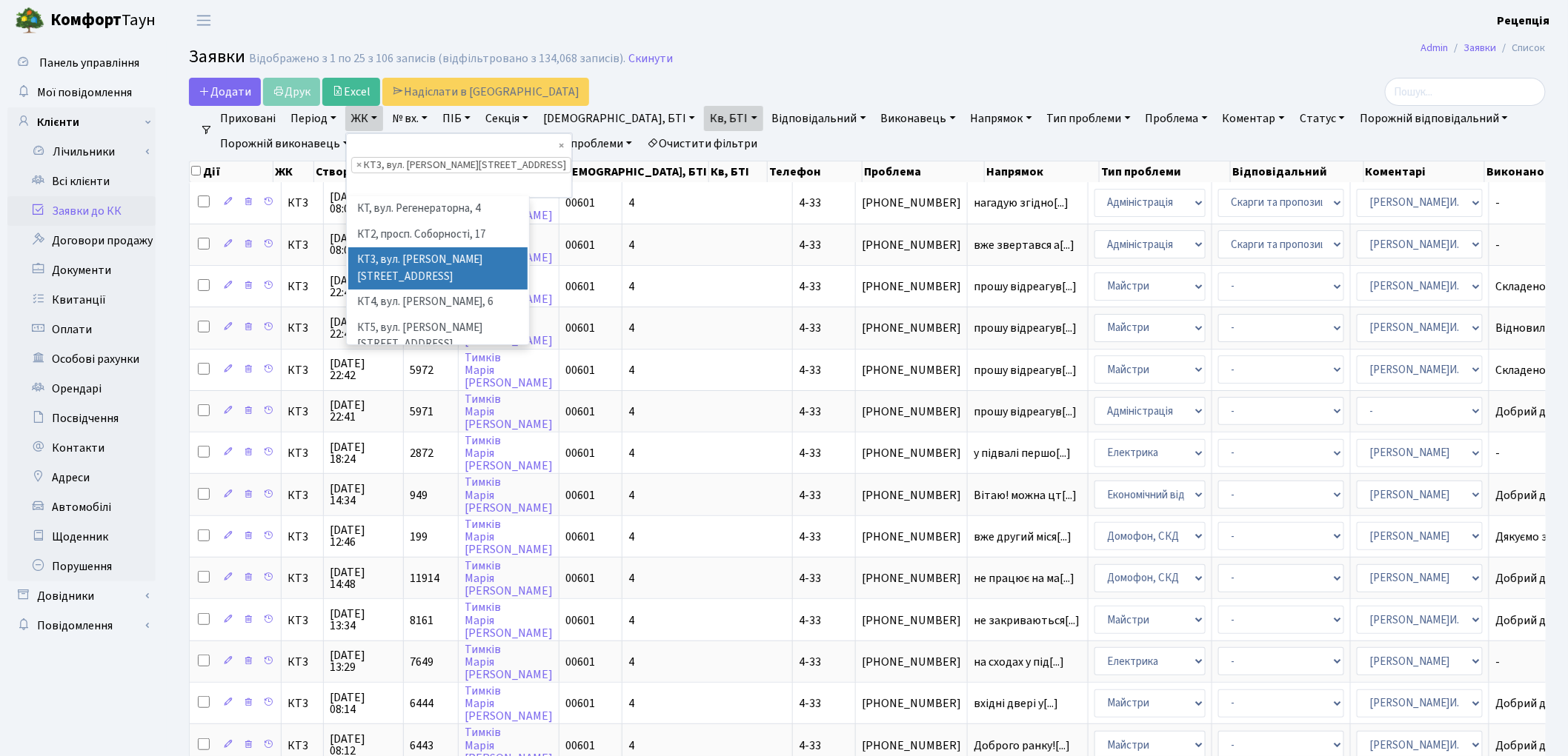
click at [375, 120] on link "ЖК" at bounding box center [364, 118] width 38 height 25
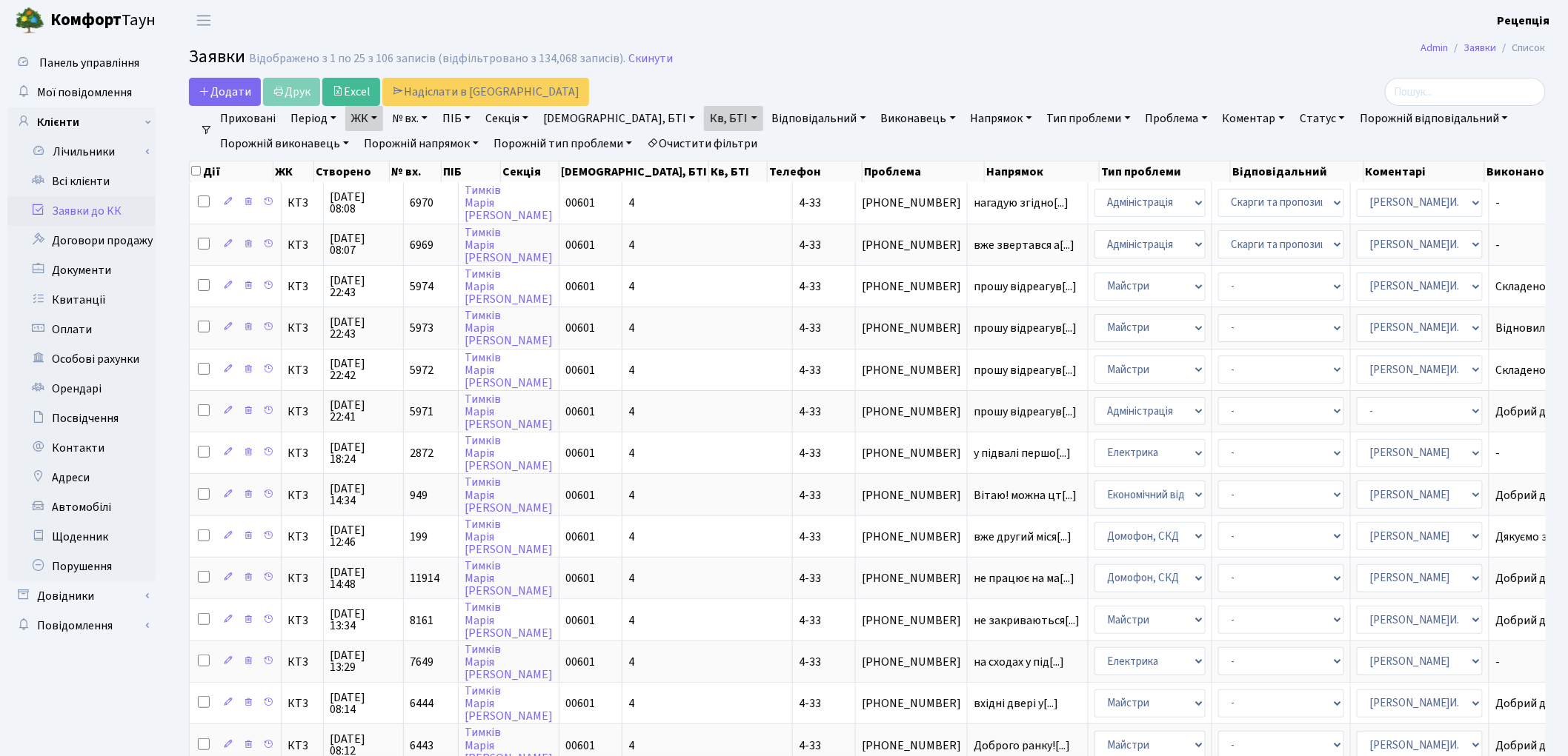
click at [700, 135] on link "Очистити фільтри" at bounding box center [702, 142] width 123 height 25
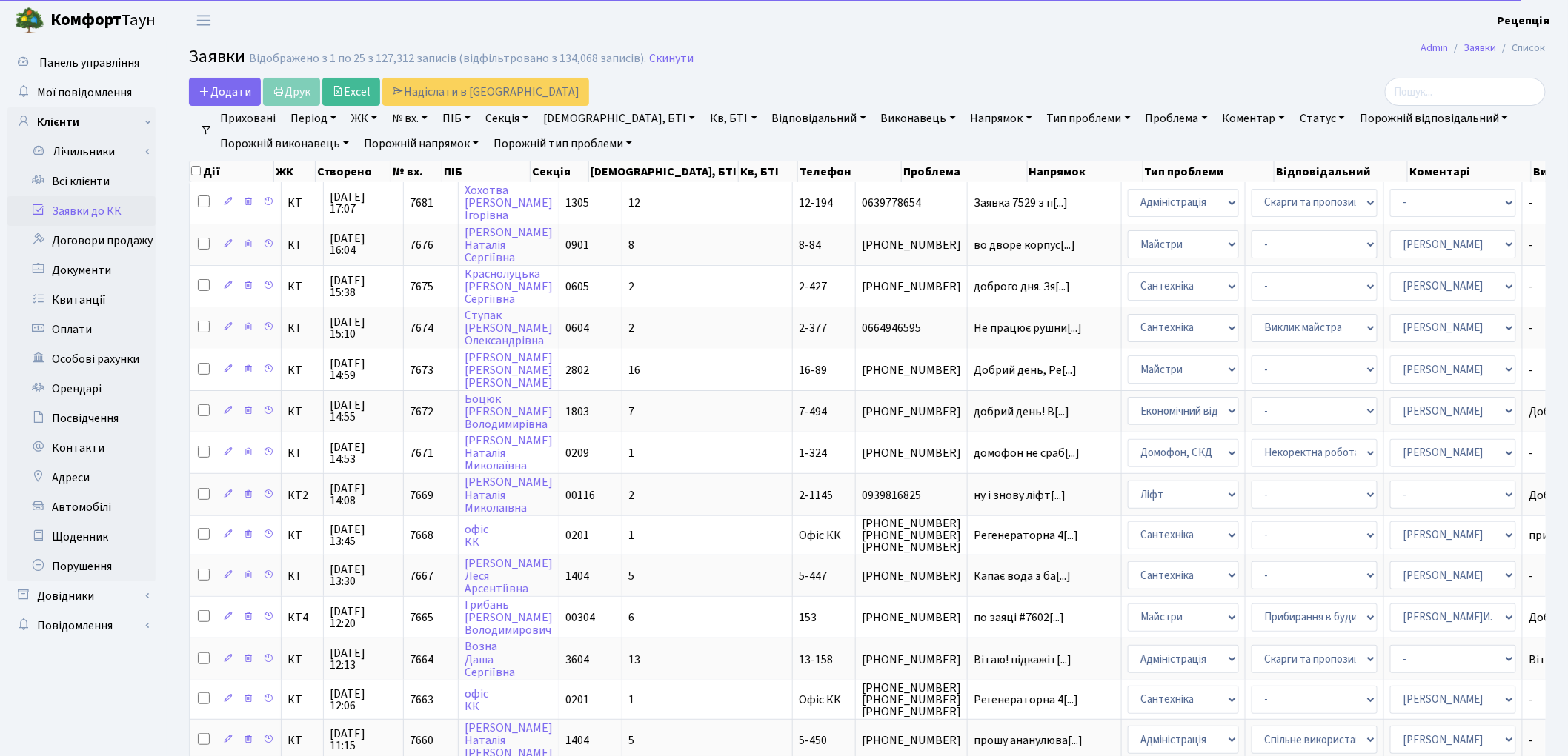
click at [368, 121] on link "ЖК" at bounding box center [364, 118] width 38 height 25
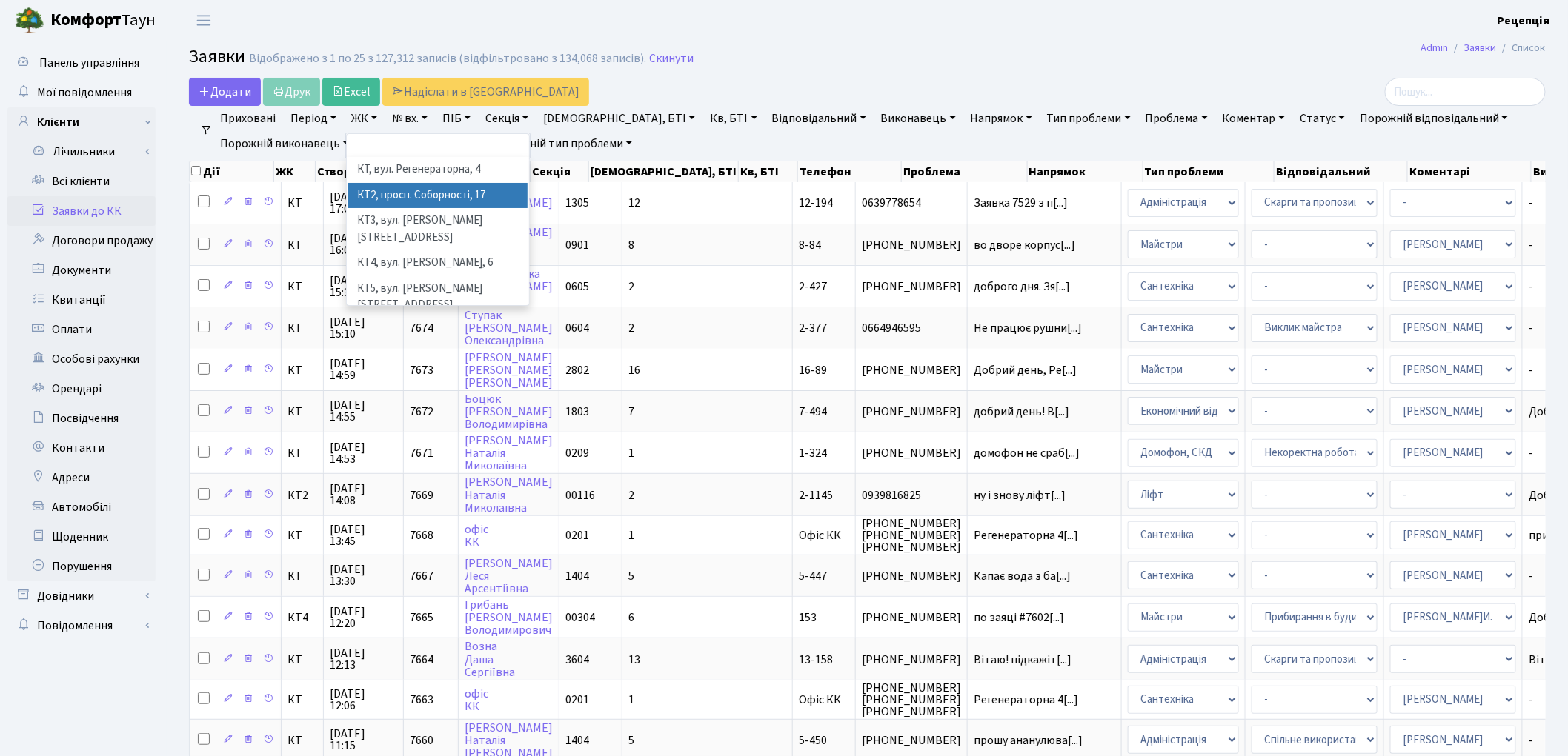
click at [461, 190] on li "КТ2, просп. Соборності, 17" at bounding box center [438, 196] width 179 height 26
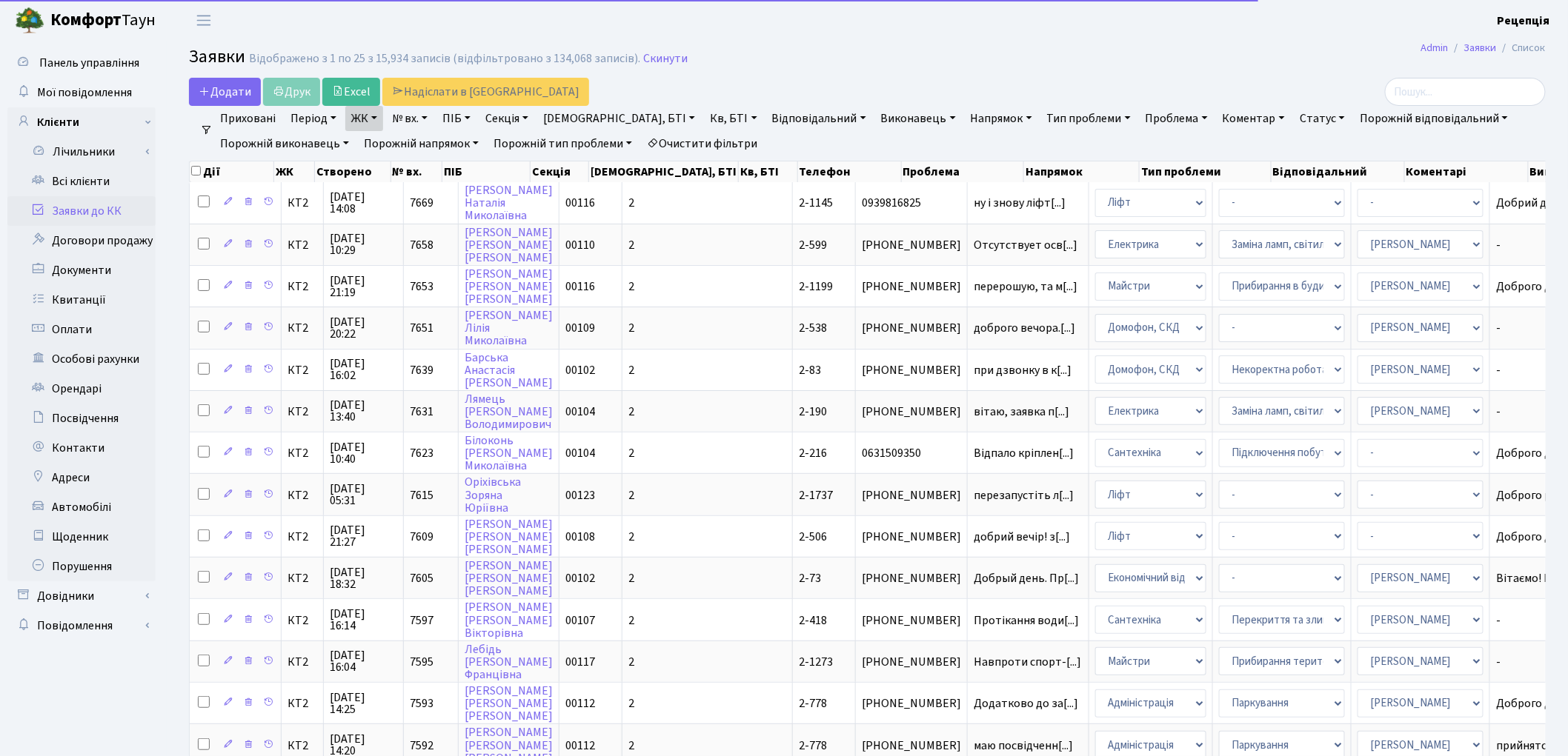
click at [704, 116] on link "Кв, БТІ" at bounding box center [733, 118] width 58 height 25
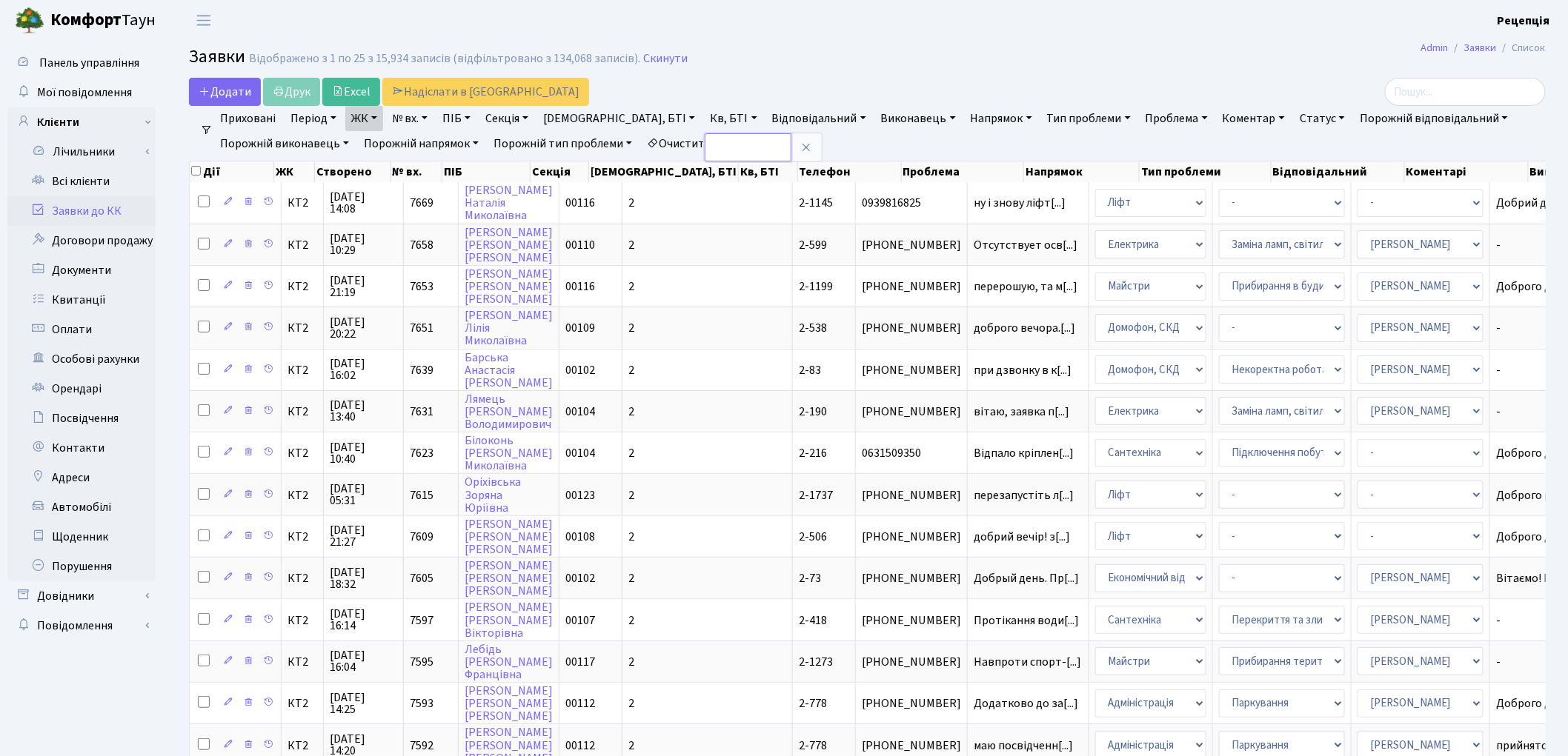
click at [705, 148] on input "text" at bounding box center [748, 147] width 87 height 28
type input "2-76"
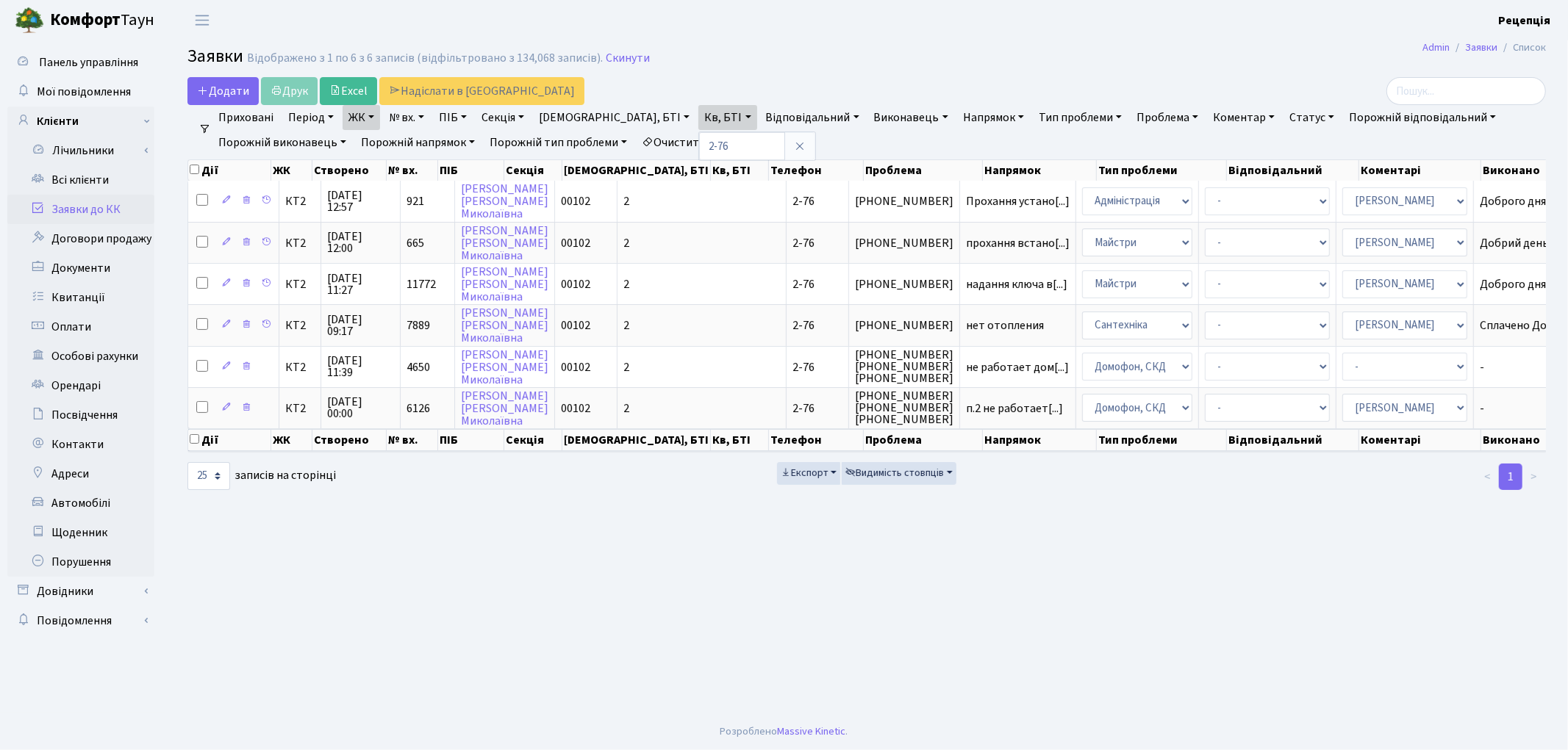
click at [739, 141] on link "Очистити фільтри" at bounding box center [696, 141] width 122 height 25
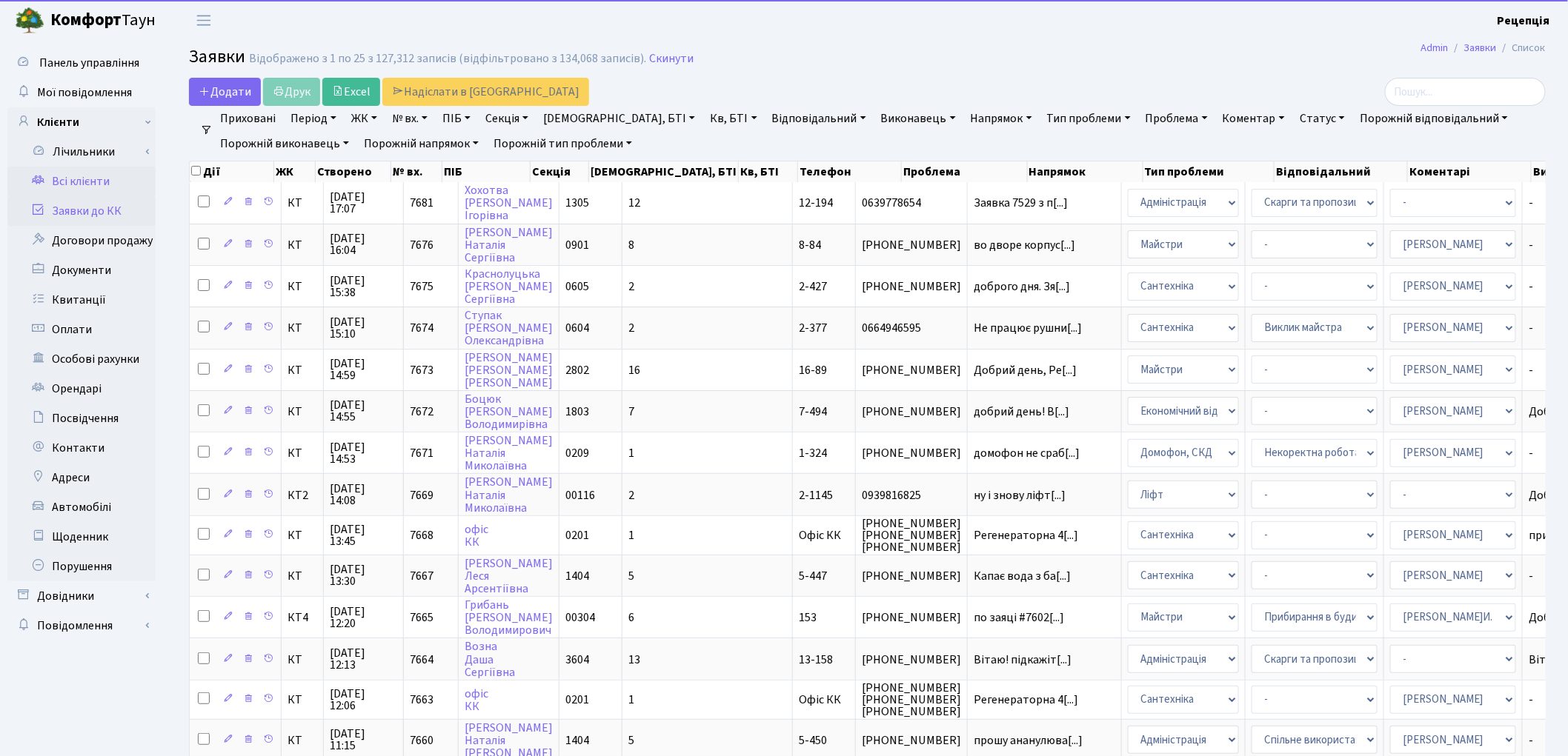
click at [96, 175] on link "Всі клієнти" at bounding box center [81, 181] width 148 height 30
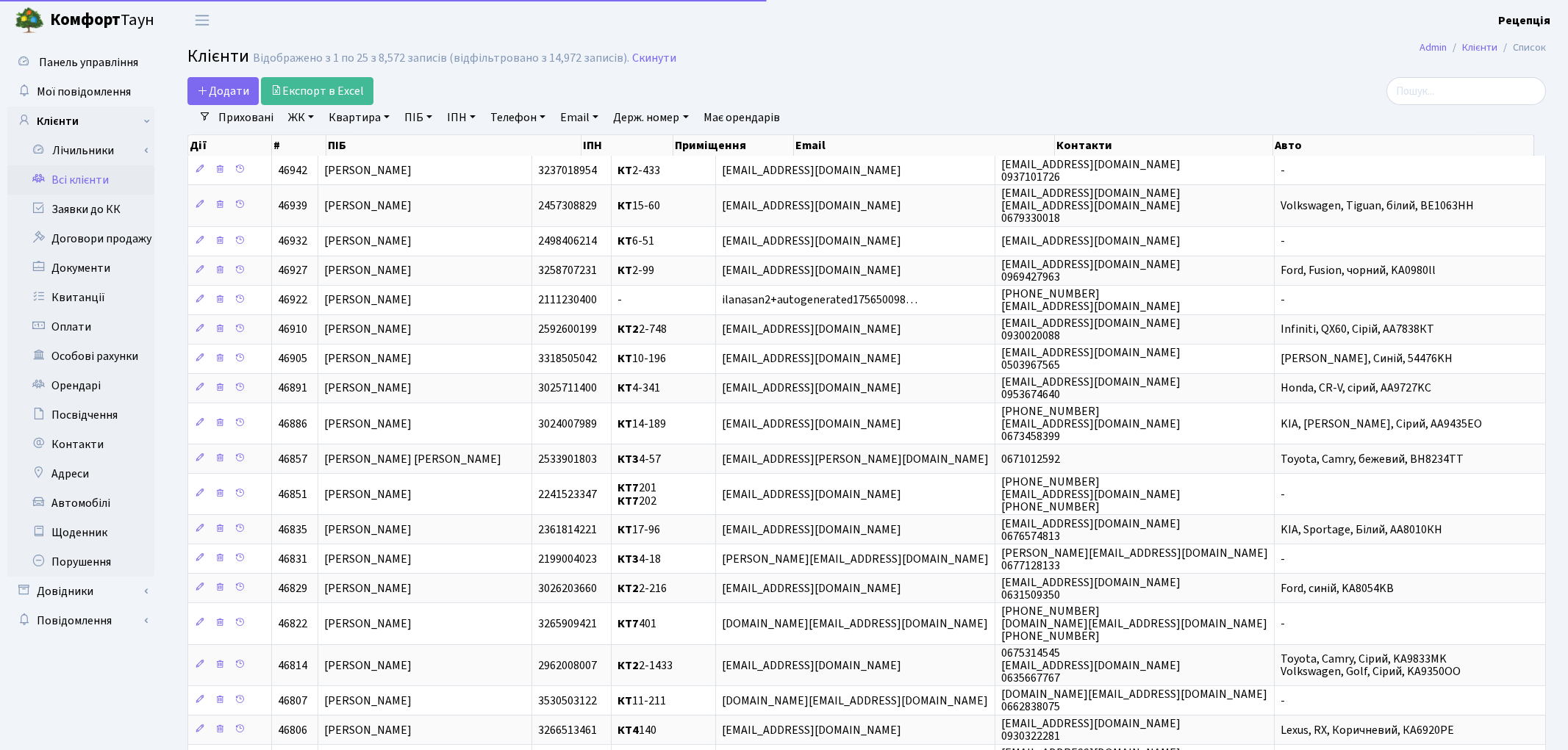
select select "25"
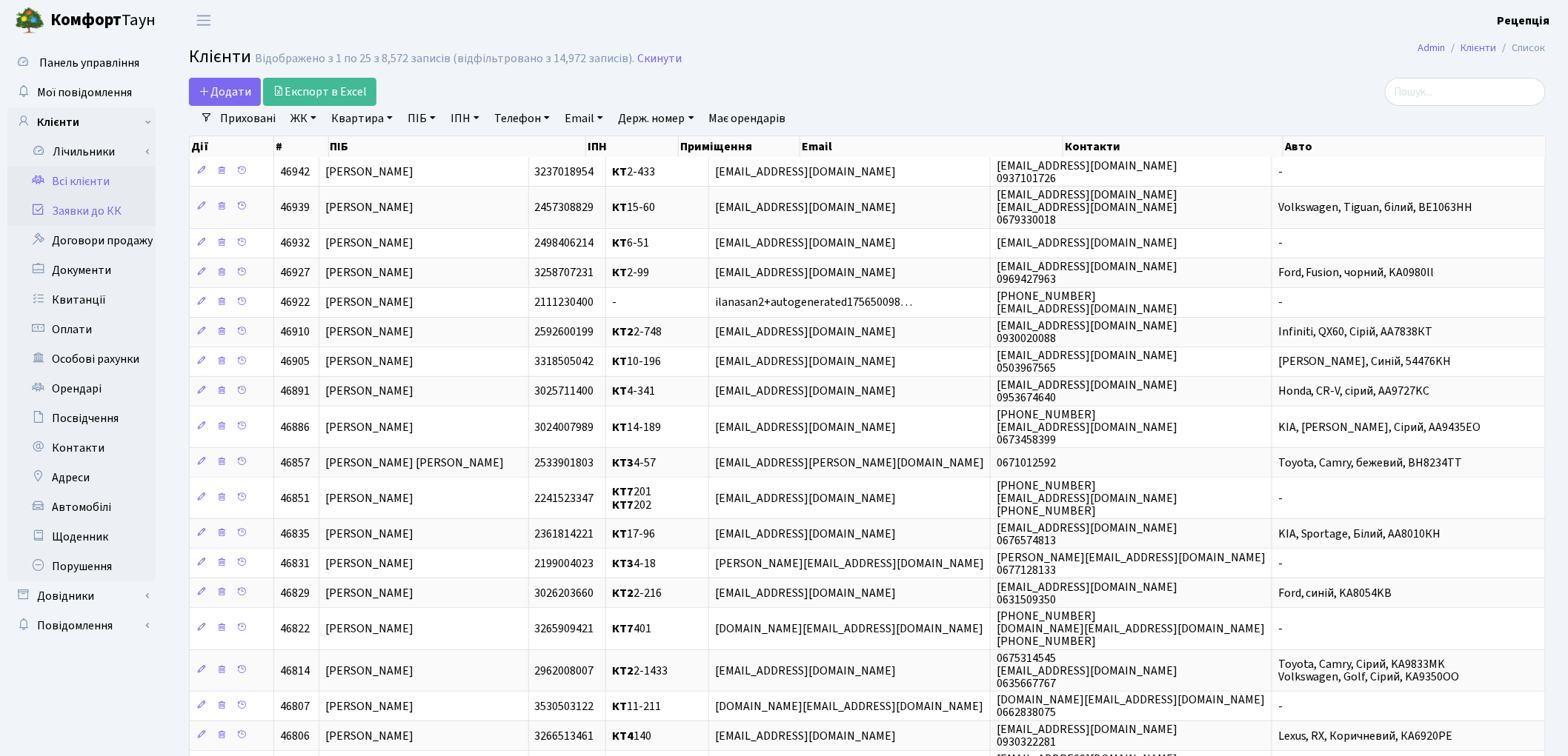
click at [91, 219] on link "Заявки до КК" at bounding box center [81, 211] width 148 height 30
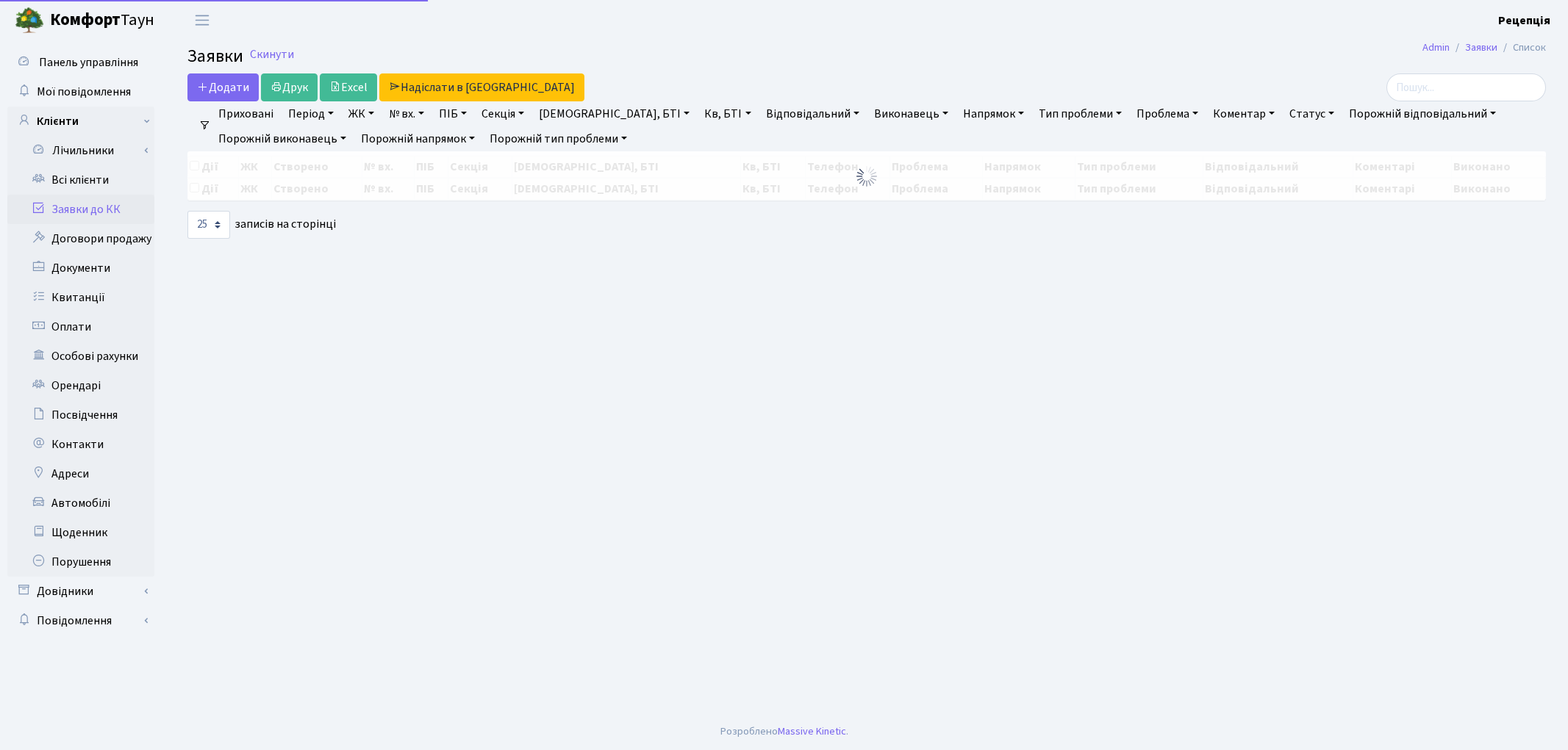
select select "25"
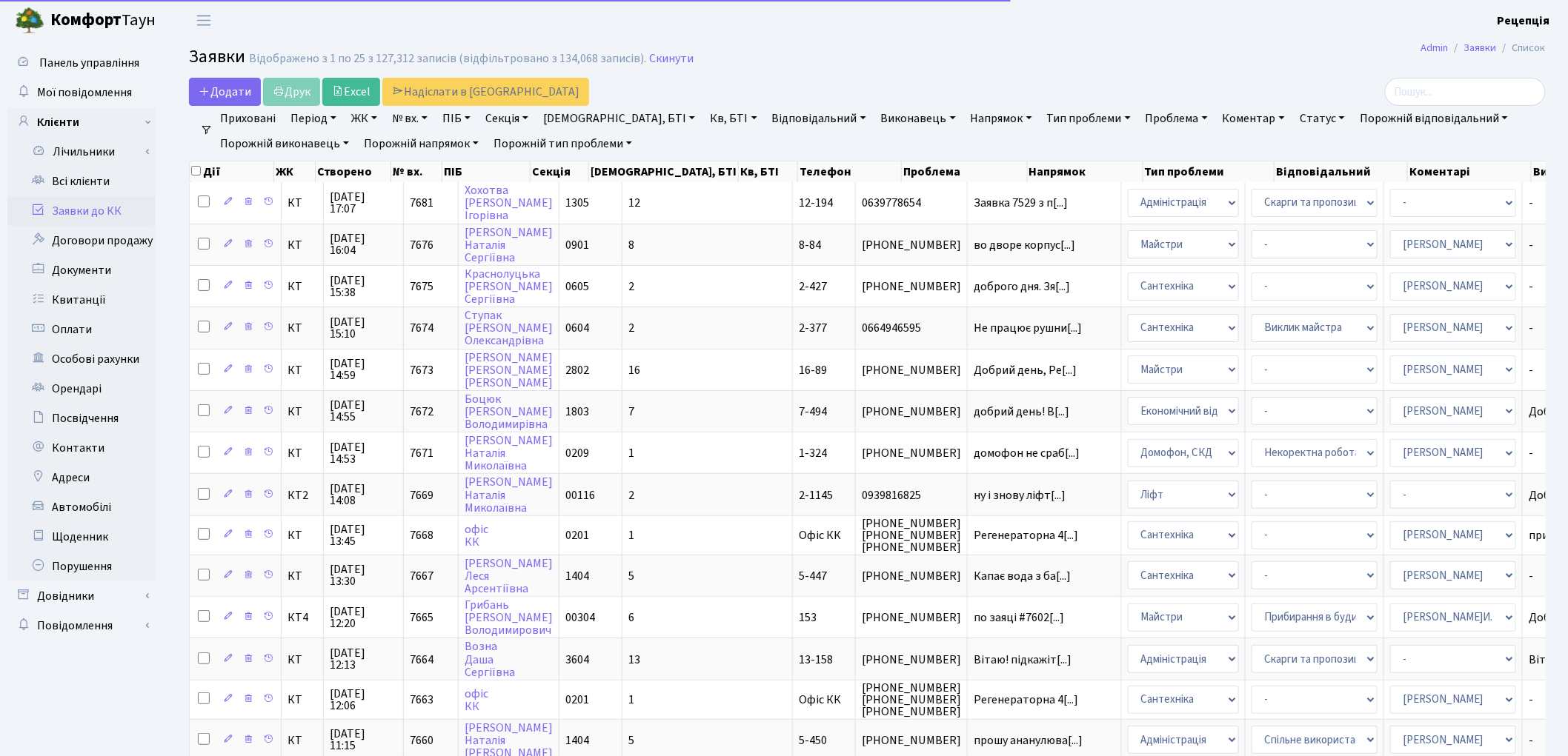
click at [419, 122] on link "№ вх." at bounding box center [410, 118] width 48 height 25
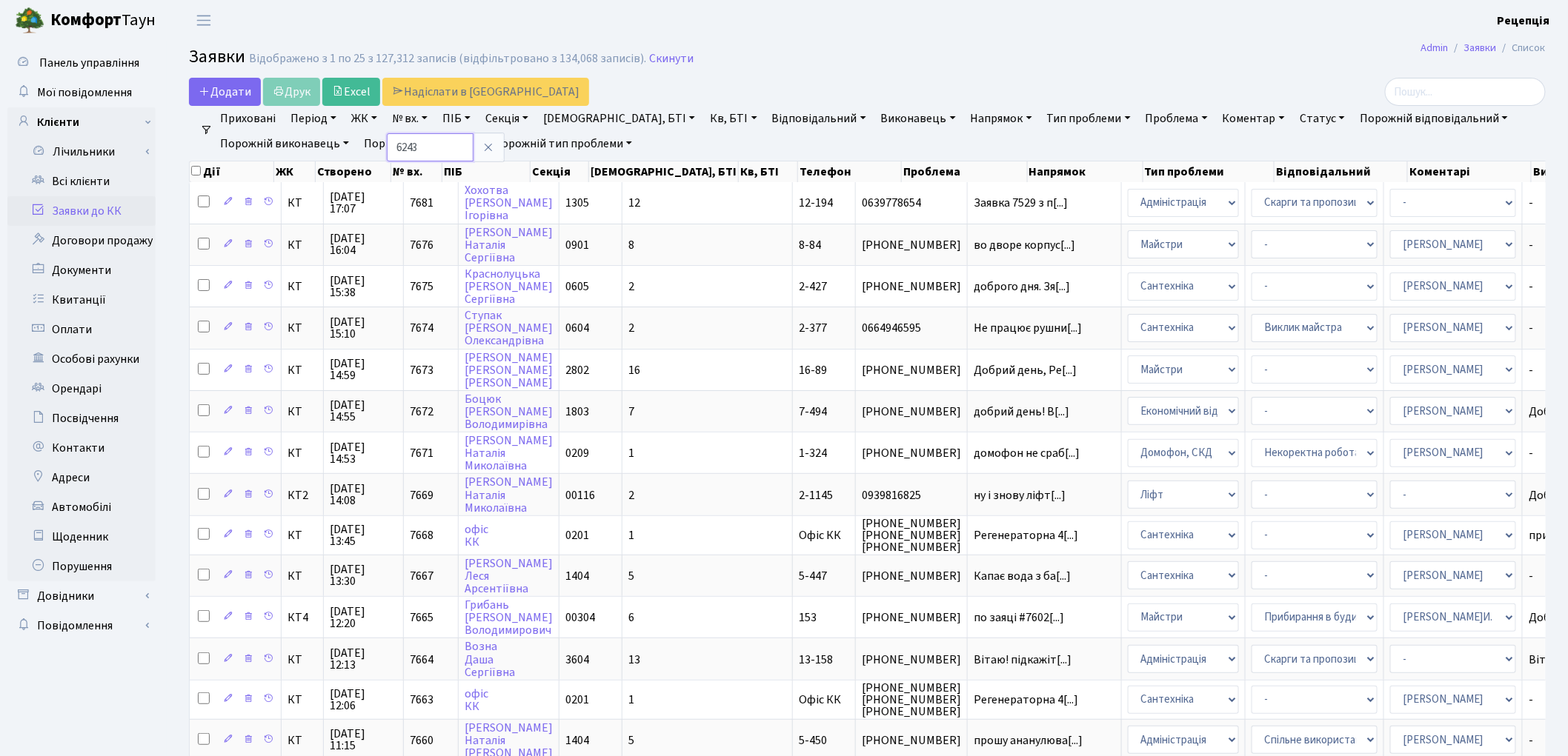
type input "6243"
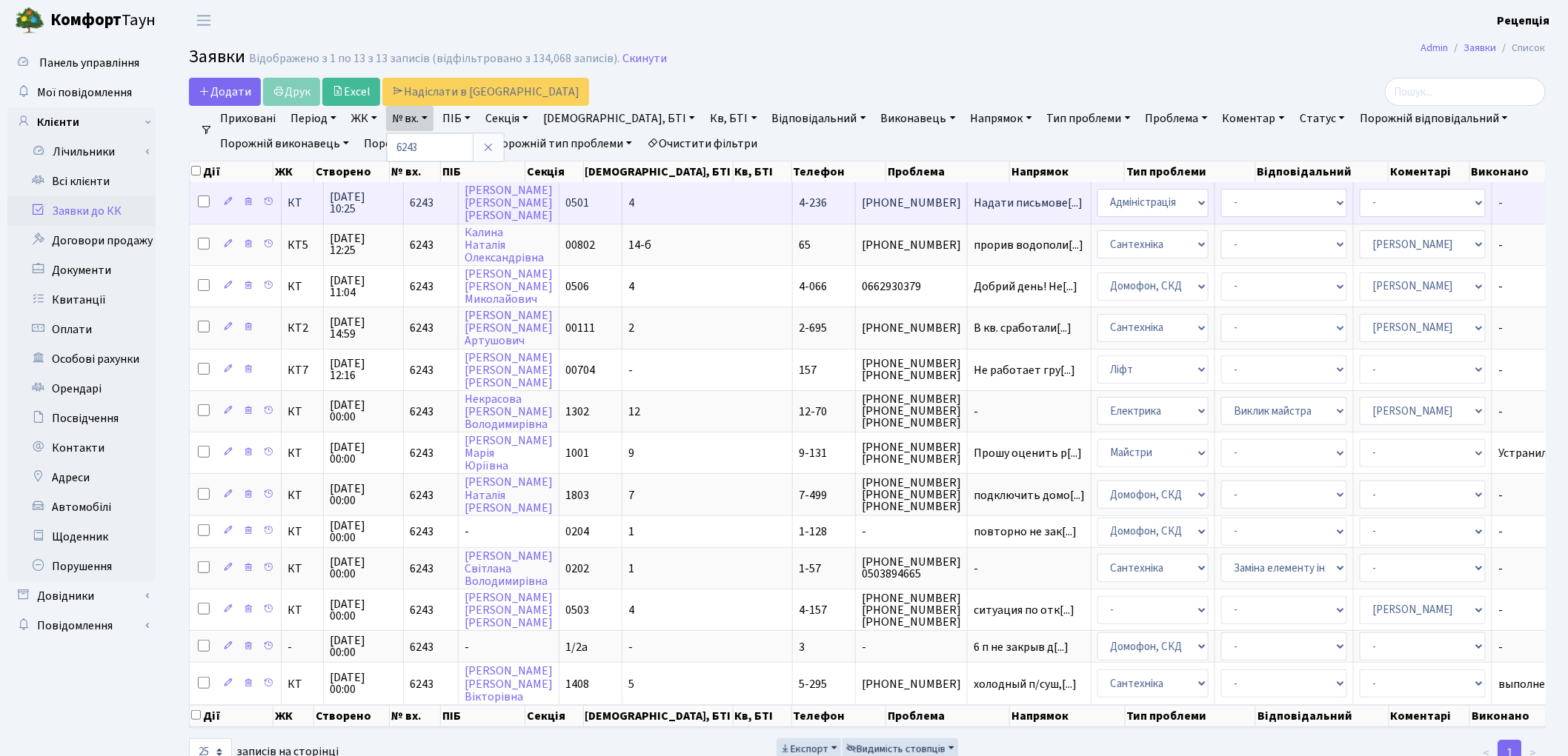
click at [799, 196] on span "4-236" at bounding box center [813, 203] width 28 height 16
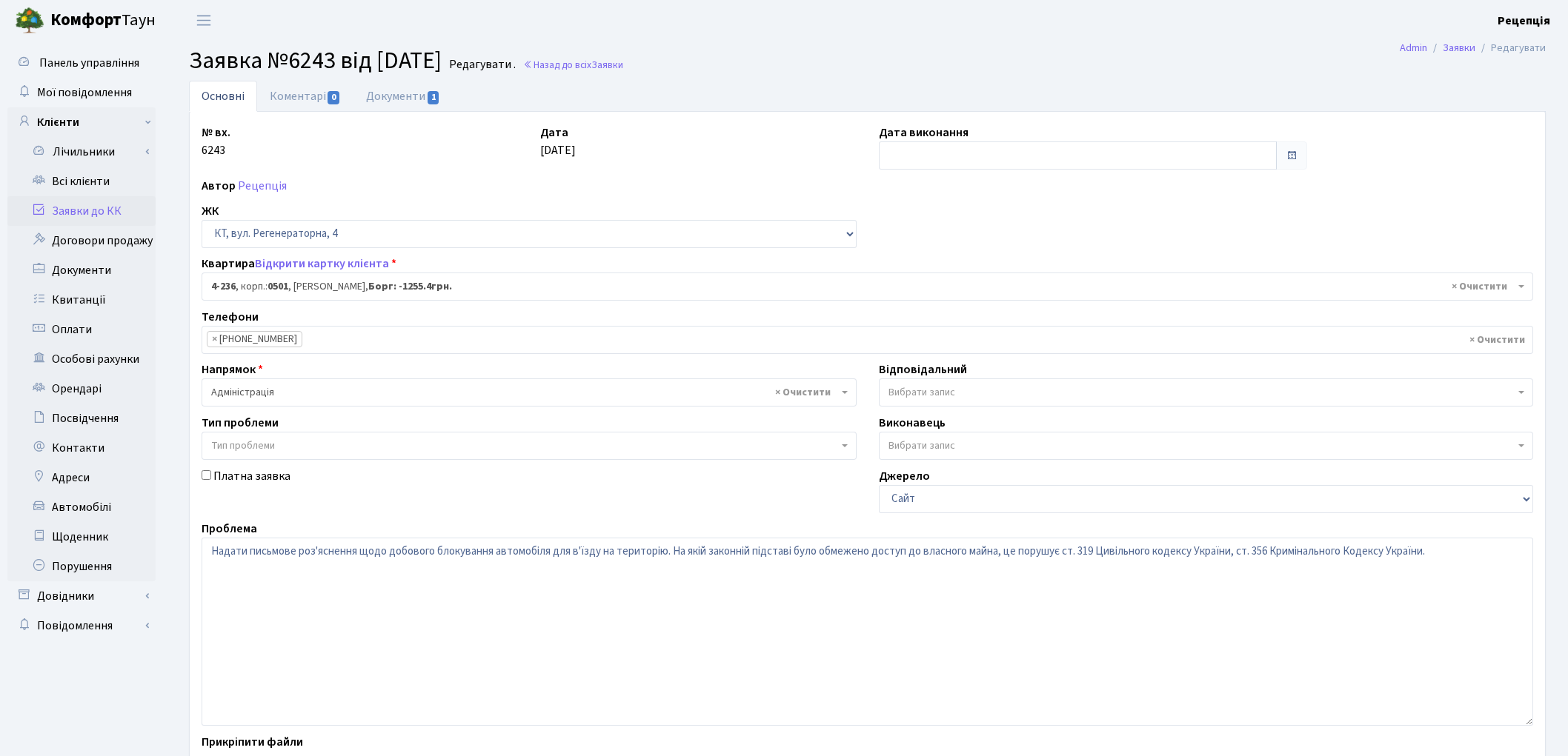
select select "1016"
click at [405, 102] on link "Документи 1" at bounding box center [403, 96] width 99 height 31
select select "25"
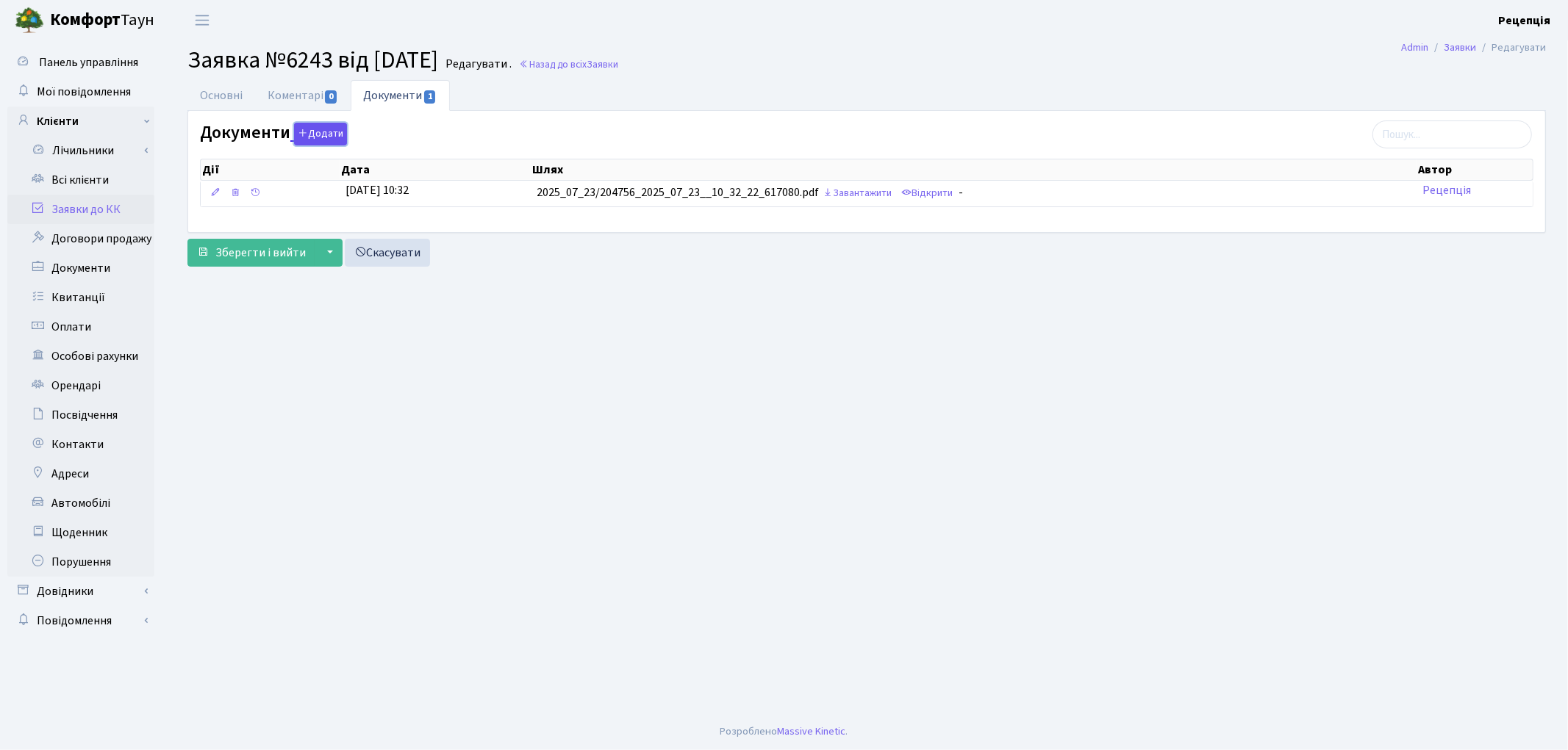
click at [327, 138] on button "Додати" at bounding box center [320, 134] width 53 height 23
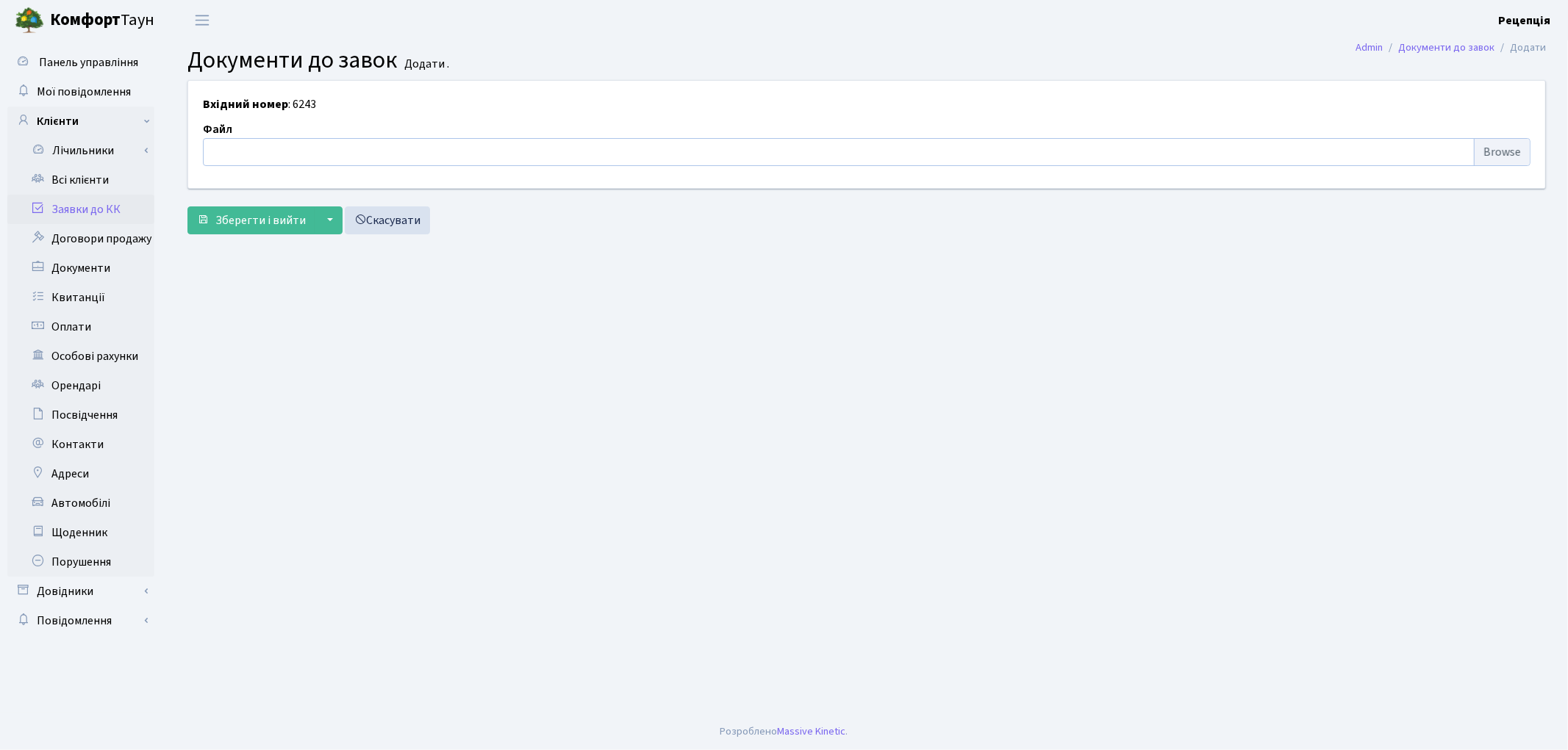
click at [1492, 150] on input "file" at bounding box center [867, 152] width 1327 height 27
type input "C:\fakepath\сканирование0622.pdf"
click at [266, 224] on span "Зберегти і вийти" at bounding box center [260, 220] width 90 height 16
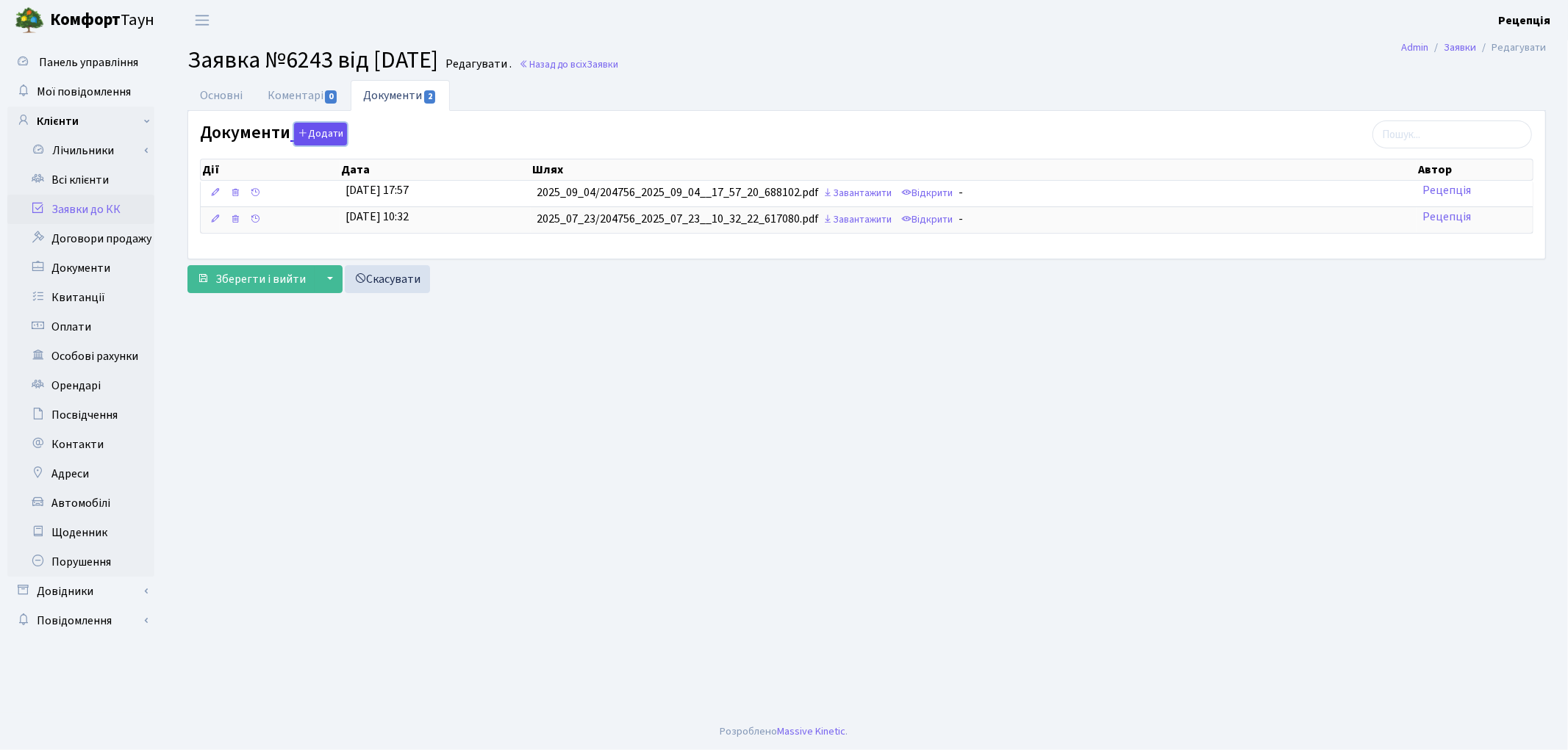
click at [311, 130] on button "Додати" at bounding box center [320, 134] width 53 height 23
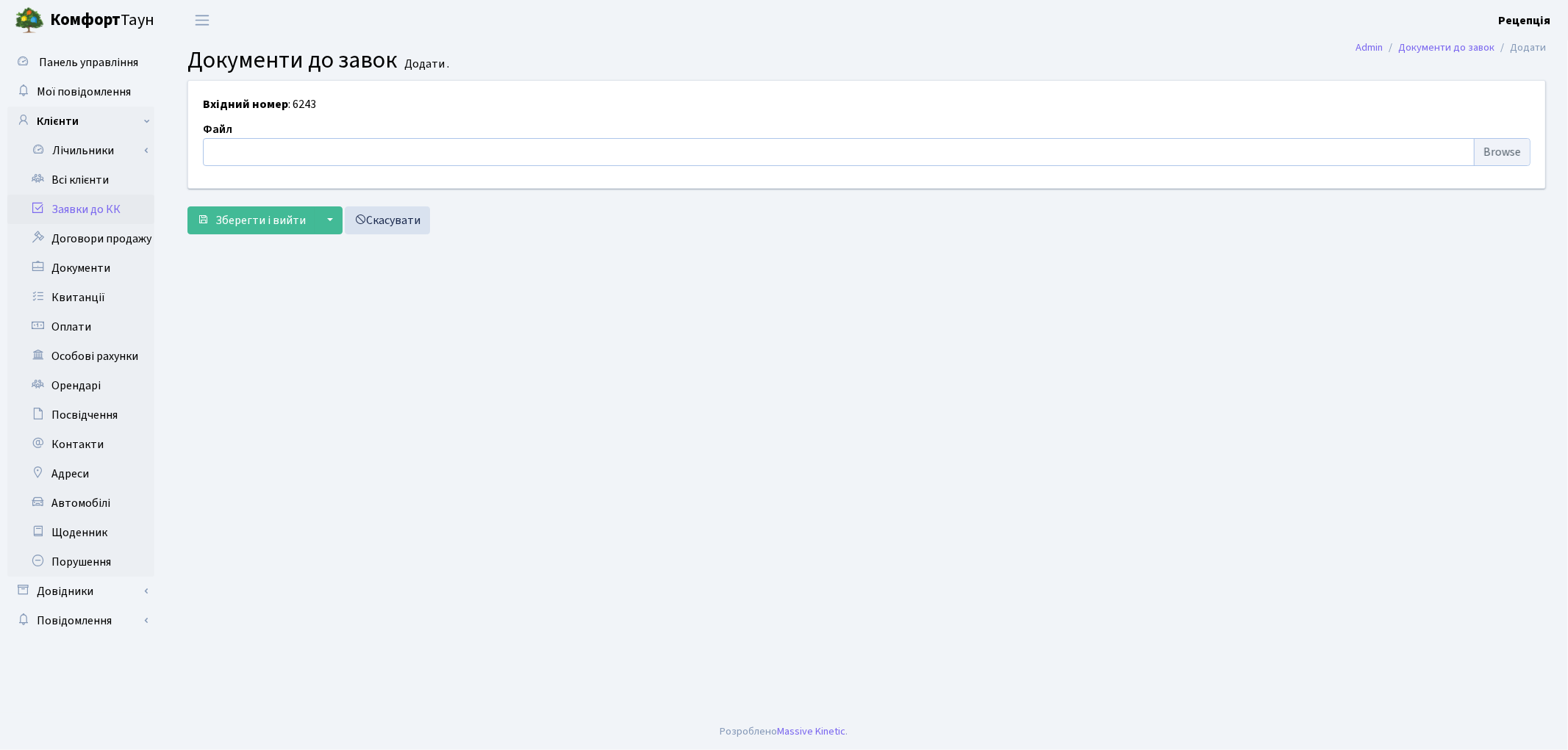
click at [1480, 149] on input "file" at bounding box center [867, 152] width 1327 height 27
type input "C:\fakepath\сканирование0621.pdf"
click at [255, 228] on span "Зберегти і вийти" at bounding box center [260, 220] width 90 height 16
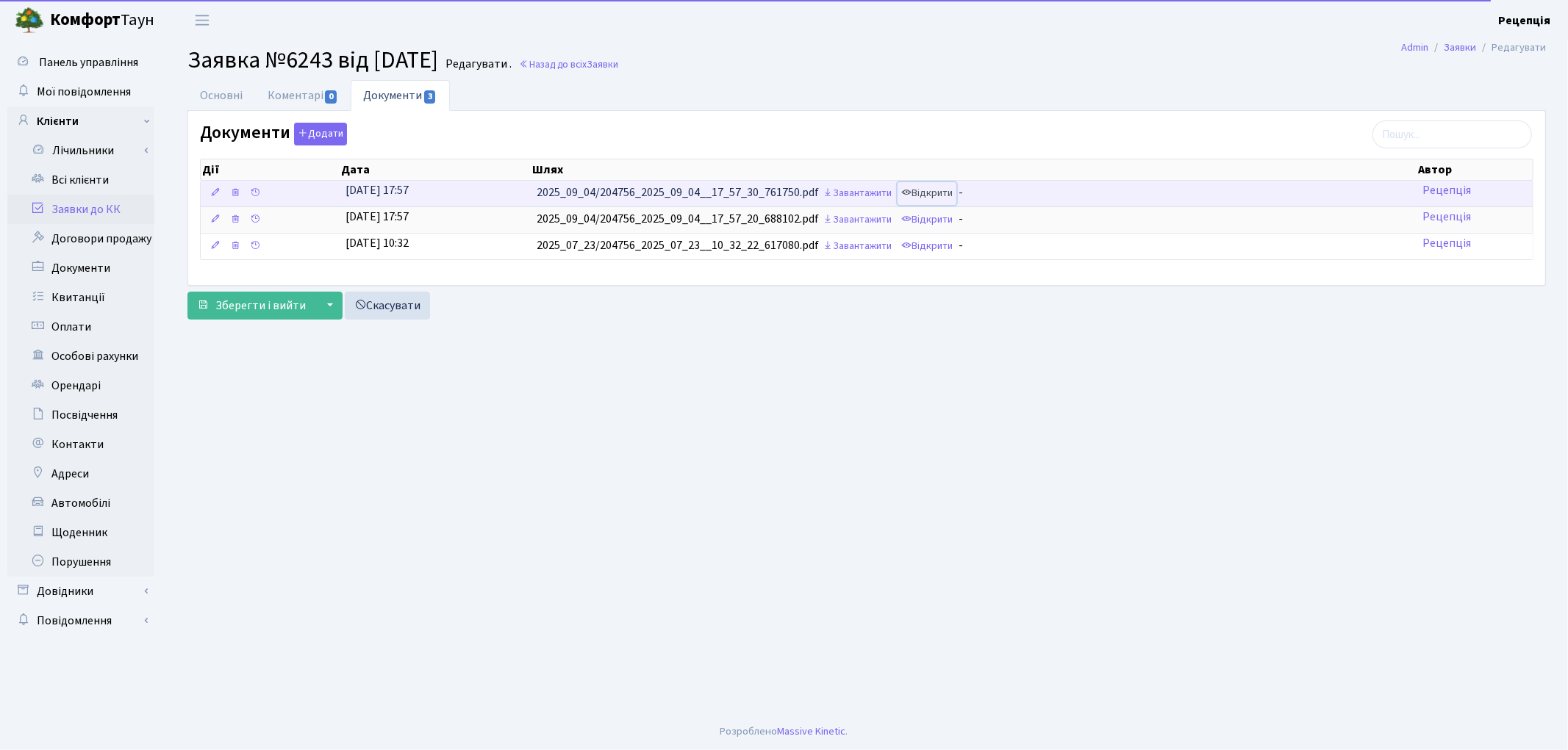
click at [943, 202] on link "Відкрити" at bounding box center [927, 193] width 59 height 23
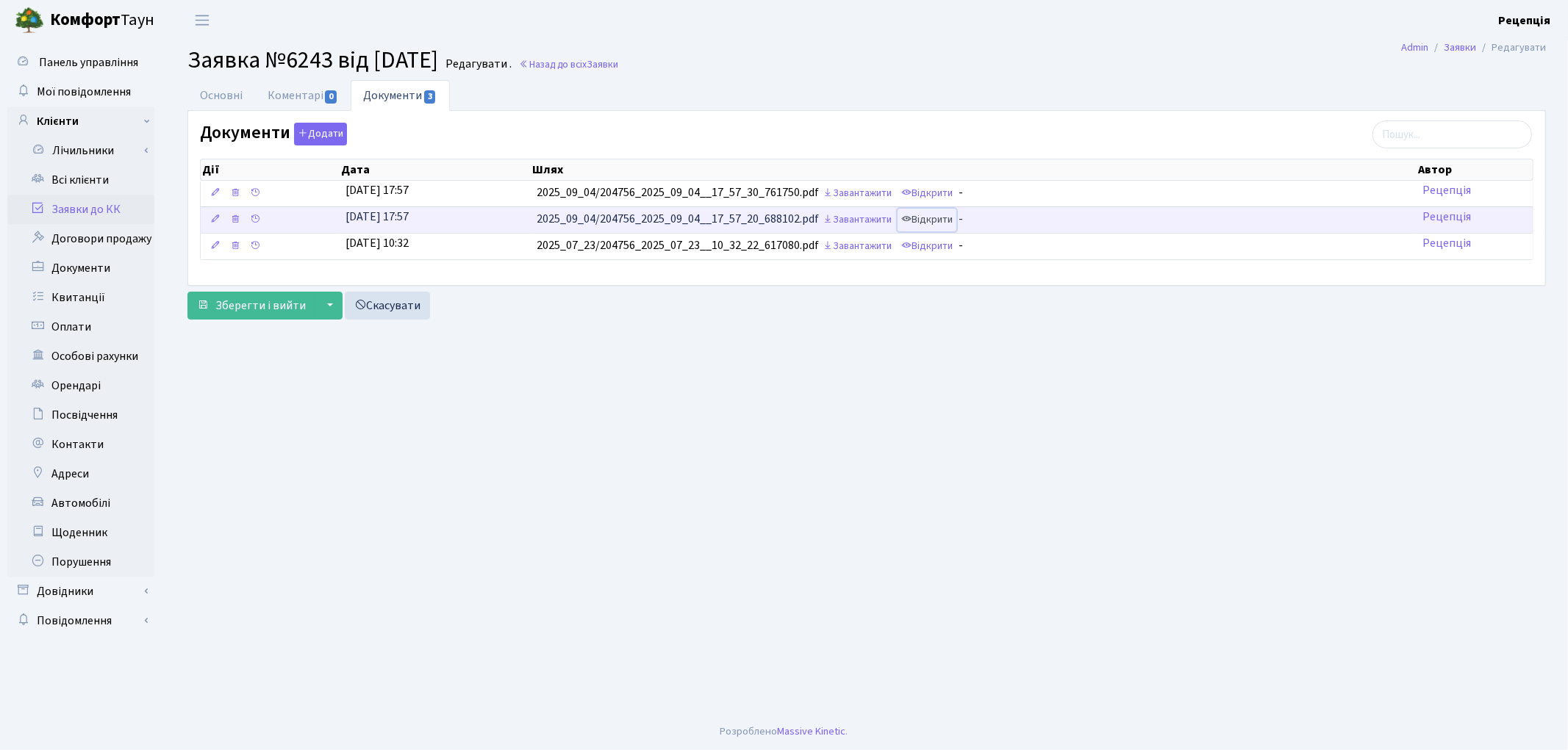
click at [934, 221] on link "Відкрити" at bounding box center [927, 220] width 59 height 23
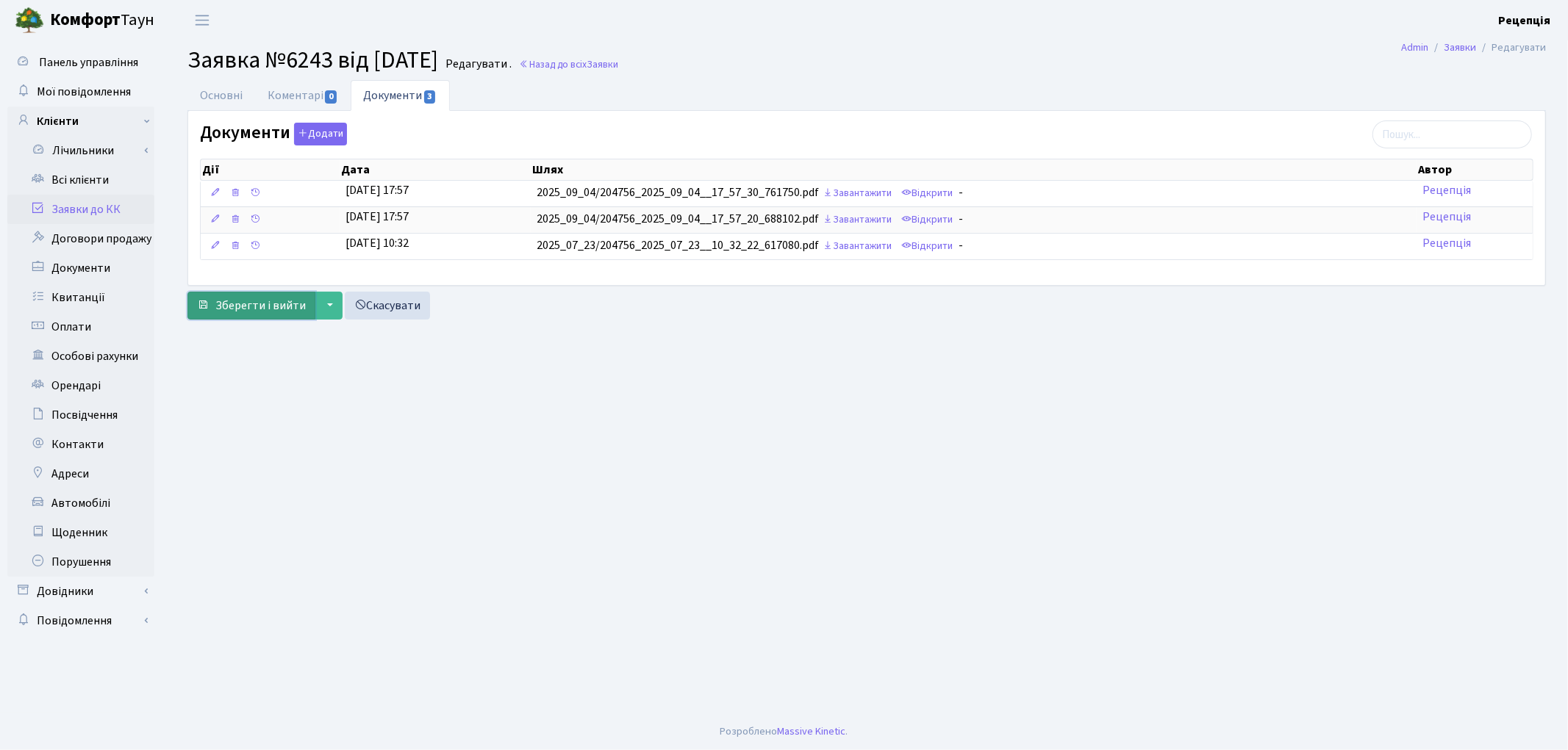
click at [252, 306] on span "Зберегти і вийти" at bounding box center [260, 305] width 90 height 16
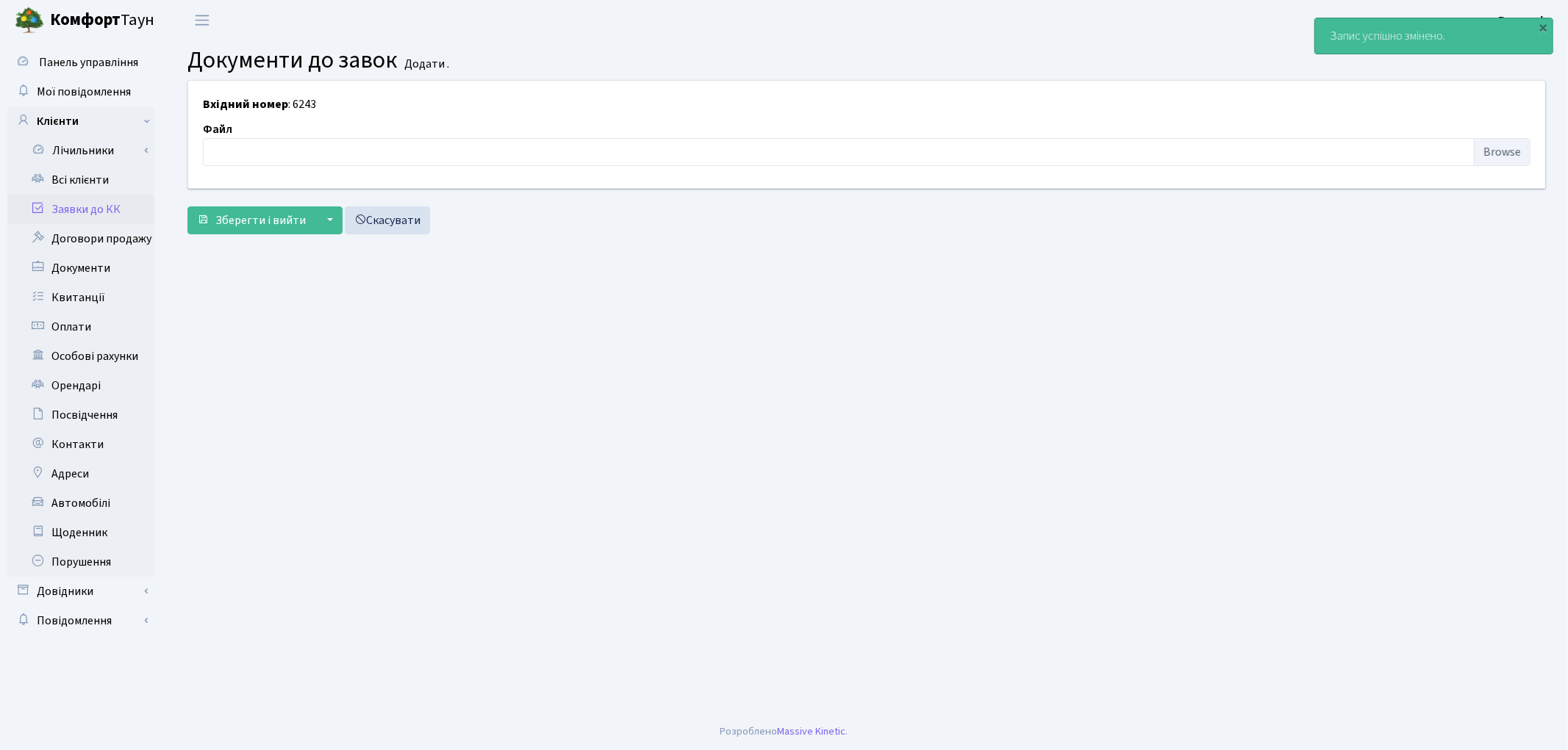
click at [109, 203] on link "Заявки до КК" at bounding box center [81, 209] width 147 height 29
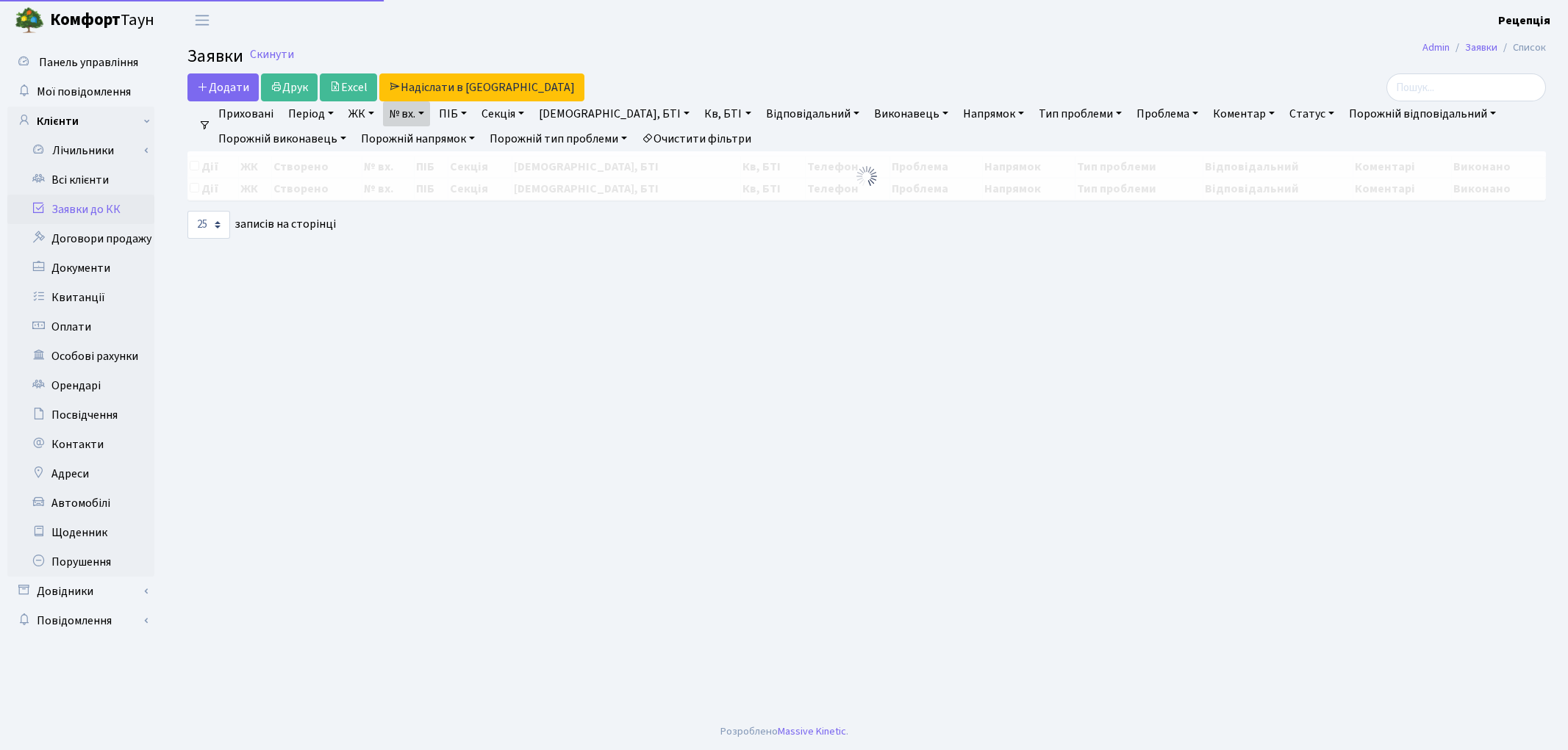
select select "25"
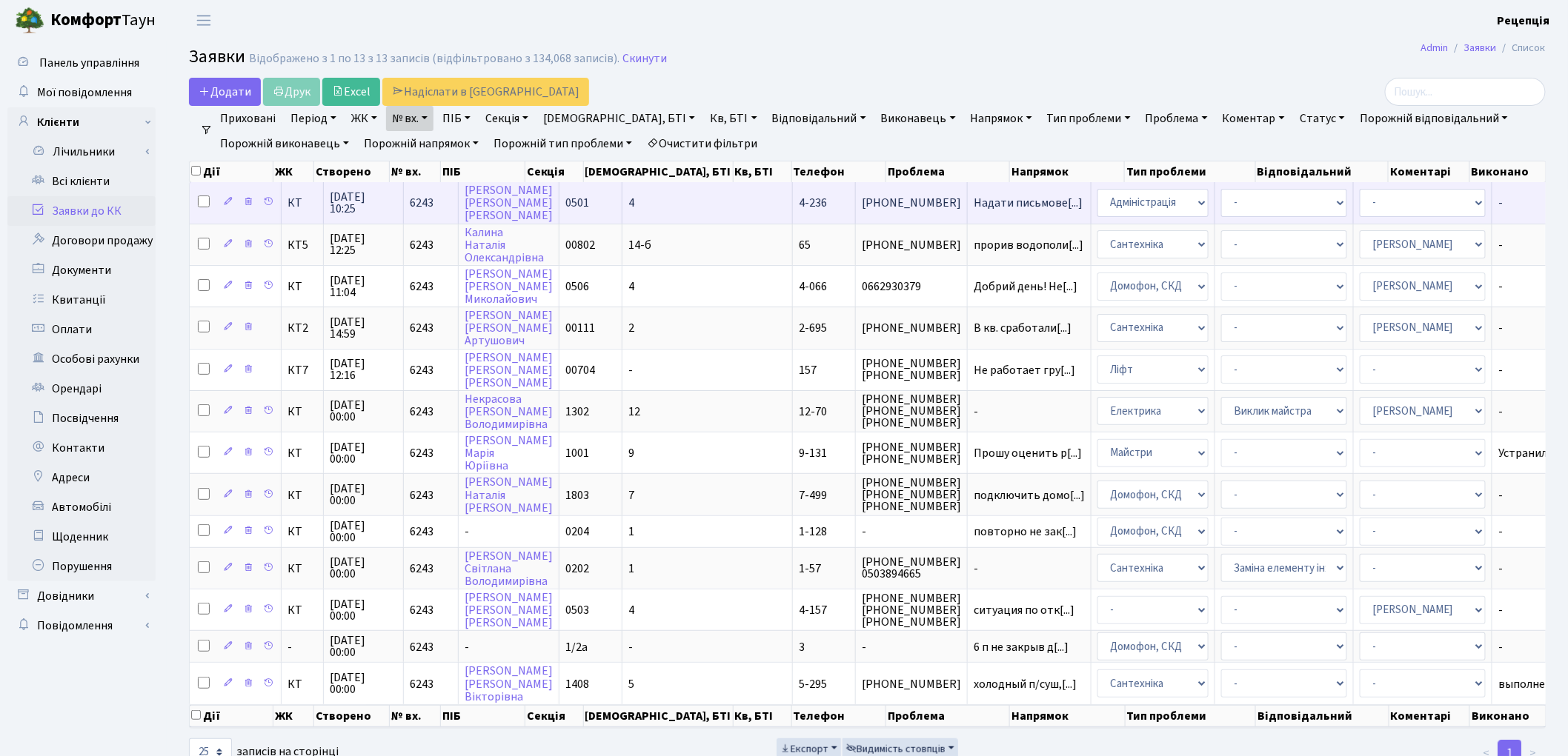
click at [667, 196] on td "4" at bounding box center [708, 202] width 170 height 41
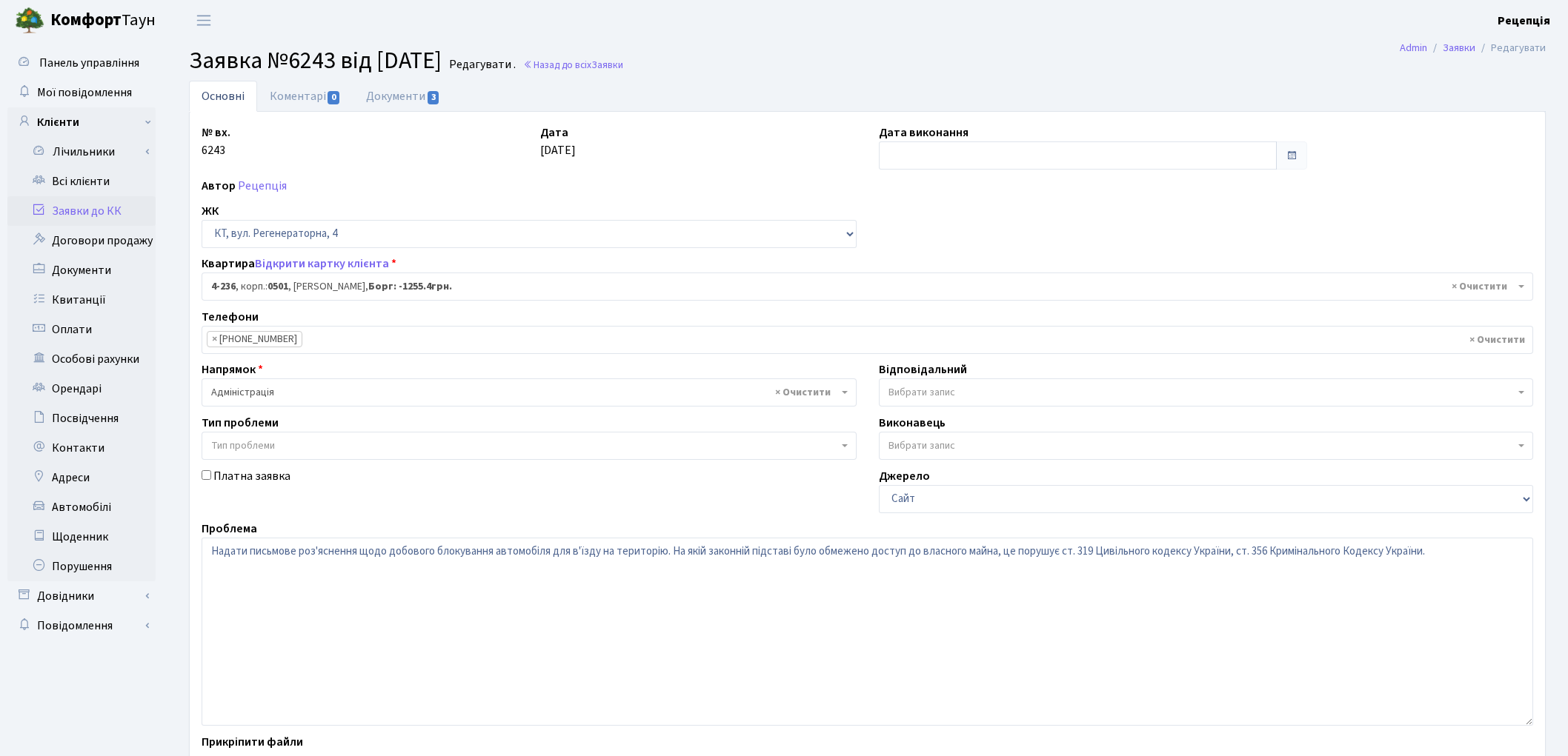
select select "1016"
click at [317, 98] on link "Коментарі 0" at bounding box center [305, 96] width 96 height 31
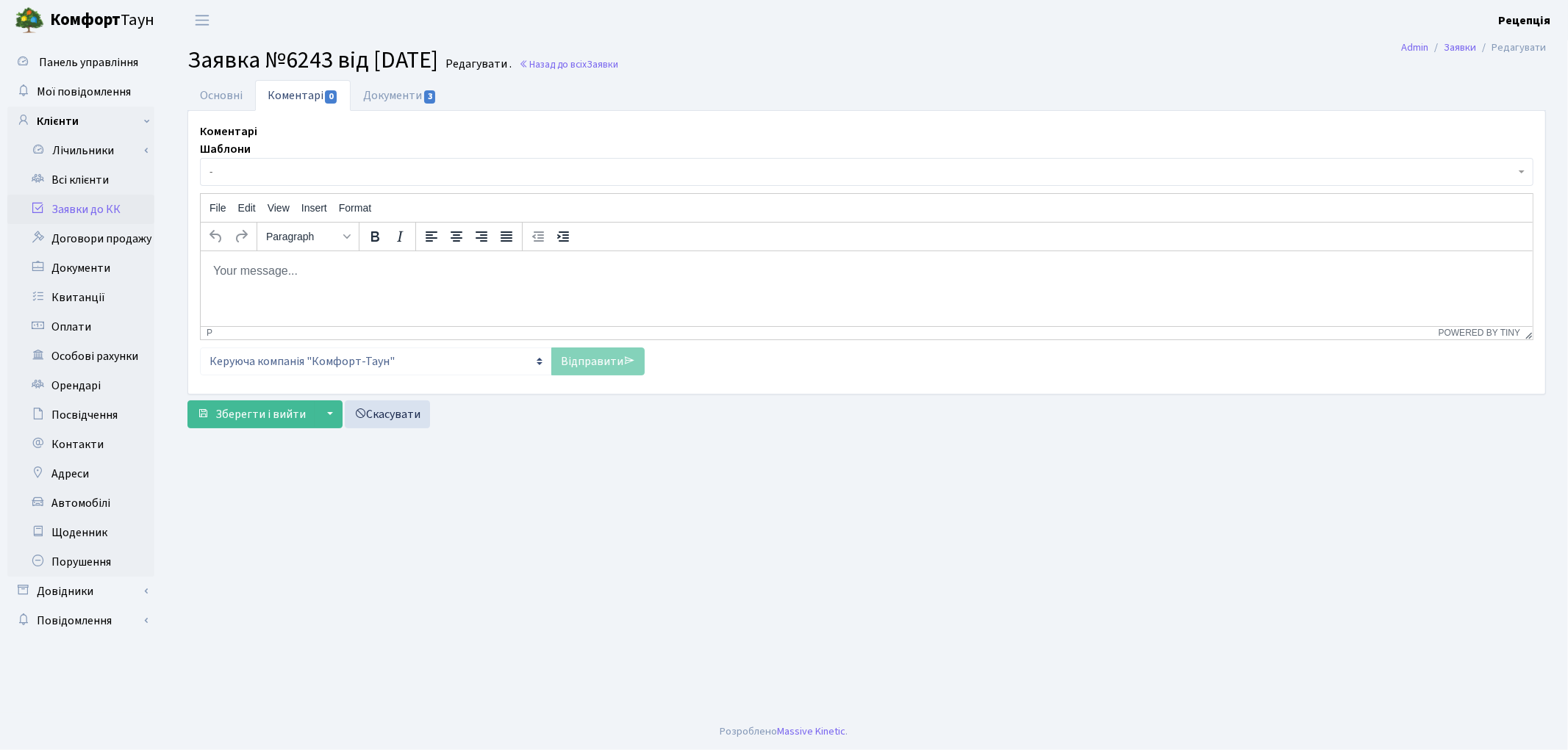
click at [351, 165] on span "-" at bounding box center [861, 172] width 1305 height 15
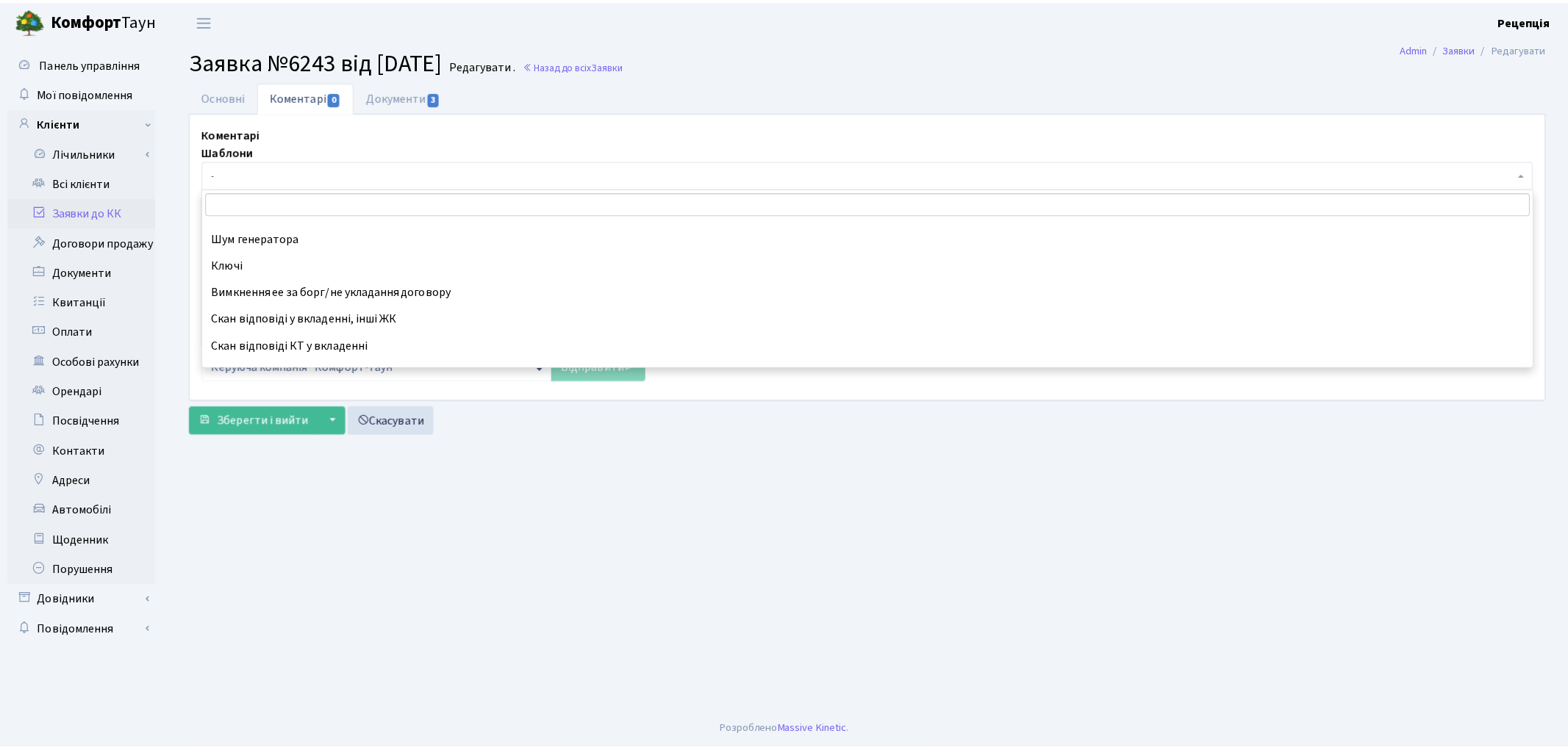
scroll to position [464, 0]
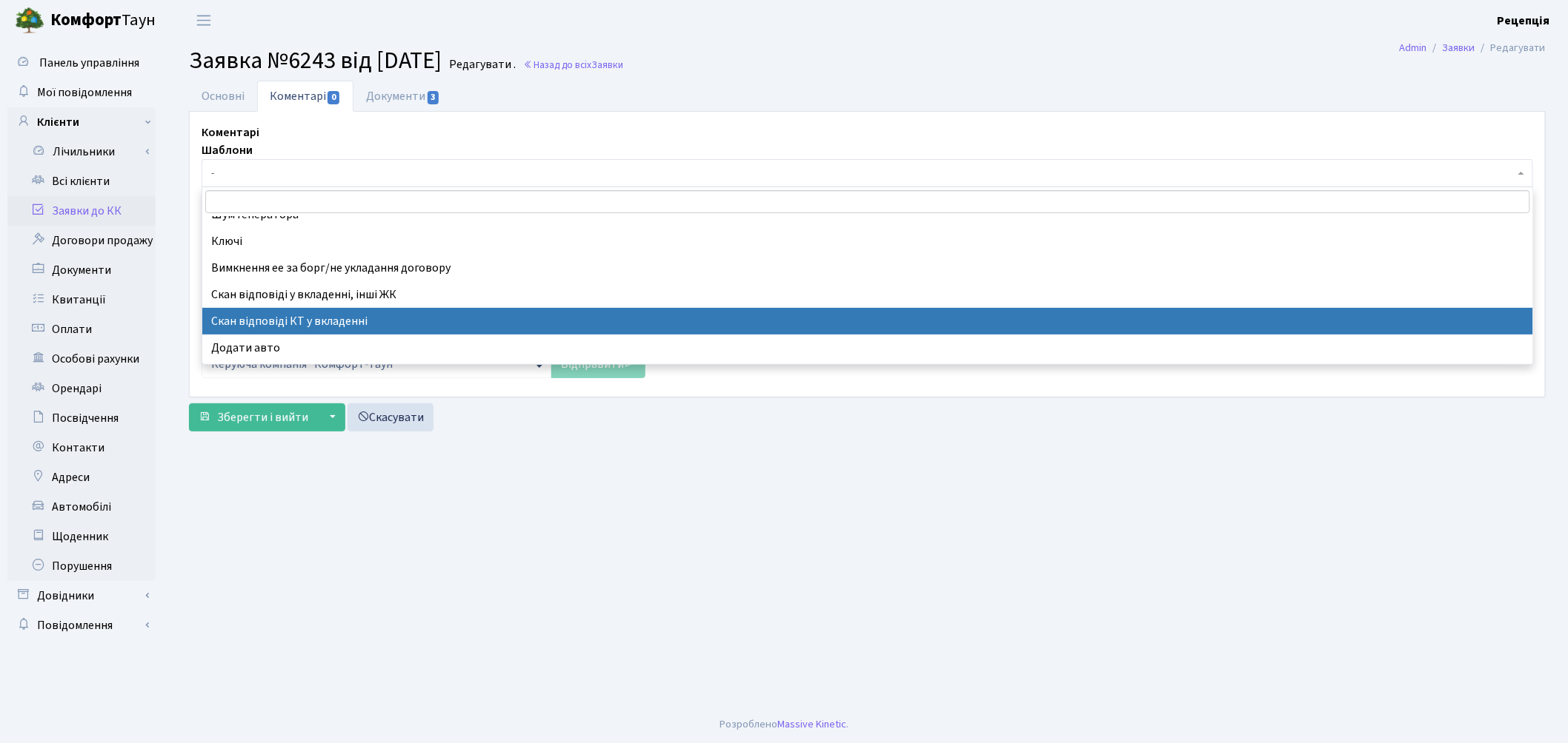
select select "55"
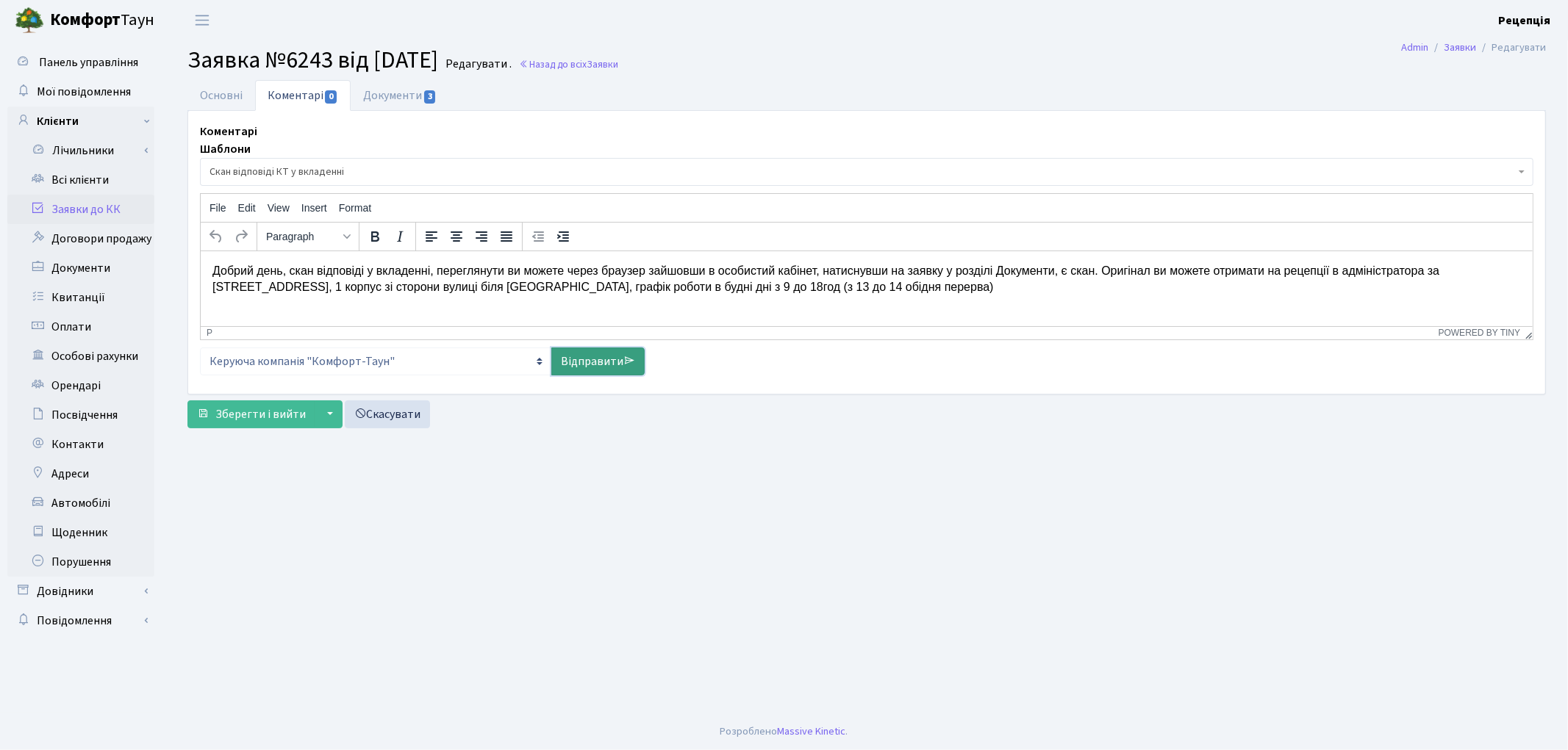
click at [618, 358] on link "Відправити" at bounding box center [597, 361] width 93 height 27
select select
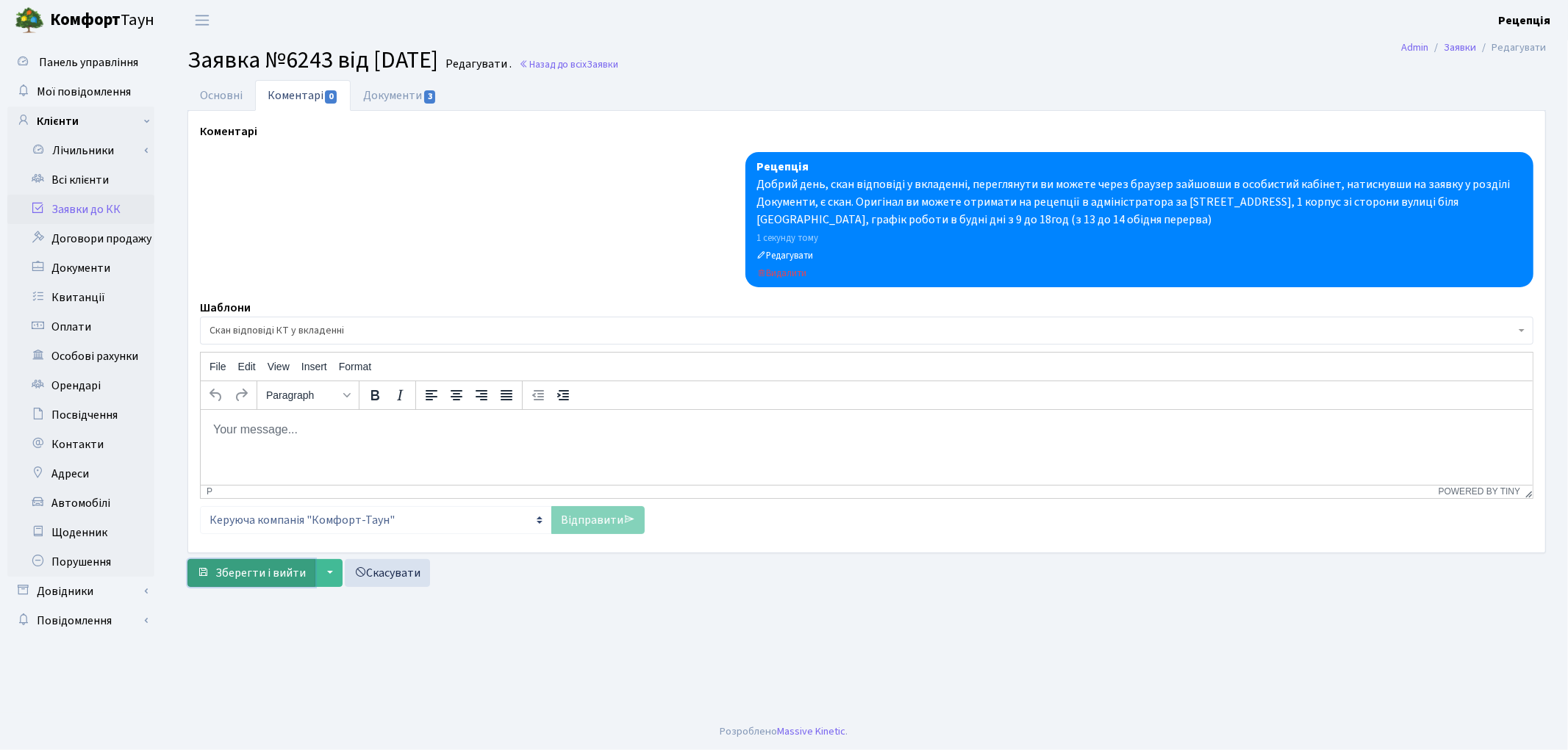
click at [242, 568] on span "Зберегти і вийти" at bounding box center [260, 573] width 90 height 16
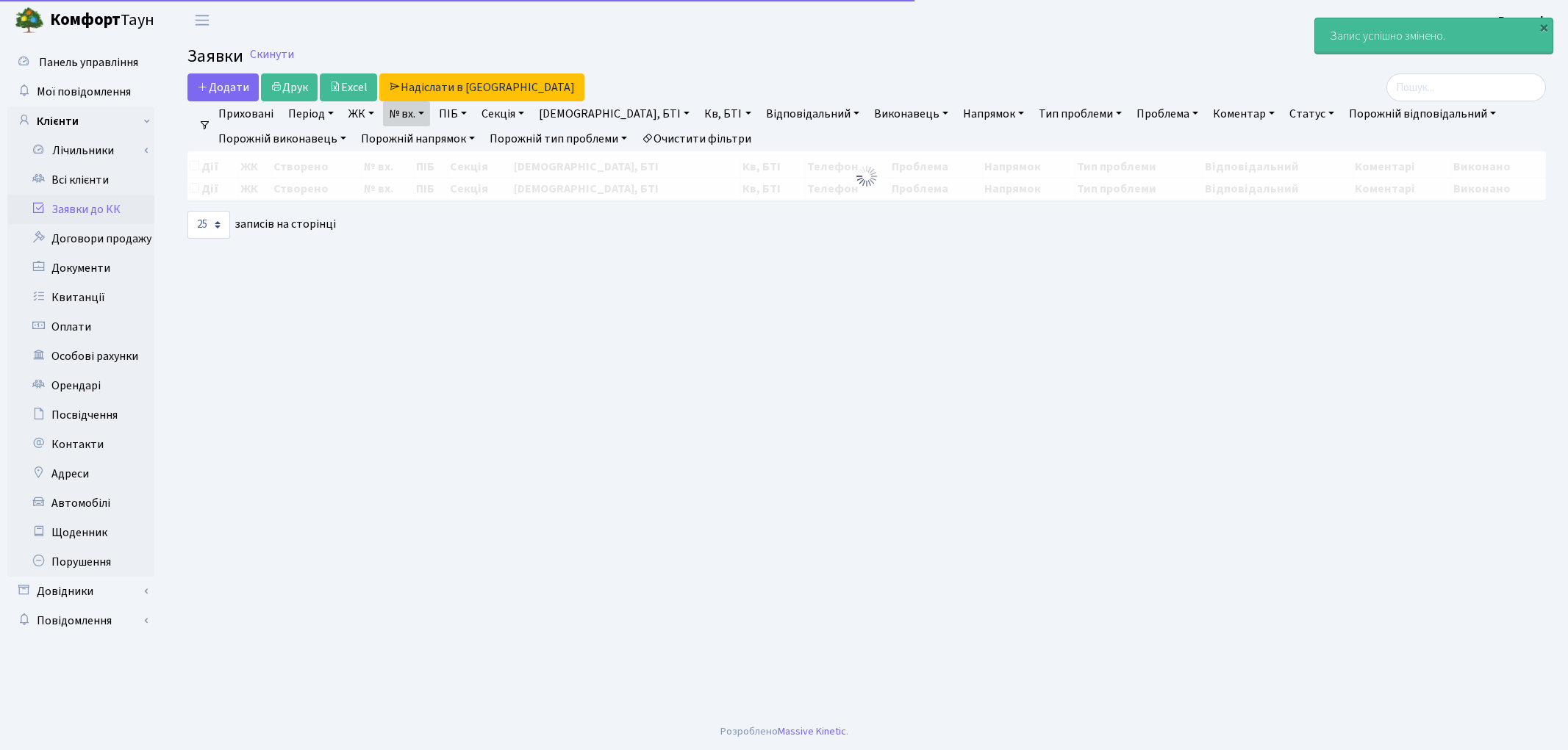
select select "25"
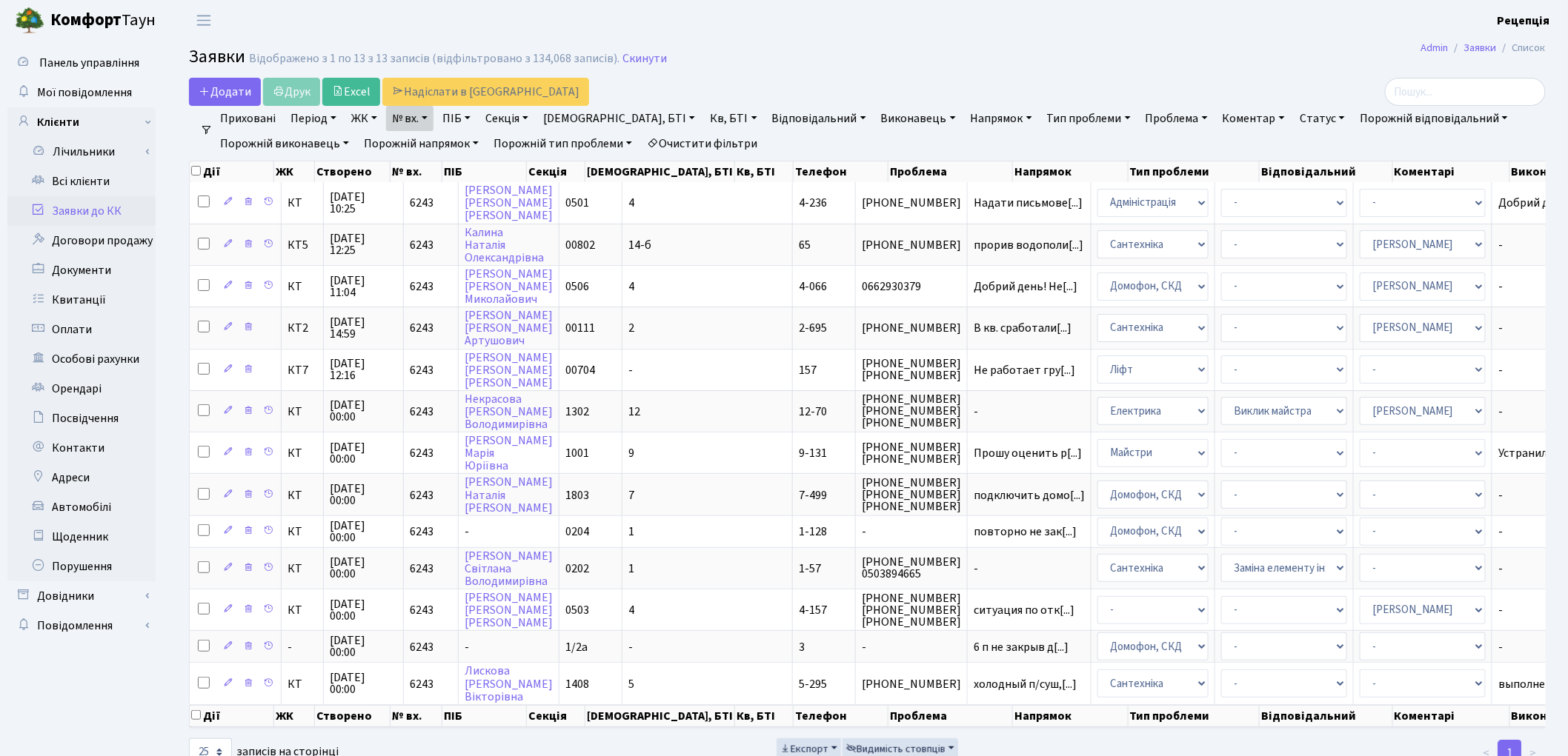
click at [766, 131] on link "Відповідальний" at bounding box center [819, 118] width 106 height 25
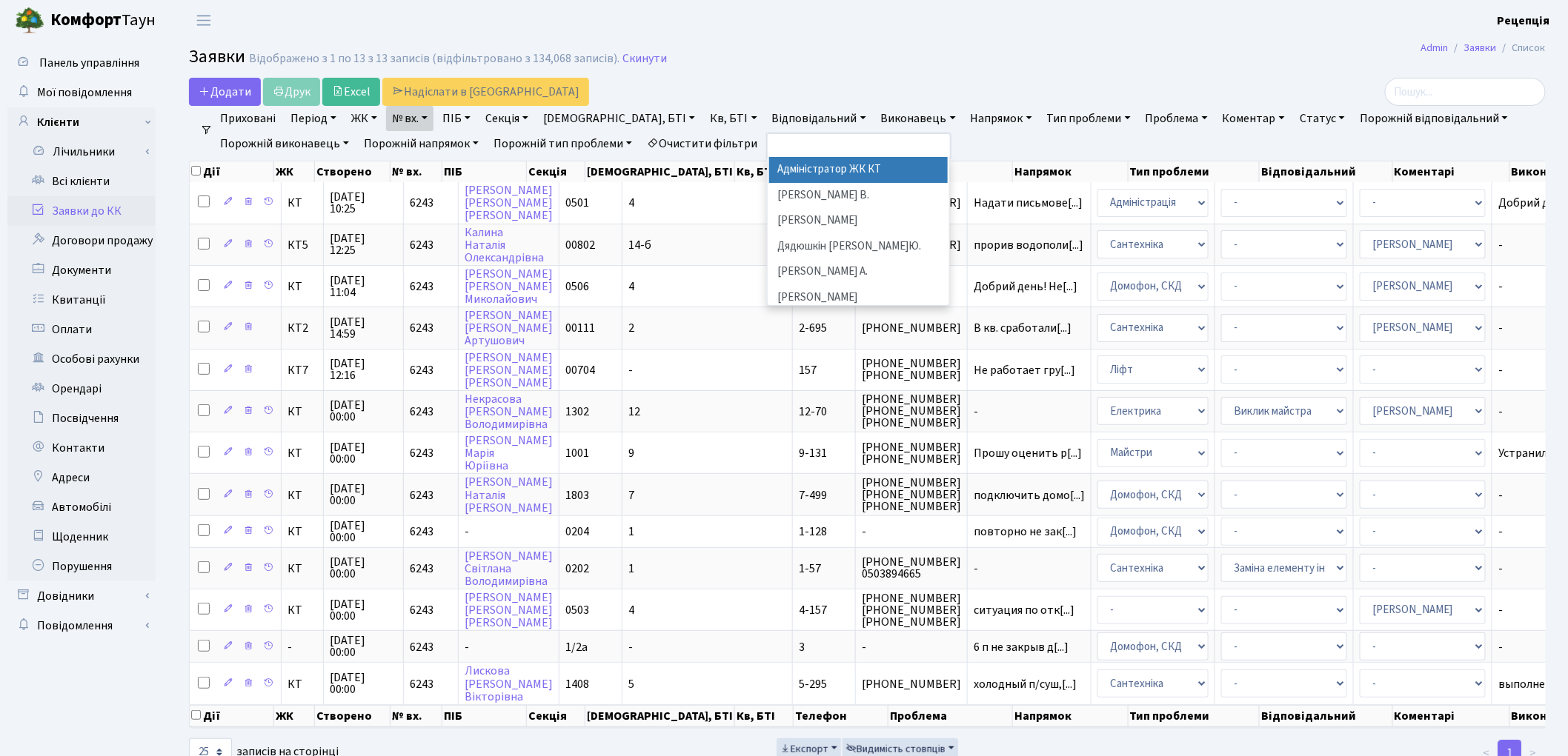
click at [704, 129] on link "Кв, БТІ" at bounding box center [733, 118] width 58 height 25
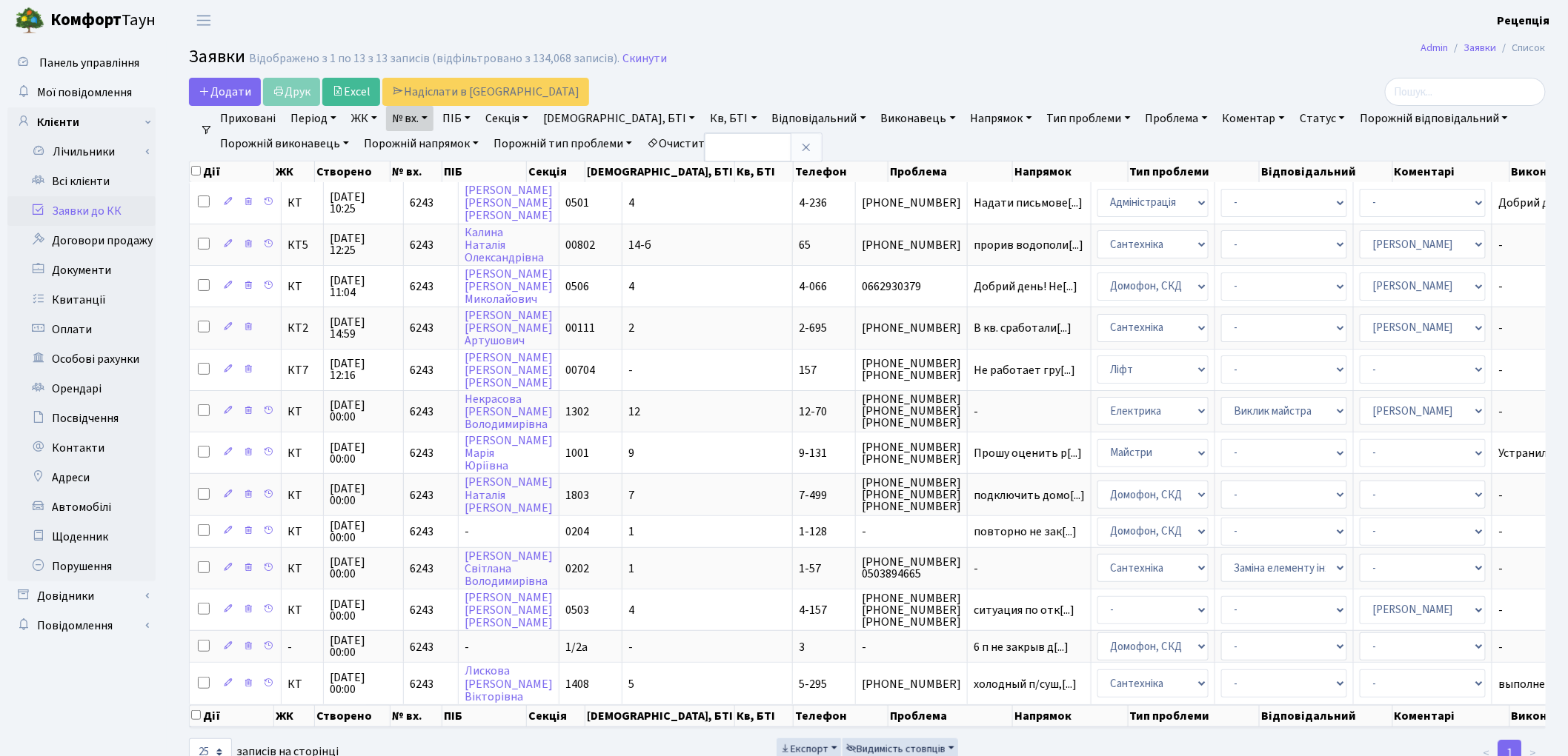
click at [755, 141] on link "Очистити фільтри" at bounding box center [702, 142] width 123 height 25
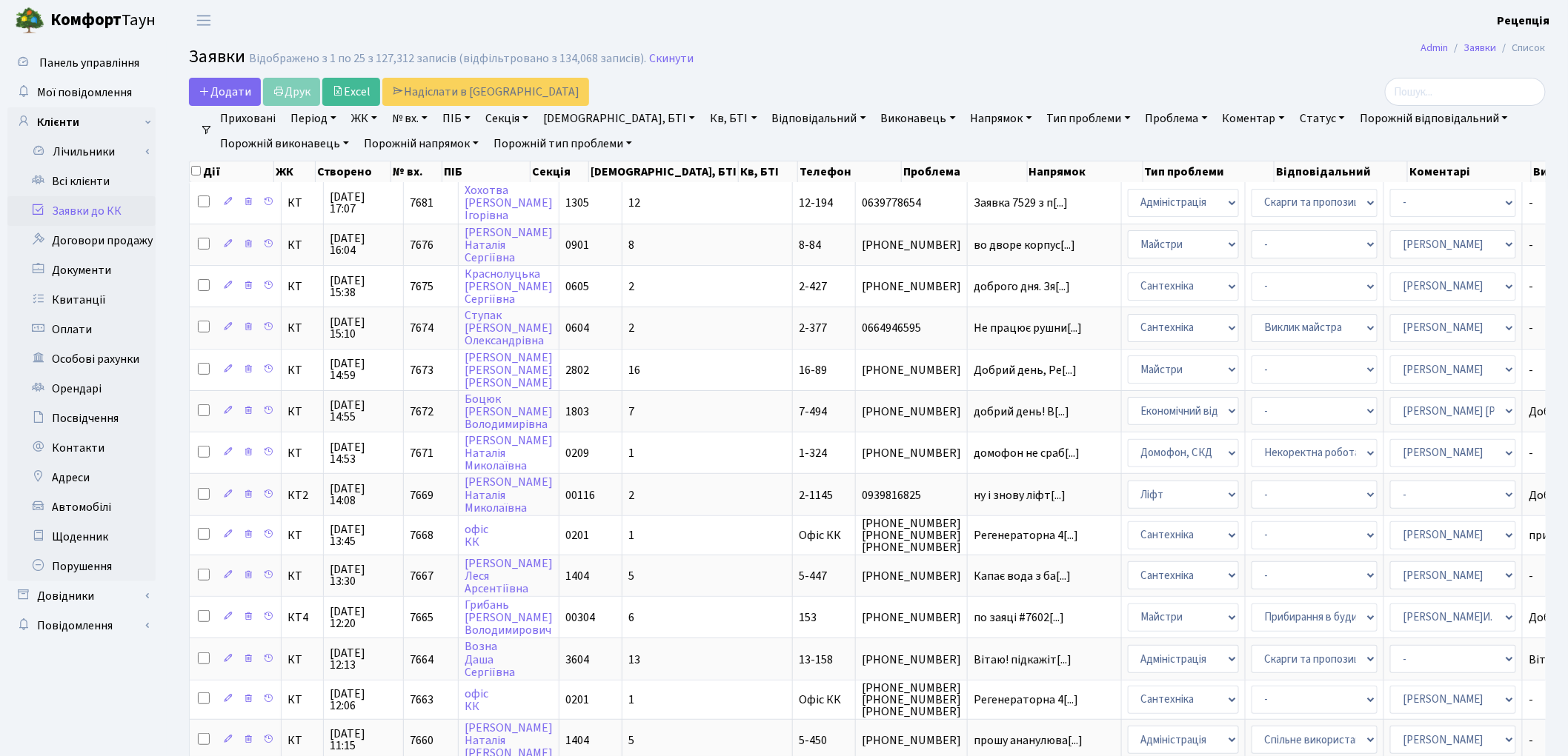
click at [373, 120] on link "ЖК" at bounding box center [364, 118] width 38 height 25
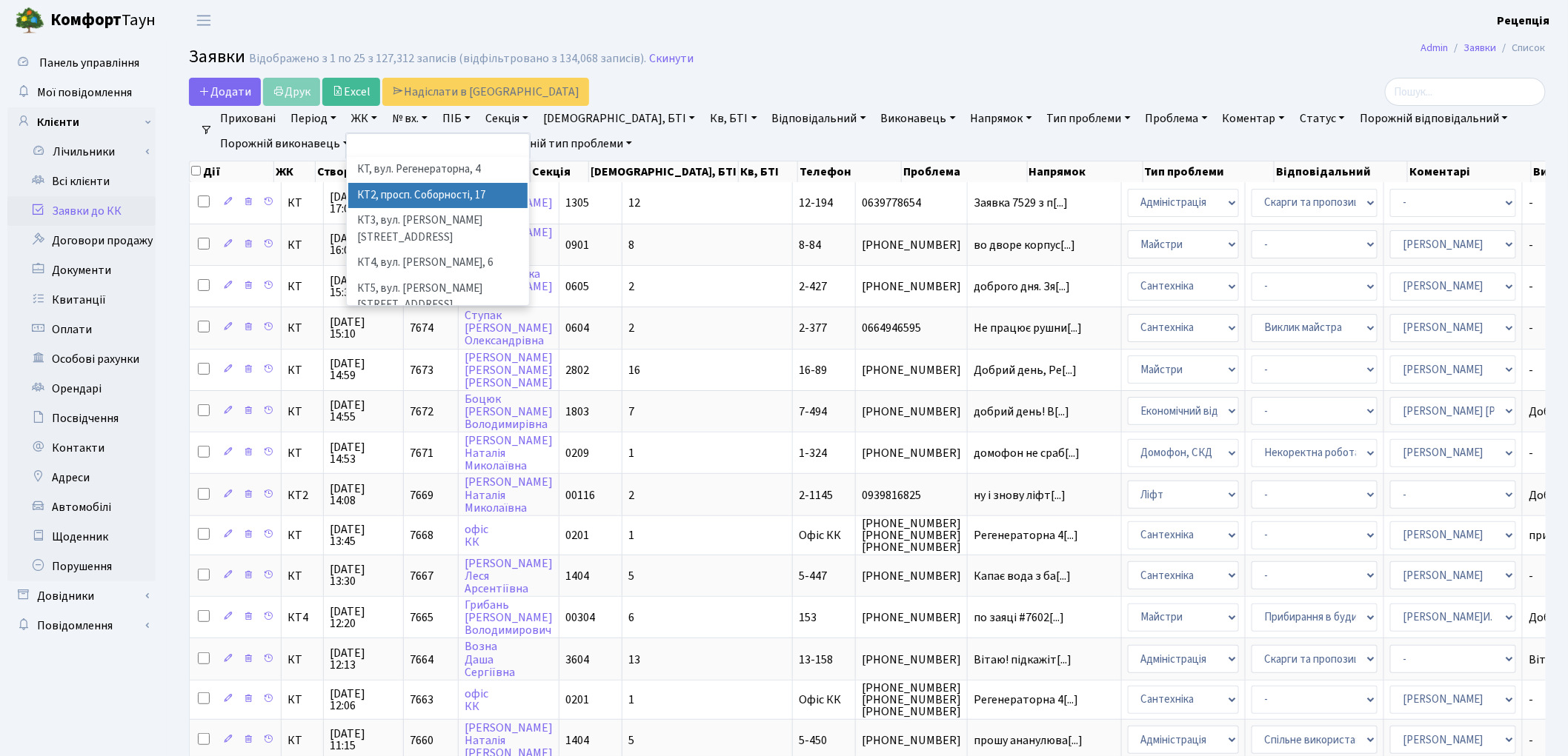
click at [440, 185] on li "КТ2, просп. Соборності, 17" at bounding box center [438, 196] width 179 height 26
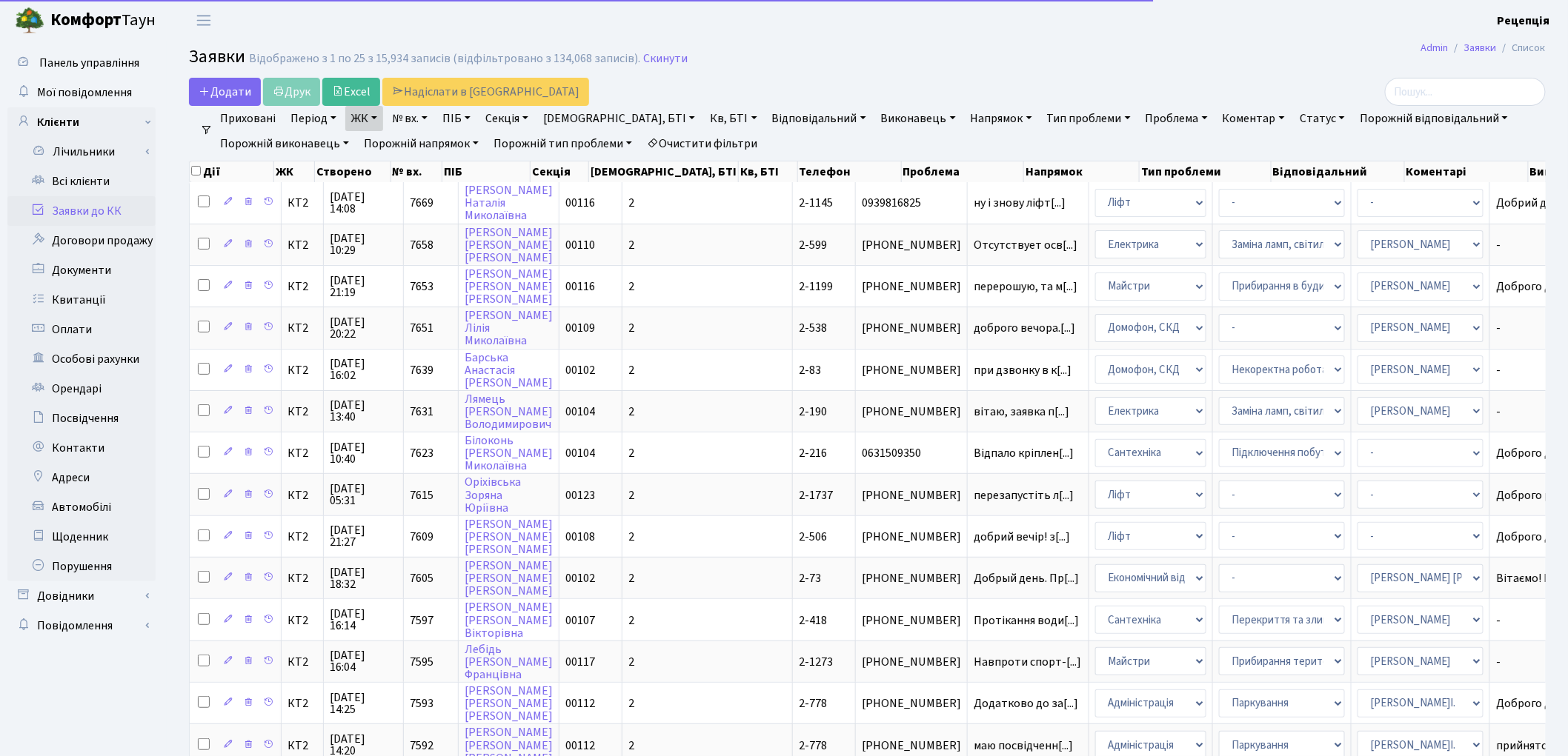
click at [704, 120] on link "Кв, БТІ" at bounding box center [733, 118] width 58 height 25
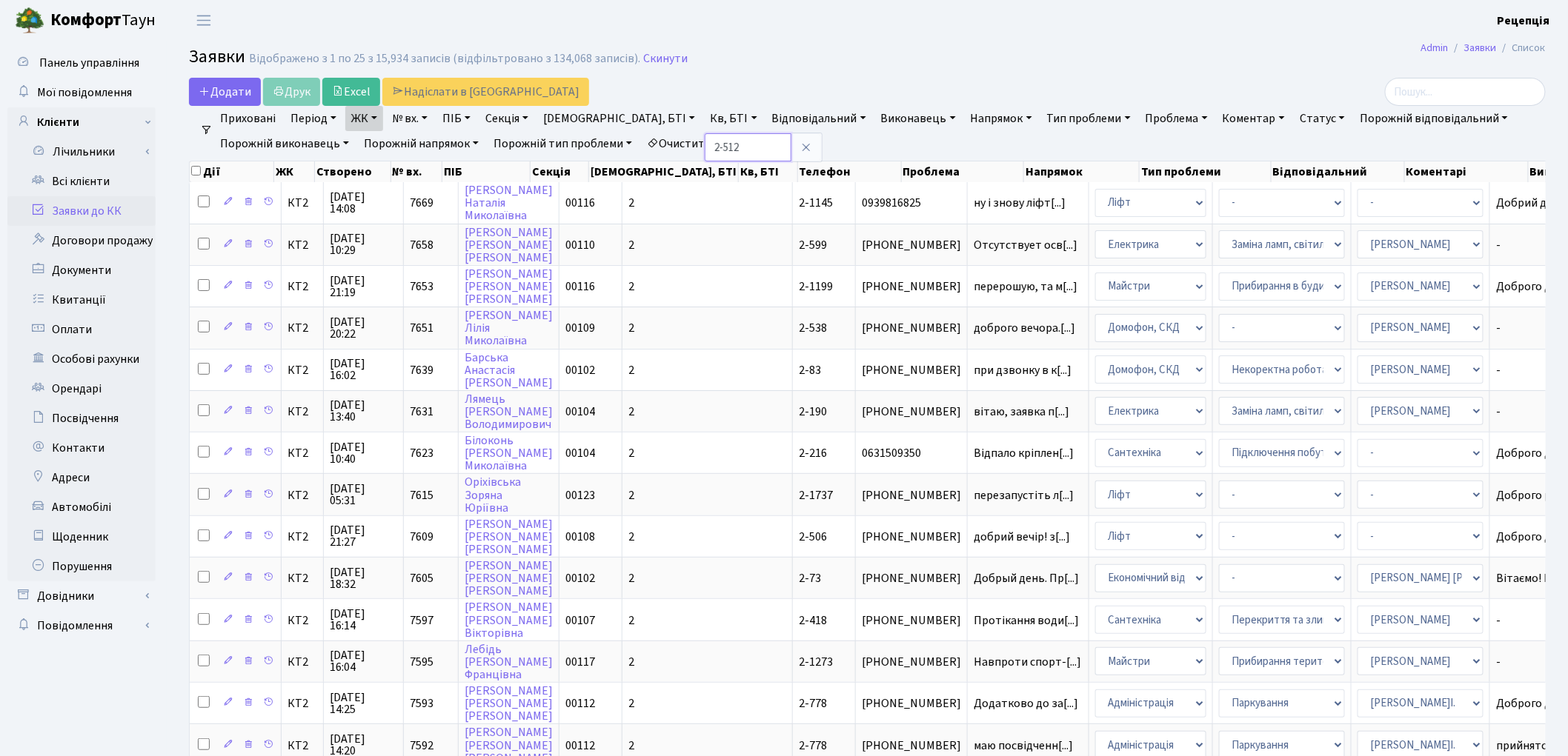
type input "2-512"
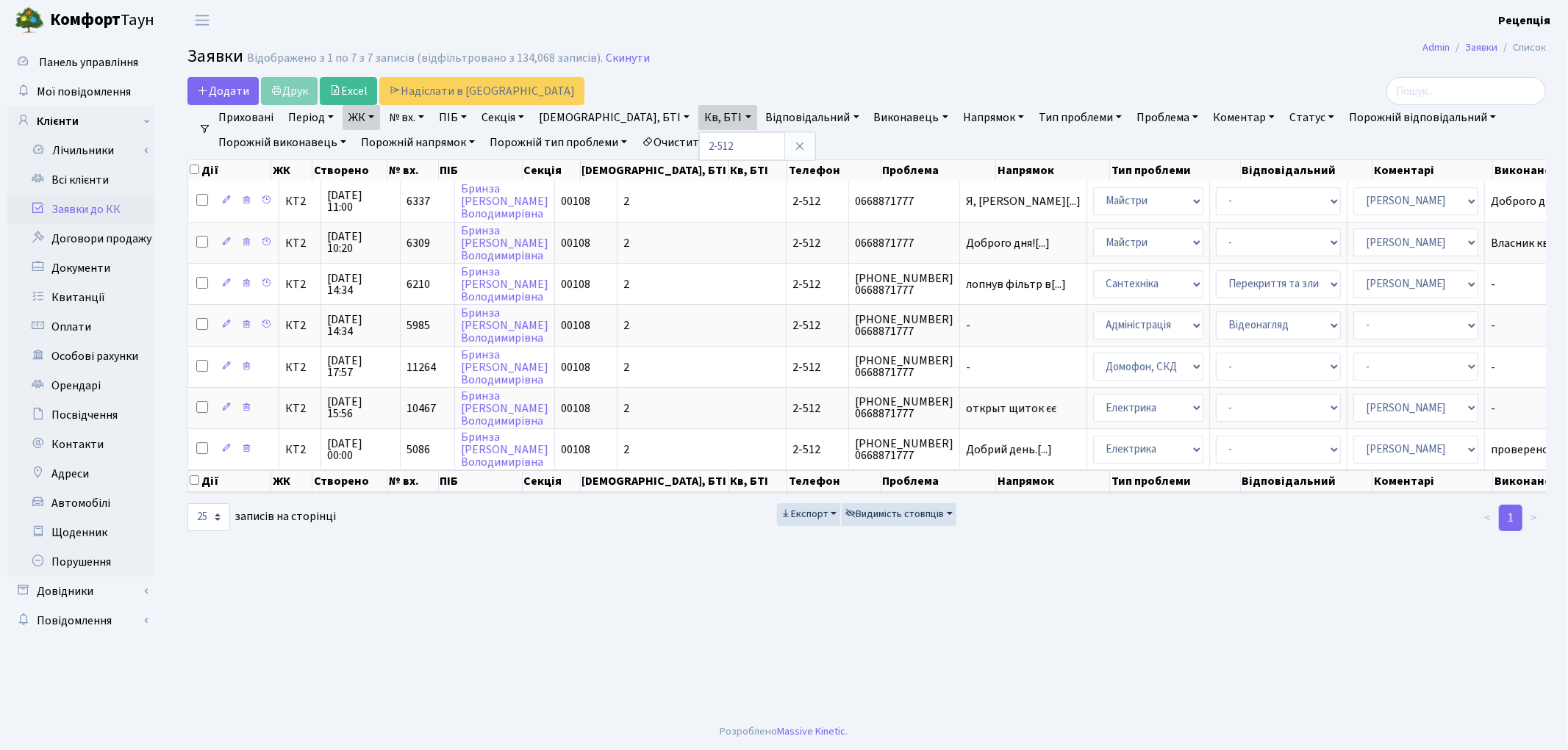
click at [740, 135] on link "Очистити фільтри" at bounding box center [696, 141] width 122 height 25
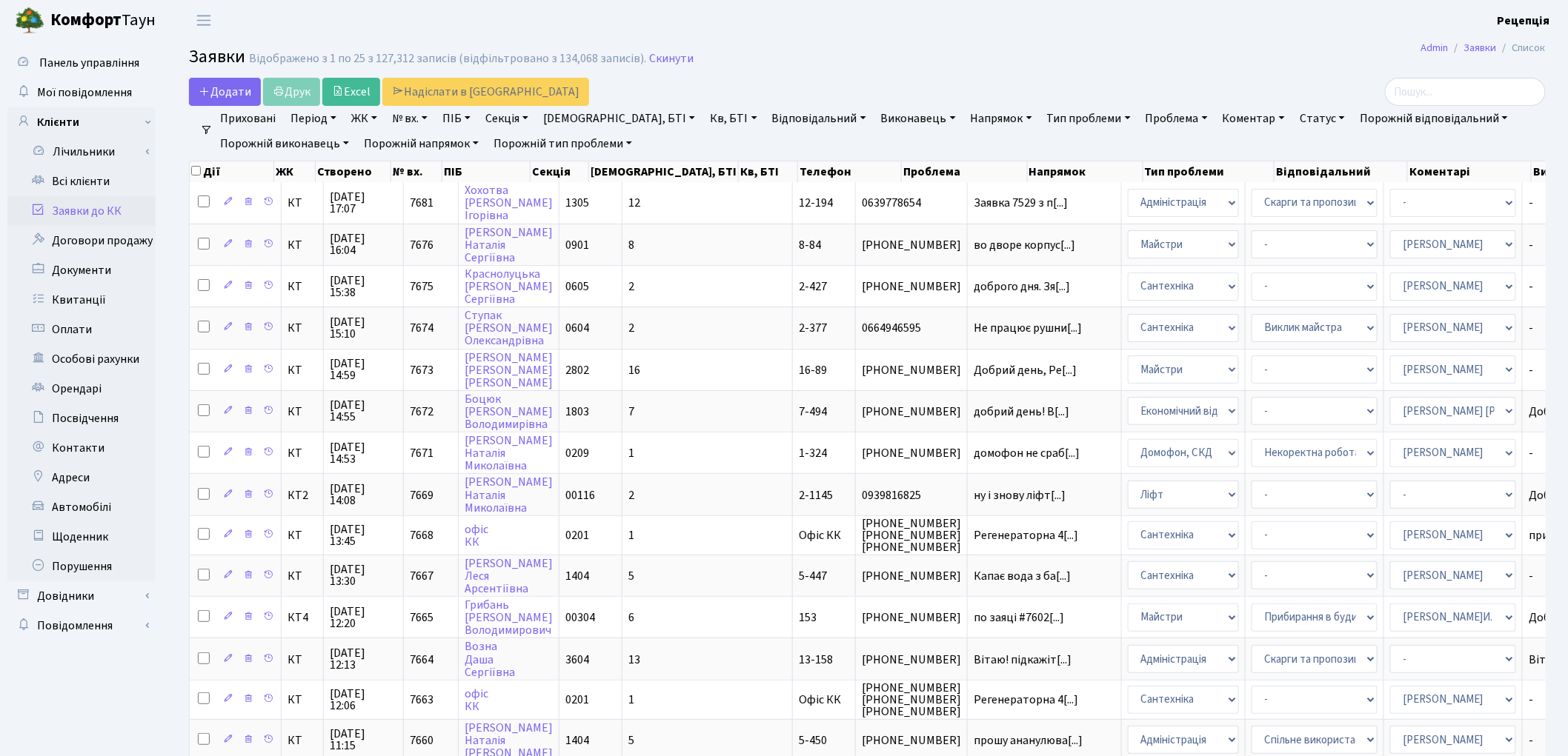
click at [418, 123] on link "№ вх." at bounding box center [410, 118] width 48 height 25
type input "6243"
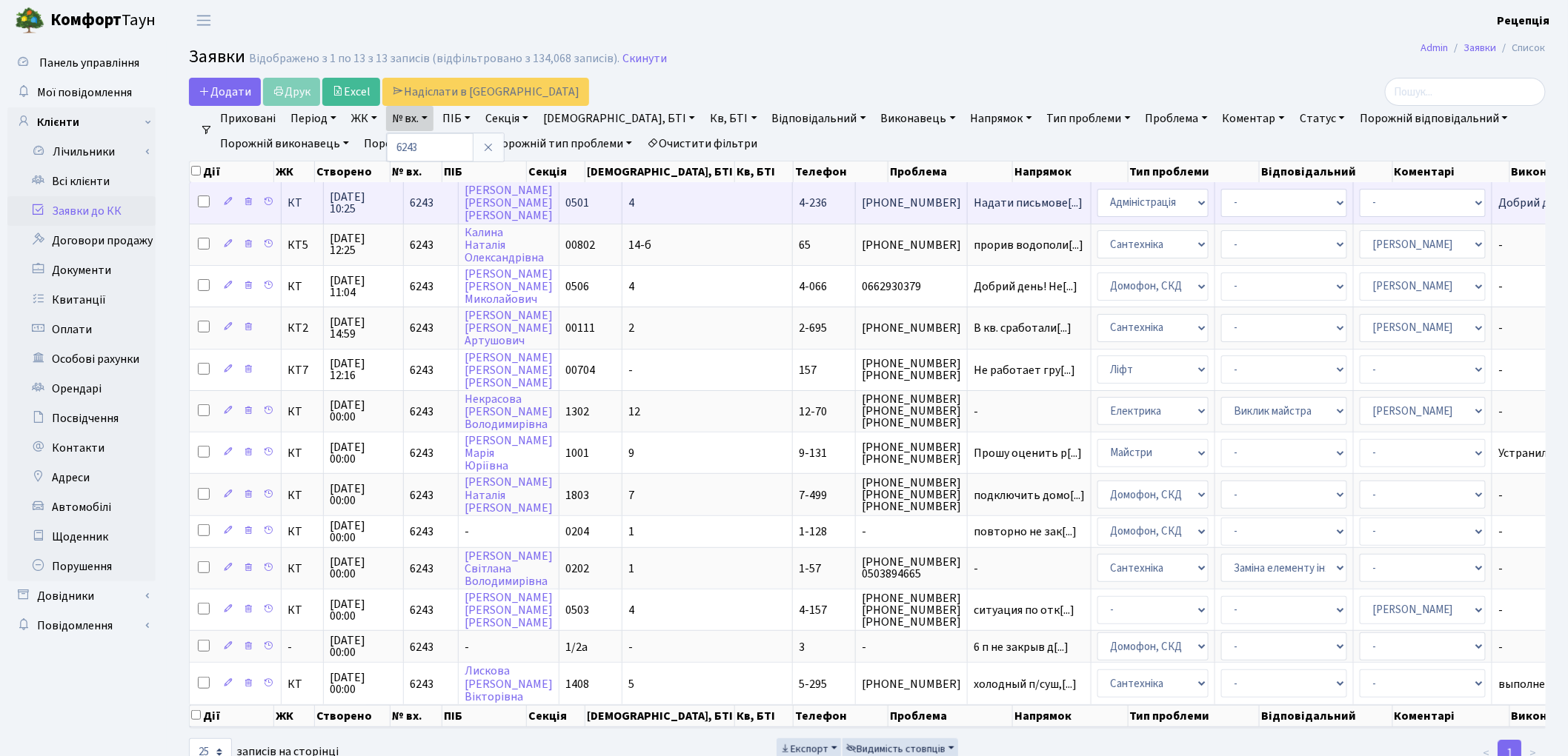
click at [793, 204] on td "4-236" at bounding box center [825, 202] width 63 height 41
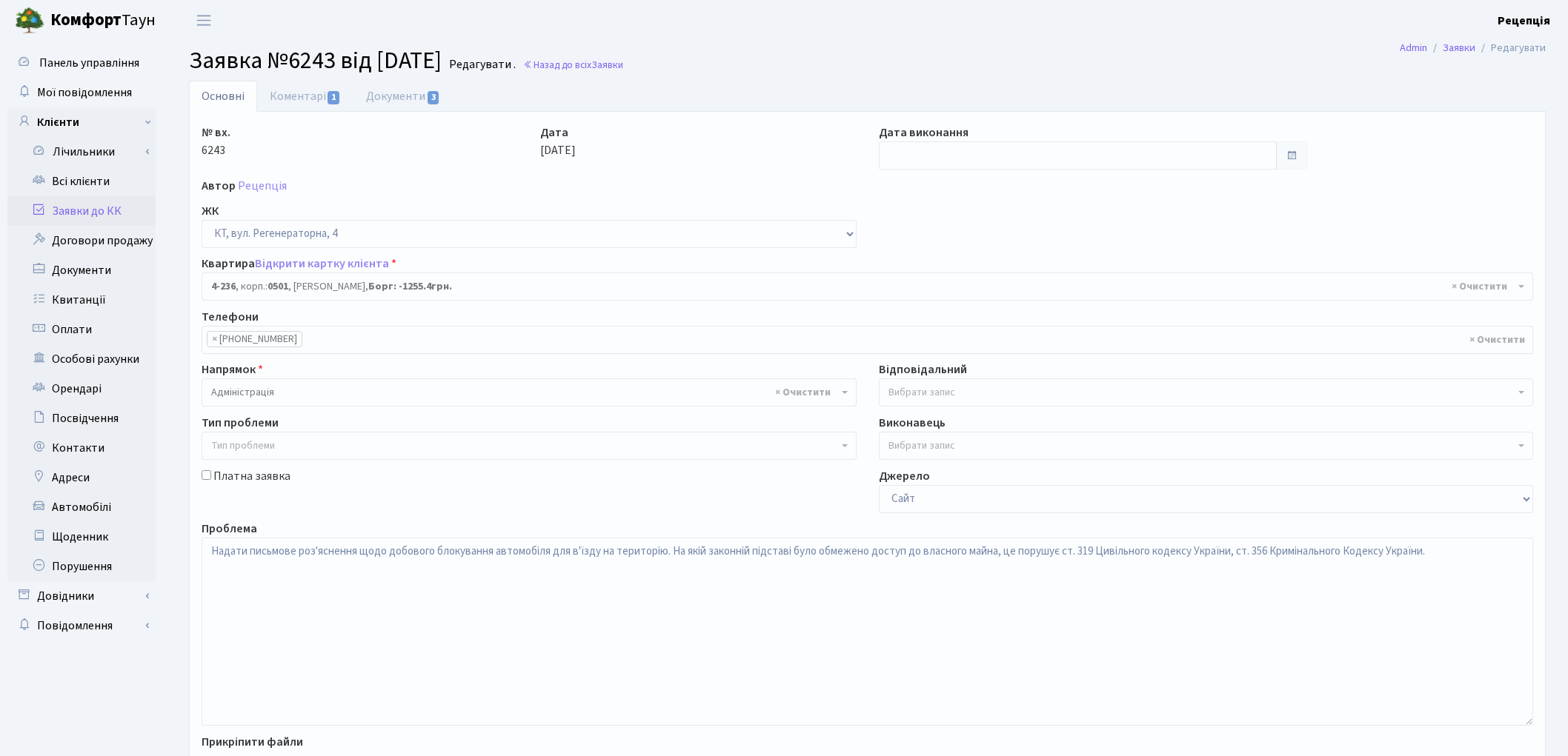
select select "1016"
click at [929, 138] on label "Дата виконання" at bounding box center [924, 133] width 90 height 18
click at [931, 146] on input "text" at bounding box center [1078, 155] width 399 height 28
click at [961, 242] on td "4" at bounding box center [960, 253] width 22 height 22
type input "[DATE]"
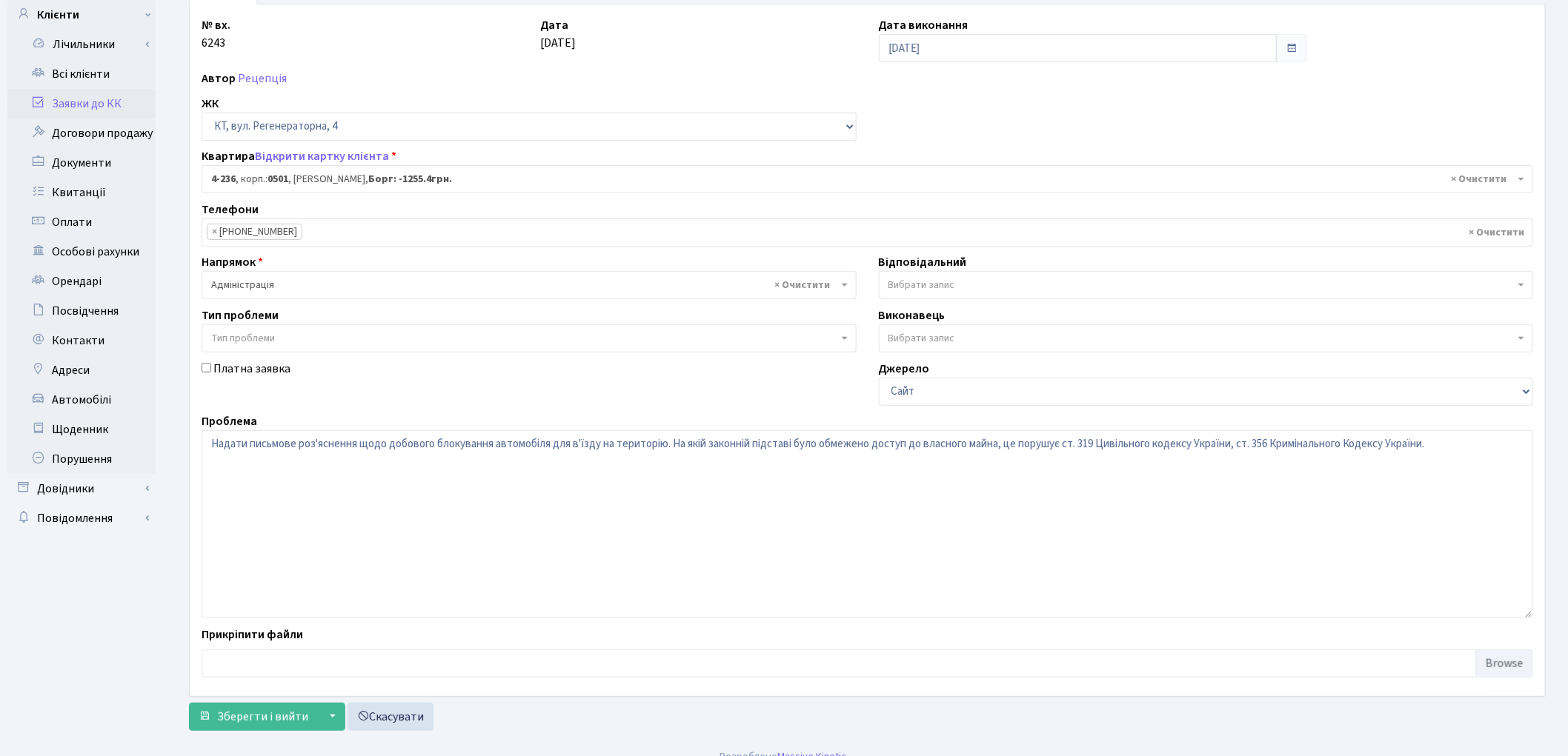
scroll to position [128, 0]
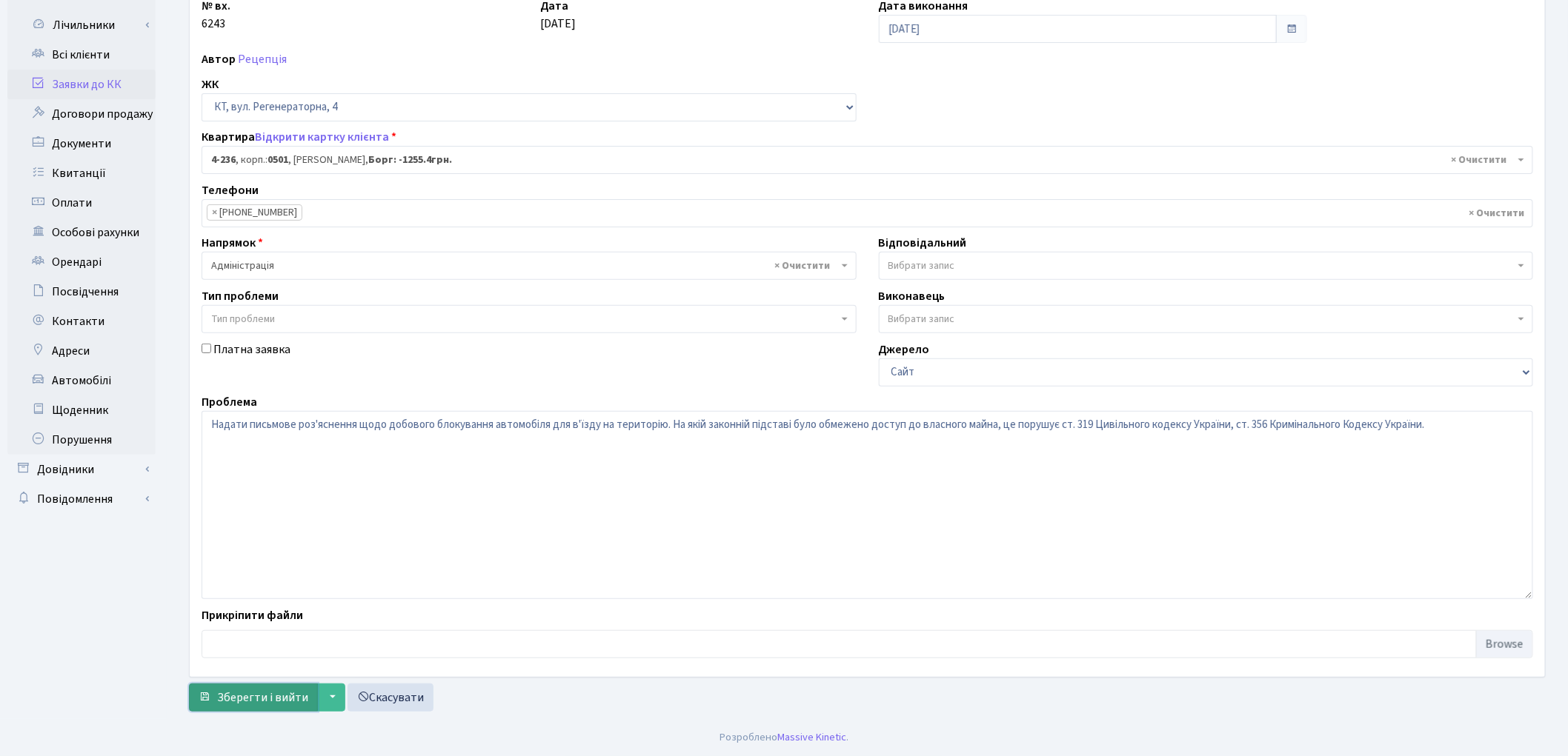
click at [282, 705] on span "Зберегти і вийти" at bounding box center [262, 698] width 91 height 16
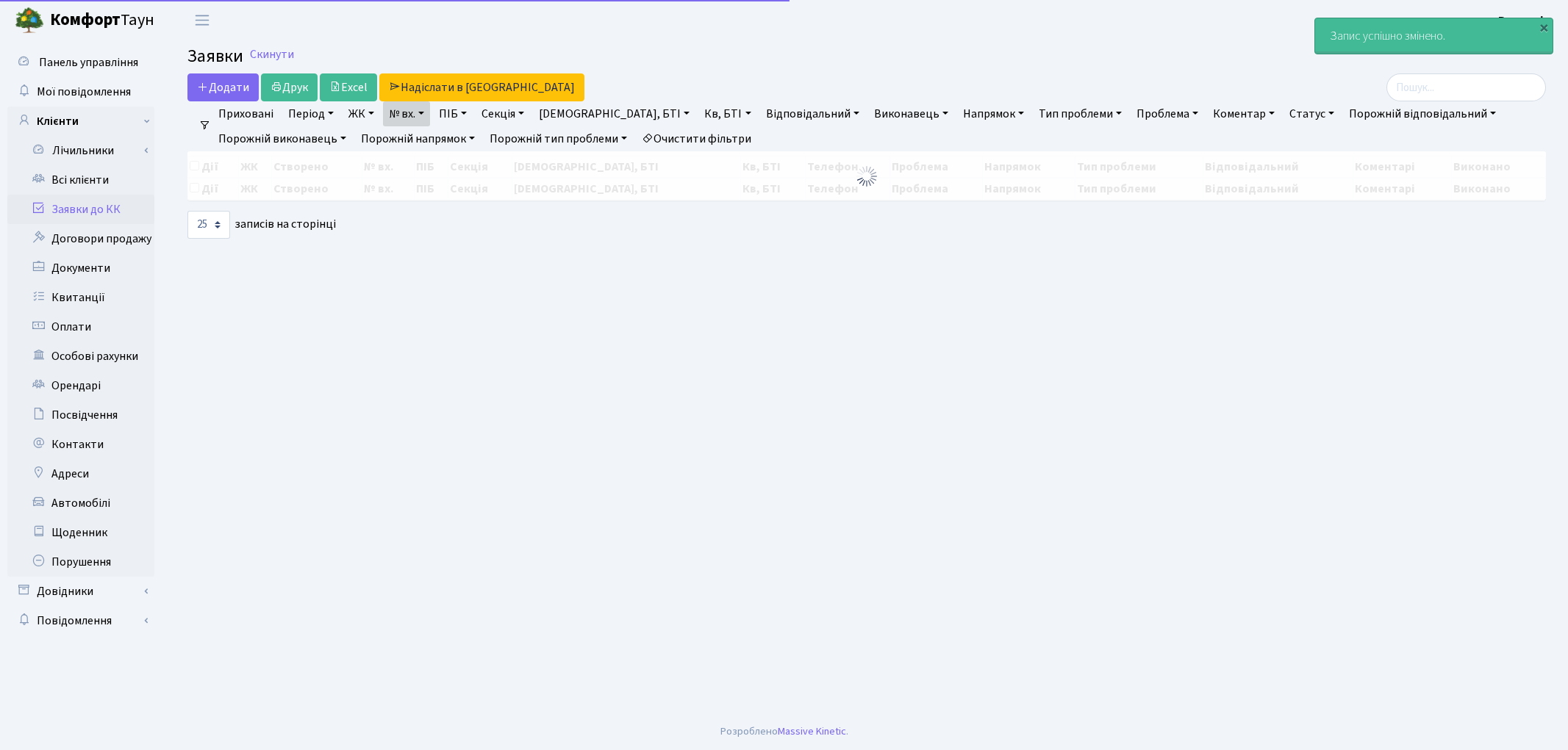
select select "25"
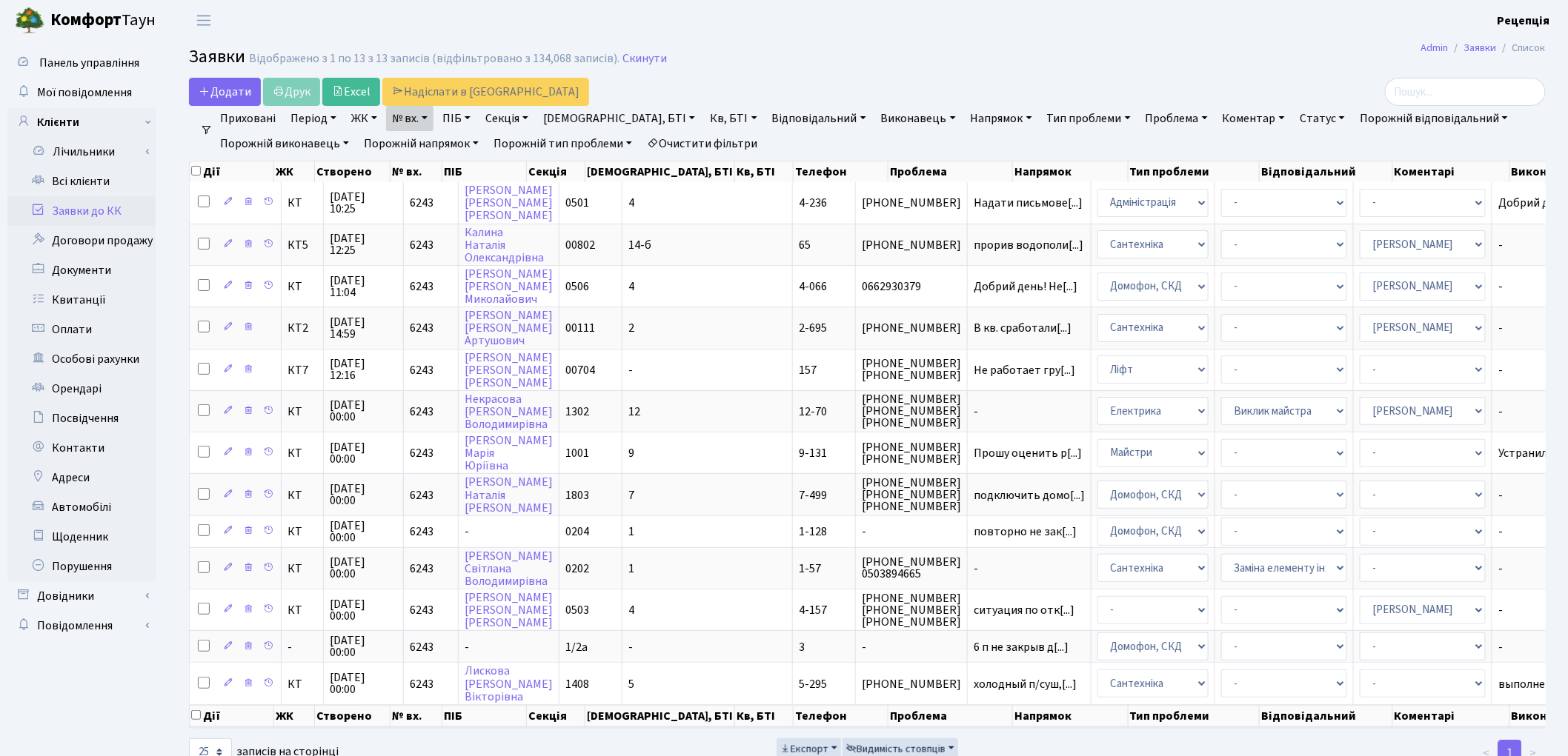
click at [737, 145] on link "Очистити фільтри" at bounding box center [702, 142] width 123 height 25
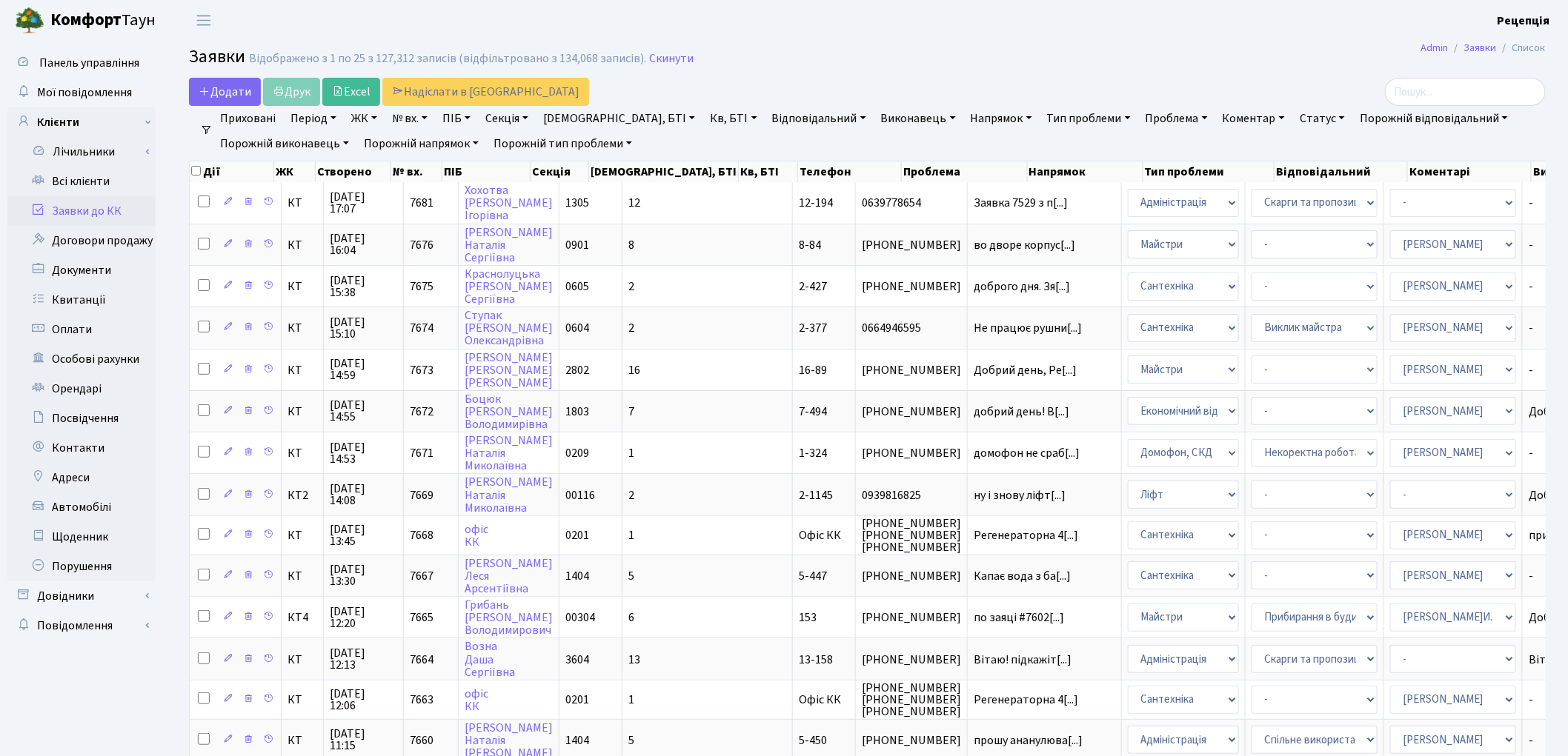
click at [374, 123] on link "ЖК" at bounding box center [364, 118] width 38 height 25
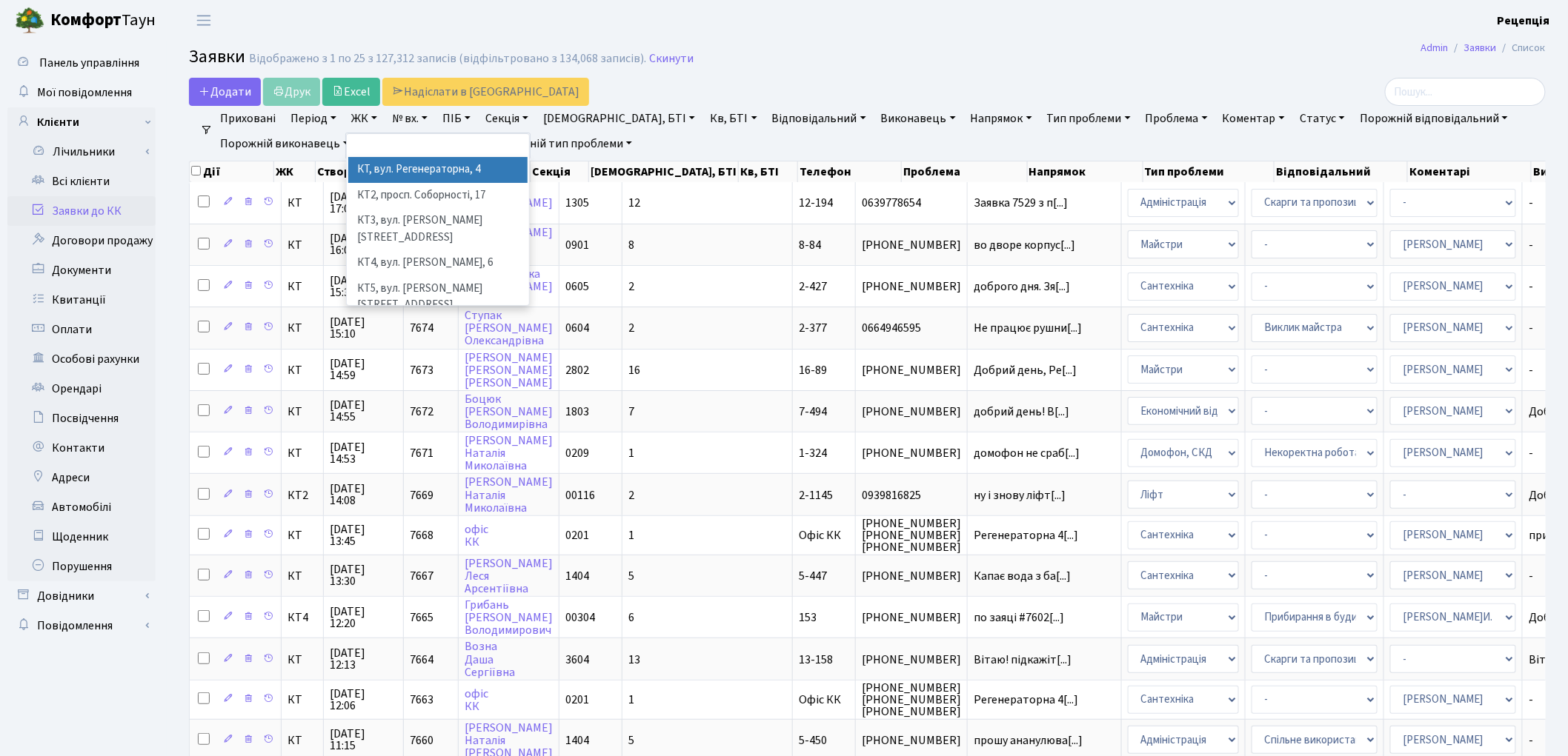
click at [419, 168] on li "КТ, вул. Регенераторна, 4" at bounding box center [438, 170] width 179 height 26
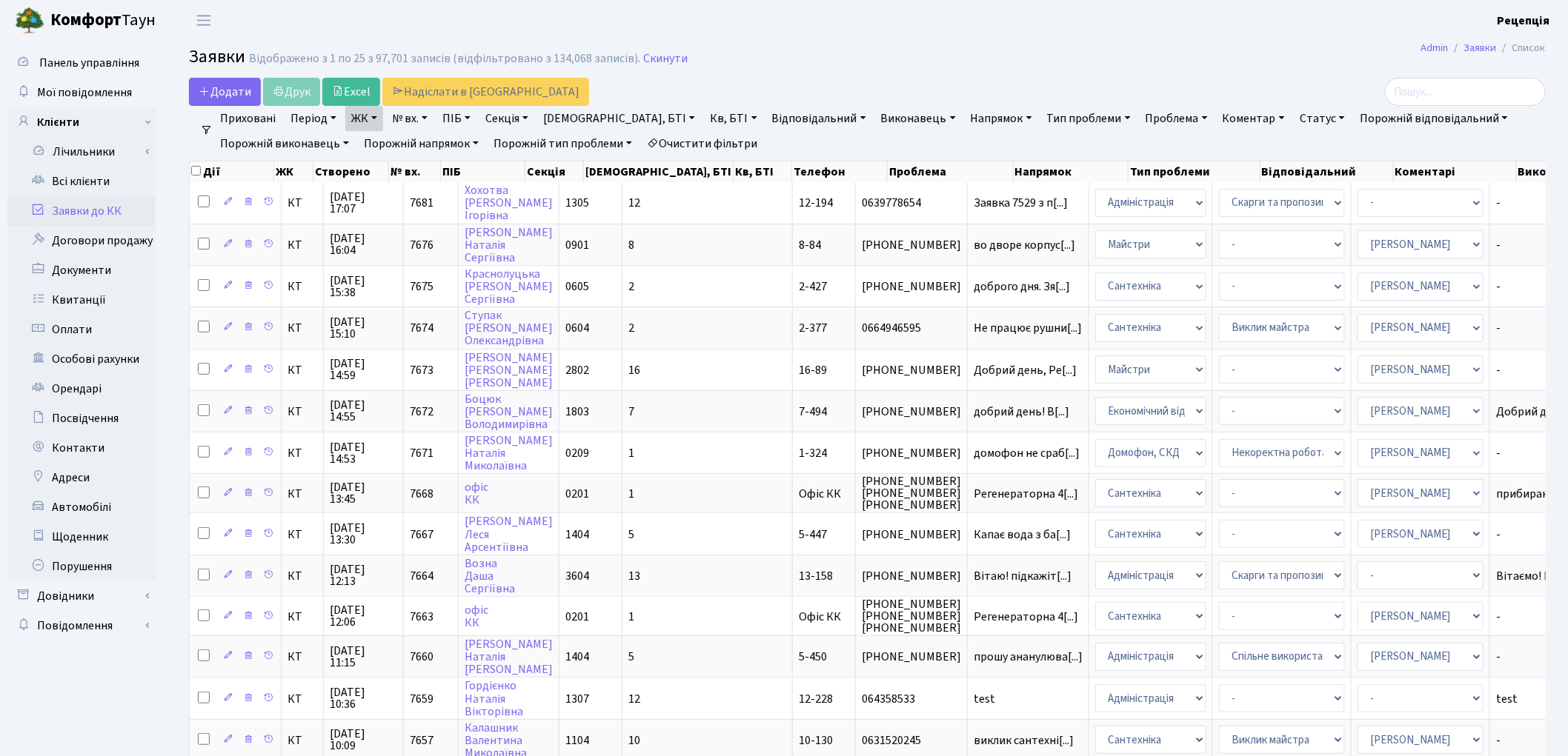
click at [624, 134] on link "Порожній тип проблеми" at bounding box center [563, 142] width 150 height 25
click at [704, 121] on link "Кв, БТІ" at bounding box center [733, 118] width 58 height 25
type input "5-489"
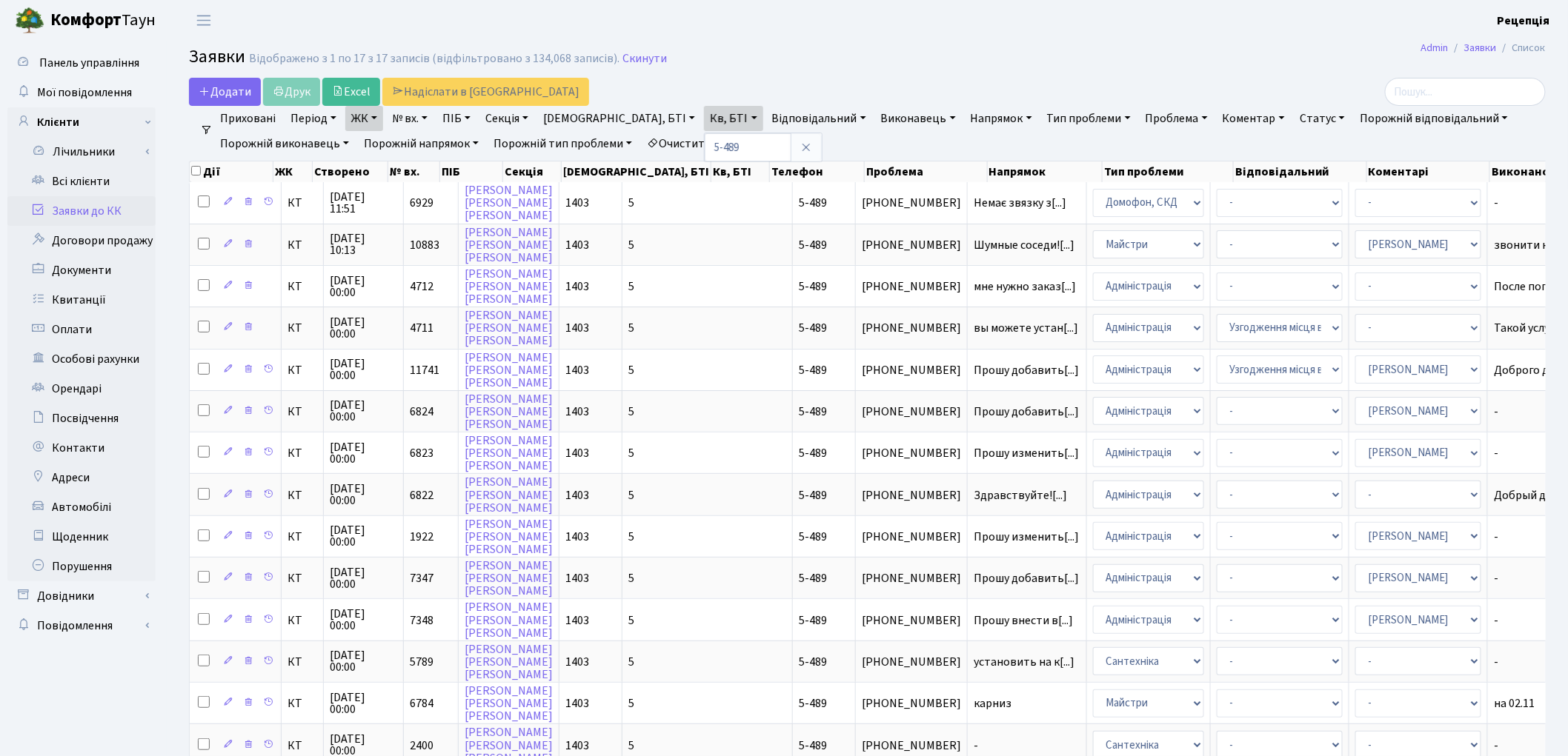
click at [743, 139] on link "Очистити фільтри" at bounding box center [702, 142] width 123 height 25
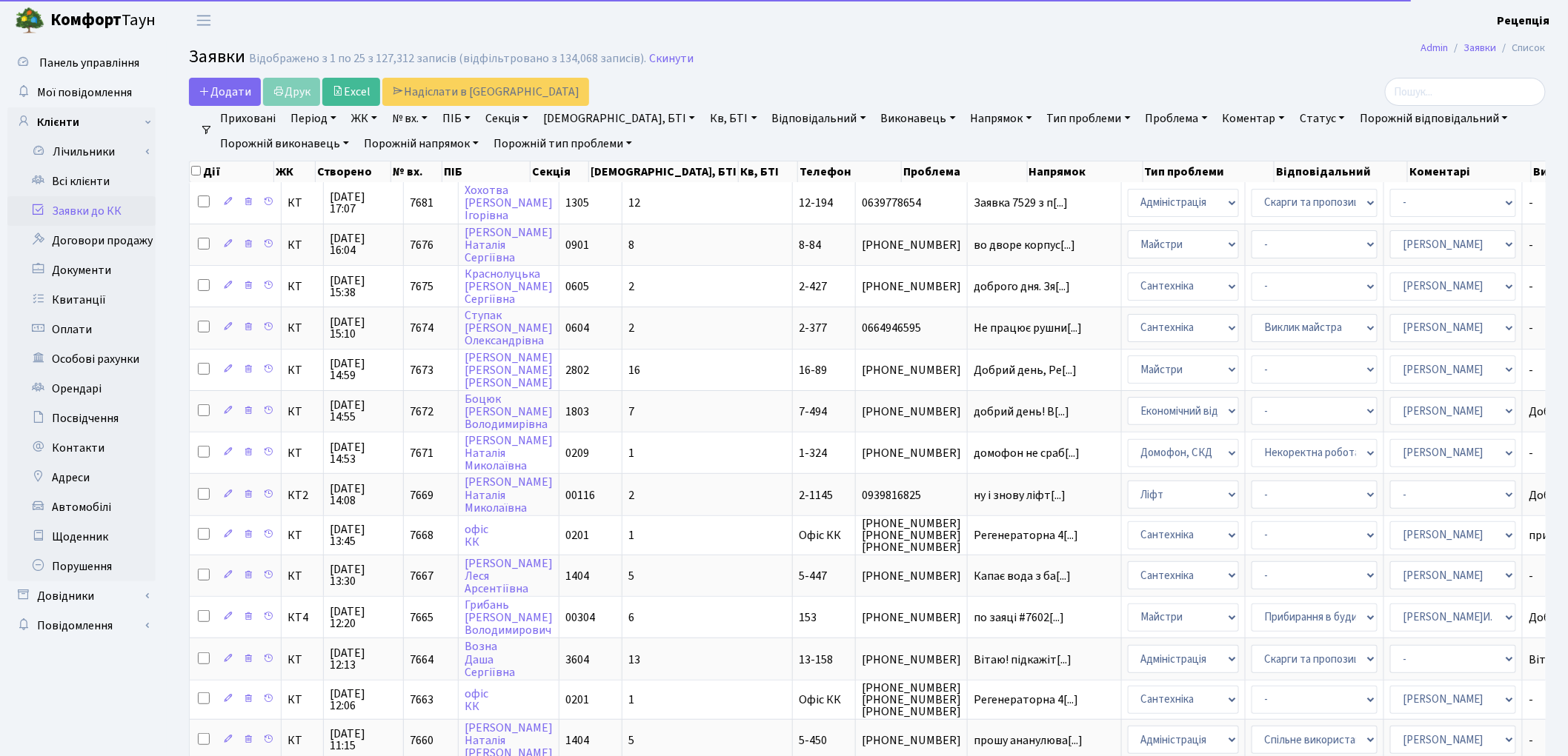
click at [465, 111] on link "ПІБ" at bounding box center [456, 118] width 40 height 25
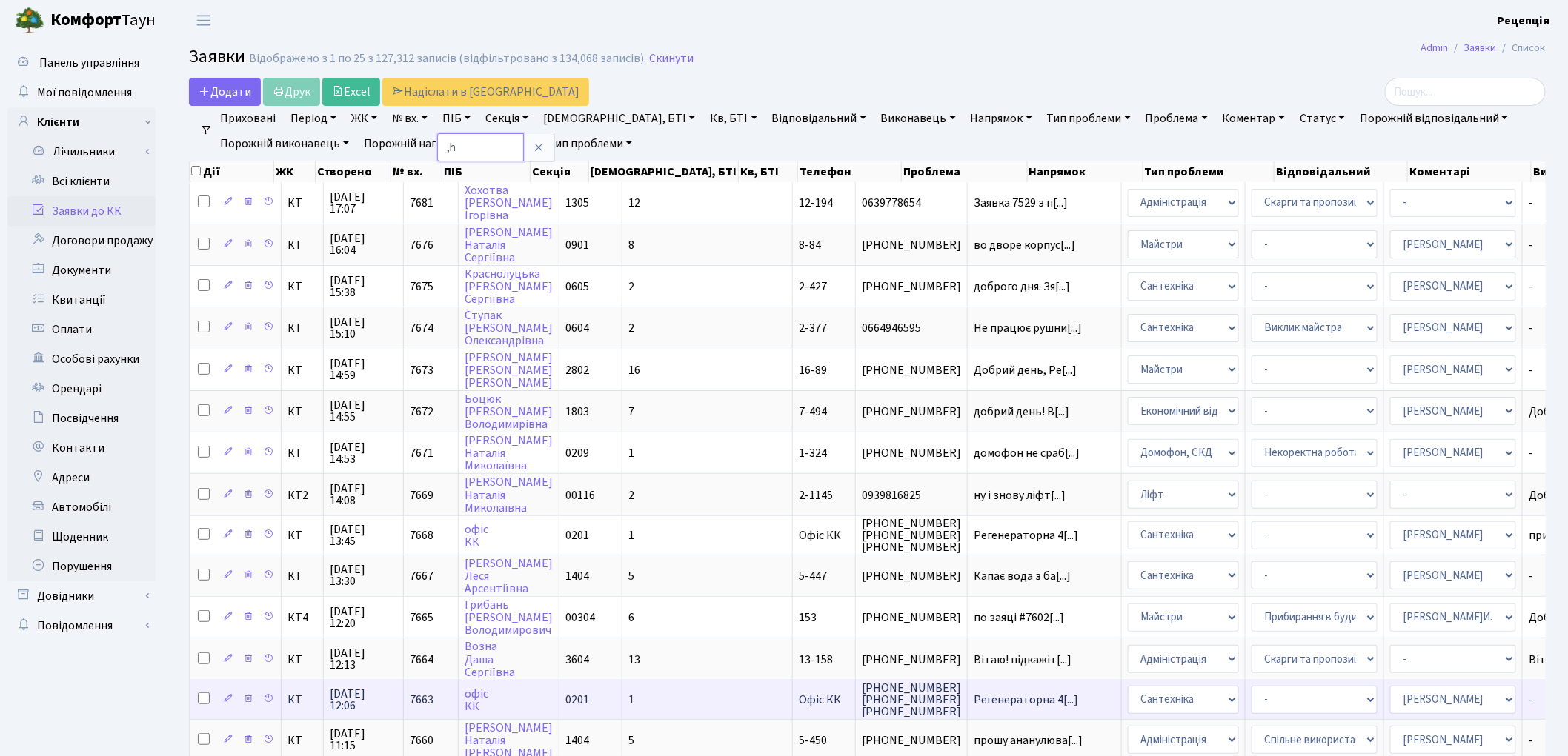
type input ","
type input "бринза"
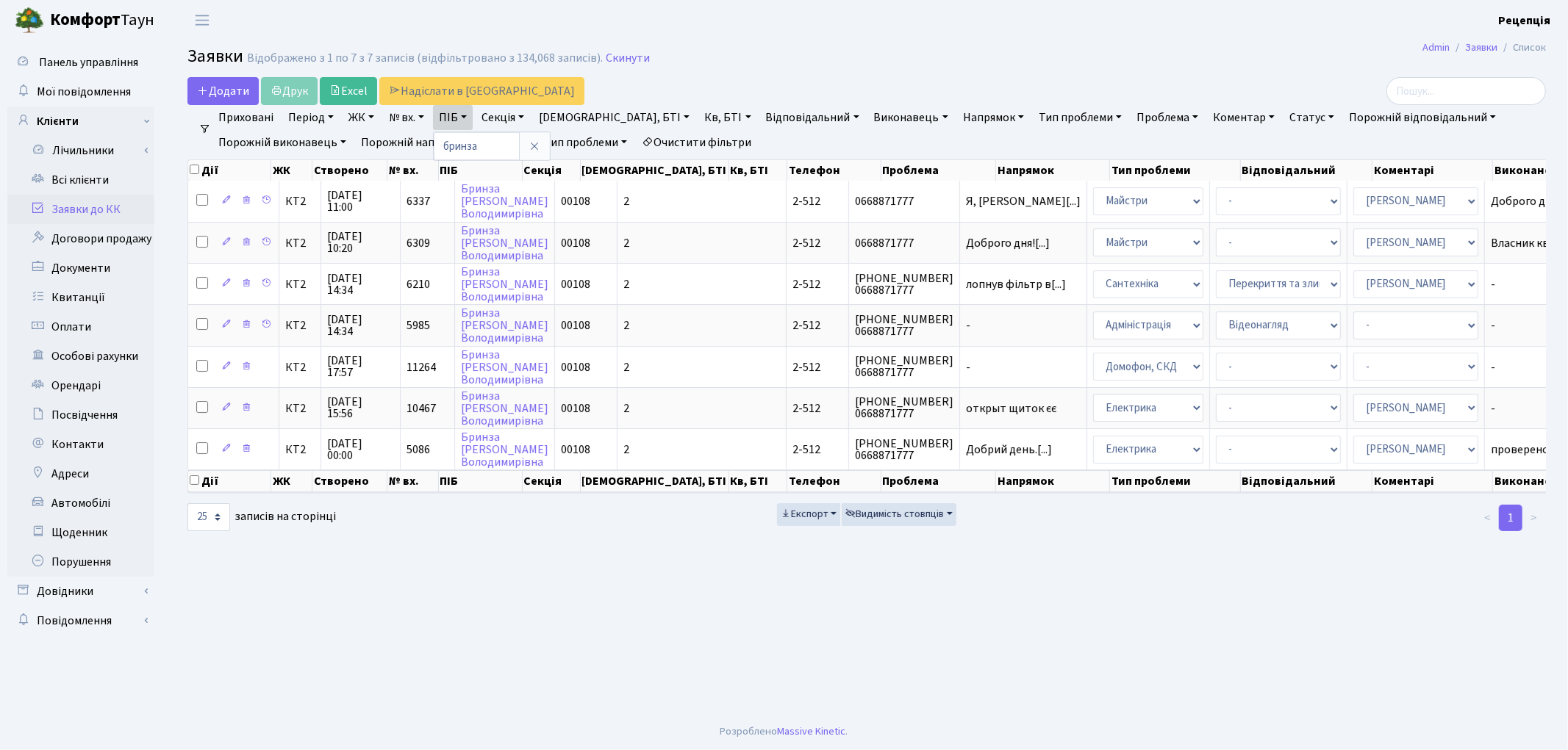
click at [696, 139] on link "Очистити фільтри" at bounding box center [696, 141] width 122 height 25
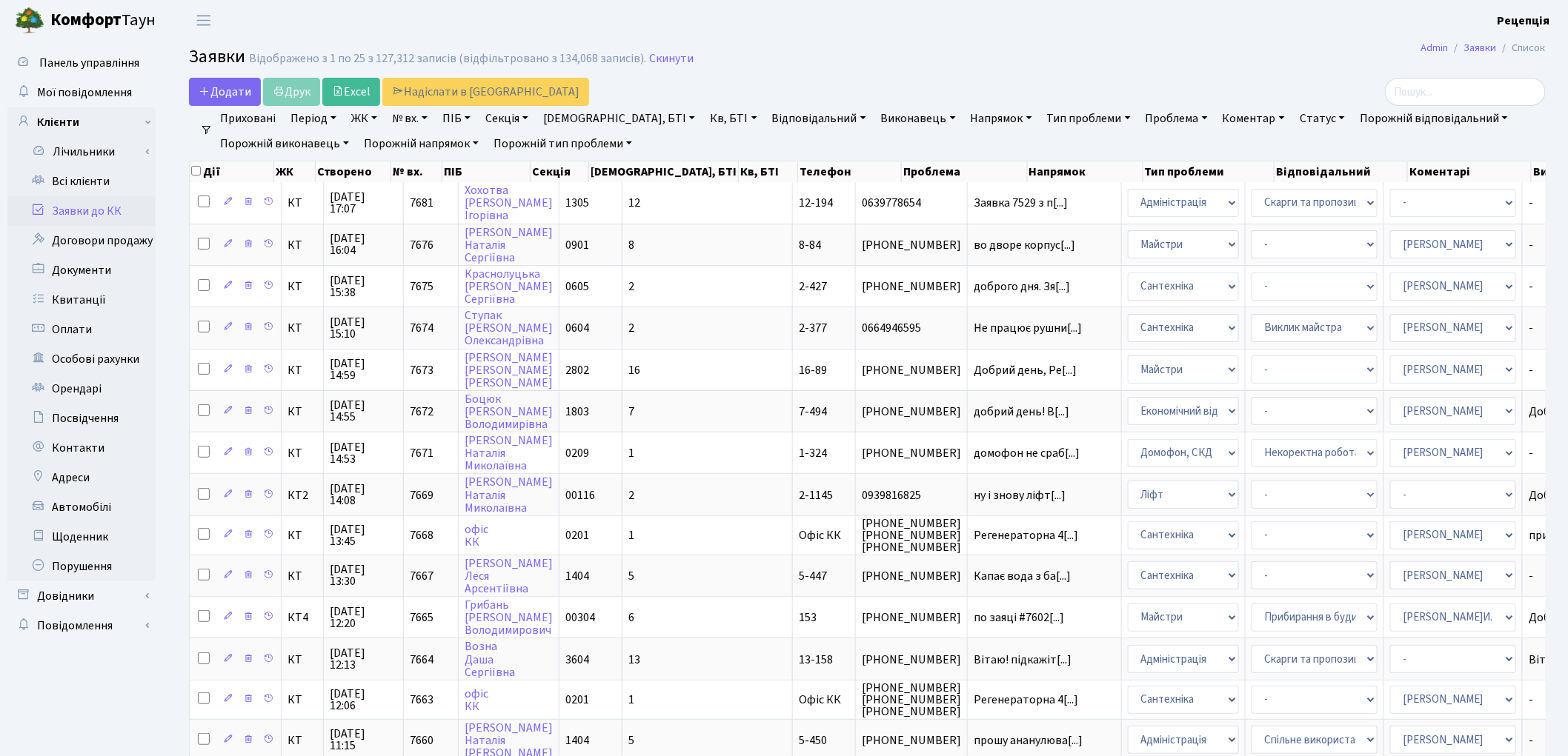
click at [468, 115] on link "ПІБ" at bounding box center [456, 118] width 40 height 25
type input "[PERSON_NAME]"
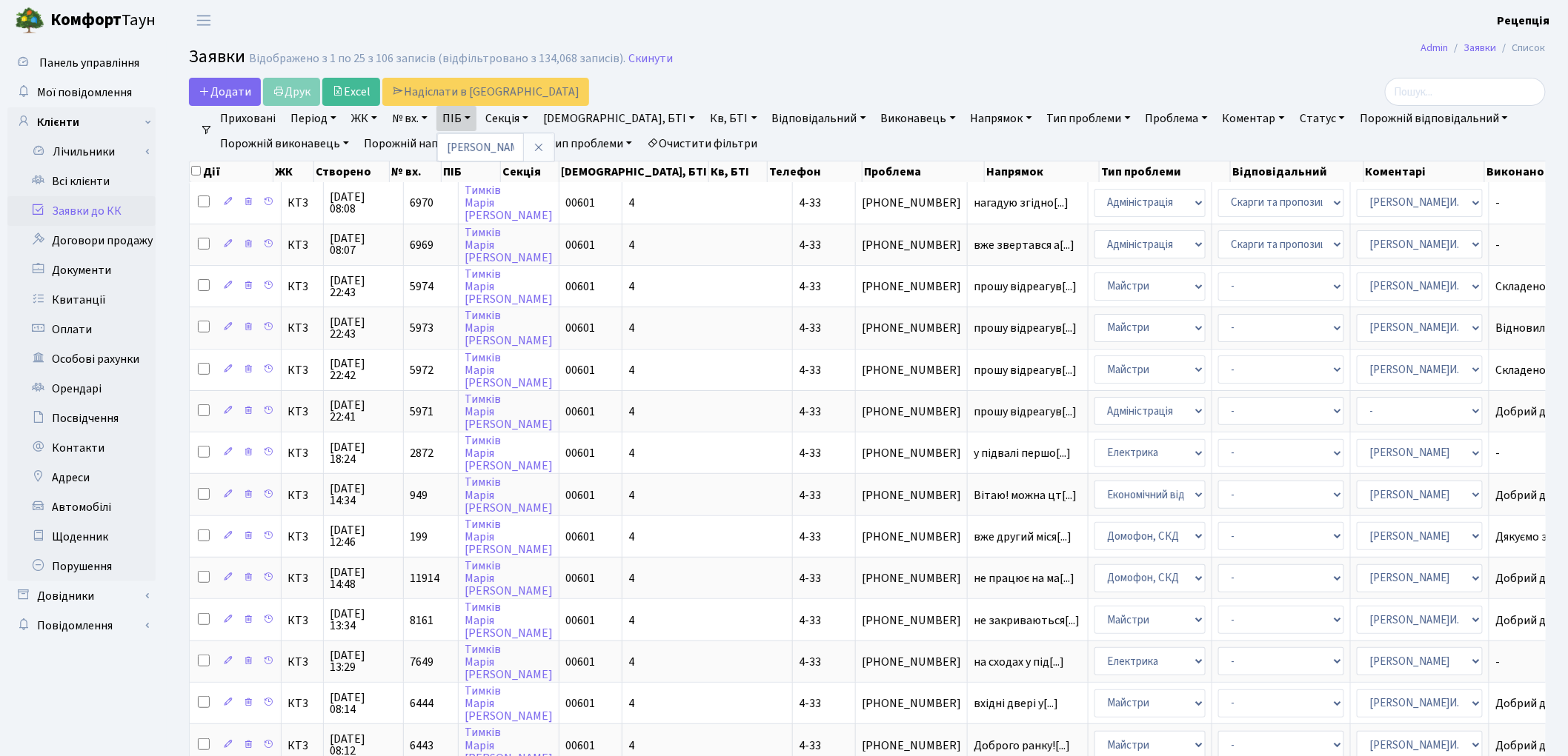
click at [667, 142] on link "Очистити фільтри" at bounding box center [702, 142] width 123 height 25
